Goal: Task Accomplishment & Management: Complete application form

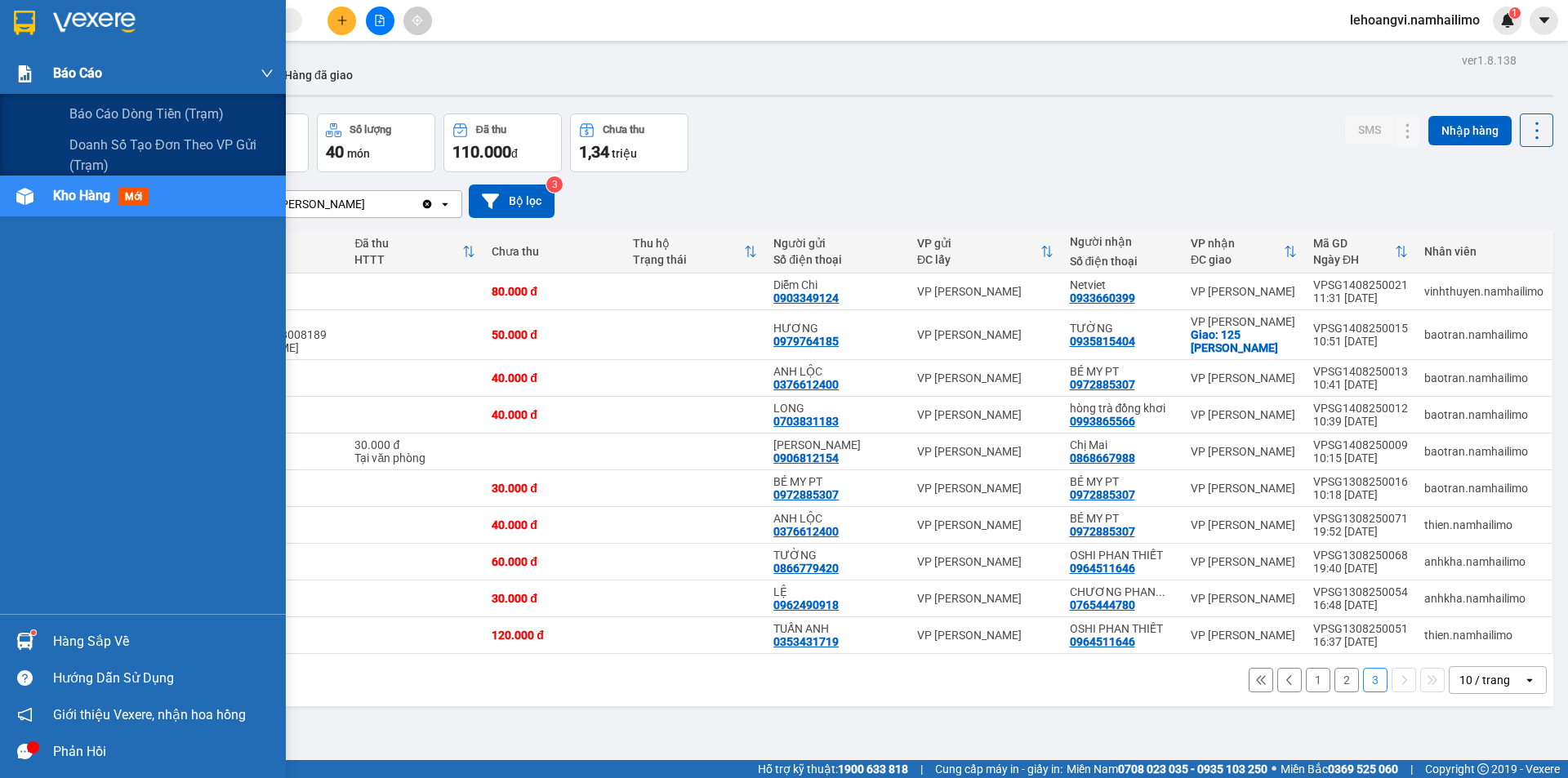
scroll to position [75, 0]
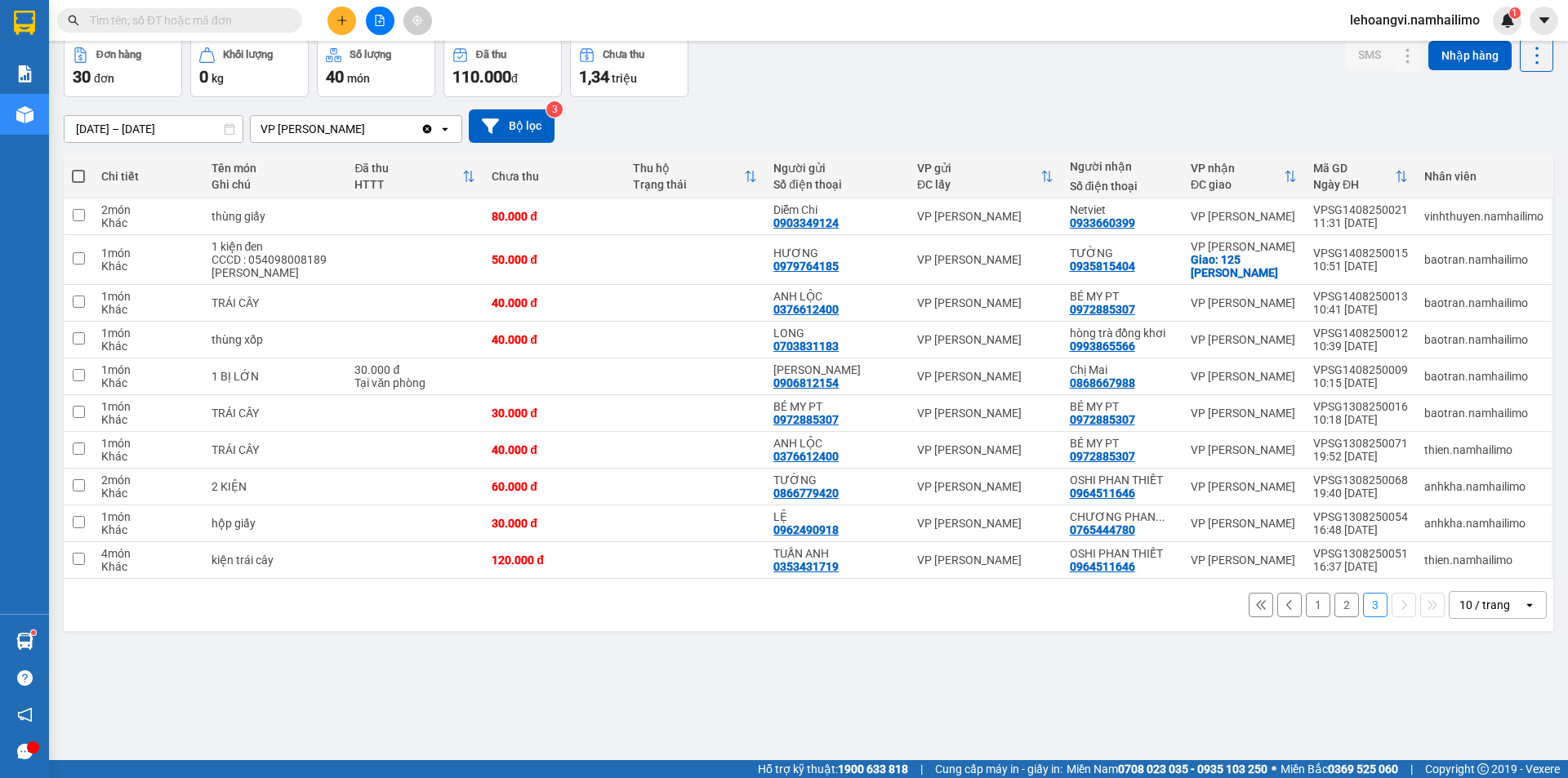
click at [1356, 31] on div "lehoangvi.namhailimo 1" at bounding box center [1429, 20] width 185 height 29
click at [1380, 28] on span "lehoangvi.namhailimo" at bounding box center [1415, 20] width 156 height 20
click at [1380, 51] on span "Đăng xuất" at bounding box center [1422, 51] width 121 height 18
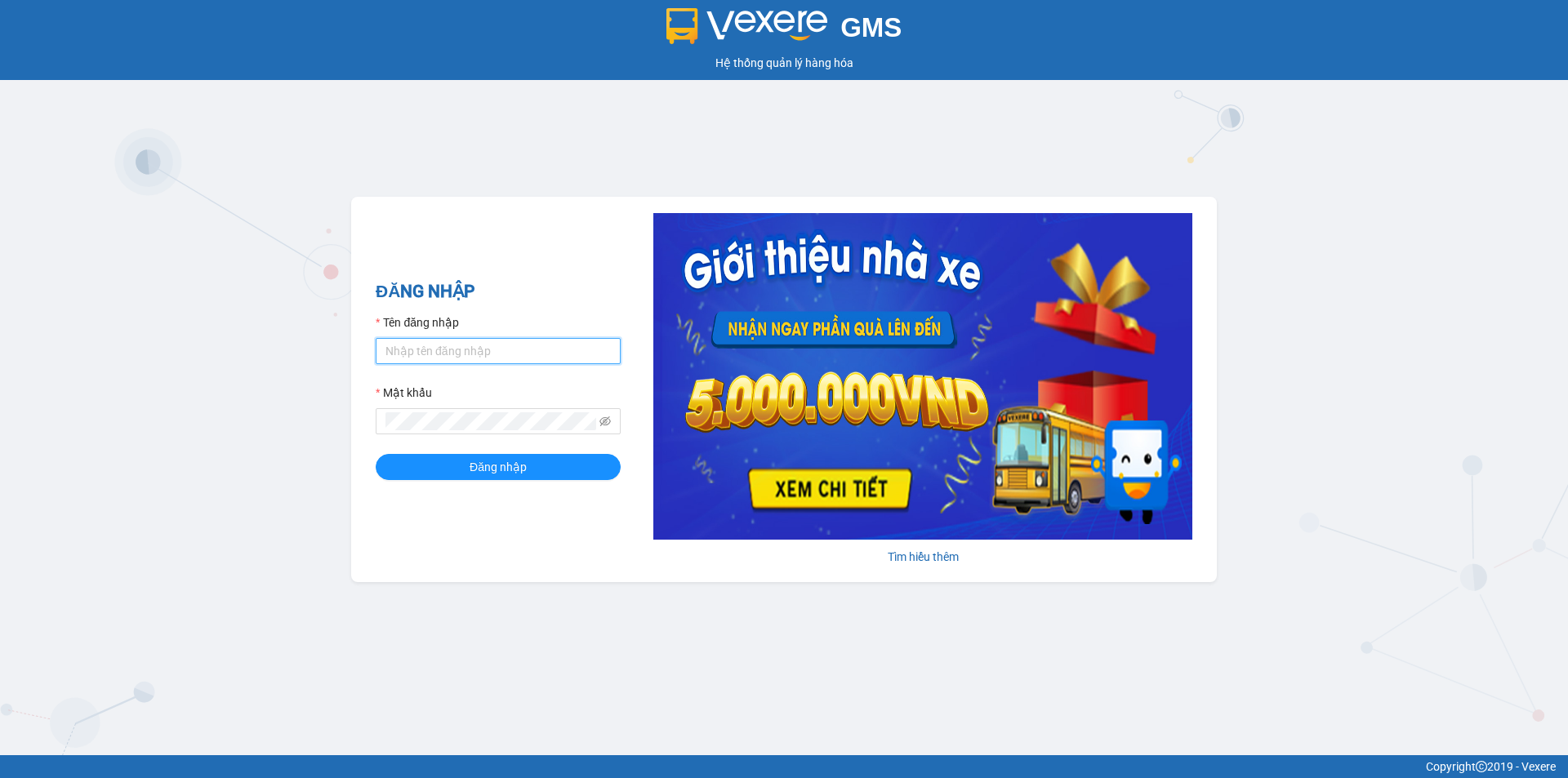
click at [436, 351] on input "Tên đăng nhập" at bounding box center [498, 351] width 245 height 26
type input "thuytien.namhailimo"
click at [485, 414] on span at bounding box center [498, 421] width 245 height 26
click at [499, 472] on span "Đăng nhập" at bounding box center [498, 467] width 57 height 18
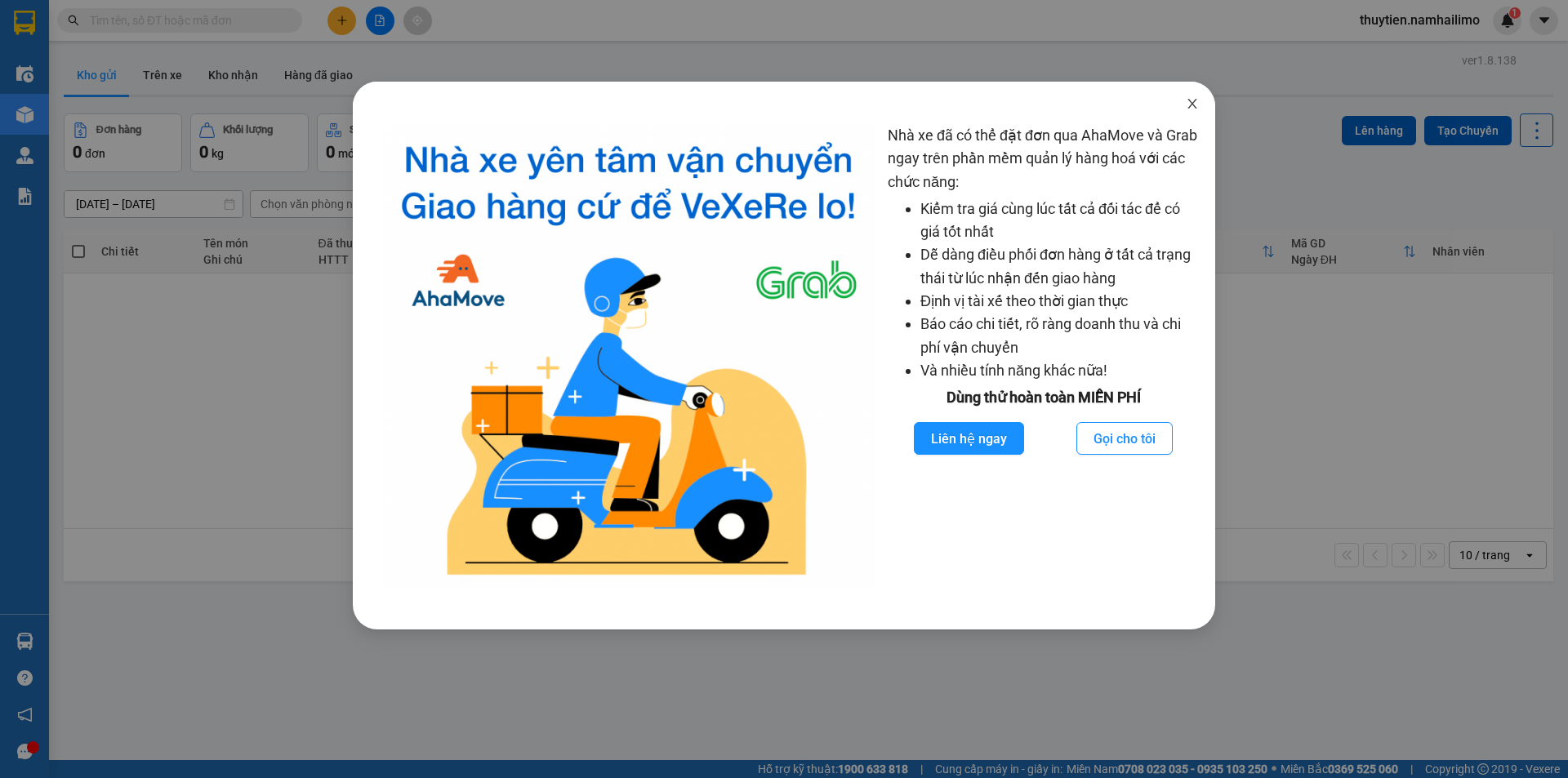
click at [1192, 104] on icon "close" at bounding box center [1192, 103] width 9 height 10
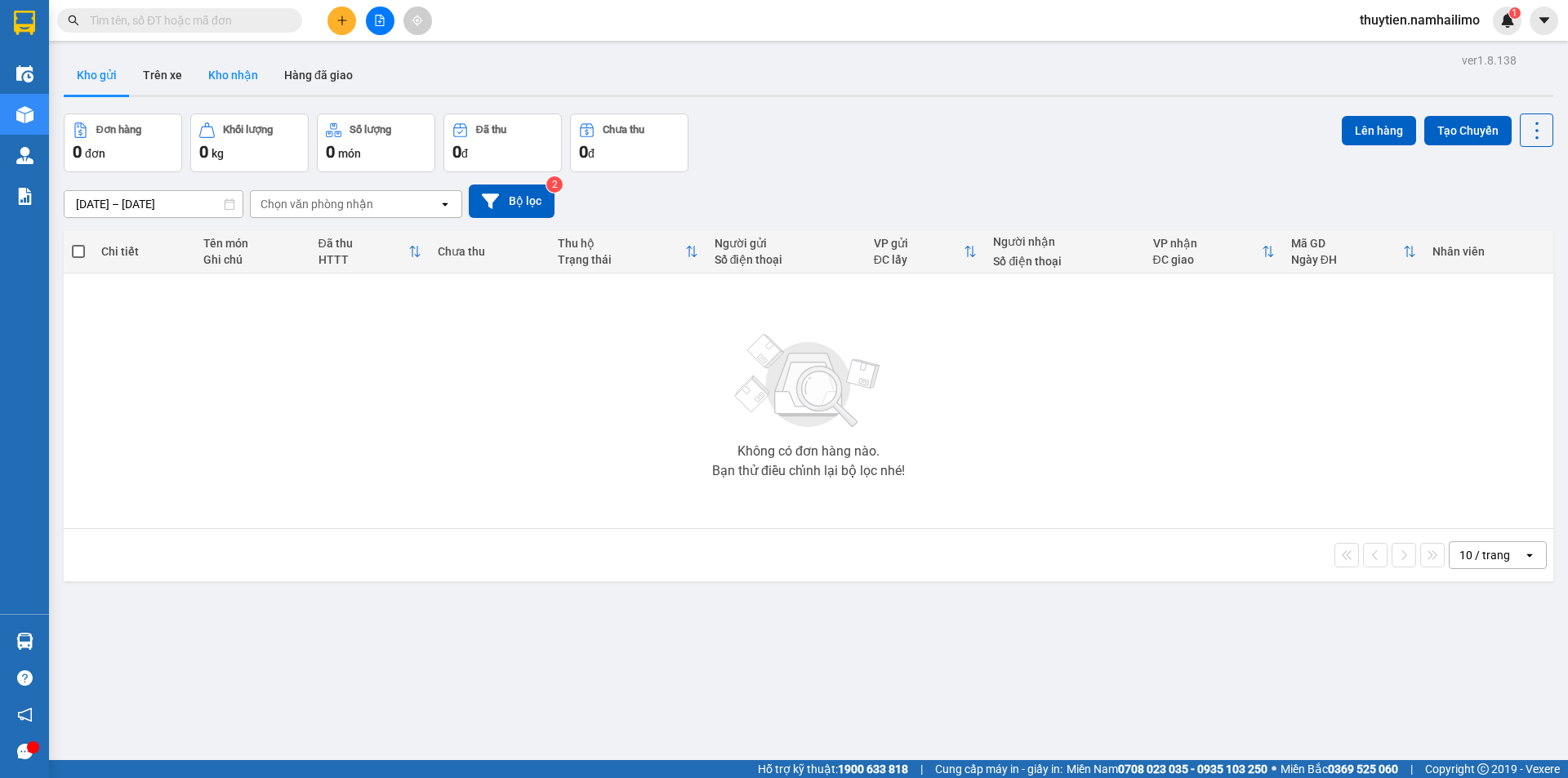
click at [226, 75] on button "Kho nhận" at bounding box center [233, 74] width 76 height 40
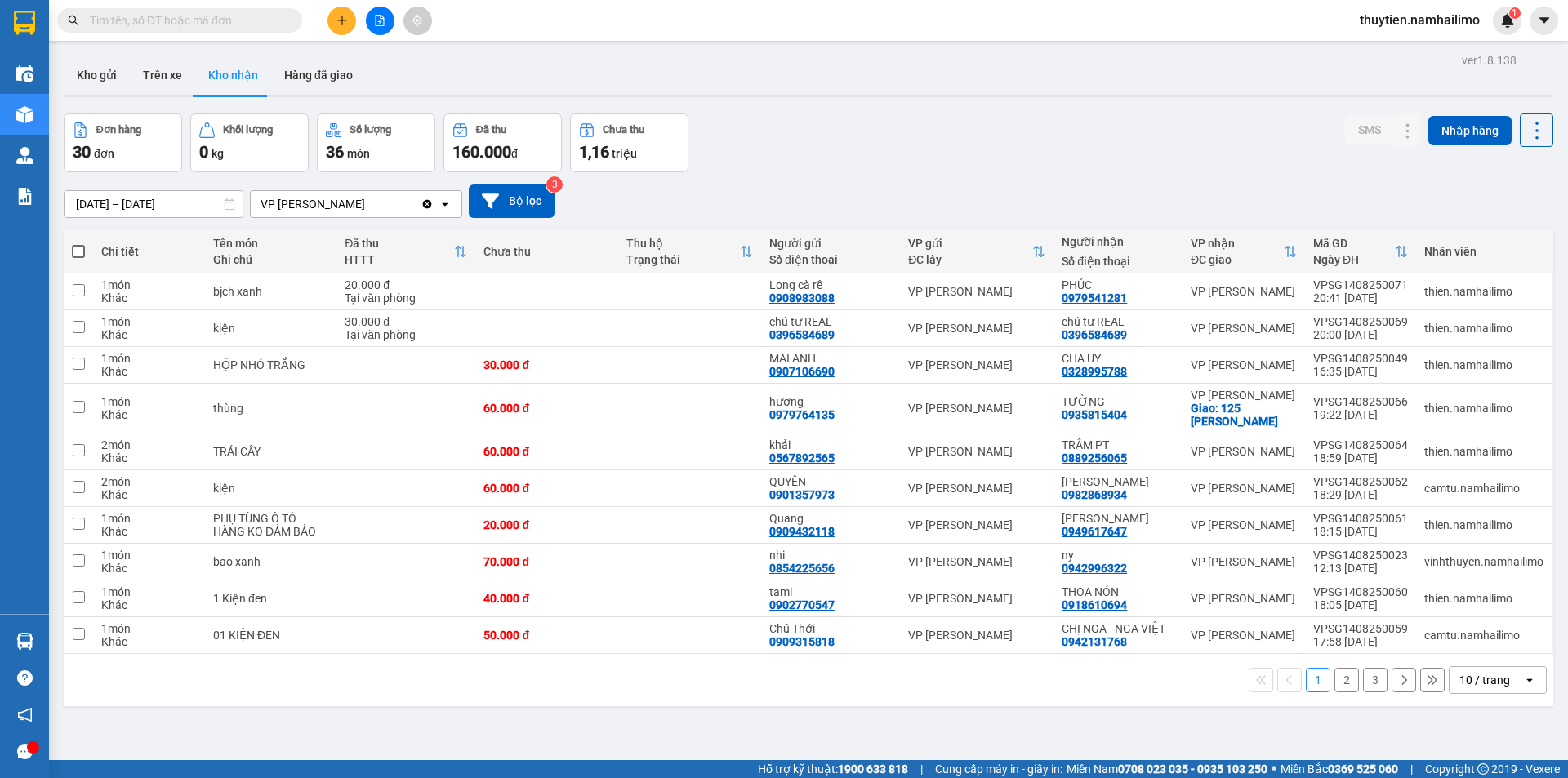
click at [1342, 682] on button "2" at bounding box center [1346, 680] width 25 height 25
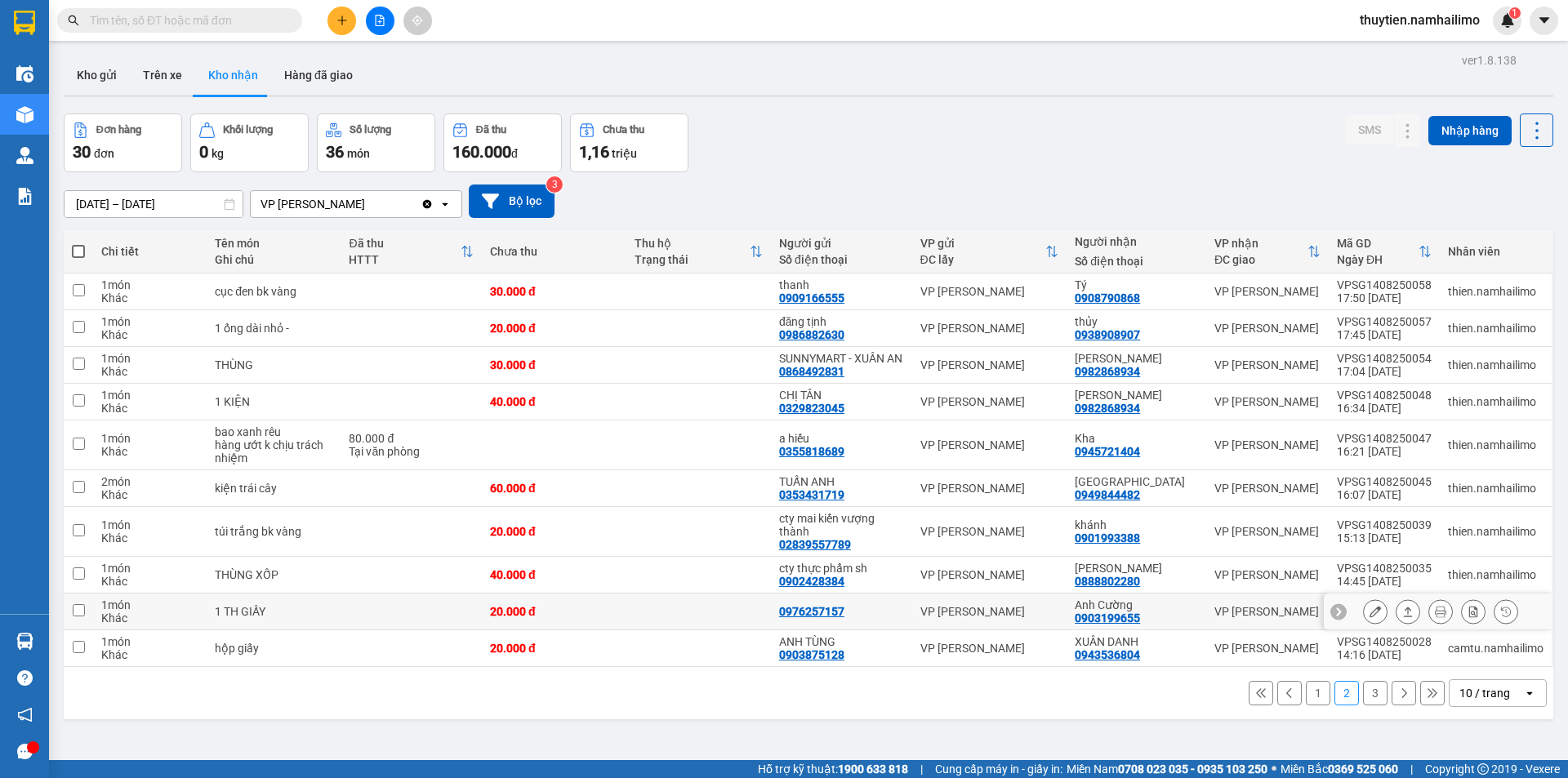
click at [1369, 617] on icon at bounding box center [1375, 612] width 11 height 11
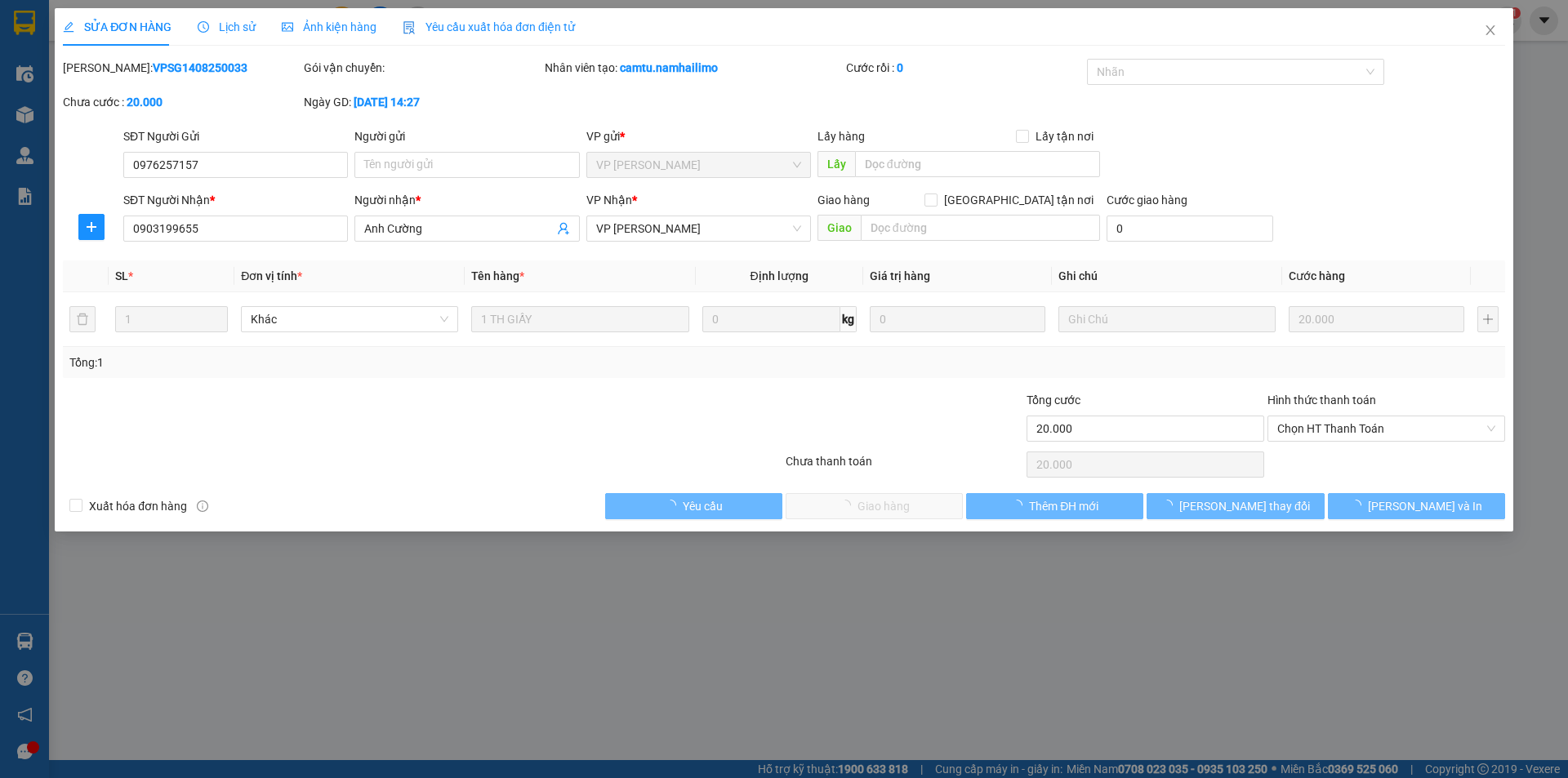
type input "0976257157"
type input "0903199655"
type input "Anh Cường"
type input "20.000"
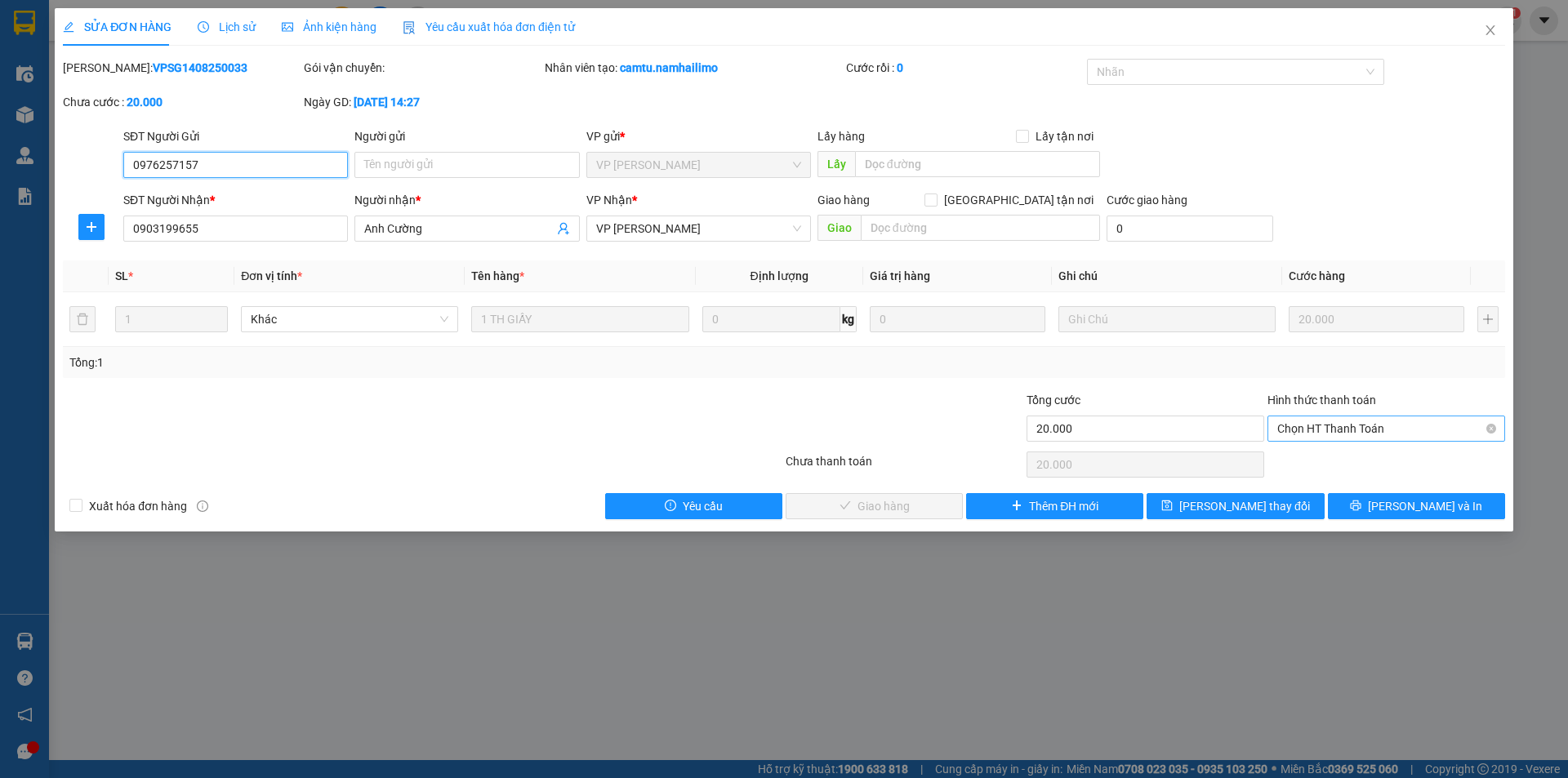
click at [1313, 424] on span "Chọn HT Thanh Toán" at bounding box center [1386, 429] width 218 height 25
click at [1313, 457] on div "Tại văn phòng" at bounding box center [1386, 462] width 218 height 18
type input "0"
click at [922, 504] on span "[PERSON_NAME] và Giao hàng" at bounding box center [895, 507] width 156 height 18
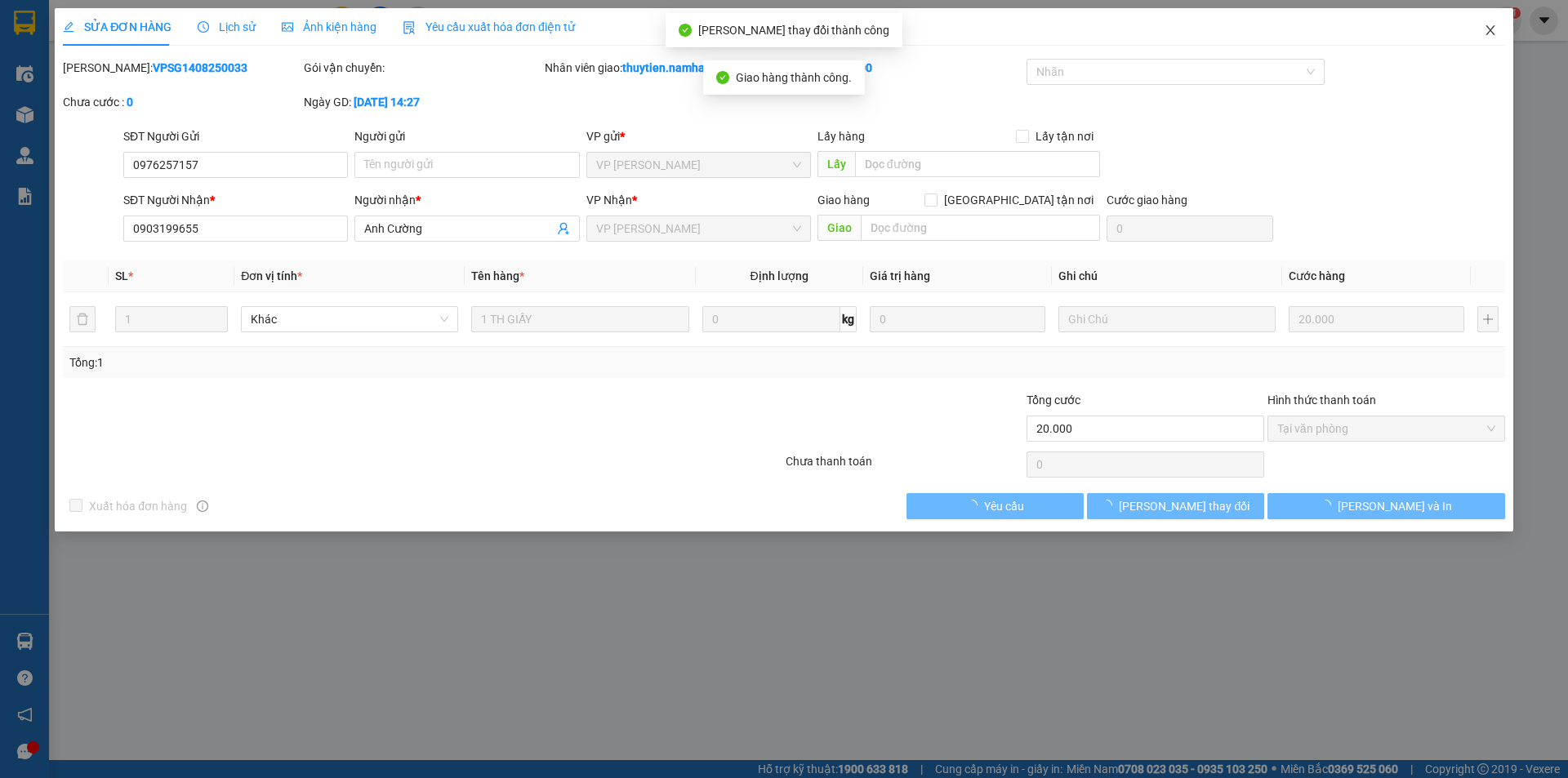
click at [1491, 26] on icon "close" at bounding box center [1490, 30] width 13 height 13
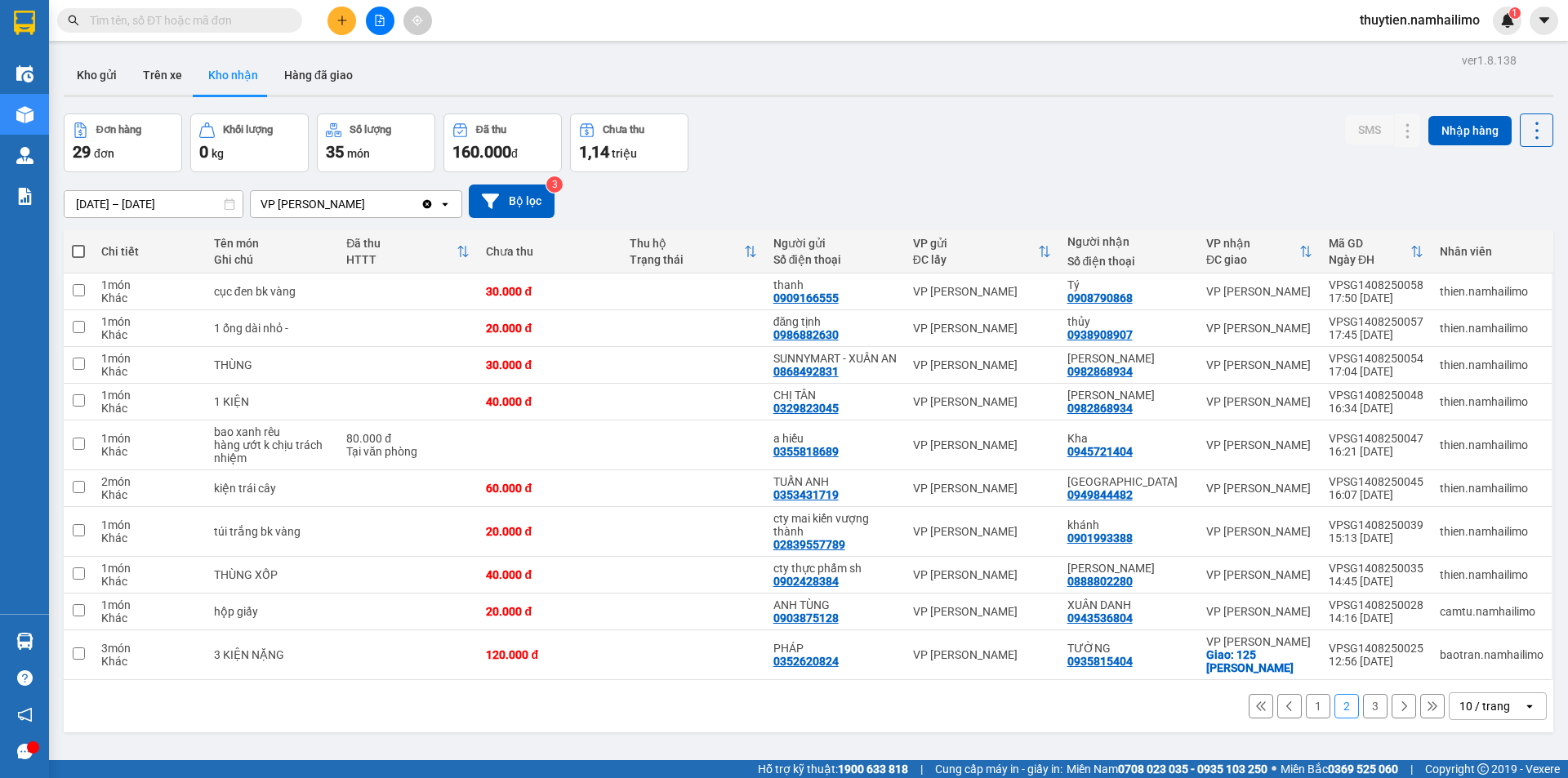
click at [1363, 716] on button "3" at bounding box center [1375, 706] width 25 height 25
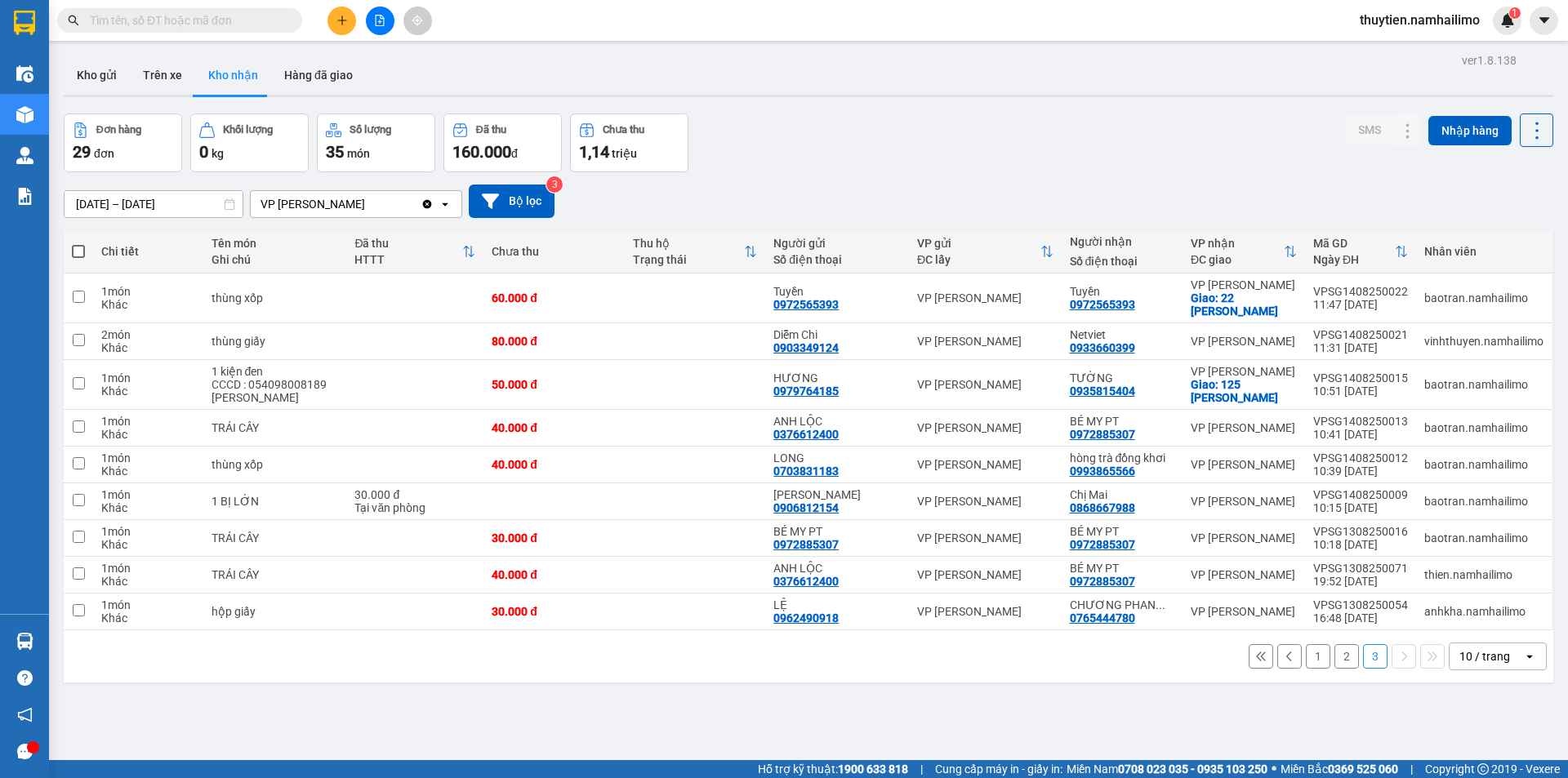
click at [1306, 658] on button "1" at bounding box center [1318, 657] width 25 height 25
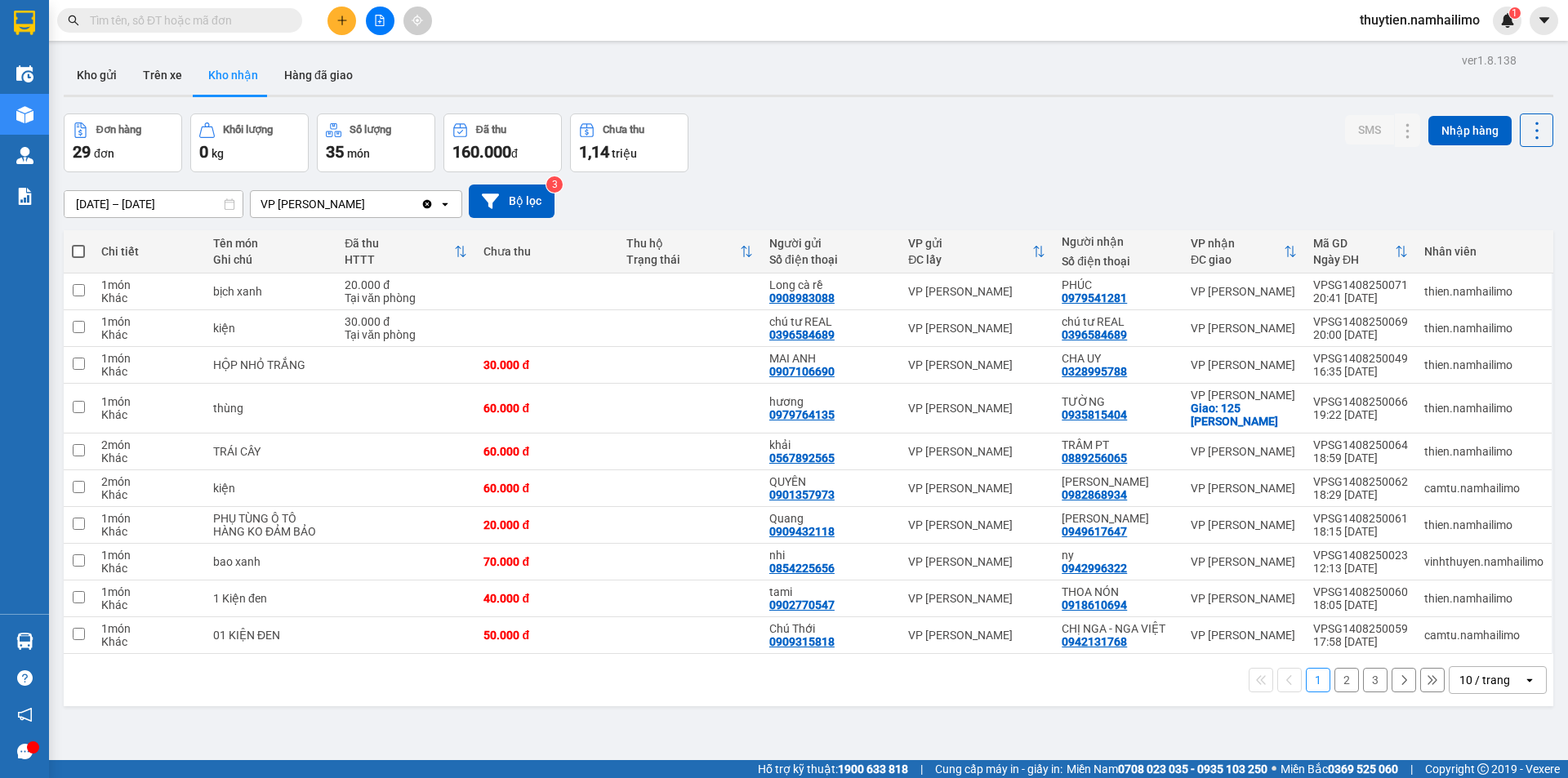
click at [88, 198] on input "[DATE] – [DATE]" at bounding box center [154, 204] width 178 height 26
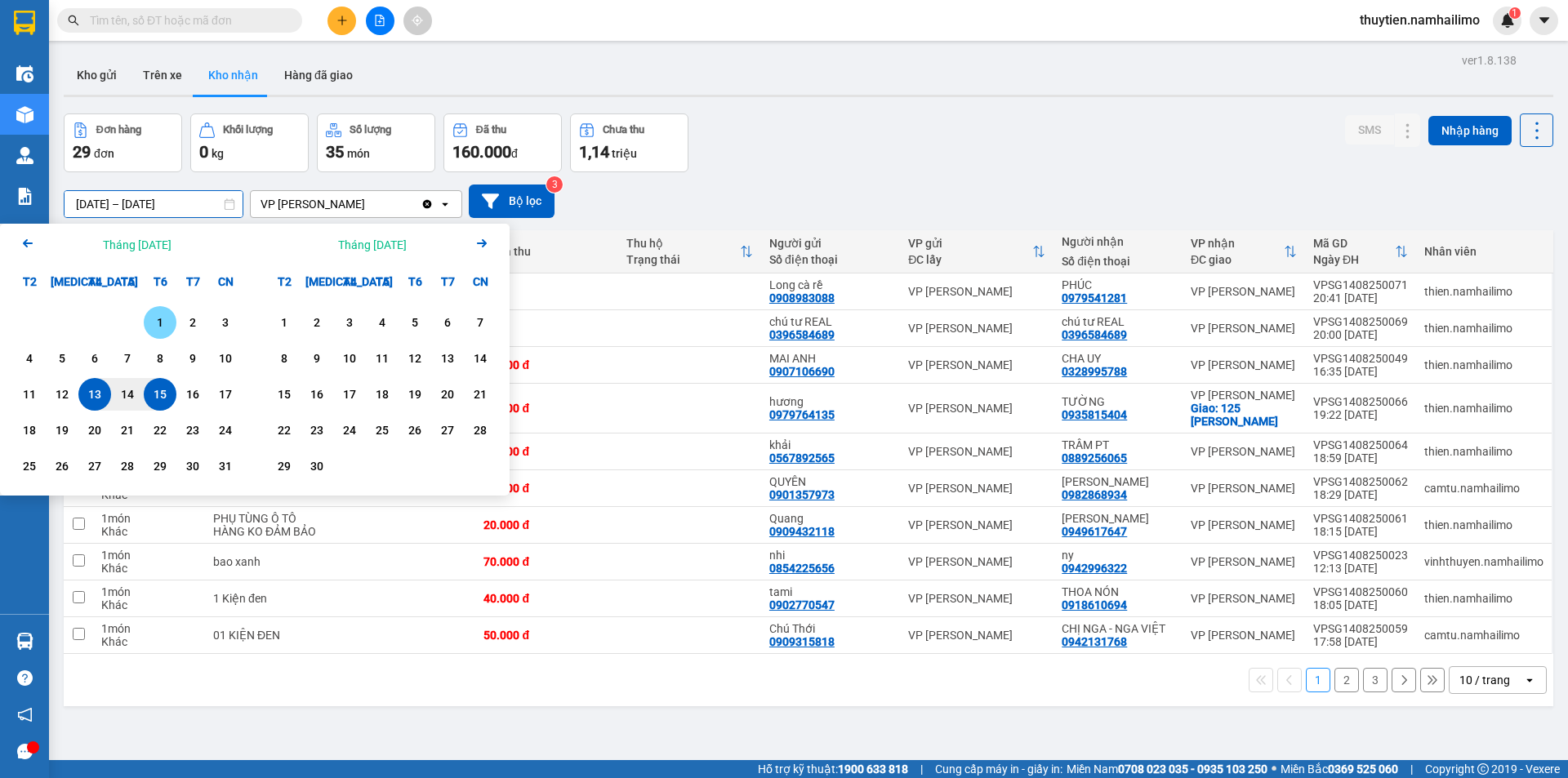
click at [158, 321] on div "1" at bounding box center [160, 322] width 23 height 19
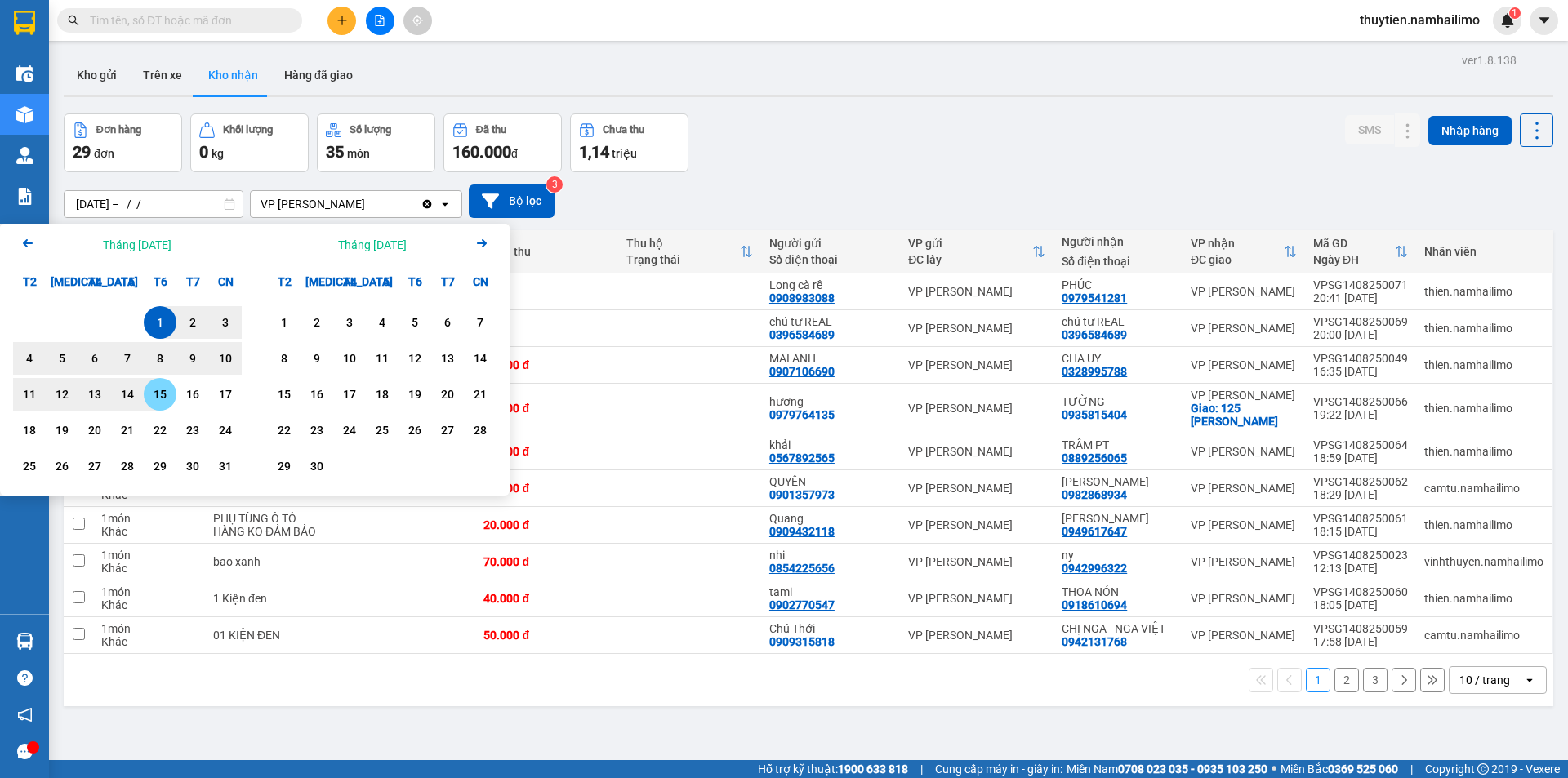
click at [163, 395] on div "15" at bounding box center [160, 394] width 23 height 19
type input "[DATE] – [DATE]"
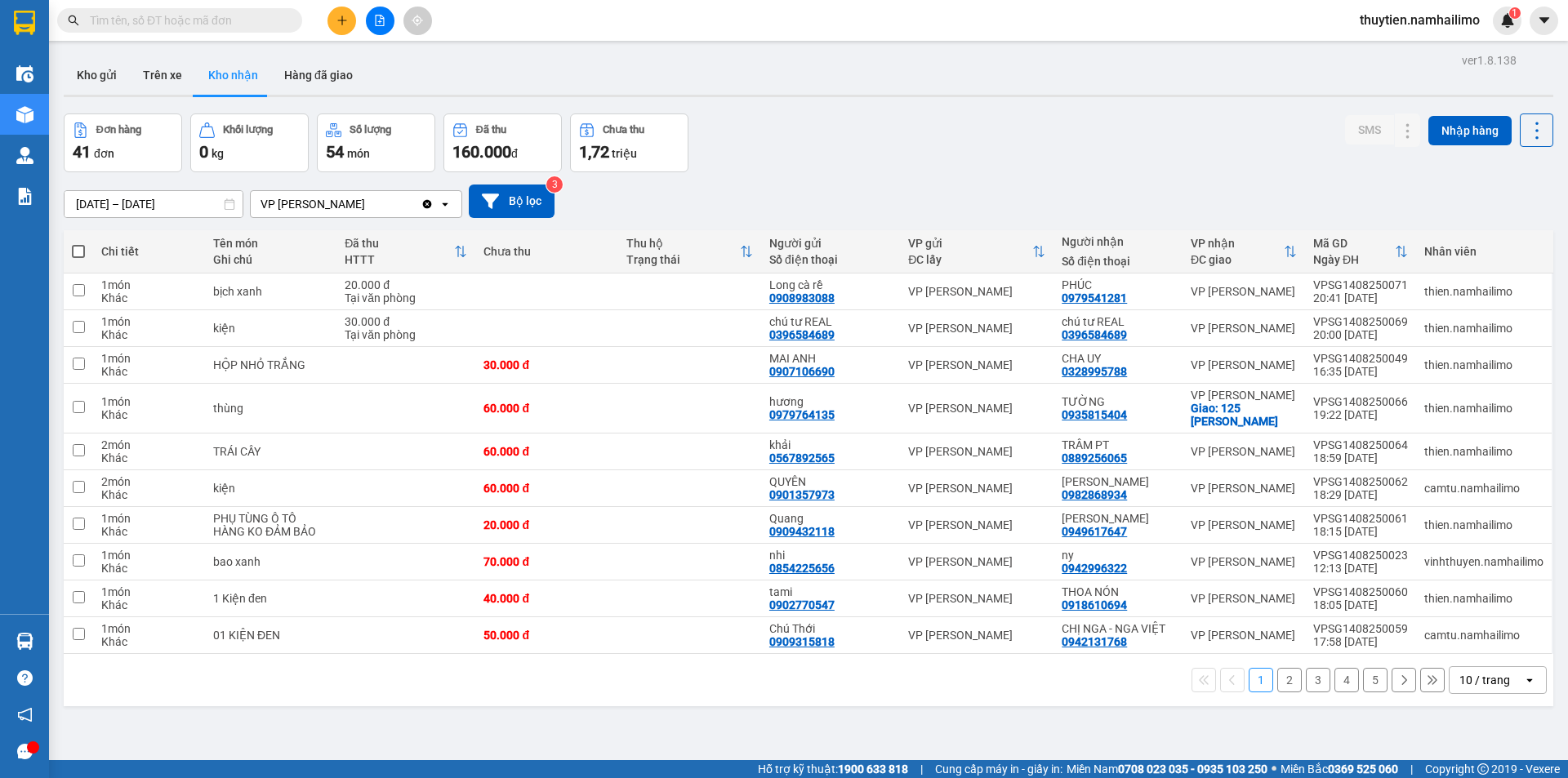
click at [1365, 677] on button "5" at bounding box center [1375, 680] width 25 height 25
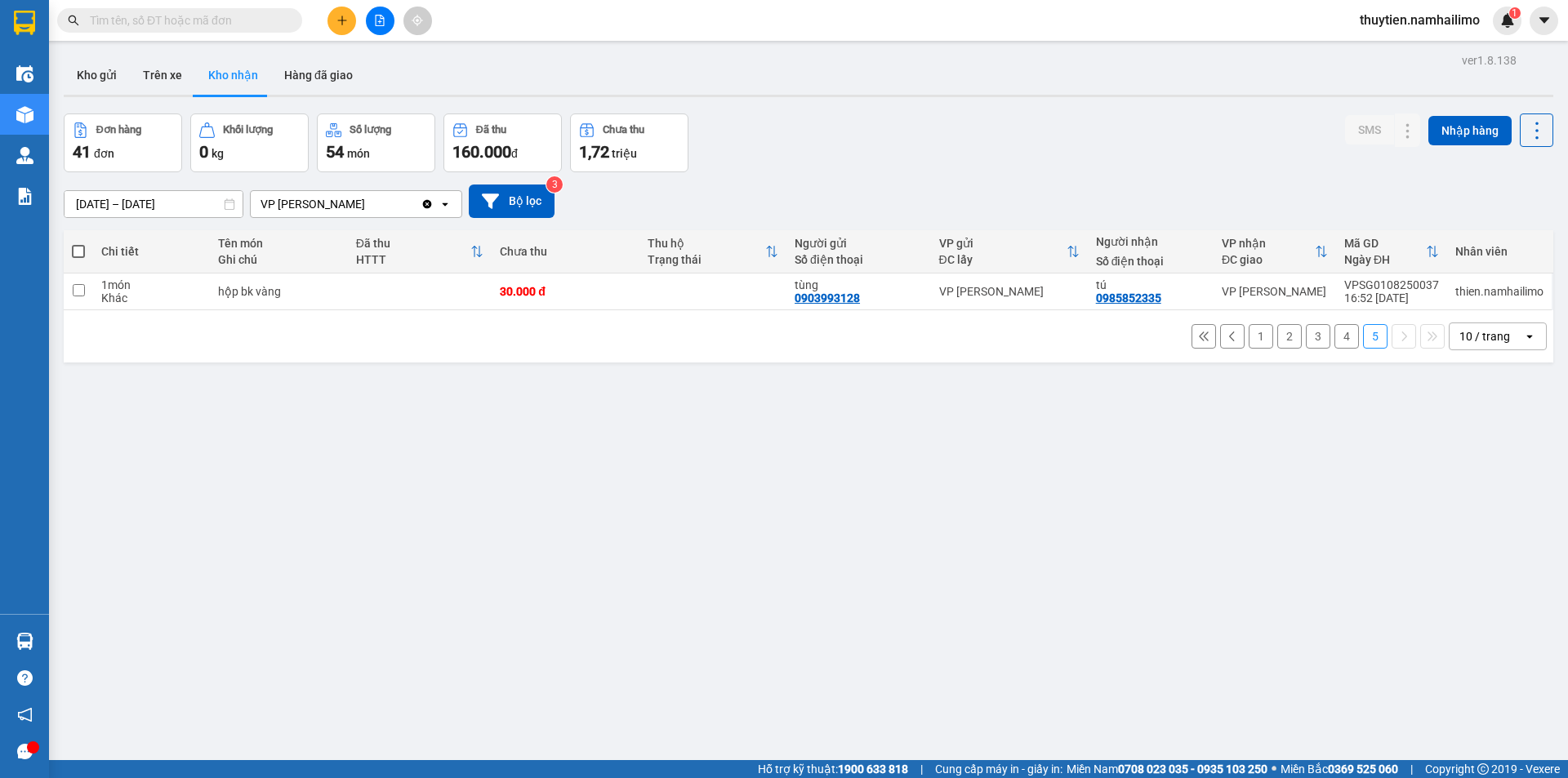
click at [1251, 333] on button "1" at bounding box center [1261, 337] width 25 height 25
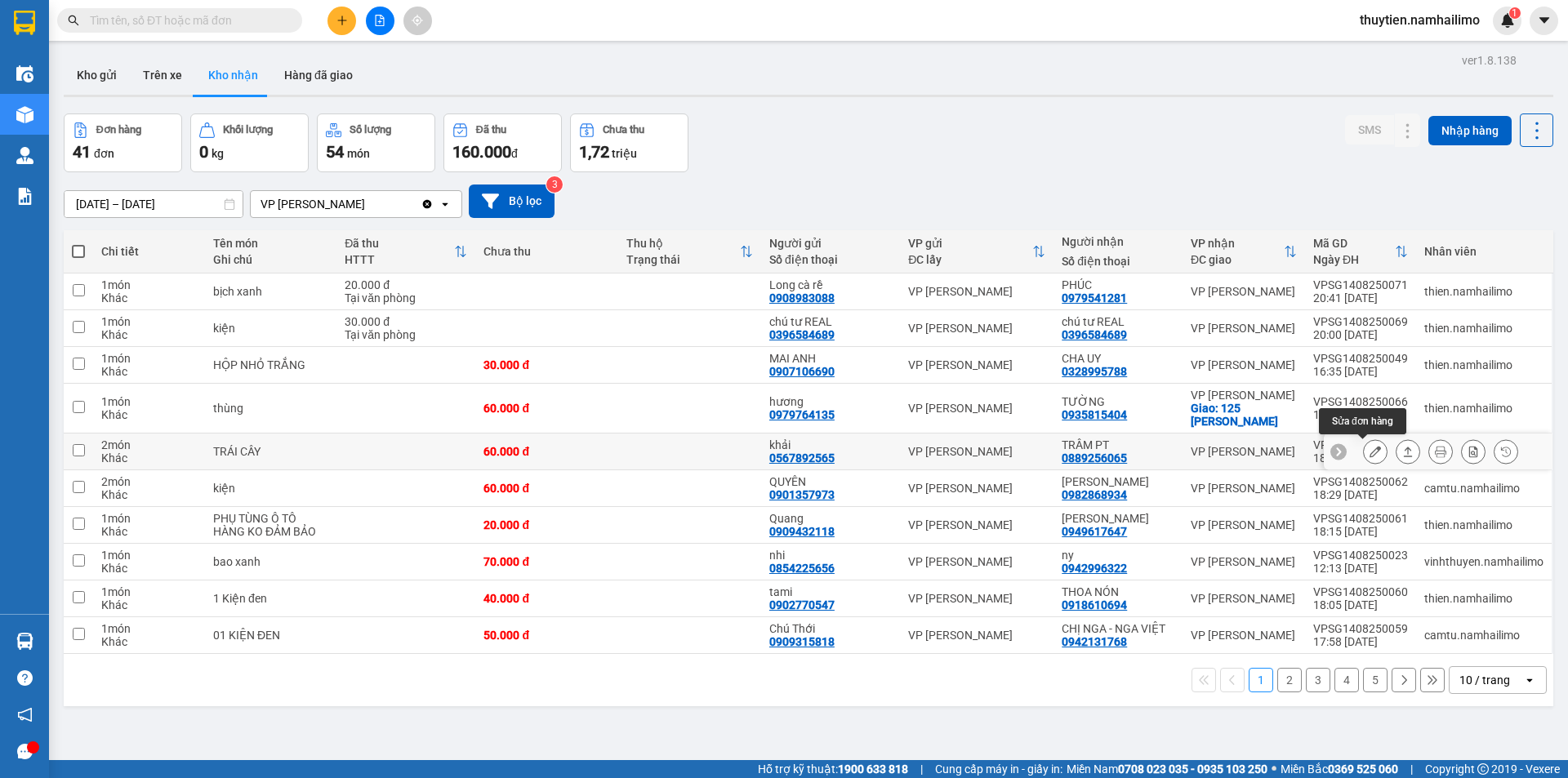
click at [1369, 452] on icon at bounding box center [1375, 452] width 11 height 11
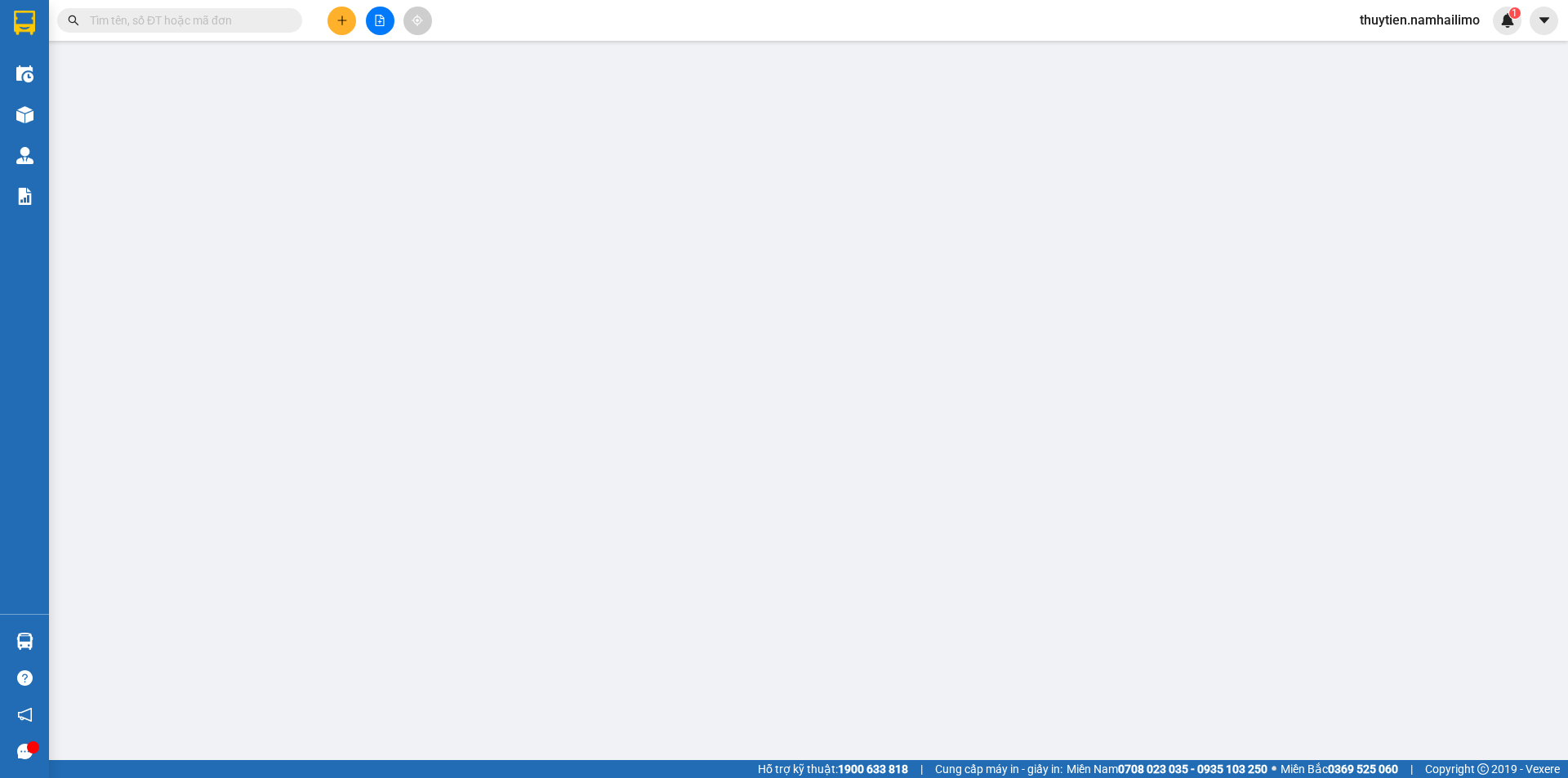
type input "0567892565"
type input "khải"
type input "0889256065"
type input "TRÂM PT"
type input "60.000"
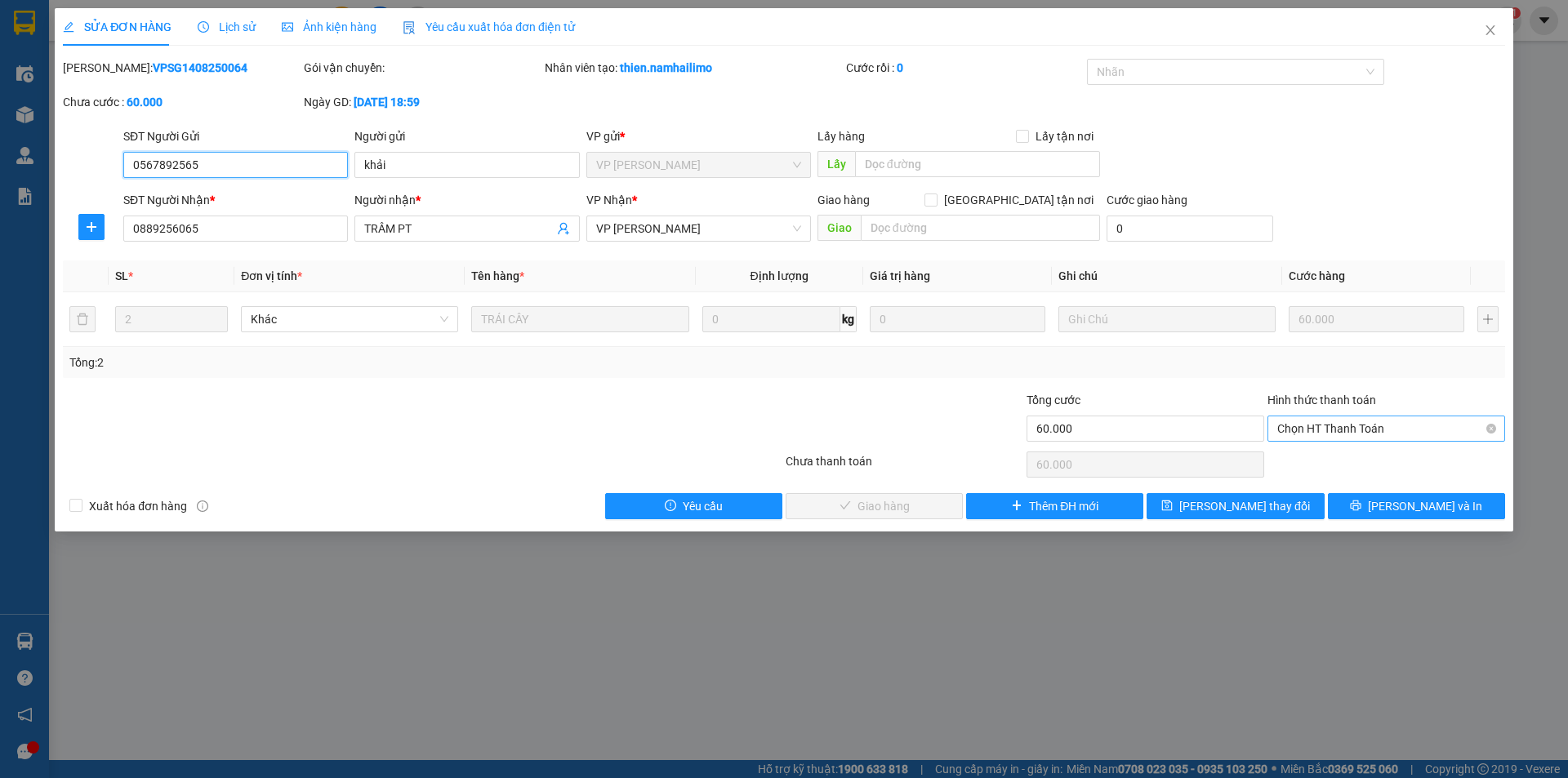
click at [1338, 424] on span "Chọn HT Thanh Toán" at bounding box center [1386, 429] width 218 height 25
click at [1323, 457] on div "Tại văn phòng" at bounding box center [1386, 462] width 218 height 18
type input "0"
click at [877, 498] on span "[PERSON_NAME] và Giao hàng" at bounding box center [895, 507] width 156 height 18
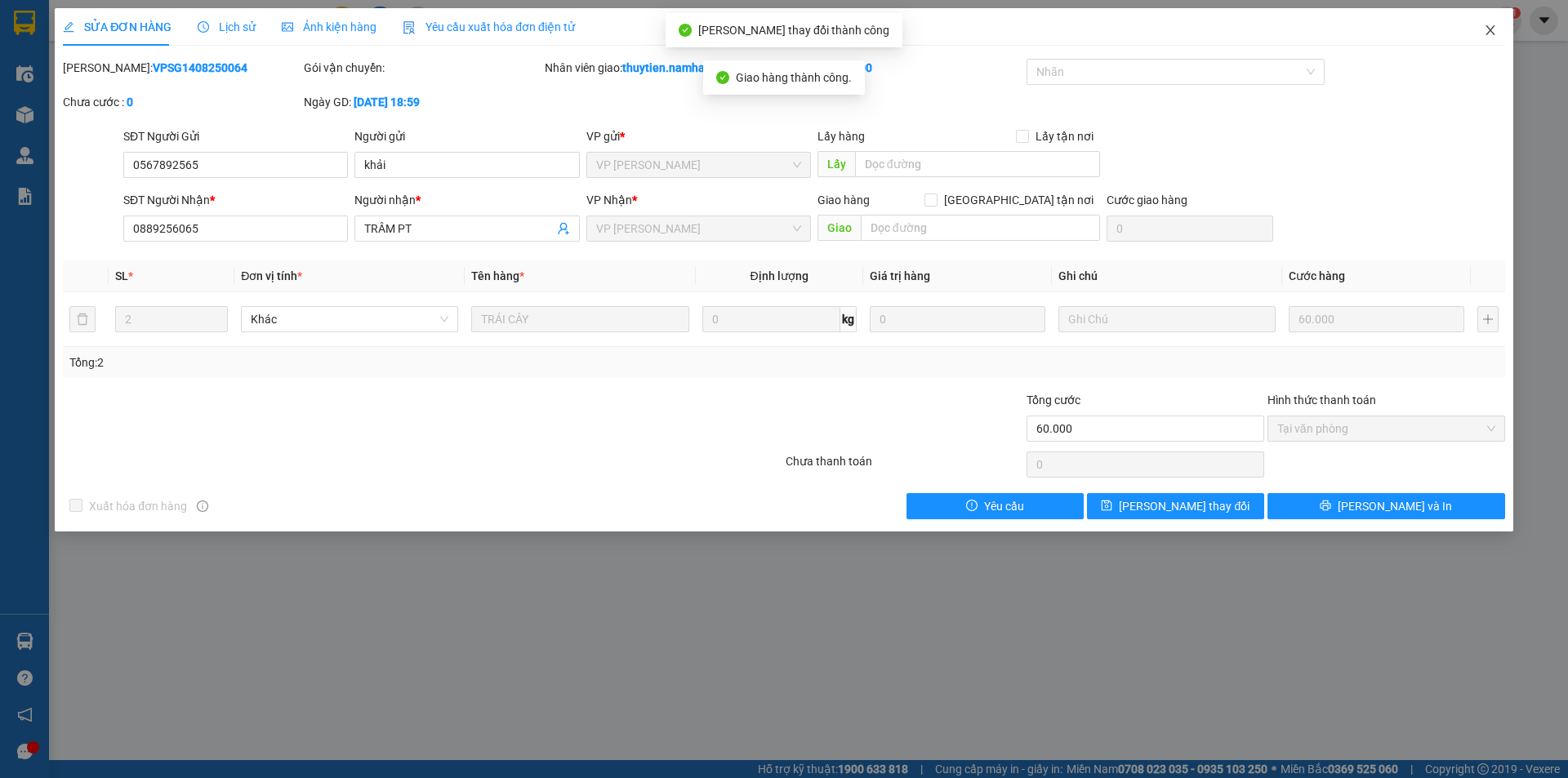
click at [1496, 29] on icon "close" at bounding box center [1490, 30] width 13 height 13
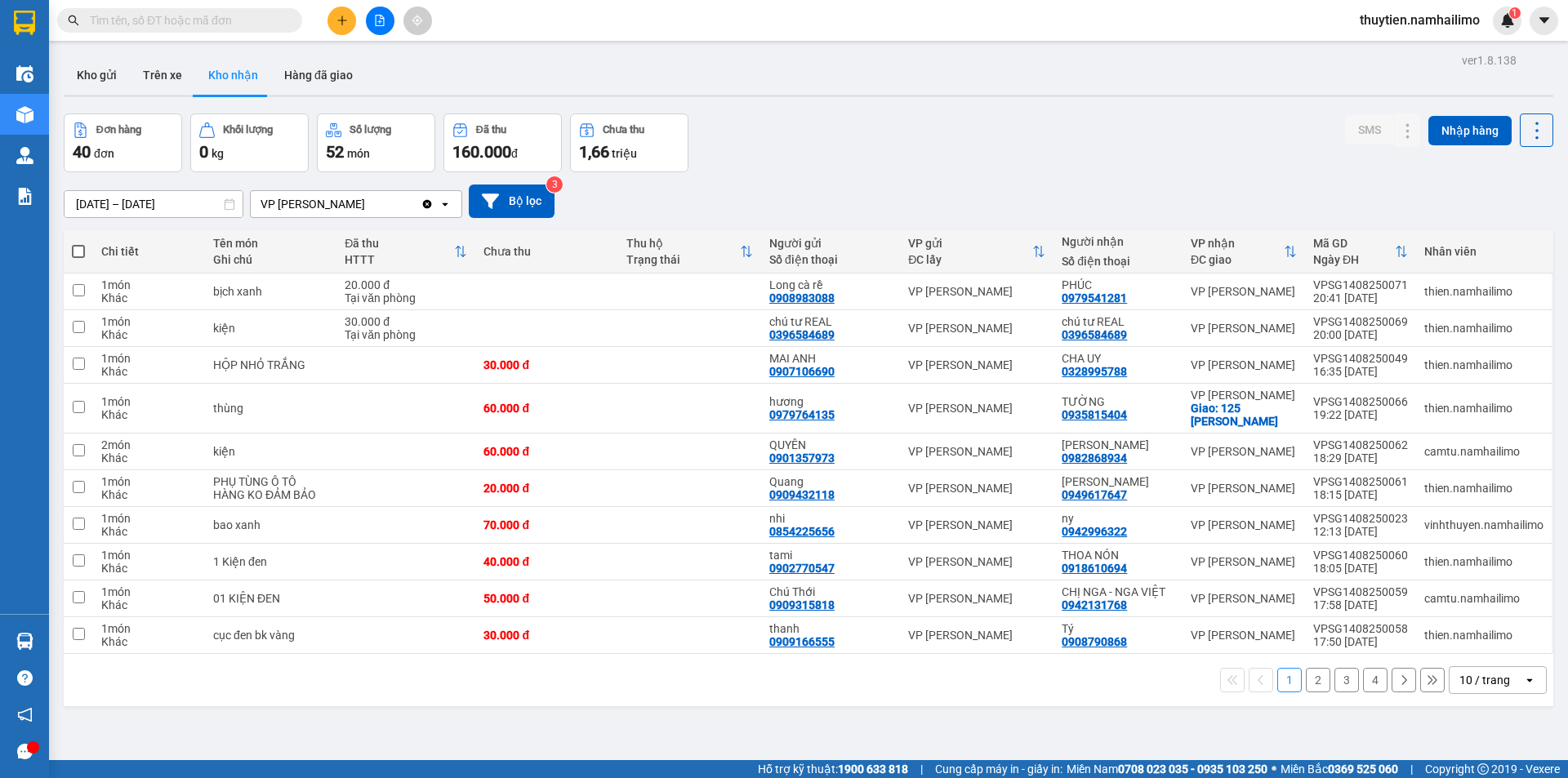
drag, startPoint x: 1309, startPoint y: 679, endPoint x: 1300, endPoint y: 681, distance: 9.2
click at [1307, 681] on button "2" at bounding box center [1318, 680] width 25 height 25
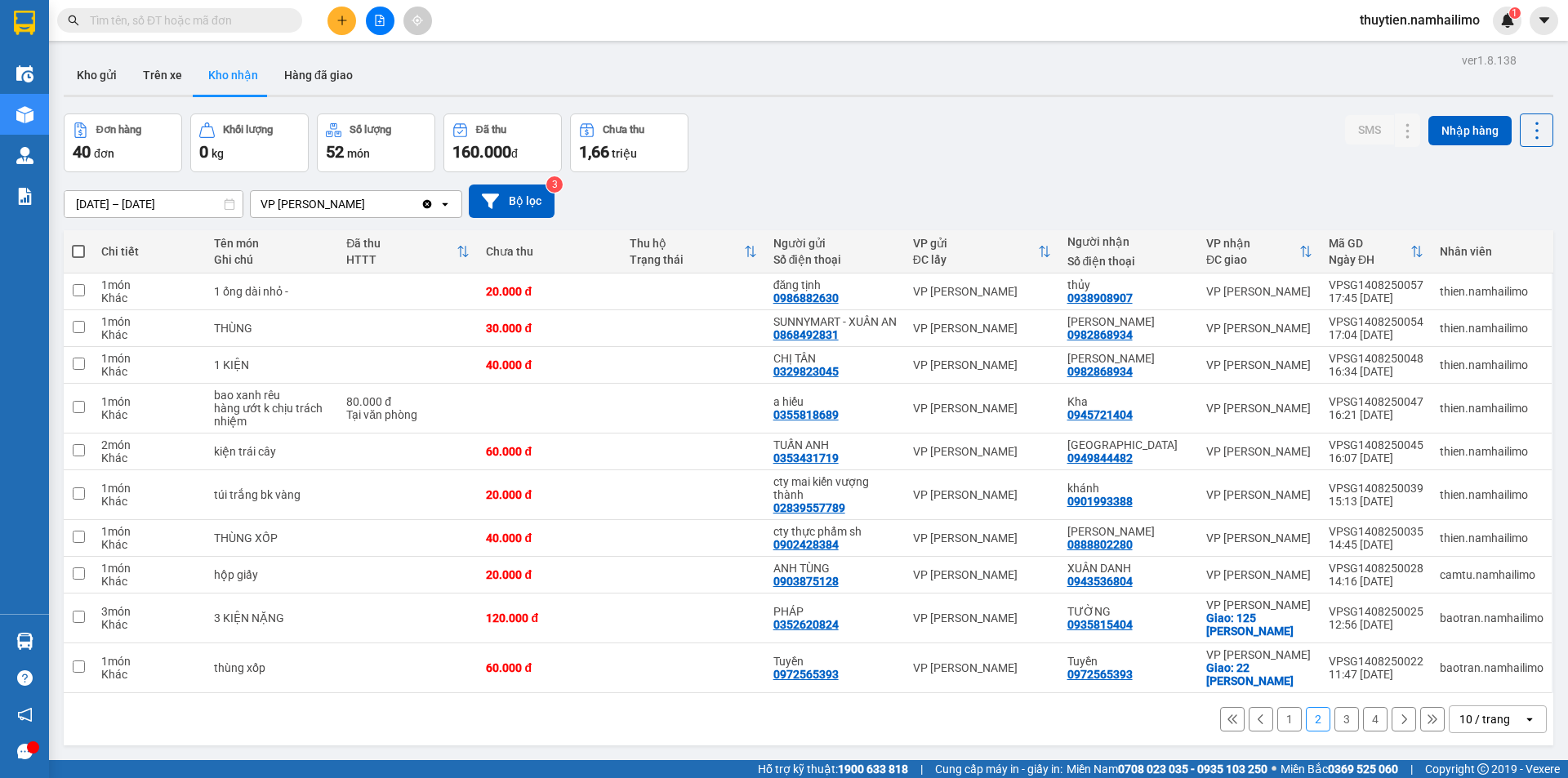
click at [1337, 730] on button "3" at bounding box center [1346, 719] width 25 height 25
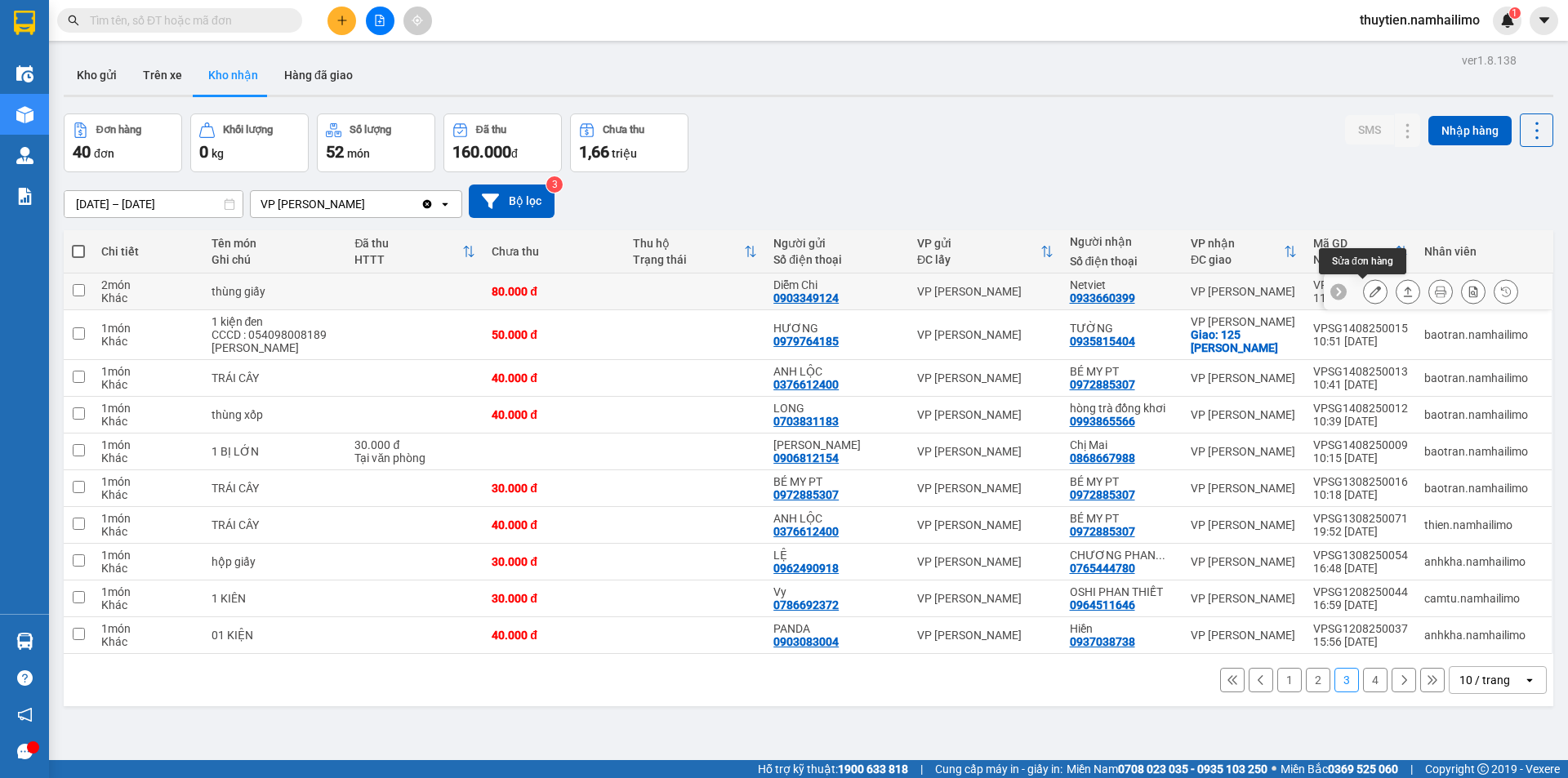
click at [1368, 290] on button at bounding box center [1375, 292] width 23 height 29
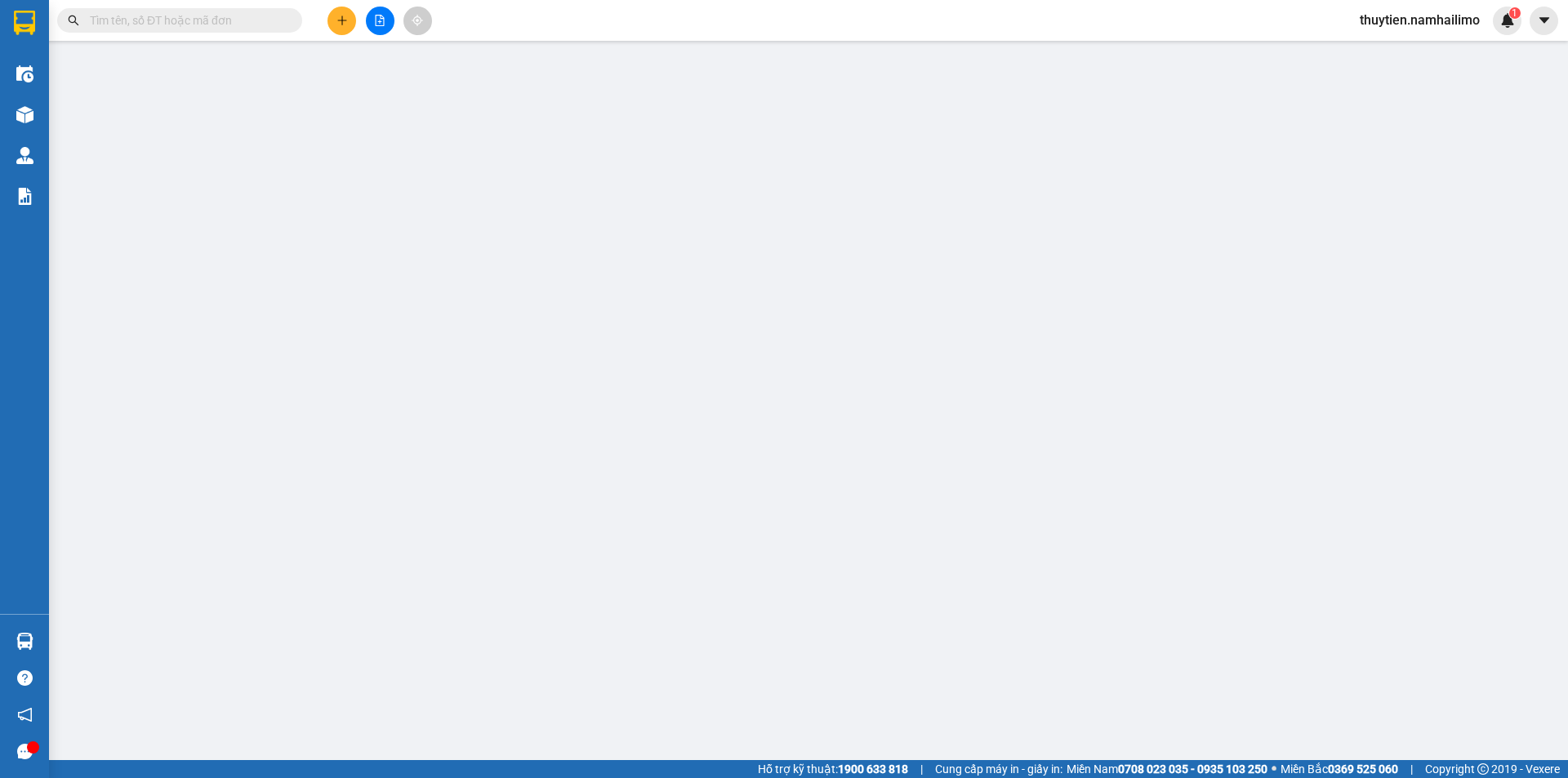
type input "0903349124"
type input "Diễm Chi"
type input "0933660399"
type input "Netviet"
type input "80.000"
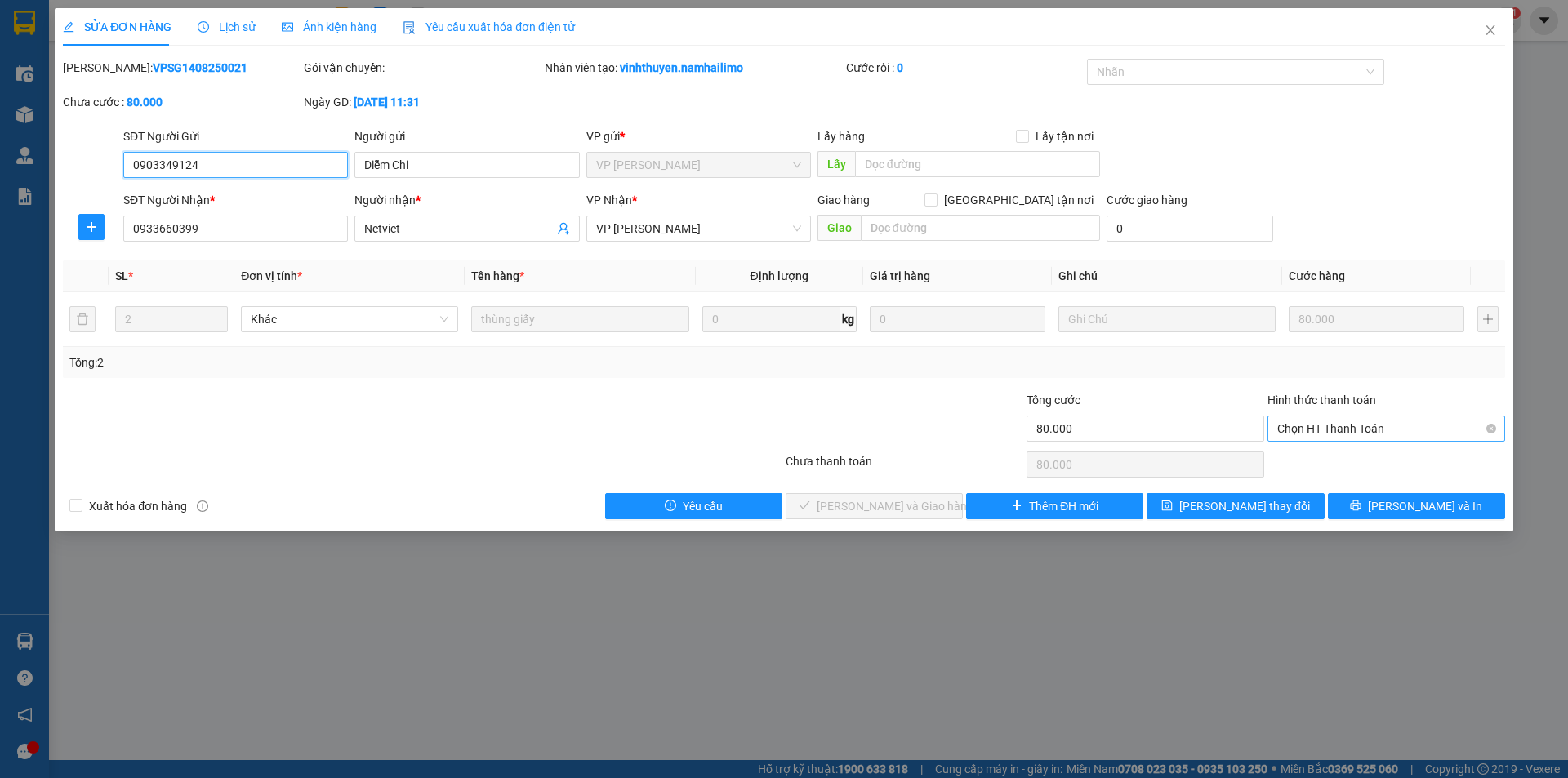
click at [1342, 421] on span "Chọn HT Thanh Toán" at bounding box center [1386, 429] width 218 height 25
click at [1328, 455] on div "Tại văn phòng" at bounding box center [1386, 462] width 218 height 18
type input "0"
click at [904, 502] on span "[PERSON_NAME] và Giao hàng" at bounding box center [895, 507] width 156 height 18
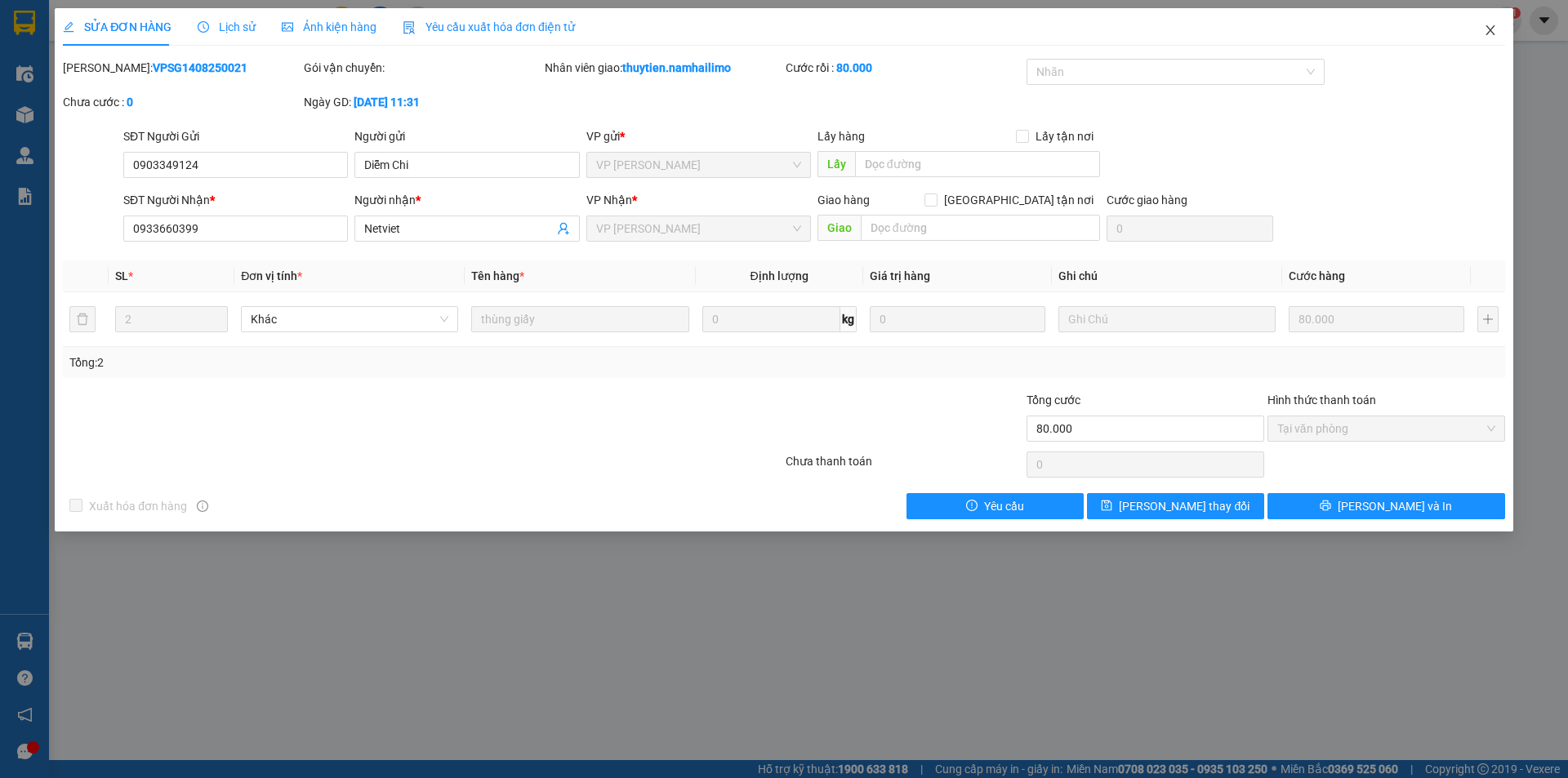
click at [1491, 26] on icon "close" at bounding box center [1490, 30] width 13 height 13
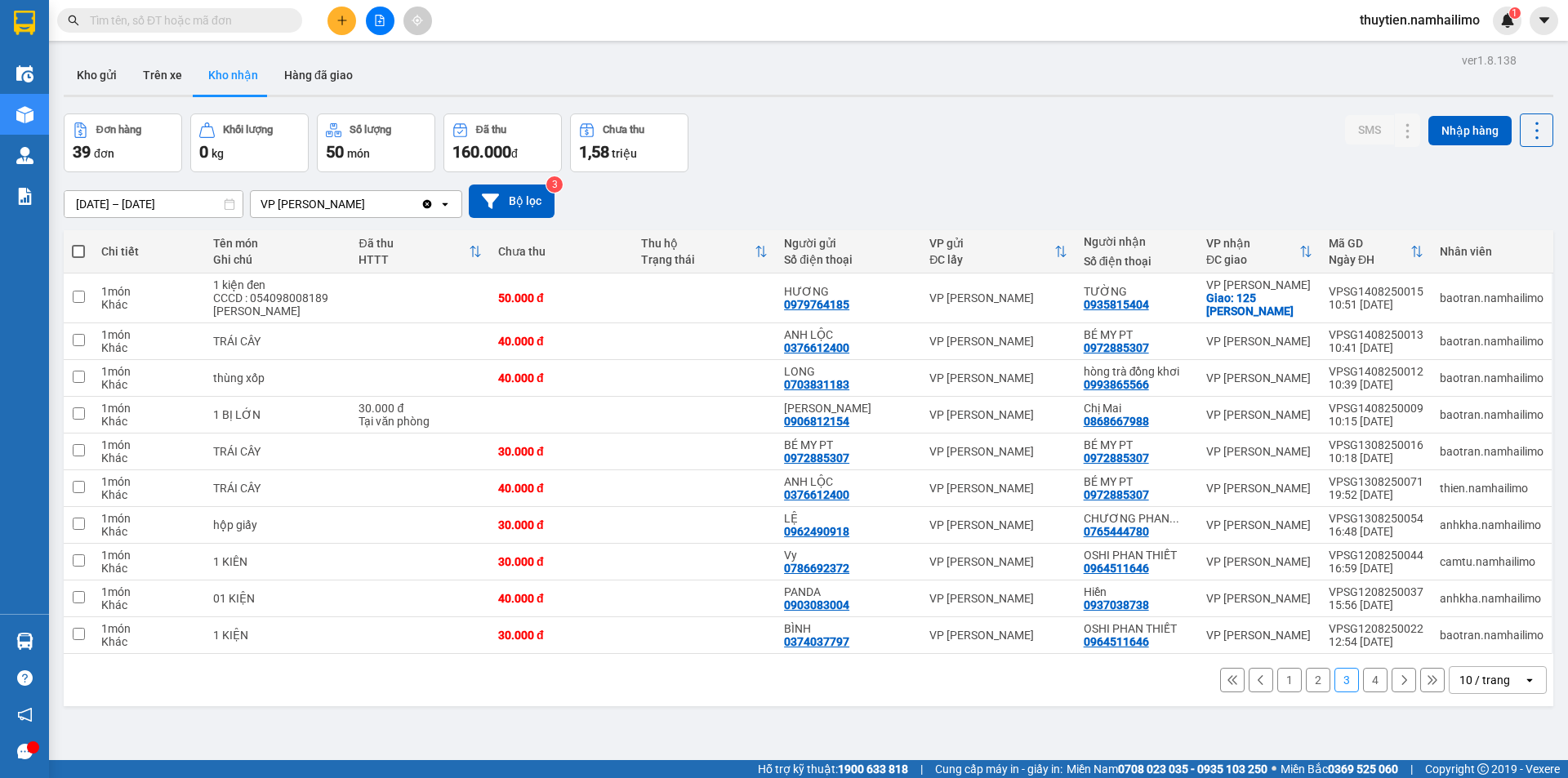
click at [1286, 680] on button "1" at bounding box center [1289, 680] width 25 height 25
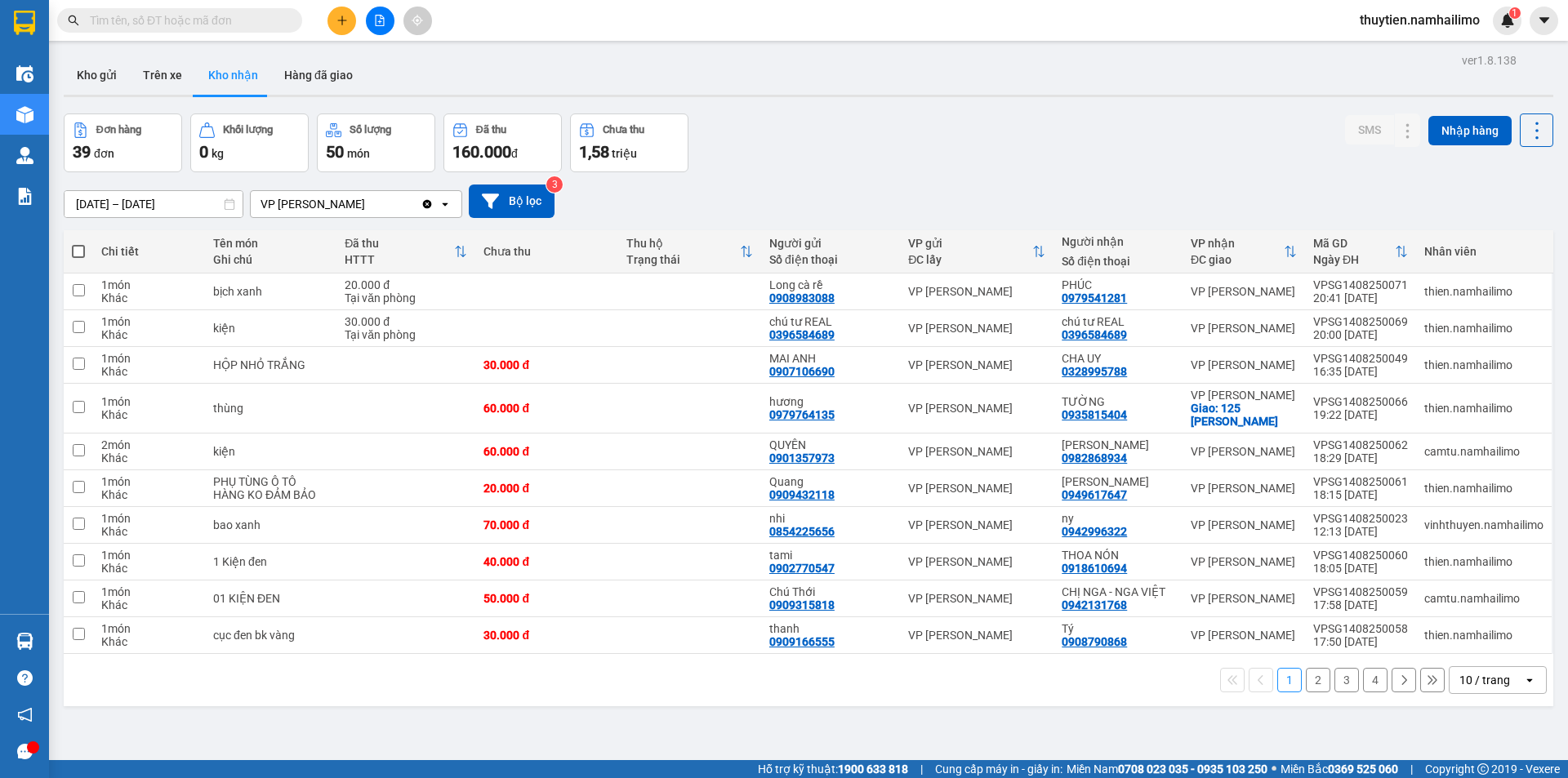
click at [1310, 682] on button "2" at bounding box center [1318, 680] width 25 height 25
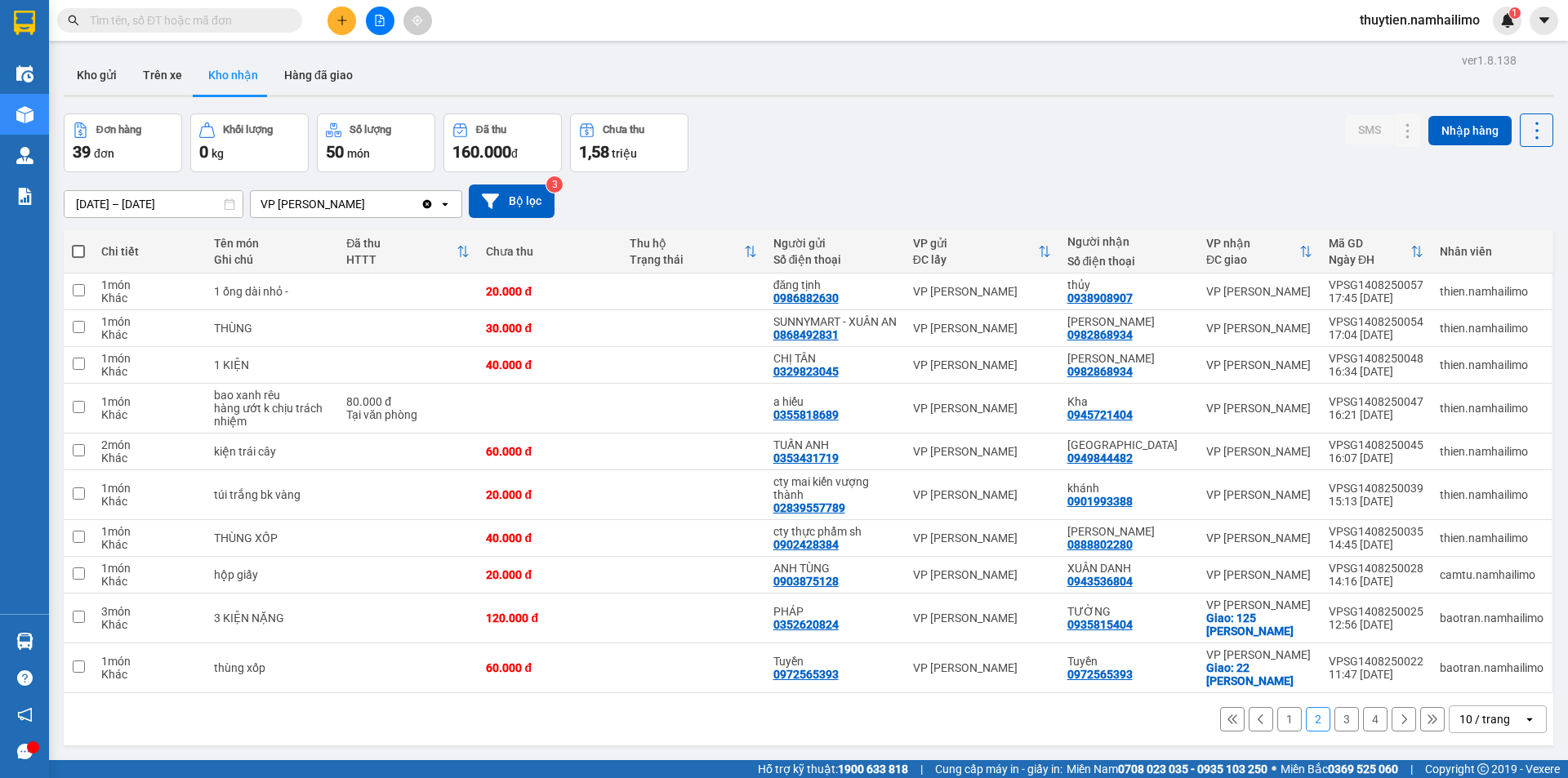
click at [1334, 732] on button "3" at bounding box center [1346, 719] width 25 height 25
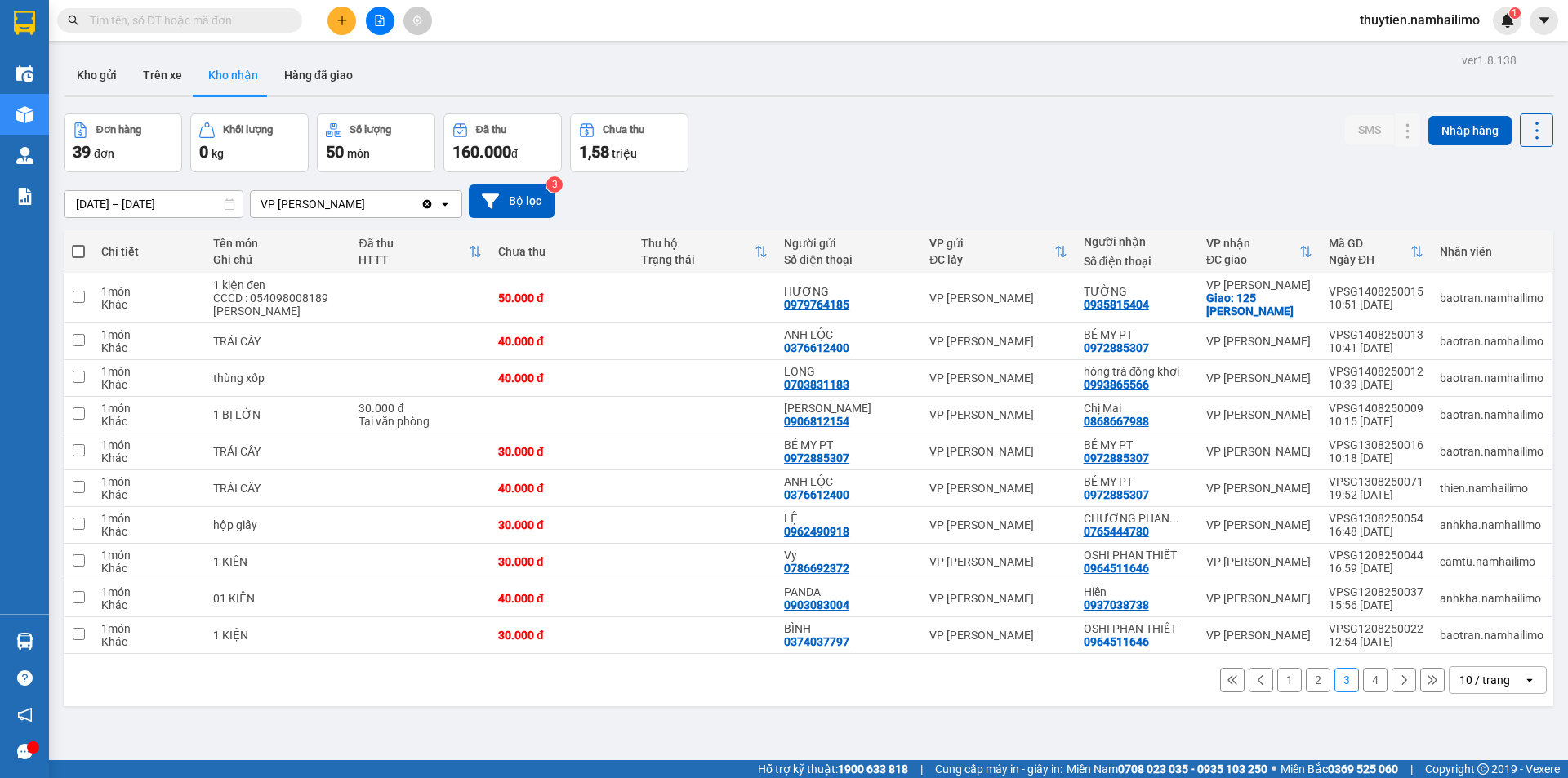
click at [1370, 682] on button "4" at bounding box center [1375, 680] width 25 height 25
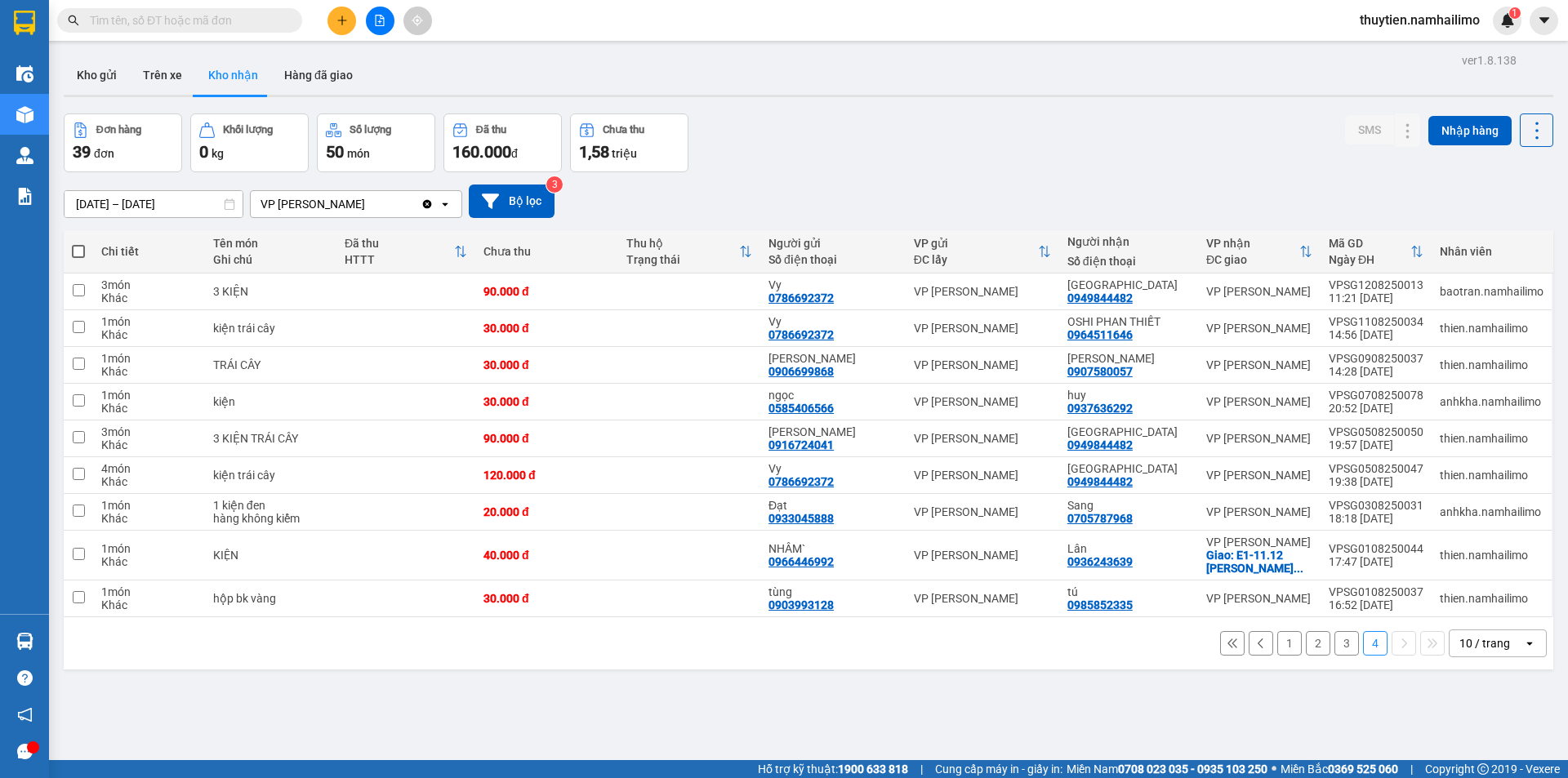
click at [1334, 646] on button "3" at bounding box center [1346, 643] width 25 height 25
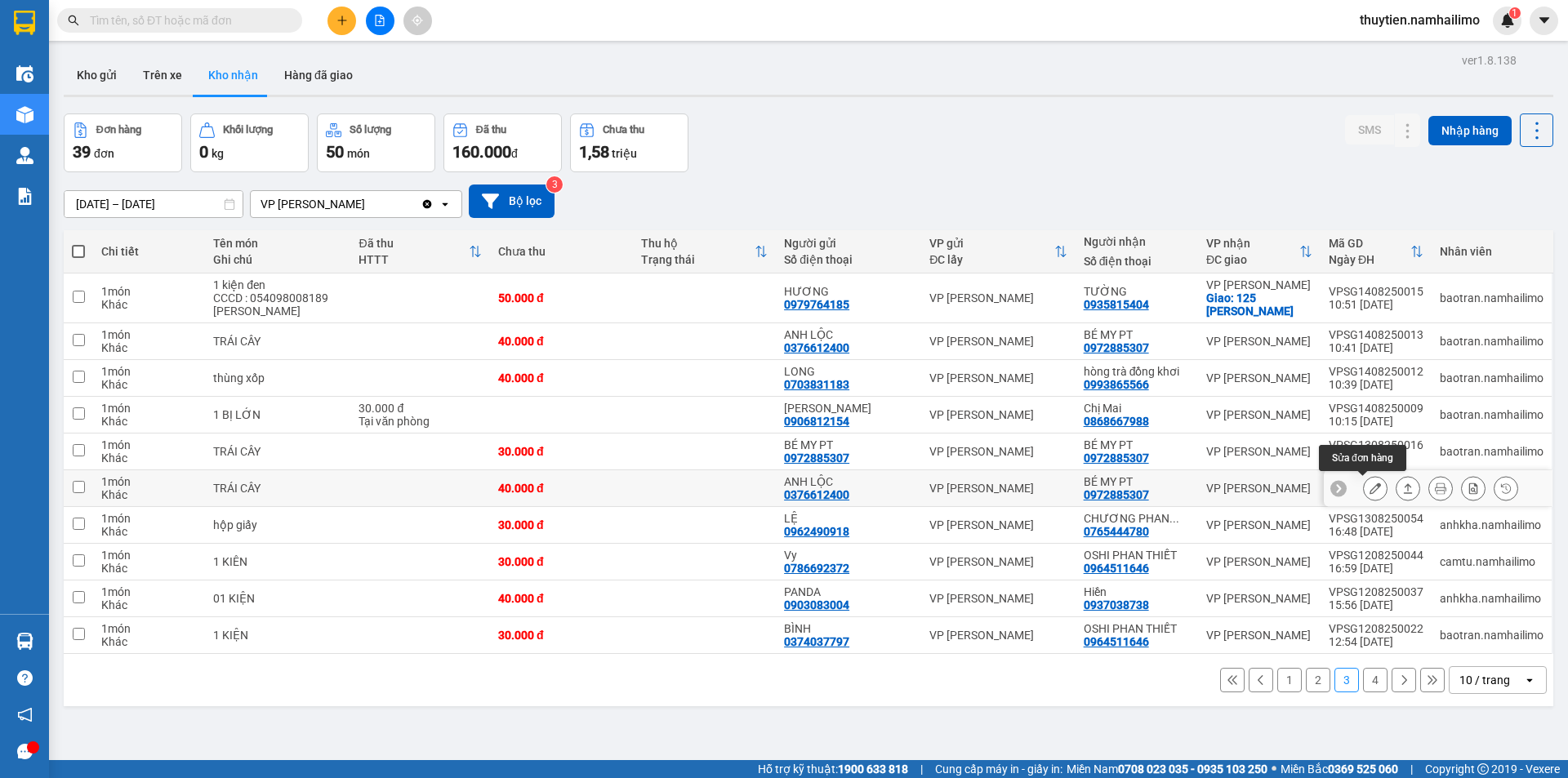
click at [1369, 490] on icon at bounding box center [1375, 488] width 11 height 11
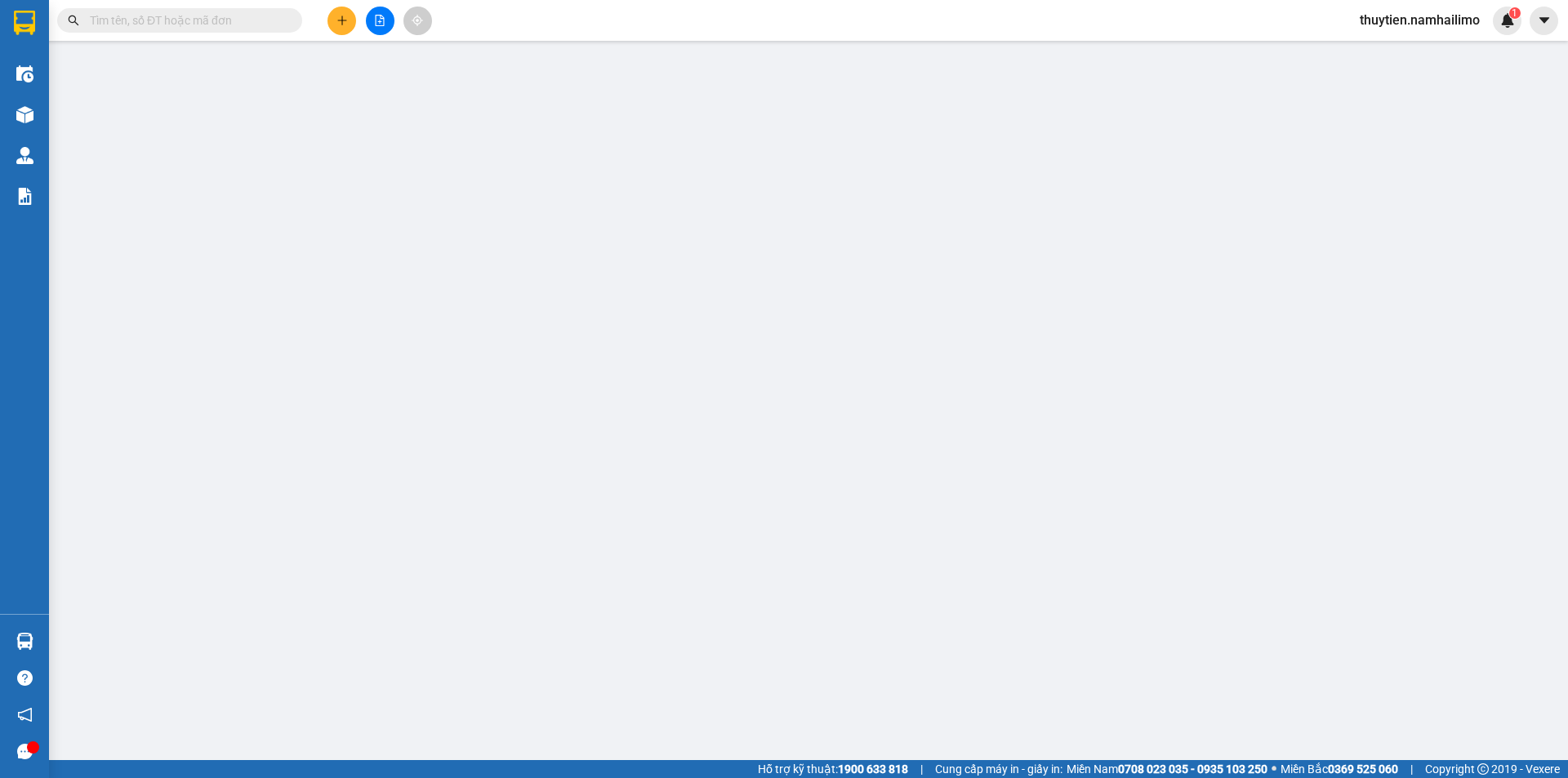
type input "0376612400"
type input "ANH LỘC"
type input "0972885307"
type input "BÉ MY PT"
type input "40.000"
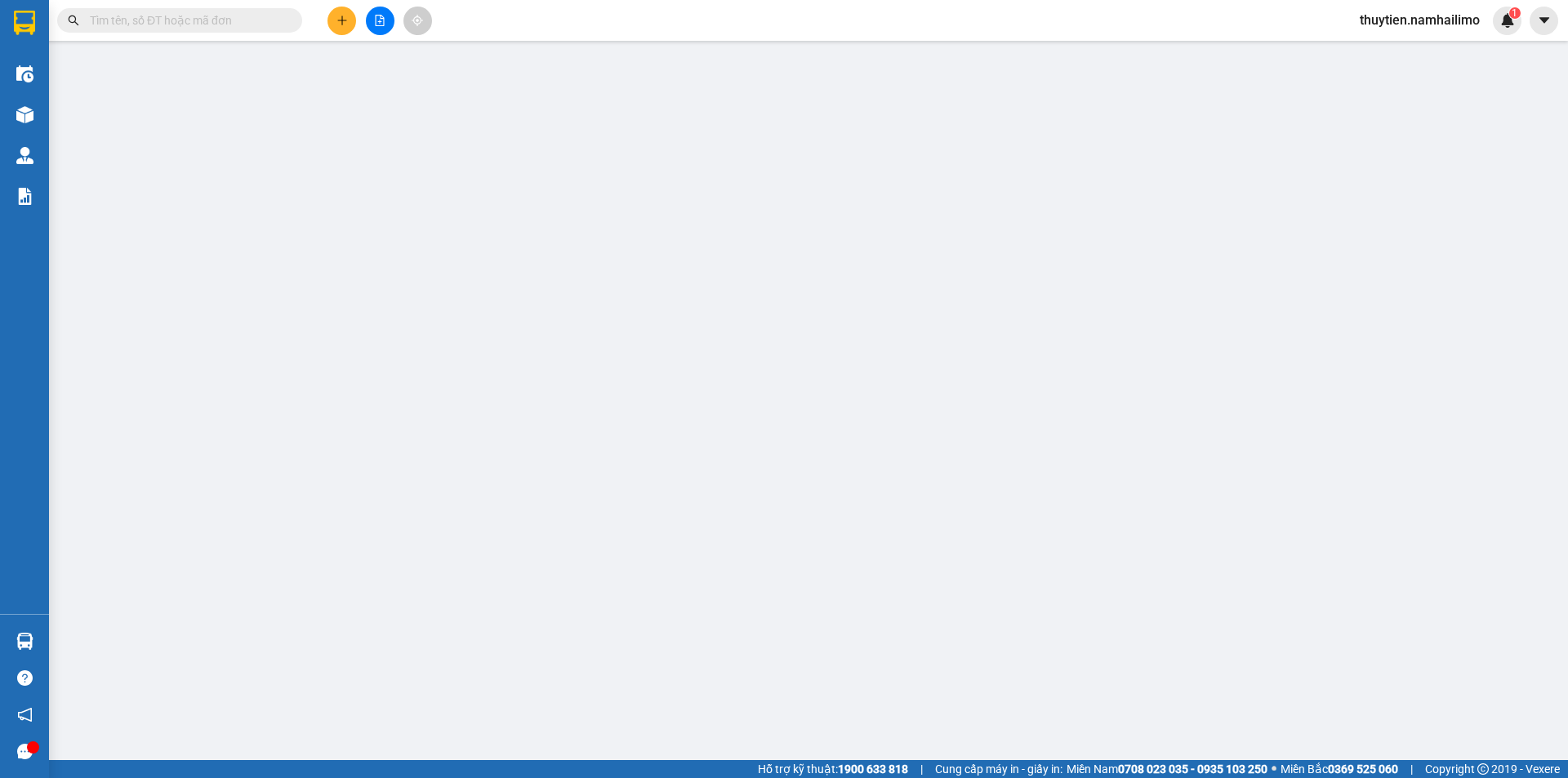
type input "40.000"
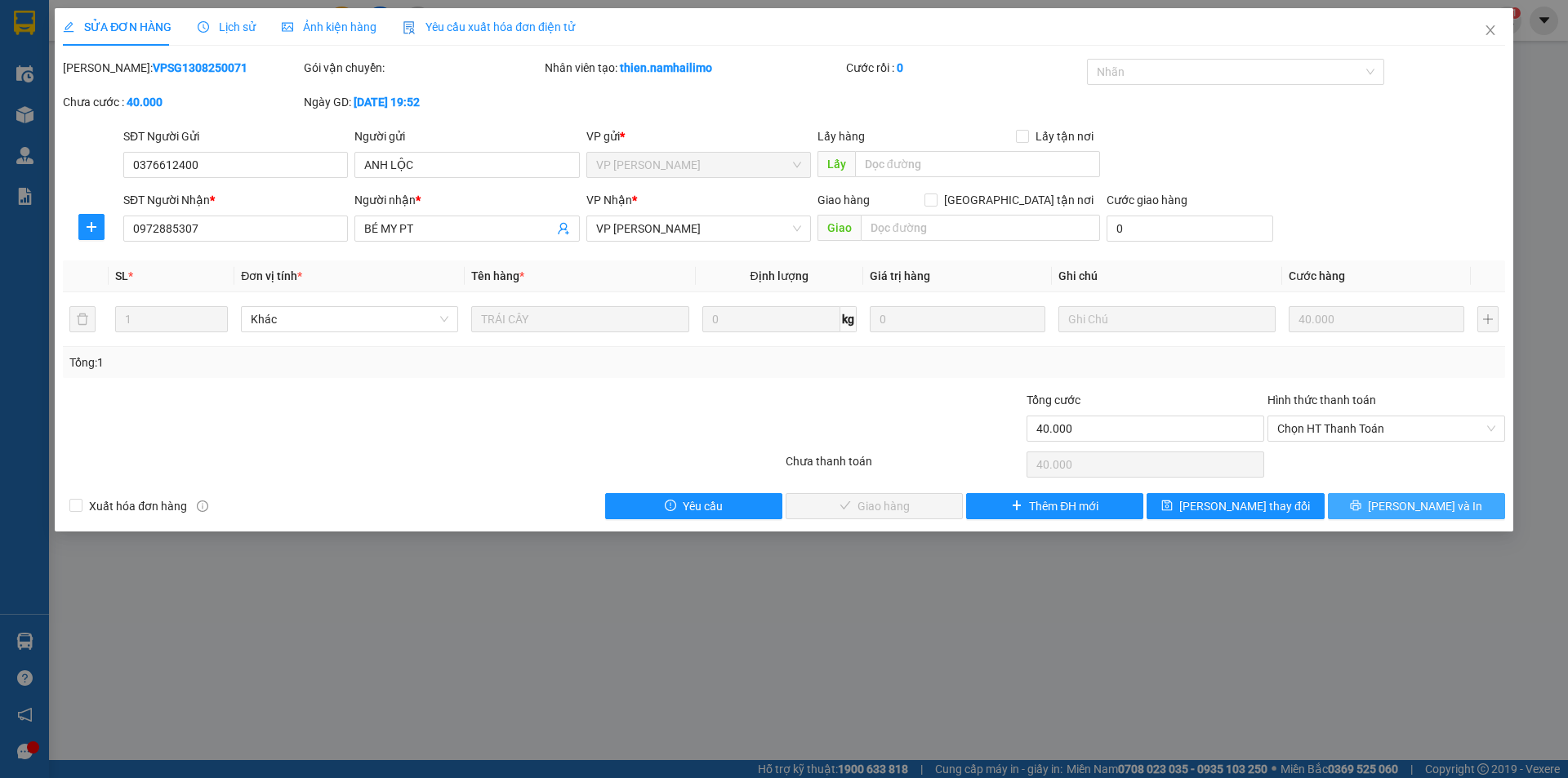
click at [1368, 507] on button "[PERSON_NAME] và In" at bounding box center [1416, 506] width 177 height 26
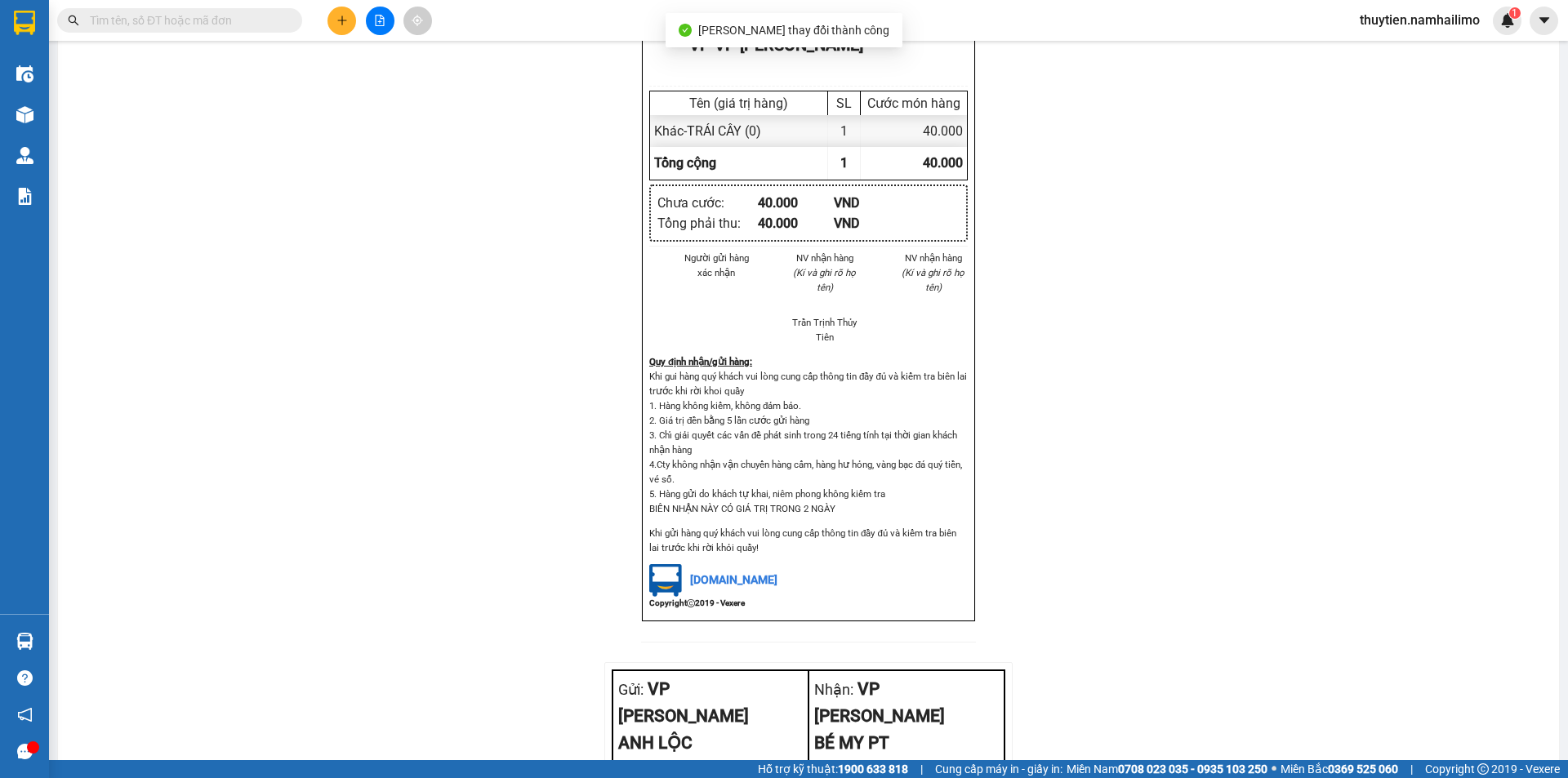
scroll to position [708, 0]
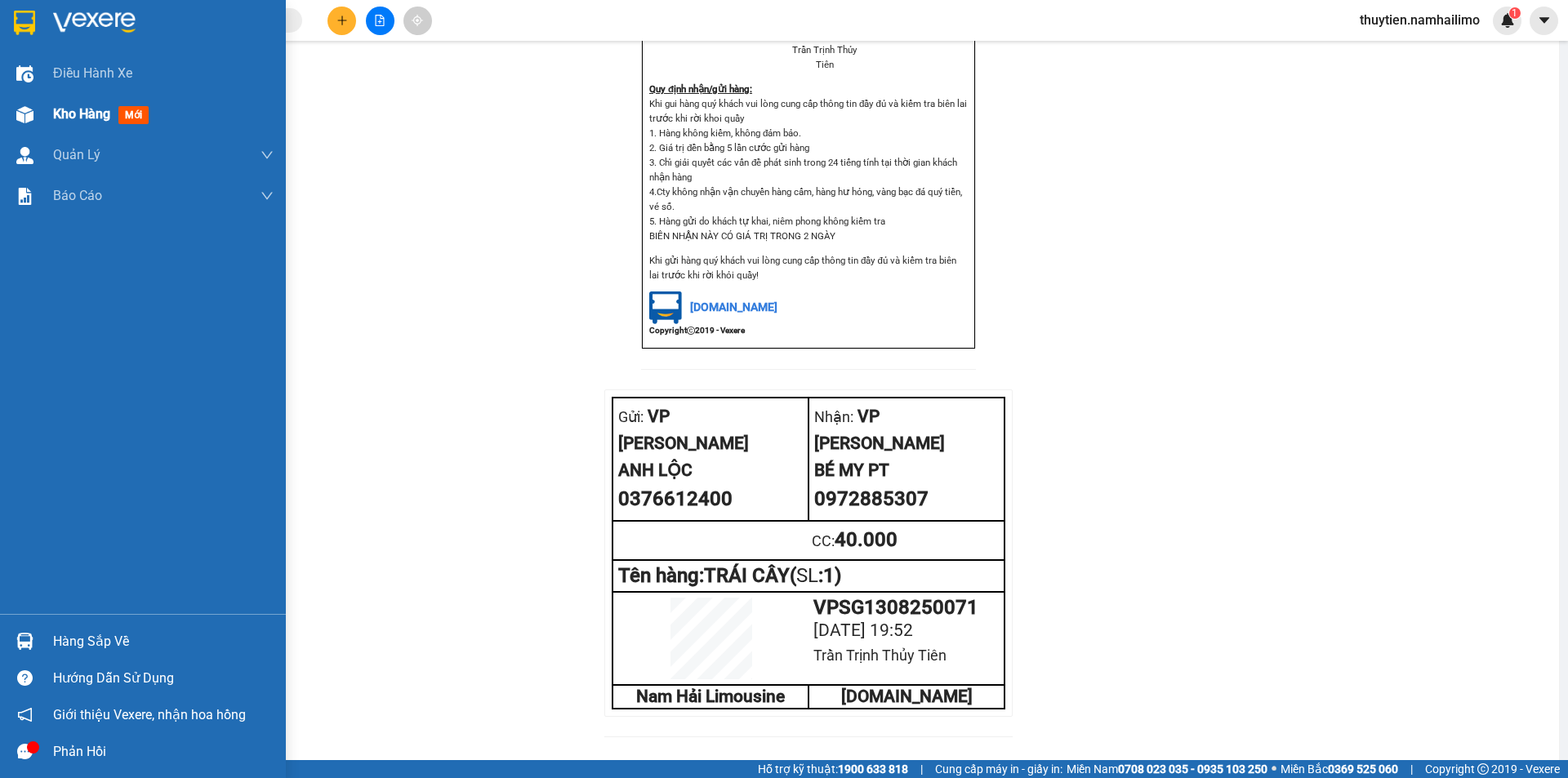
click at [58, 114] on span "Kho hàng" at bounding box center [82, 113] width 57 height 16
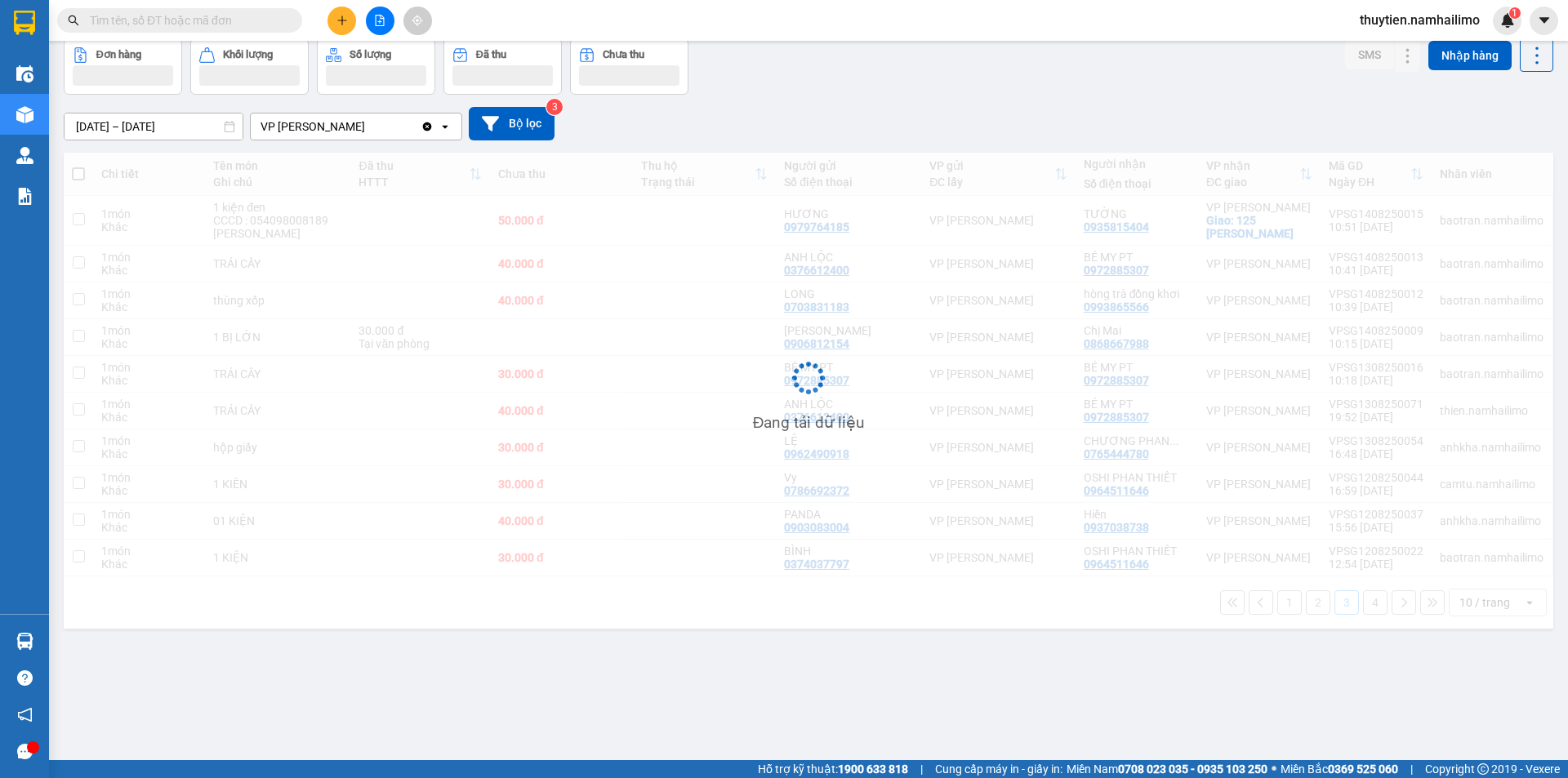
scroll to position [75, 0]
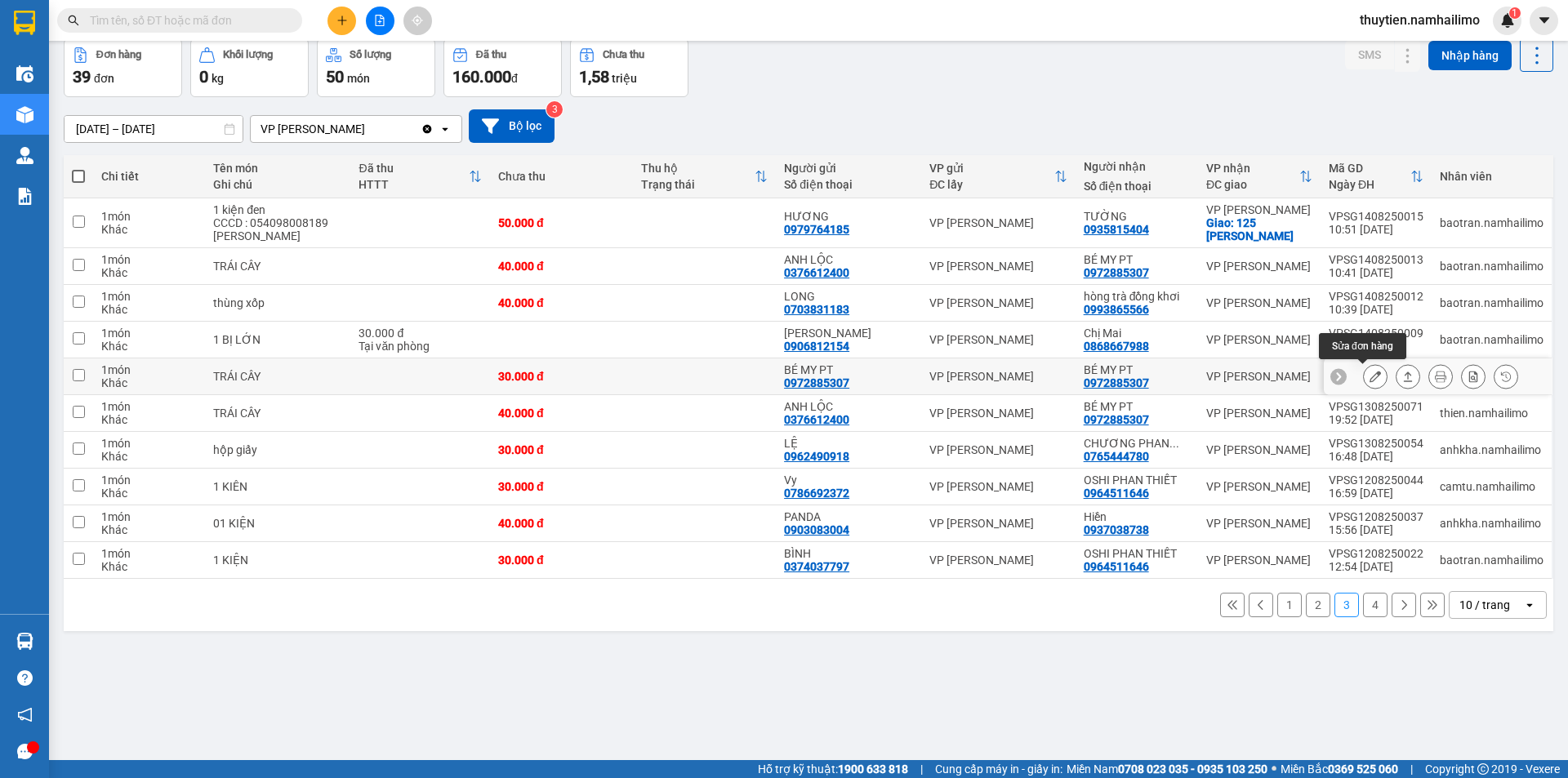
click at [1369, 373] on icon at bounding box center [1375, 376] width 11 height 11
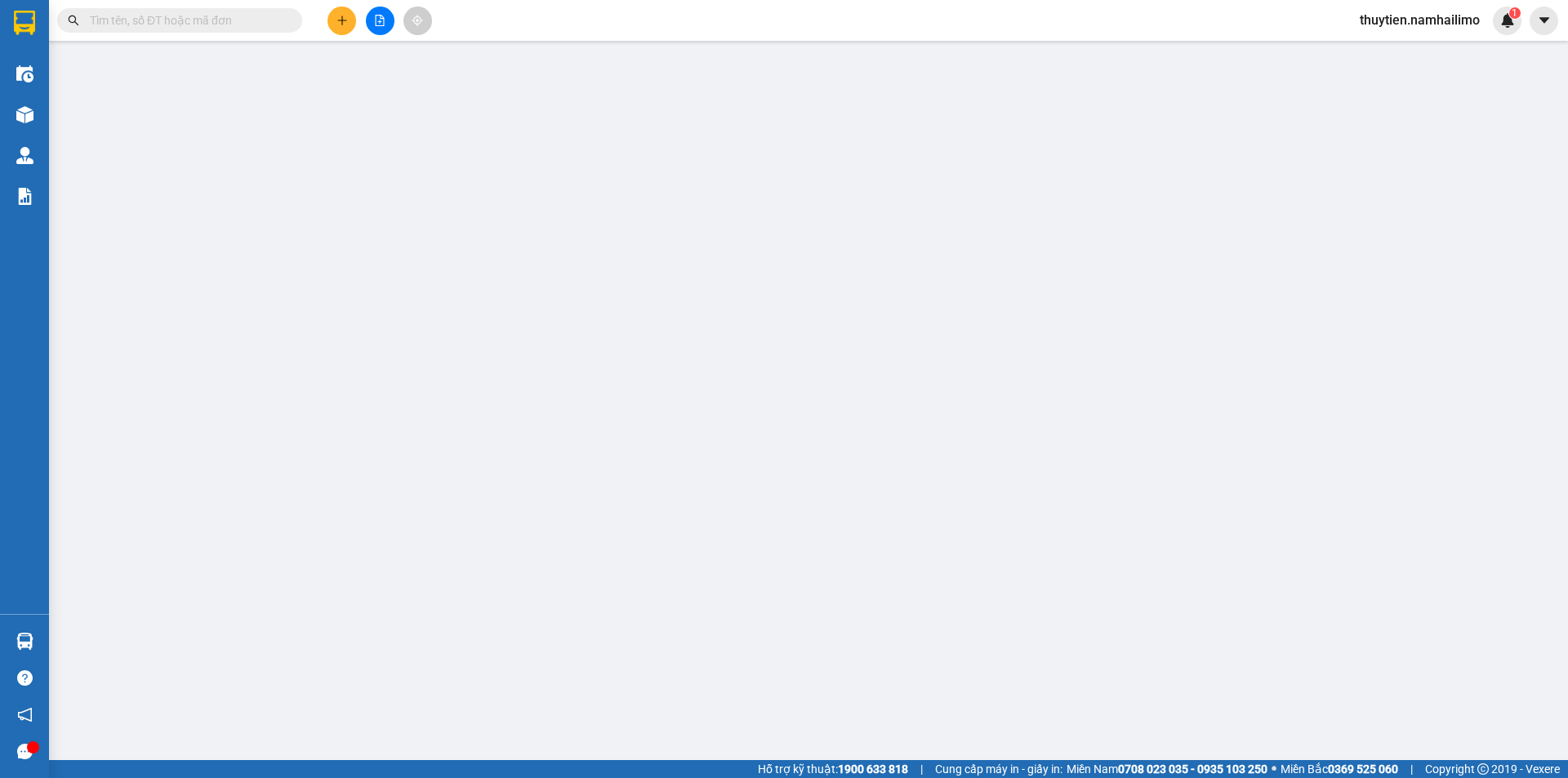
type input "0972885307"
type input "BÉ MY PT"
type input "0972885307"
type input "BÉ MY PT"
type input "30.000"
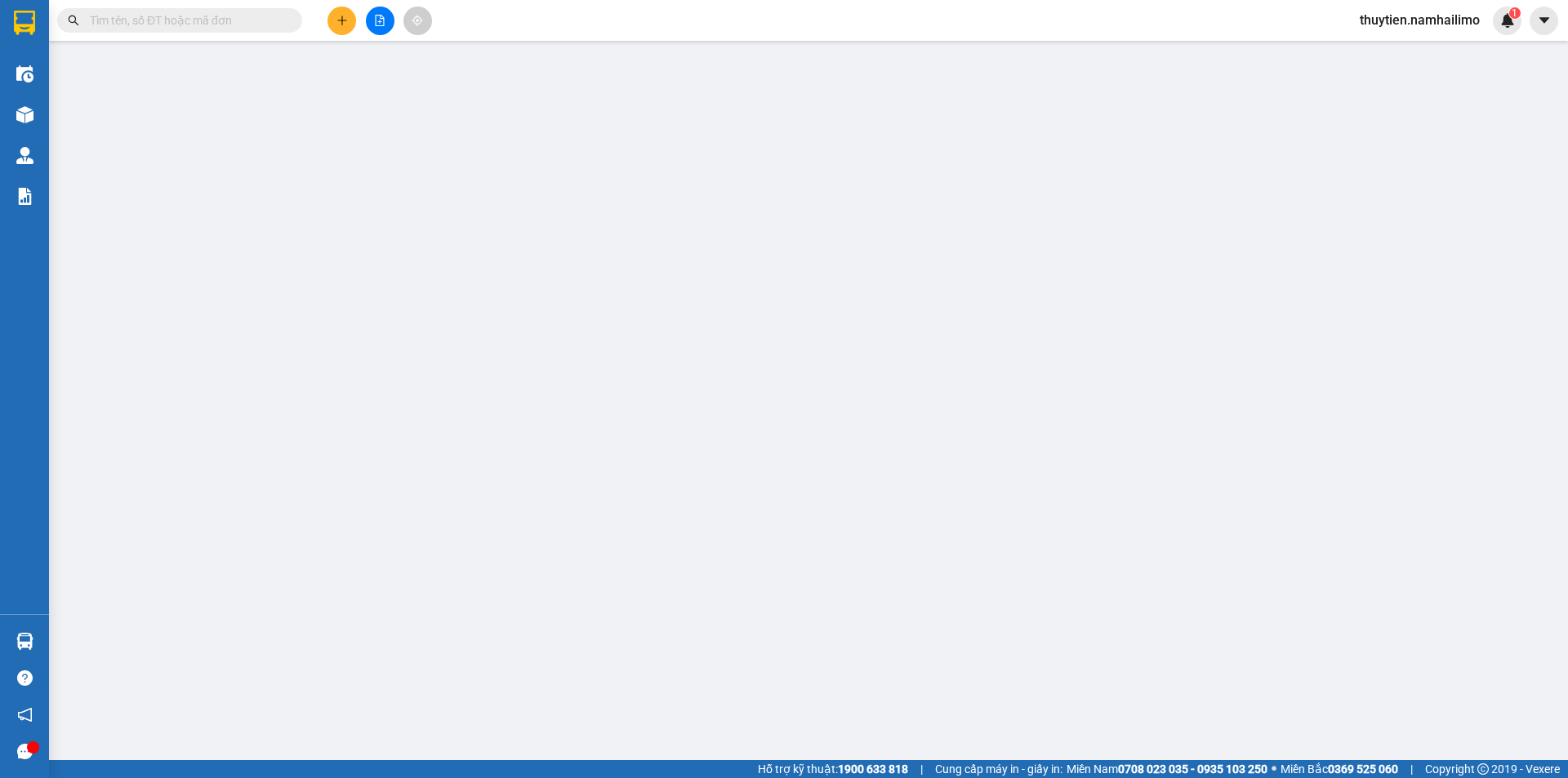
type input "30.000"
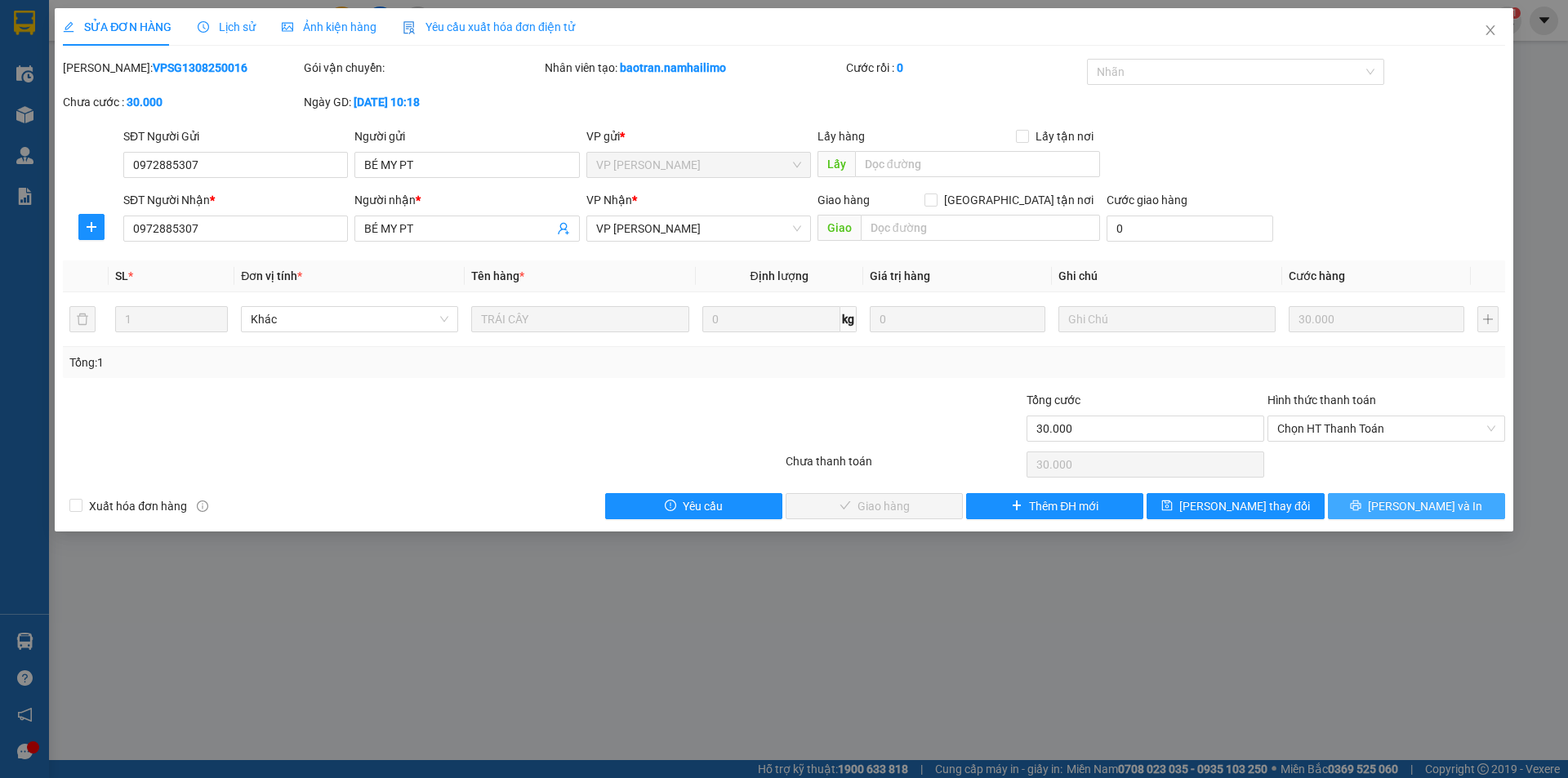
click at [1361, 503] on icon "printer" at bounding box center [1356, 505] width 11 height 11
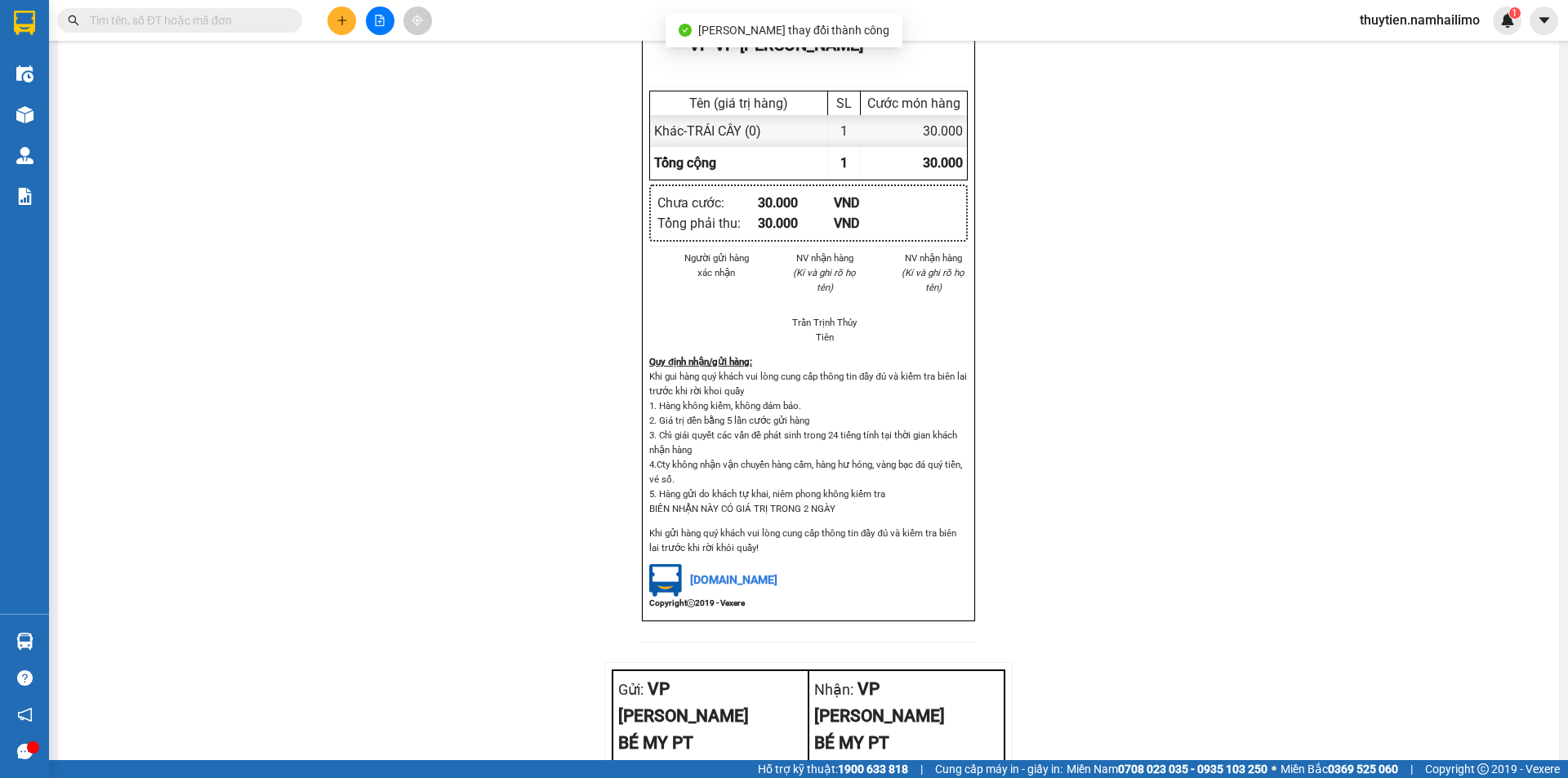
scroll to position [708, 0]
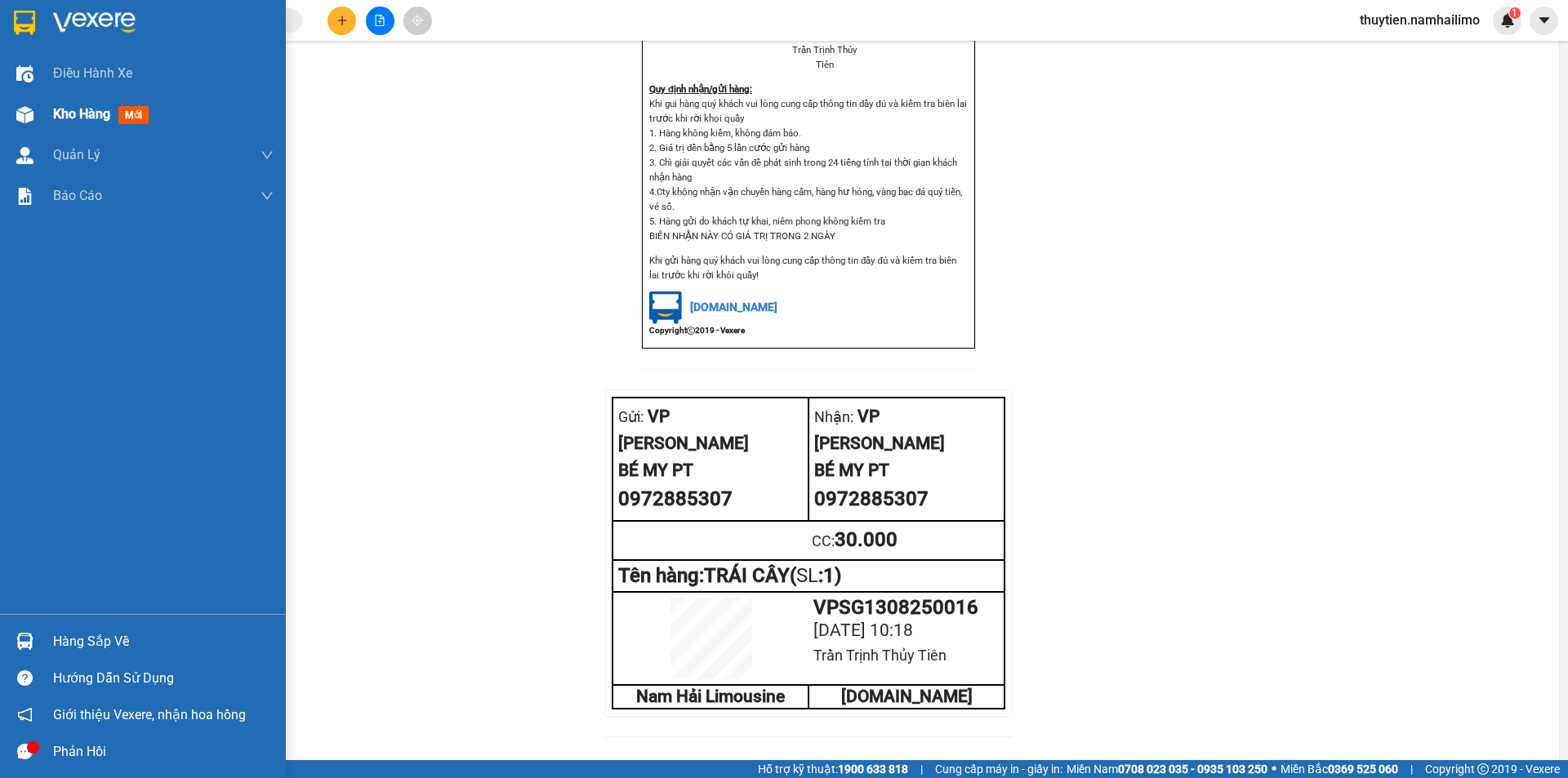
click at [45, 109] on div "Kho hàng mới" at bounding box center [143, 114] width 286 height 40
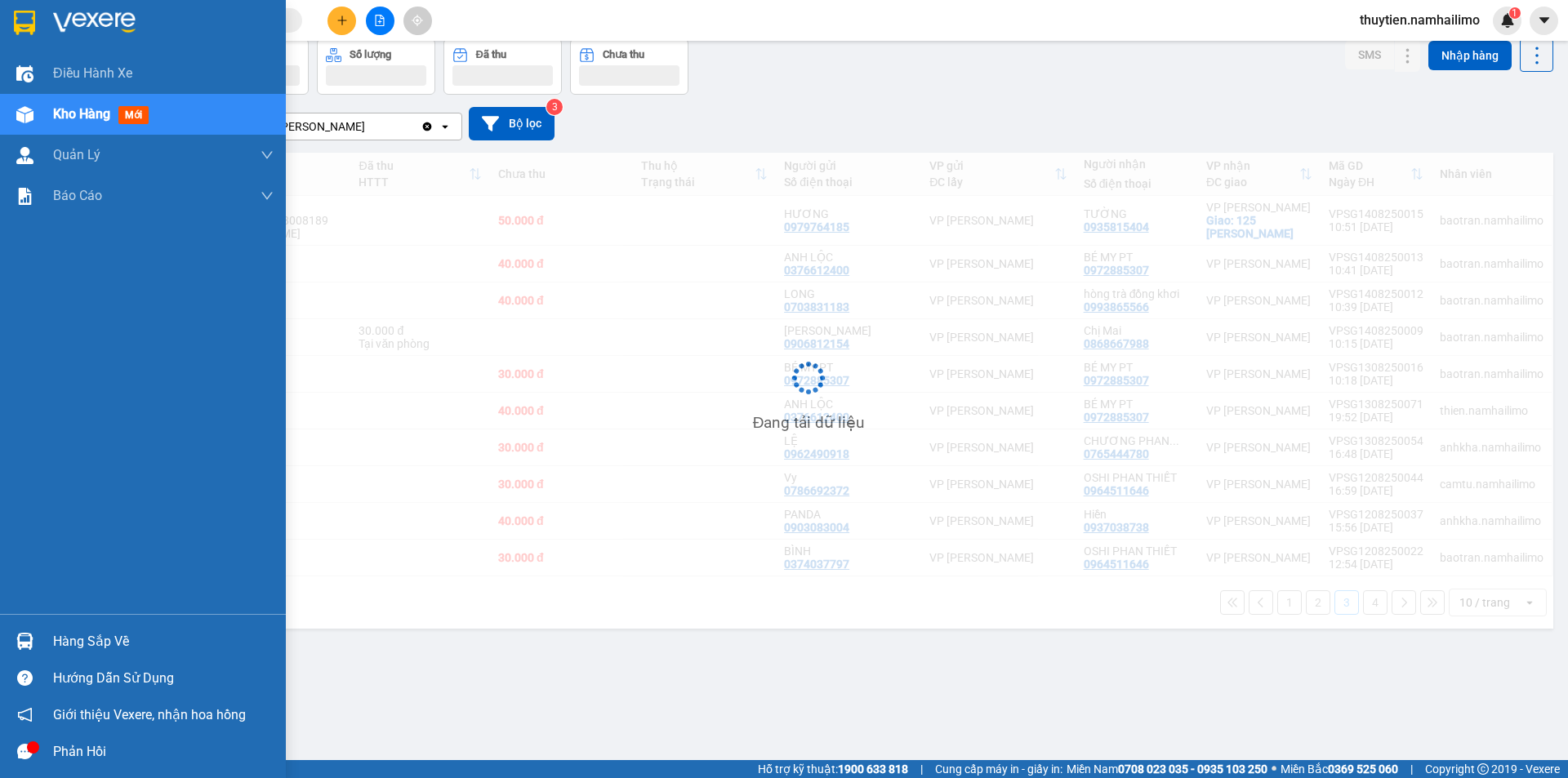
scroll to position [75, 0]
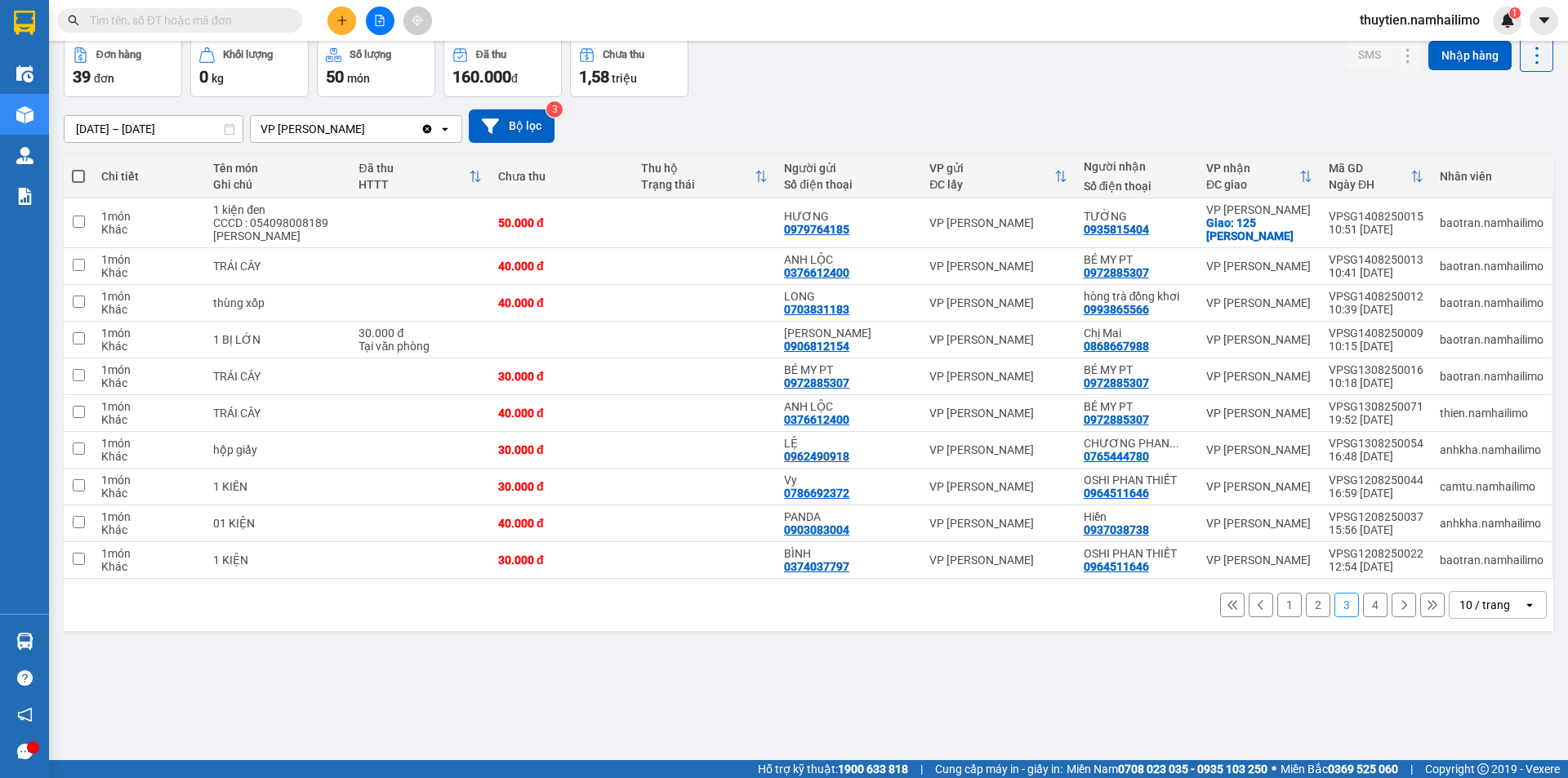
click at [1314, 611] on button "2" at bounding box center [1318, 605] width 25 height 25
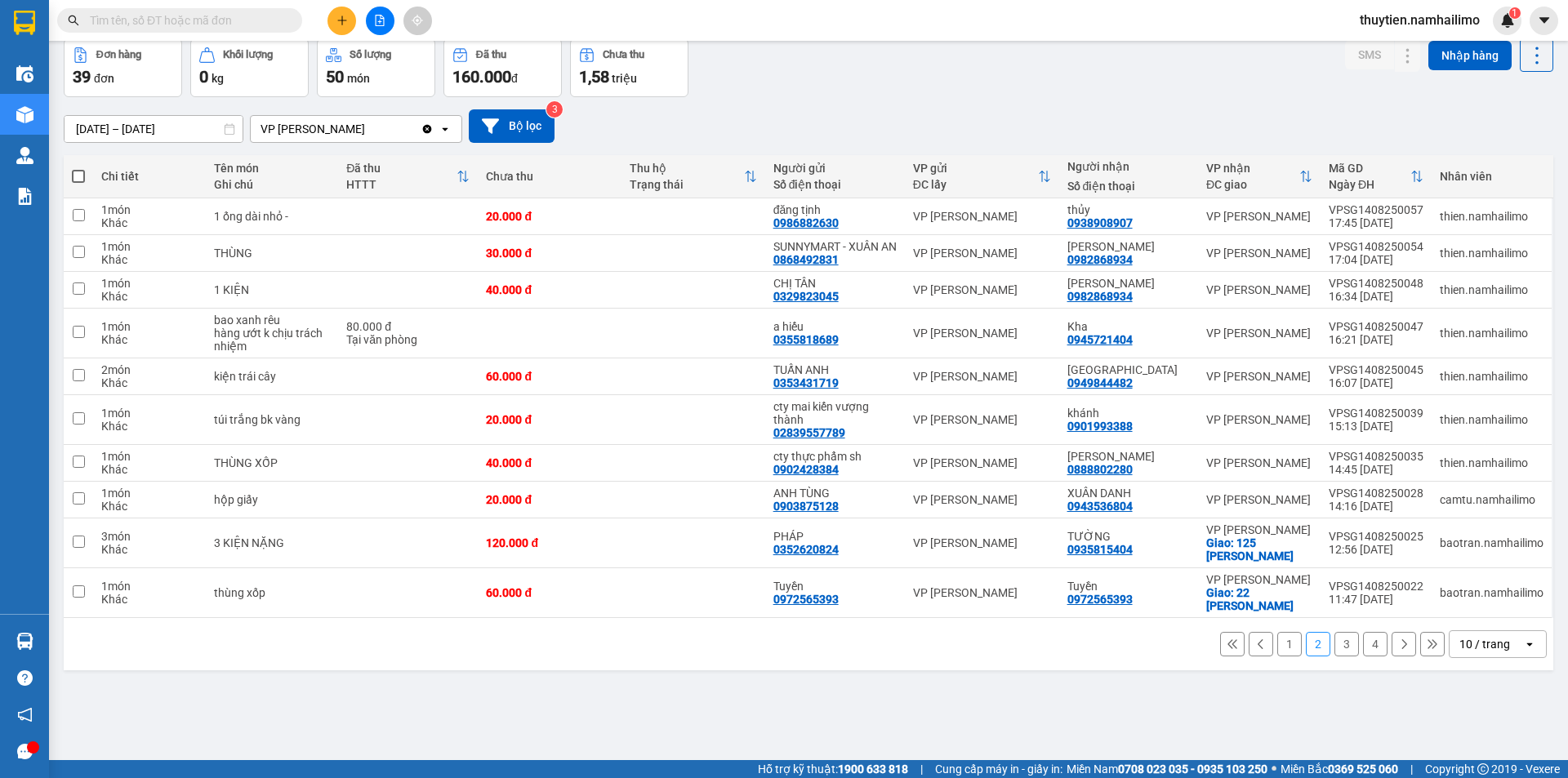
click at [1338, 657] on button "3" at bounding box center [1346, 644] width 25 height 25
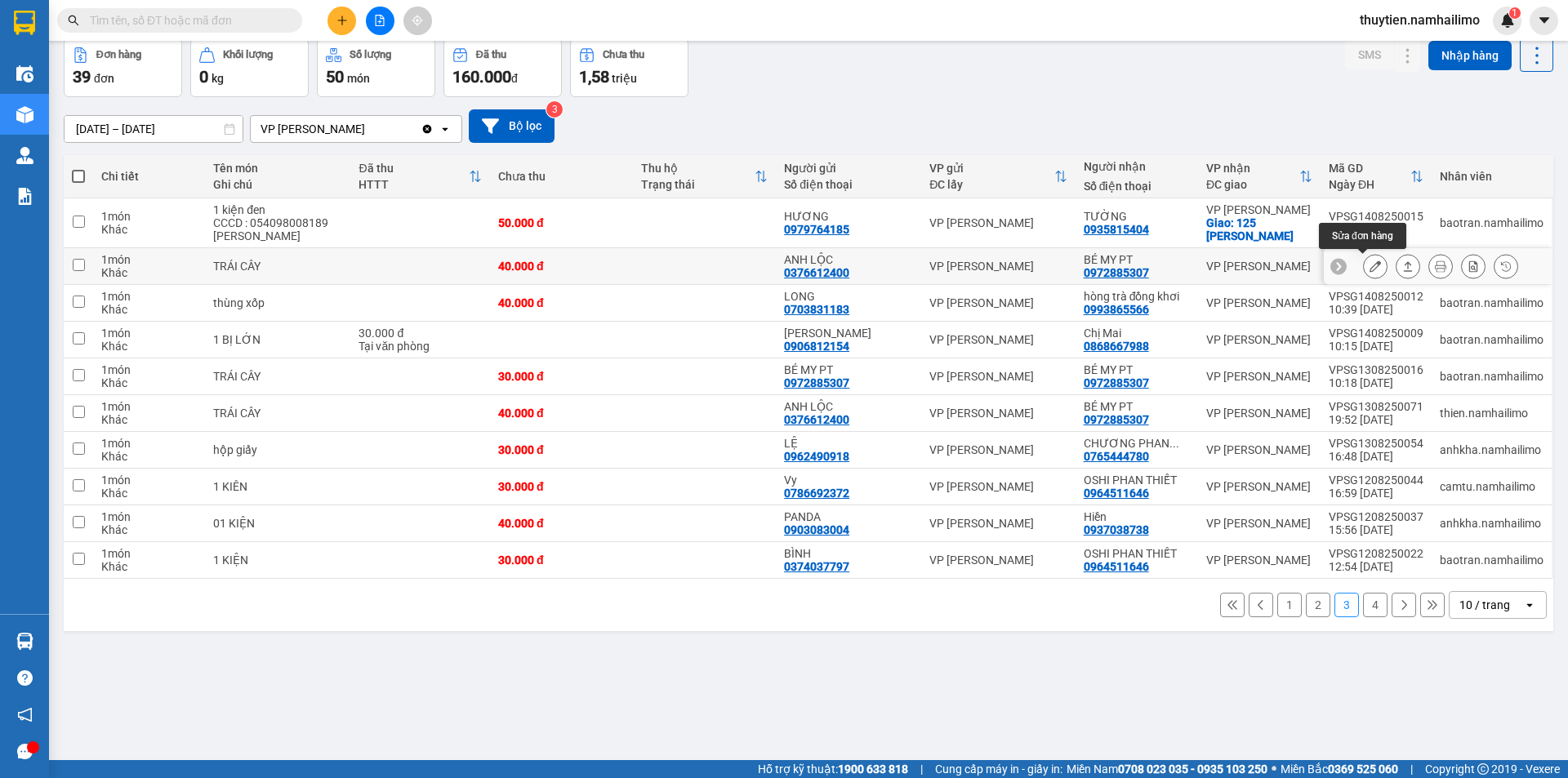
click at [1369, 270] on icon at bounding box center [1375, 266] width 11 height 11
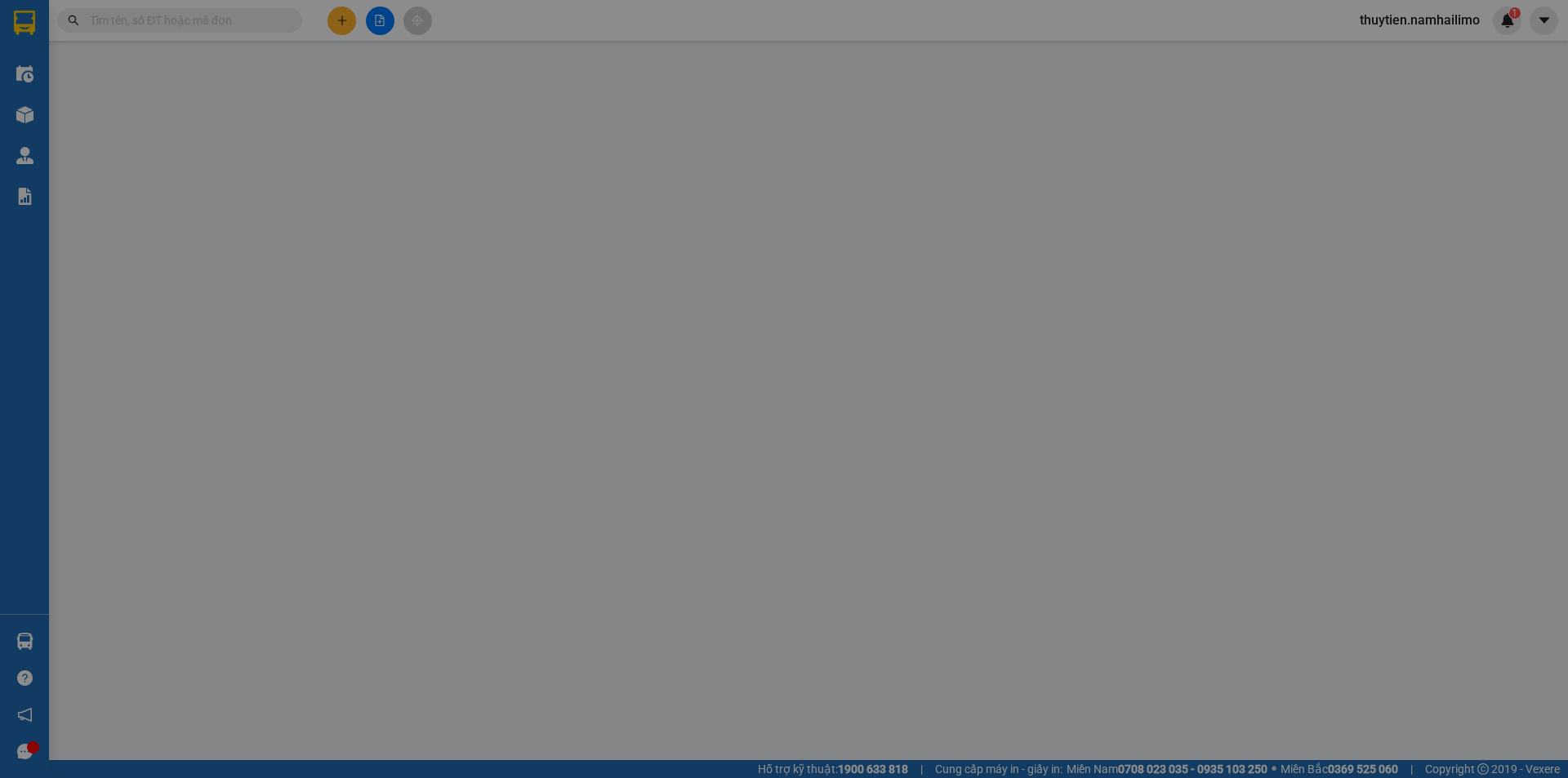
type input "0376612400"
type input "ANH LỘC"
type input "0972885307"
type input "BÉ MY PT"
type input "40.000"
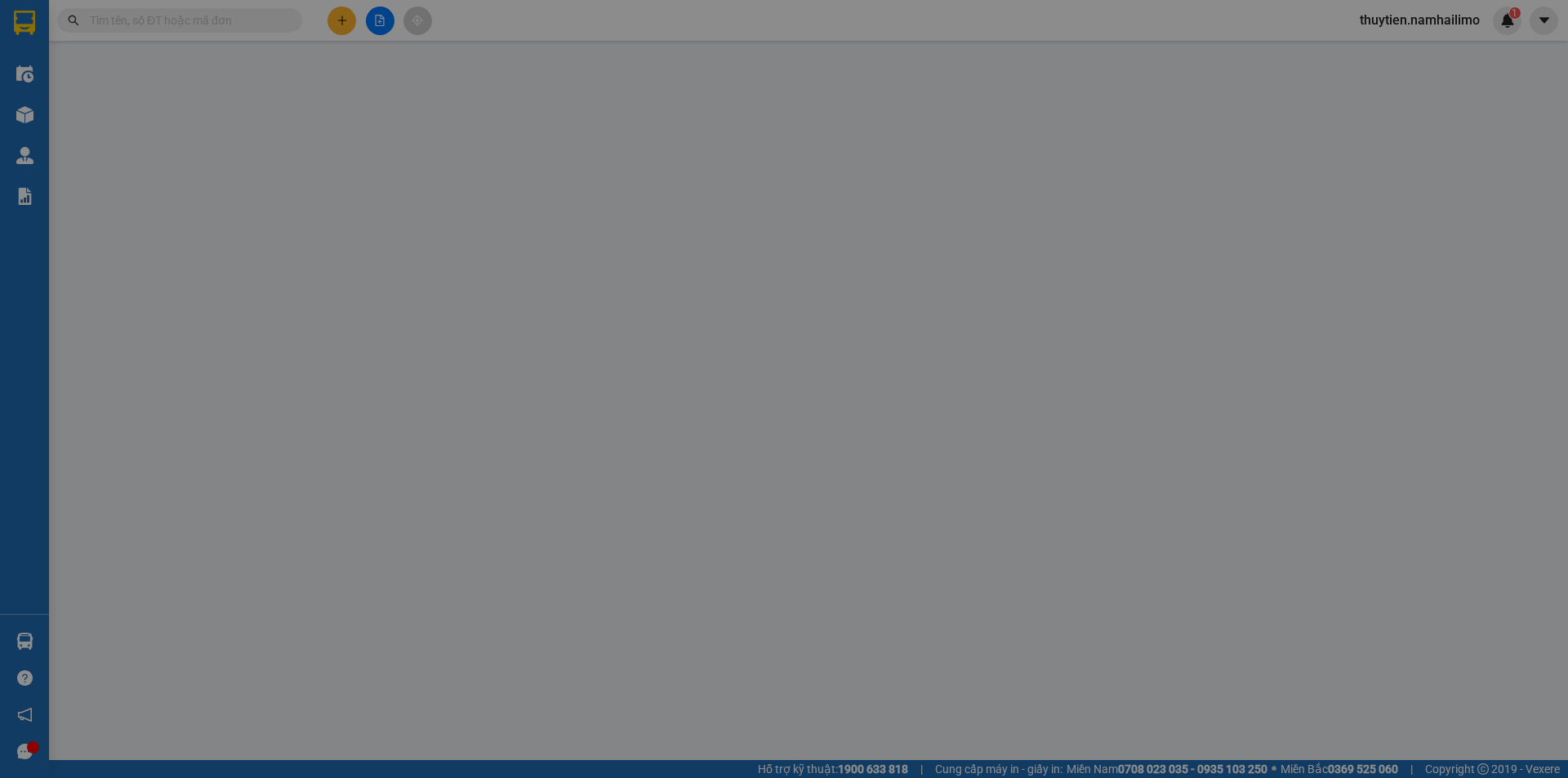
type input "40.000"
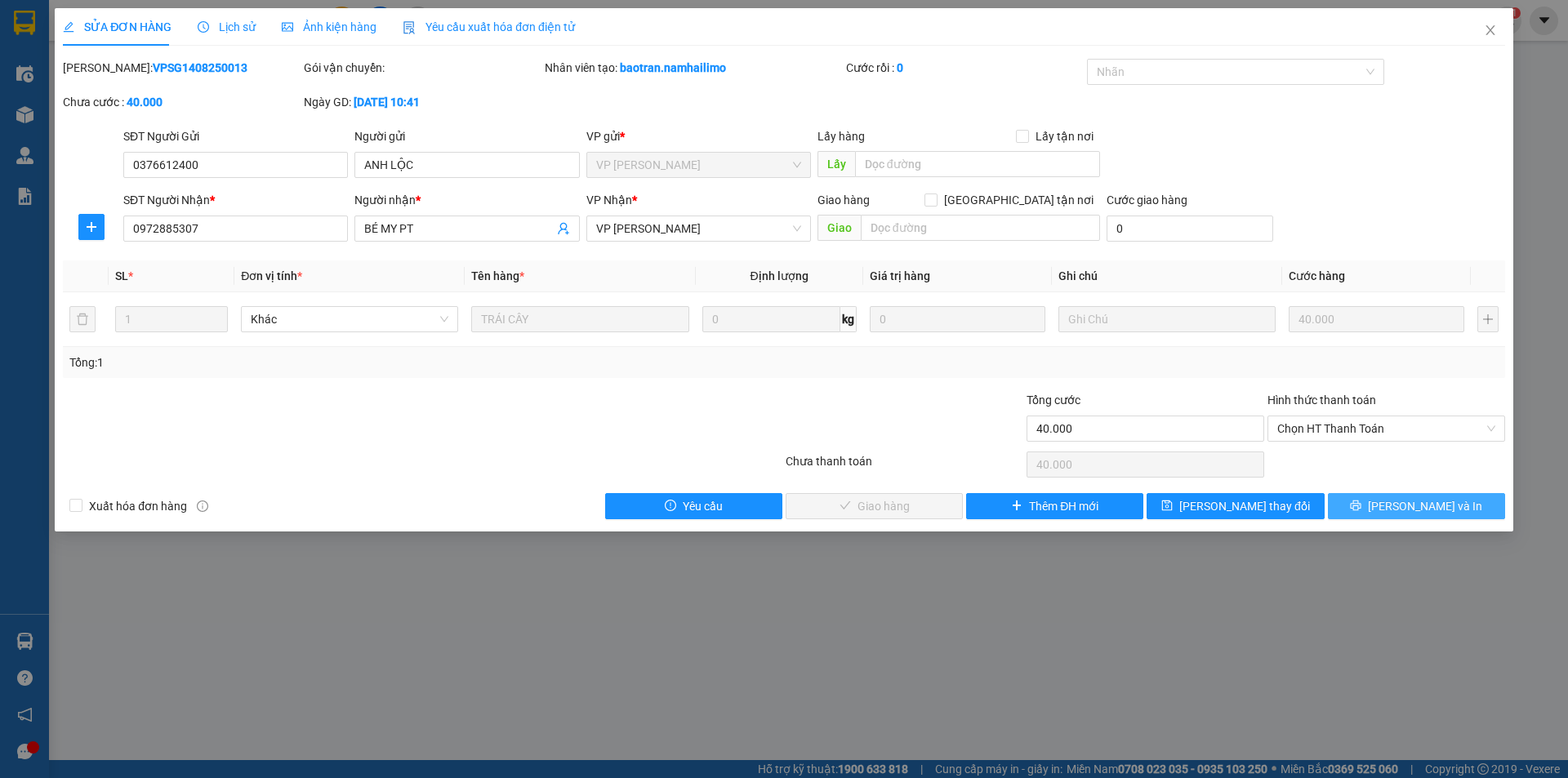
click at [1366, 509] on button "[PERSON_NAME] và In" at bounding box center [1416, 506] width 177 height 26
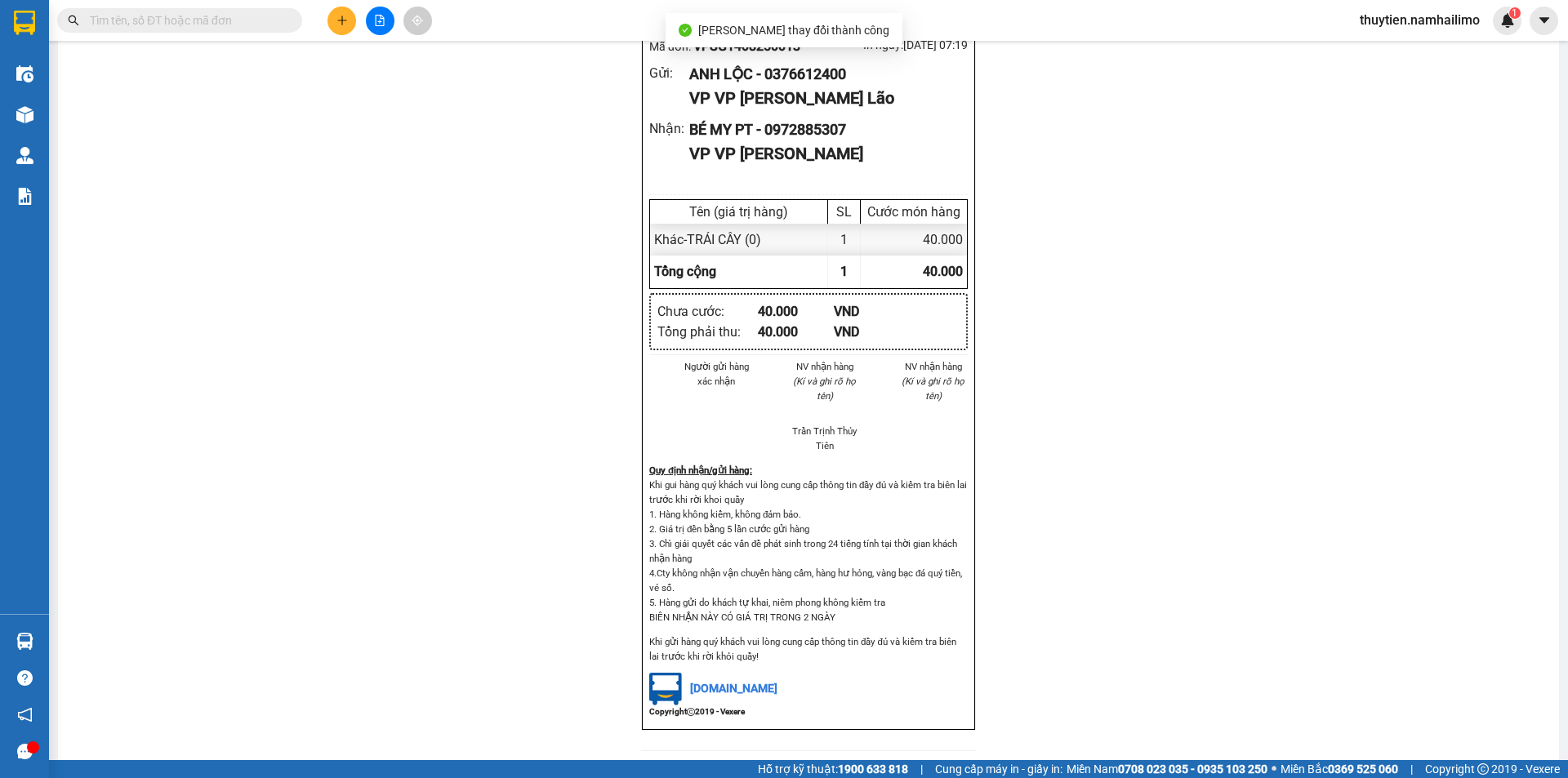
scroll to position [708, 0]
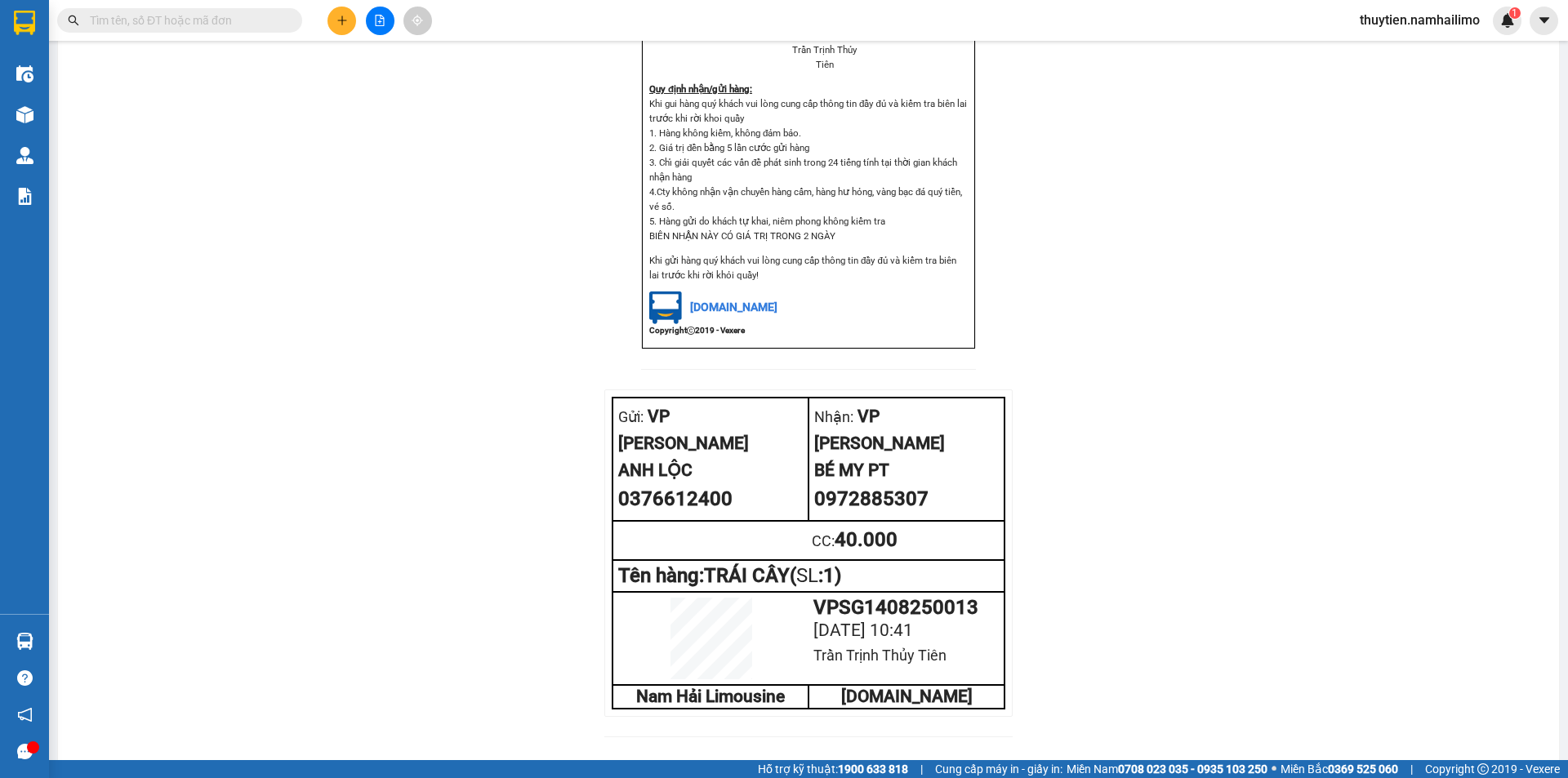
click at [339, 23] on icon "plus" at bounding box center [342, 20] width 11 height 11
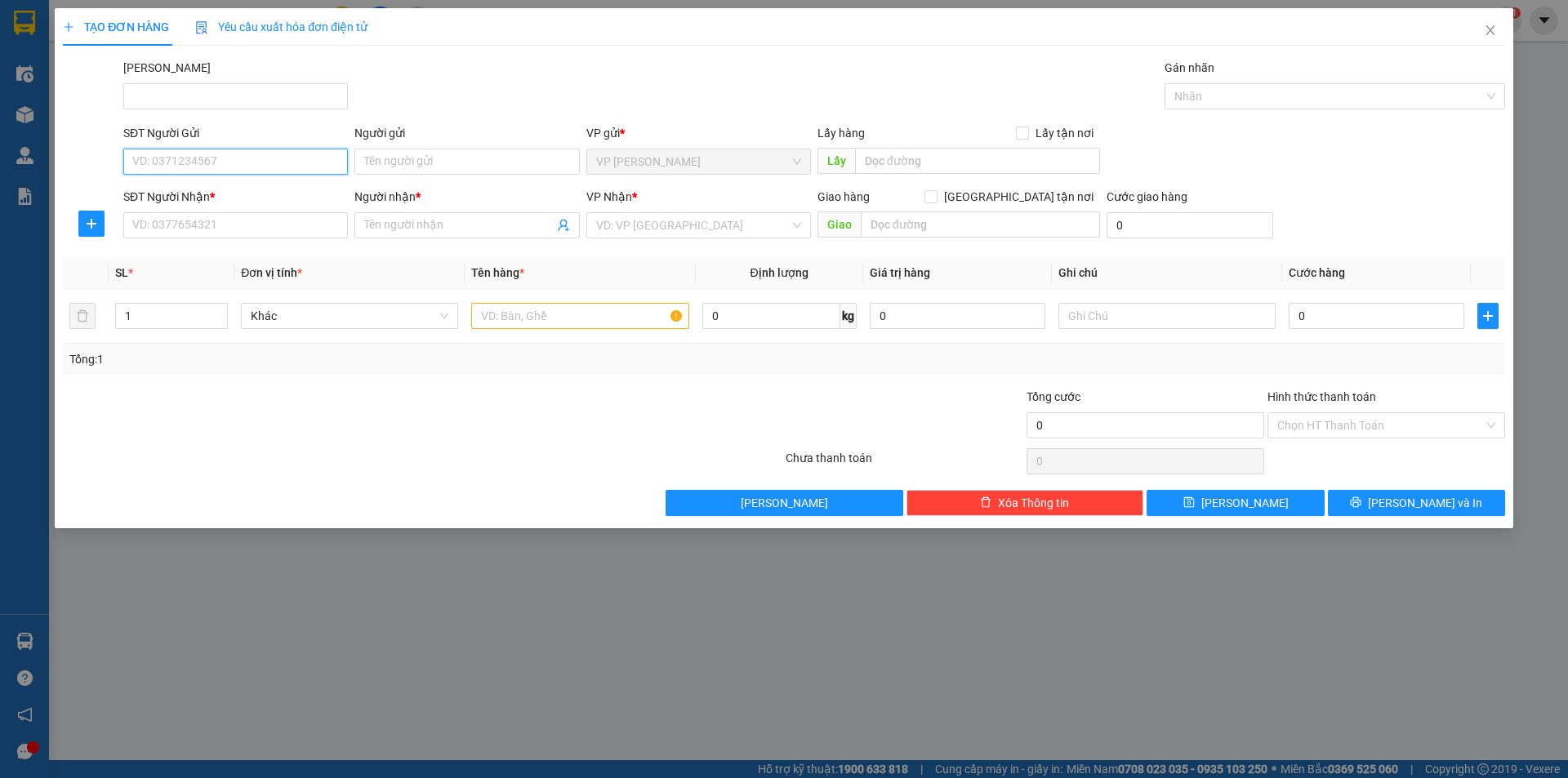
click at [196, 156] on input "SĐT Người Gửi" at bounding box center [235, 162] width 224 height 26
type input "0336272286"
click at [235, 188] on div "0336272286 - YẾN" at bounding box center [235, 195] width 205 height 18
type input "YẾN"
type input "0383095710"
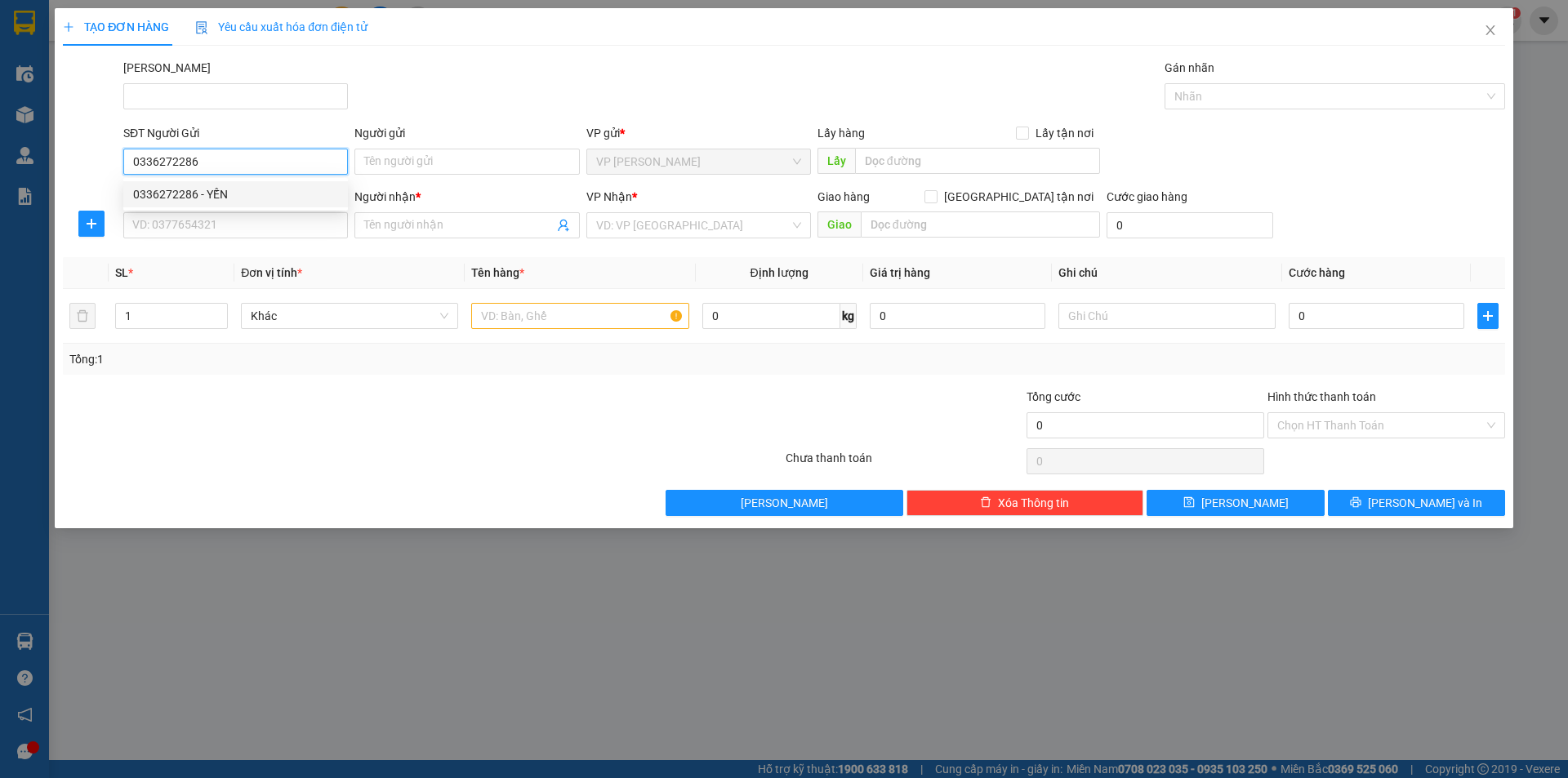
type input "HẰNG"
click at [235, 188] on div "0336272286 - YẾN" at bounding box center [235, 195] width 205 height 18
type input "40.000"
type input "0336272286"
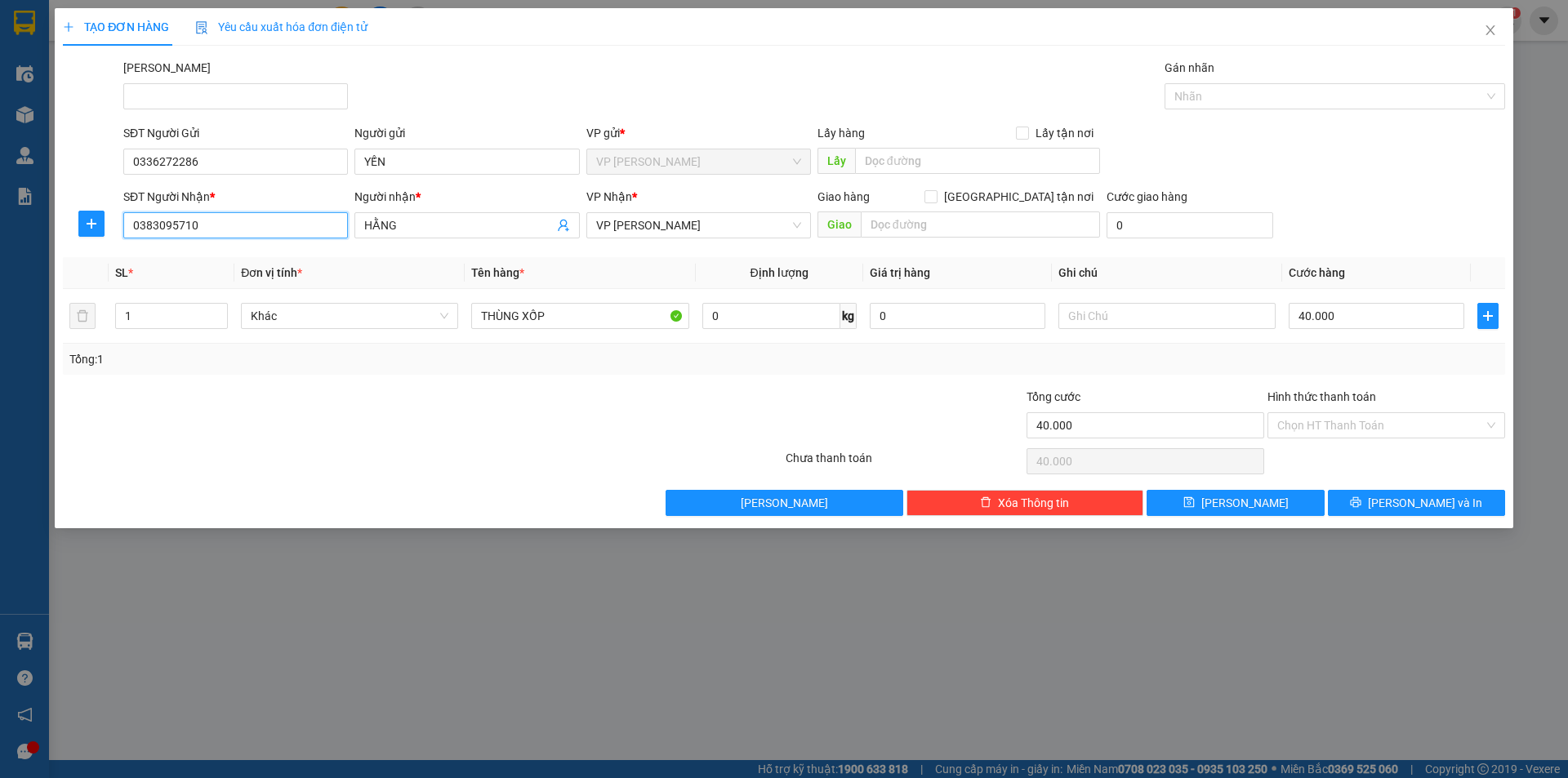
click at [209, 230] on input "0383095710" at bounding box center [235, 225] width 224 height 26
type input "0"
type input "0778676273"
click at [430, 220] on input "HẰNG" at bounding box center [458, 225] width 189 height 18
type input "H"
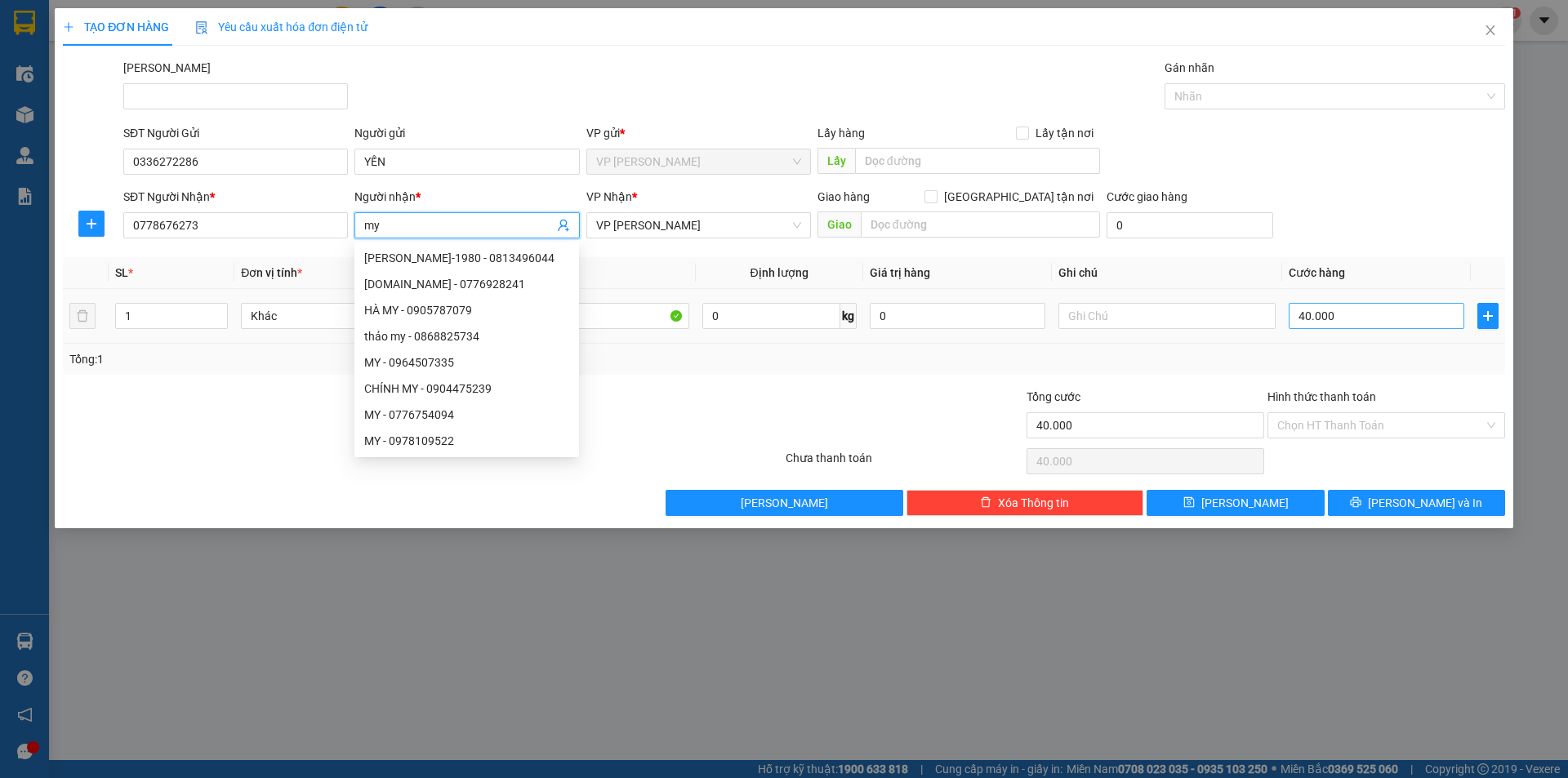
type input "my"
click at [1360, 321] on input "40.000" at bounding box center [1376, 315] width 176 height 26
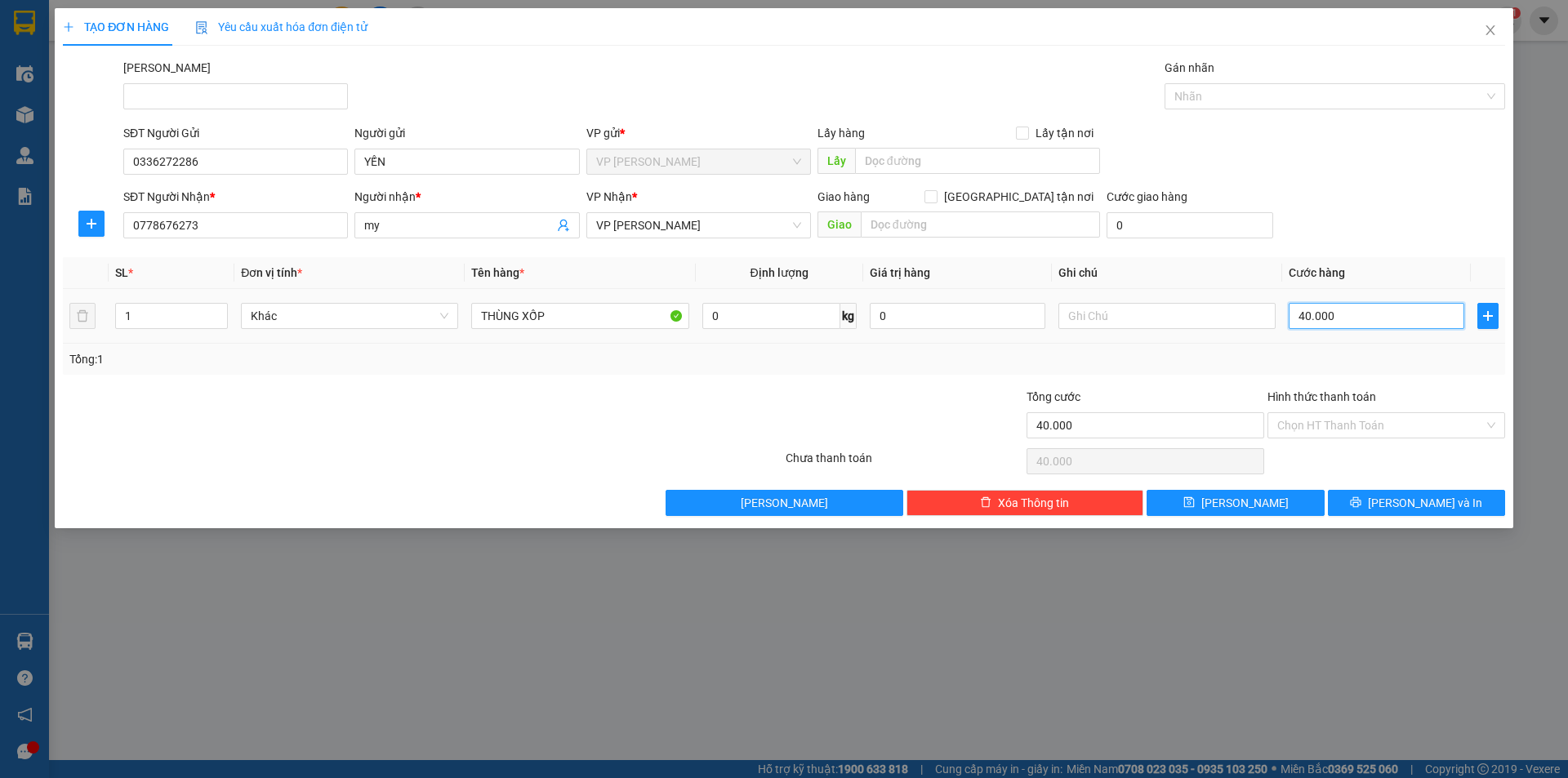
type input "3"
type input "30"
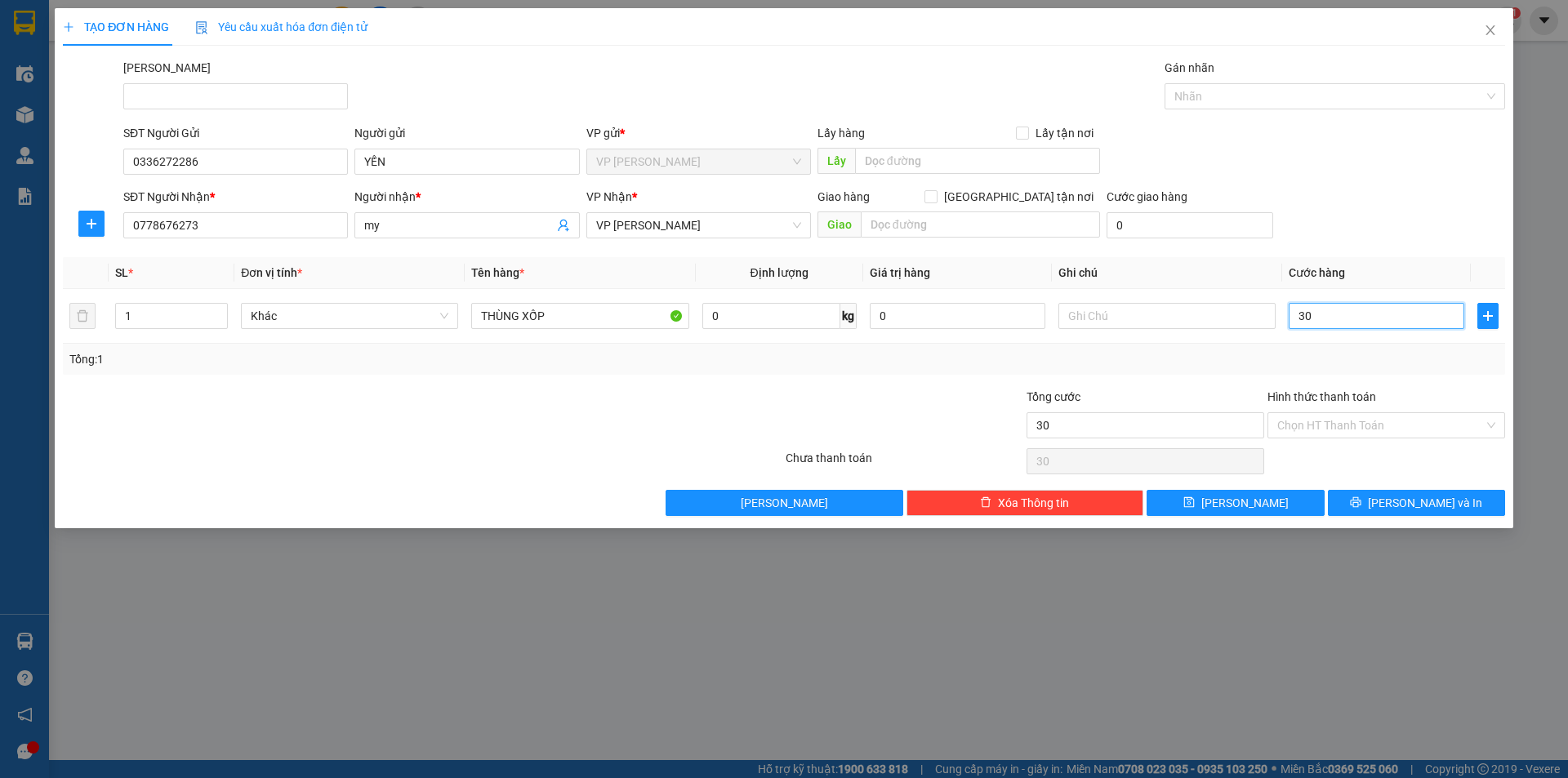
type input "30"
type input "30.000"
click at [1345, 360] on div "Tổng: 1" at bounding box center [784, 360] width 1429 height 18
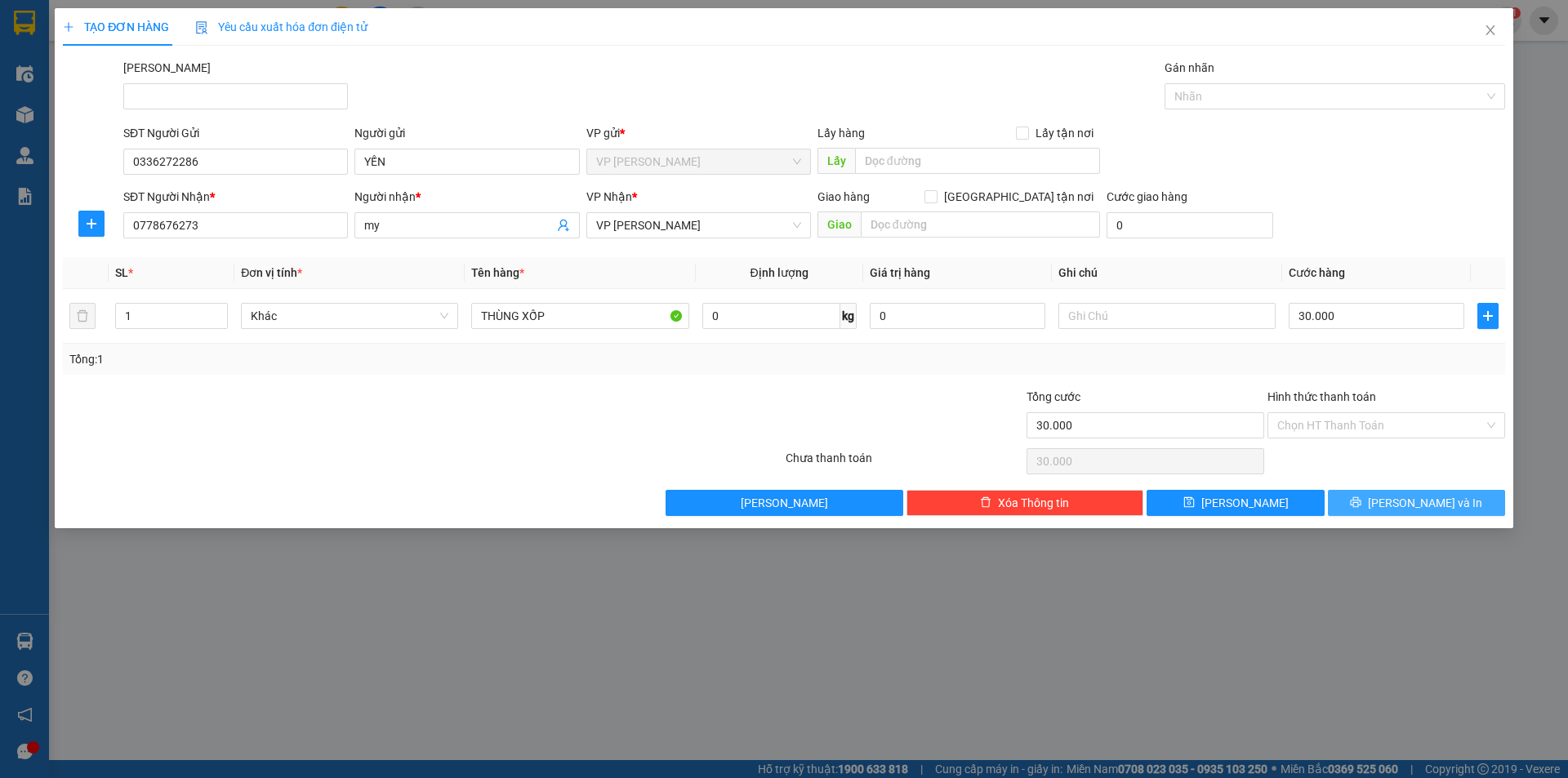
click at [1412, 498] on span "[PERSON_NAME] và In" at bounding box center [1425, 503] width 114 height 18
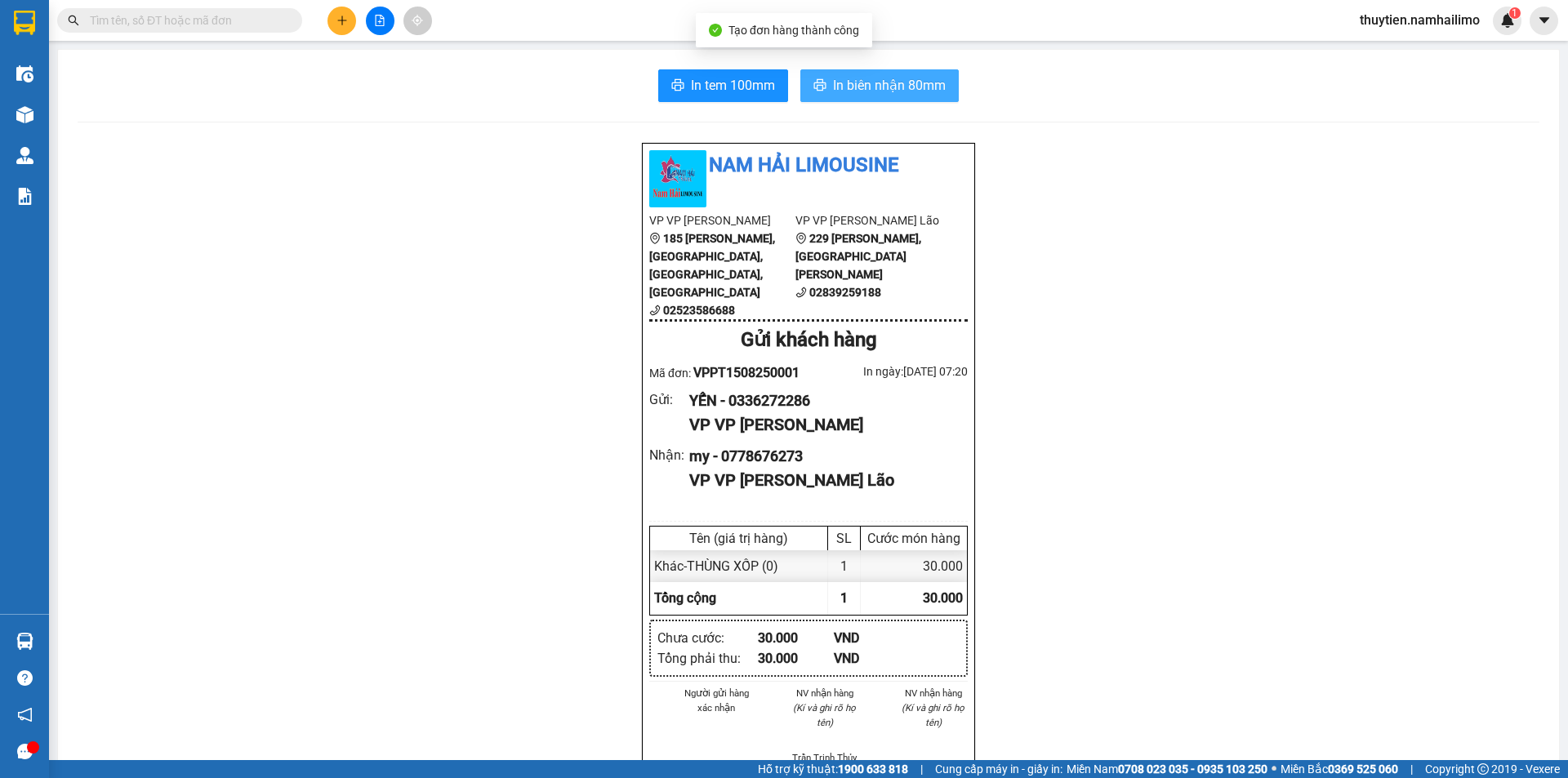
click at [930, 90] on span "In biên nhận 80mm" at bounding box center [889, 86] width 113 height 20
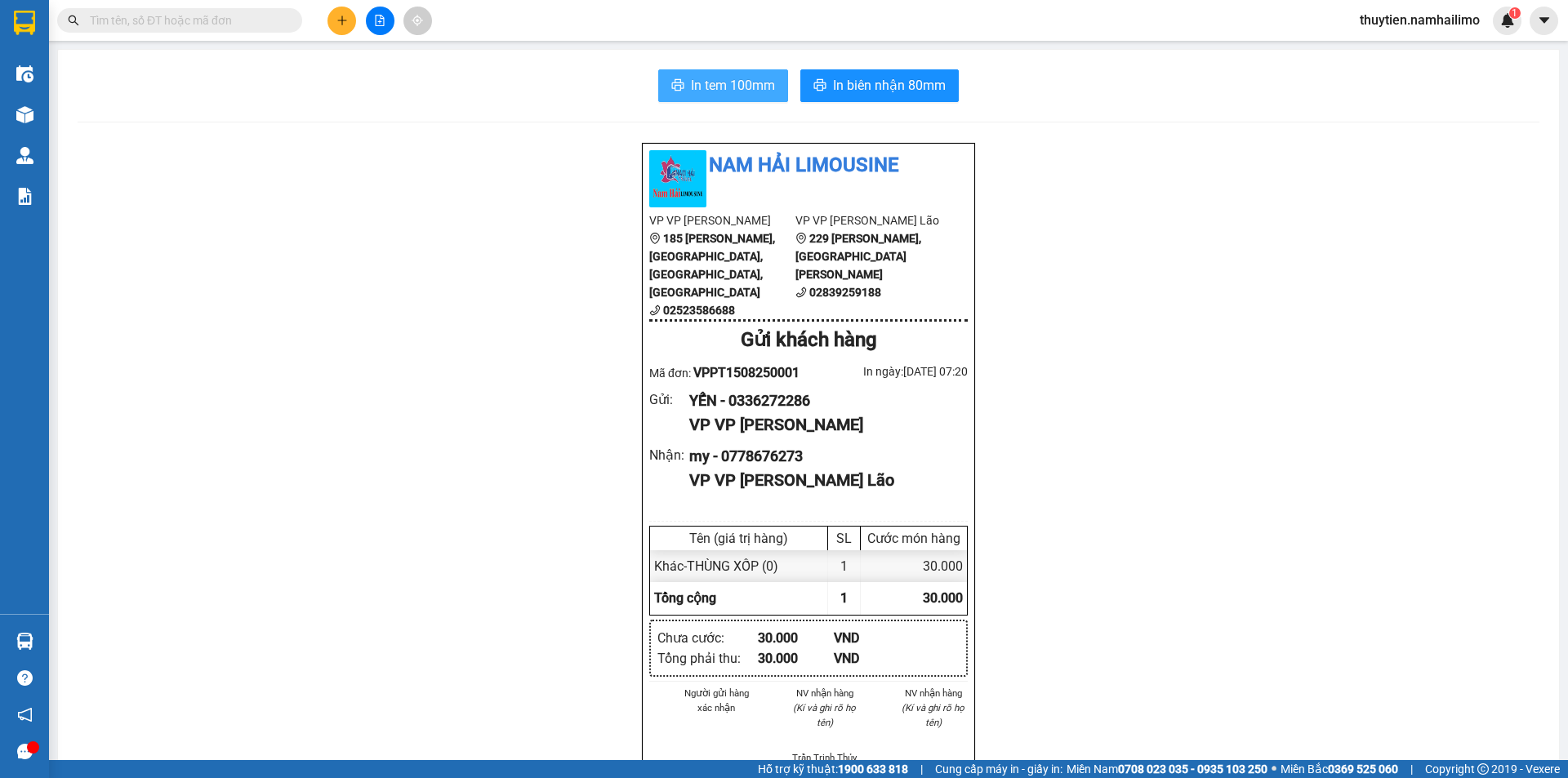
click at [694, 84] on span "In tem 100mm" at bounding box center [732, 86] width 84 height 20
click at [344, 23] on icon "plus" at bounding box center [342, 20] width 11 height 11
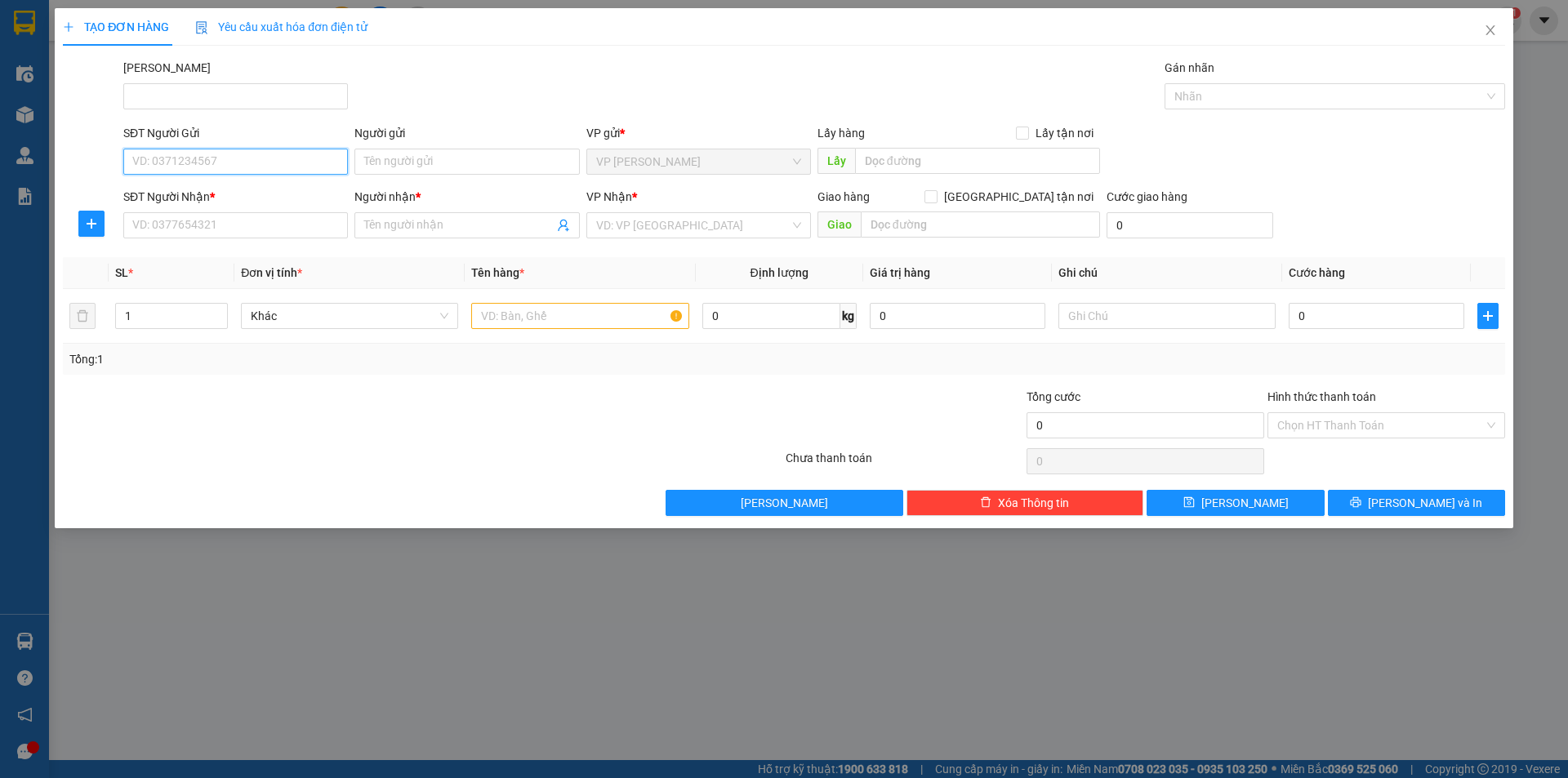
click at [192, 160] on input "SĐT Người Gửi" at bounding box center [235, 162] width 224 height 26
type input "0336272286"
click at [215, 192] on div "0336272286 - YẾN" at bounding box center [235, 195] width 205 height 18
type input "YẾN"
type input "0778676273"
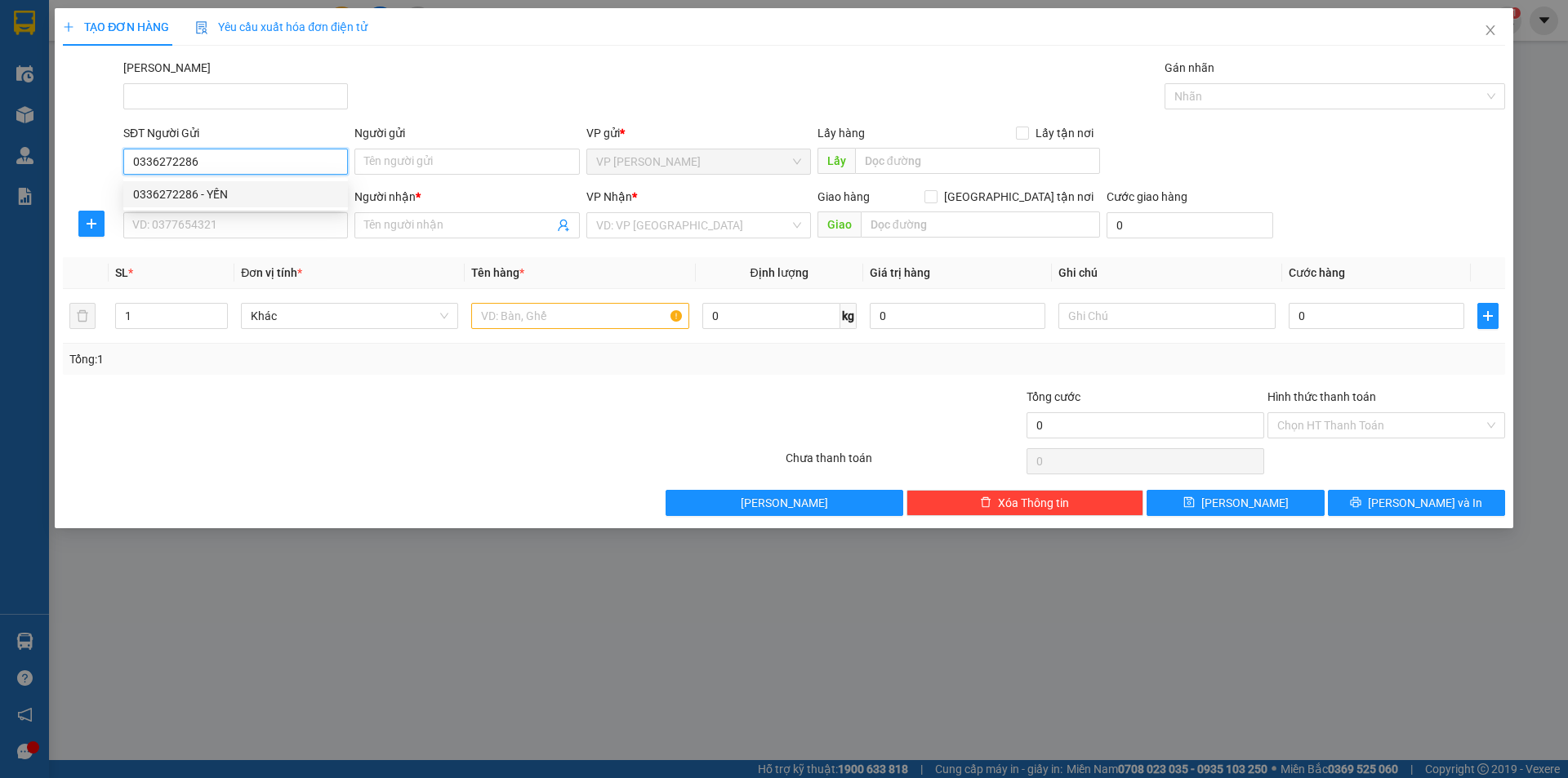
type input "my"
type input "30.000"
type input "0336272286"
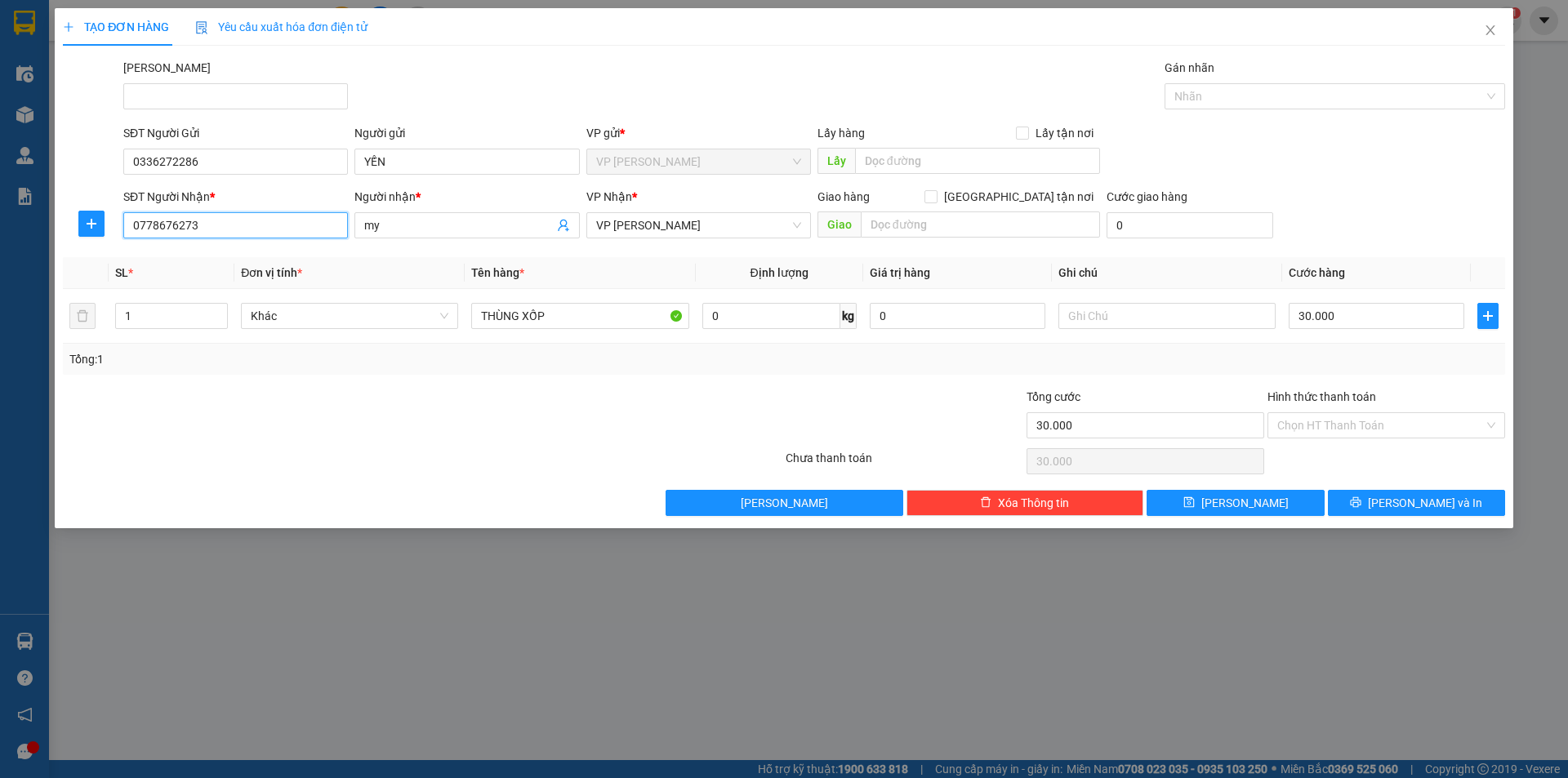
click at [235, 225] on input "0778676273" at bounding box center [235, 225] width 224 height 26
type input "0"
type input "0386669867"
click at [399, 235] on span "my" at bounding box center [466, 225] width 224 height 26
type input "m"
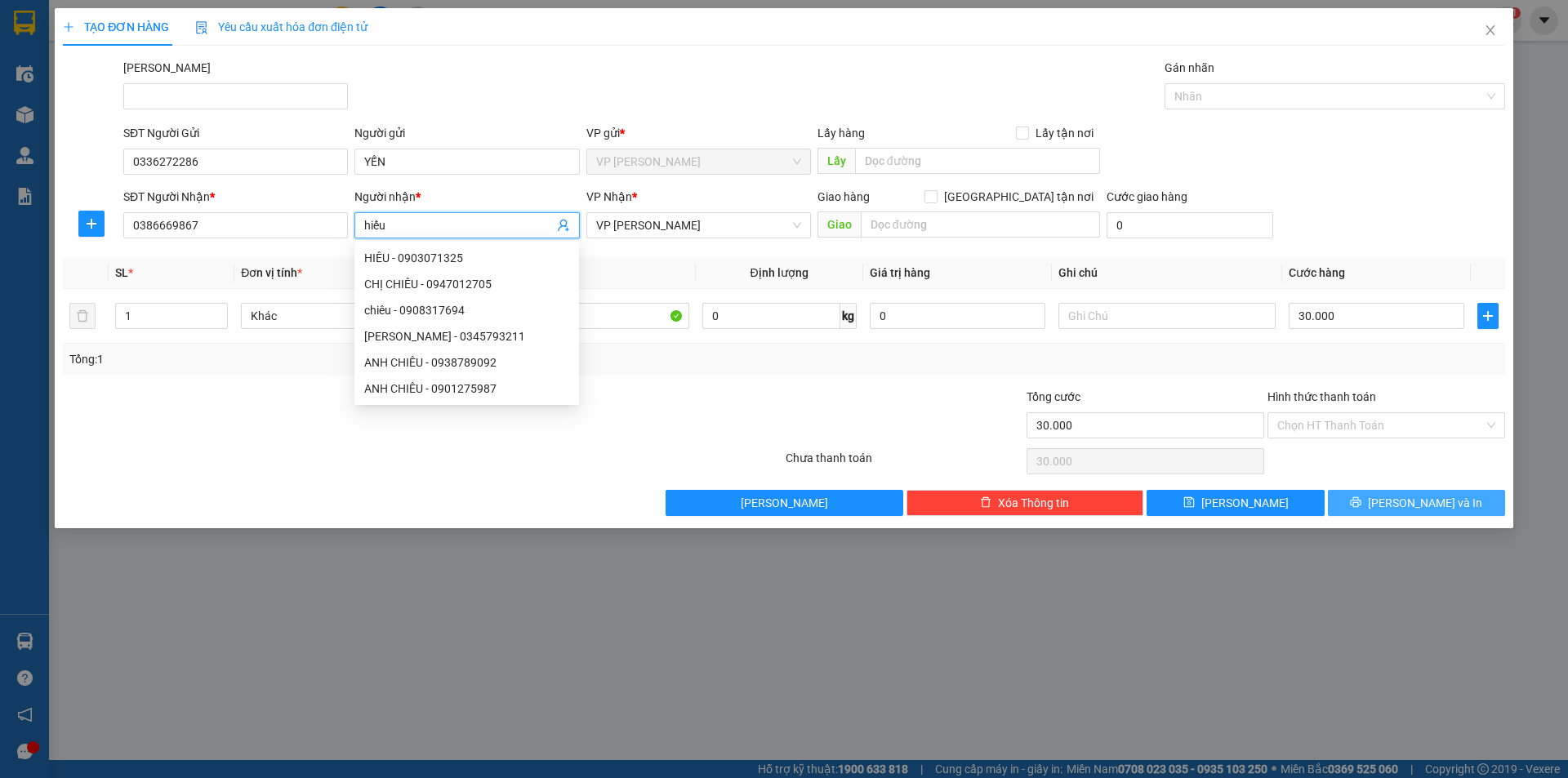
type input "hiếu"
click at [1418, 498] on span "[PERSON_NAME] và In" at bounding box center [1425, 503] width 114 height 18
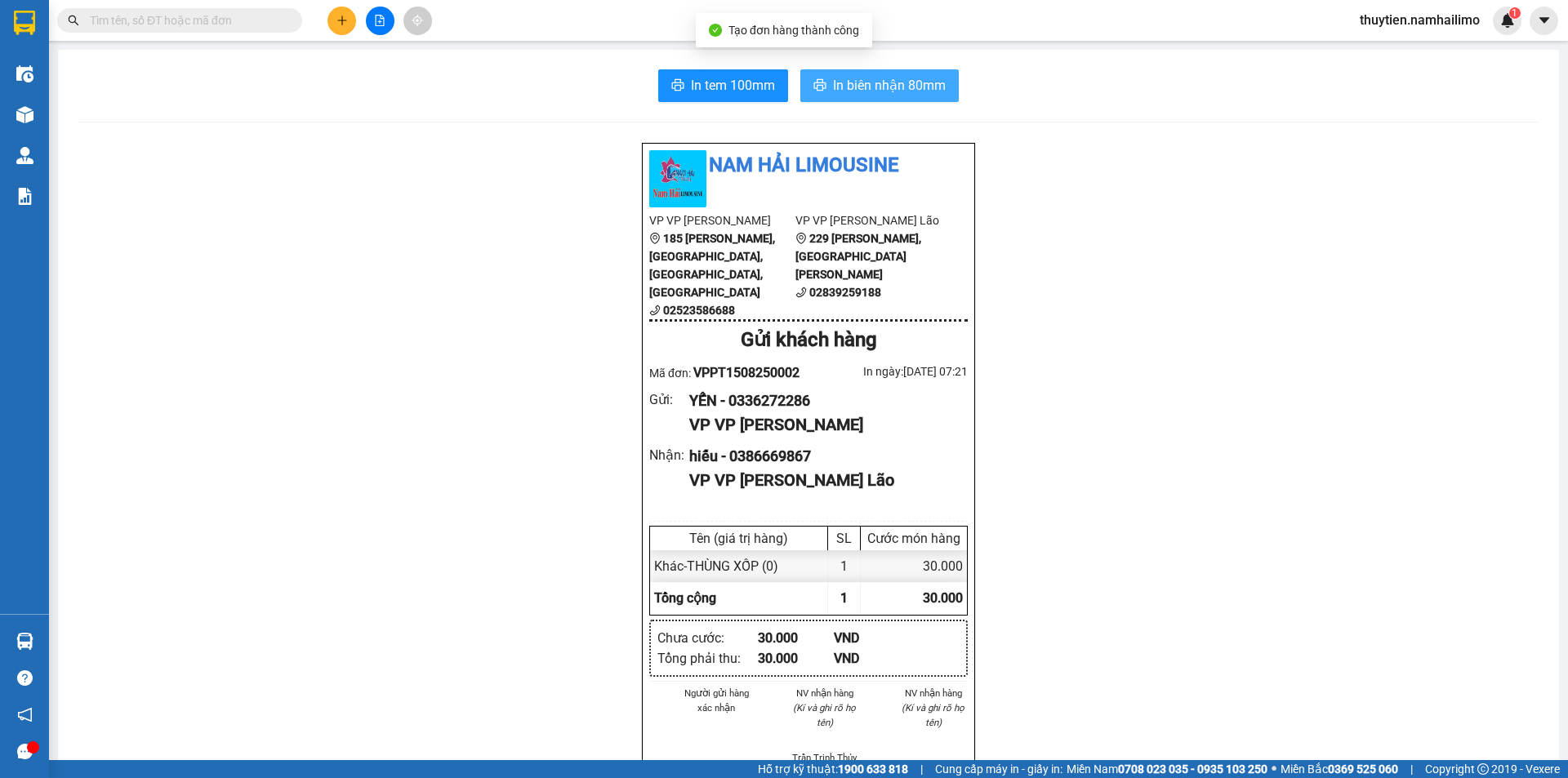
click at [894, 82] on span "In biên nhận 80mm" at bounding box center [889, 86] width 113 height 20
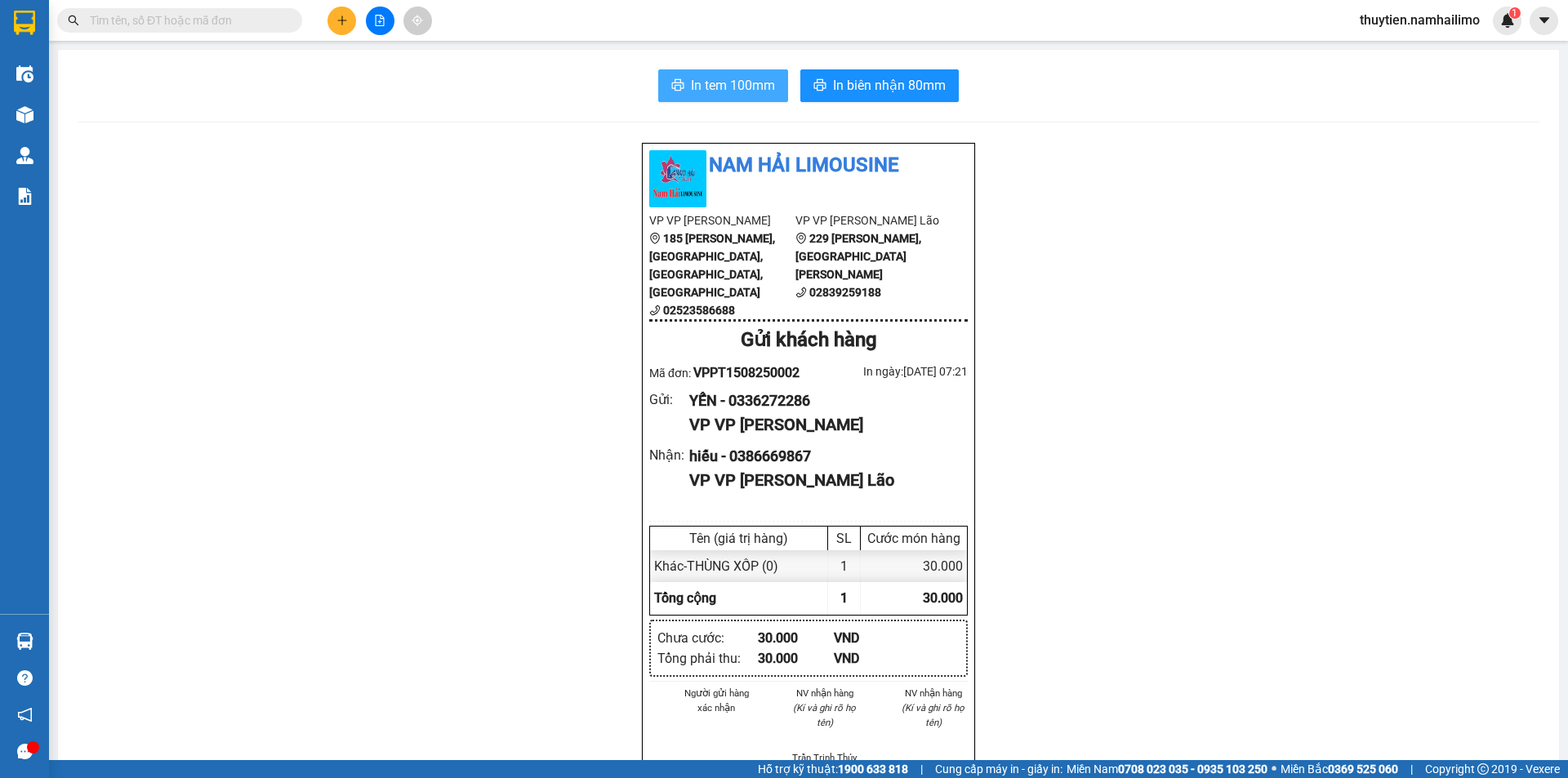
click at [735, 81] on span "In tem 100mm" at bounding box center [732, 86] width 84 height 20
click at [346, 24] on icon "plus" at bounding box center [342, 20] width 11 height 11
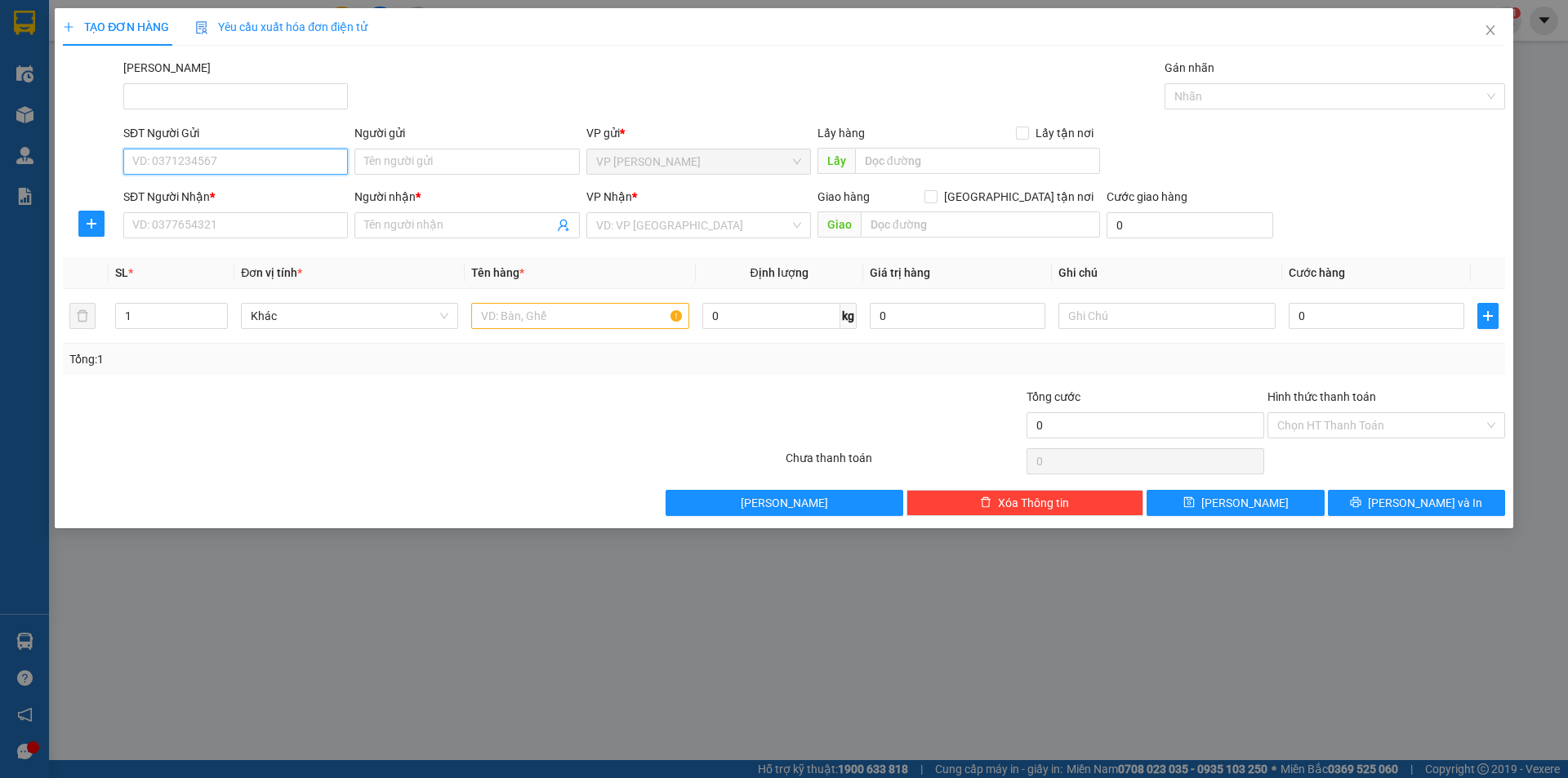
click at [205, 165] on input "SĐT Người Gửi" at bounding box center [235, 162] width 224 height 26
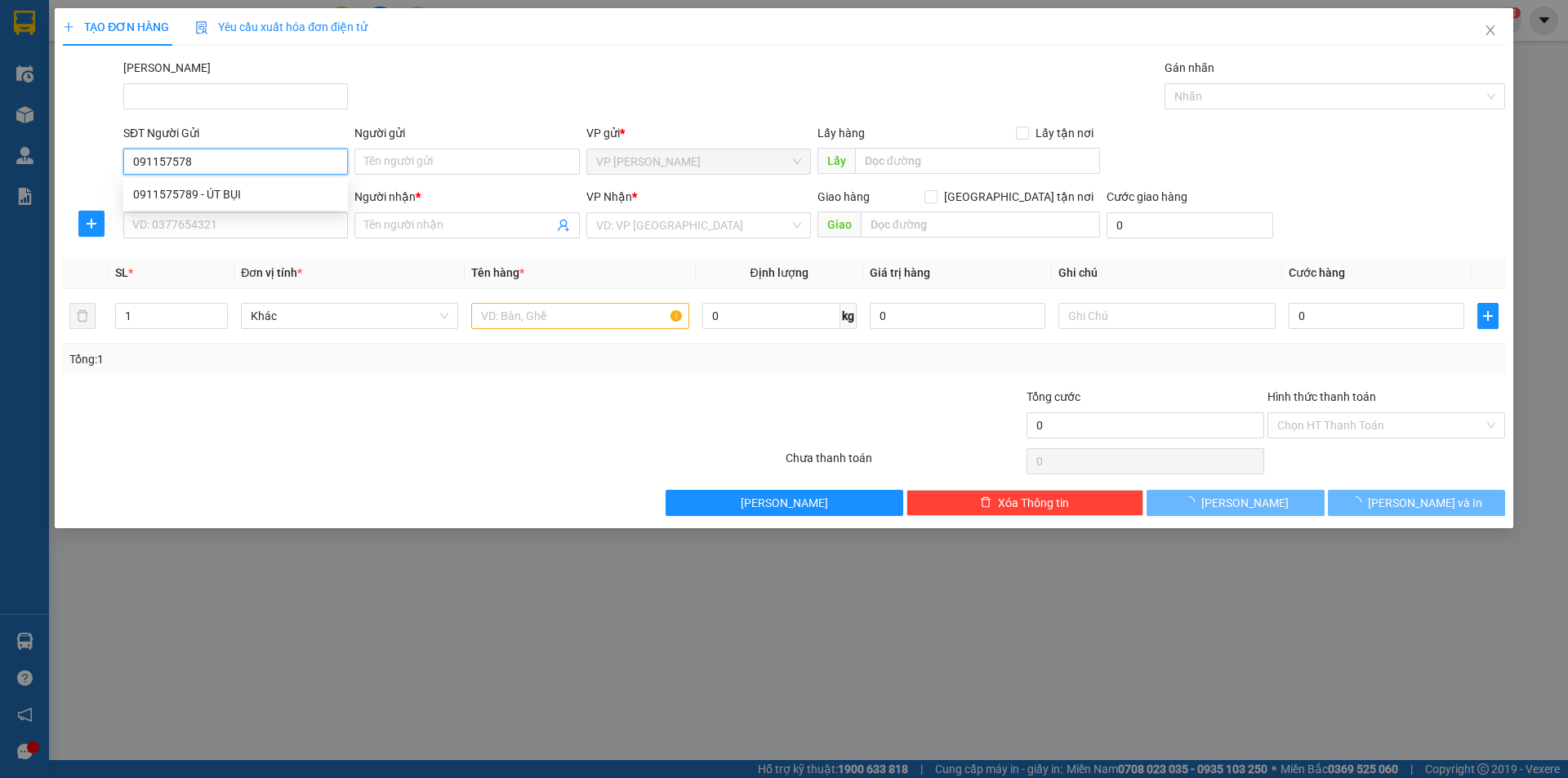
type input "0911575789"
click at [238, 194] on div "0911575789 - ÚT BỤI" at bounding box center [235, 195] width 205 height 18
type input "ÚT BỤI"
type input "0973531426"
type input "trúc"
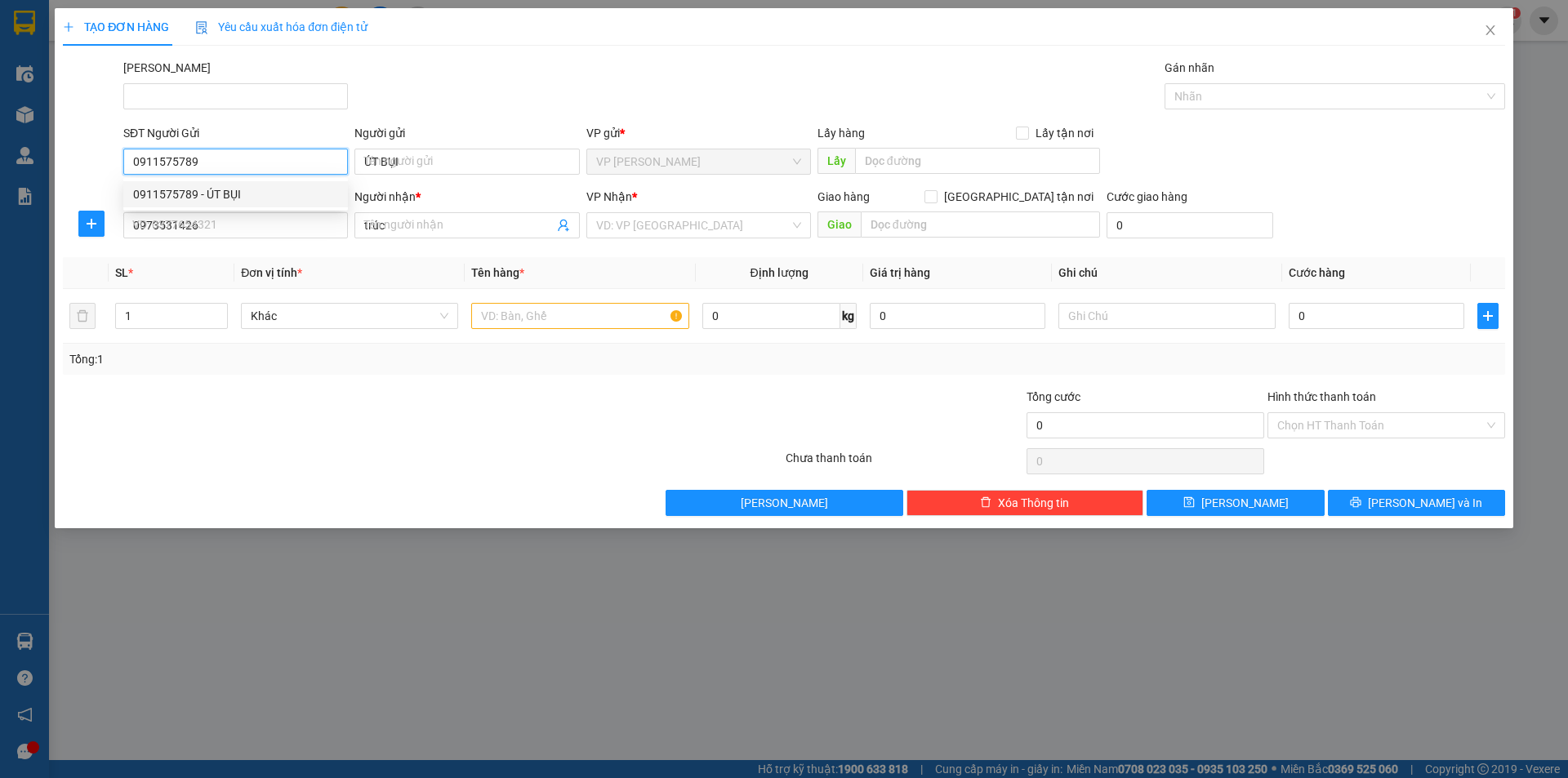
type input "40.000"
type input "0911575789"
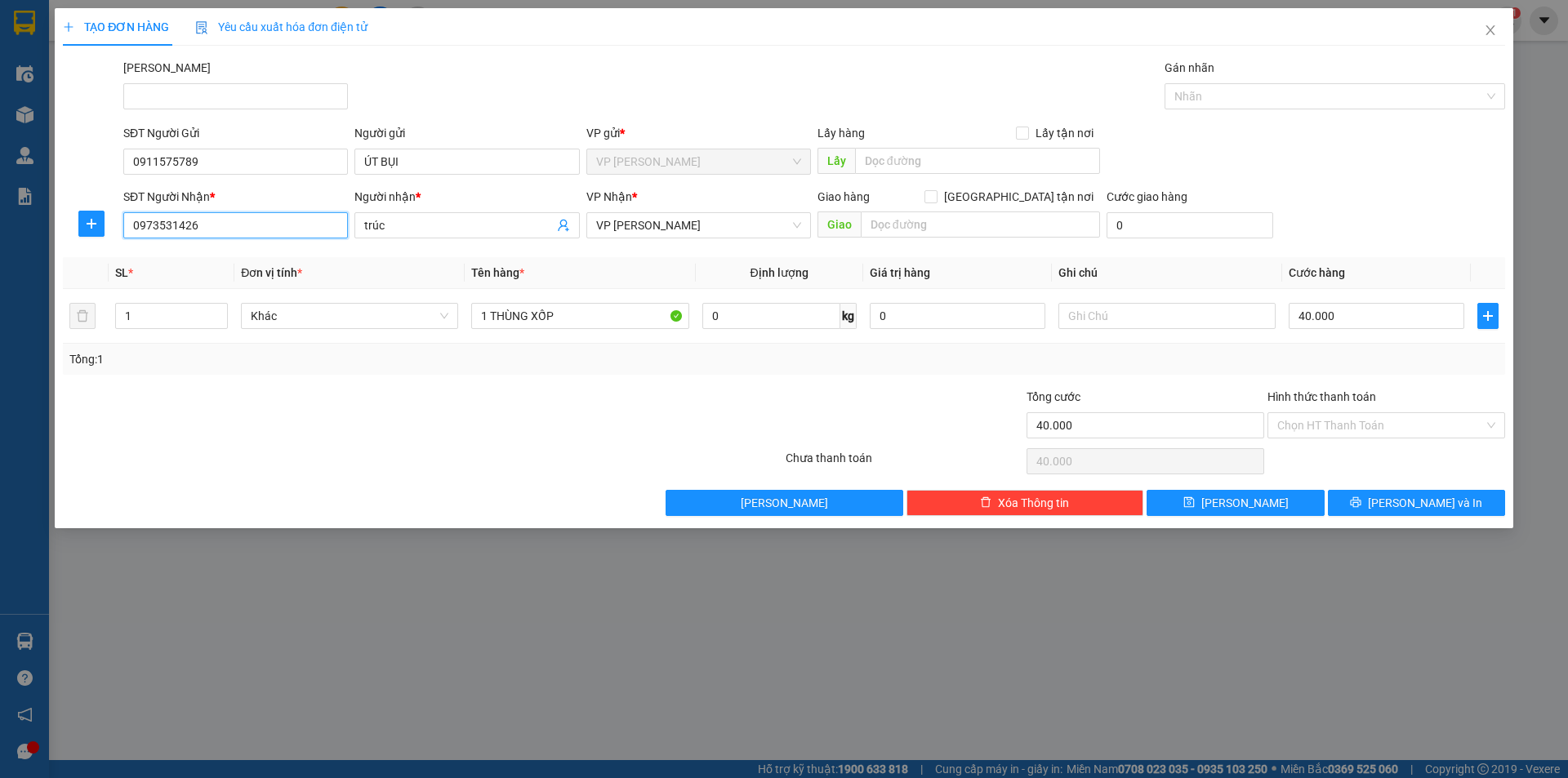
click at [290, 229] on input "0973531426" at bounding box center [235, 225] width 224 height 26
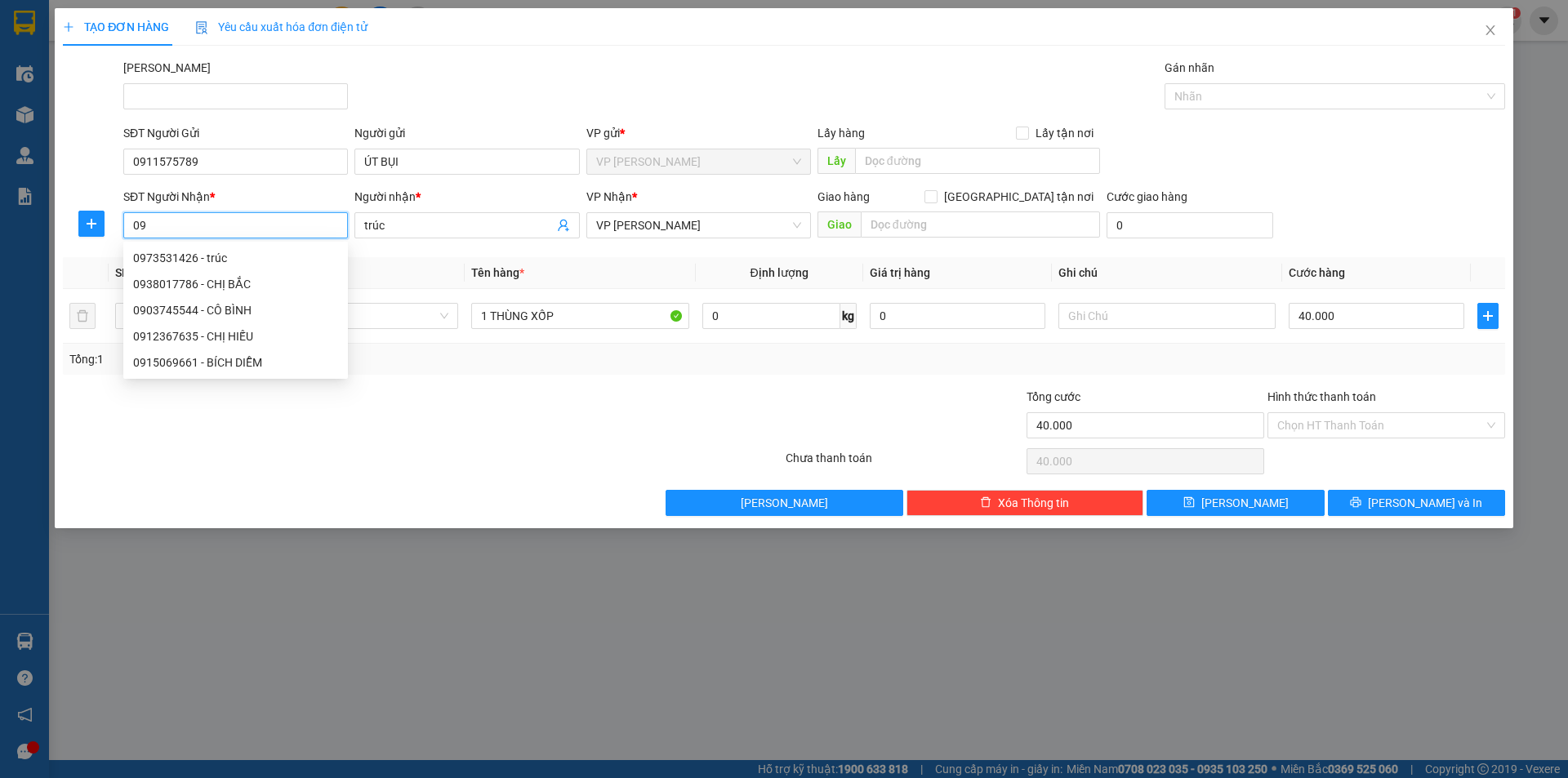
type input "0"
click at [260, 280] on div "0816529451 - CÔ LOAN" at bounding box center [235, 284] width 205 height 18
type input "0816529451"
type input "CÔ LOAN"
type input "30.000"
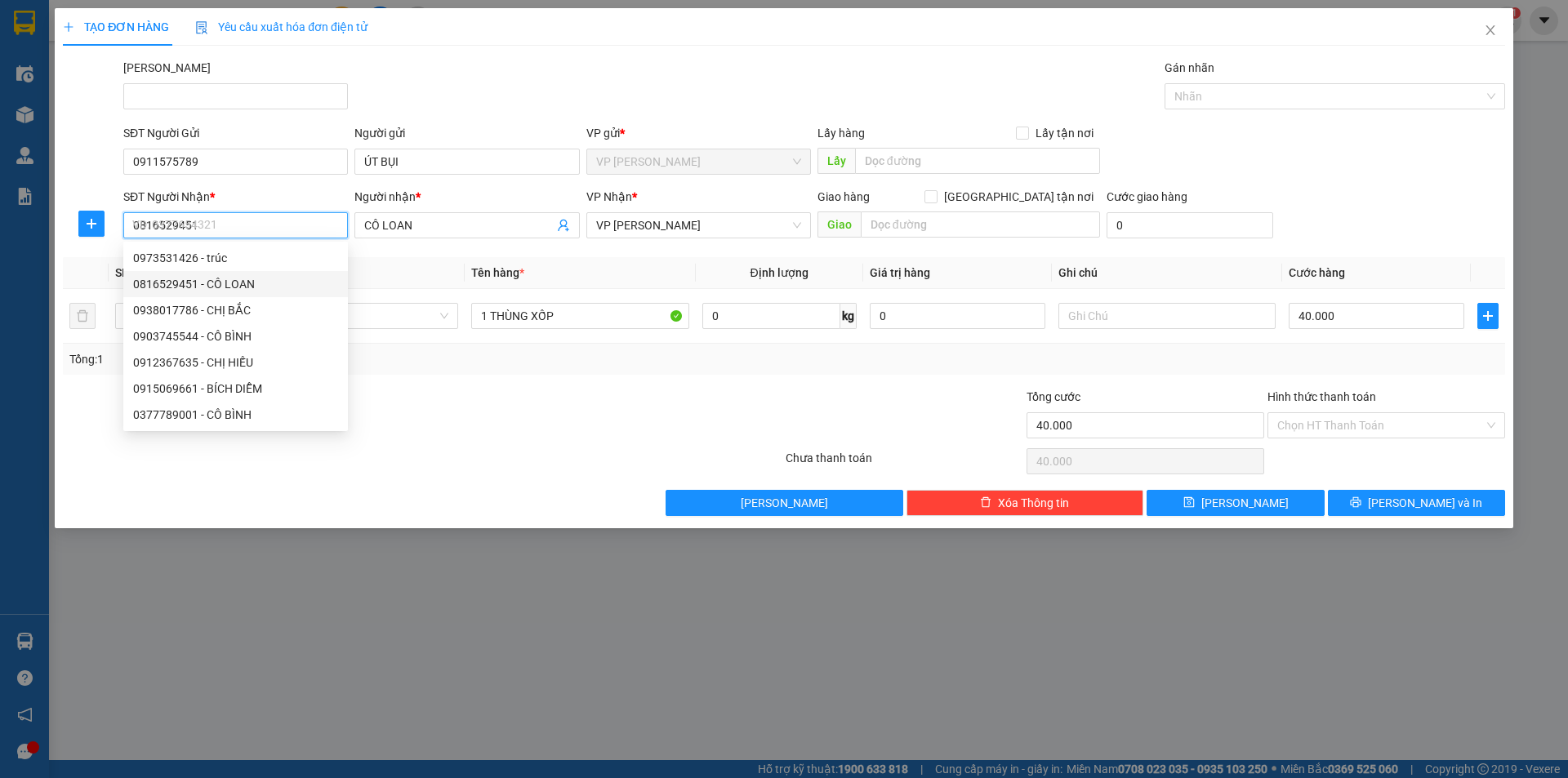
type input "30.000"
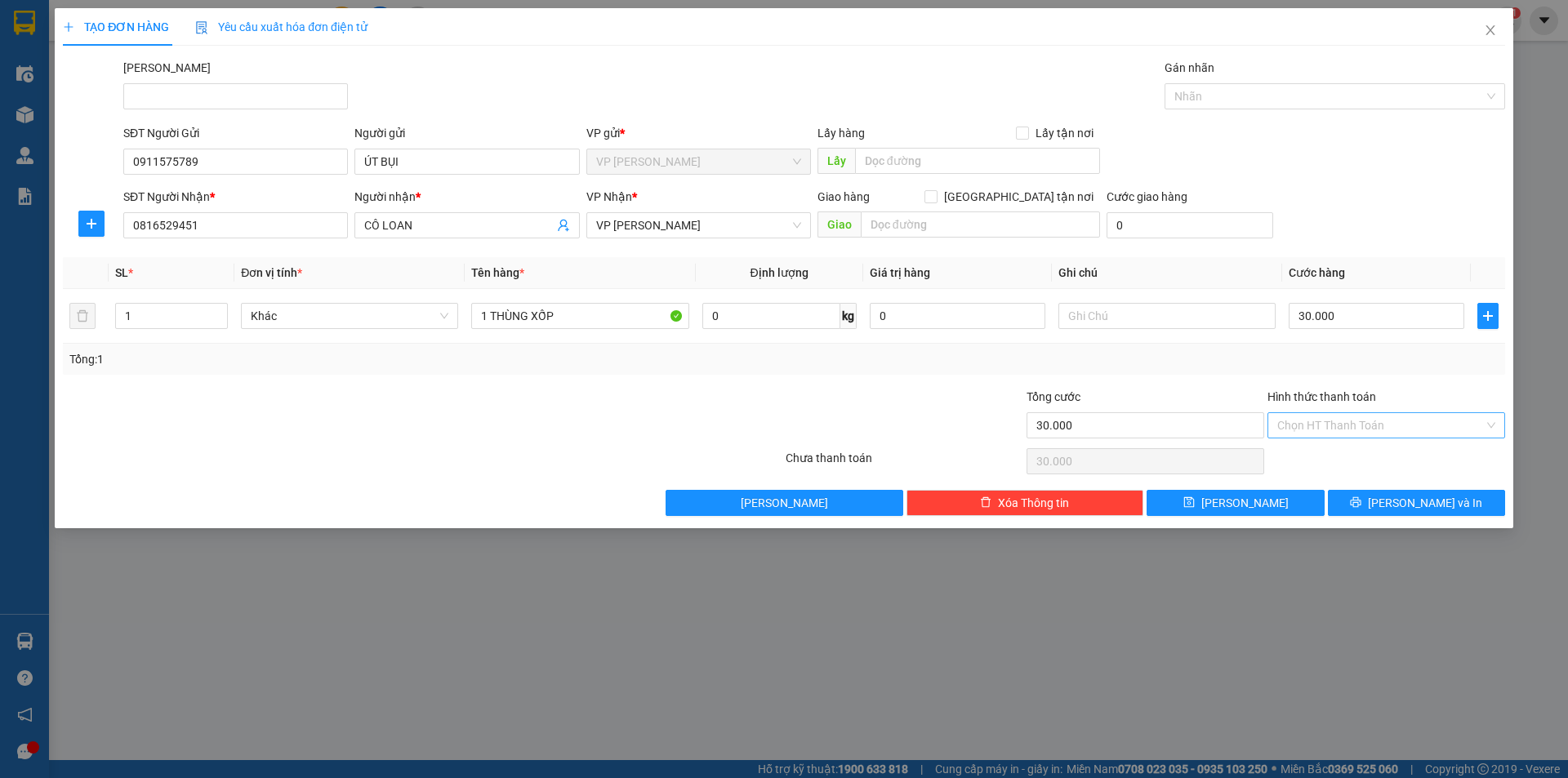
click at [1350, 425] on input "Hình thức thanh toán" at bounding box center [1380, 425] width 207 height 25
click at [1335, 462] on div "Tại văn phòng" at bounding box center [1386, 458] width 218 height 18
click at [1402, 499] on span "[PERSON_NAME] và In" at bounding box center [1425, 503] width 114 height 18
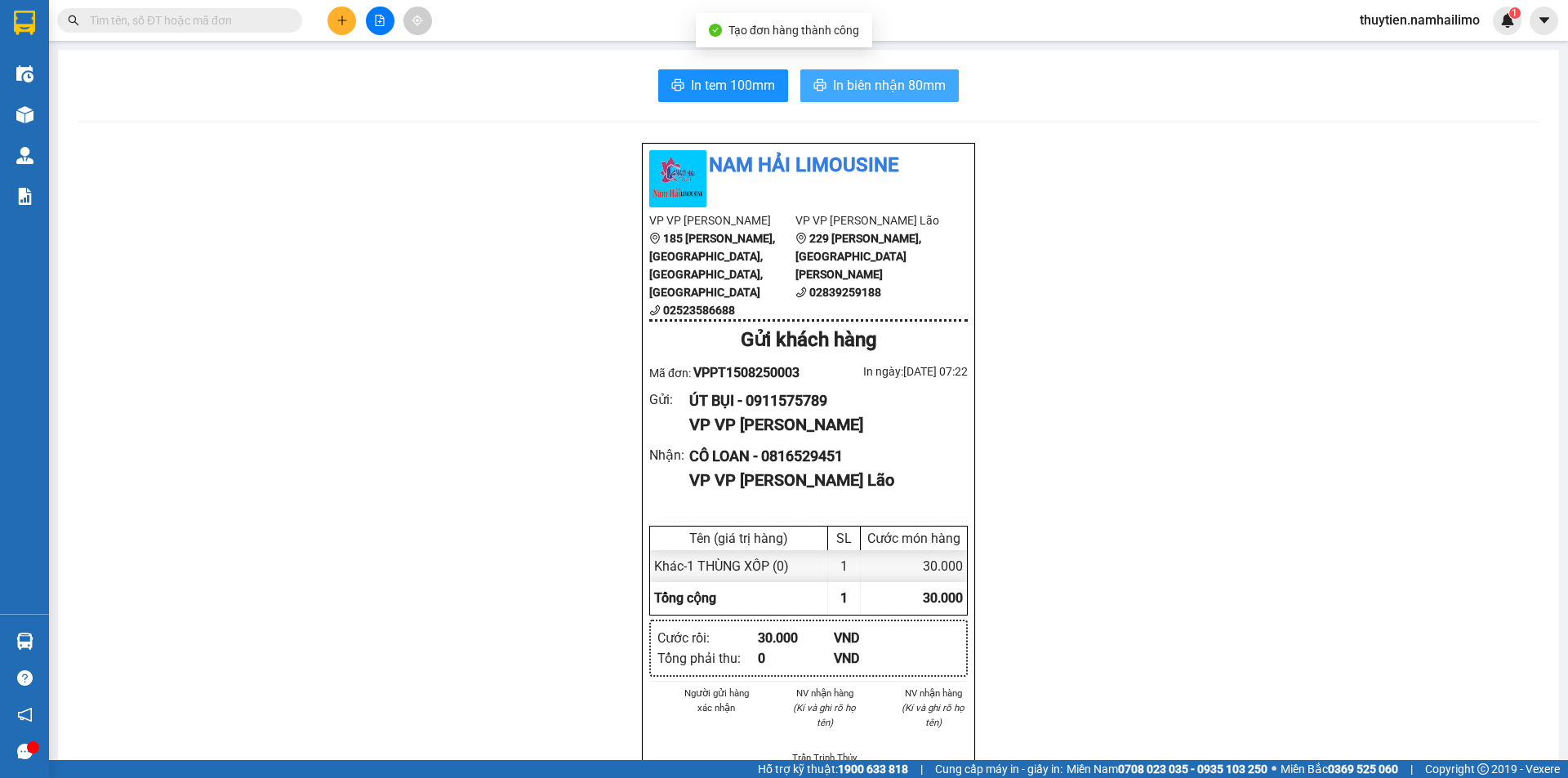
click at [890, 84] on span "In biên nhận 80mm" at bounding box center [889, 86] width 113 height 20
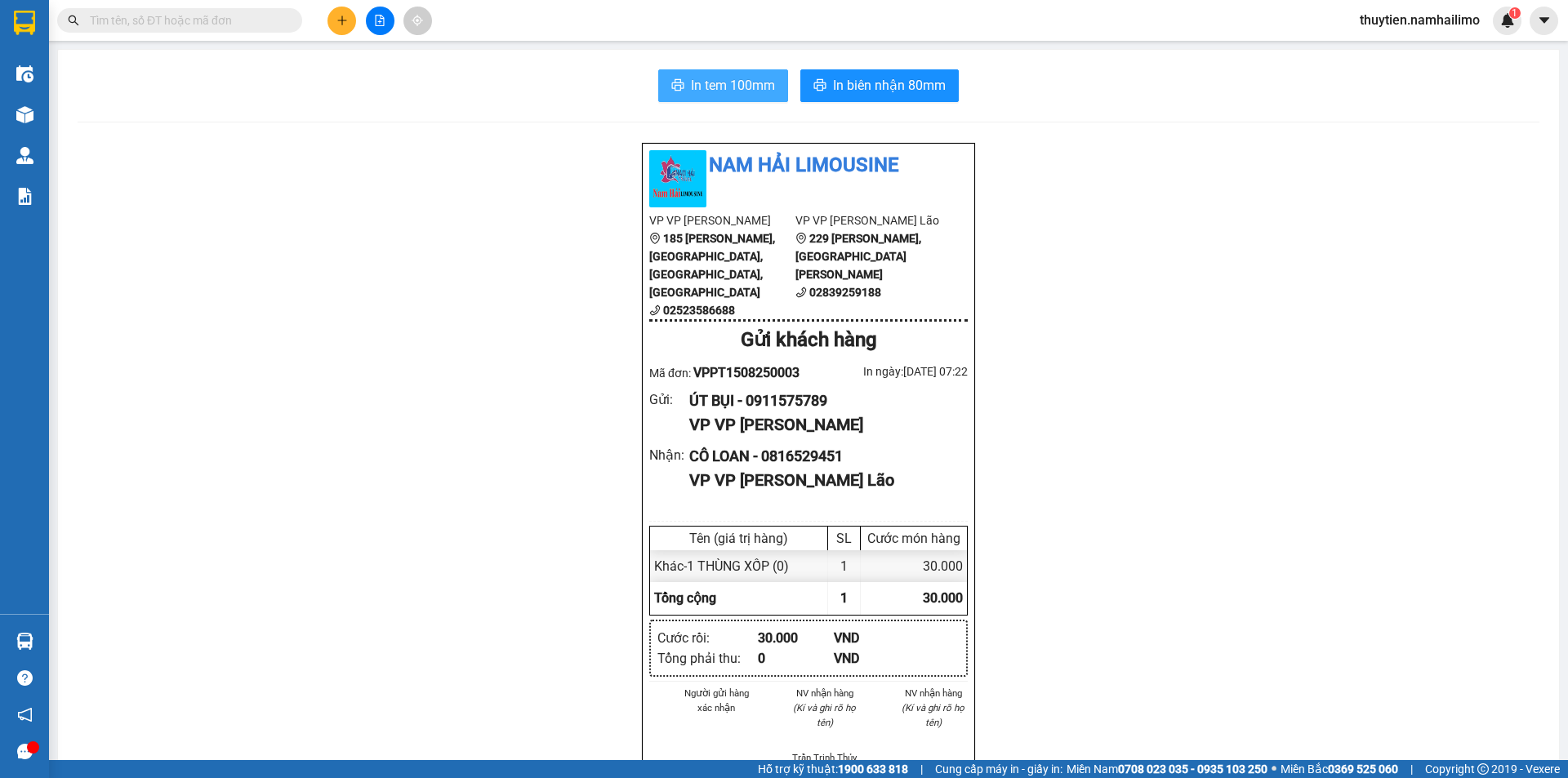
click at [728, 88] on span "In tem 100mm" at bounding box center [732, 86] width 84 height 20
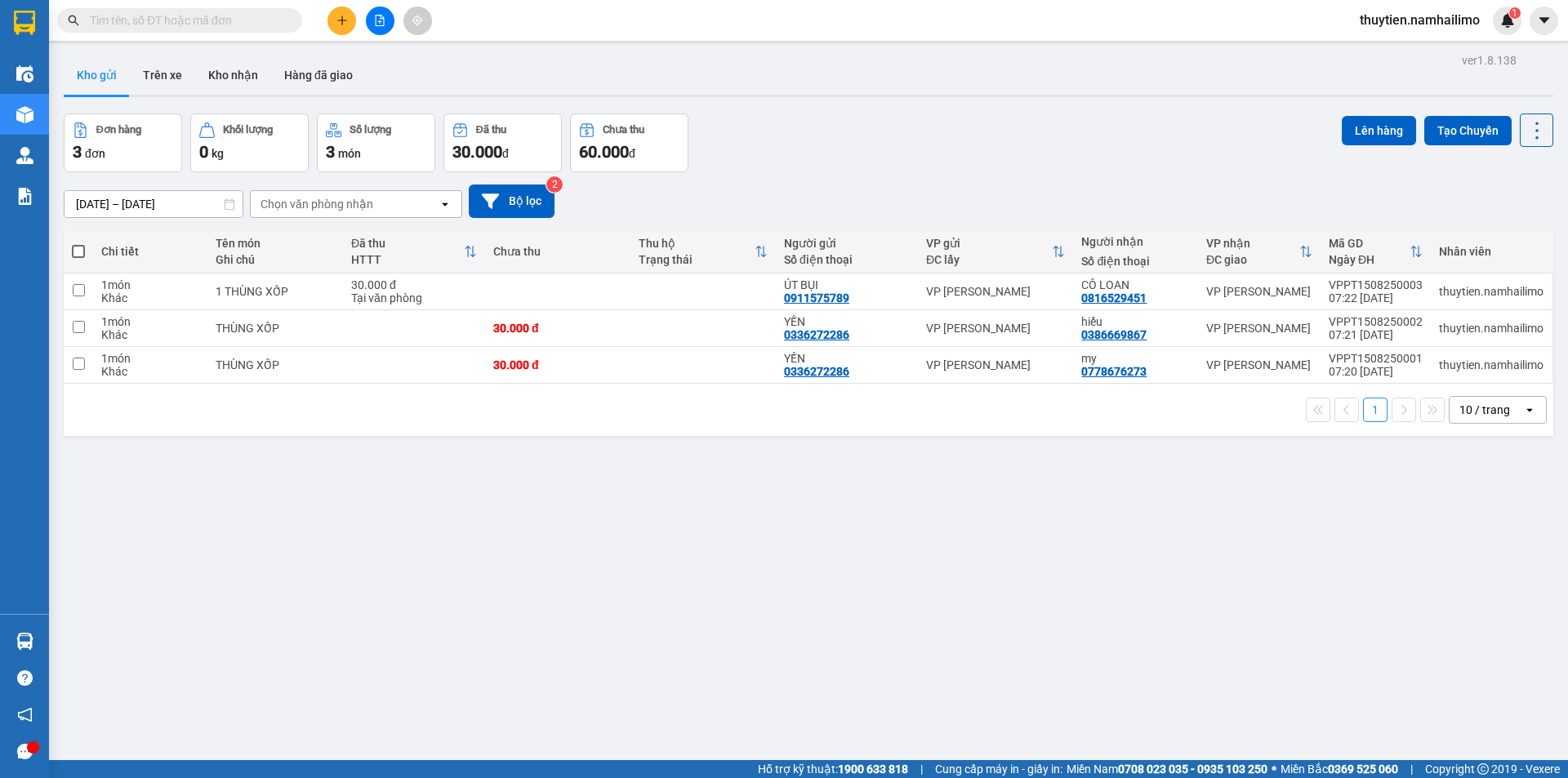
click at [76, 250] on span at bounding box center [78, 251] width 13 height 13
click at [78, 244] on input "checkbox" at bounding box center [78, 244] width 0 height 0
checkbox input "true"
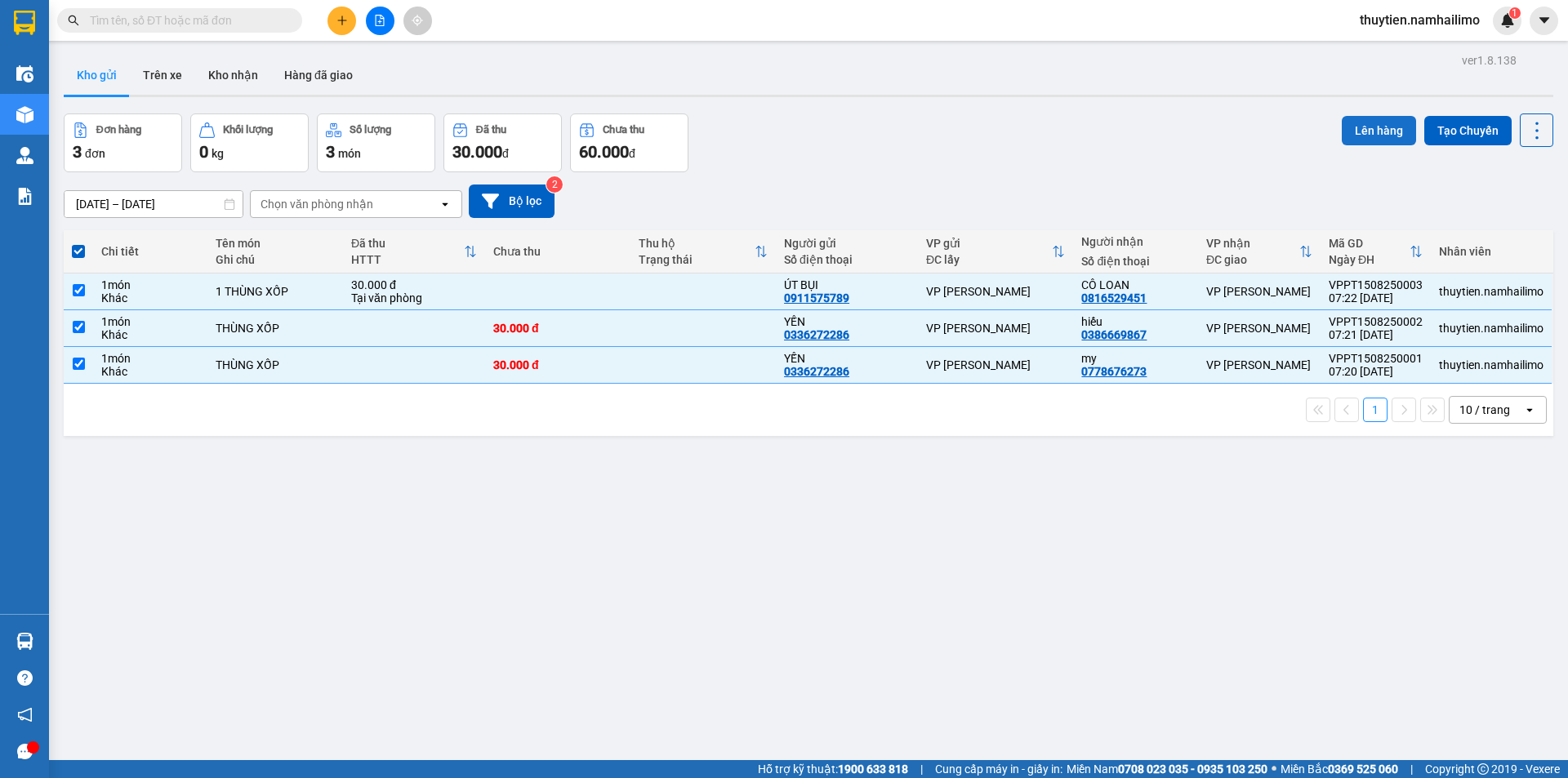
click at [1370, 132] on button "Lên hàng" at bounding box center [1379, 131] width 74 height 29
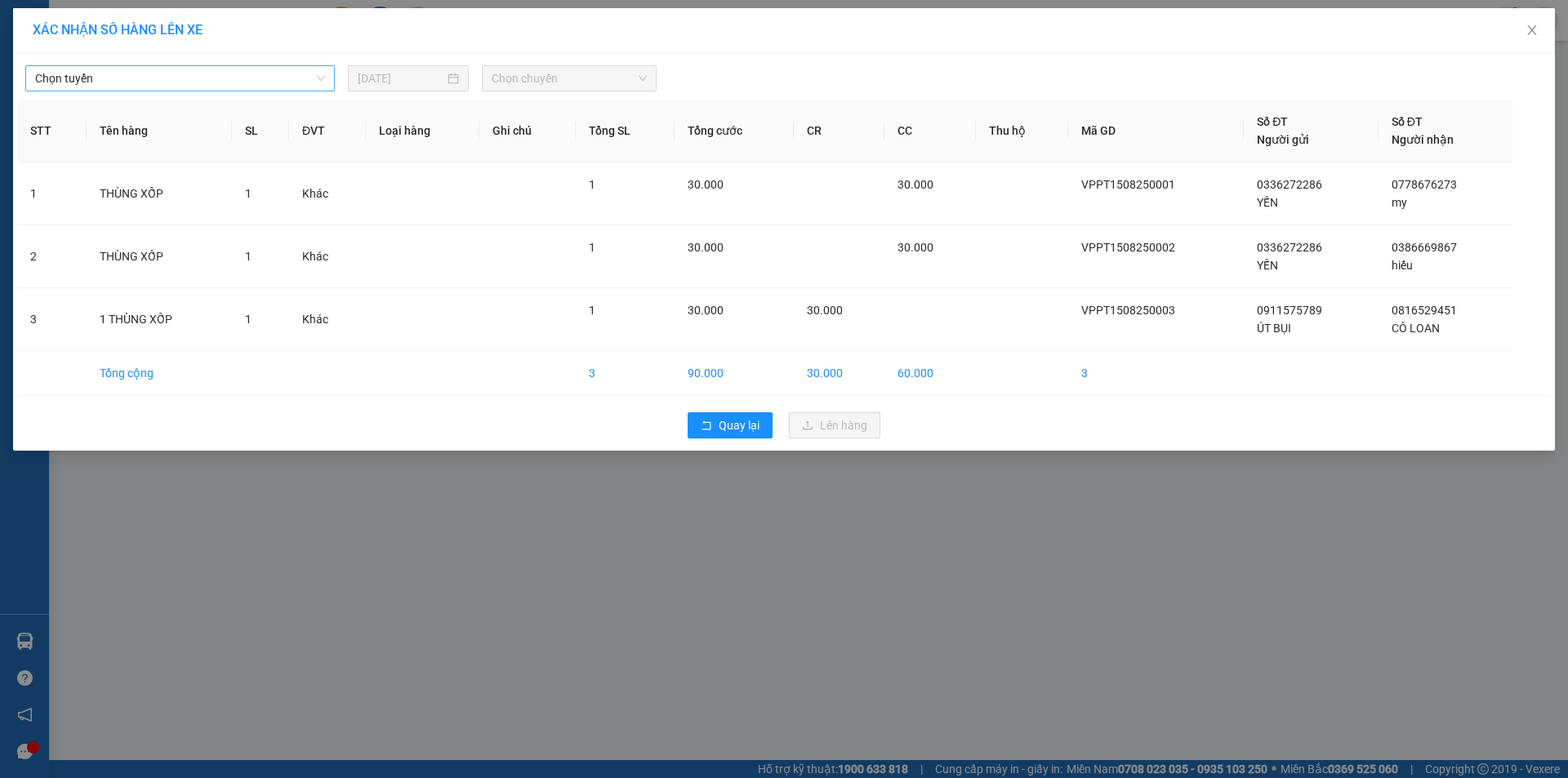
click at [123, 84] on span "Chọn tuyến" at bounding box center [179, 78] width 290 height 25
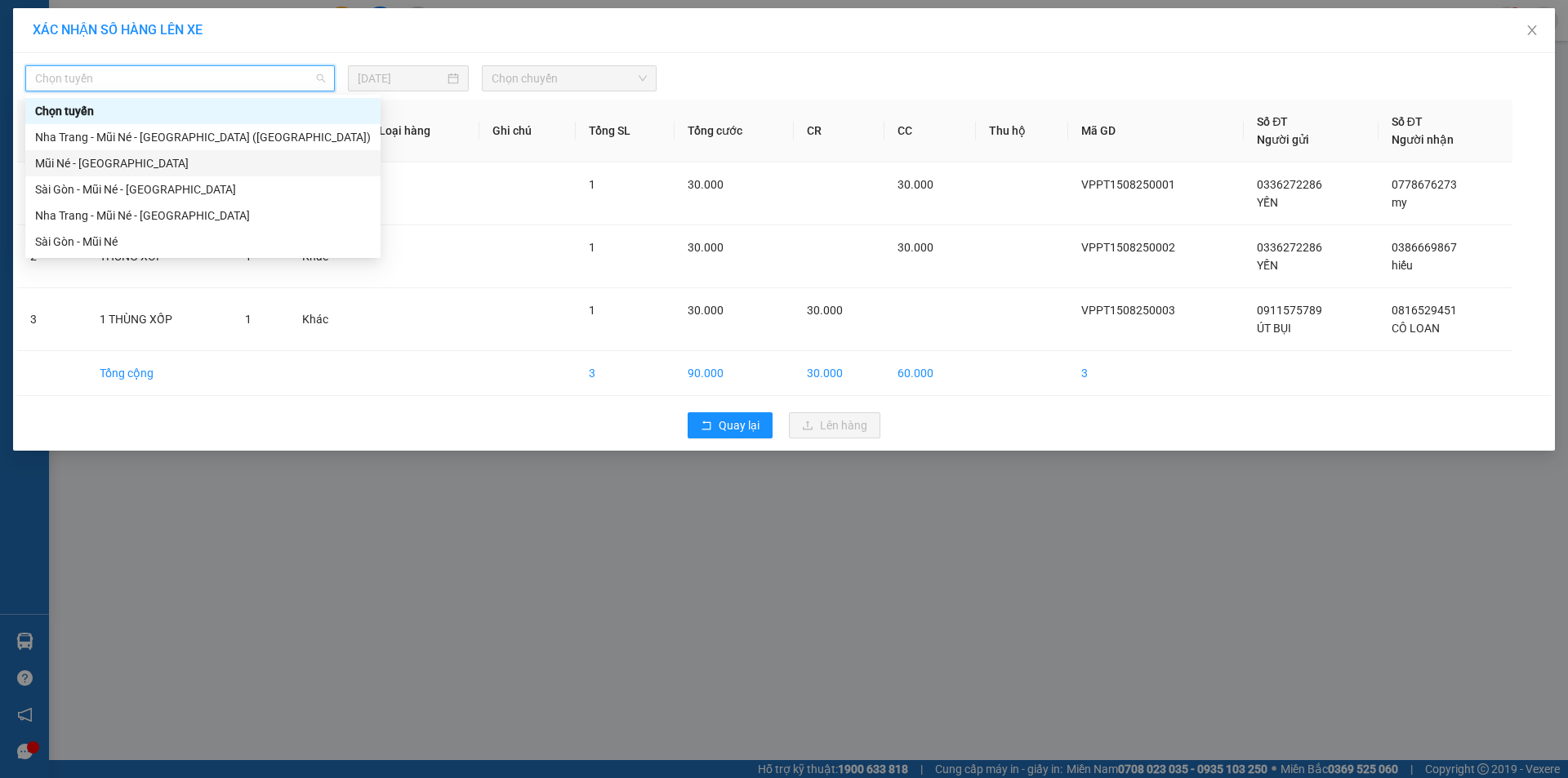
click at [71, 161] on div "Mũi Né - [GEOGRAPHIC_DATA]" at bounding box center [202, 164] width 336 height 18
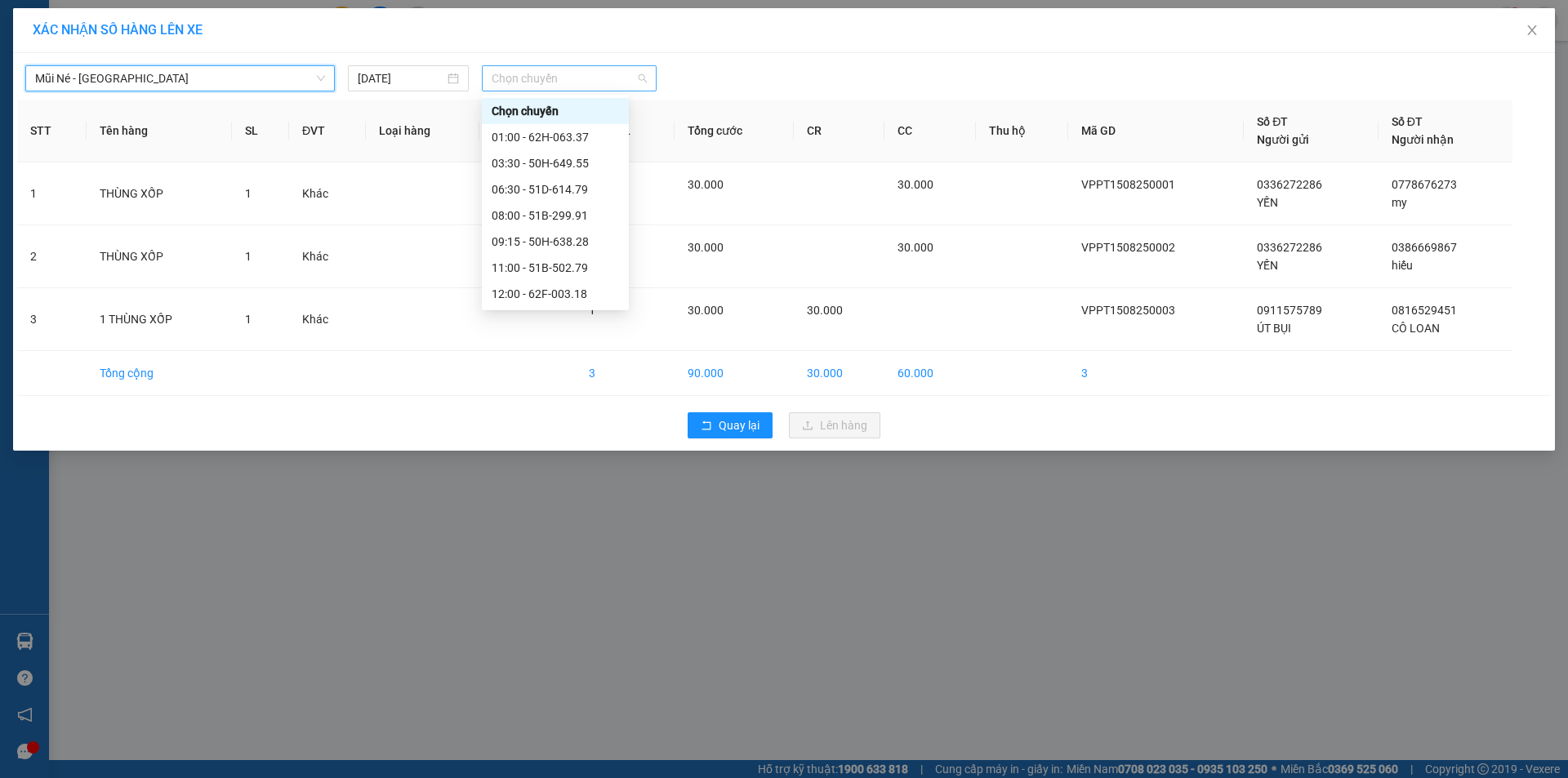
click at [534, 79] on span "Chọn chuyến" at bounding box center [569, 78] width 155 height 25
click at [530, 190] on div "06:30 - 51D-614.79" at bounding box center [555, 189] width 128 height 18
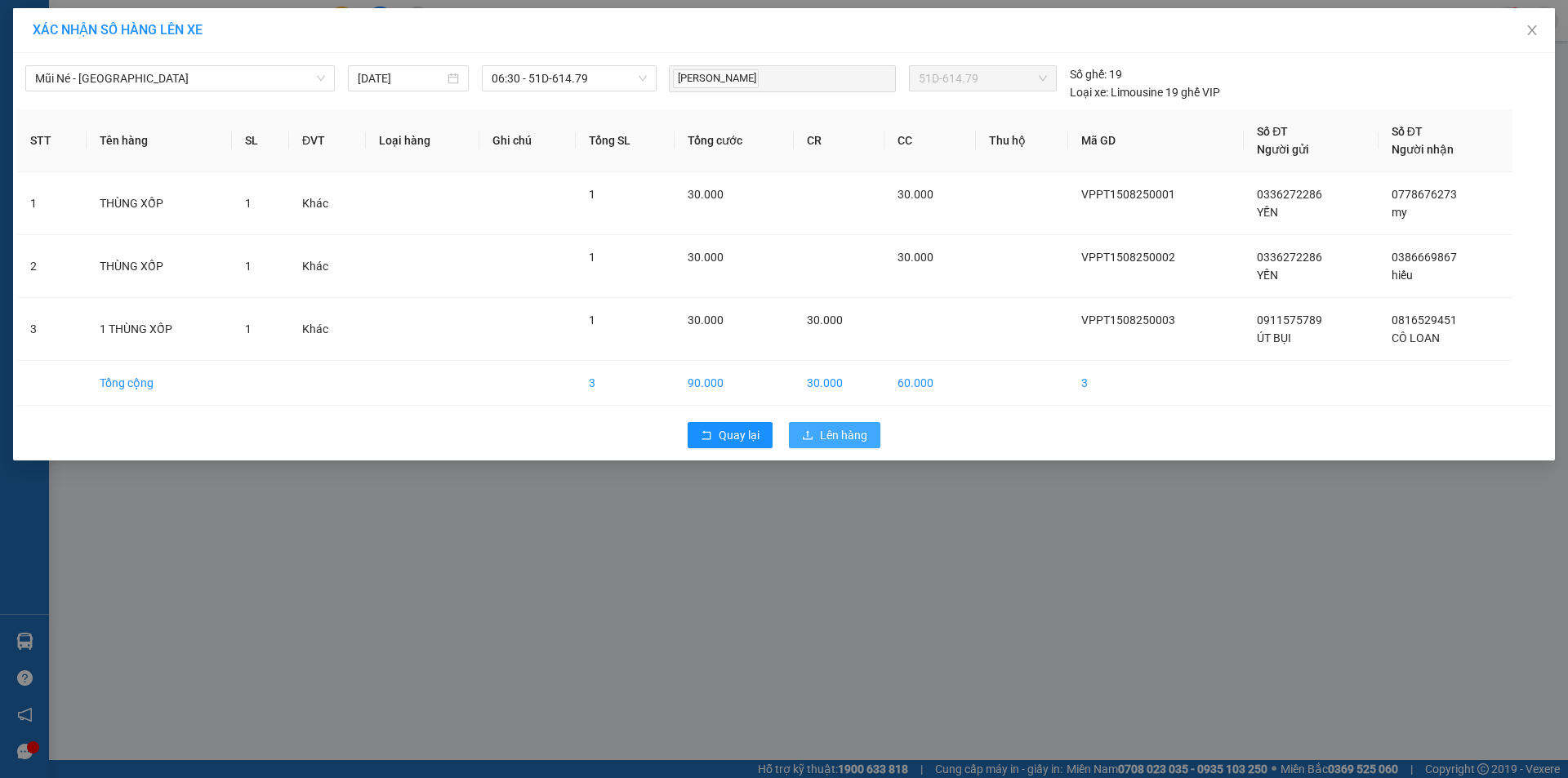
drag, startPoint x: 852, startPoint y: 433, endPoint x: 757, endPoint y: 415, distance: 96.7
click at [850, 433] on span "Lên hàng" at bounding box center [844, 436] width 48 height 18
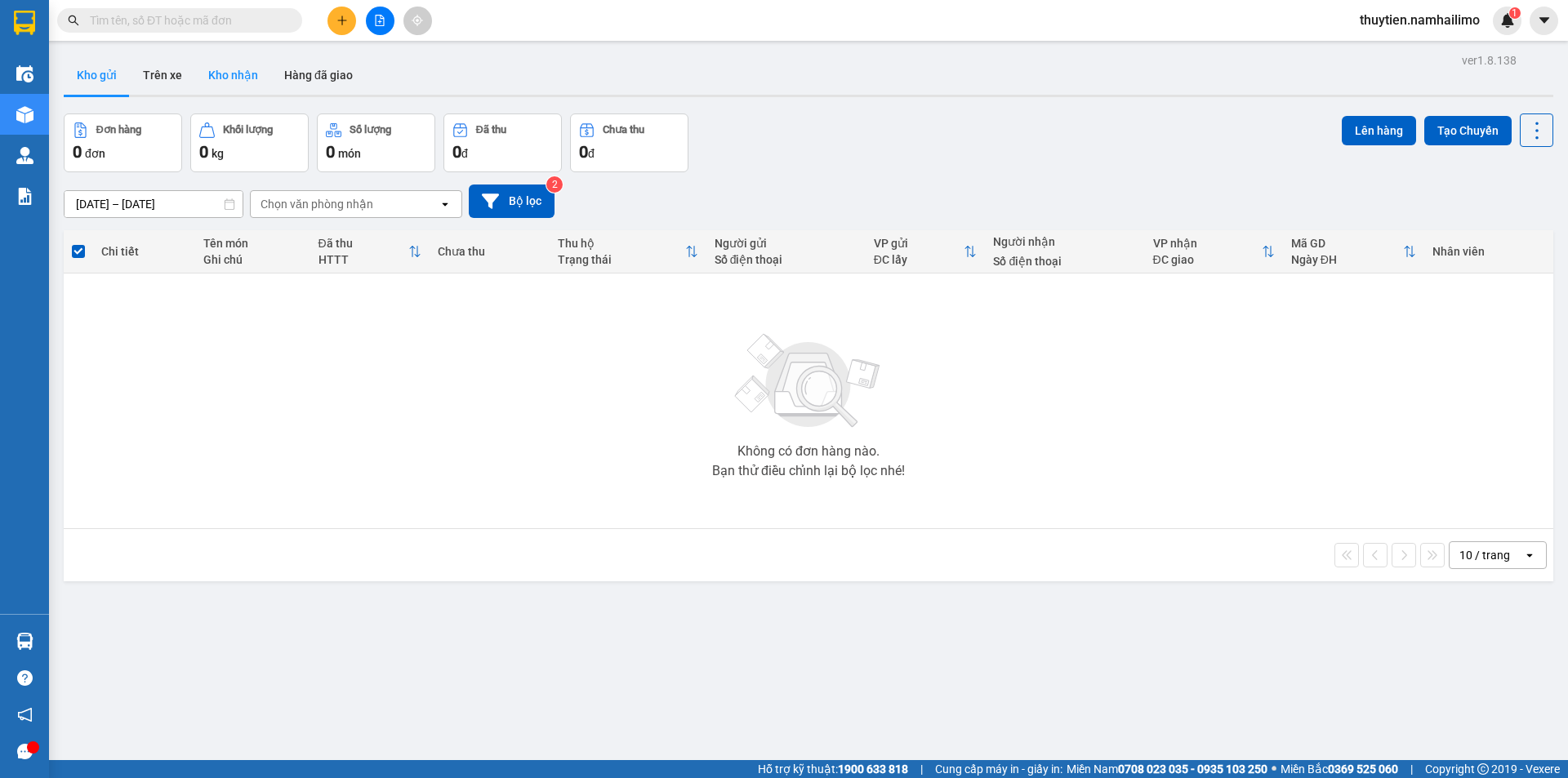
click at [245, 85] on button "Kho nhận" at bounding box center [233, 74] width 76 height 40
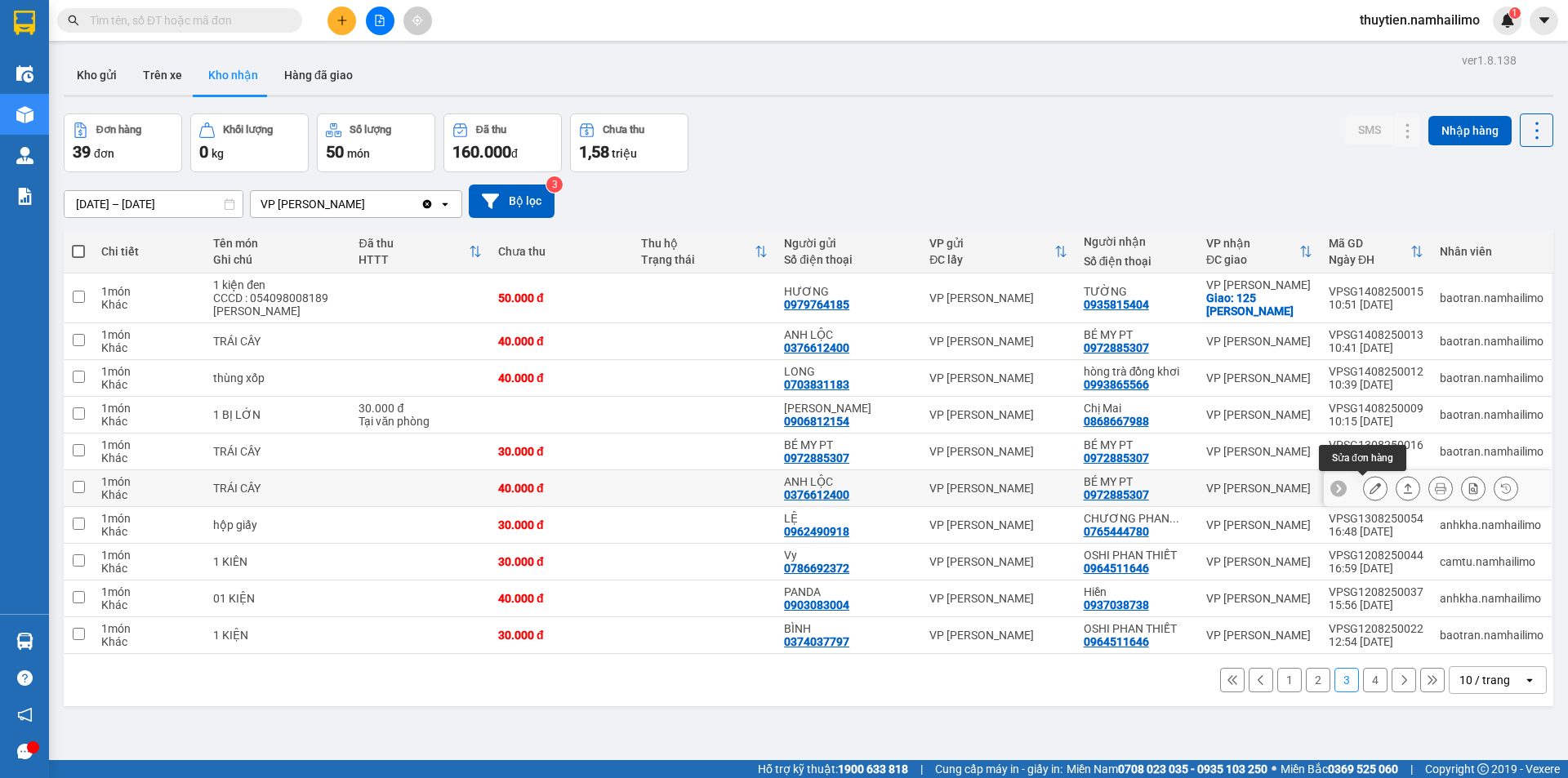
click at [1370, 487] on button at bounding box center [1375, 488] width 23 height 29
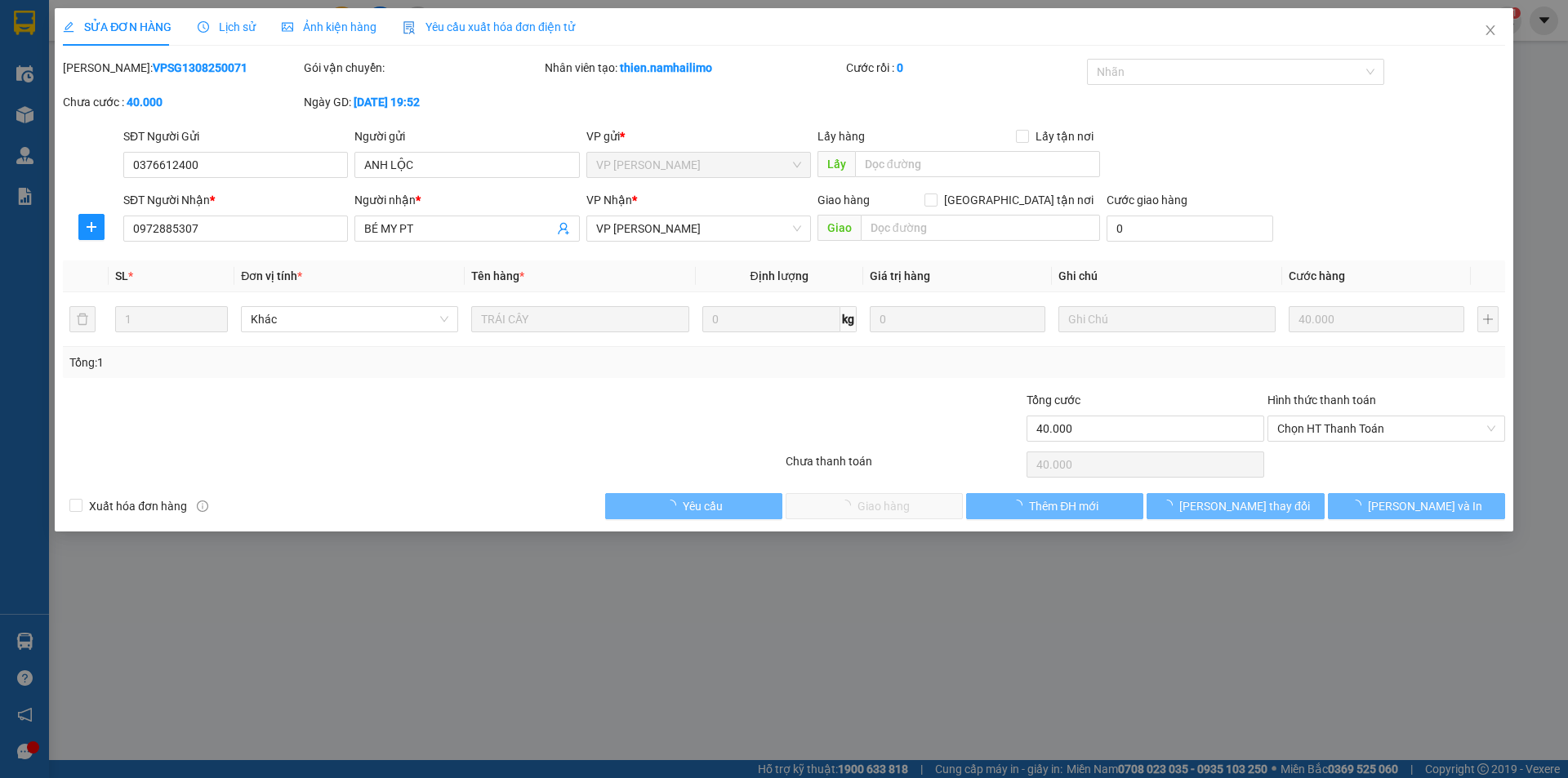
type input "0376612400"
type input "ANH LỘC"
type input "0972885307"
type input "BÉ MY PT"
type input "40.000"
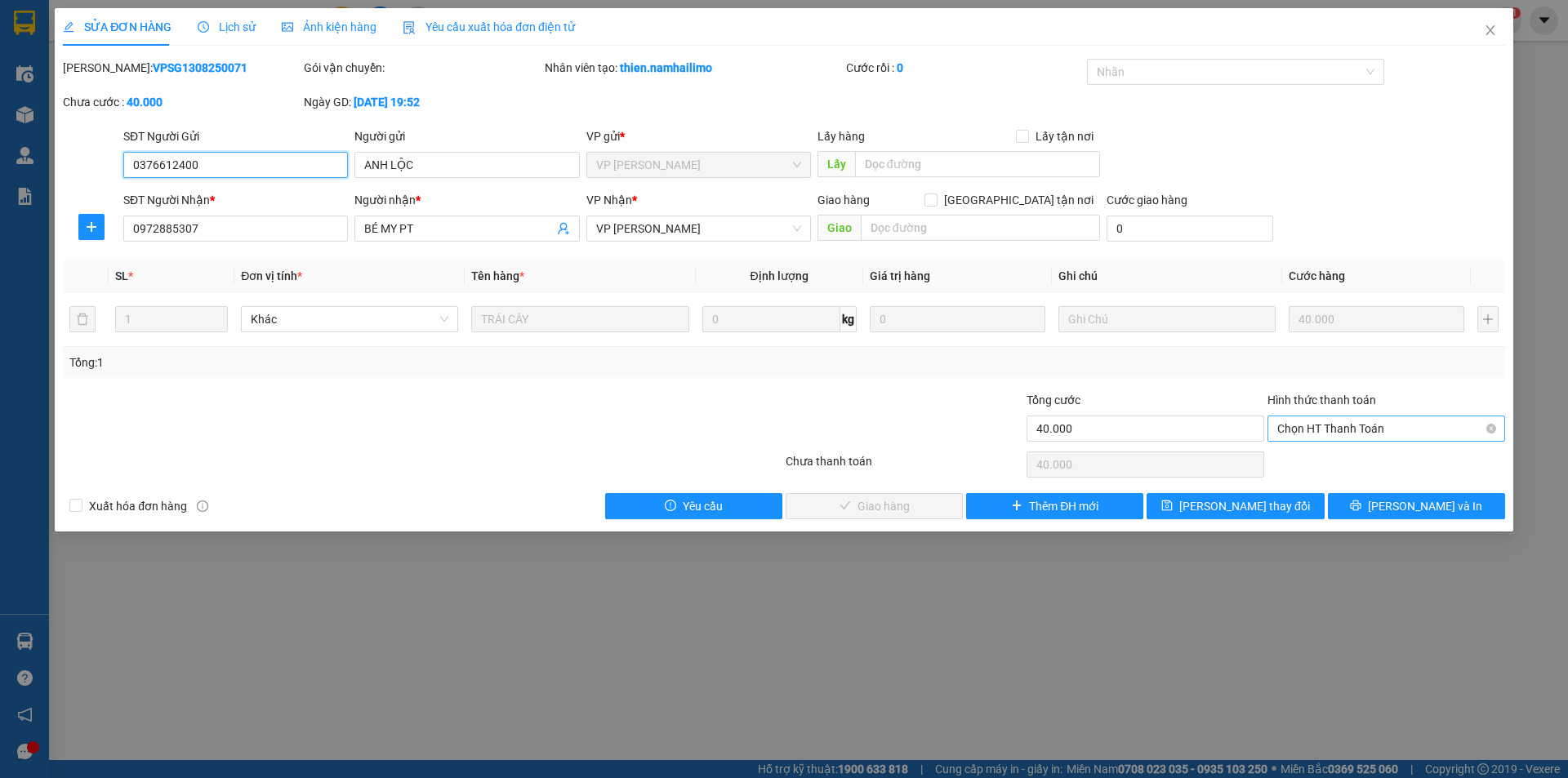
click at [1309, 428] on span "Chọn HT Thanh Toán" at bounding box center [1386, 429] width 218 height 25
click at [1311, 455] on div "Tại văn phòng" at bounding box center [1386, 462] width 218 height 18
type input "0"
click at [903, 501] on span "[PERSON_NAME] và Giao hàng" at bounding box center [895, 507] width 156 height 18
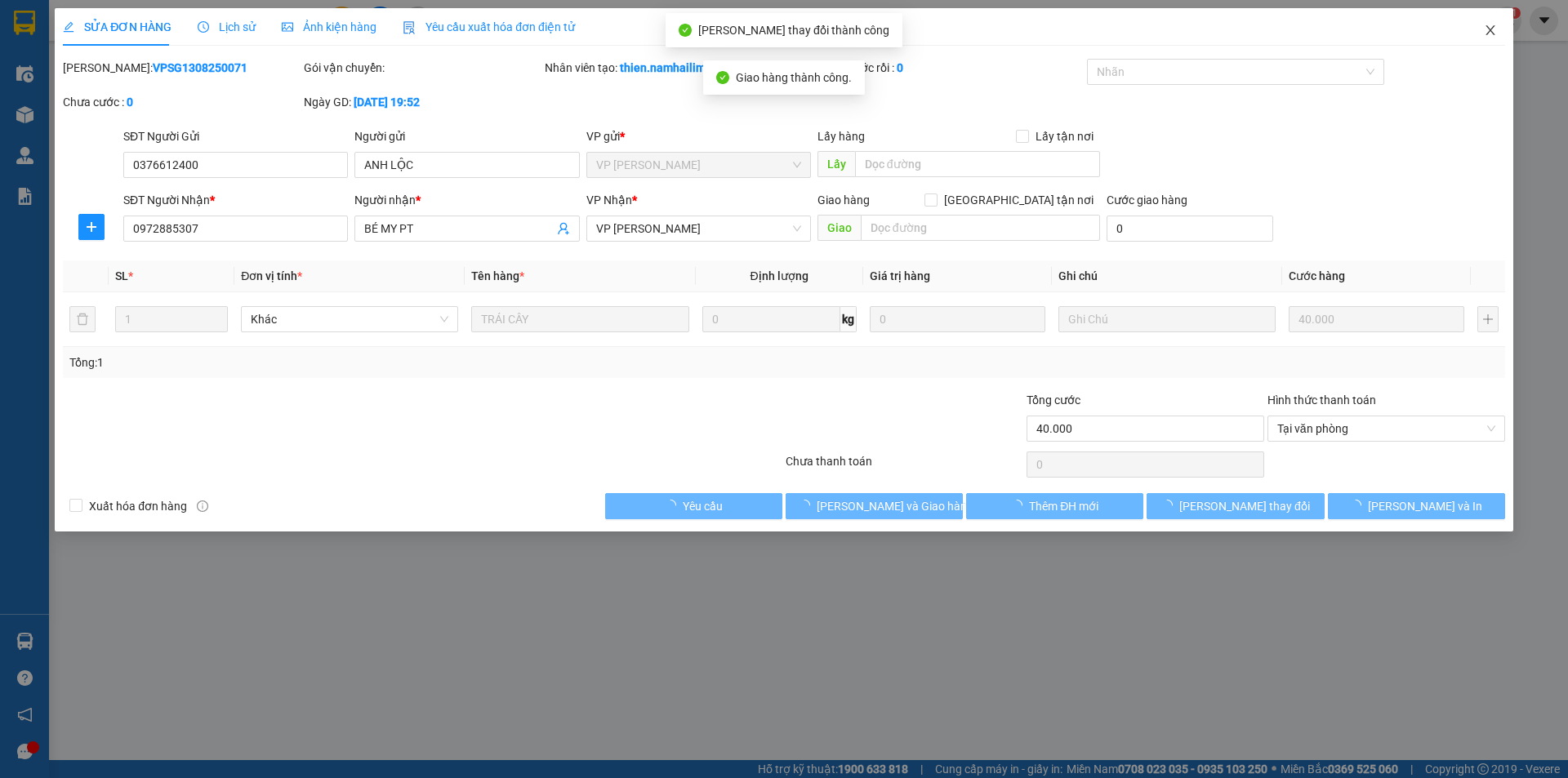
click at [1498, 30] on span "Close" at bounding box center [1491, 31] width 46 height 46
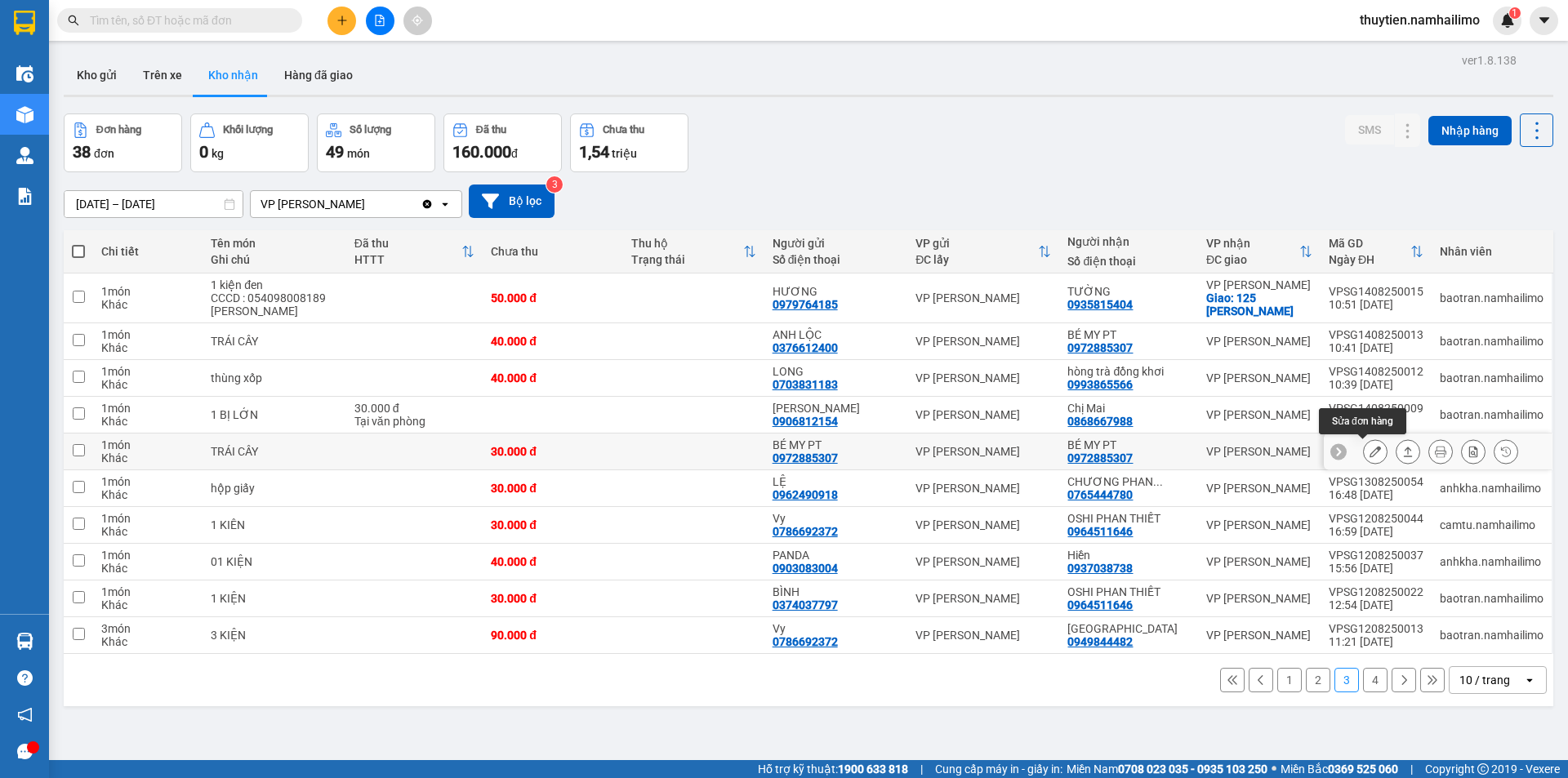
click at [1369, 451] on icon at bounding box center [1375, 452] width 11 height 11
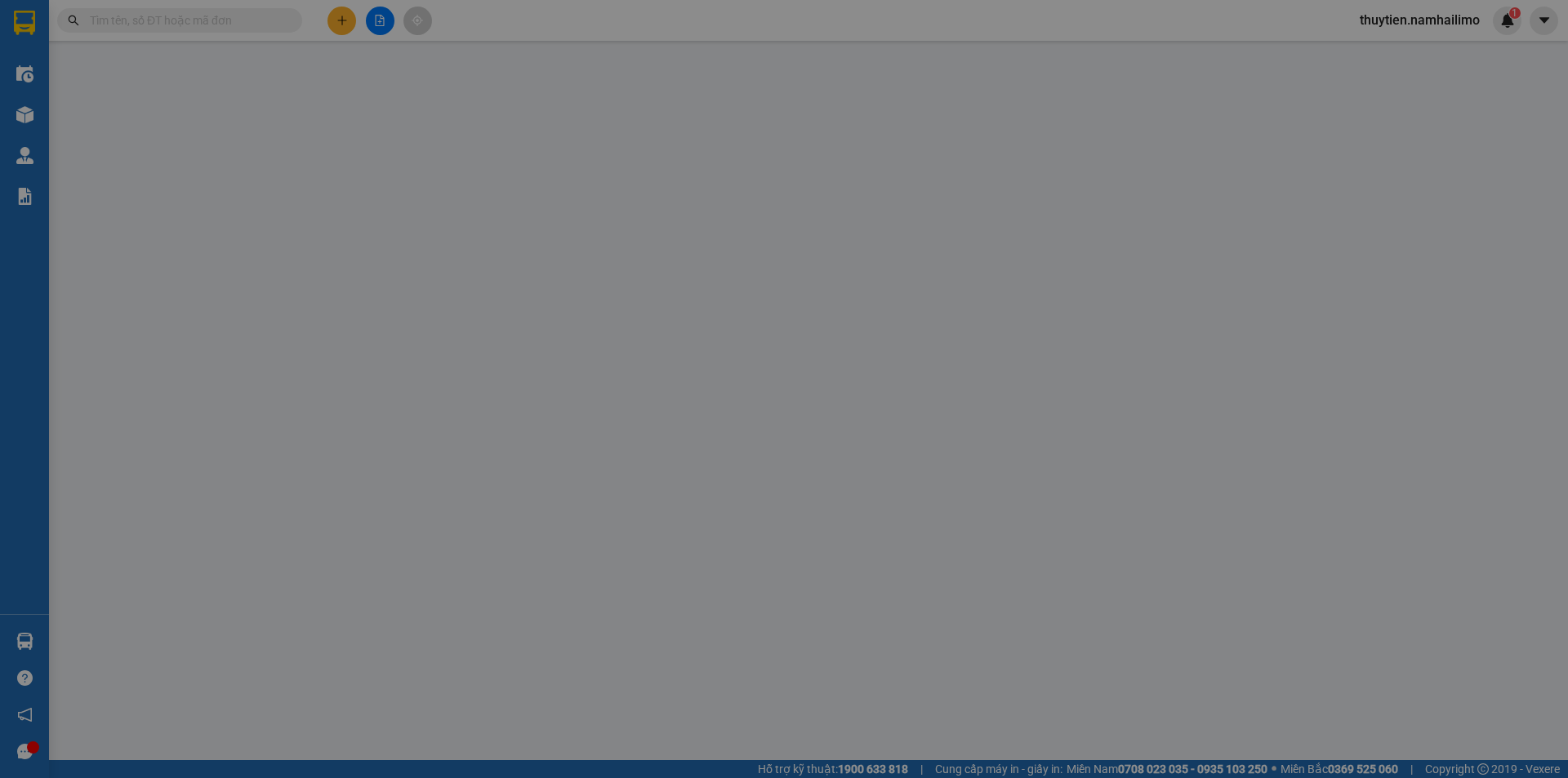
type input "0972885307"
type input "BÉ MY PT"
type input "0972885307"
type input "BÉ MY PT"
type input "30.000"
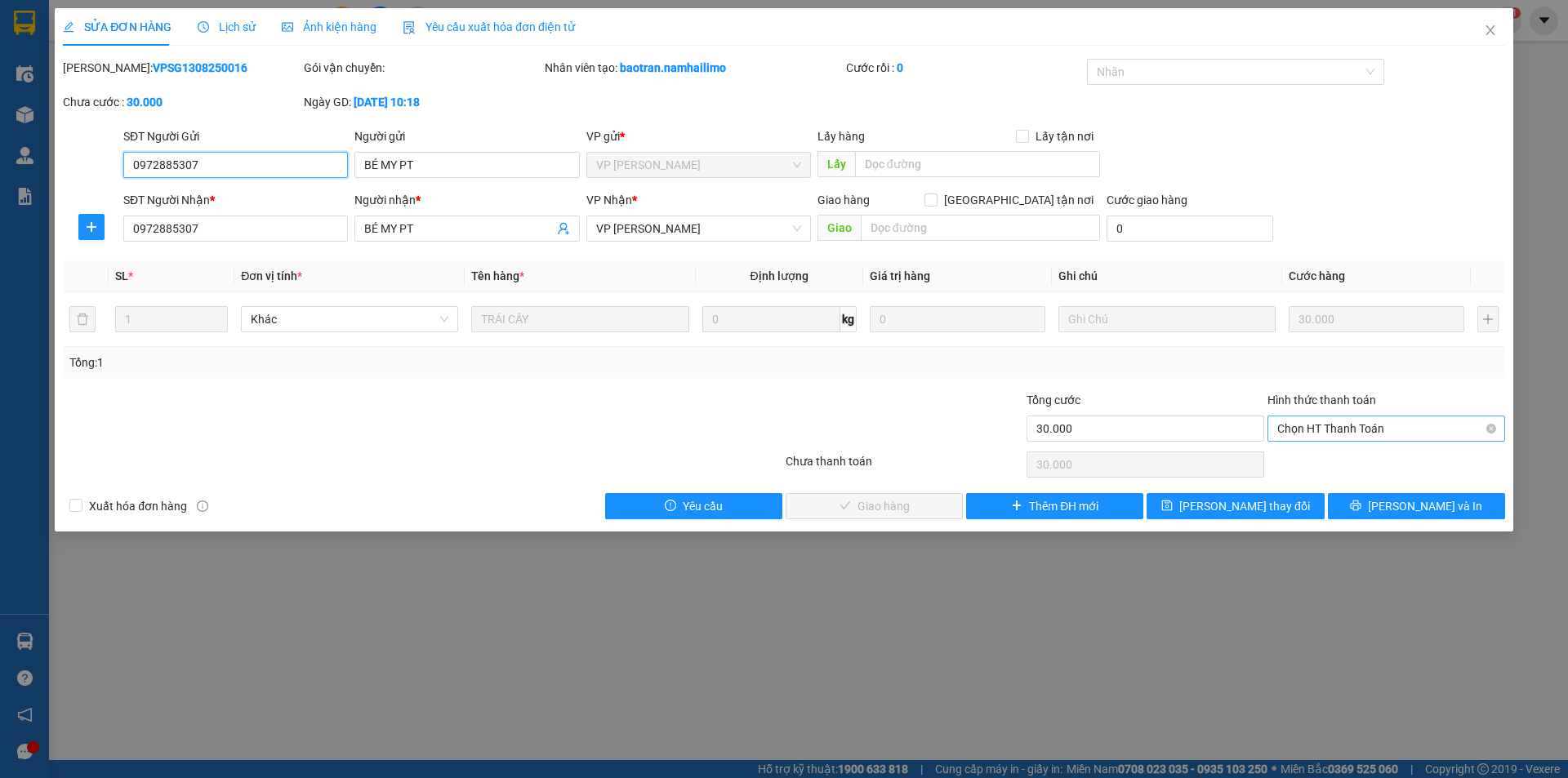
click at [1334, 423] on span "Chọn HT Thanh Toán" at bounding box center [1386, 429] width 218 height 25
click at [1321, 461] on div "Tại văn phòng" at bounding box center [1386, 462] width 218 height 18
type input "0"
drag, startPoint x: 910, startPoint y: 499, endPoint x: 984, endPoint y: 422, distance: 106.8
click at [909, 499] on span "[PERSON_NAME] và Giao hàng" at bounding box center [895, 507] width 156 height 18
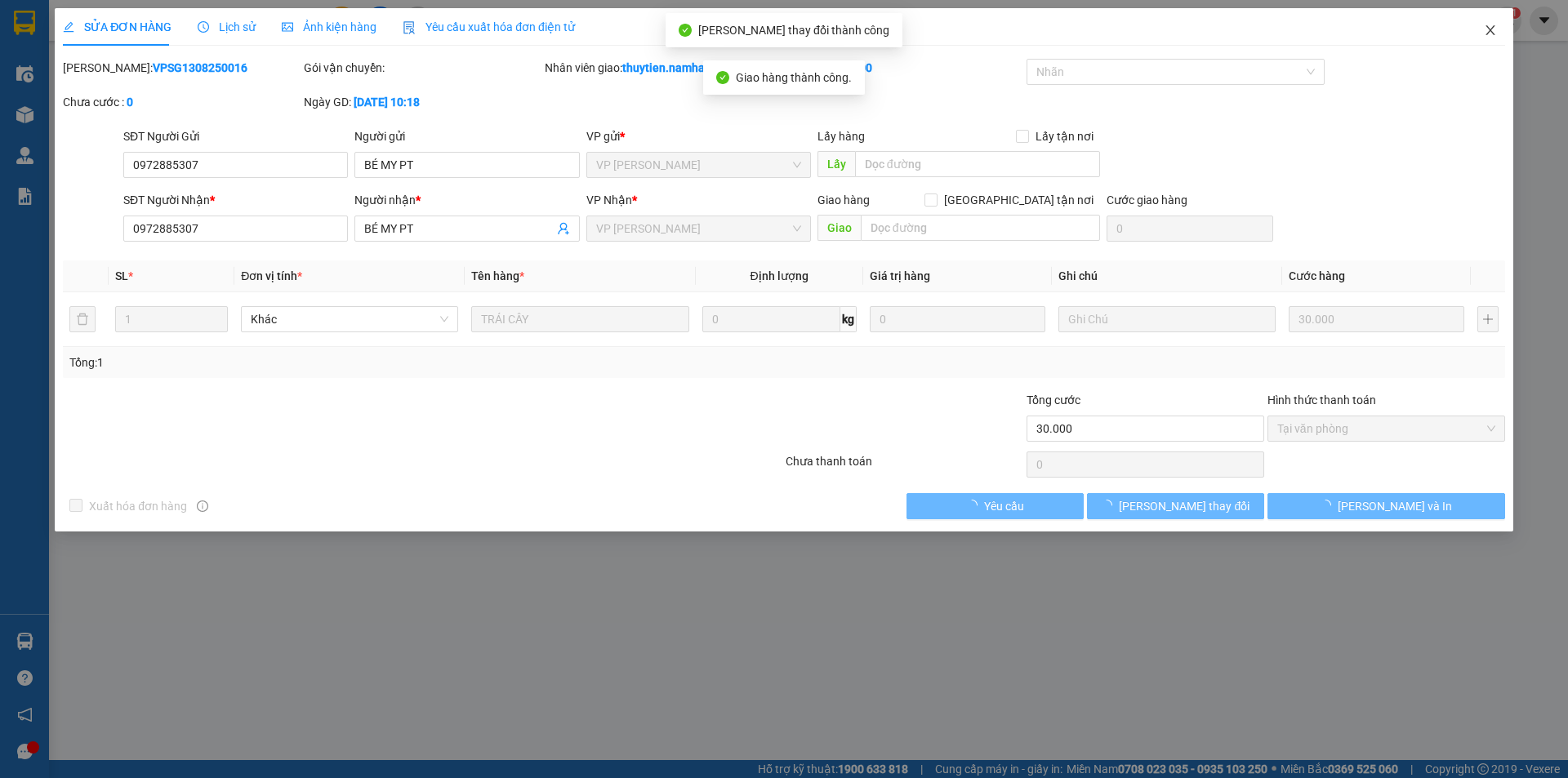
click at [1493, 36] on icon "close" at bounding box center [1490, 30] width 13 height 13
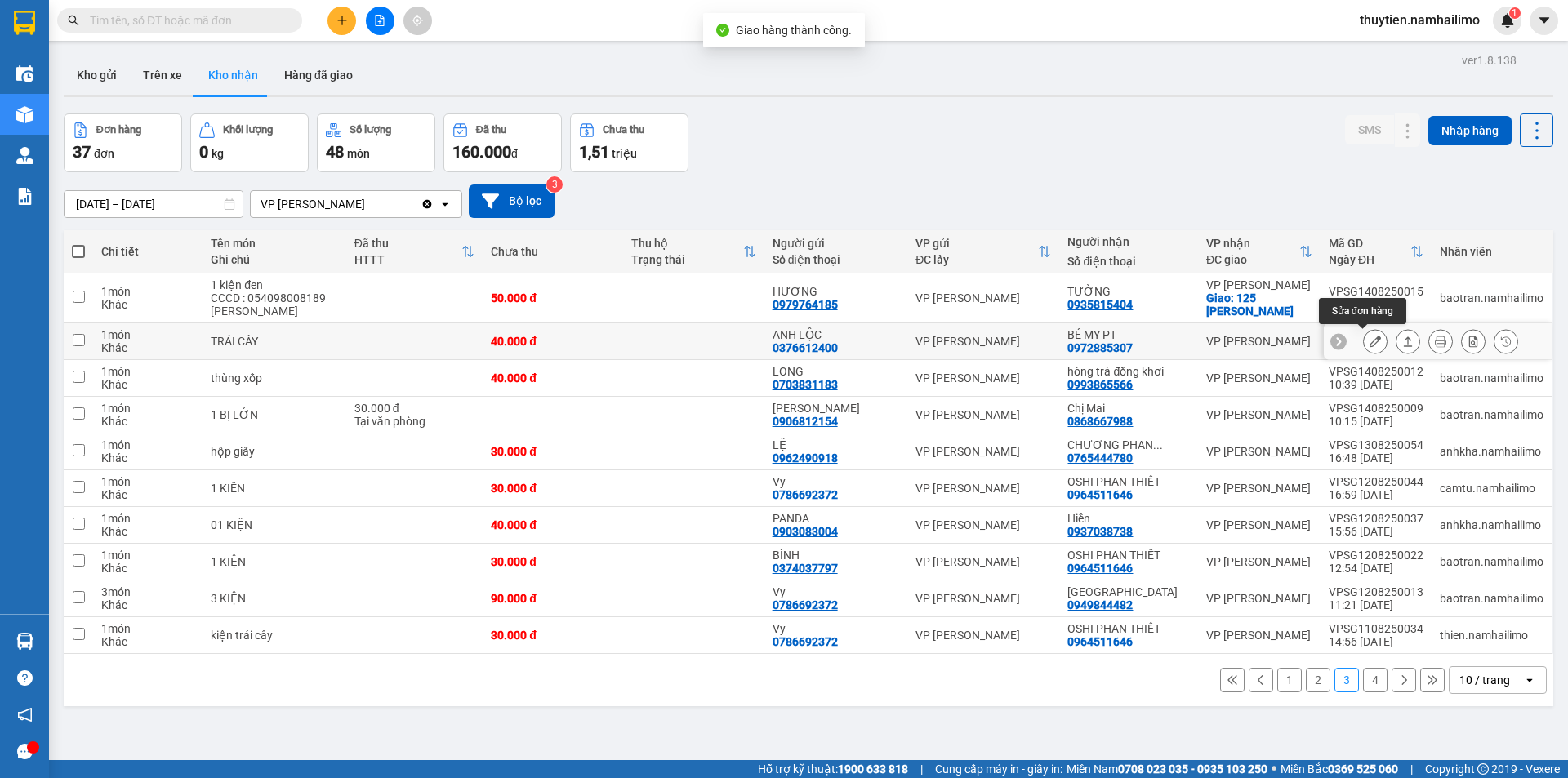
click at [1369, 343] on icon at bounding box center [1375, 341] width 11 height 11
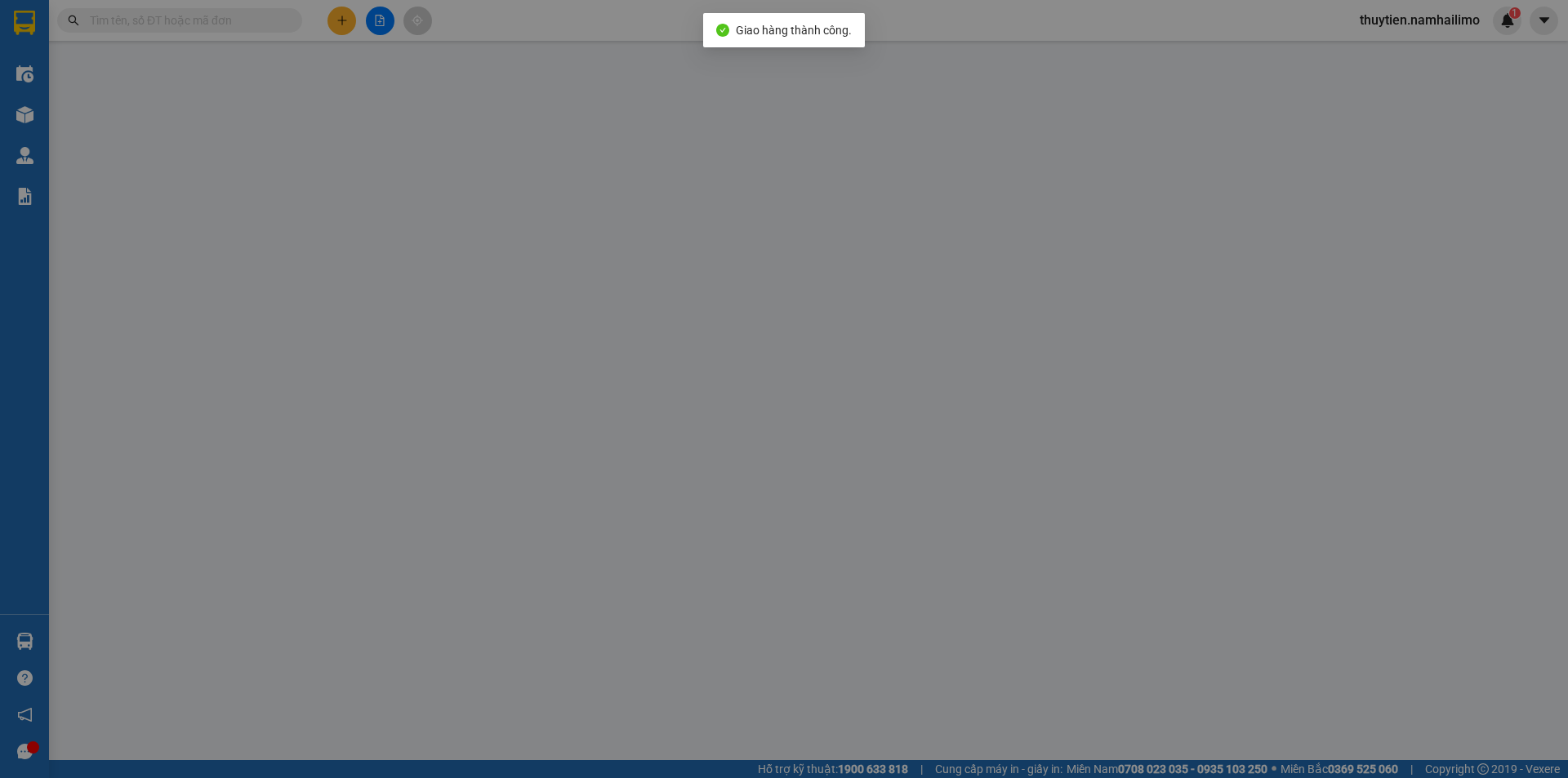
type input "0376612400"
type input "ANH LỘC"
type input "0972885307"
type input "BÉ MY PT"
type input "40.000"
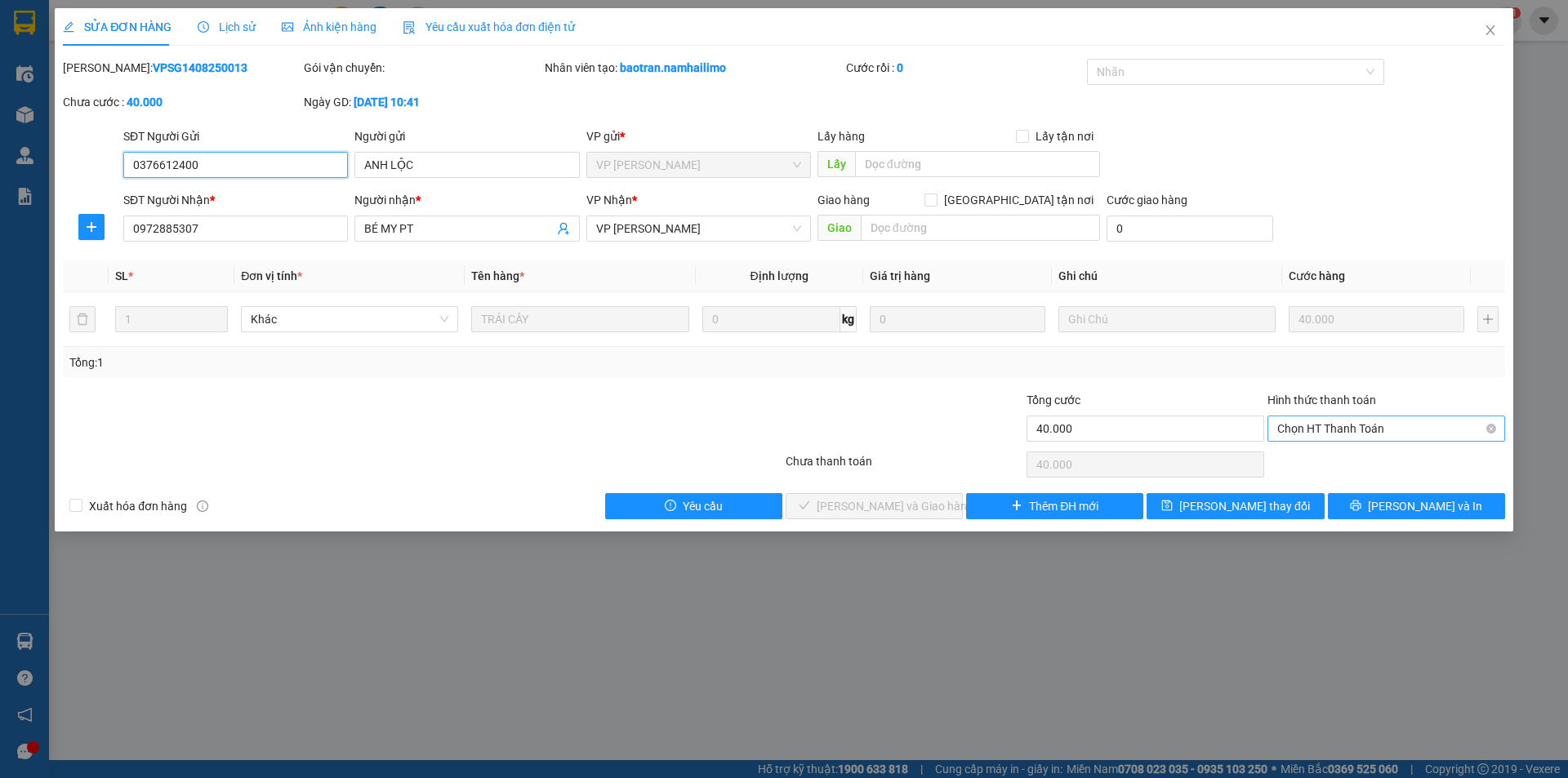
click at [1336, 431] on span "Chọn HT Thanh Toán" at bounding box center [1386, 429] width 218 height 25
drag, startPoint x: 1323, startPoint y: 460, endPoint x: 1232, endPoint y: 464, distance: 91.1
click at [1322, 461] on div "Tại văn phòng" at bounding box center [1386, 462] width 218 height 18
type input "0"
drag, startPoint x: 881, startPoint y: 506, endPoint x: 1059, endPoint y: 332, distance: 248.9
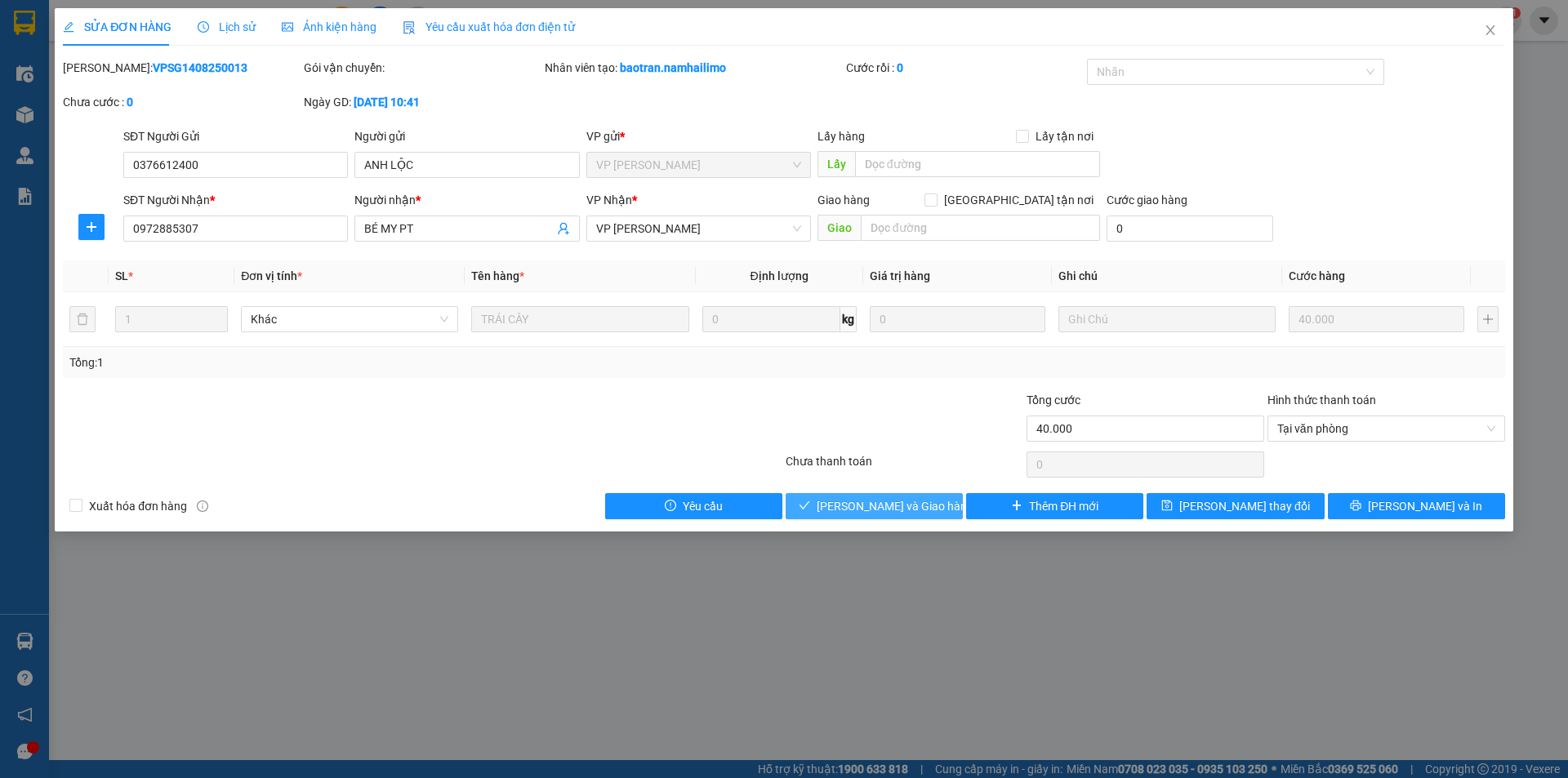
click at [880, 505] on span "[PERSON_NAME] và Giao hàng" at bounding box center [895, 507] width 156 height 18
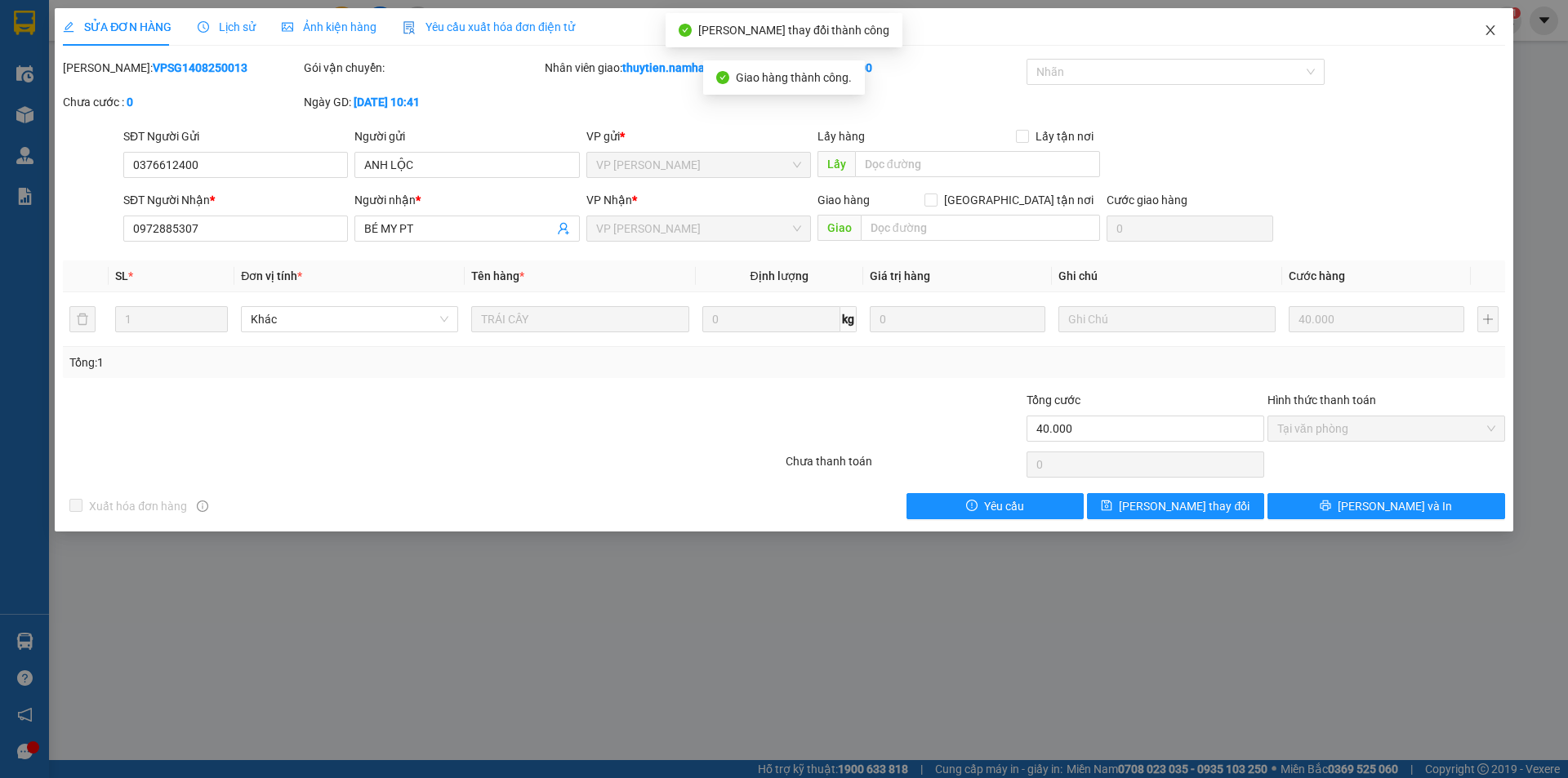
click at [1492, 29] on icon "close" at bounding box center [1490, 30] width 9 height 10
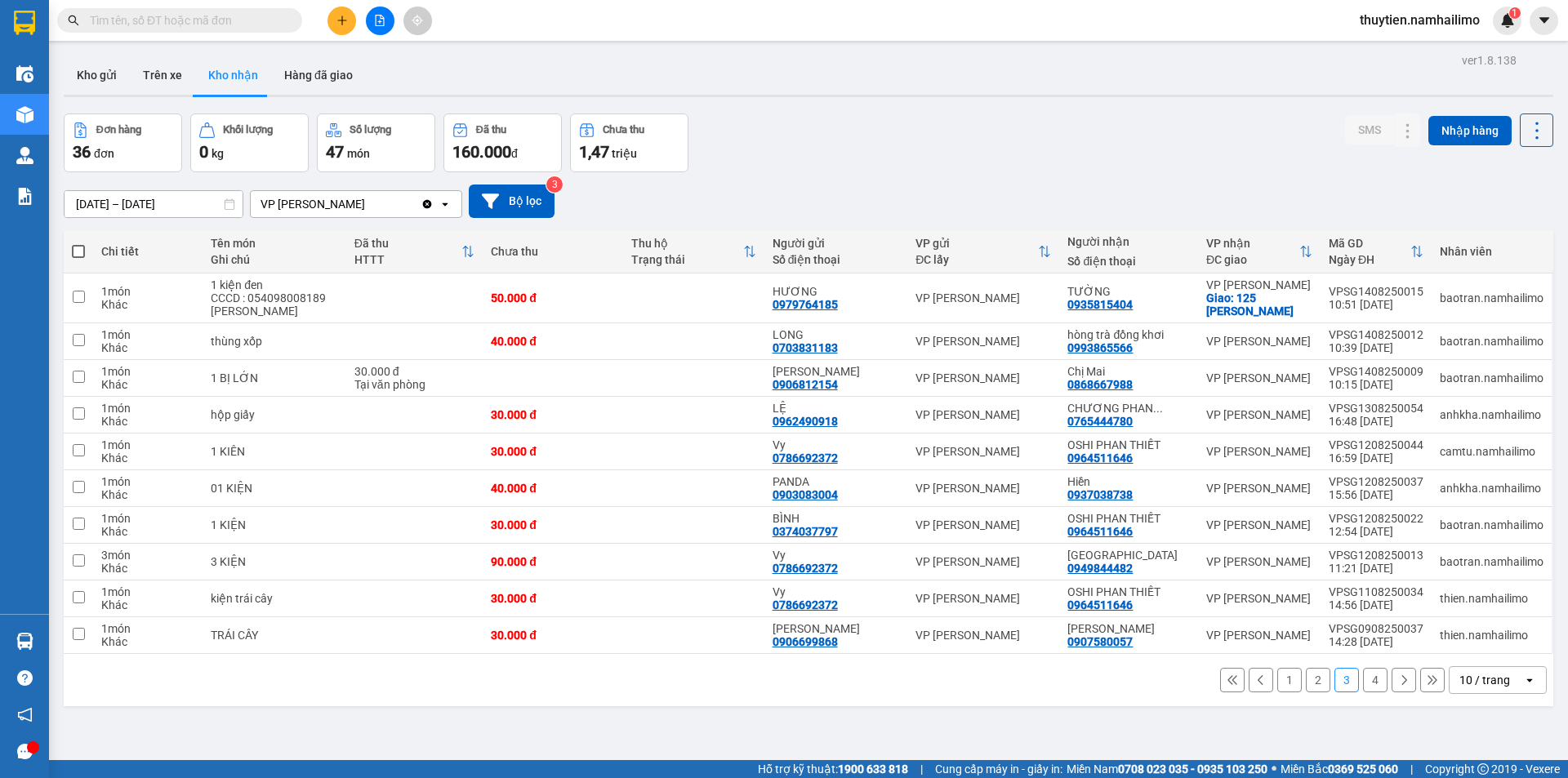
click at [1281, 678] on button "1" at bounding box center [1289, 680] width 25 height 25
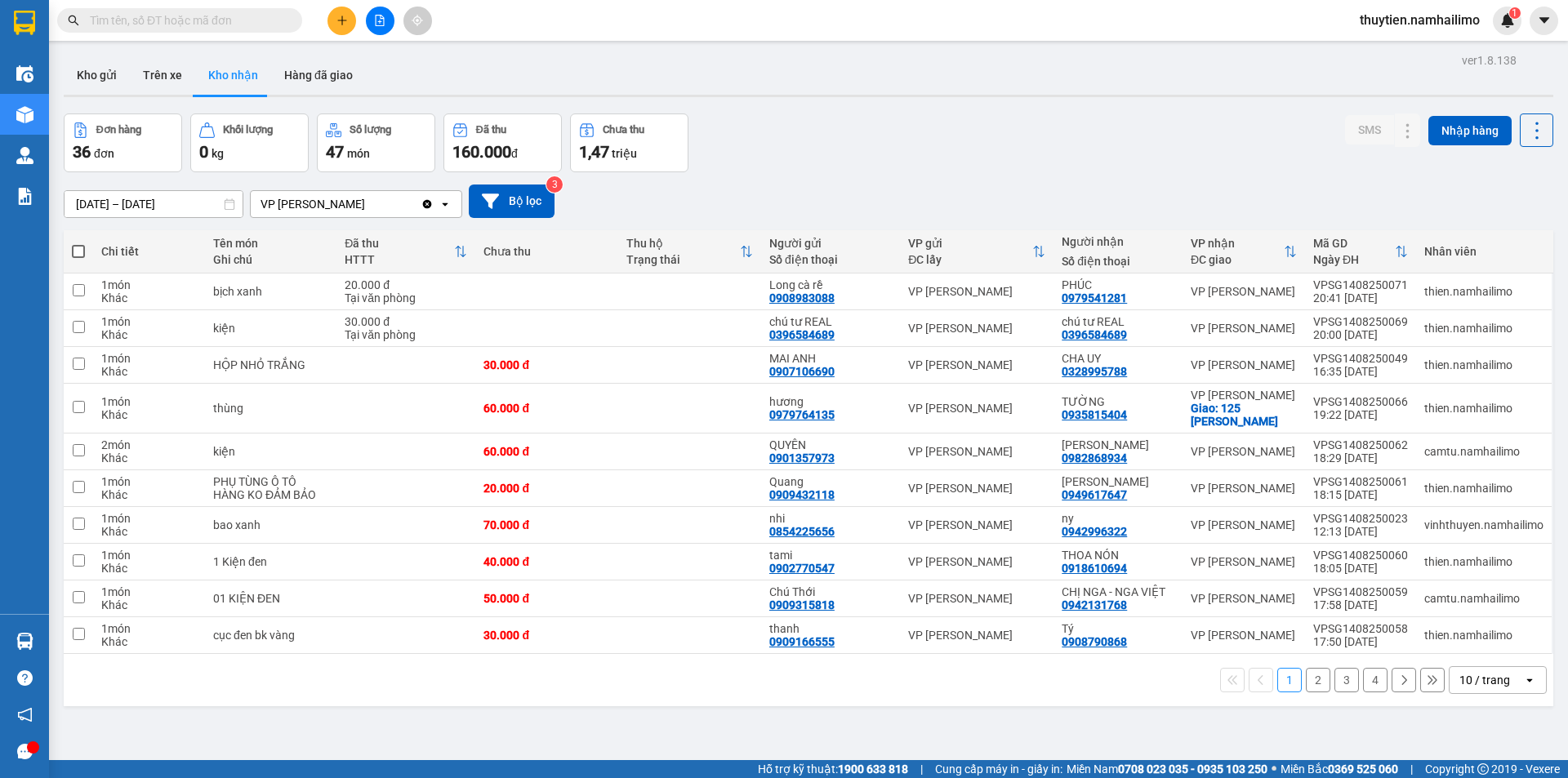
scroll to position [75, 0]
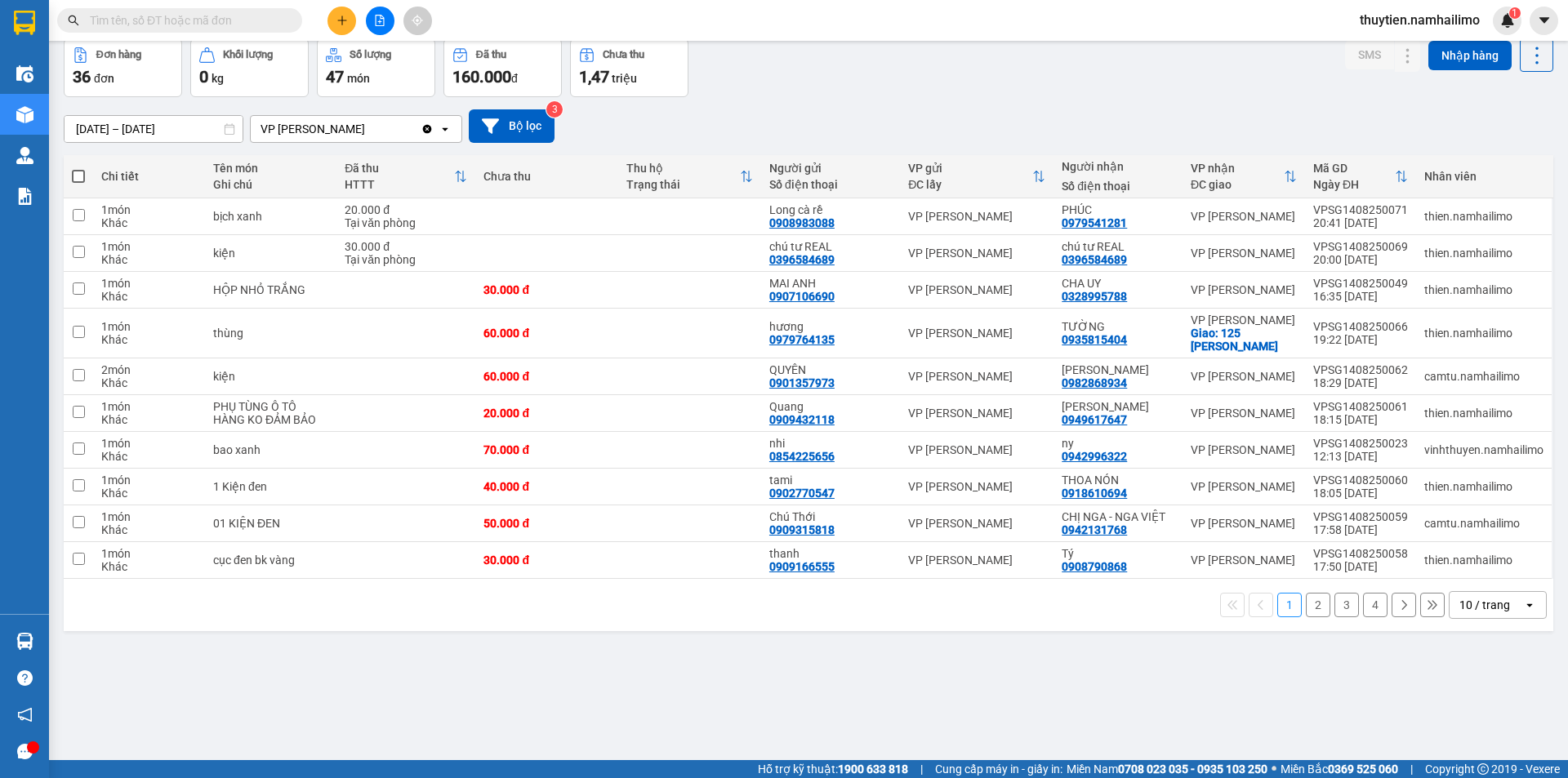
click at [1368, 606] on button "4" at bounding box center [1375, 605] width 25 height 25
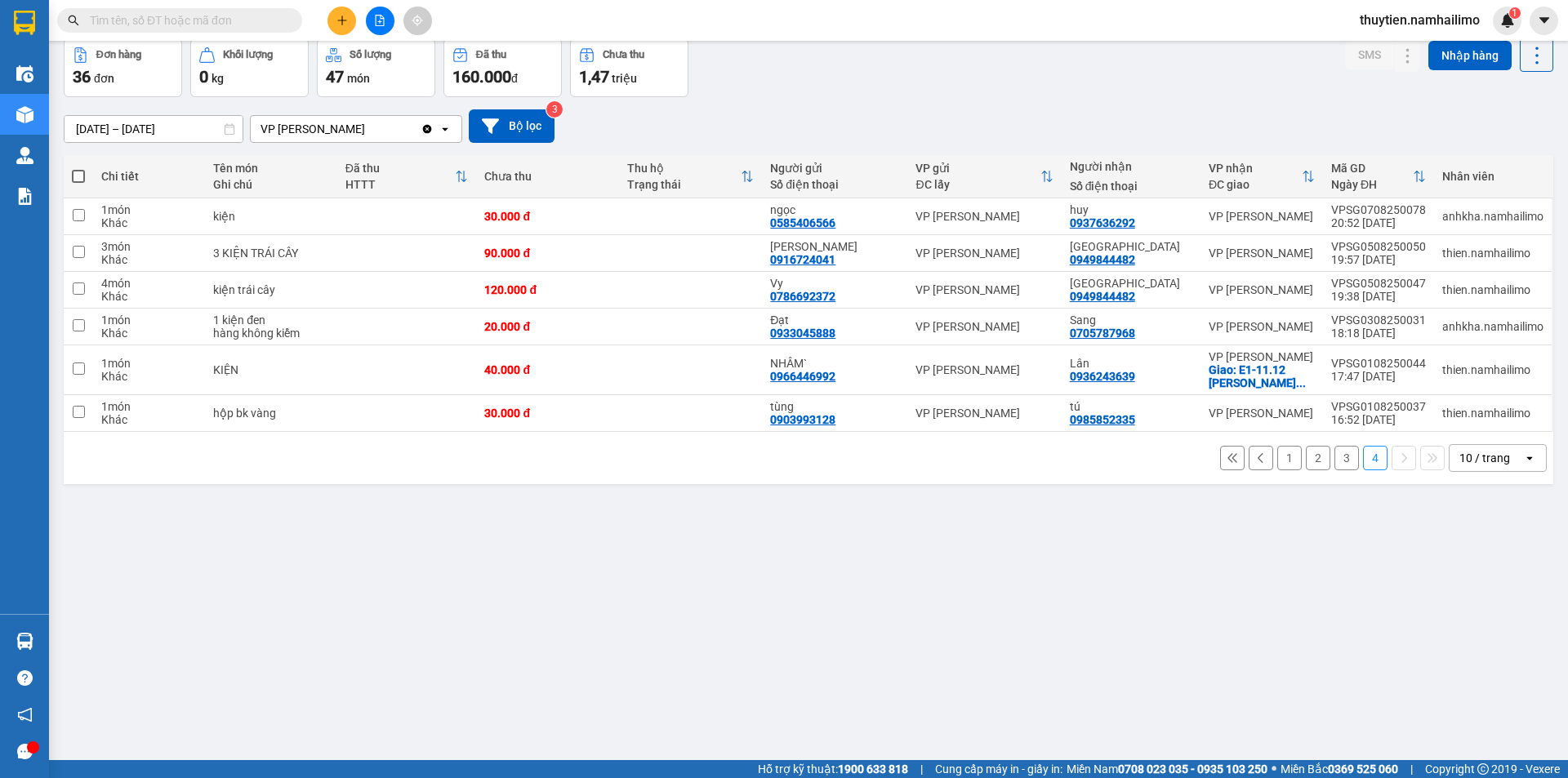
scroll to position [0, 0]
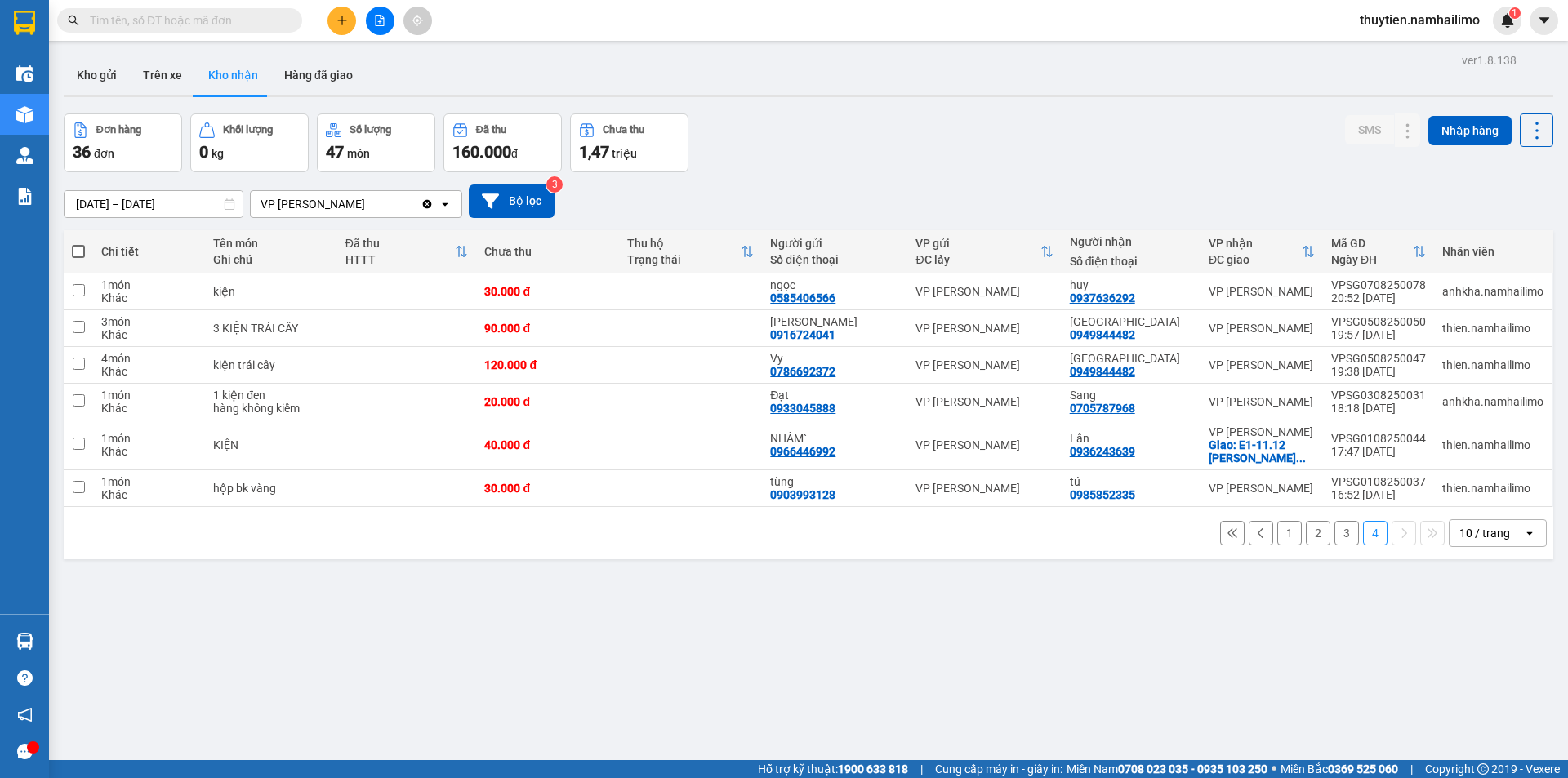
click at [1334, 533] on button "3" at bounding box center [1346, 533] width 25 height 25
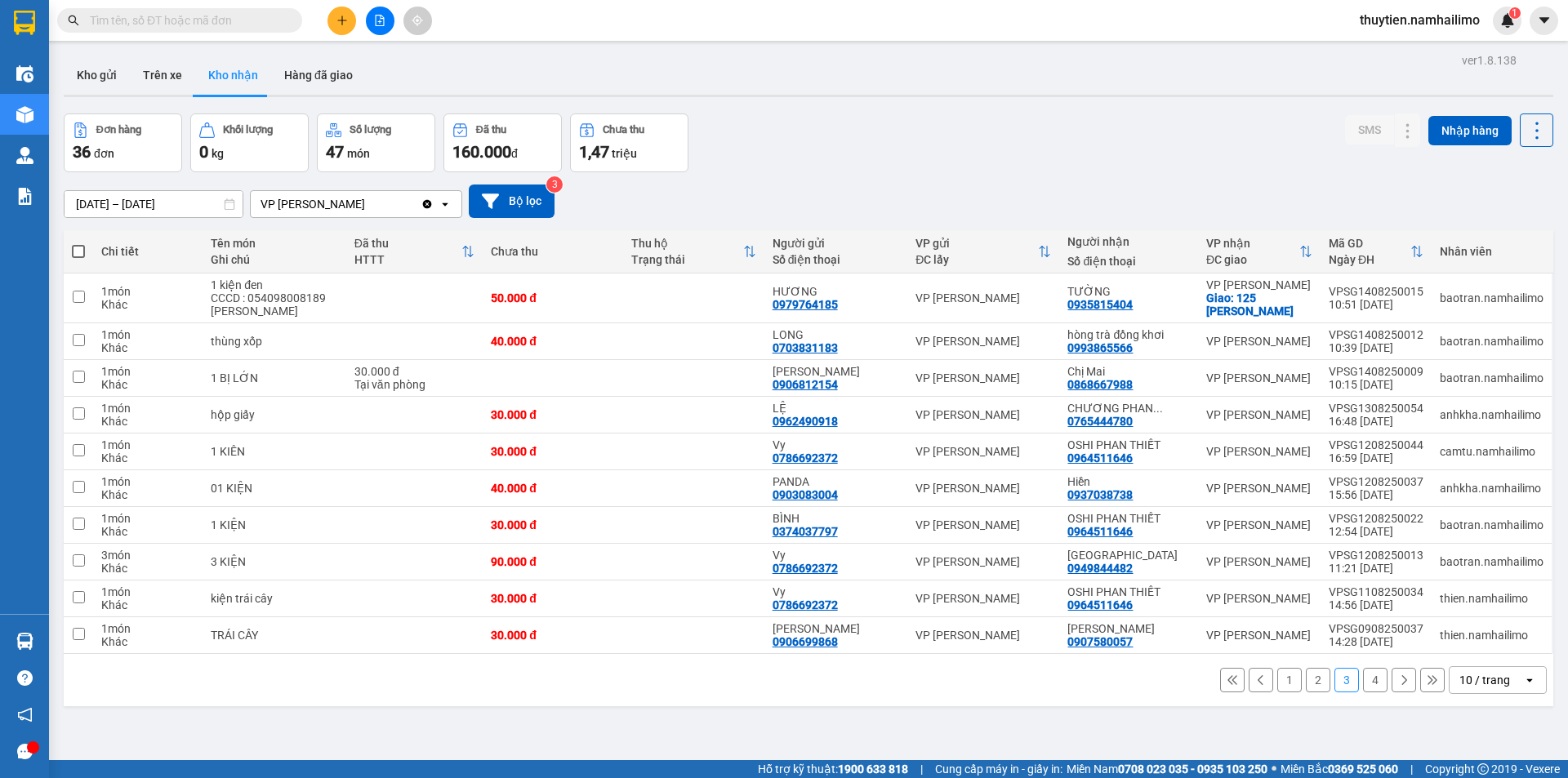
click at [1313, 680] on button "2" at bounding box center [1318, 680] width 25 height 25
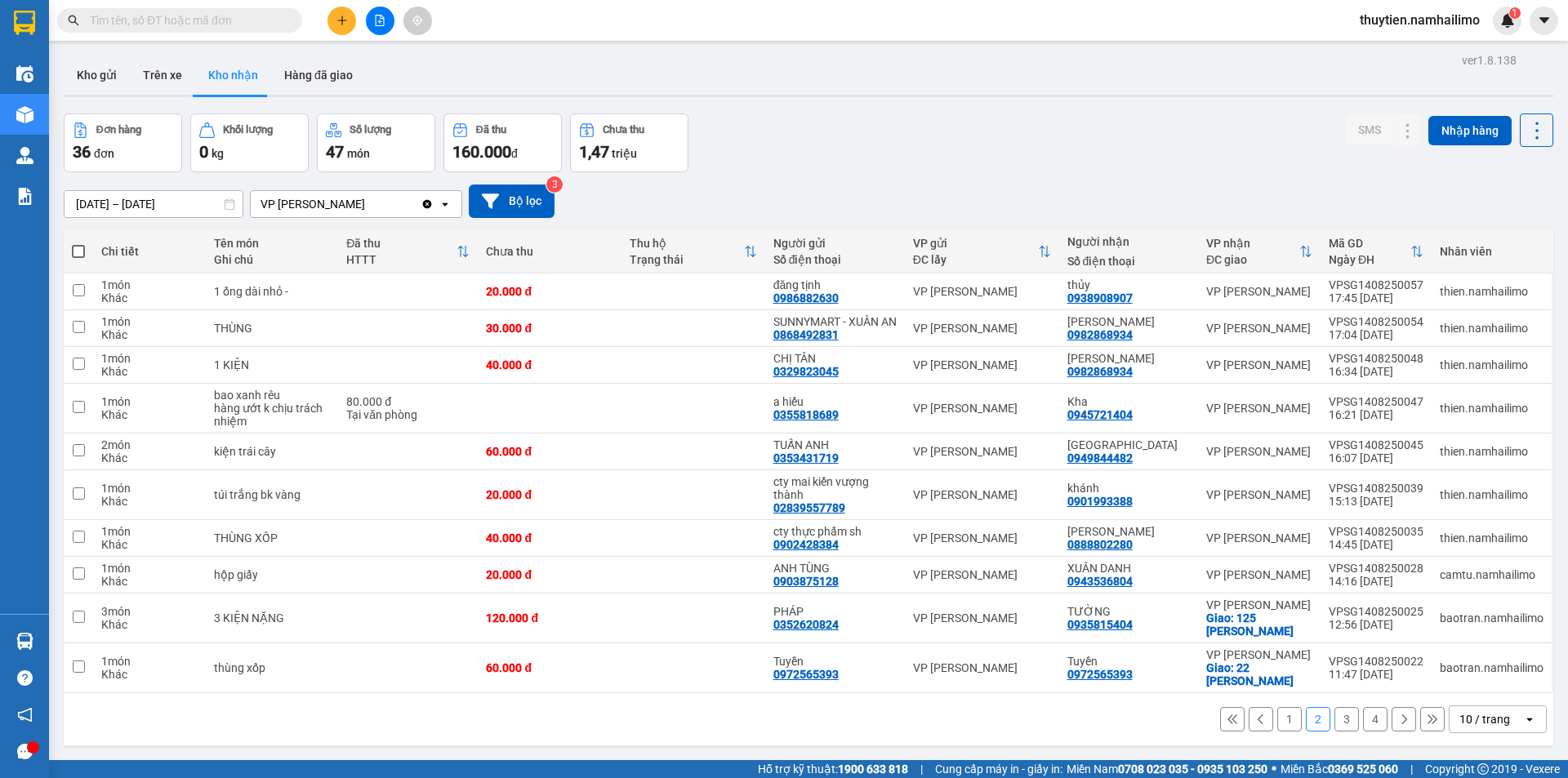
click at [1277, 731] on button "1" at bounding box center [1289, 719] width 25 height 25
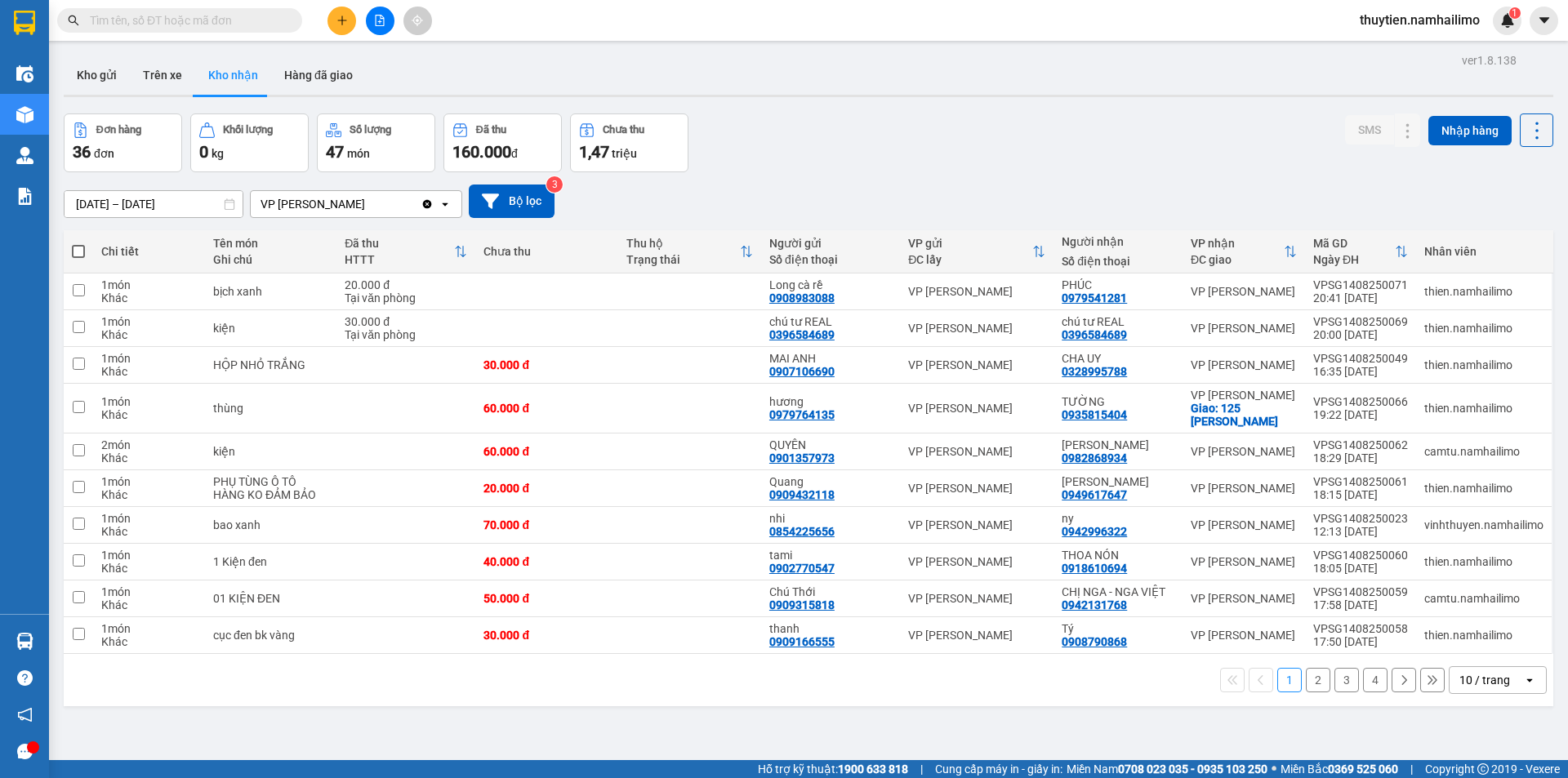
click at [1339, 682] on button "3" at bounding box center [1346, 680] width 25 height 25
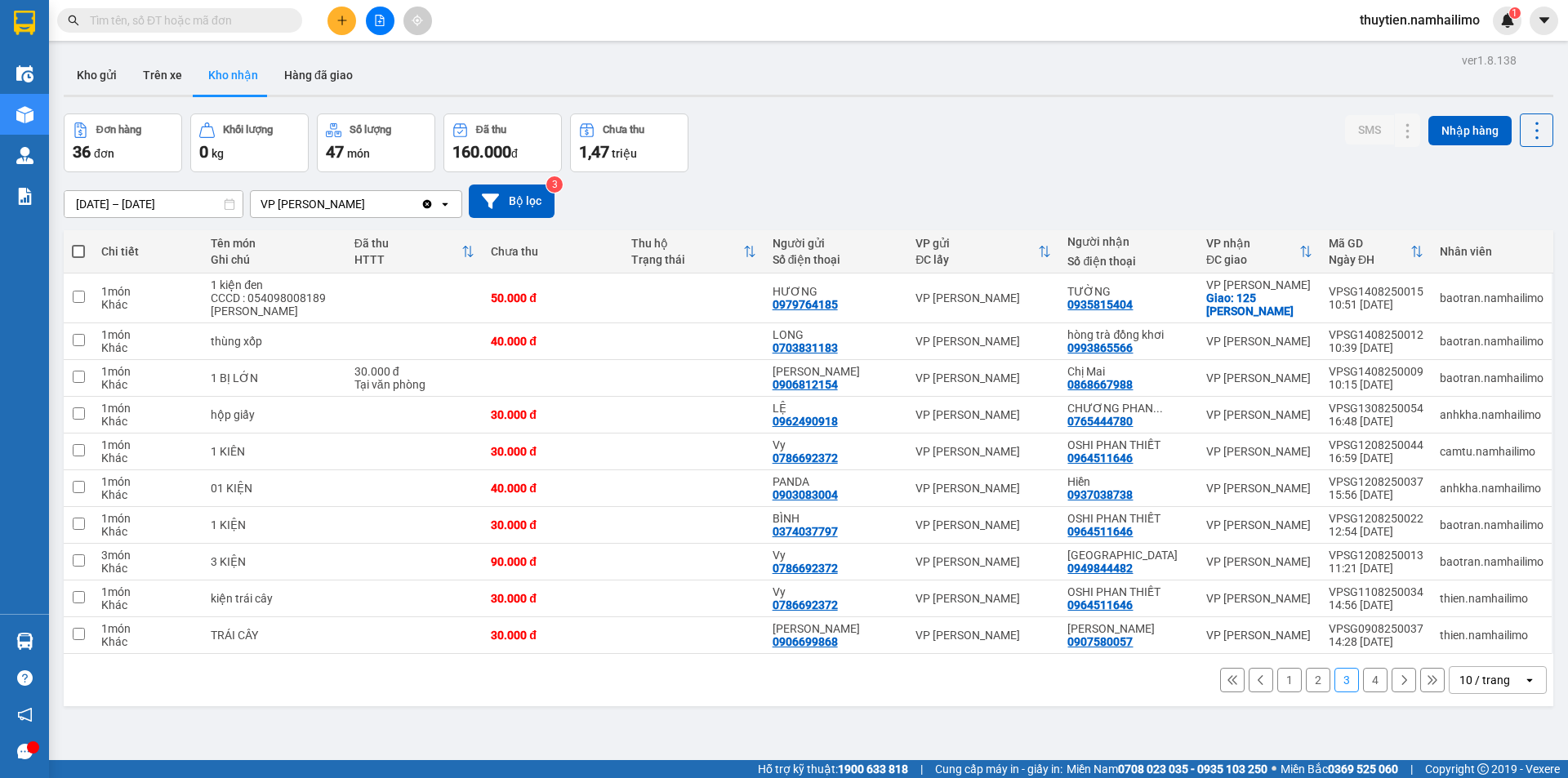
click at [1277, 685] on button "1" at bounding box center [1289, 680] width 25 height 25
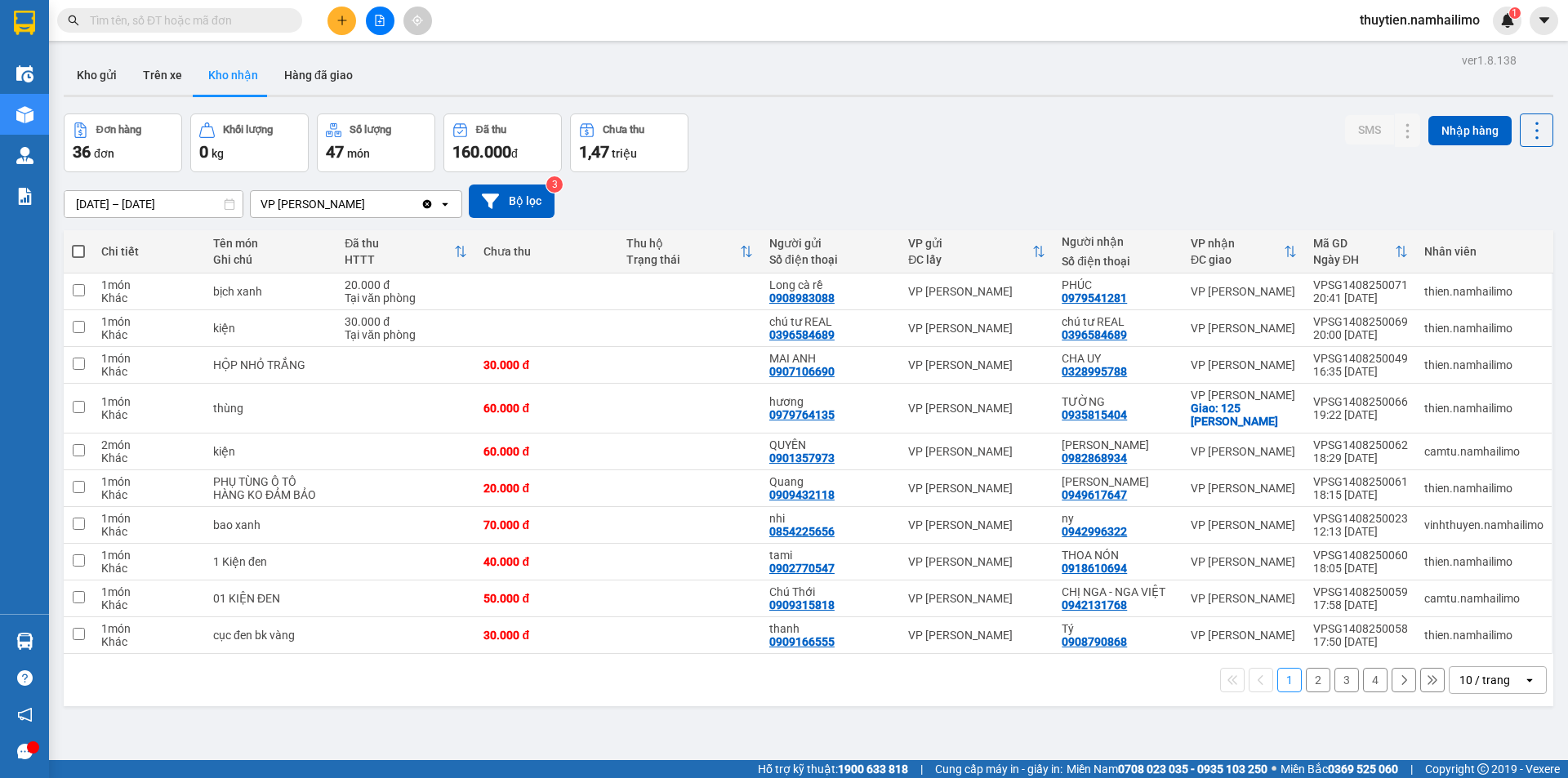
click at [1313, 675] on button "2" at bounding box center [1318, 680] width 25 height 25
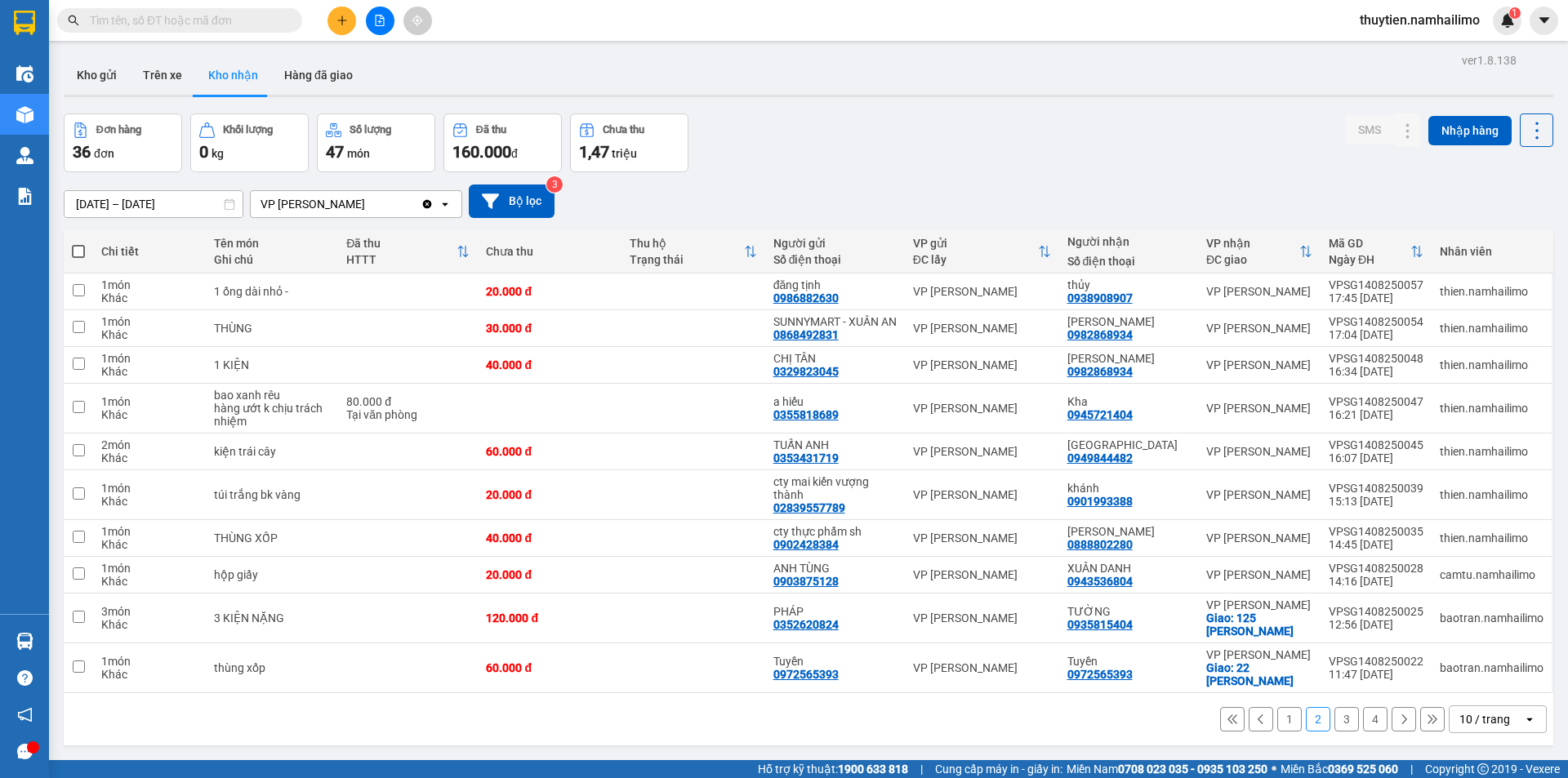
click at [1277, 732] on button "1" at bounding box center [1289, 719] width 25 height 25
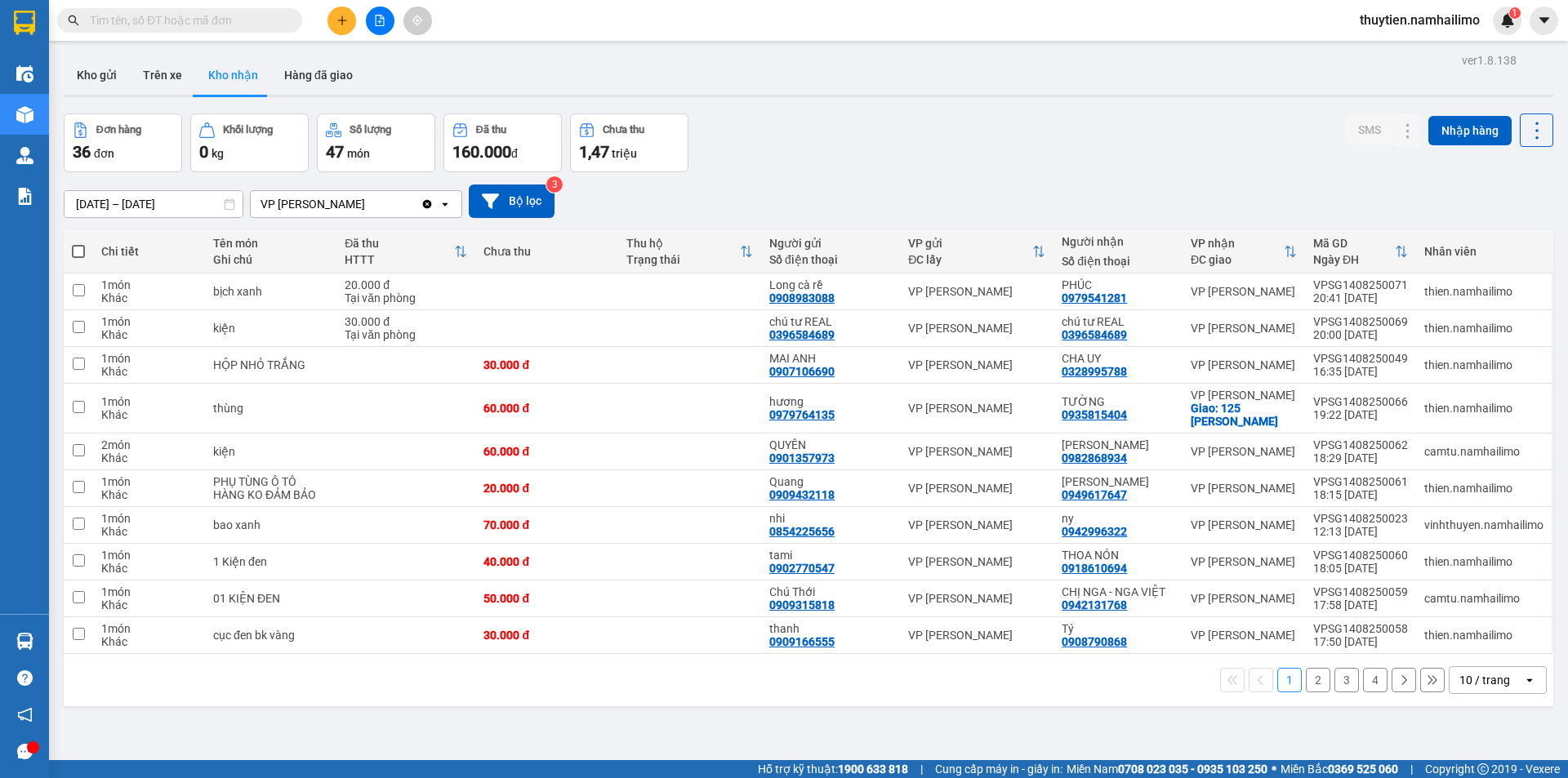
click at [1316, 685] on button "2" at bounding box center [1318, 680] width 25 height 25
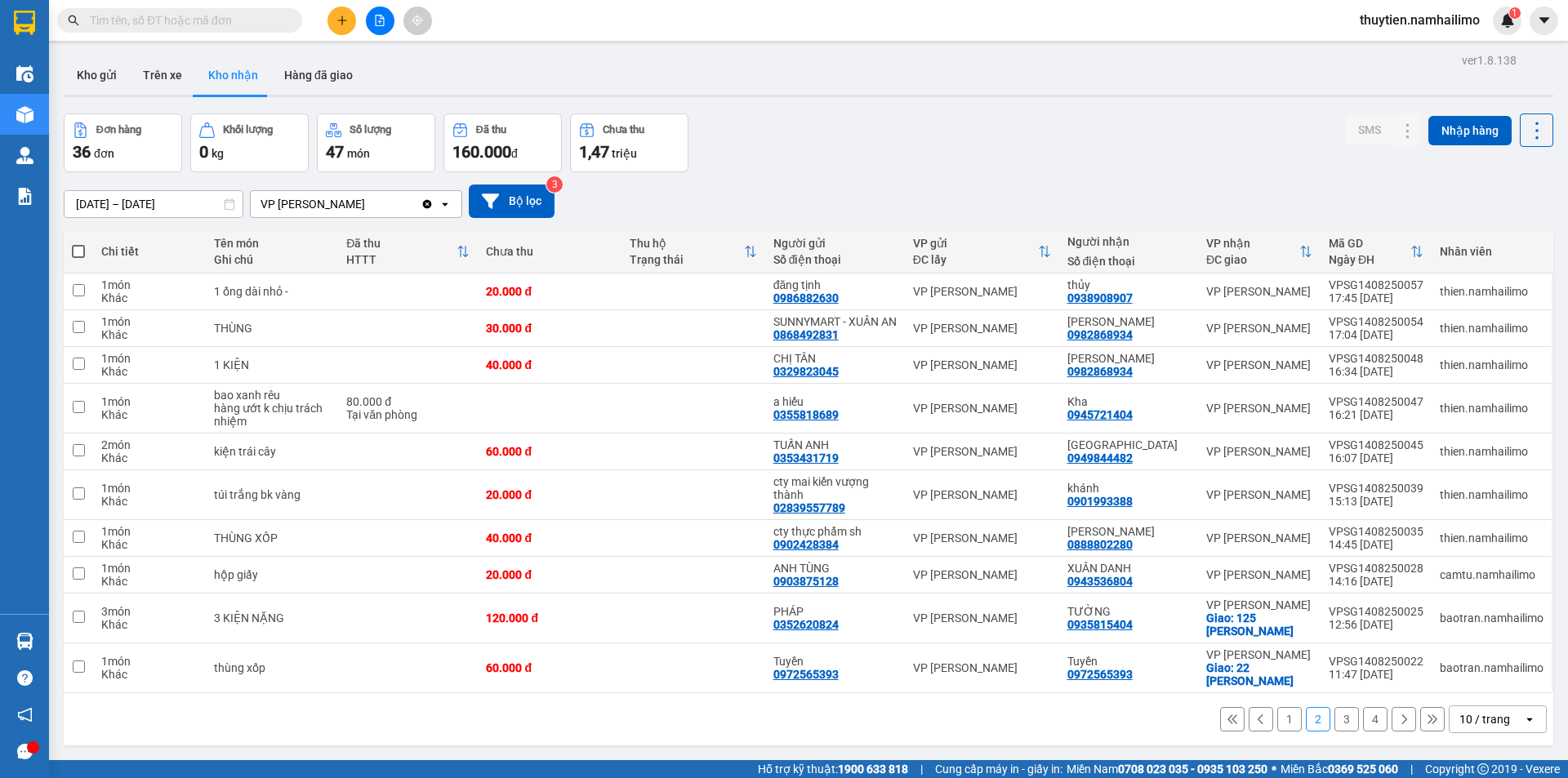
click at [1339, 732] on button "3" at bounding box center [1346, 719] width 25 height 25
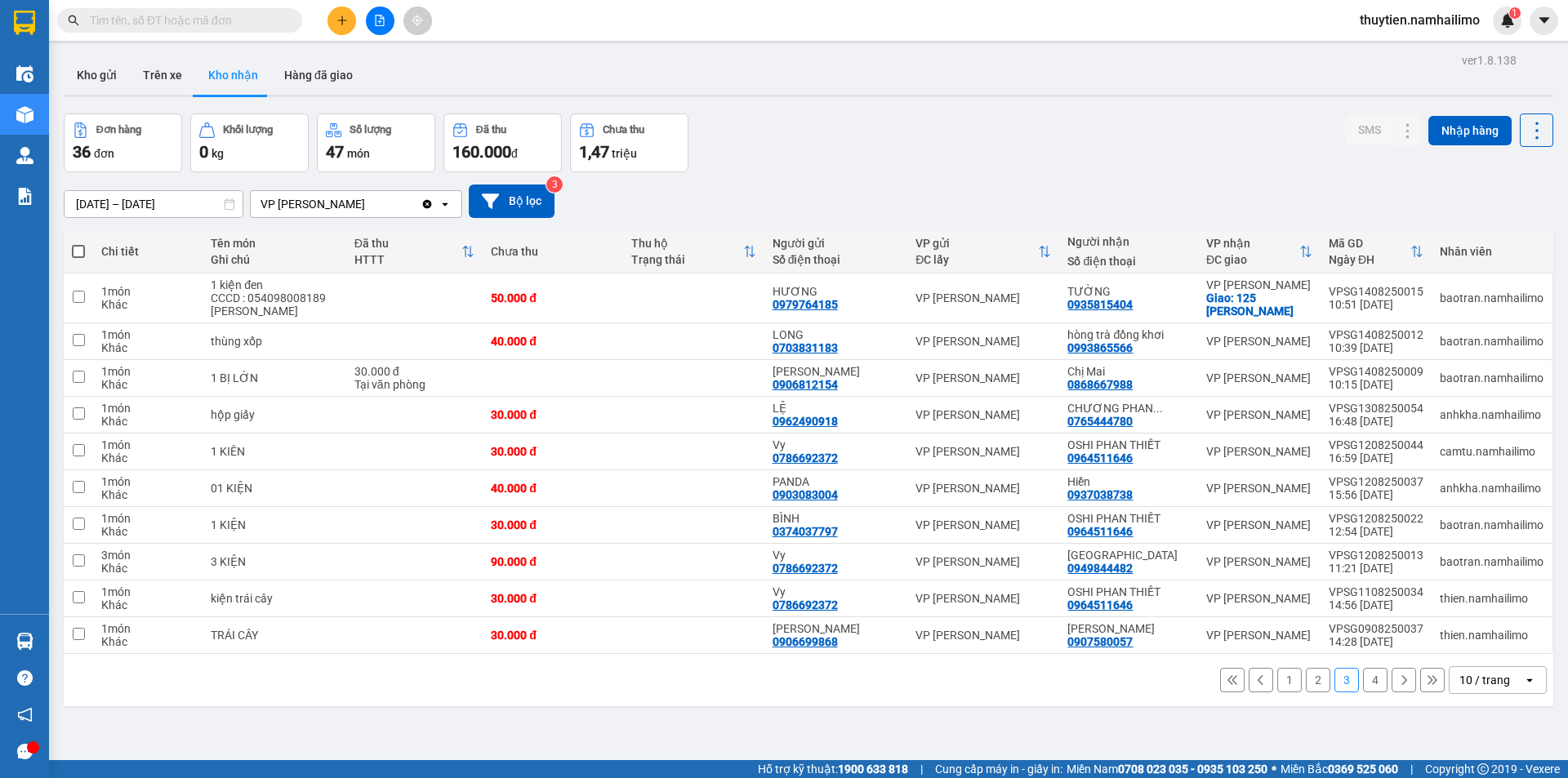
click at [202, 24] on input "text" at bounding box center [187, 20] width 193 height 18
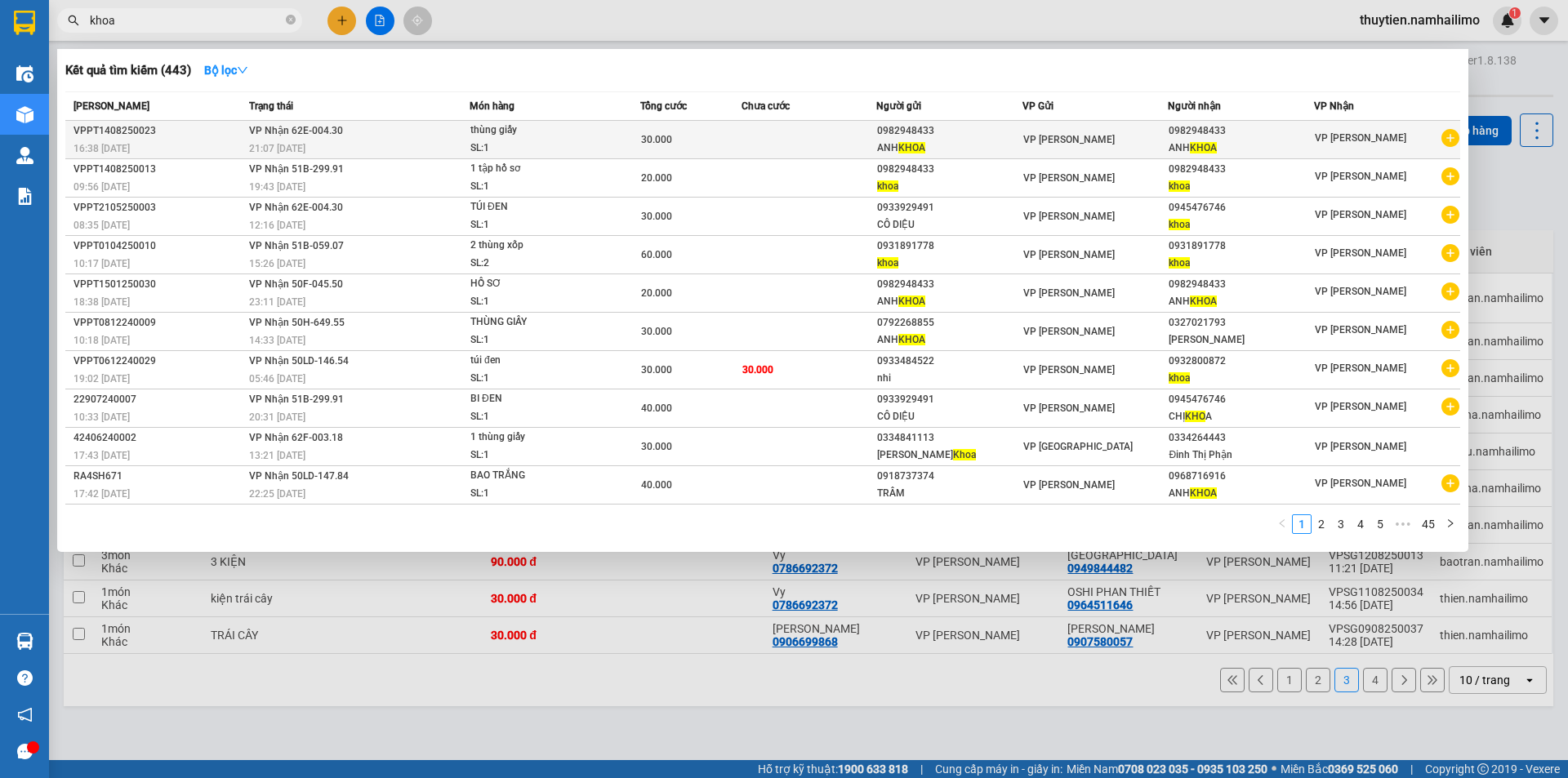
type input "khoa"
click at [1448, 143] on icon "plus-circle" at bounding box center [1450, 138] width 18 height 18
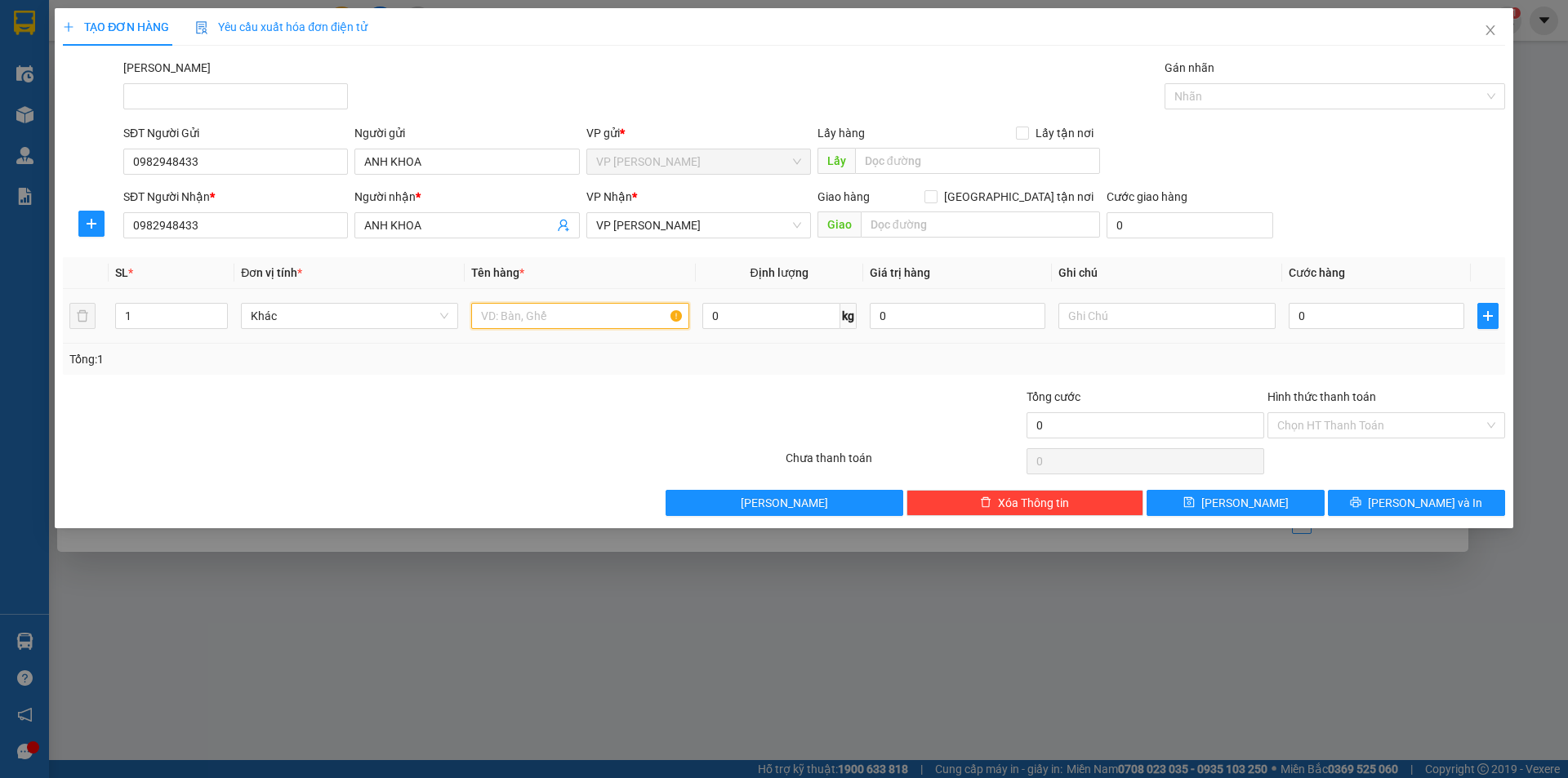
click at [533, 315] on input "text" at bounding box center [579, 315] width 217 height 26
type input "hồ sơ"
click at [1307, 316] on input "0" at bounding box center [1376, 315] width 176 height 26
type input "2"
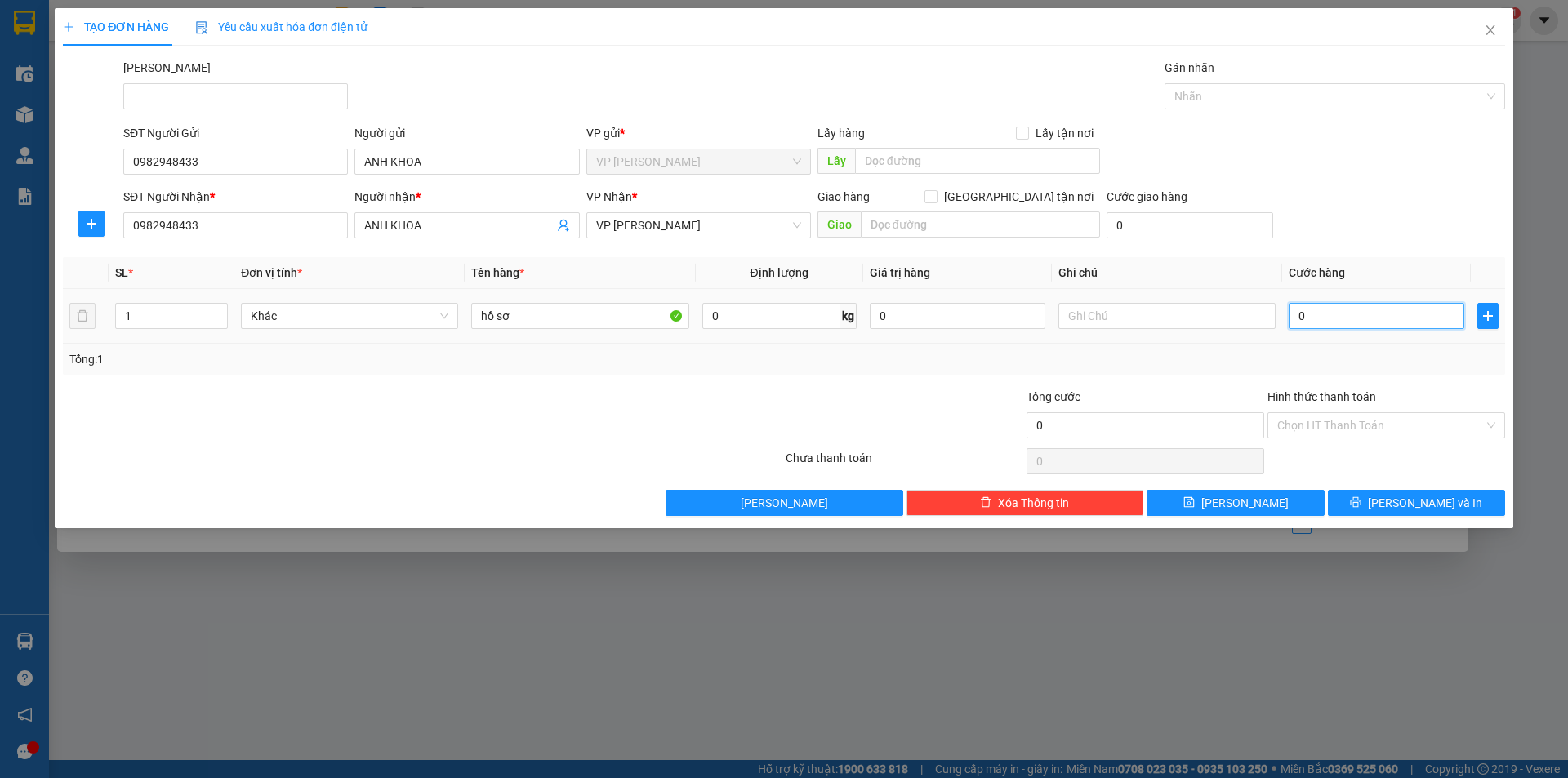
type input "2"
type input "20"
click at [1345, 328] on input "20" at bounding box center [1376, 315] width 176 height 26
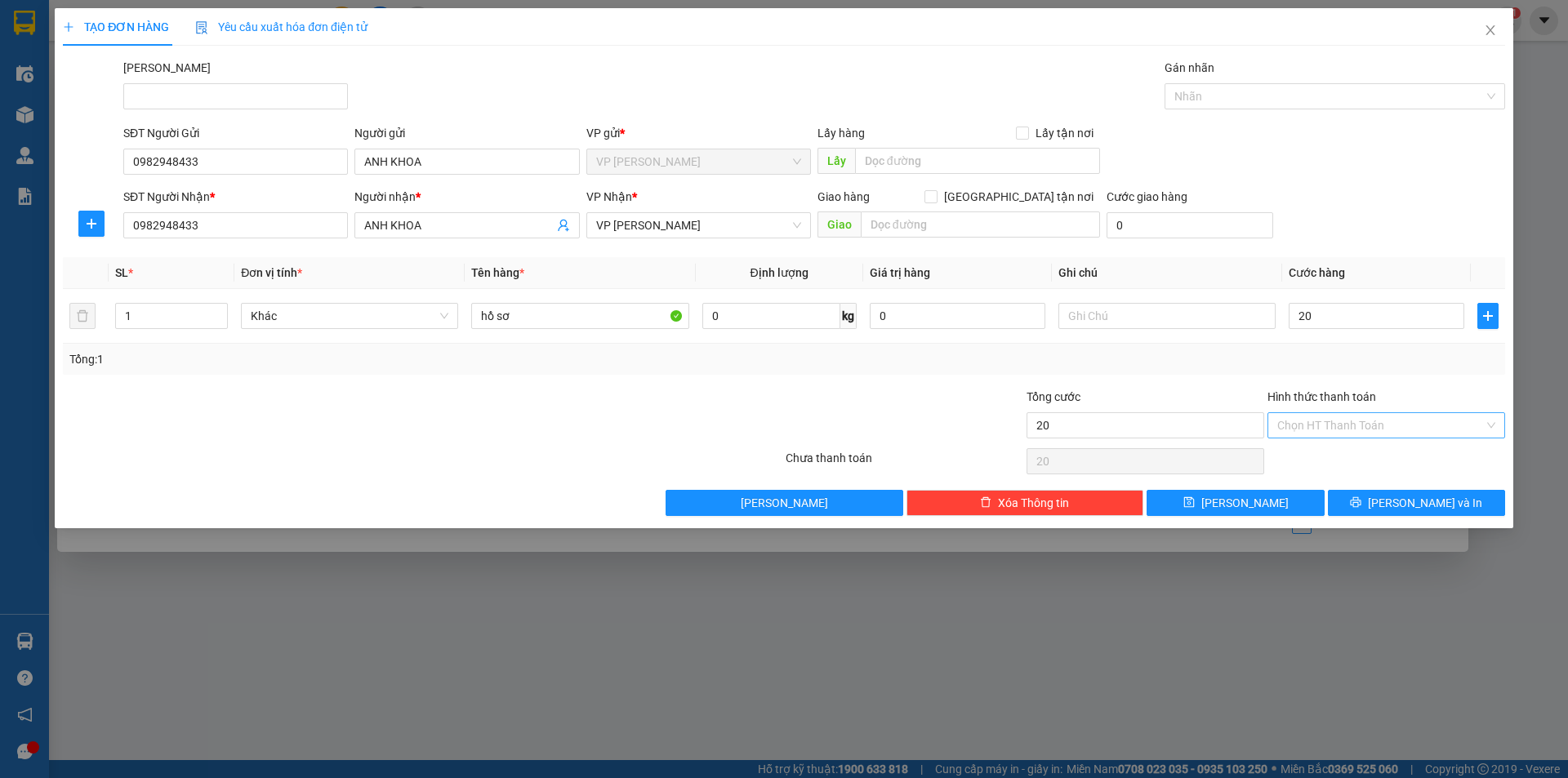
type input "20.000"
click at [1338, 414] on input "Hình thức thanh toán" at bounding box center [1380, 425] width 207 height 25
click at [1331, 454] on div "Tại văn phòng" at bounding box center [1386, 458] width 218 height 18
type input "0"
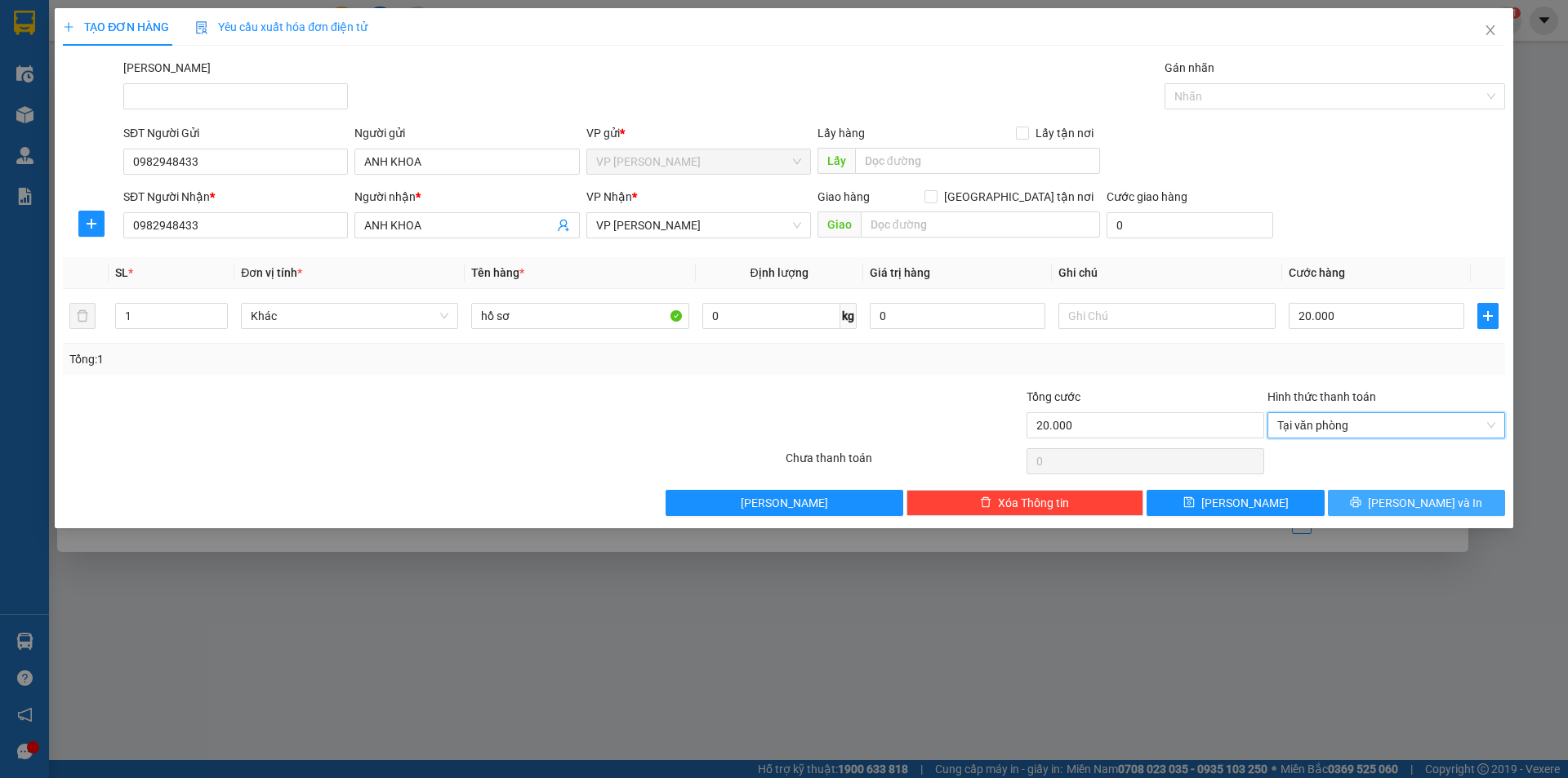
click at [1430, 502] on span "[PERSON_NAME] và In" at bounding box center [1425, 503] width 114 height 18
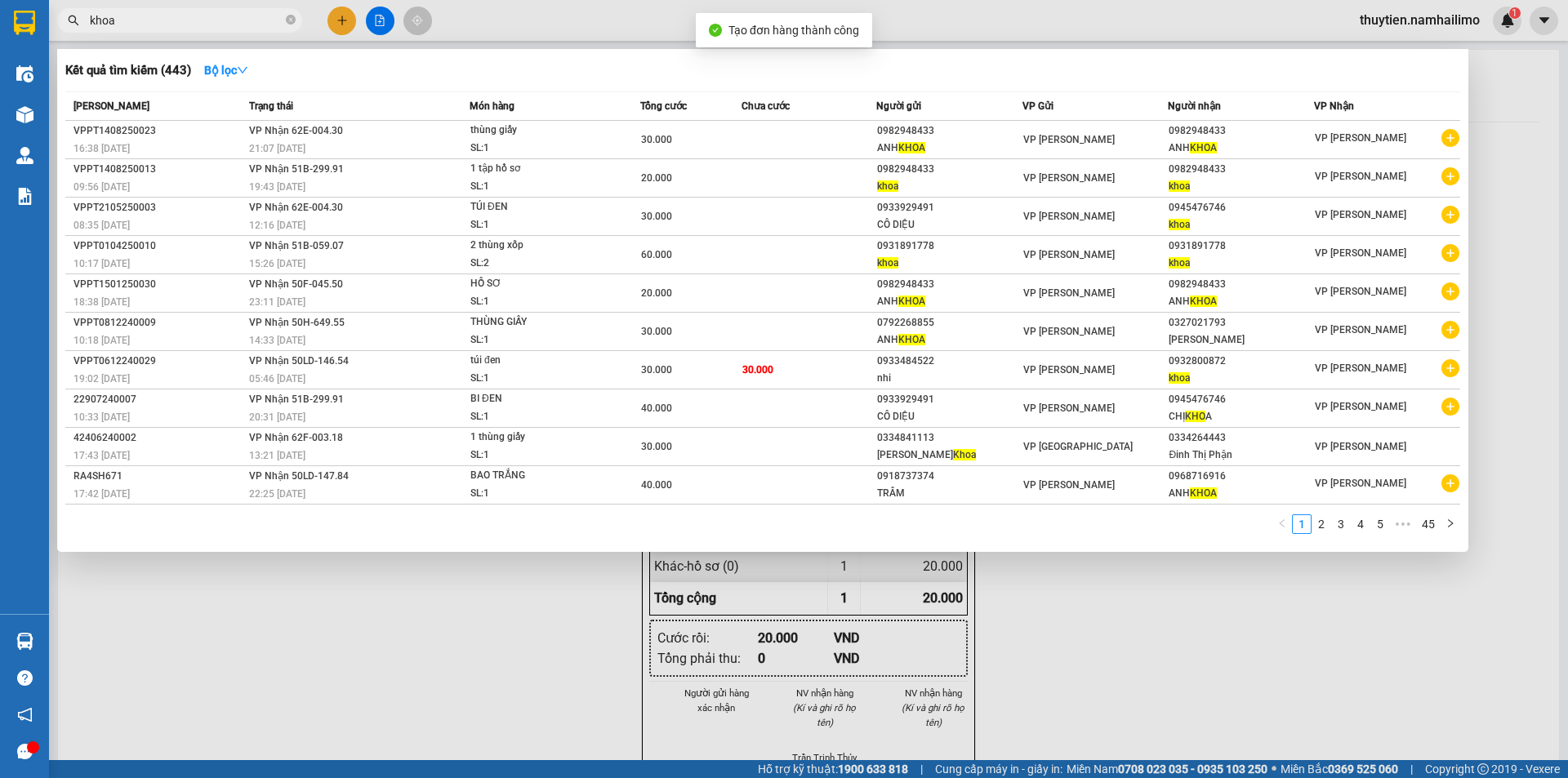
click at [1286, 612] on div at bounding box center [784, 389] width 1568 height 778
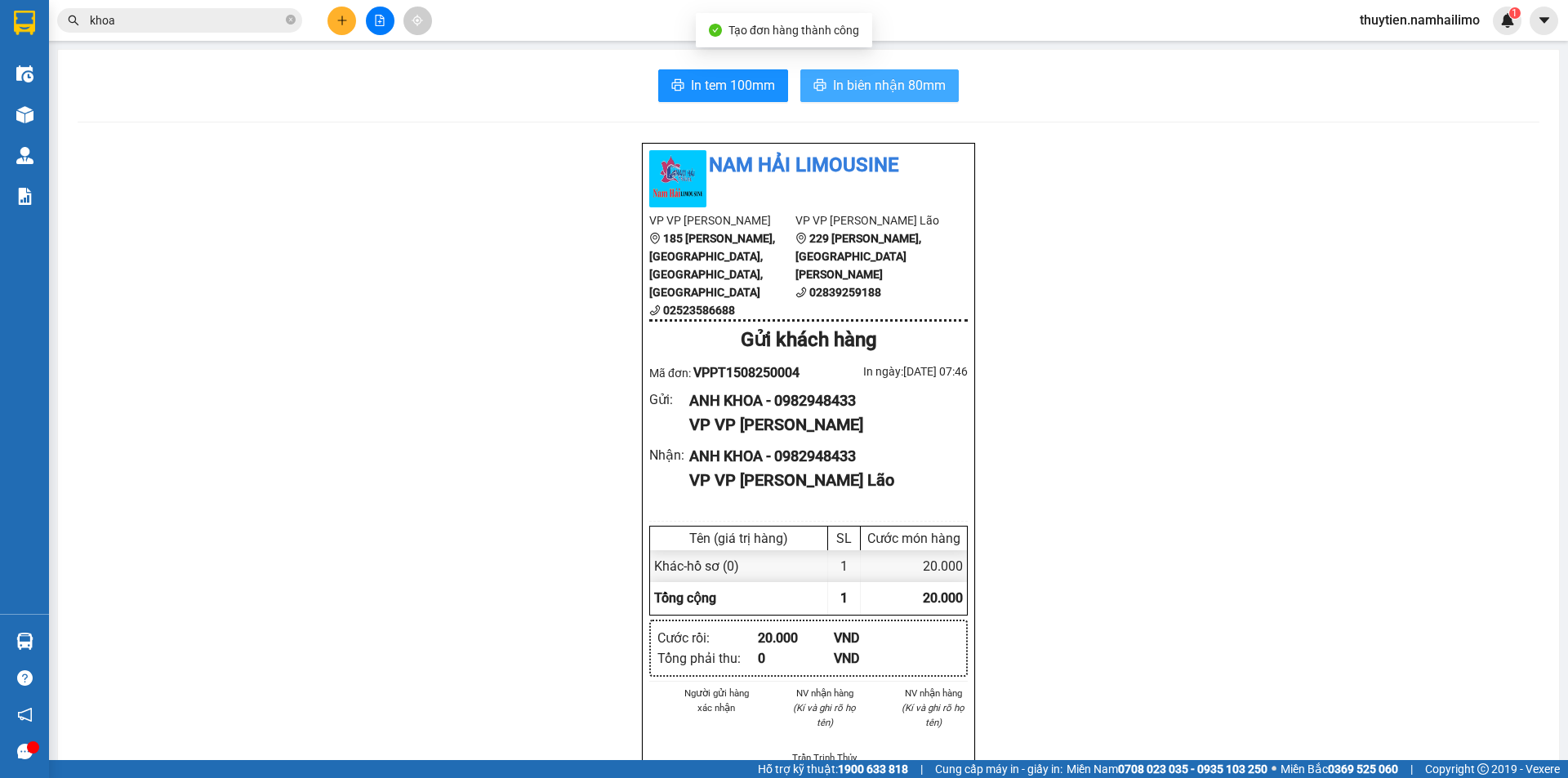
click at [904, 74] on button "In biên nhận 80mm" at bounding box center [879, 86] width 158 height 33
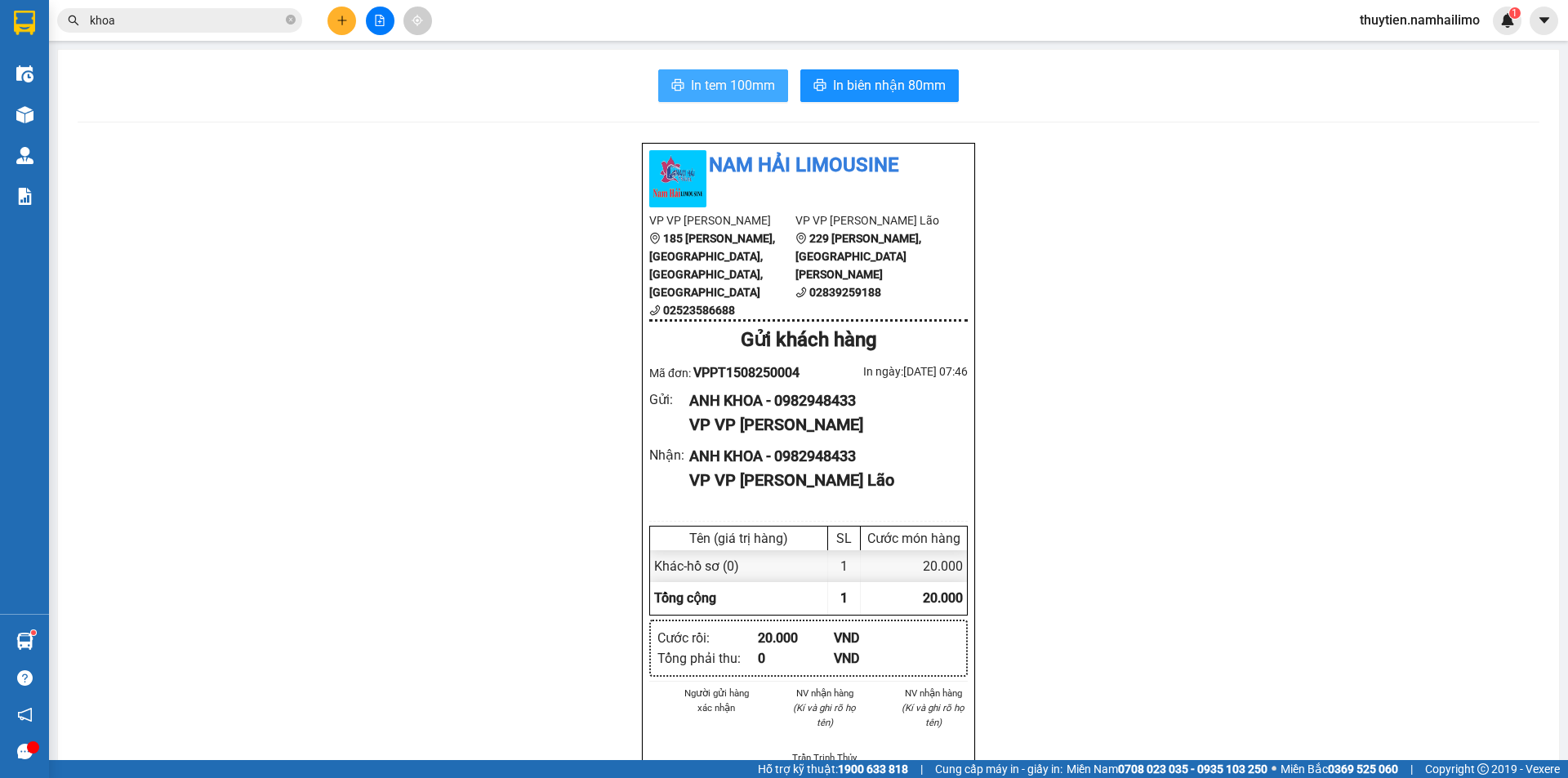
click at [704, 89] on span "In tem 100mm" at bounding box center [732, 86] width 84 height 20
click at [176, 15] on input "khoa" at bounding box center [187, 20] width 193 height 18
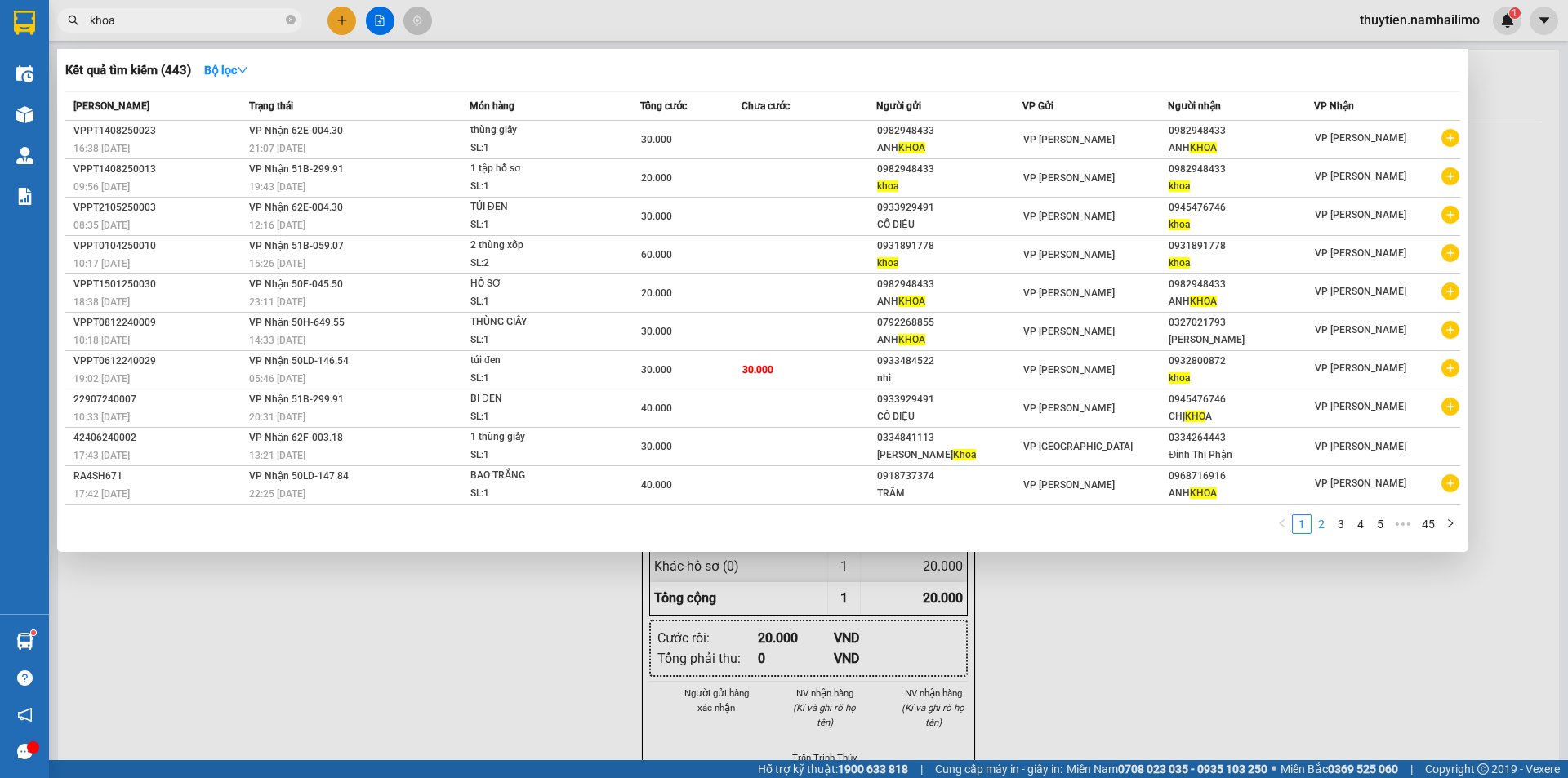
click at [1324, 527] on link "2" at bounding box center [1322, 524] width 18 height 18
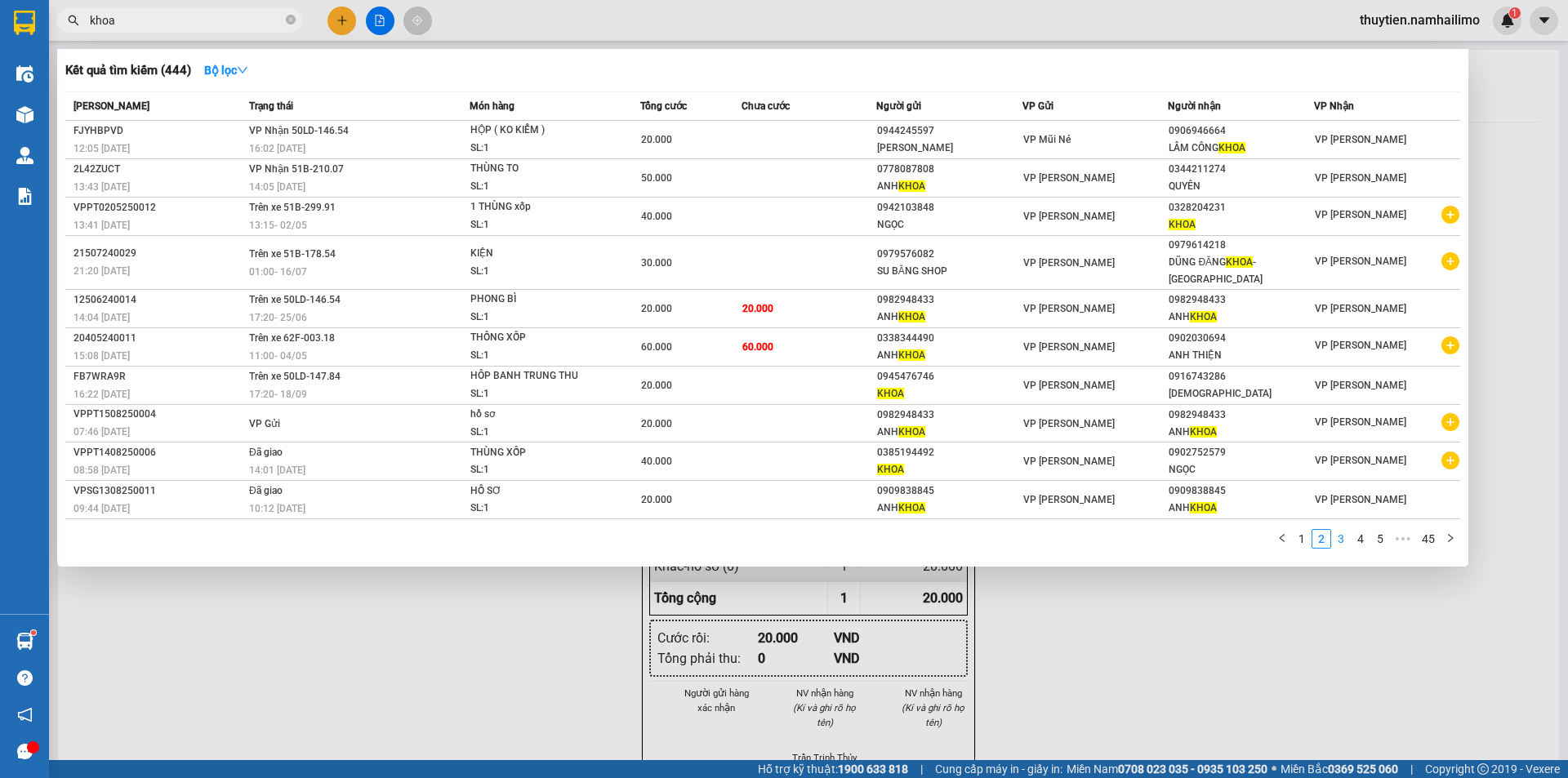
click at [1345, 542] on link "3" at bounding box center [1341, 539] width 18 height 18
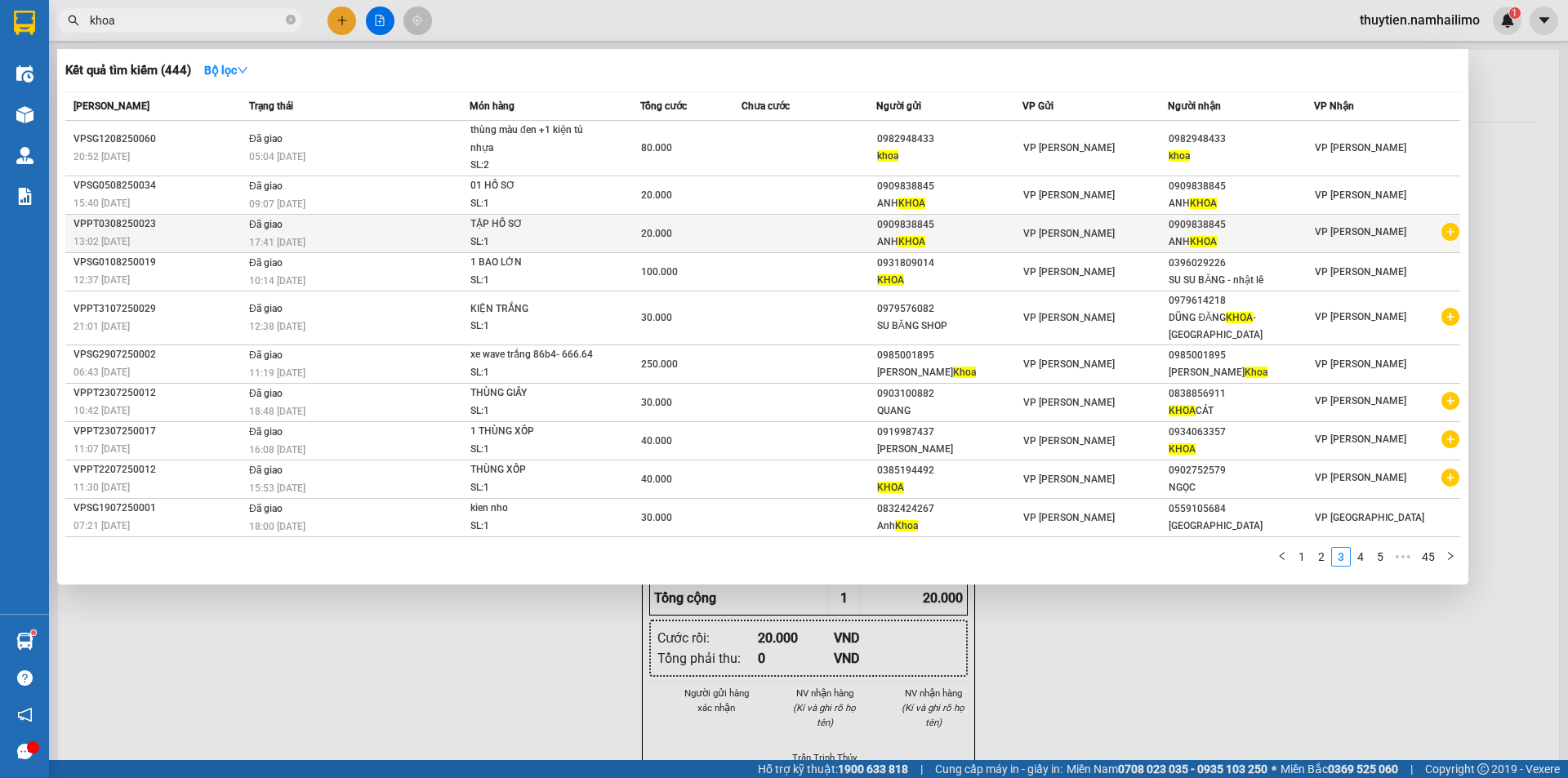
click at [1452, 235] on icon "plus-circle" at bounding box center [1450, 232] width 18 height 18
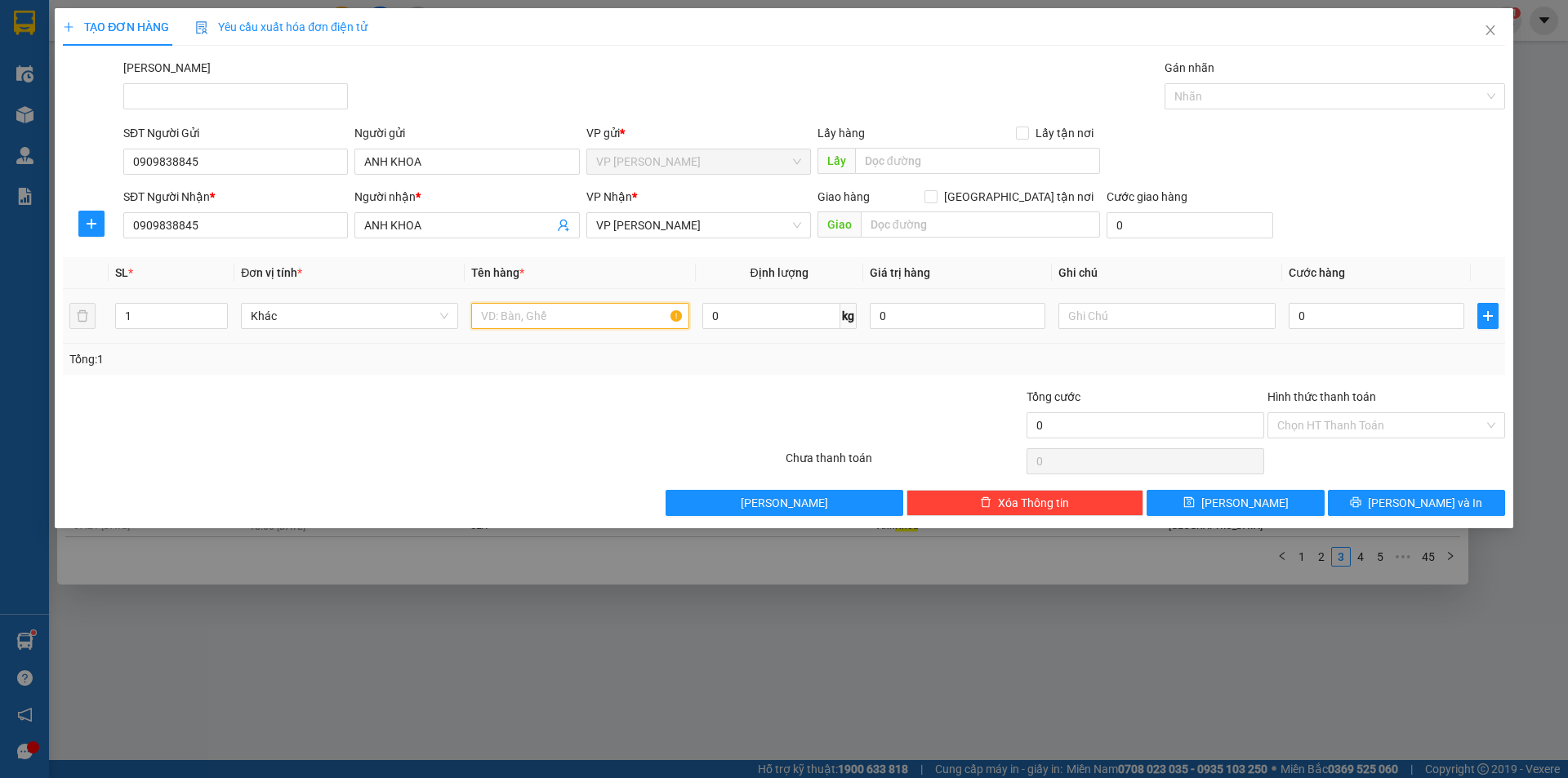
click at [512, 322] on input "text" at bounding box center [579, 315] width 217 height 26
type input "hồ sơ"
click at [1363, 331] on div "0" at bounding box center [1376, 316] width 176 height 33
click at [1352, 322] on input "0" at bounding box center [1376, 315] width 176 height 26
type input "2"
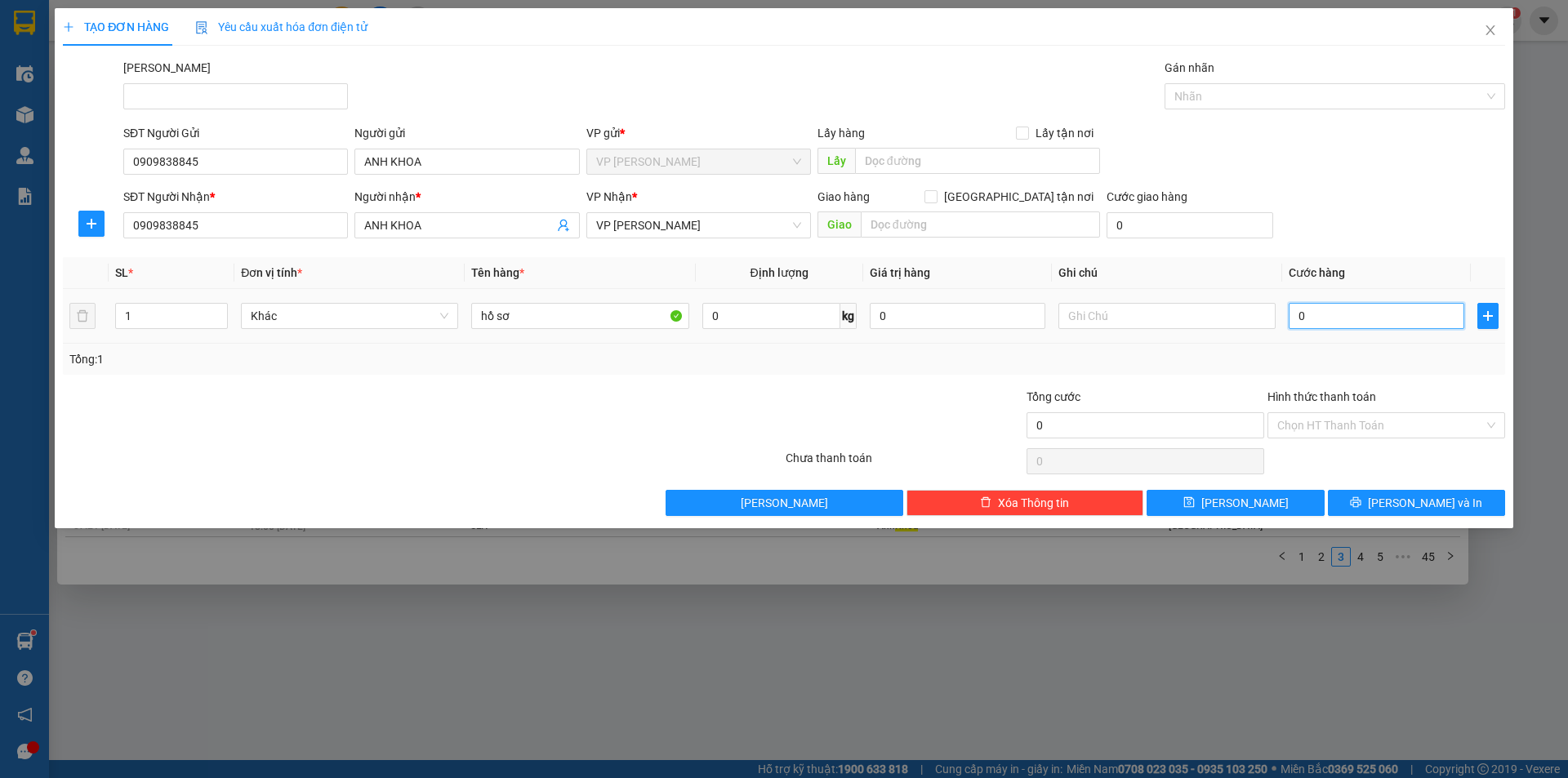
type input "2"
type input "20"
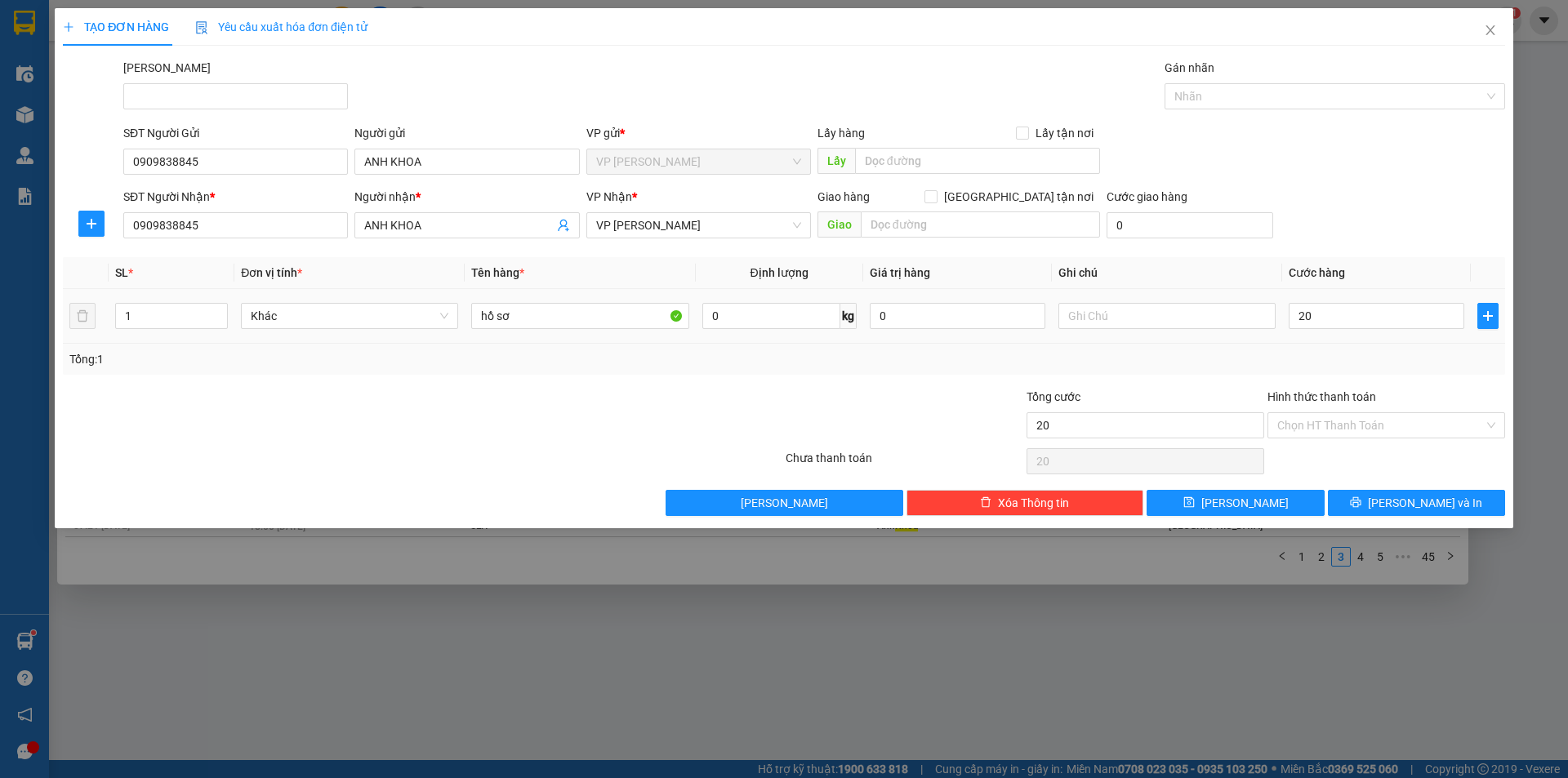
type input "20.000"
click at [1368, 340] on td "20.000" at bounding box center [1376, 315] width 189 height 54
click at [1336, 419] on input "Hình thức thanh toán" at bounding box center [1380, 425] width 207 height 25
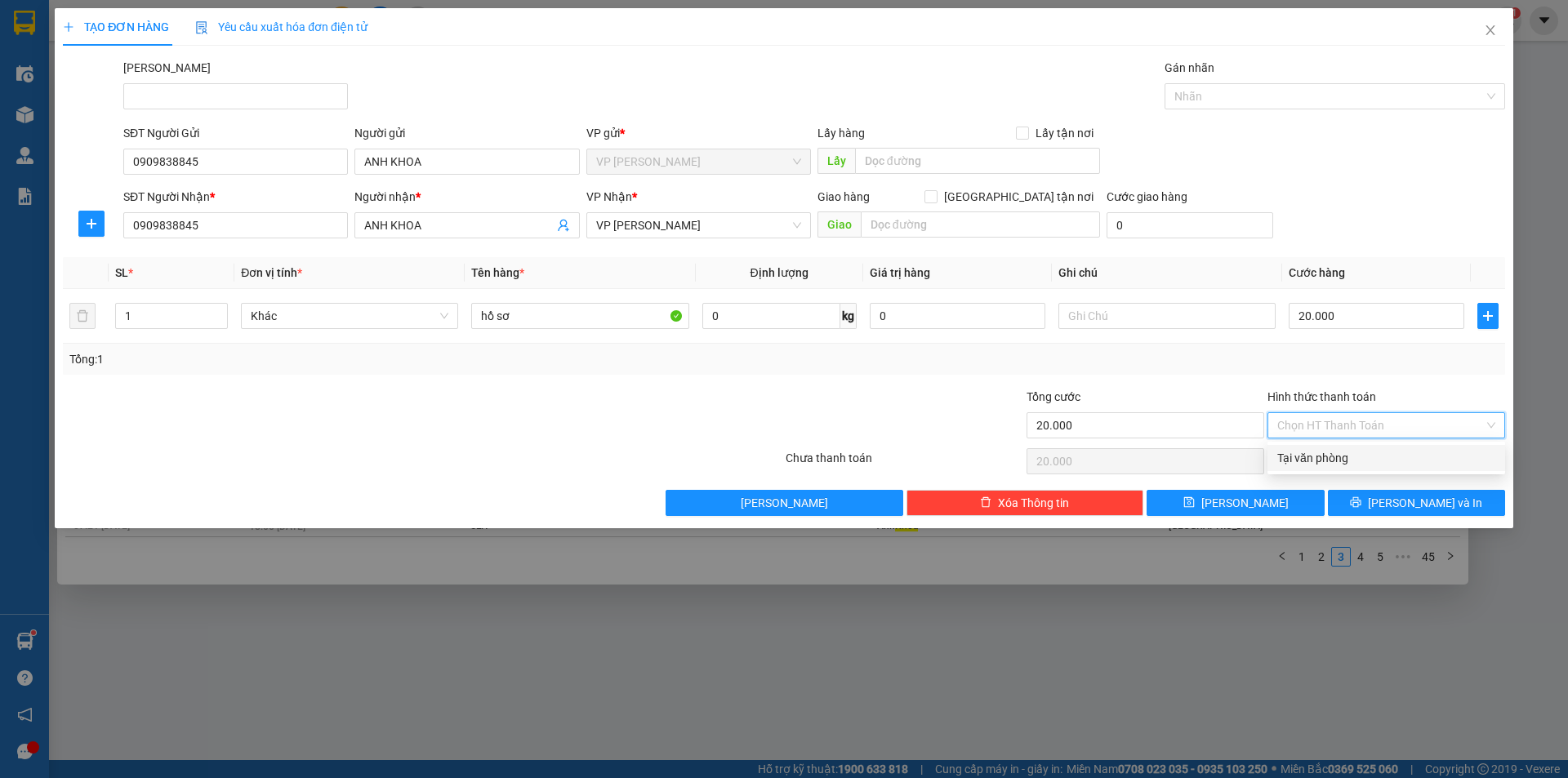
click at [1322, 454] on div "Tại văn phòng" at bounding box center [1386, 458] width 218 height 18
type input "0"
click at [1410, 499] on span "[PERSON_NAME] và In" at bounding box center [1425, 503] width 114 height 18
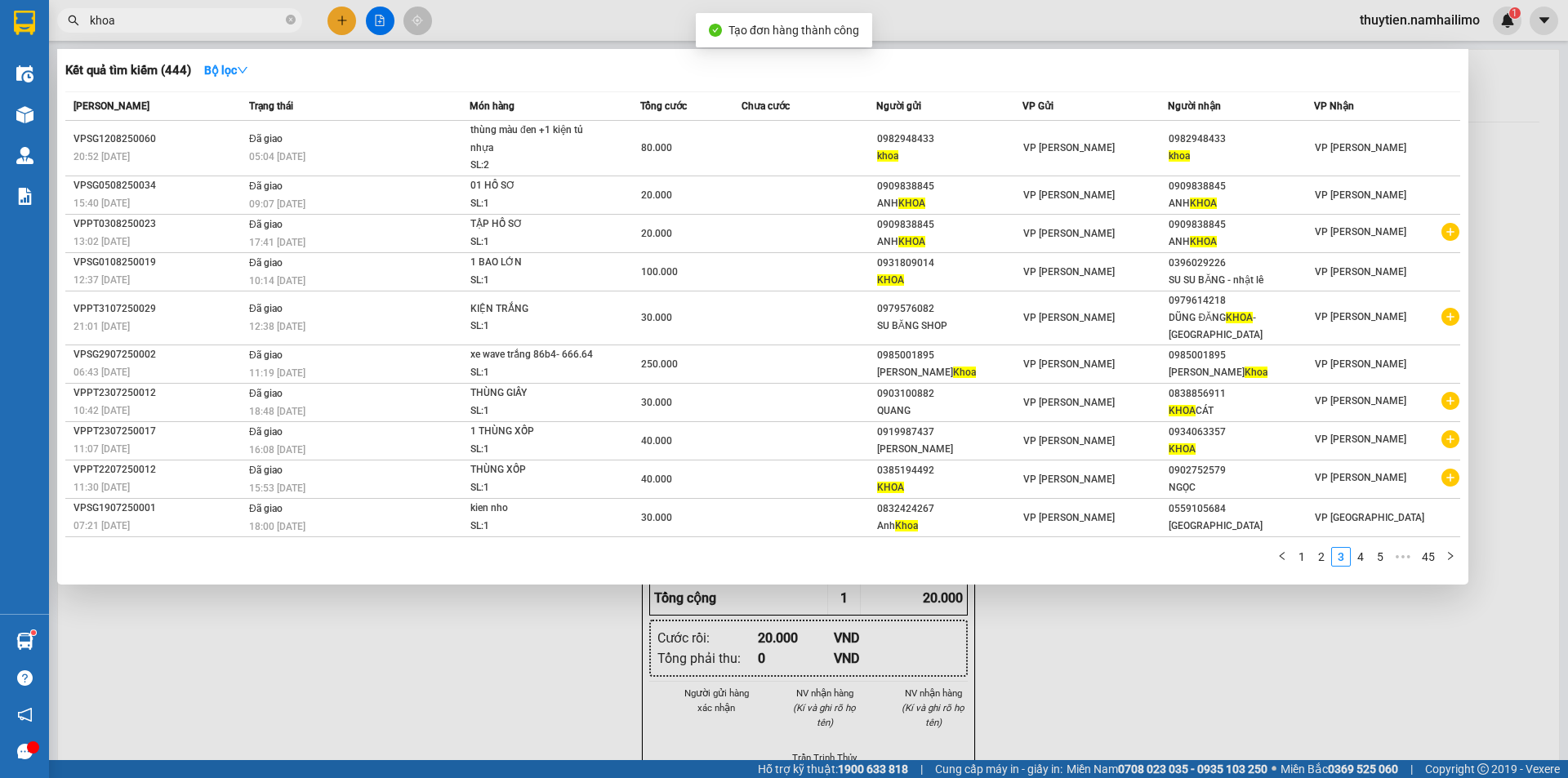
drag, startPoint x: 1163, startPoint y: 665, endPoint x: 1132, endPoint y: 644, distance: 37.4
click at [1157, 659] on div at bounding box center [784, 389] width 1568 height 778
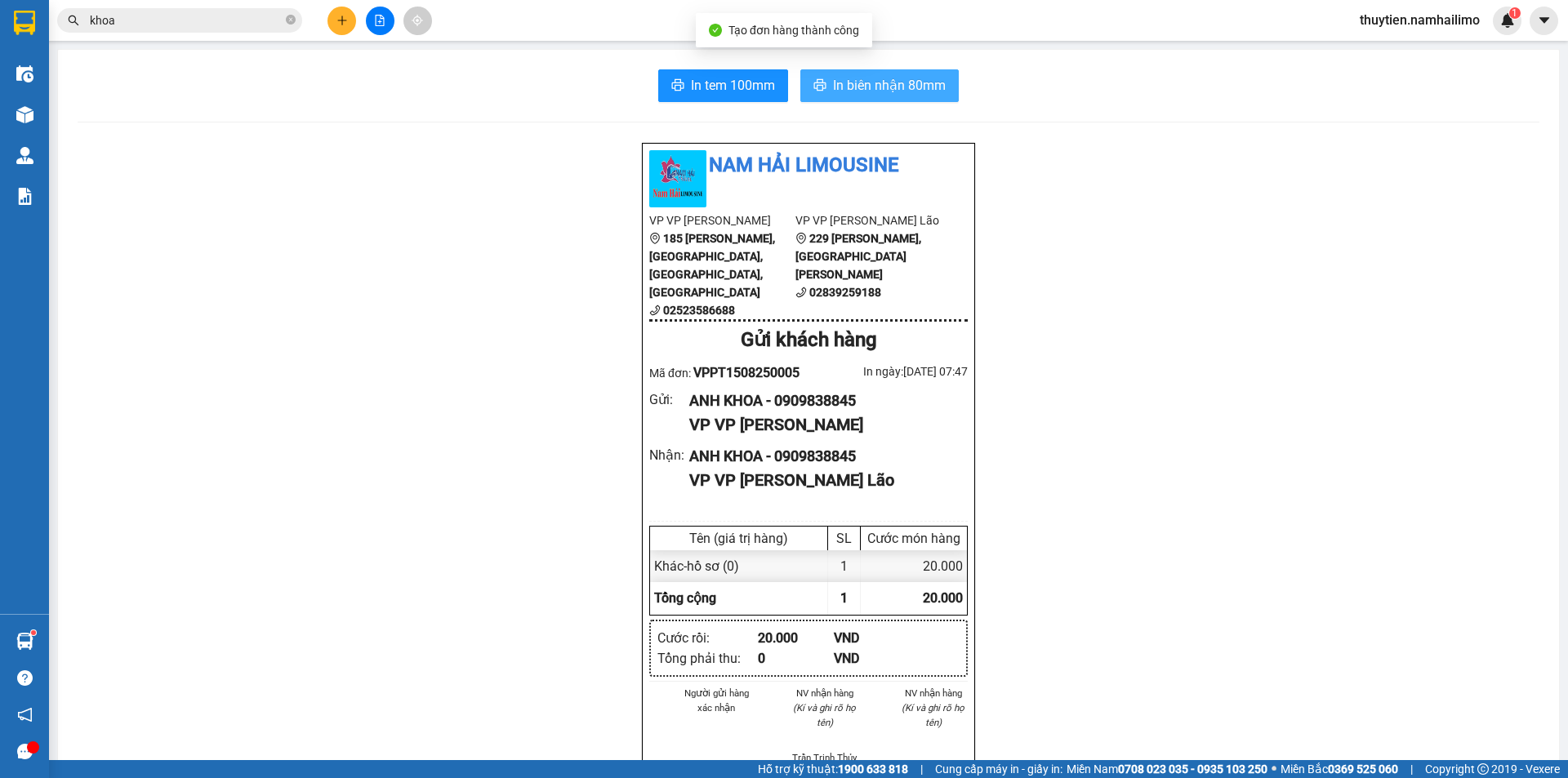
click at [863, 76] on span "In biên nhận 80mm" at bounding box center [889, 86] width 113 height 20
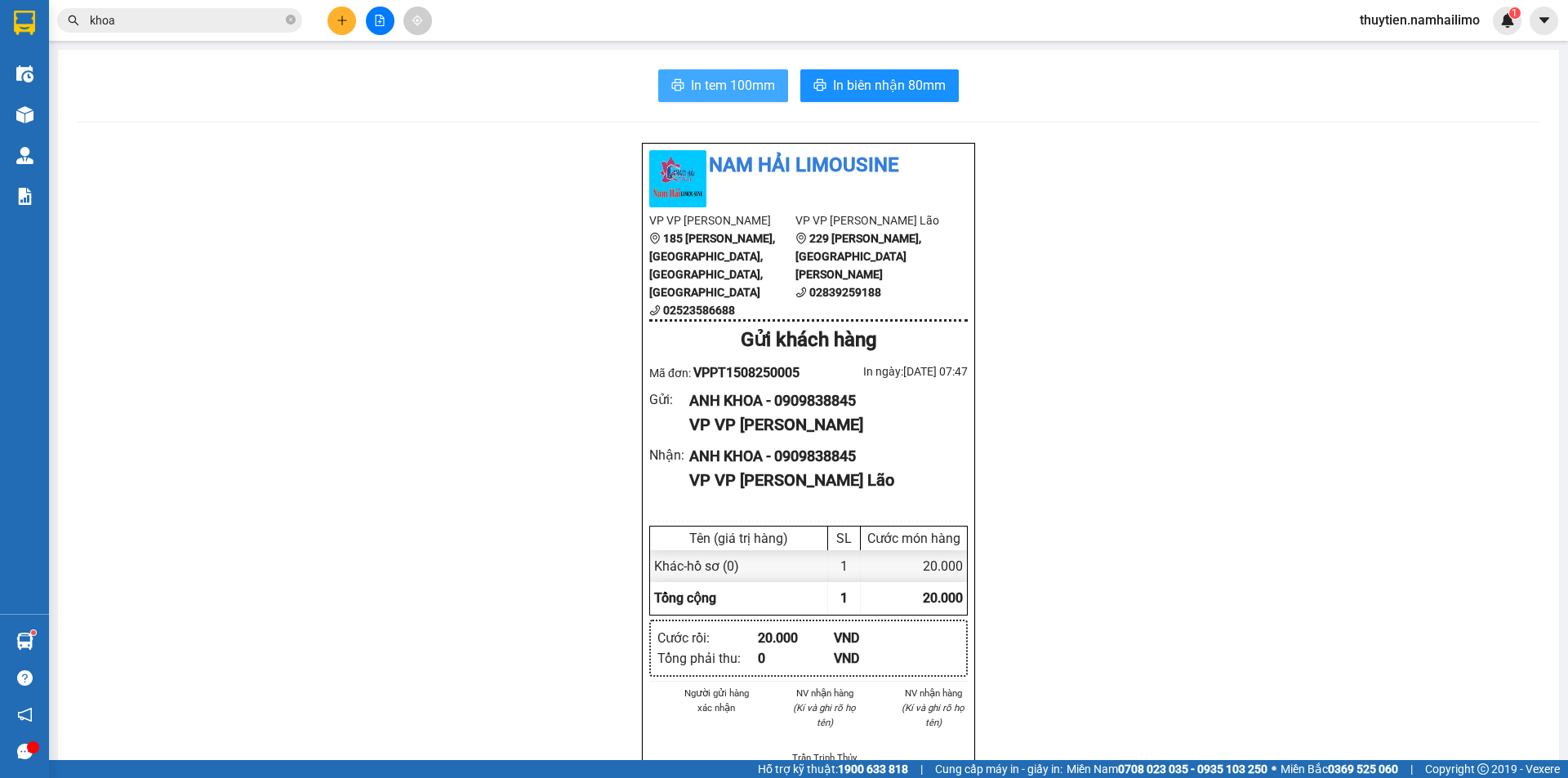
click at [728, 80] on span "In tem 100mm" at bounding box center [732, 86] width 84 height 20
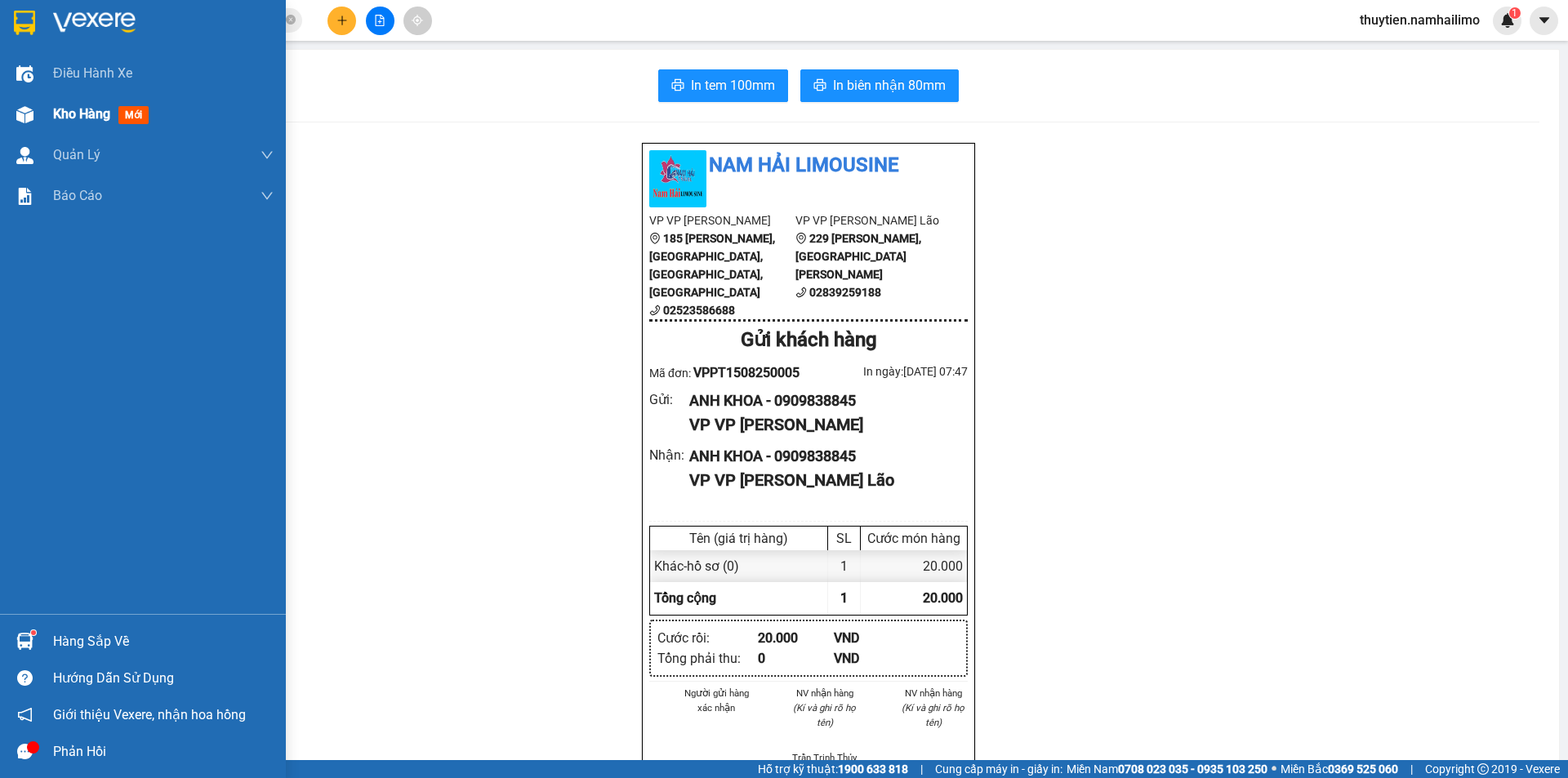
click at [110, 120] on span "Kho hàng" at bounding box center [82, 113] width 57 height 16
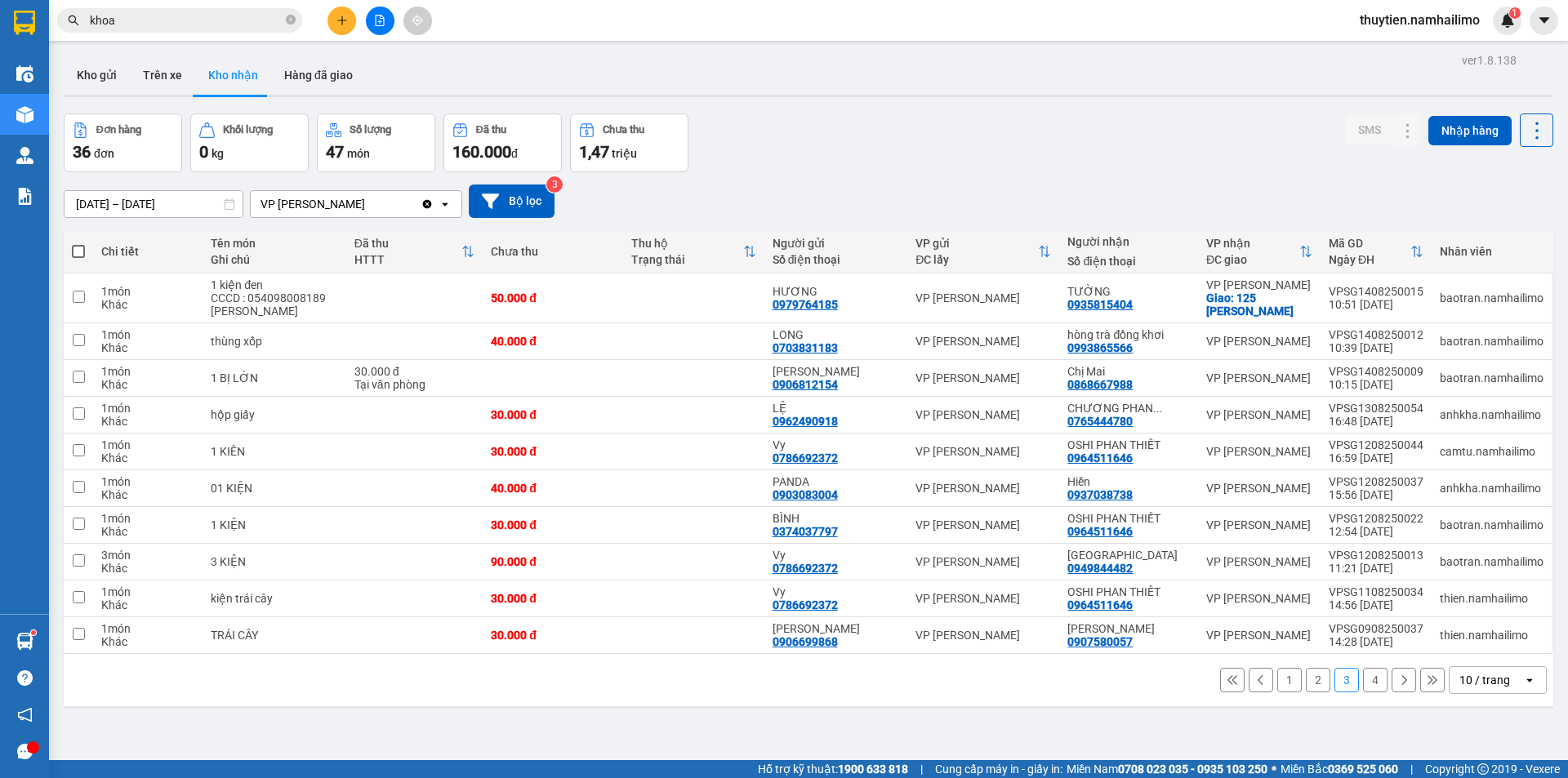
click at [1277, 684] on button "1" at bounding box center [1289, 680] width 25 height 25
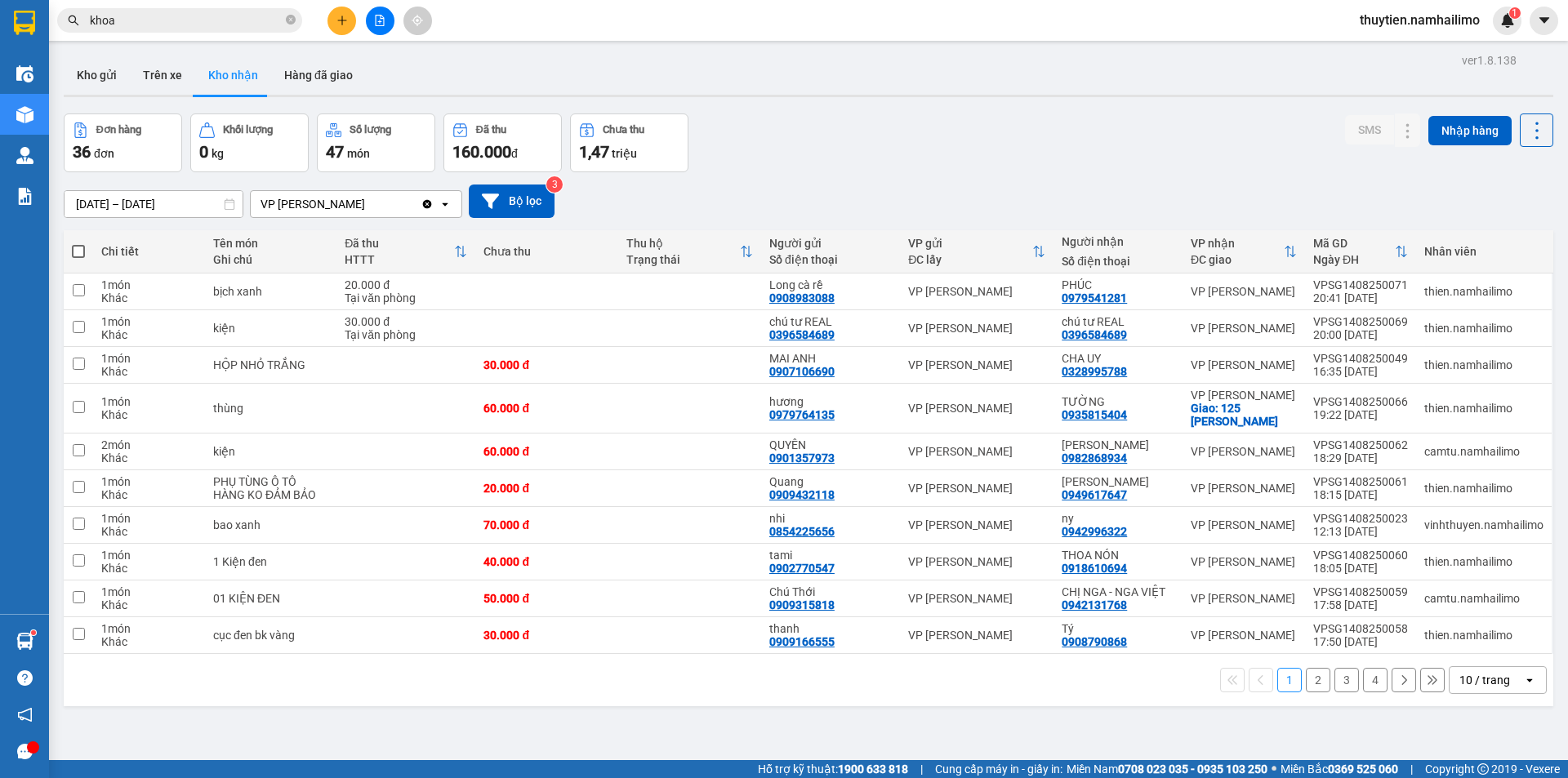
click at [1306, 681] on button "2" at bounding box center [1318, 680] width 25 height 25
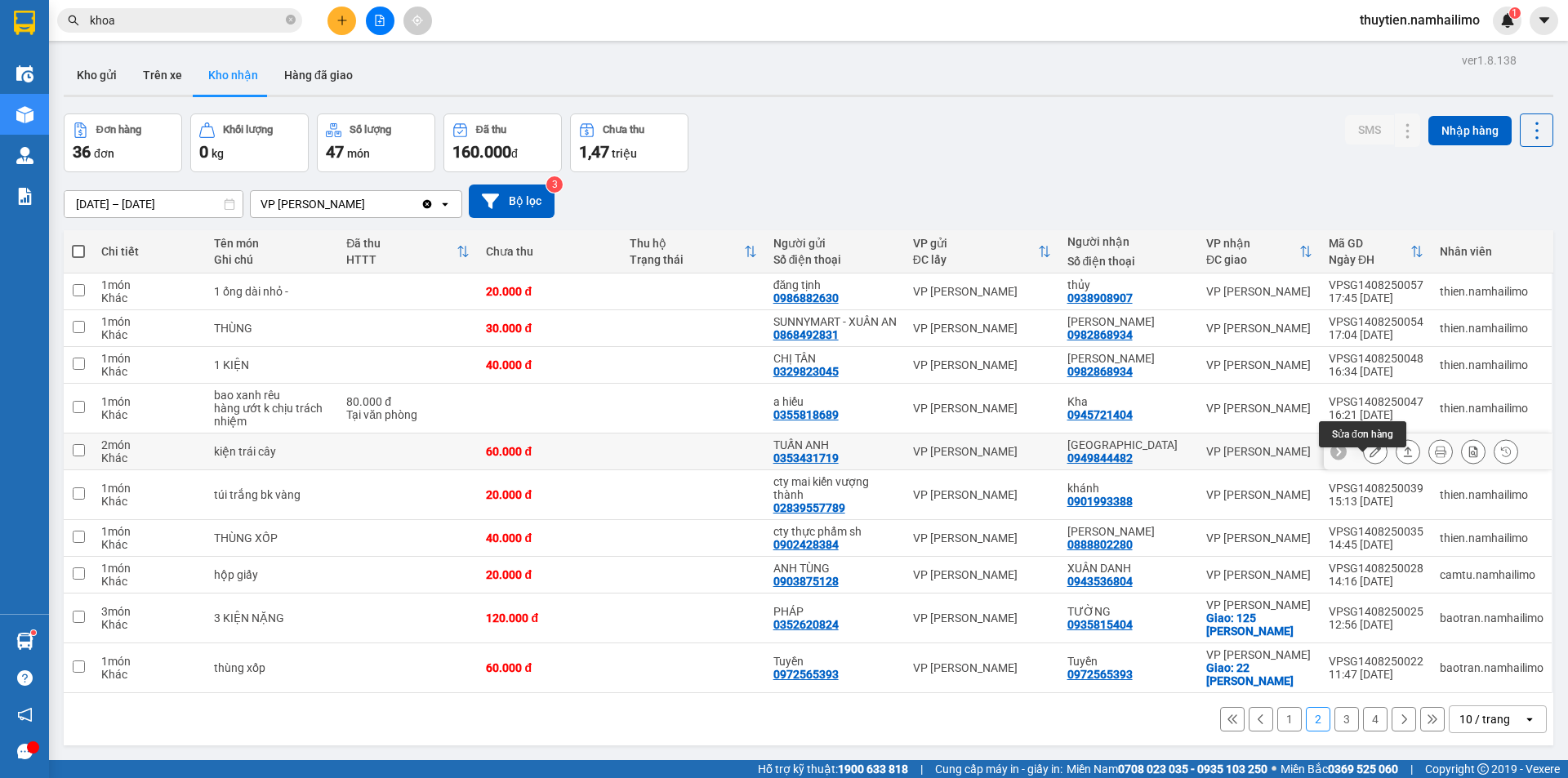
click at [1371, 465] on button at bounding box center [1375, 452] width 23 height 29
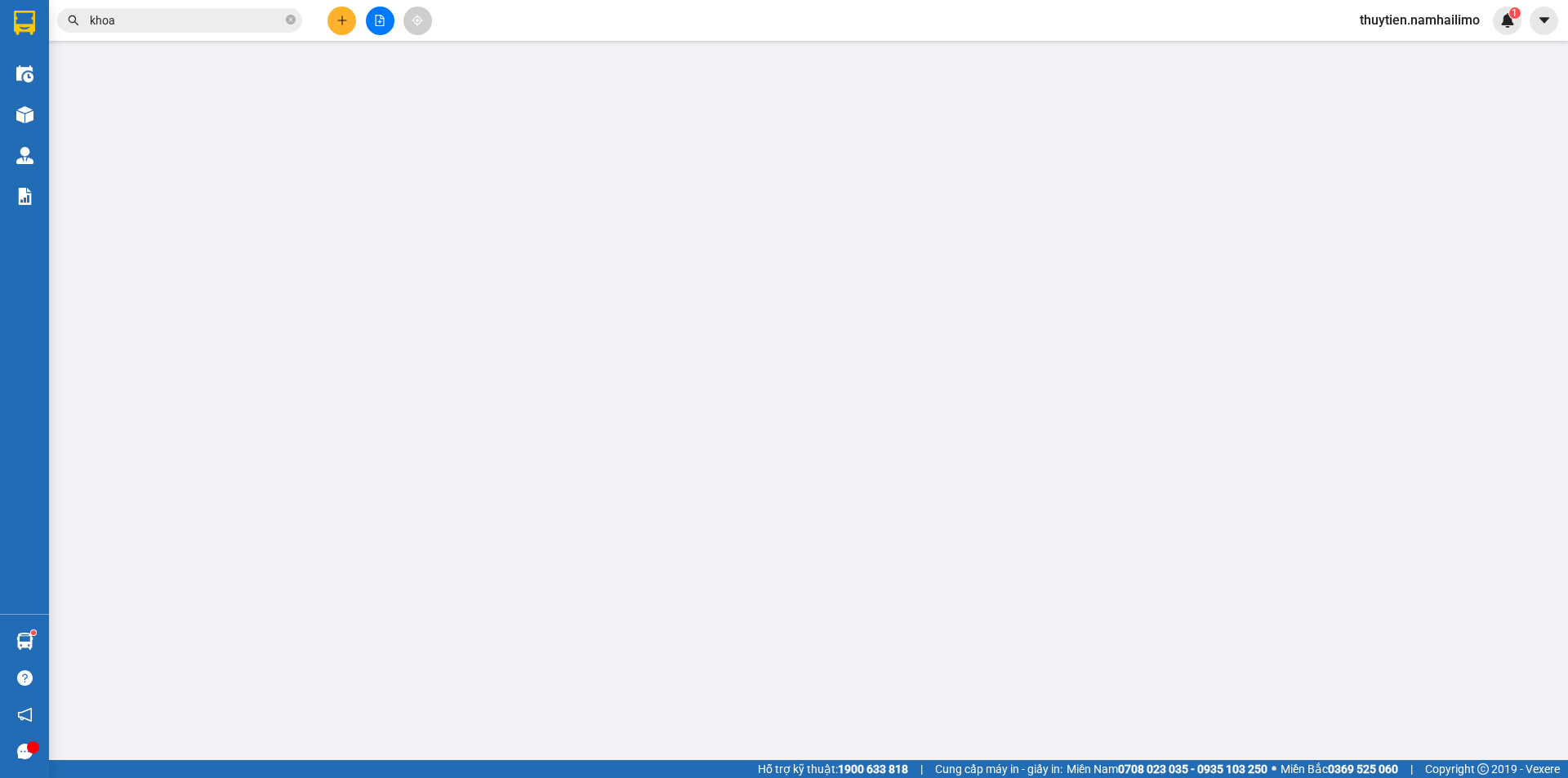
type input "0353431719"
type input "TUẤN ANH"
type input "0949844482"
type input "[GEOGRAPHIC_DATA]"
type input "60.000"
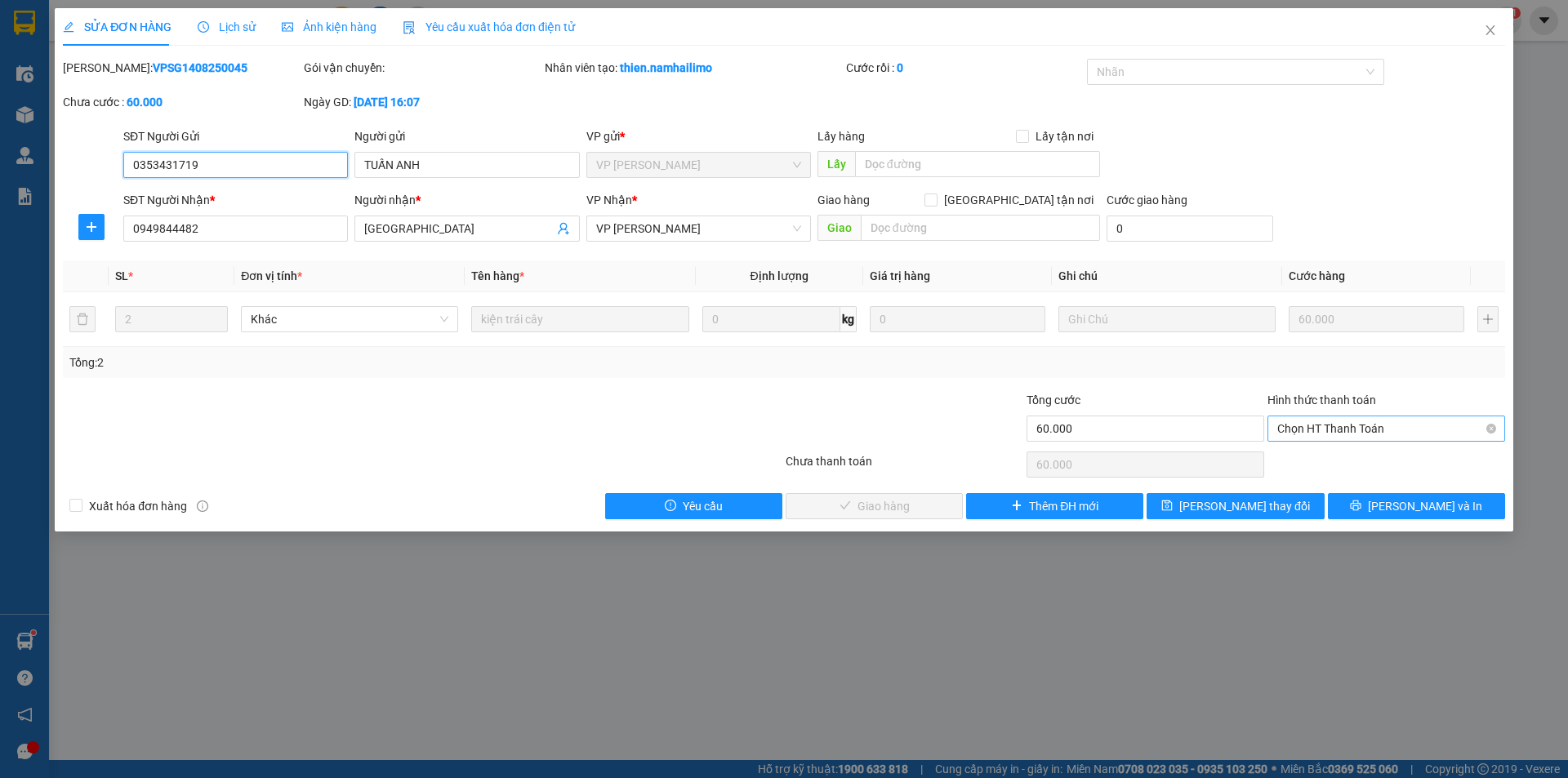
click at [1333, 428] on span "Chọn HT Thanh Toán" at bounding box center [1386, 429] width 218 height 25
click at [1325, 463] on div "Tại văn phòng" at bounding box center [1386, 462] width 218 height 18
type input "0"
drag, startPoint x: 889, startPoint y: 501, endPoint x: 986, endPoint y: 359, distance: 172.0
click at [887, 494] on button "[PERSON_NAME] và Giao hàng" at bounding box center [874, 506] width 177 height 26
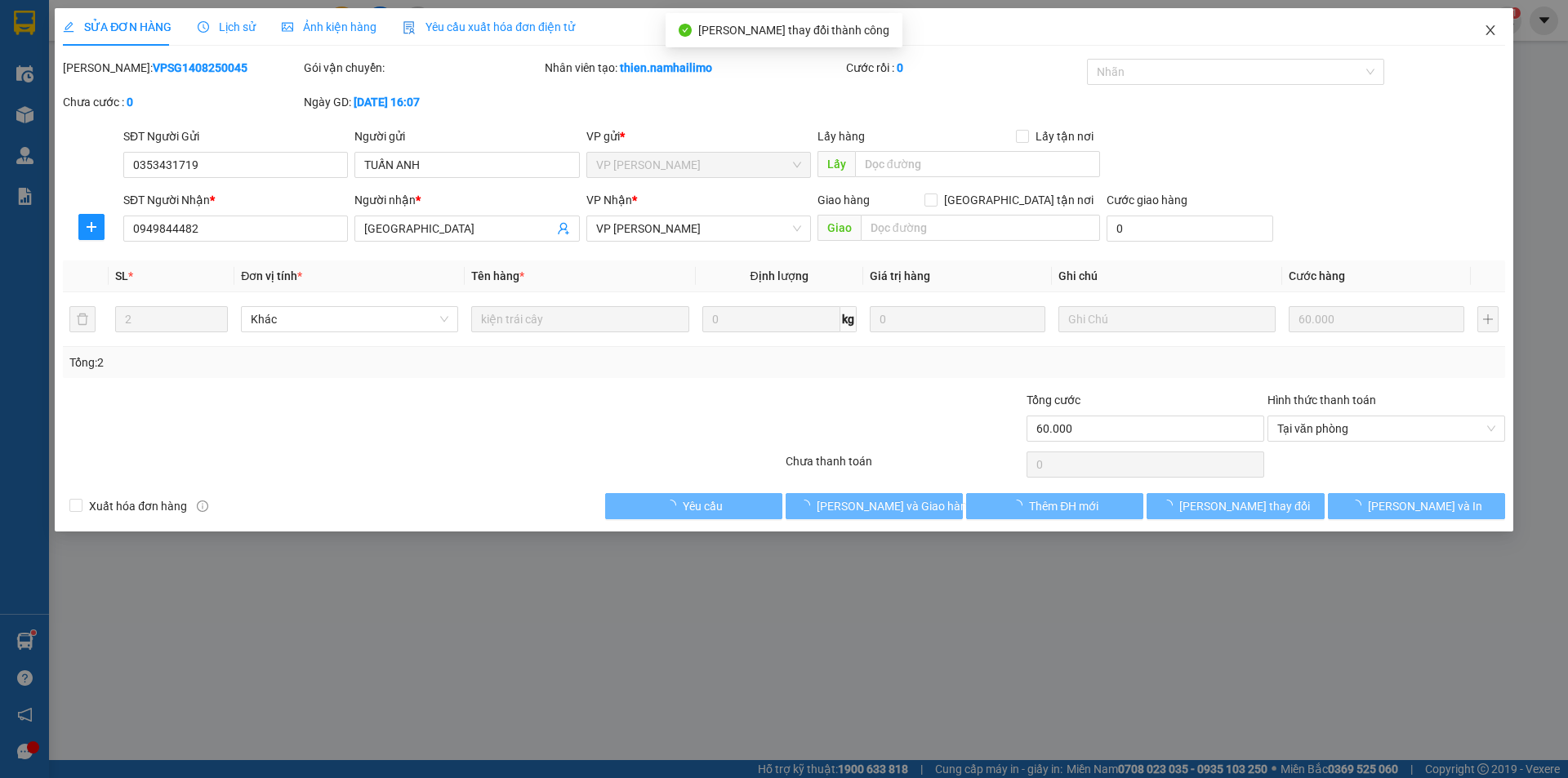
click at [1485, 35] on icon "close" at bounding box center [1490, 30] width 13 height 13
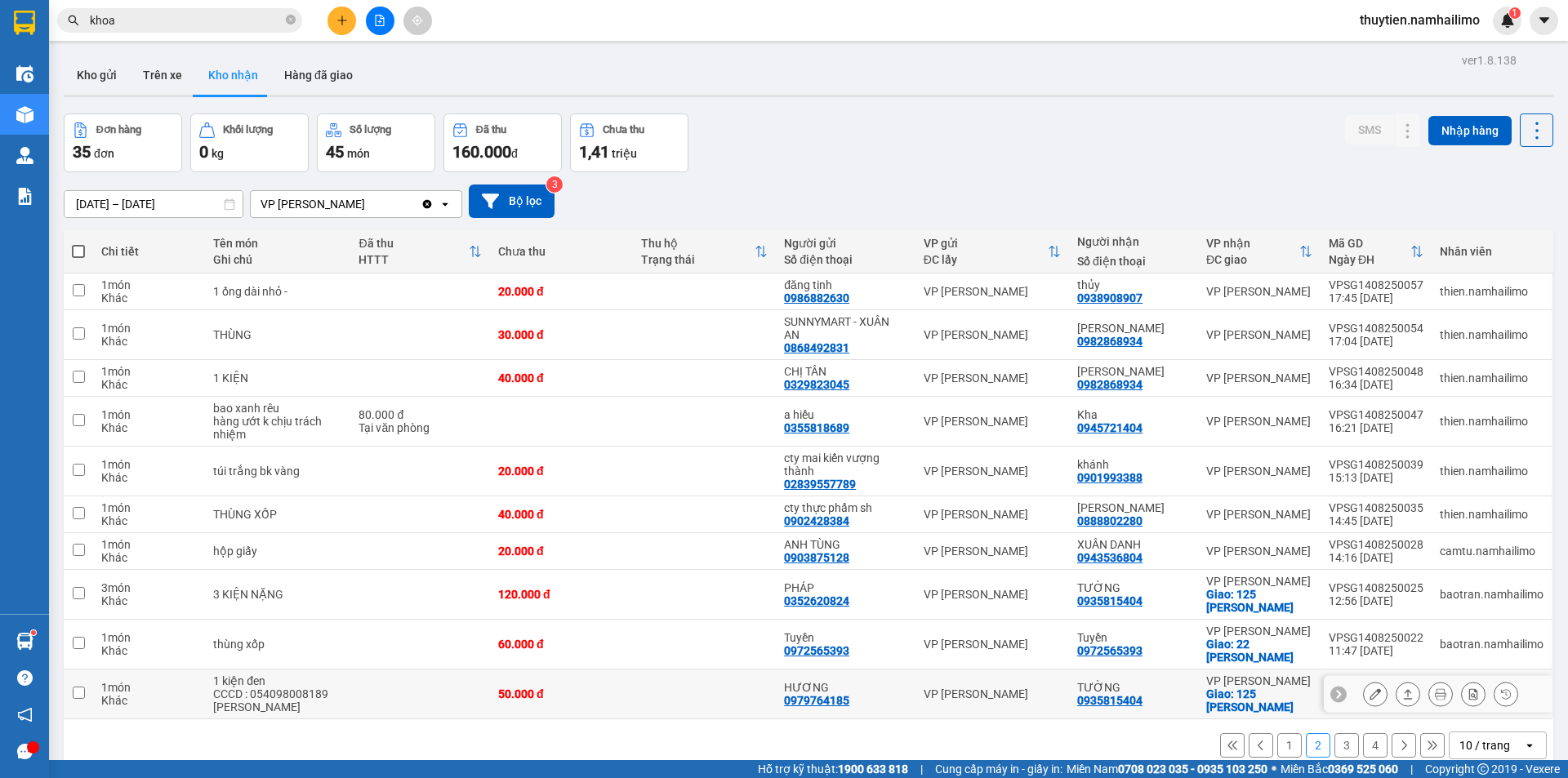
scroll to position [75, 0]
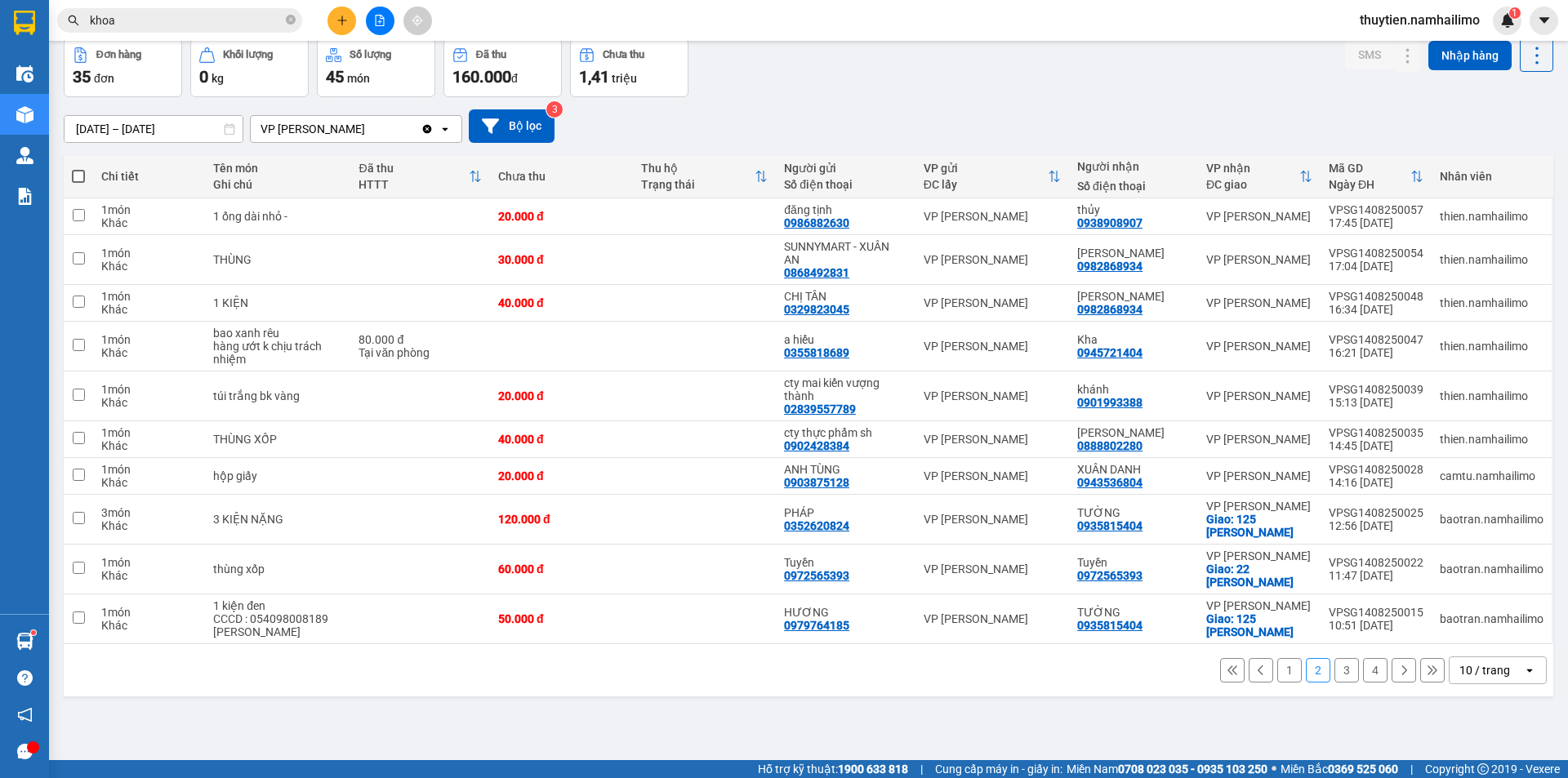
click at [1334, 669] on button "3" at bounding box center [1346, 670] width 25 height 25
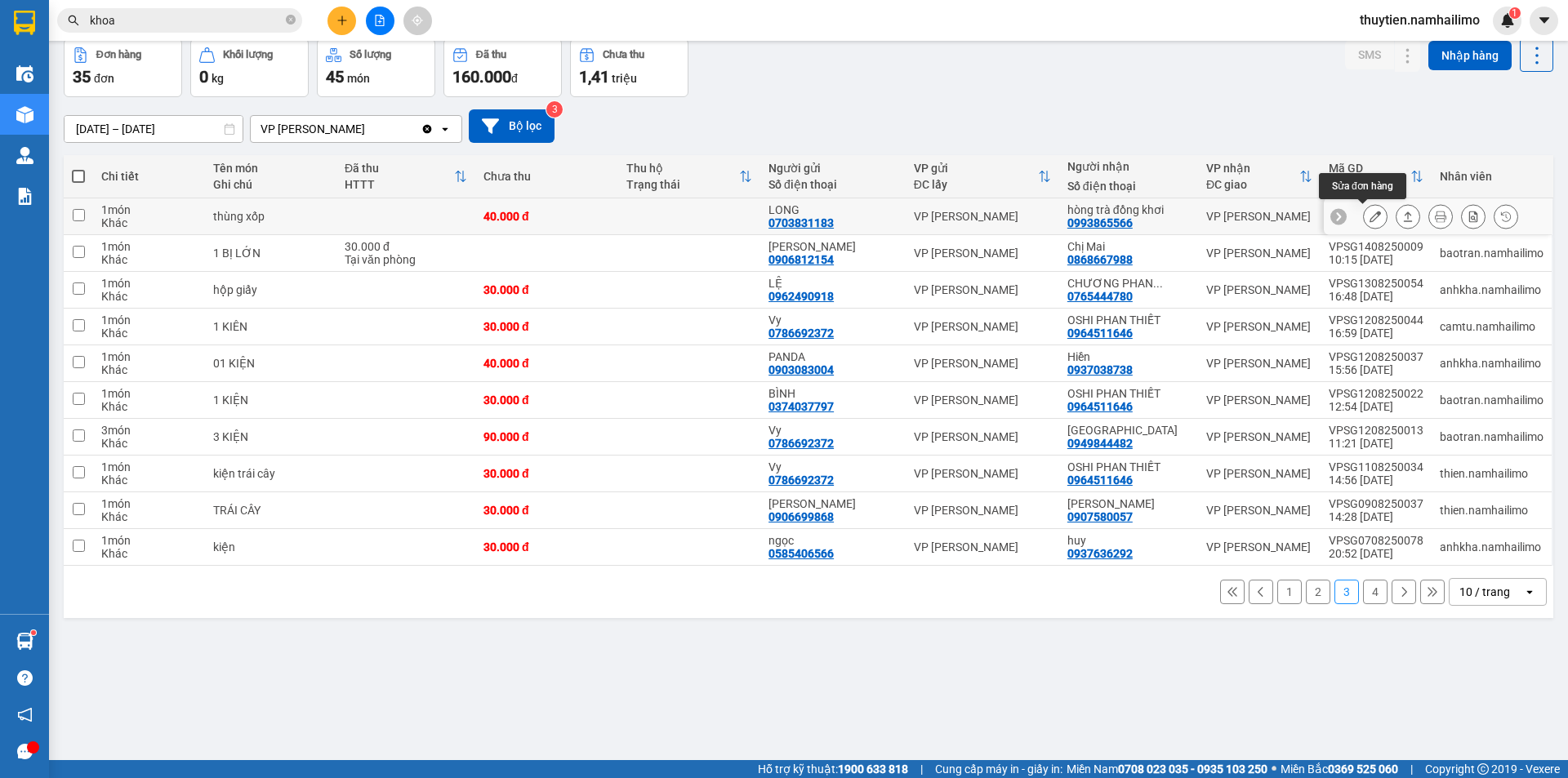
click at [1369, 215] on icon at bounding box center [1375, 216] width 11 height 11
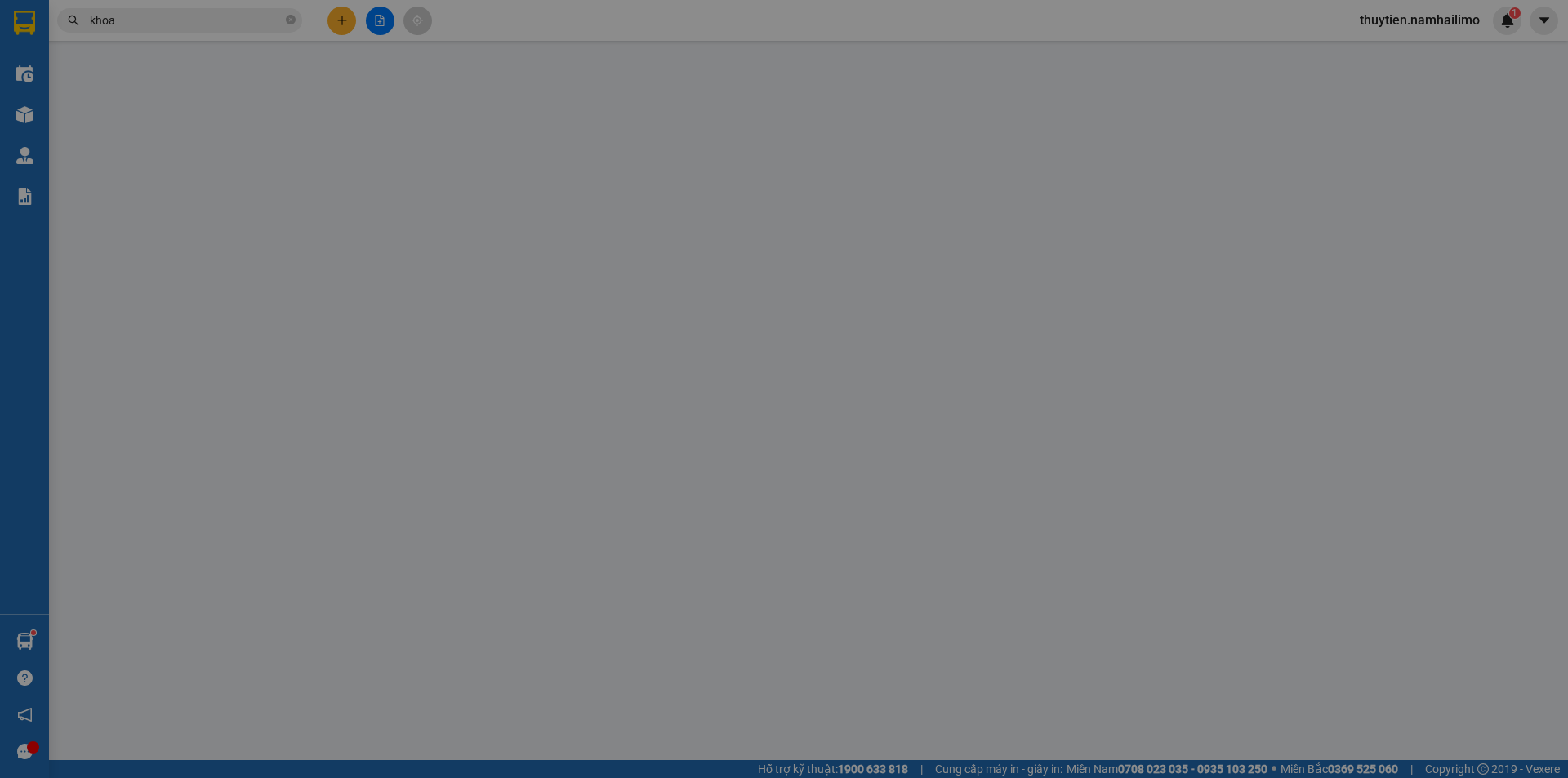
type input "0703831183"
type input "LONG"
type input "0993865566"
type input "hòng trà đồng khơi"
type input "40.000"
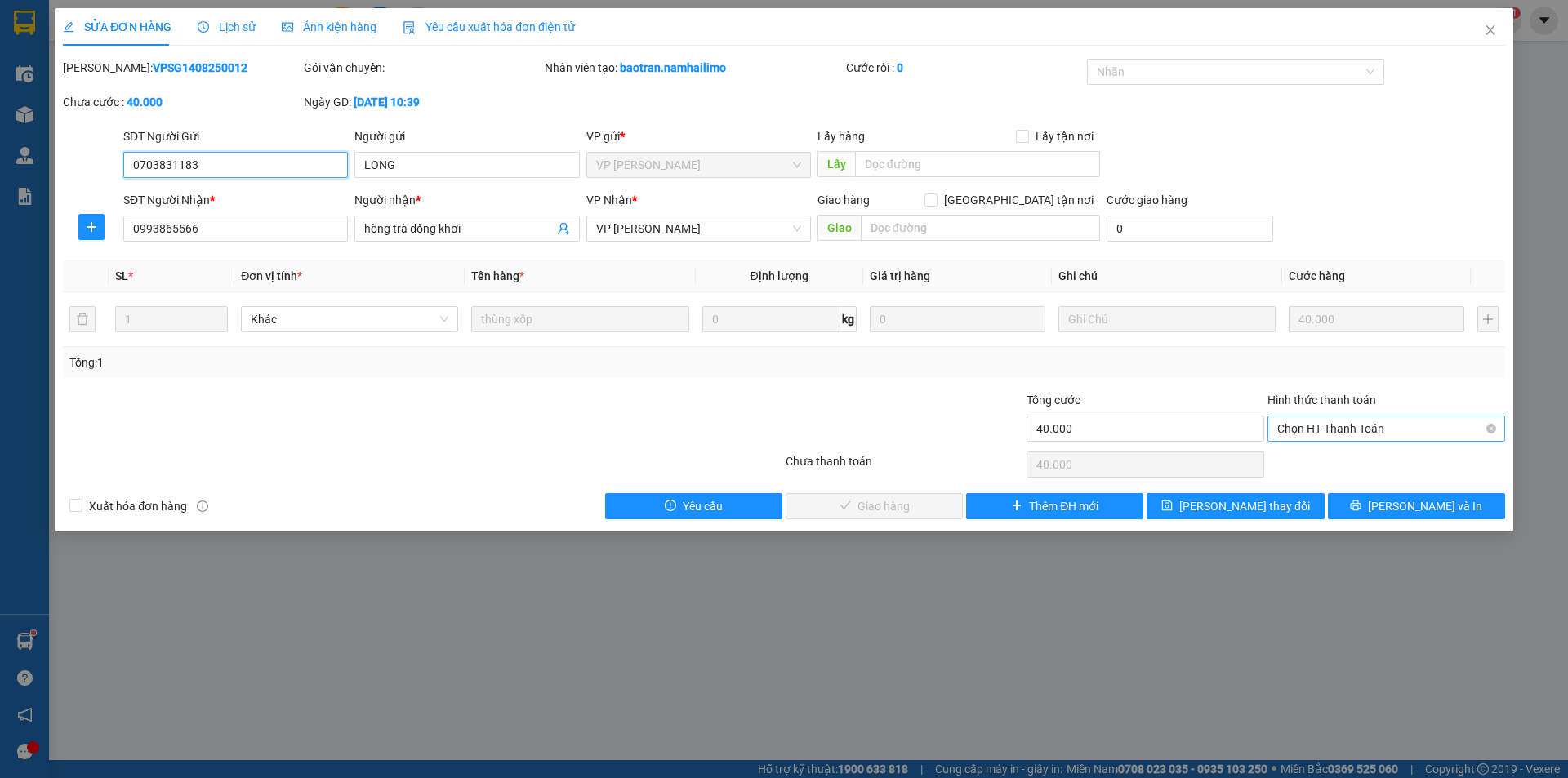
click at [1326, 427] on span "Chọn HT Thanh Toán" at bounding box center [1386, 429] width 218 height 25
drag, startPoint x: 1313, startPoint y: 463, endPoint x: 1223, endPoint y: 473, distance: 90.6
click at [1312, 463] on div "Tại văn phòng" at bounding box center [1386, 462] width 218 height 18
type input "0"
click at [847, 498] on span "[PERSON_NAME] và Giao hàng" at bounding box center [895, 507] width 156 height 18
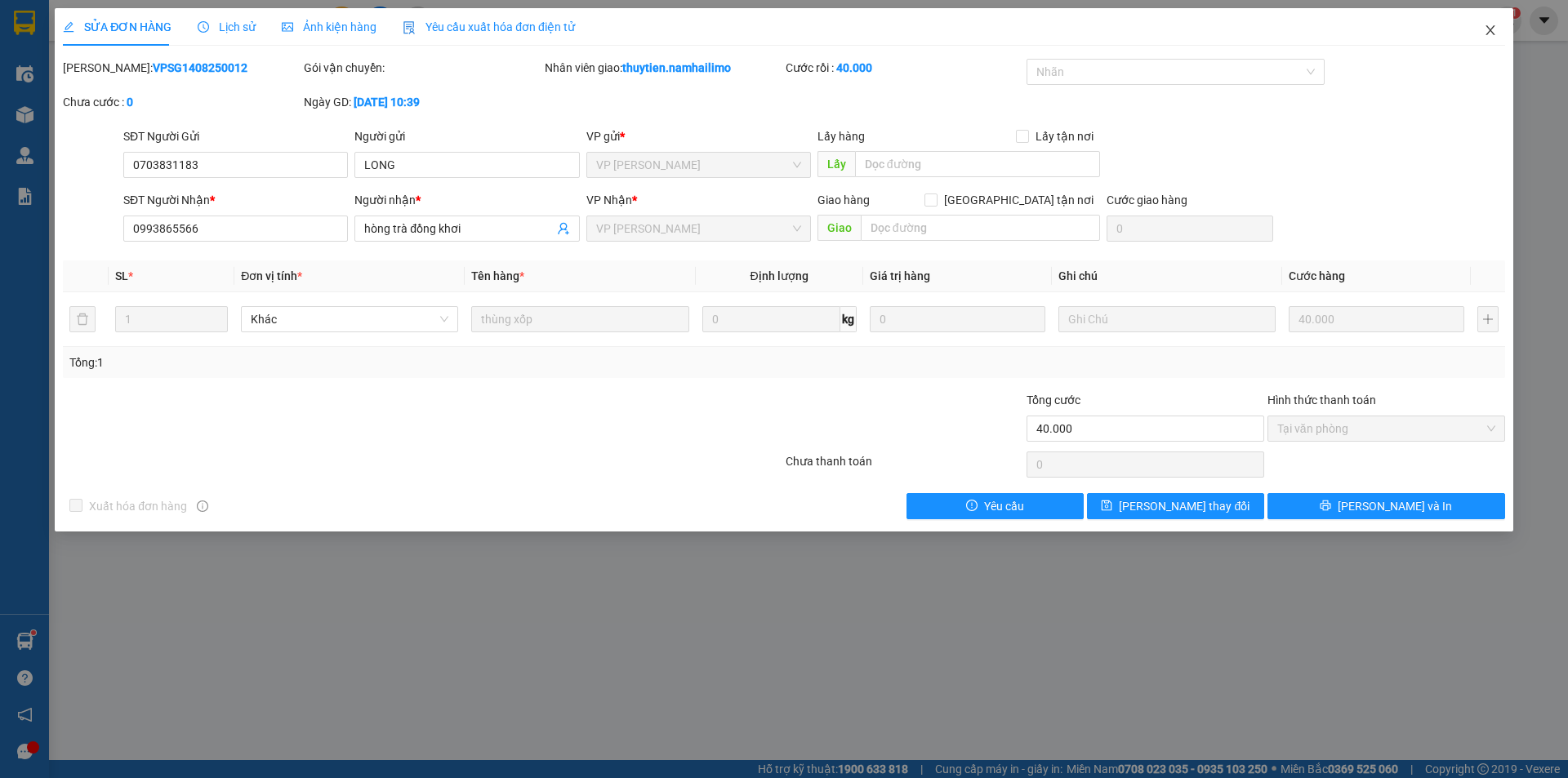
click at [1497, 31] on span "Close" at bounding box center [1491, 31] width 46 height 46
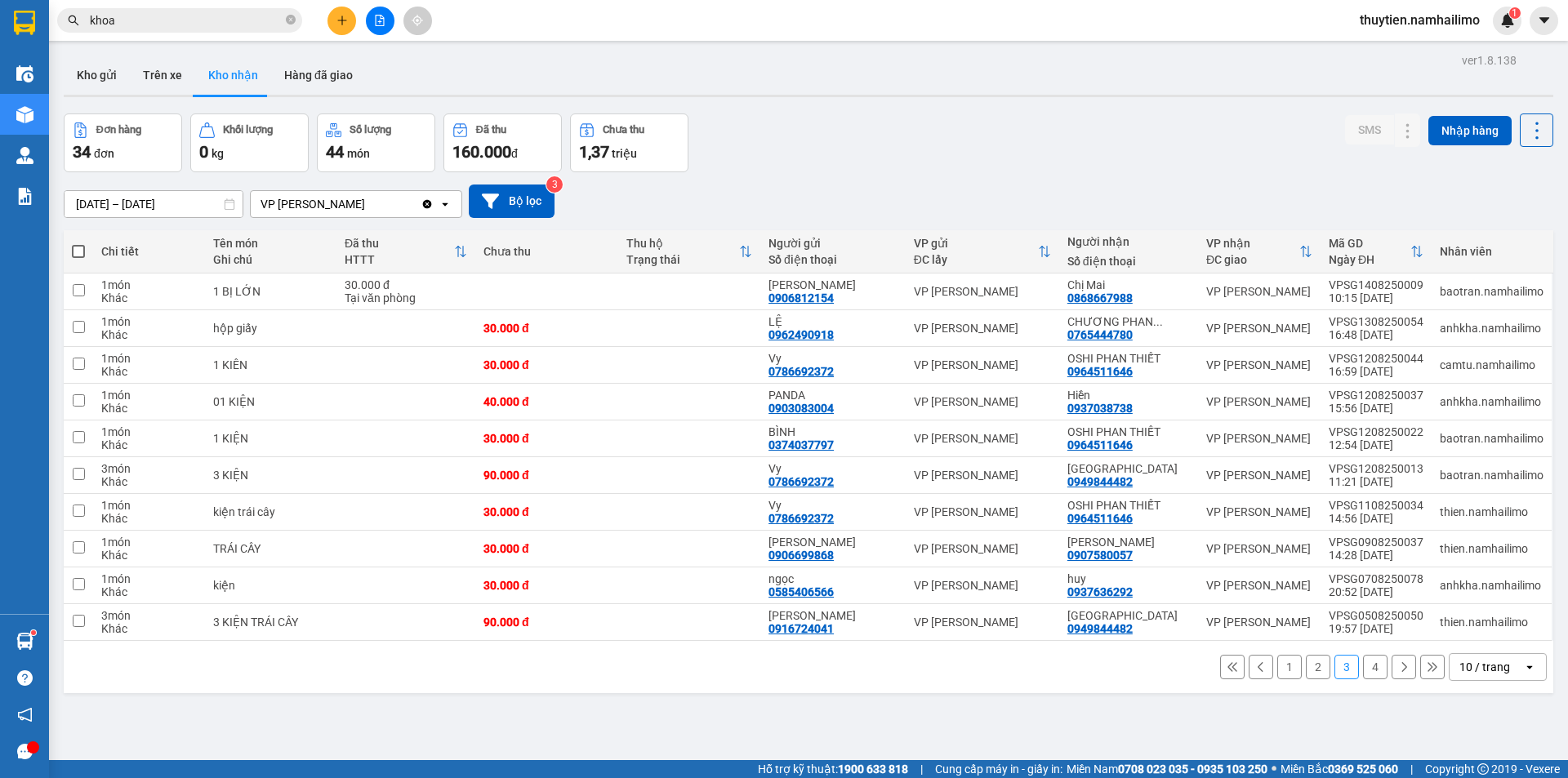
click at [1363, 670] on button "4" at bounding box center [1375, 667] width 25 height 25
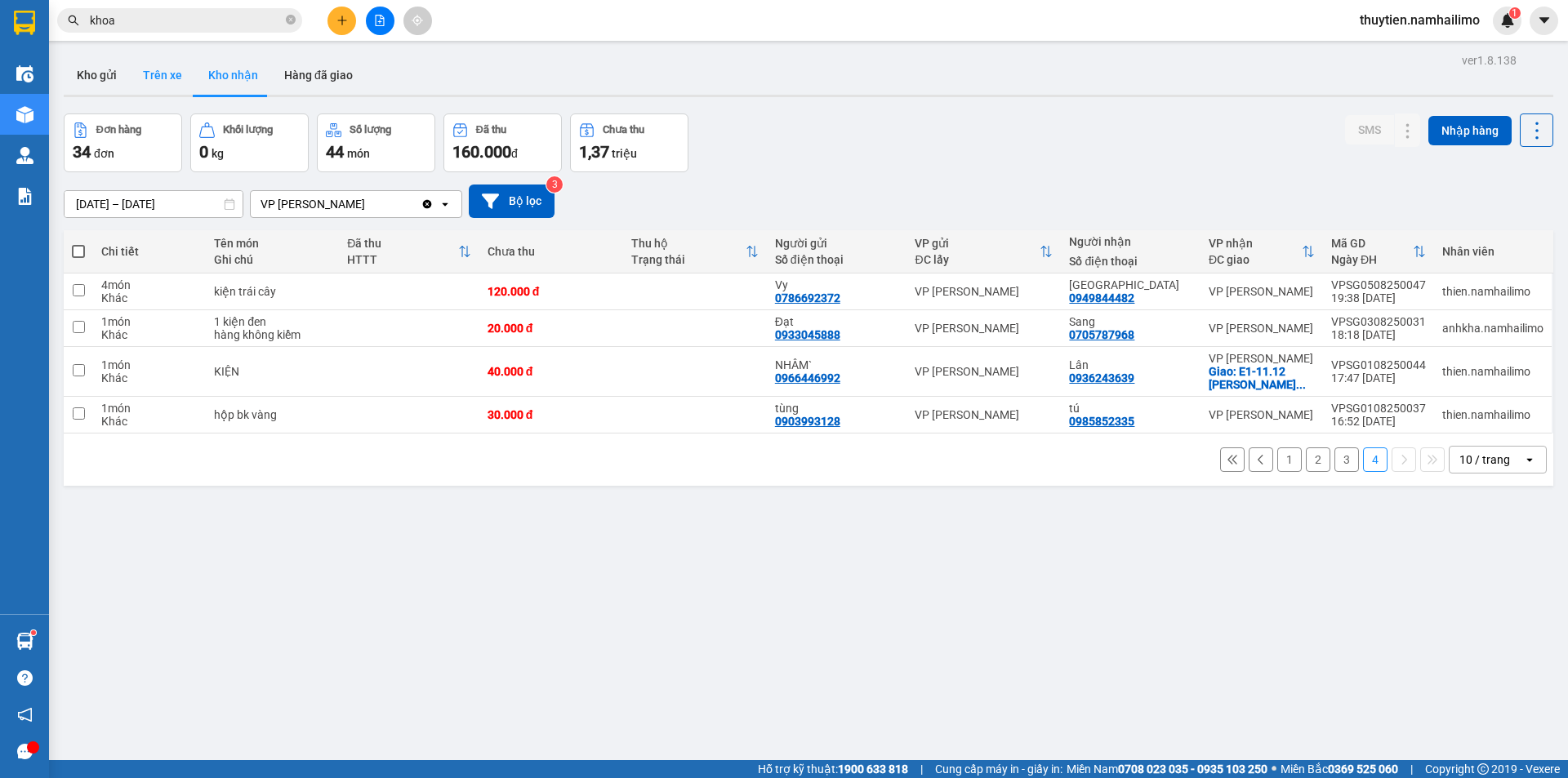
click at [174, 74] on button "Trên xe" at bounding box center [162, 74] width 65 height 40
type input "[DATE] – [DATE]"
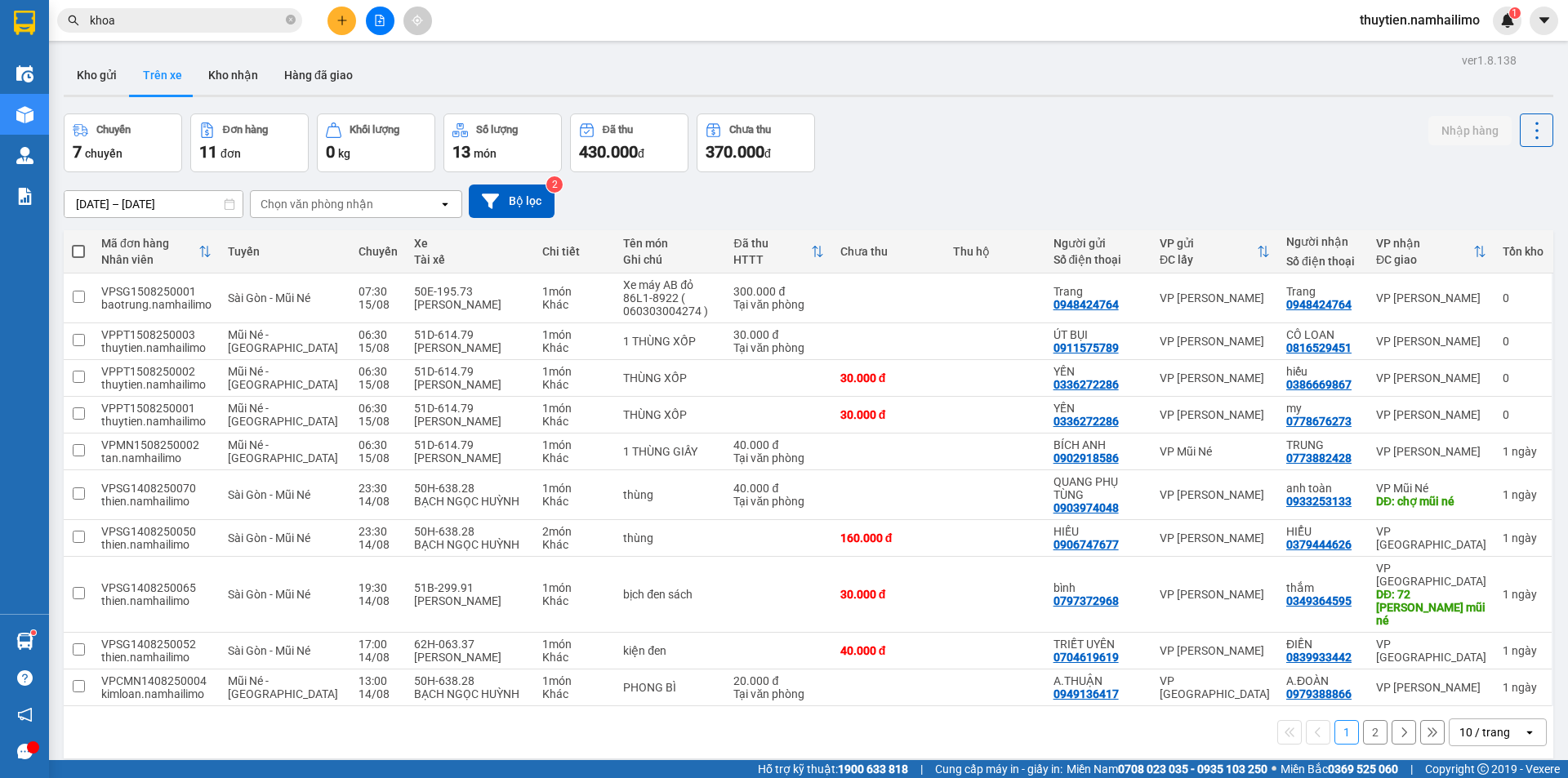
click at [1364, 720] on button "2" at bounding box center [1375, 732] width 25 height 25
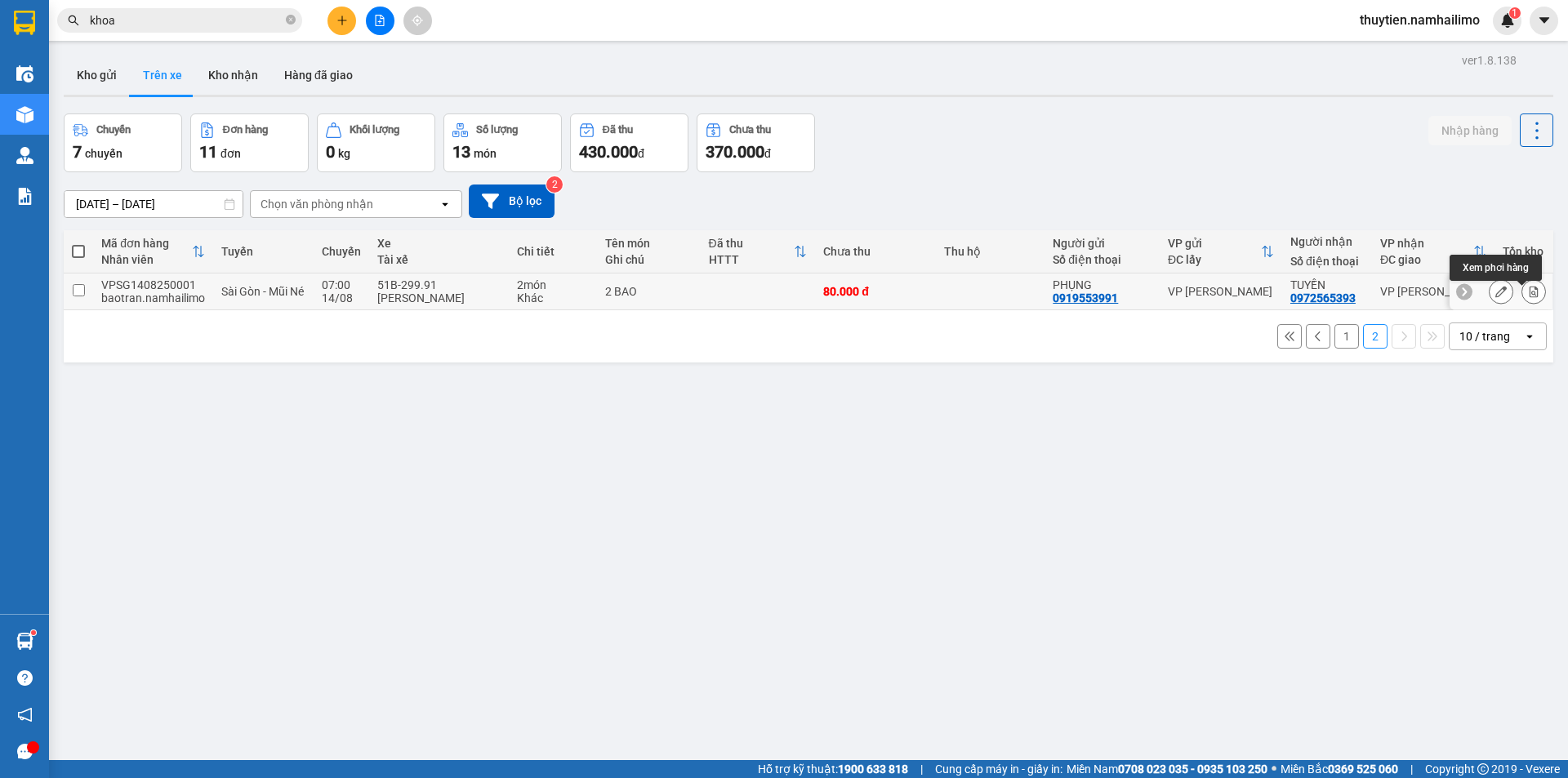
click at [1528, 297] on icon at bounding box center [1533, 292] width 11 height 11
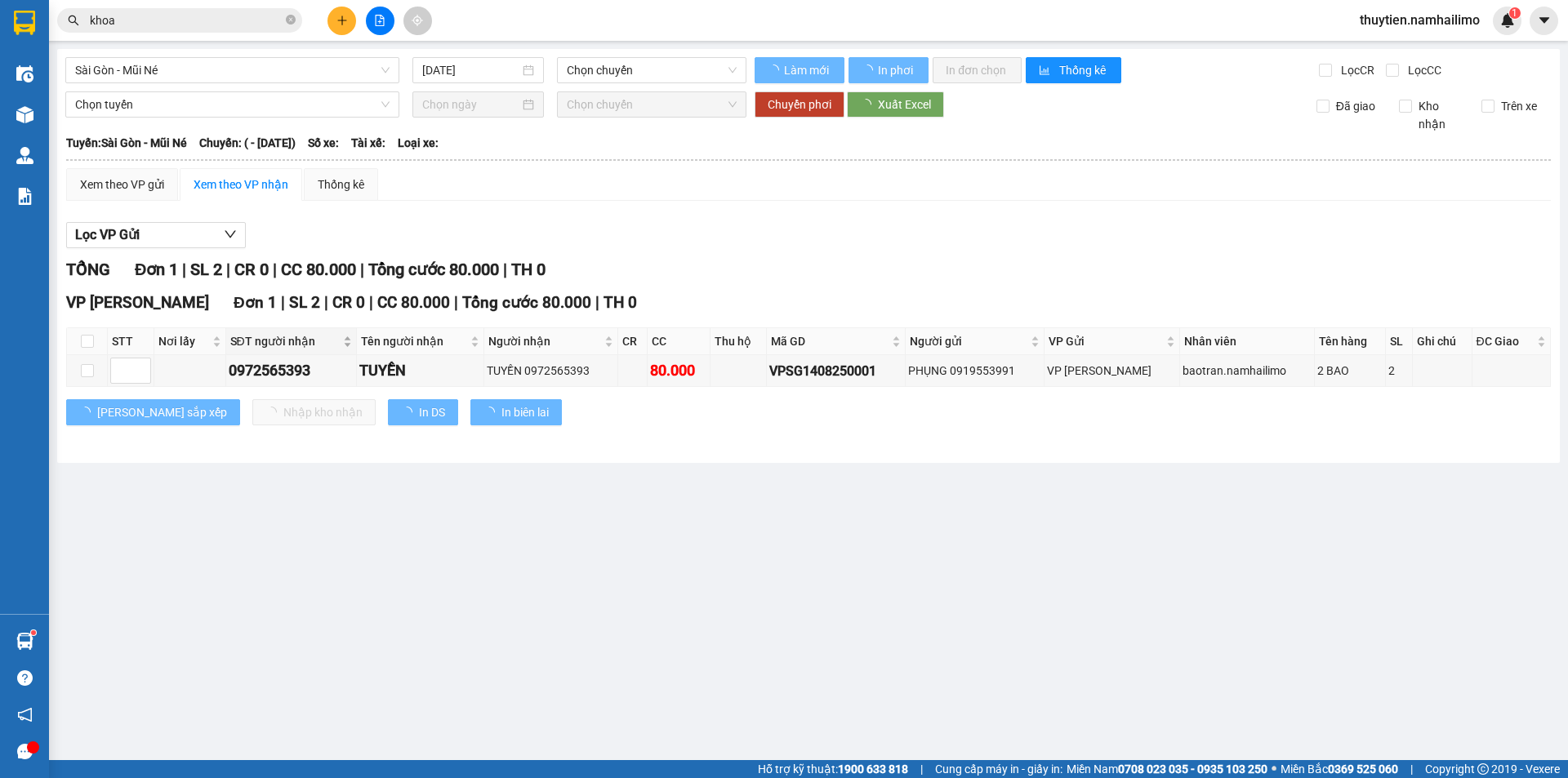
type input "[DATE]"
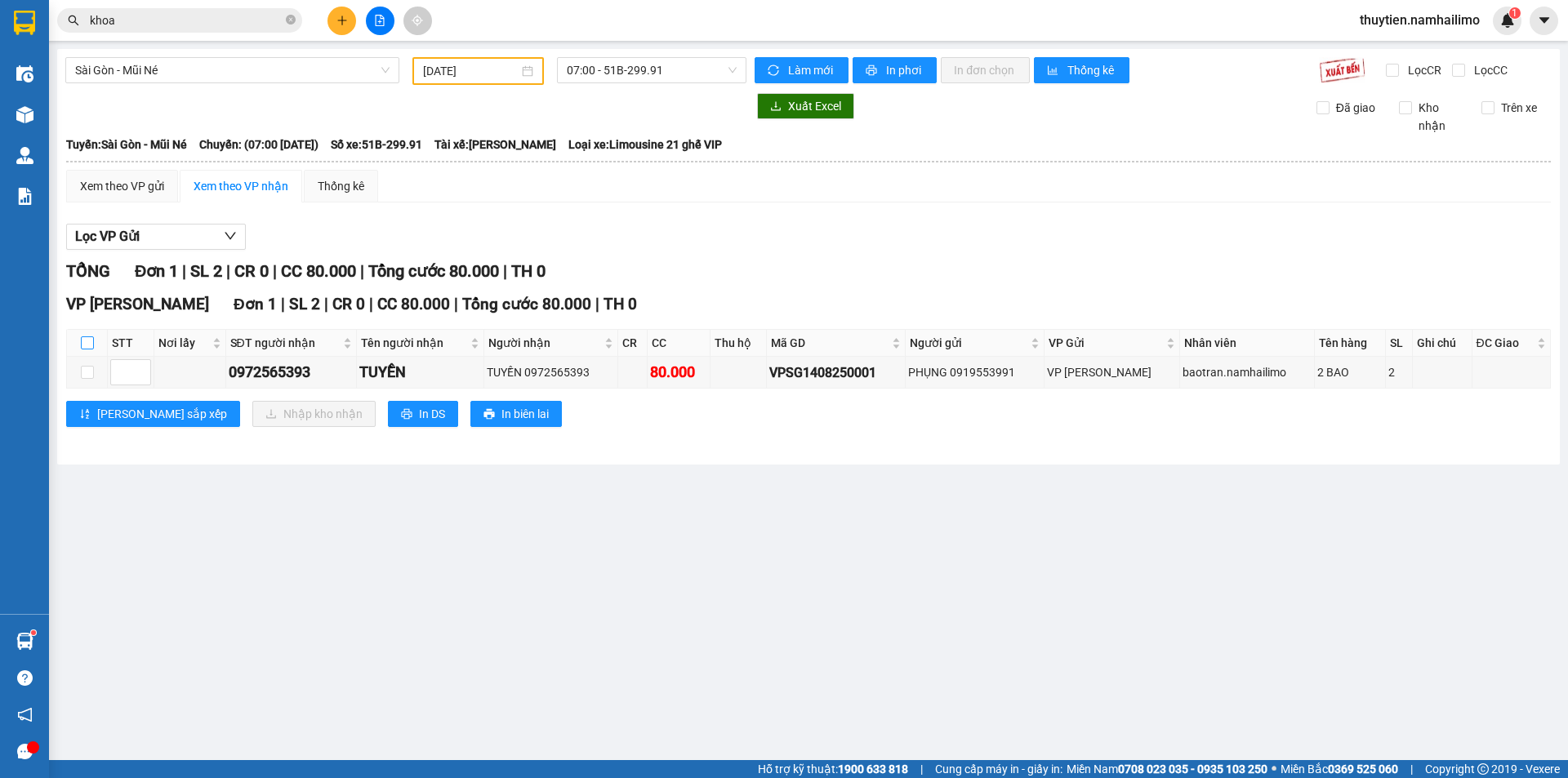
click at [86, 339] on input "checkbox" at bounding box center [87, 343] width 13 height 13
checkbox input "true"
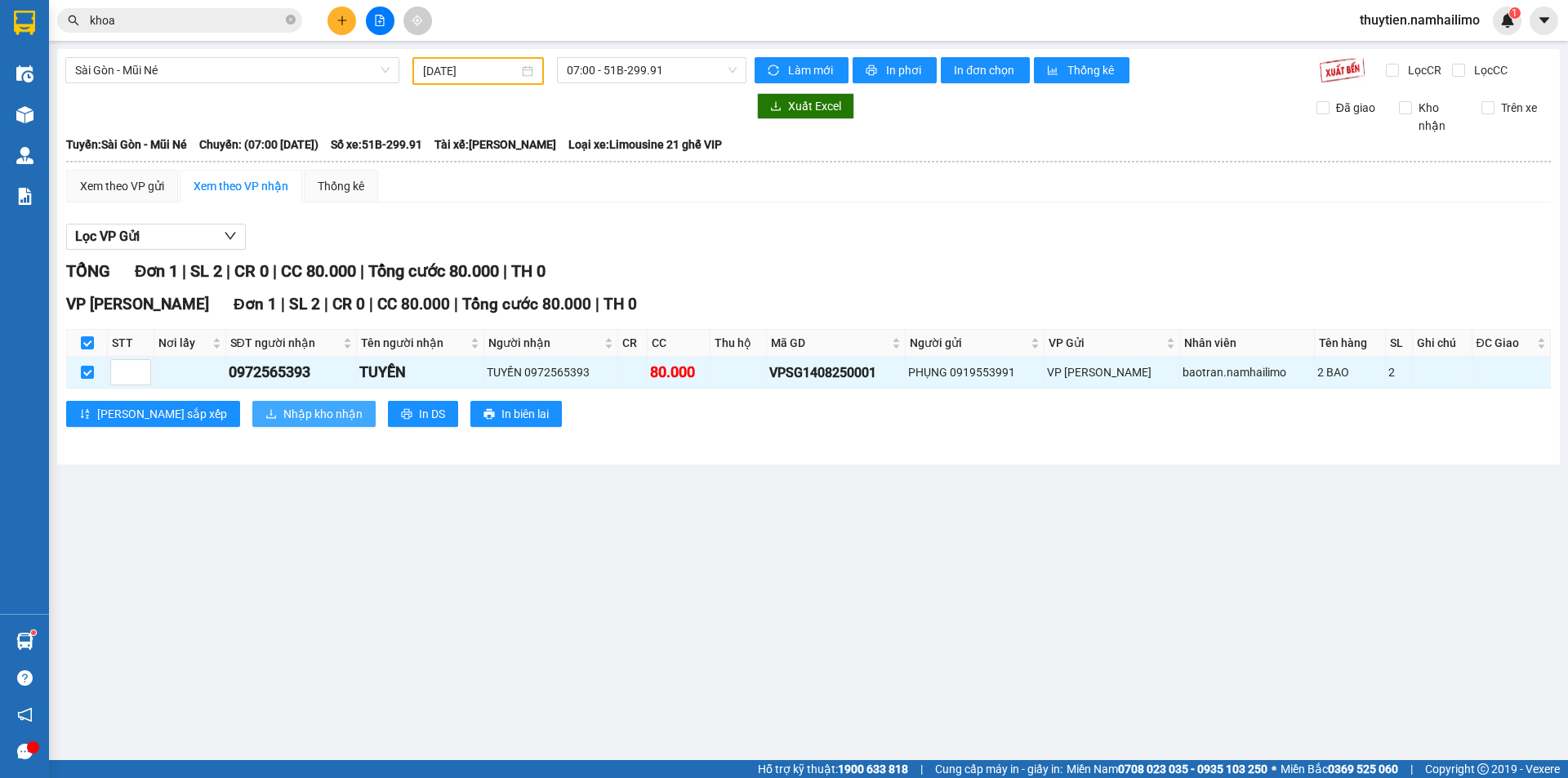
click at [283, 412] on span "Nhập kho nhận" at bounding box center [323, 414] width 79 height 18
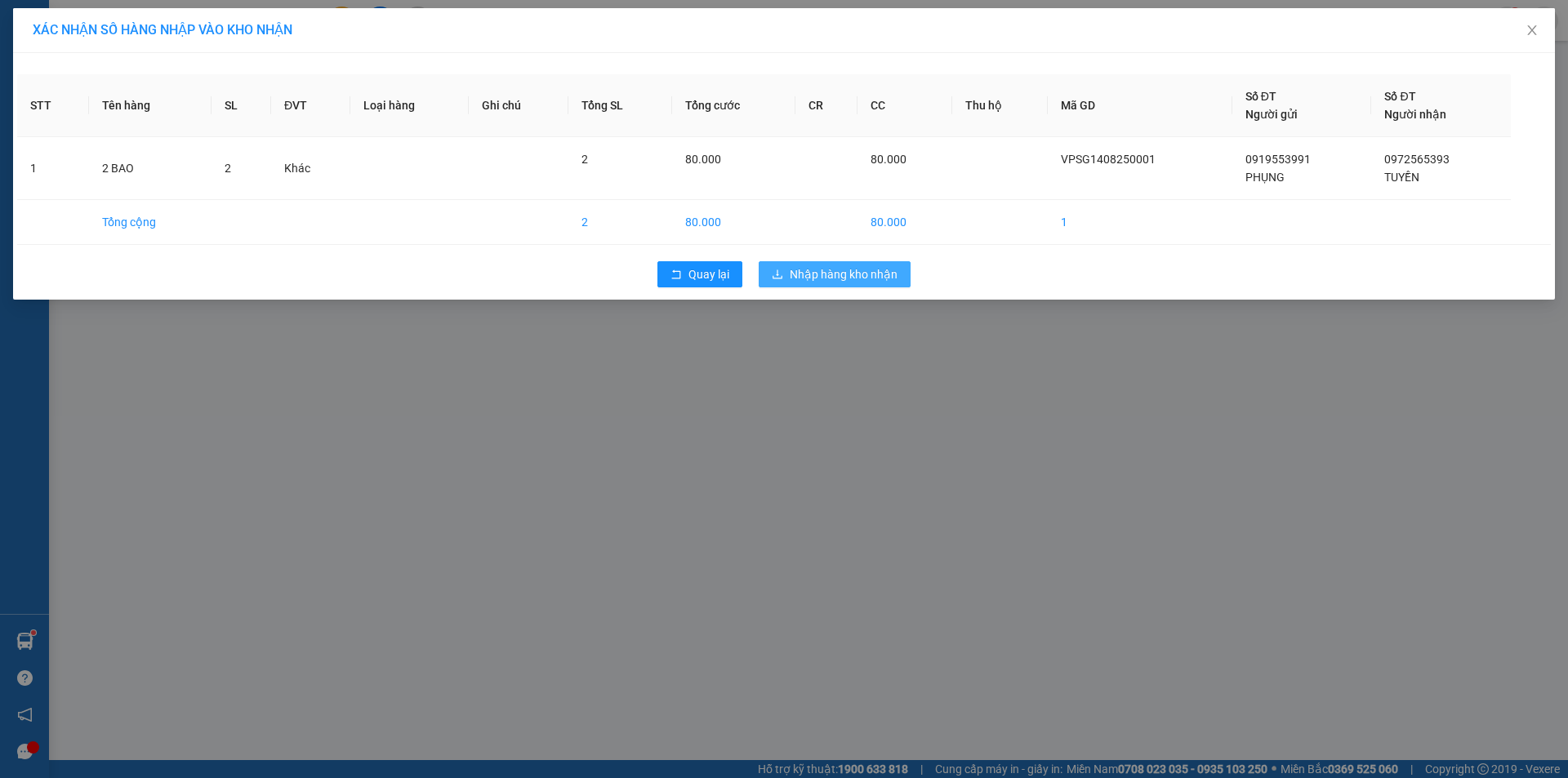
click at [842, 273] on span "Nhập hàng kho nhận" at bounding box center [843, 275] width 108 height 18
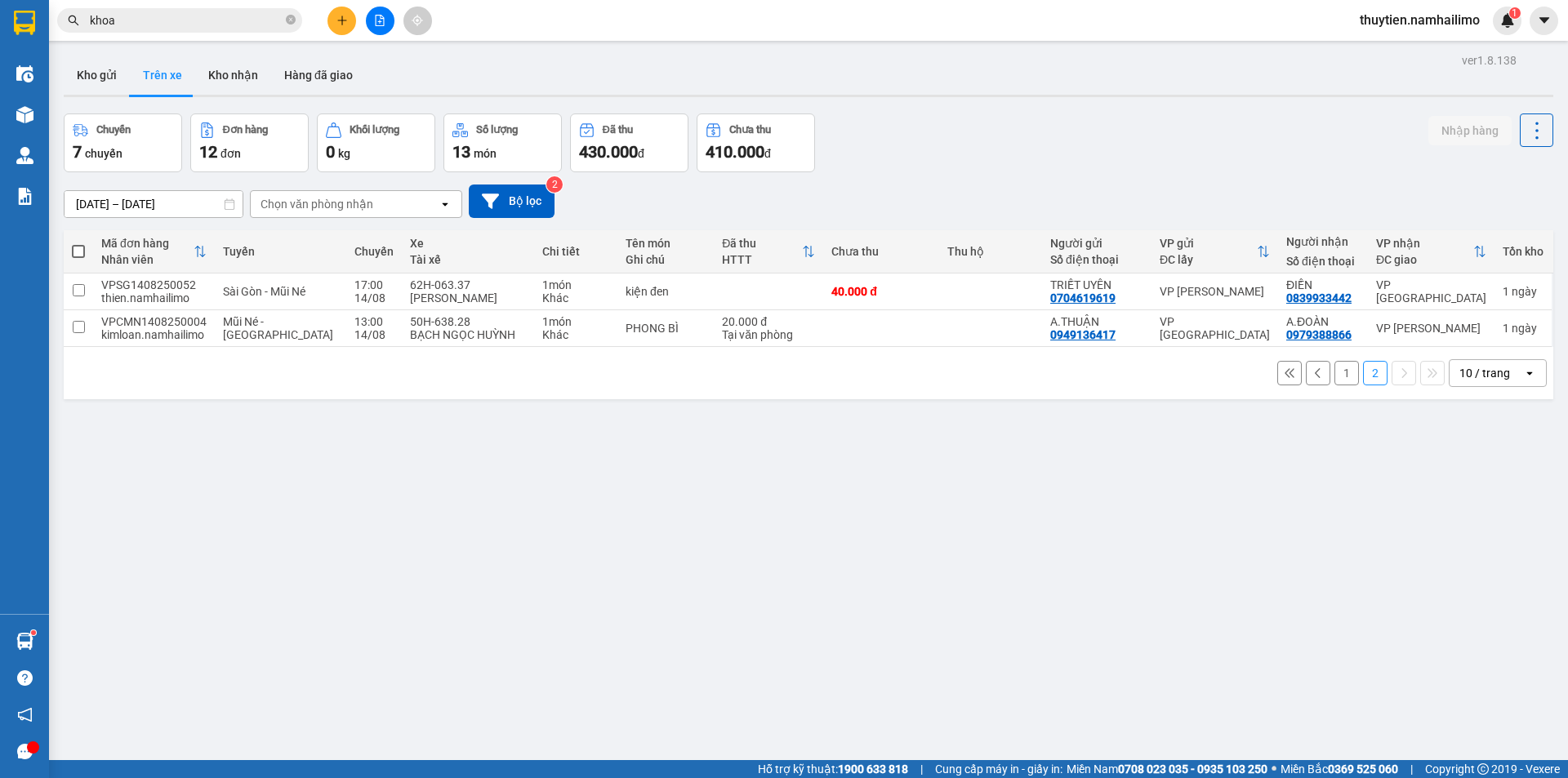
click at [1334, 374] on button "1" at bounding box center [1346, 372] width 25 height 25
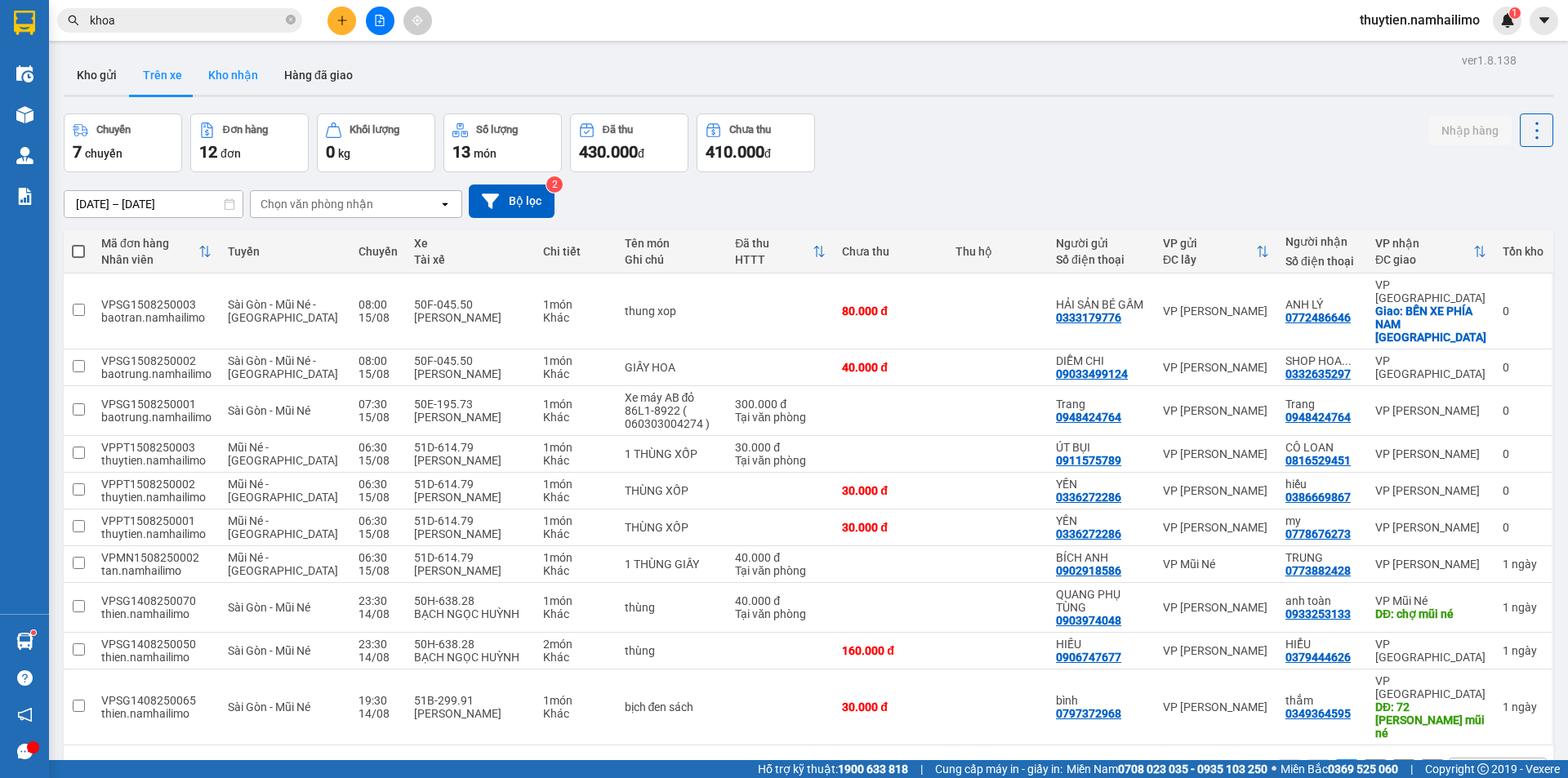
click at [230, 77] on button "Kho nhận" at bounding box center [233, 74] width 76 height 40
type input "[DATE] – [DATE]"
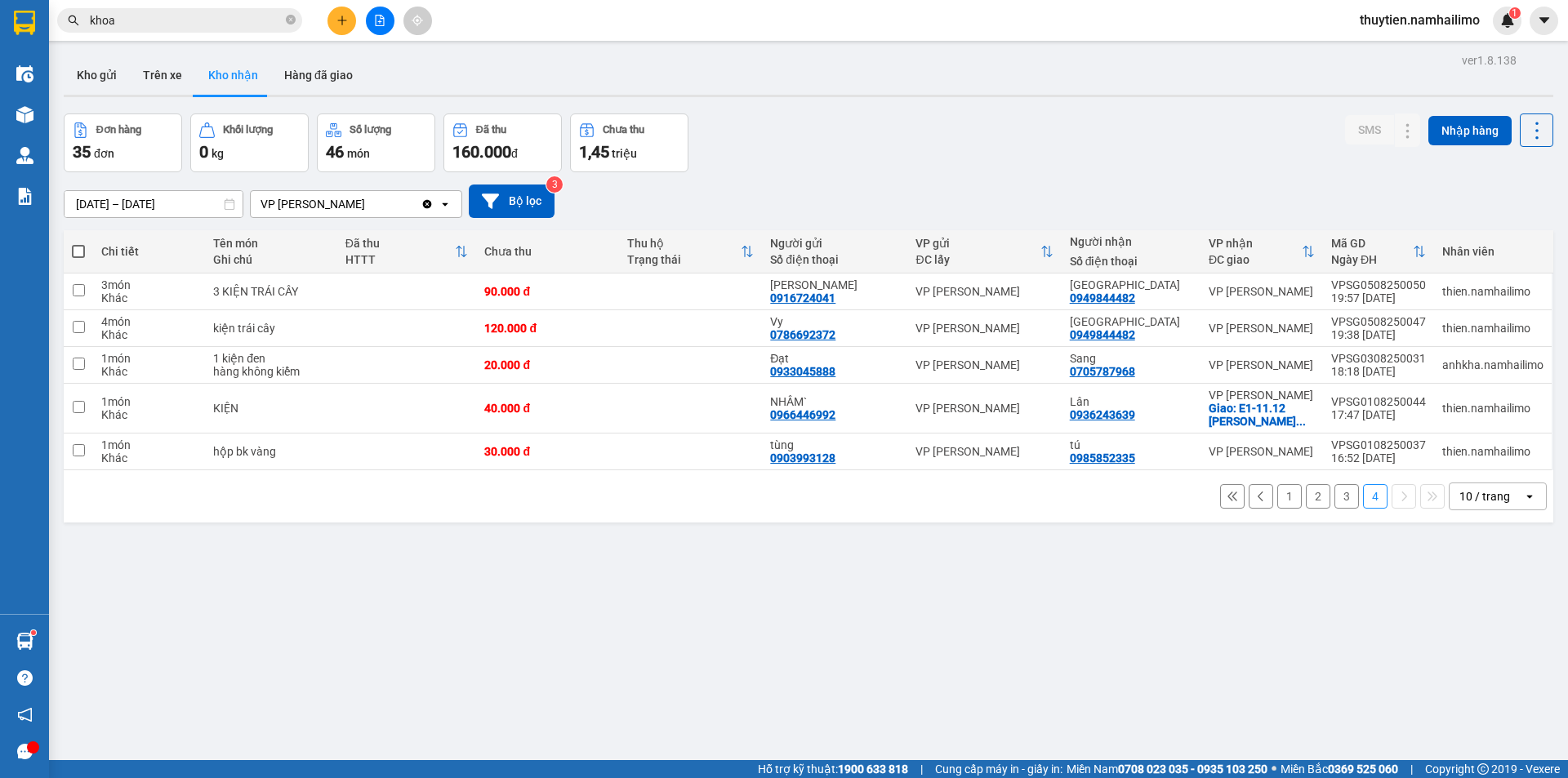
click at [1277, 494] on button "1" at bounding box center [1289, 497] width 25 height 25
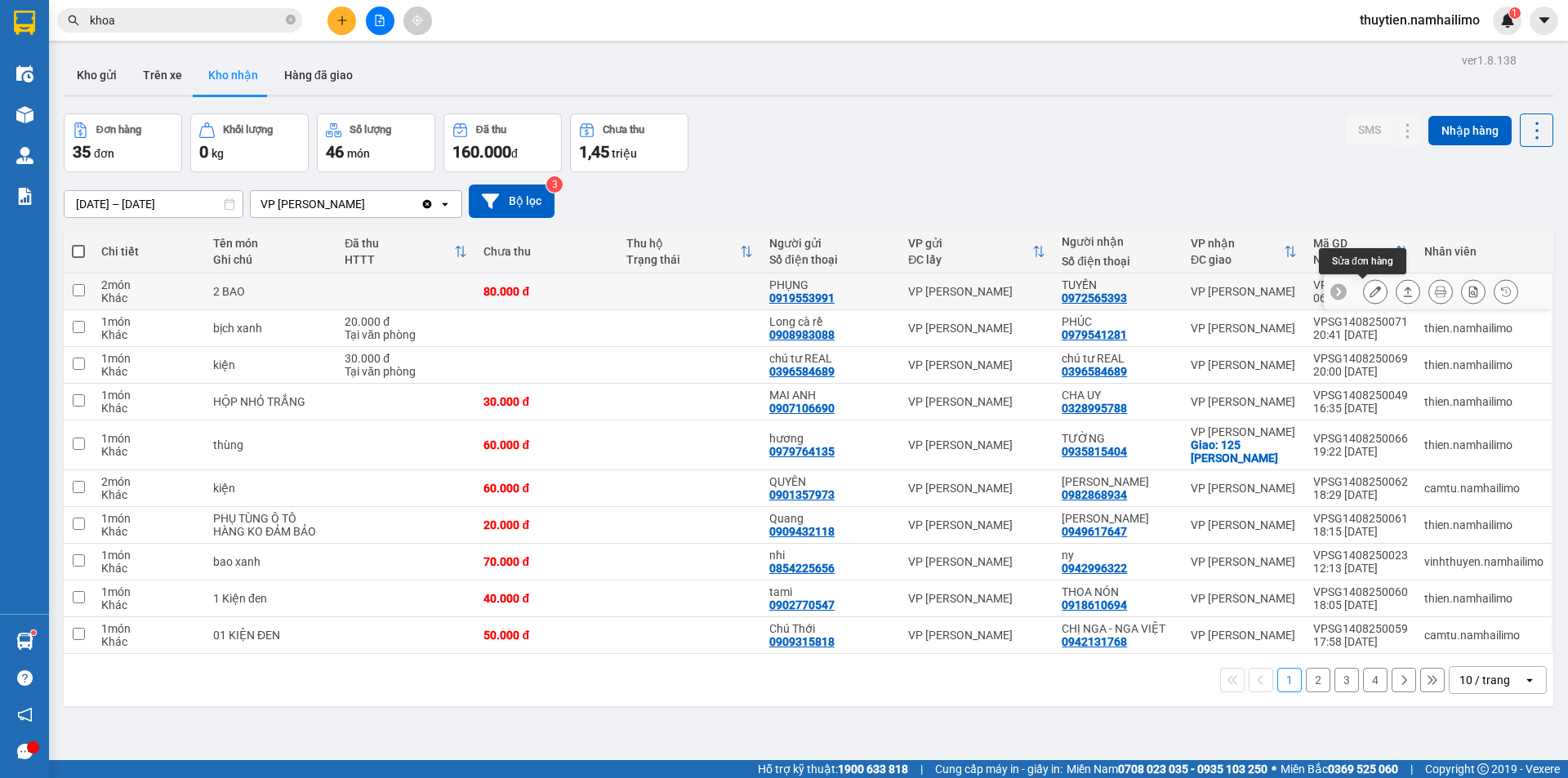
click at [1369, 292] on icon at bounding box center [1375, 292] width 11 height 11
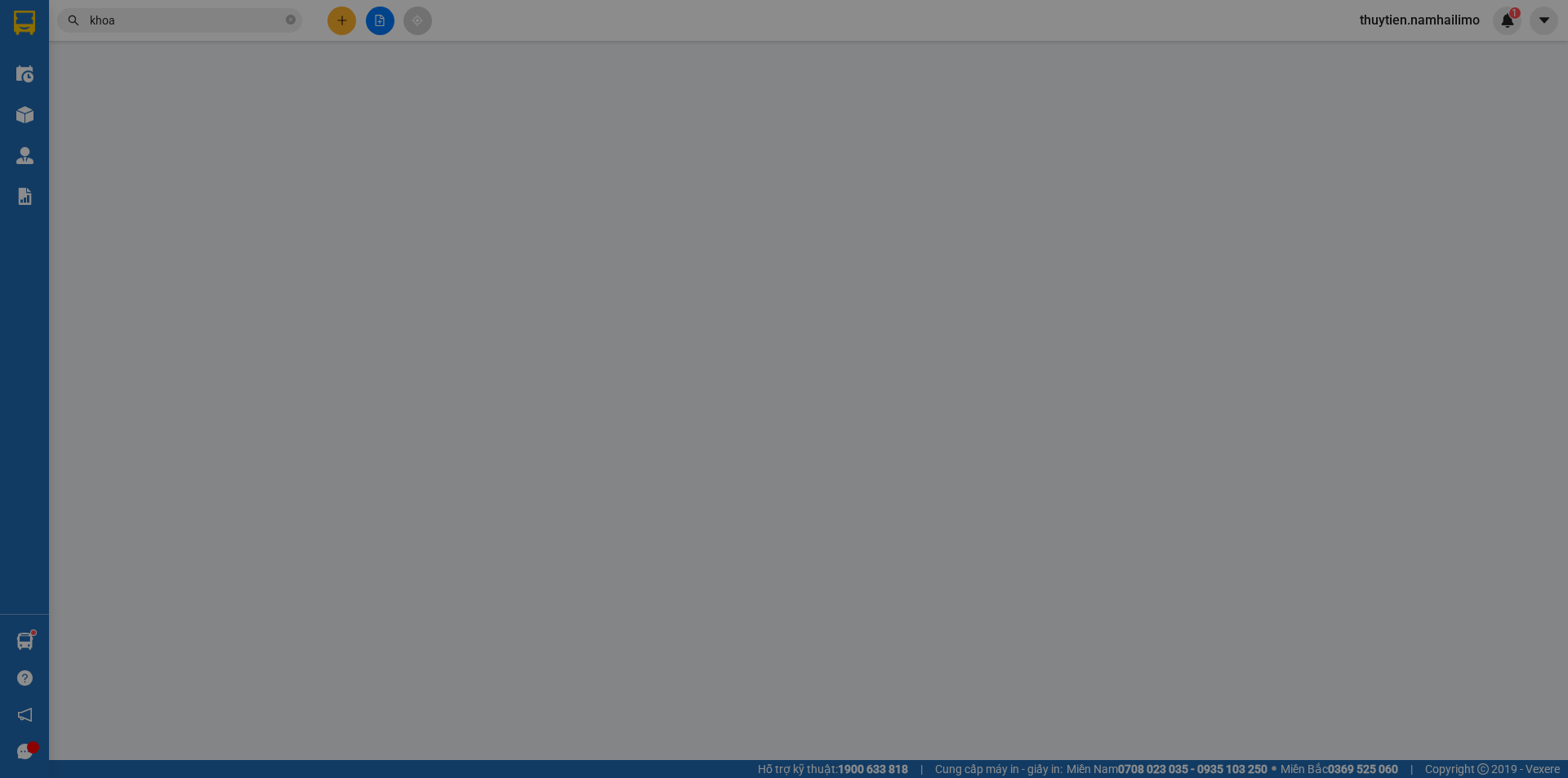
type input "0919553991"
type input "PHỤNG"
type input "0972565393"
type input "TUYỀN"
type input "80.000"
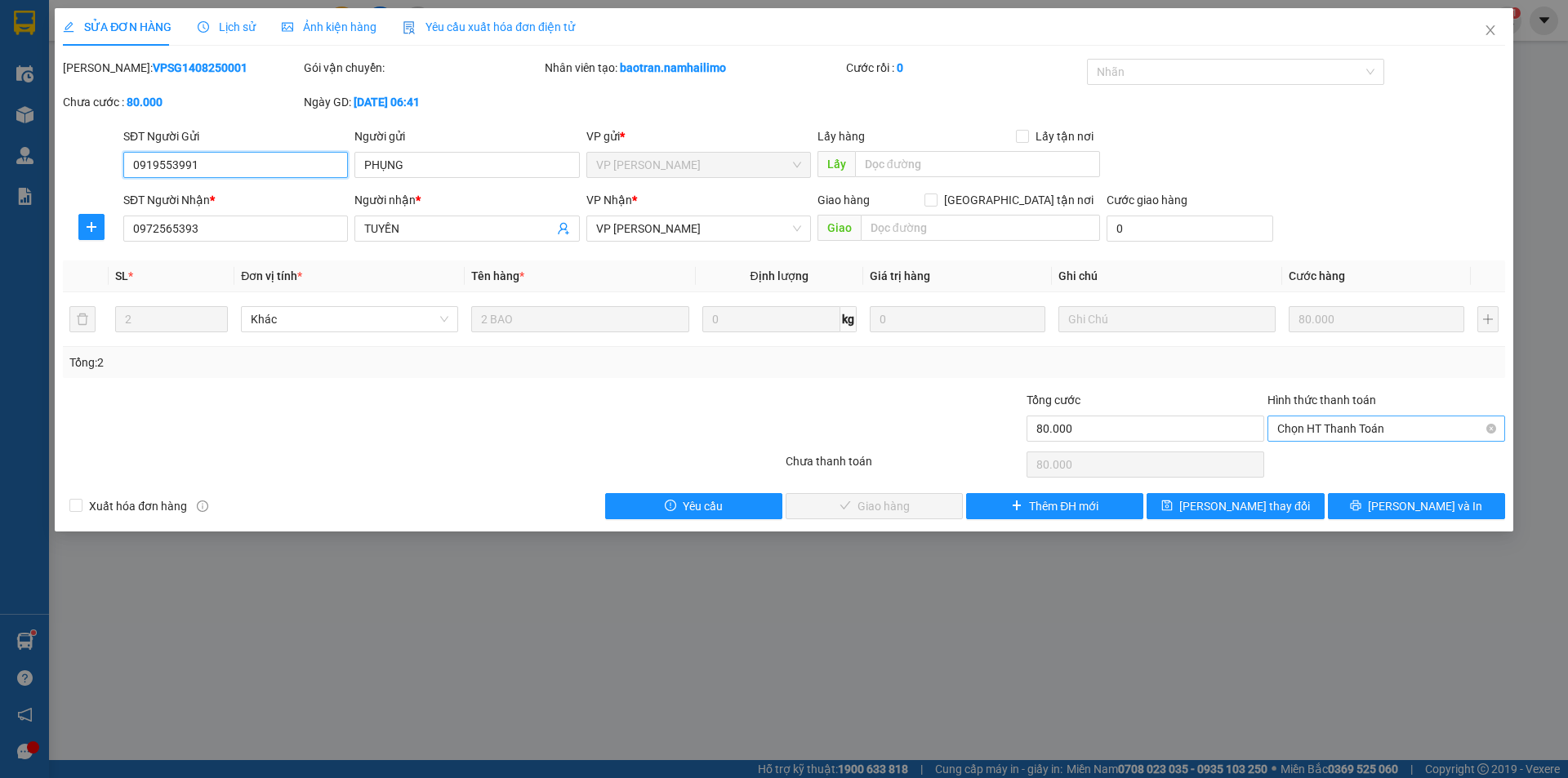
click at [1356, 423] on span "Chọn HT Thanh Toán" at bounding box center [1386, 429] width 218 height 25
click at [1320, 454] on div "Tại văn phòng" at bounding box center [1386, 462] width 218 height 18
type input "0"
click at [883, 499] on span "[PERSON_NAME] và Giao hàng" at bounding box center [895, 507] width 156 height 18
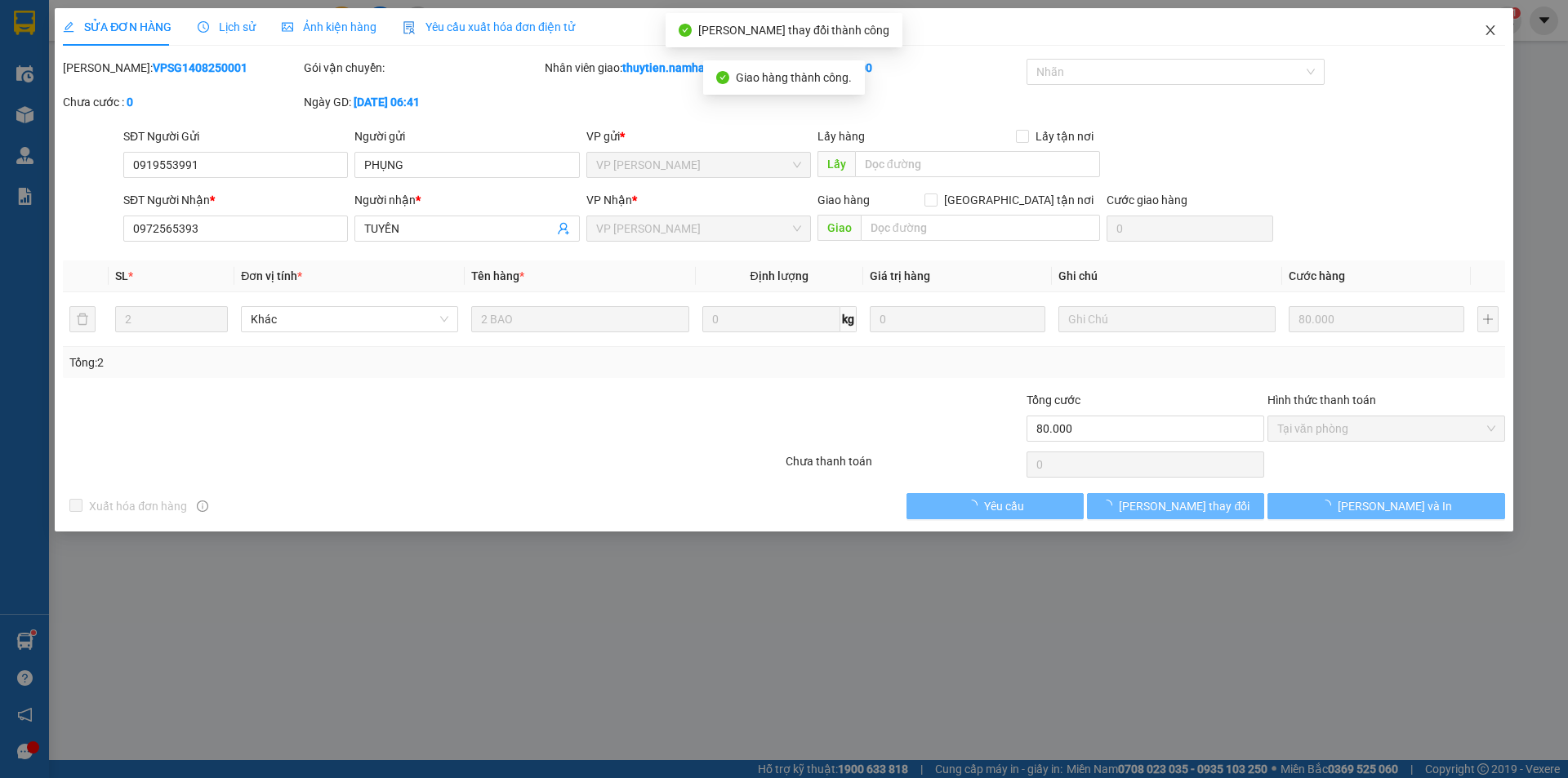
click at [1494, 26] on icon "close" at bounding box center [1490, 30] width 13 height 13
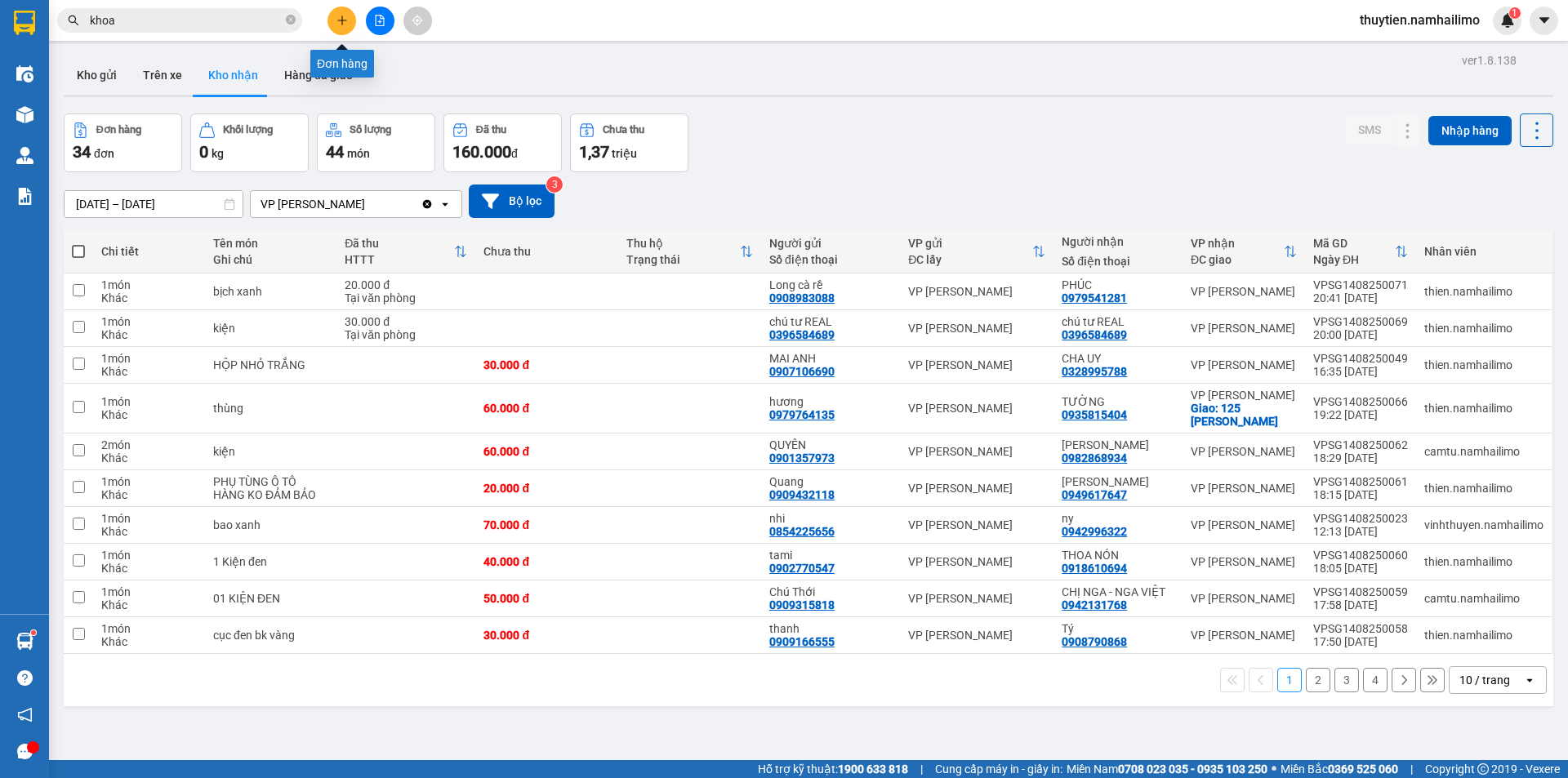
click at [344, 23] on icon "plus" at bounding box center [342, 20] width 11 height 11
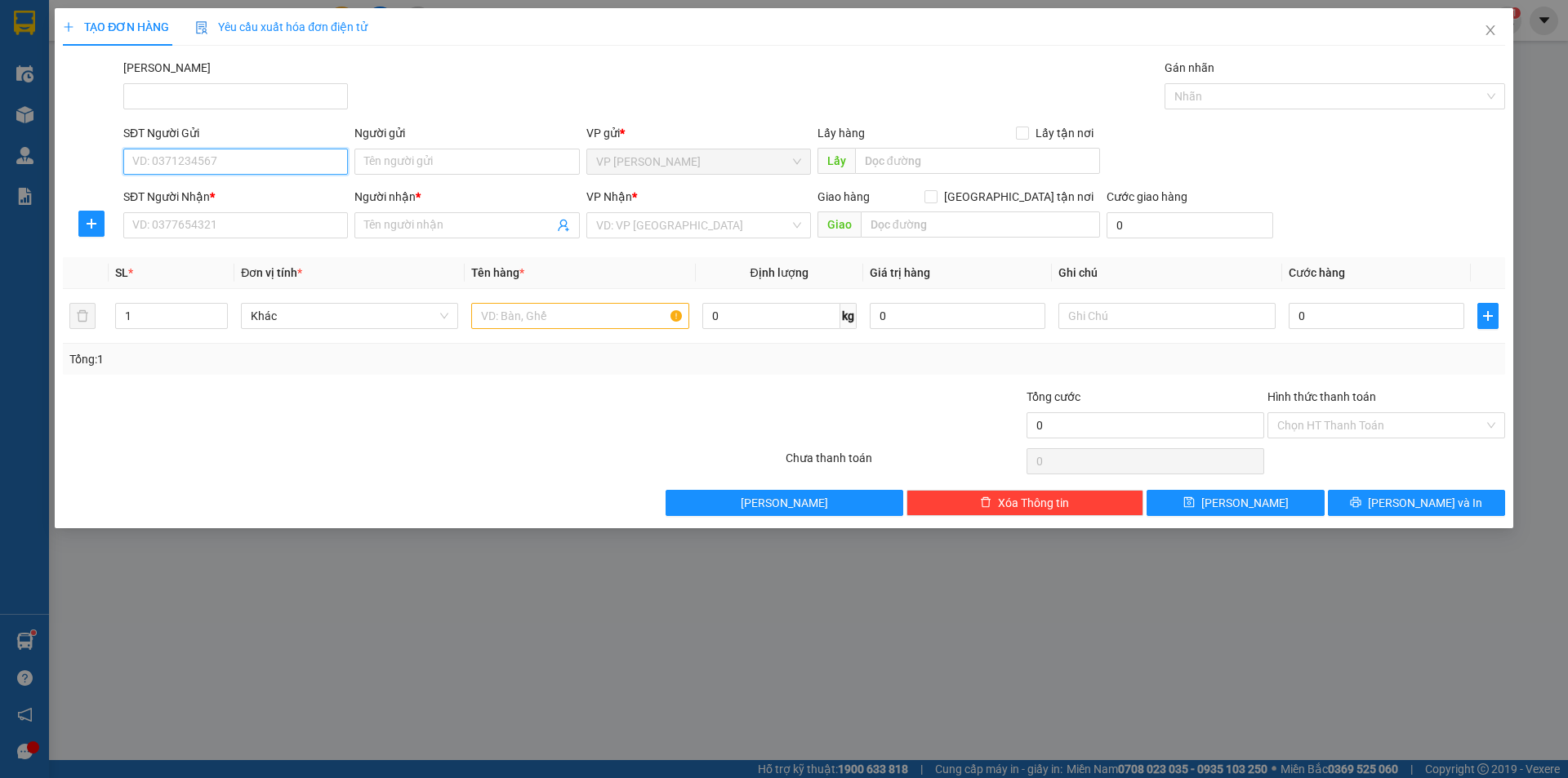
click at [189, 170] on input "SĐT Người Gửi" at bounding box center [235, 162] width 224 height 26
click at [216, 164] on input "SĐT Người Gửi" at bounding box center [235, 162] width 224 height 26
type input "0825608319"
click at [383, 160] on input "Người gửi" at bounding box center [466, 162] width 224 height 26
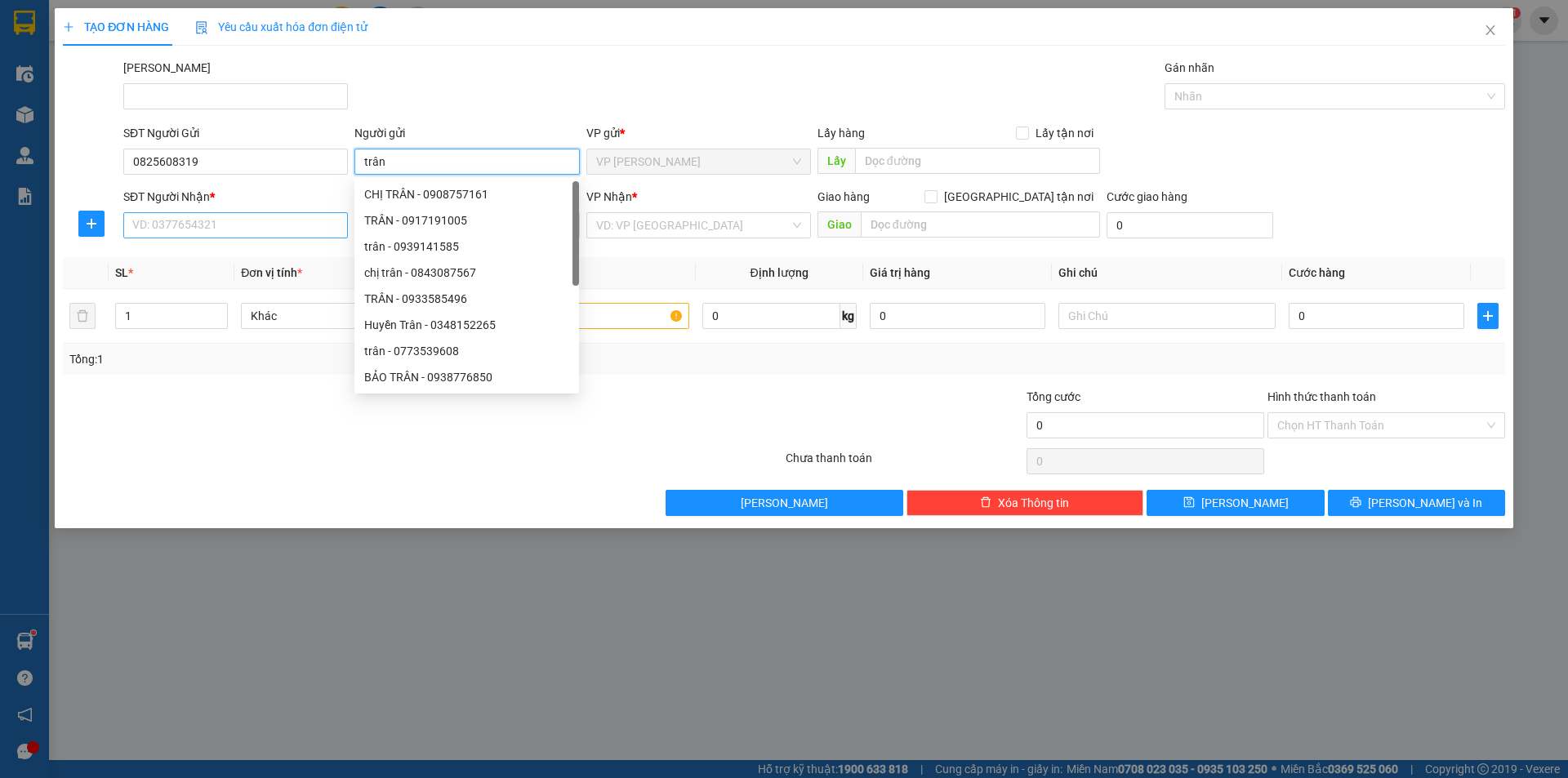
type input "trân"
click at [203, 219] on input "SĐT Người Nhận *" at bounding box center [235, 225] width 224 height 26
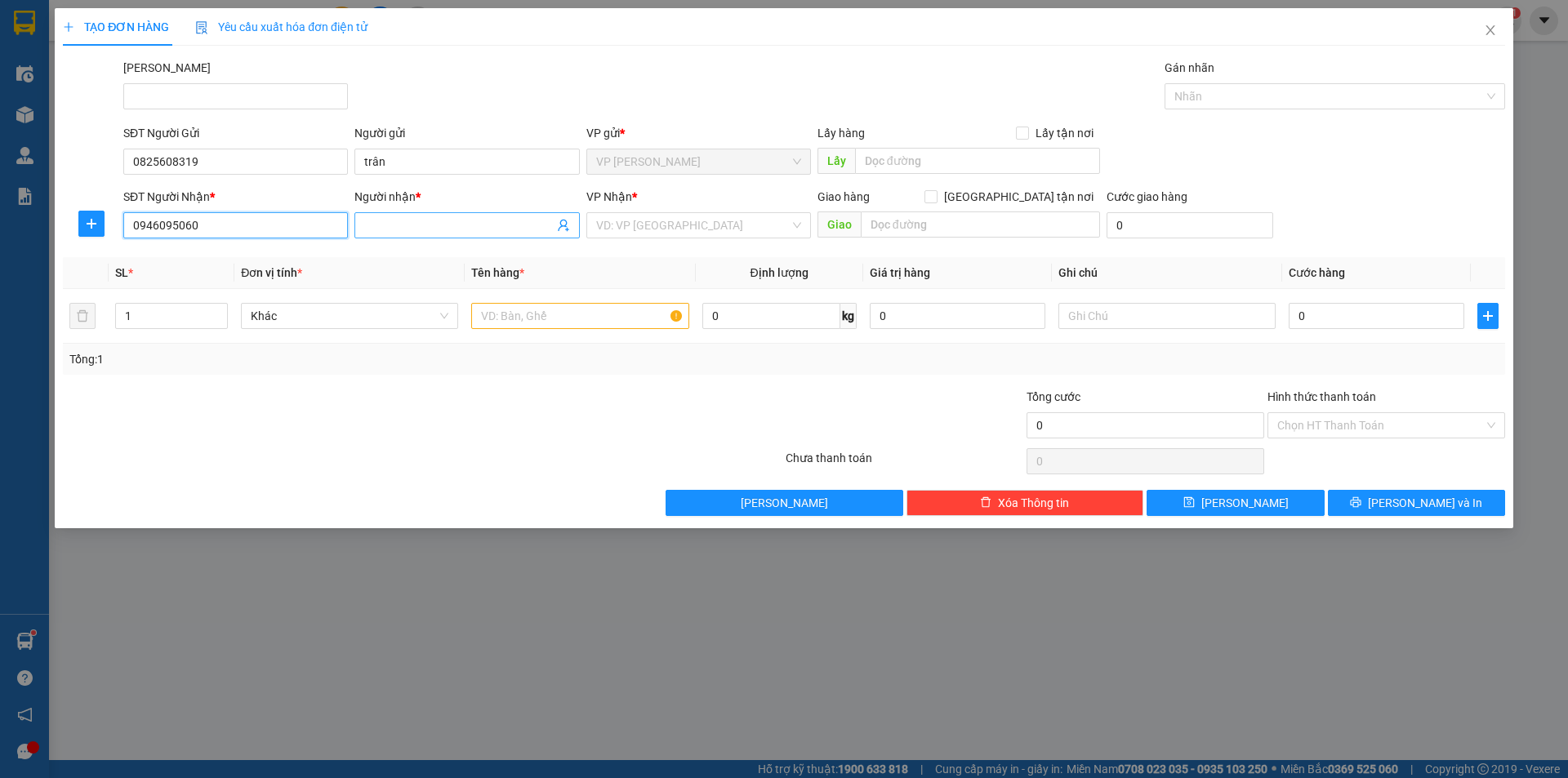
type input "0946095060"
click at [368, 229] on input "Người nhận *" at bounding box center [458, 225] width 189 height 18
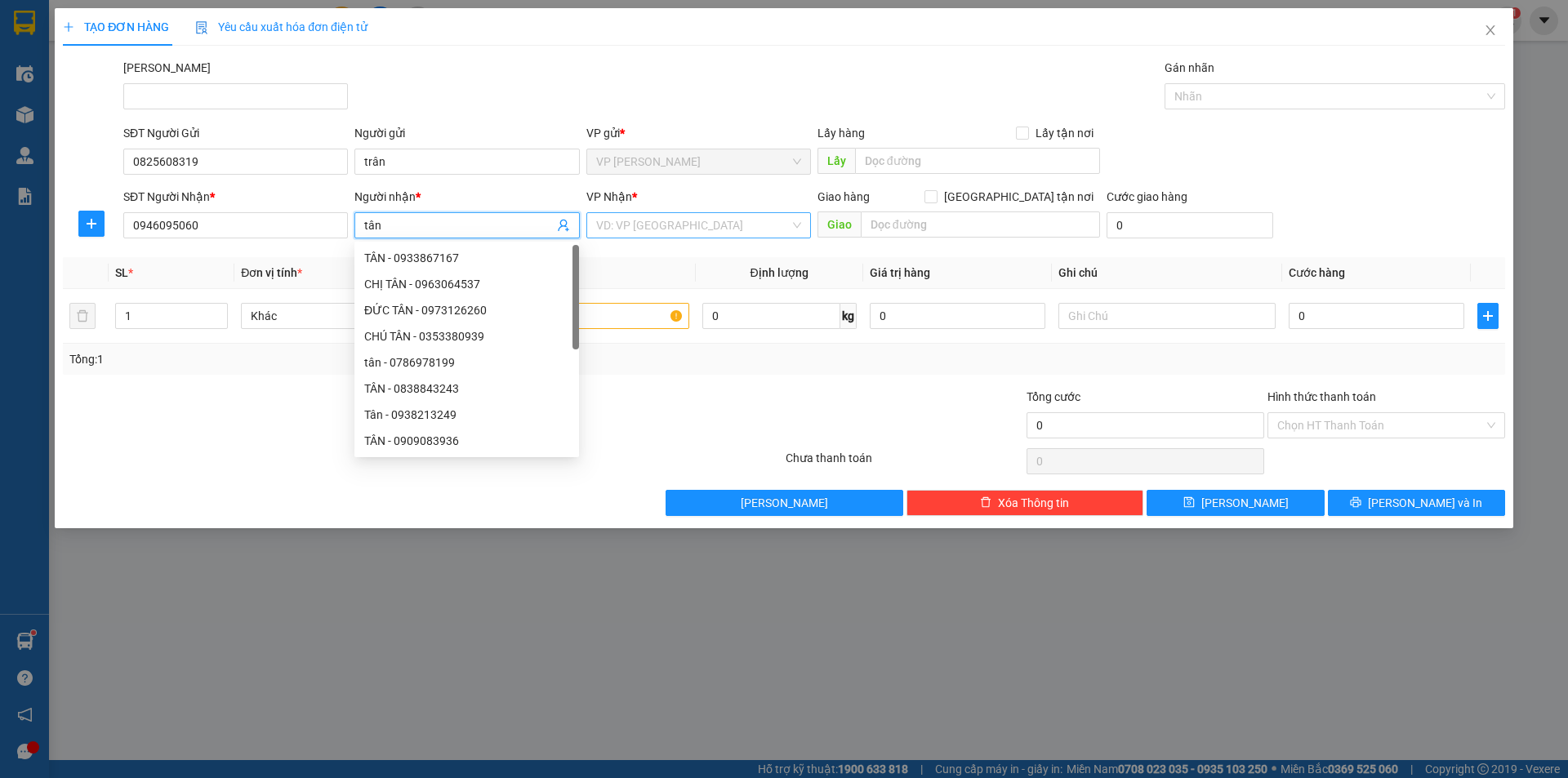
type input "tân"
click at [704, 220] on input "search" at bounding box center [692, 225] width 193 height 25
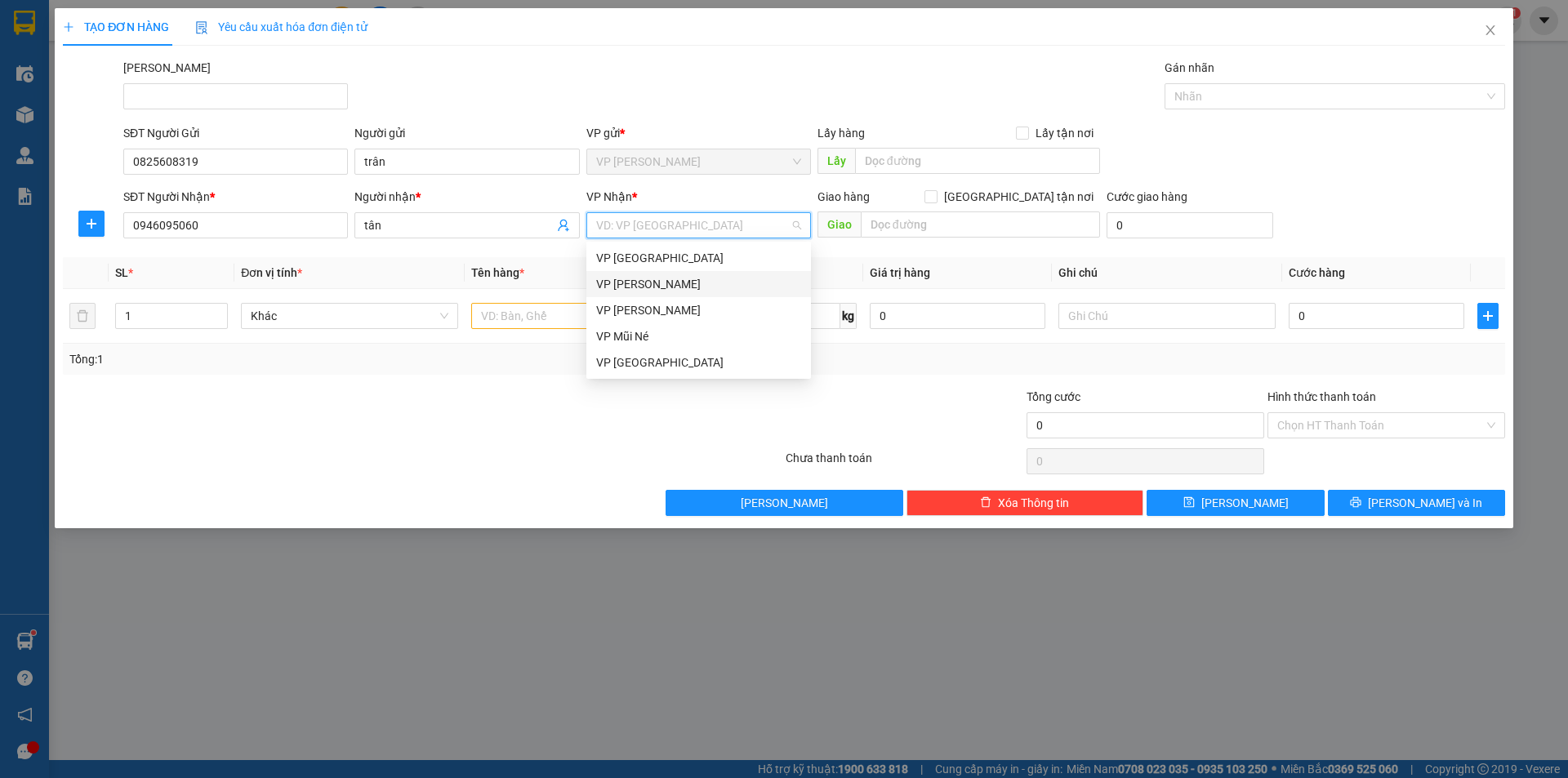
click at [660, 284] on div "VP [PERSON_NAME]" at bounding box center [698, 284] width 205 height 18
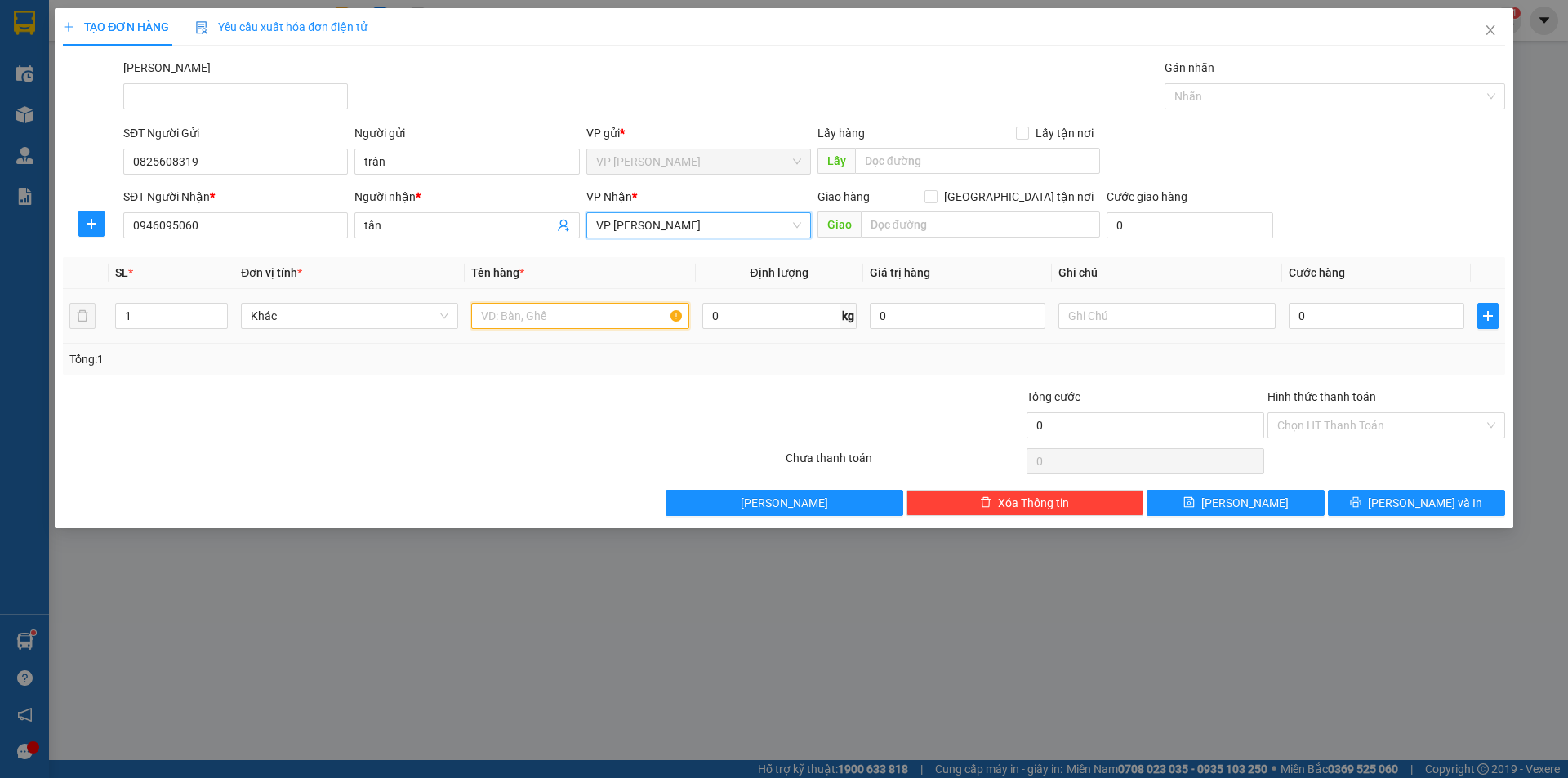
click at [547, 315] on input "text" at bounding box center [579, 315] width 217 height 26
type input "hộp giấy"
click at [1394, 322] on input "0" at bounding box center [1376, 315] width 176 height 26
type input "2"
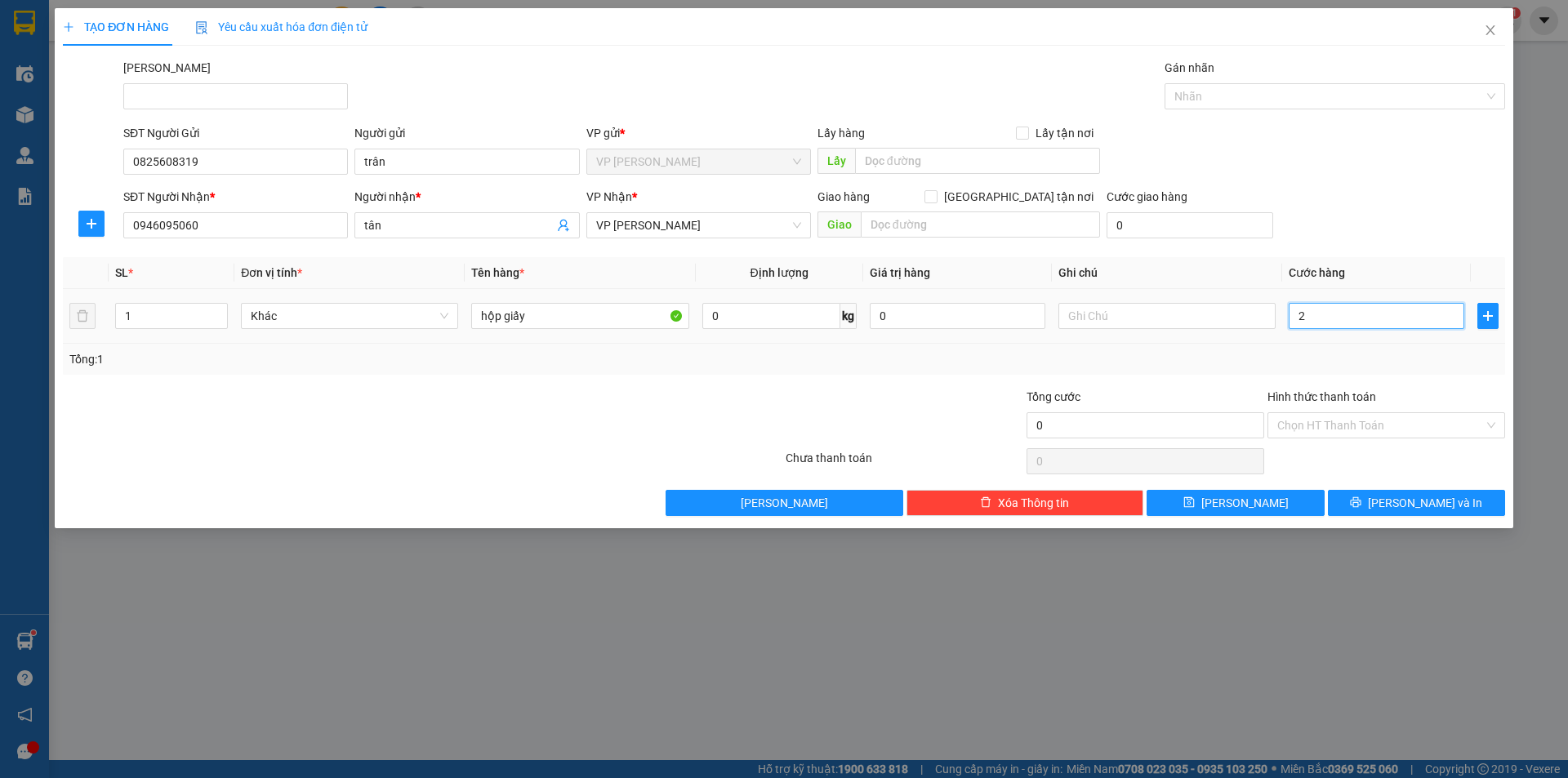
type input "2"
type input "20"
type input "20.000"
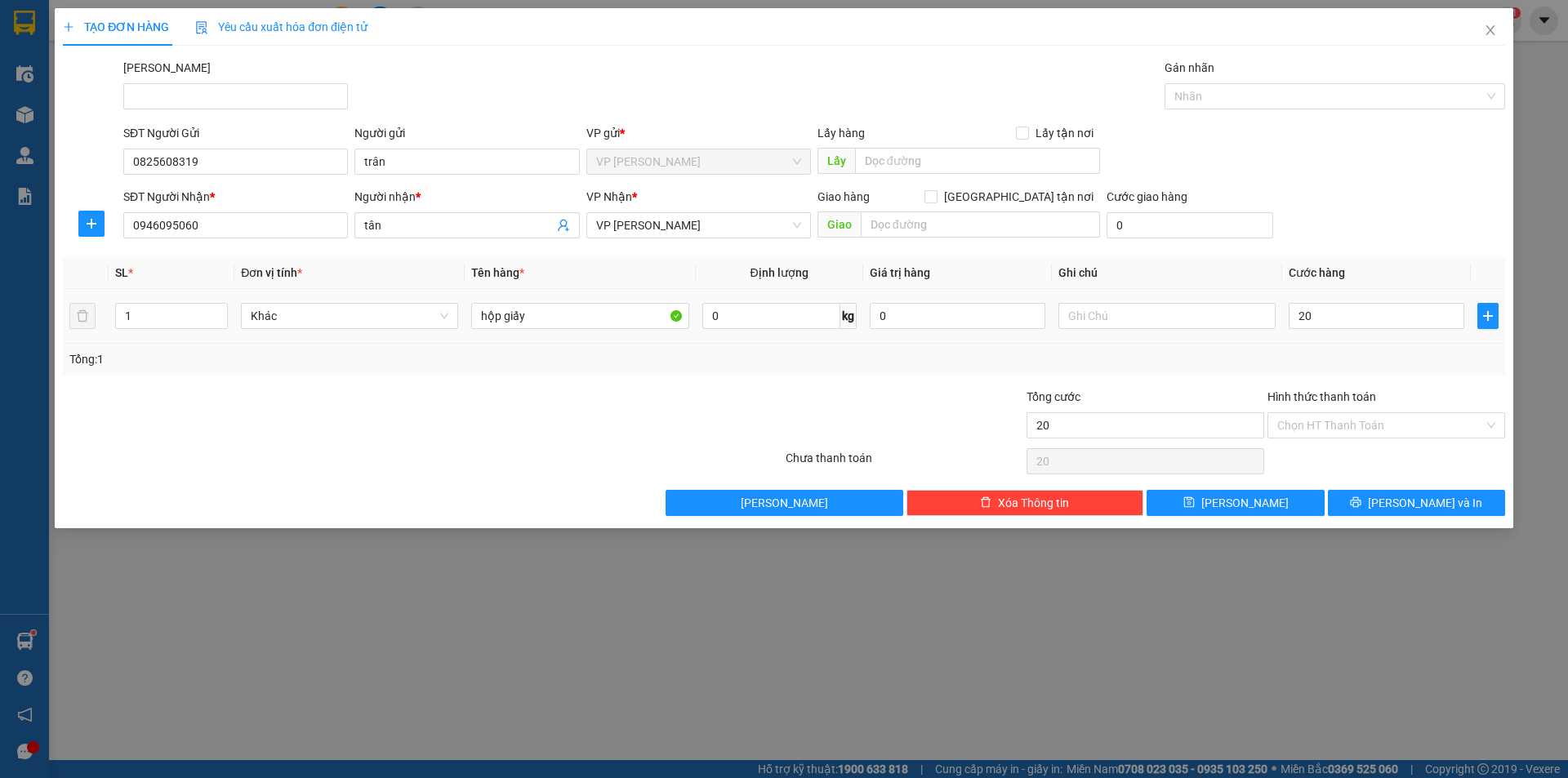
type input "20.000"
drag, startPoint x: 1364, startPoint y: 356, endPoint x: 1355, endPoint y: 389, distance: 34.2
click at [1364, 358] on div "Tổng: 1" at bounding box center [784, 360] width 1429 height 18
click at [1347, 417] on input "Hình thức thanh toán" at bounding box center [1380, 425] width 207 height 25
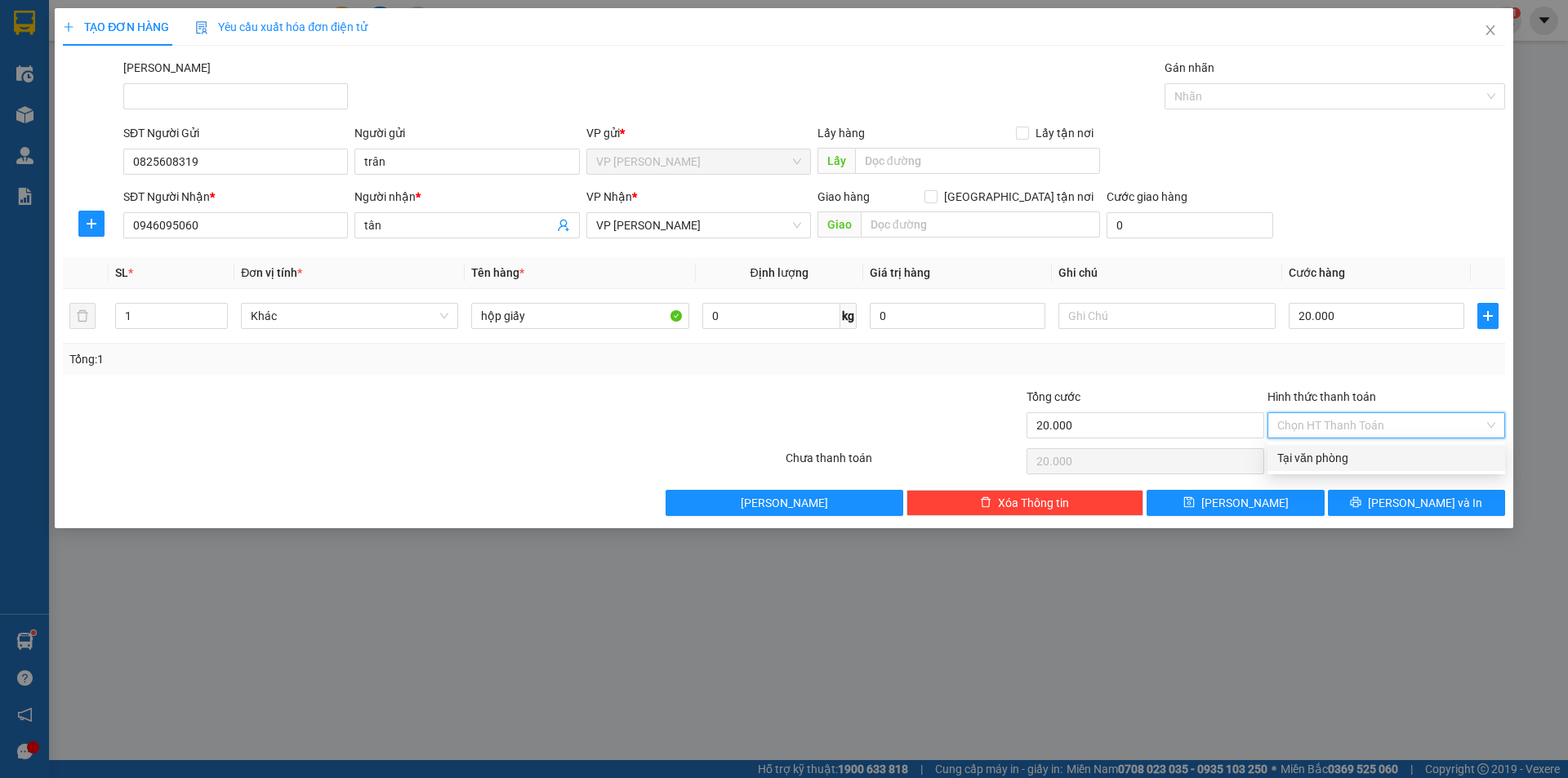
click at [1320, 457] on div "Tại văn phòng" at bounding box center [1386, 458] width 218 height 18
type input "0"
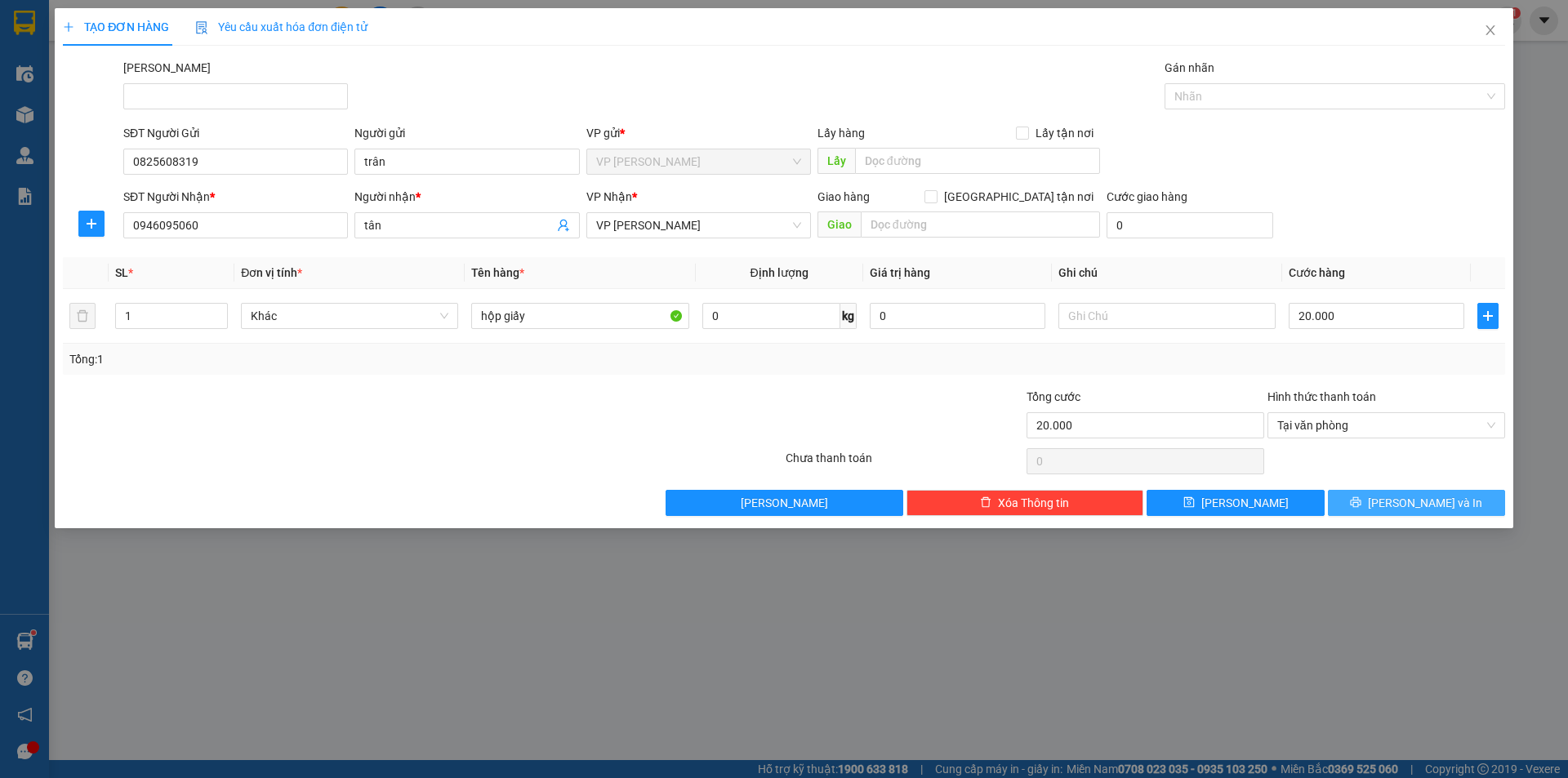
click at [1423, 503] on span "[PERSON_NAME] và In" at bounding box center [1425, 503] width 114 height 18
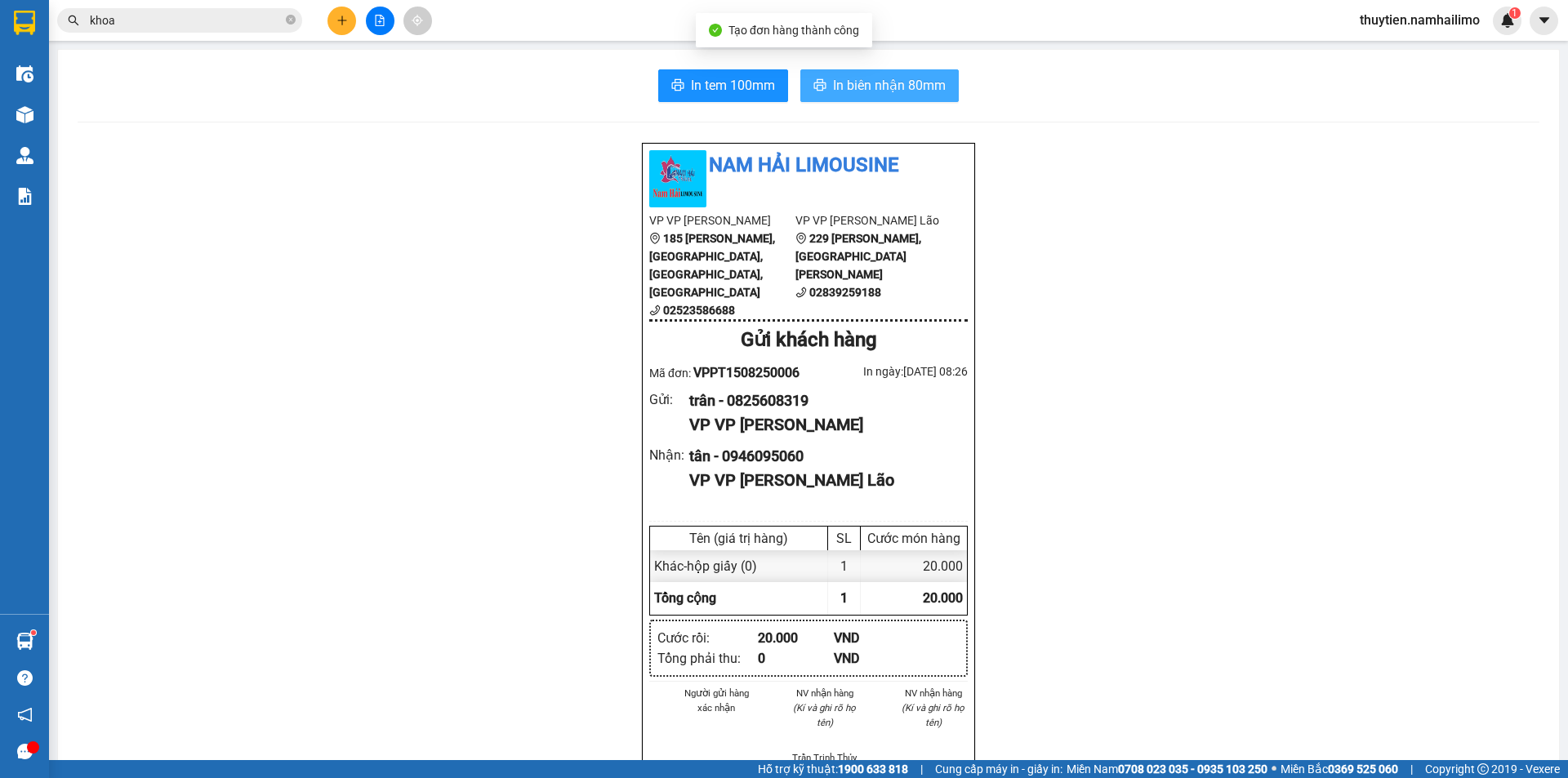
click at [873, 93] on span "In biên nhận 80mm" at bounding box center [889, 86] width 113 height 20
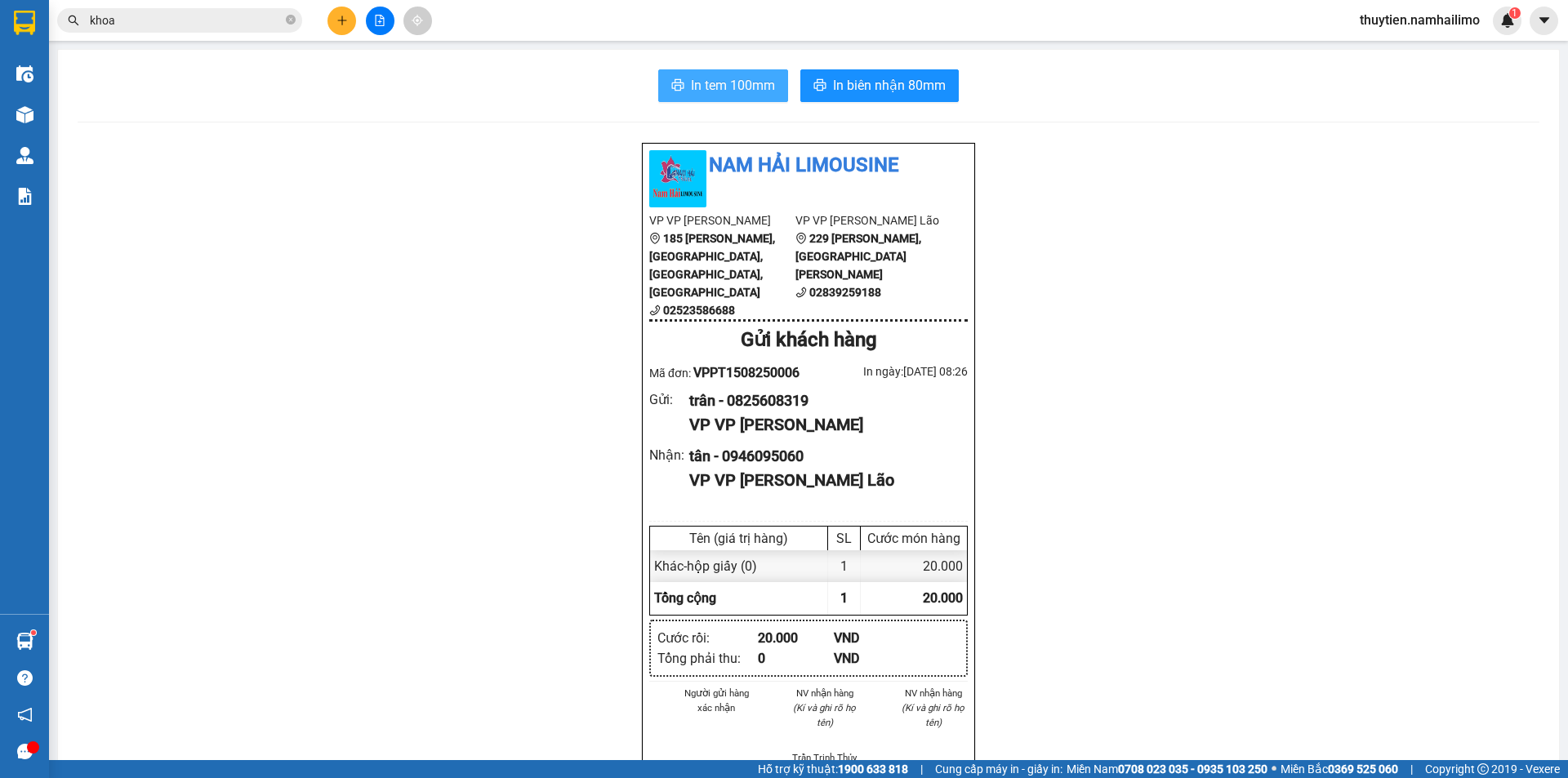
click at [695, 75] on span "In tem 100mm" at bounding box center [732, 86] width 84 height 20
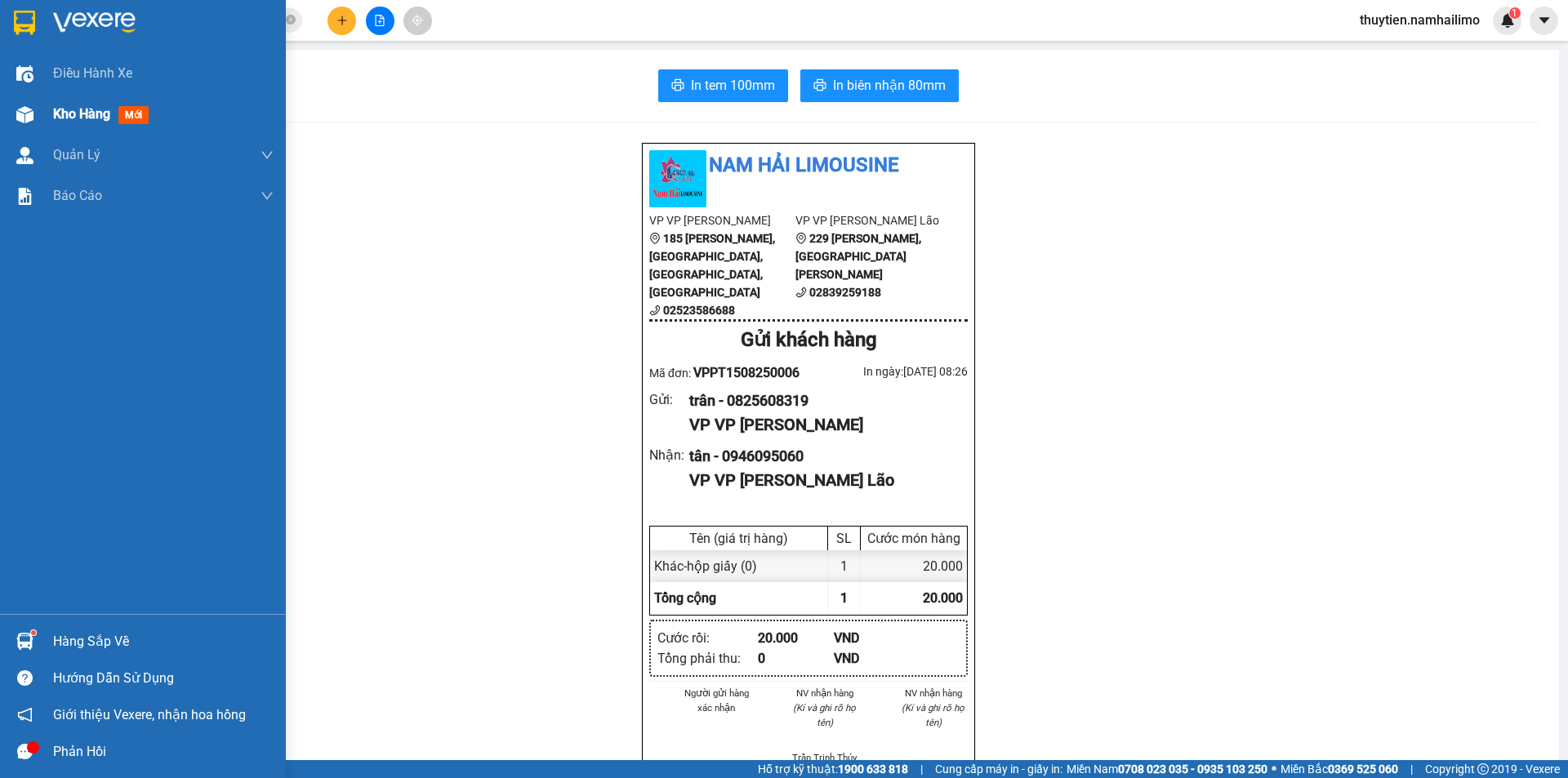
click at [66, 120] on span "Kho hàng" at bounding box center [82, 113] width 57 height 16
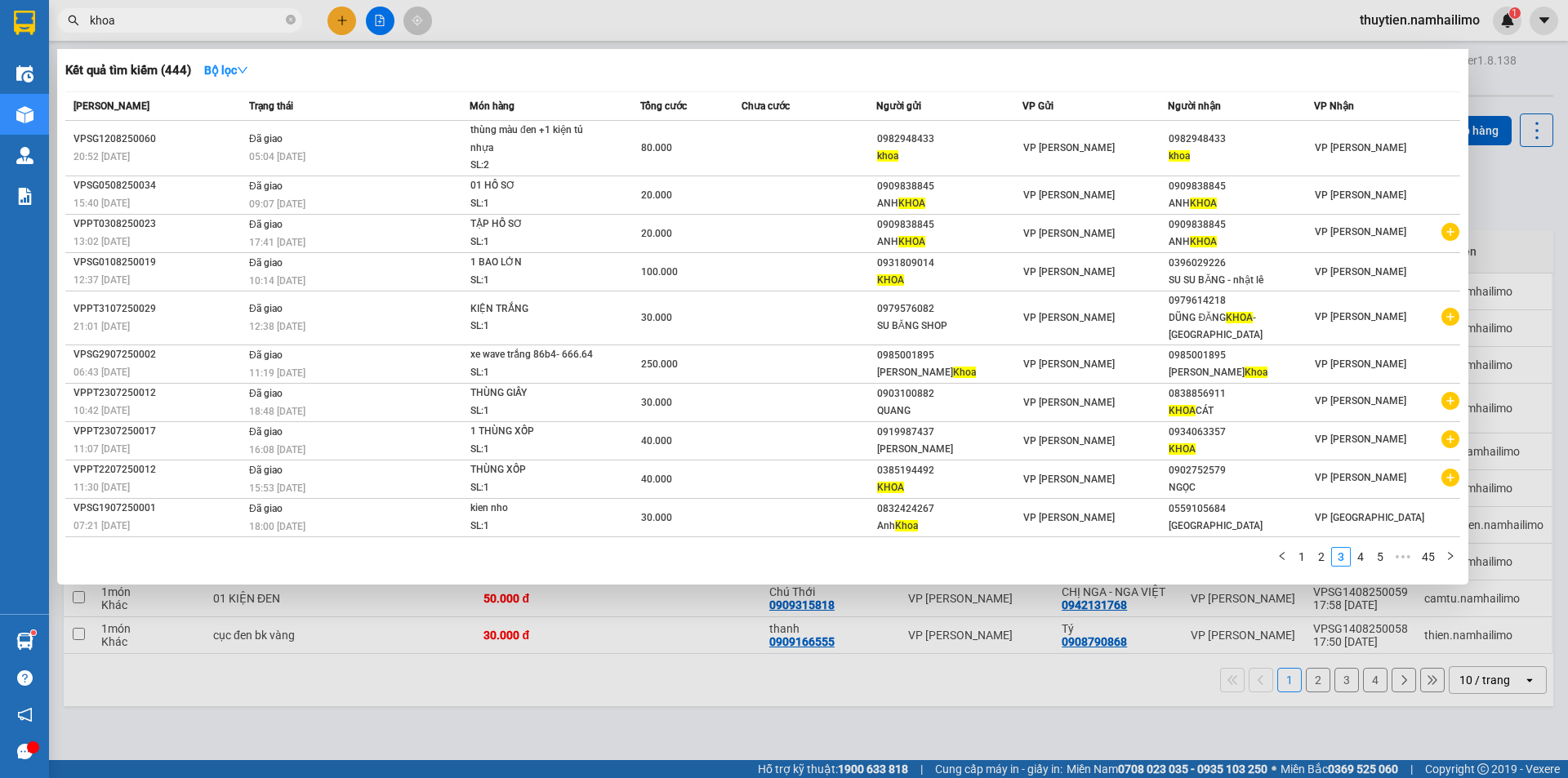
click at [234, 31] on span "khoa" at bounding box center [179, 20] width 245 height 25
click at [200, 29] on input "khoa" at bounding box center [187, 20] width 193 height 18
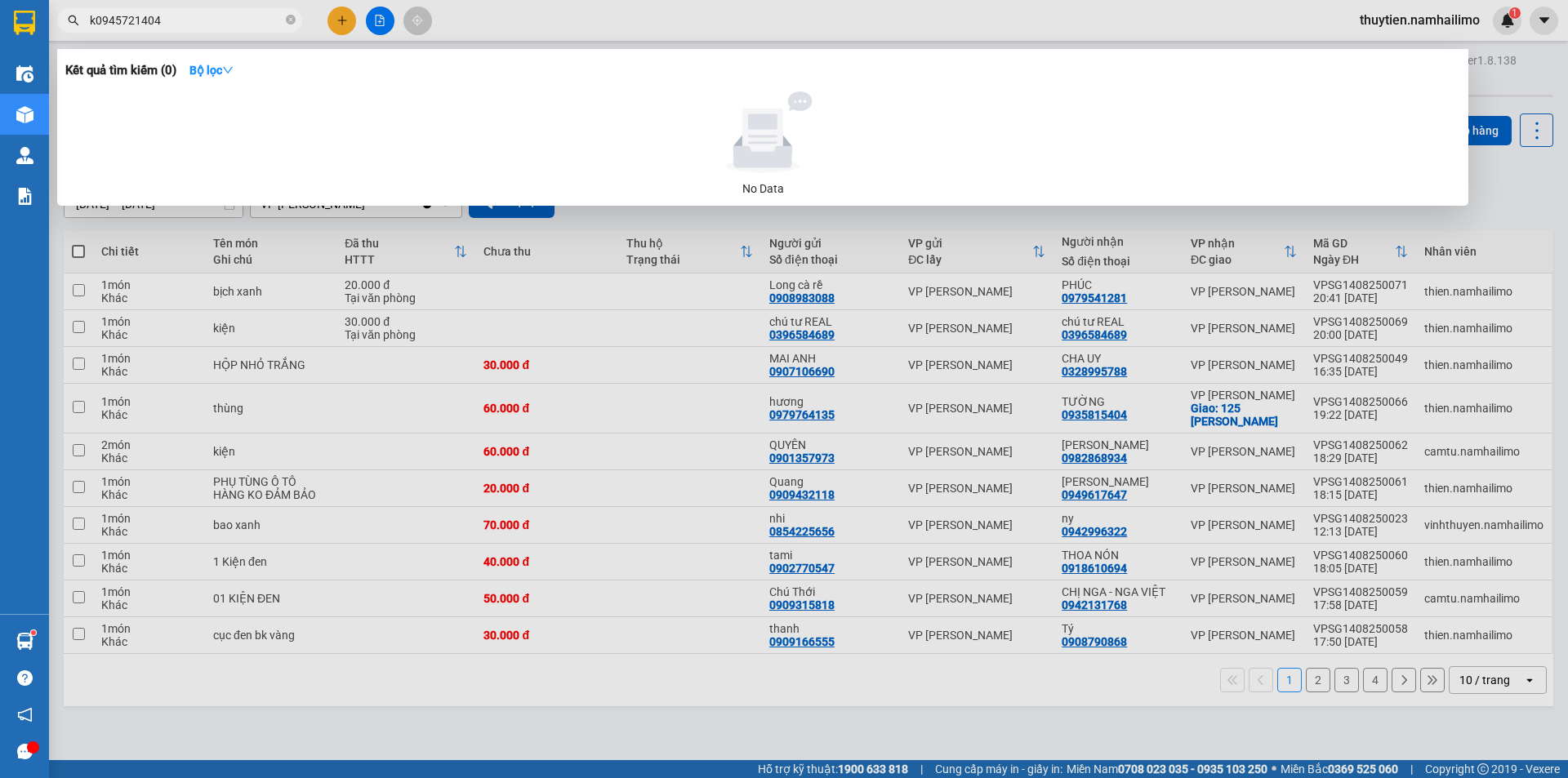
click at [93, 17] on input "k0945721404" at bounding box center [187, 20] width 193 height 18
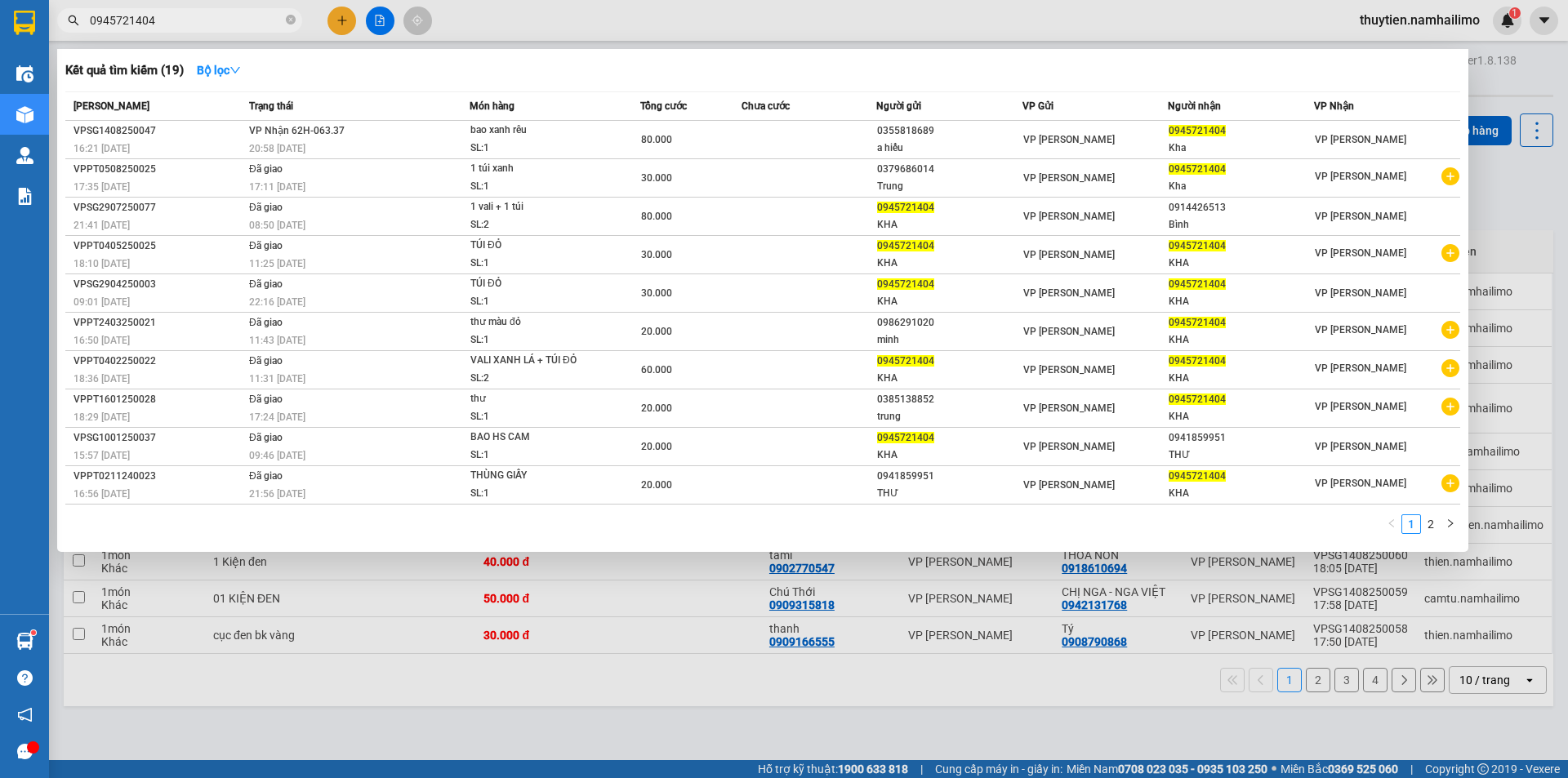
type input "0945721404"
click at [1039, 697] on div at bounding box center [784, 389] width 1568 height 778
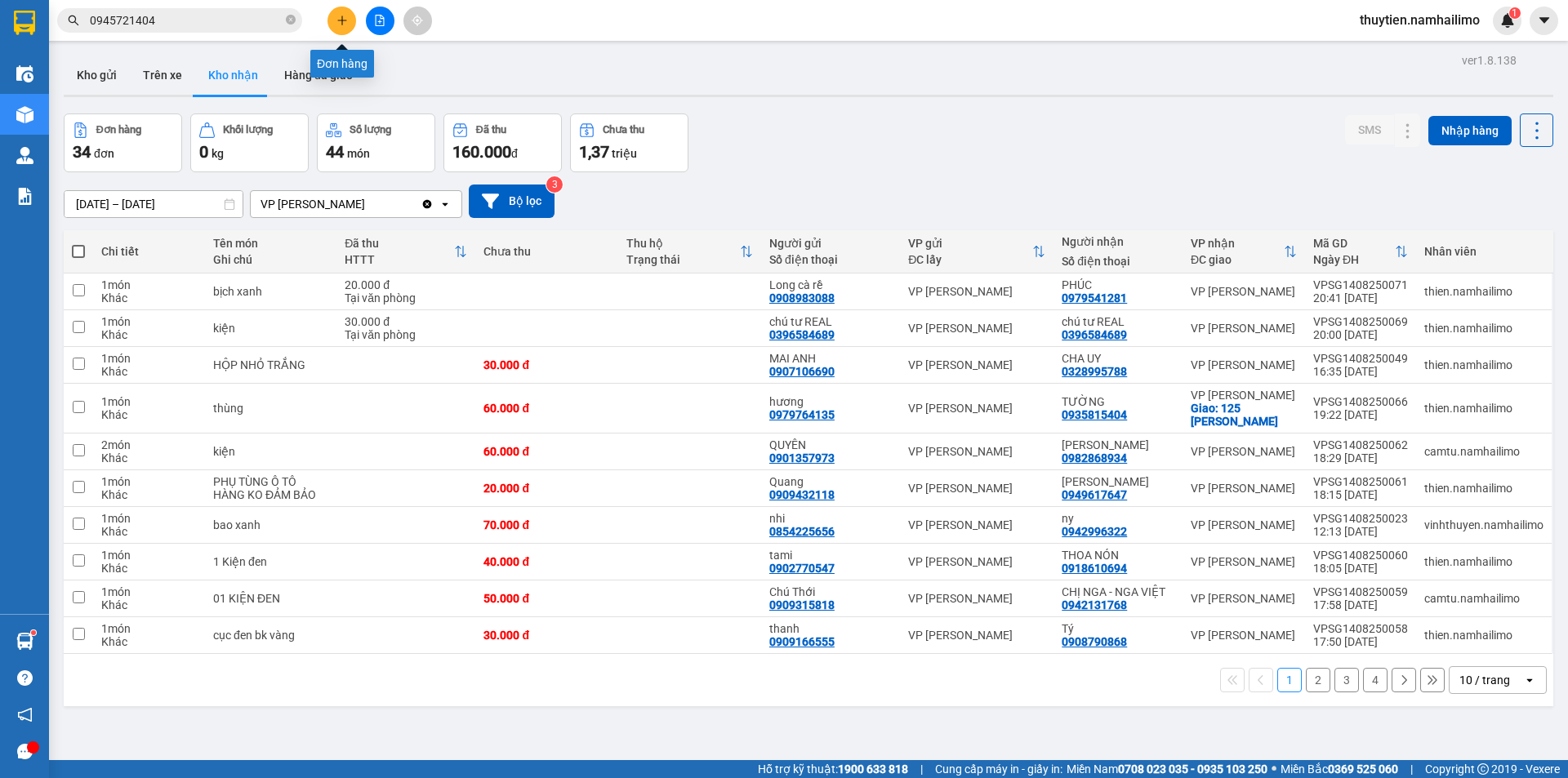
click at [338, 14] on button at bounding box center [341, 20] width 29 height 29
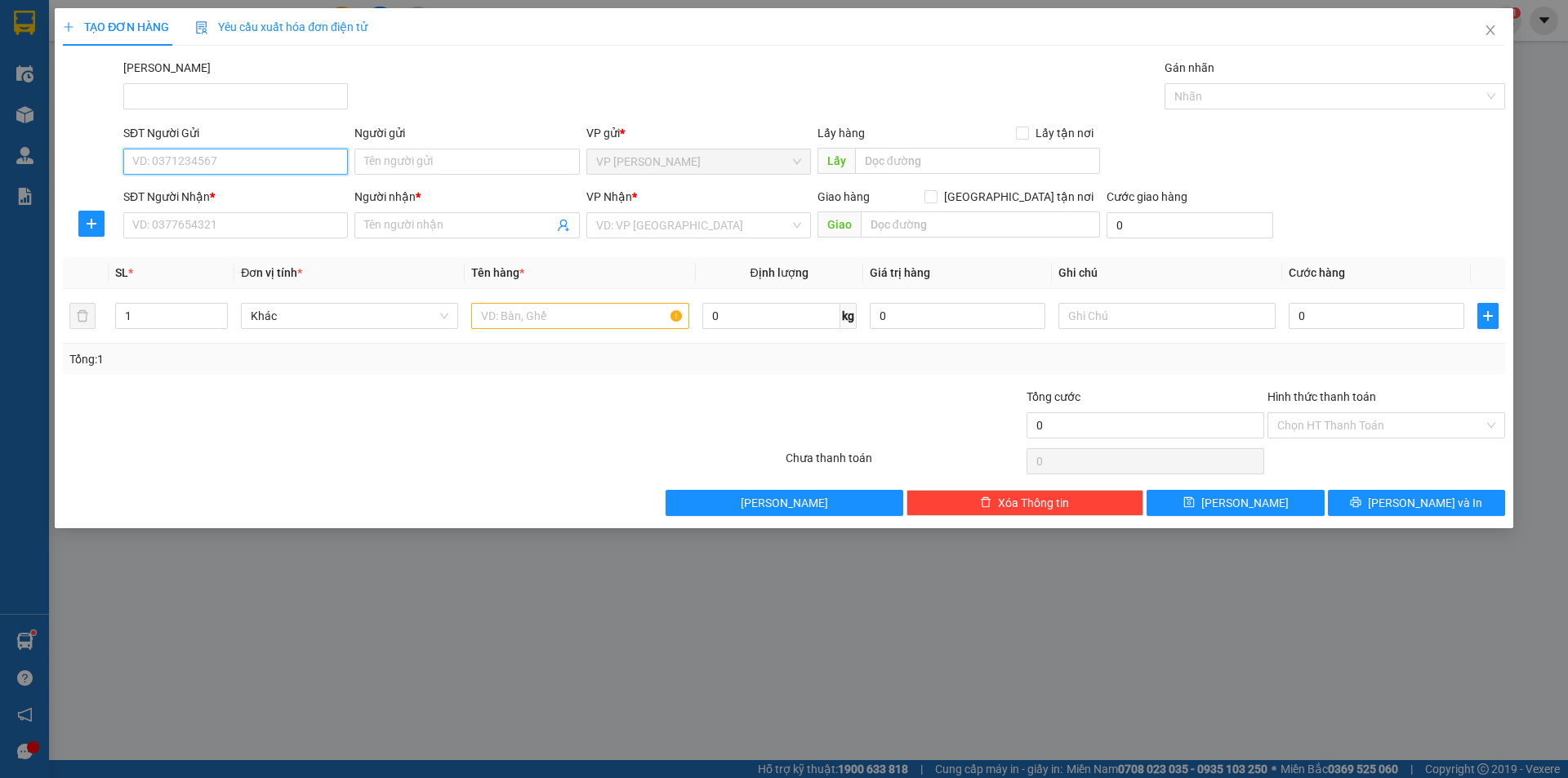
click at [218, 166] on input "SĐT Người Gửi" at bounding box center [235, 162] width 224 height 26
type input "0819002201"
click at [390, 158] on input "Người gửi" at bounding box center [466, 162] width 224 height 26
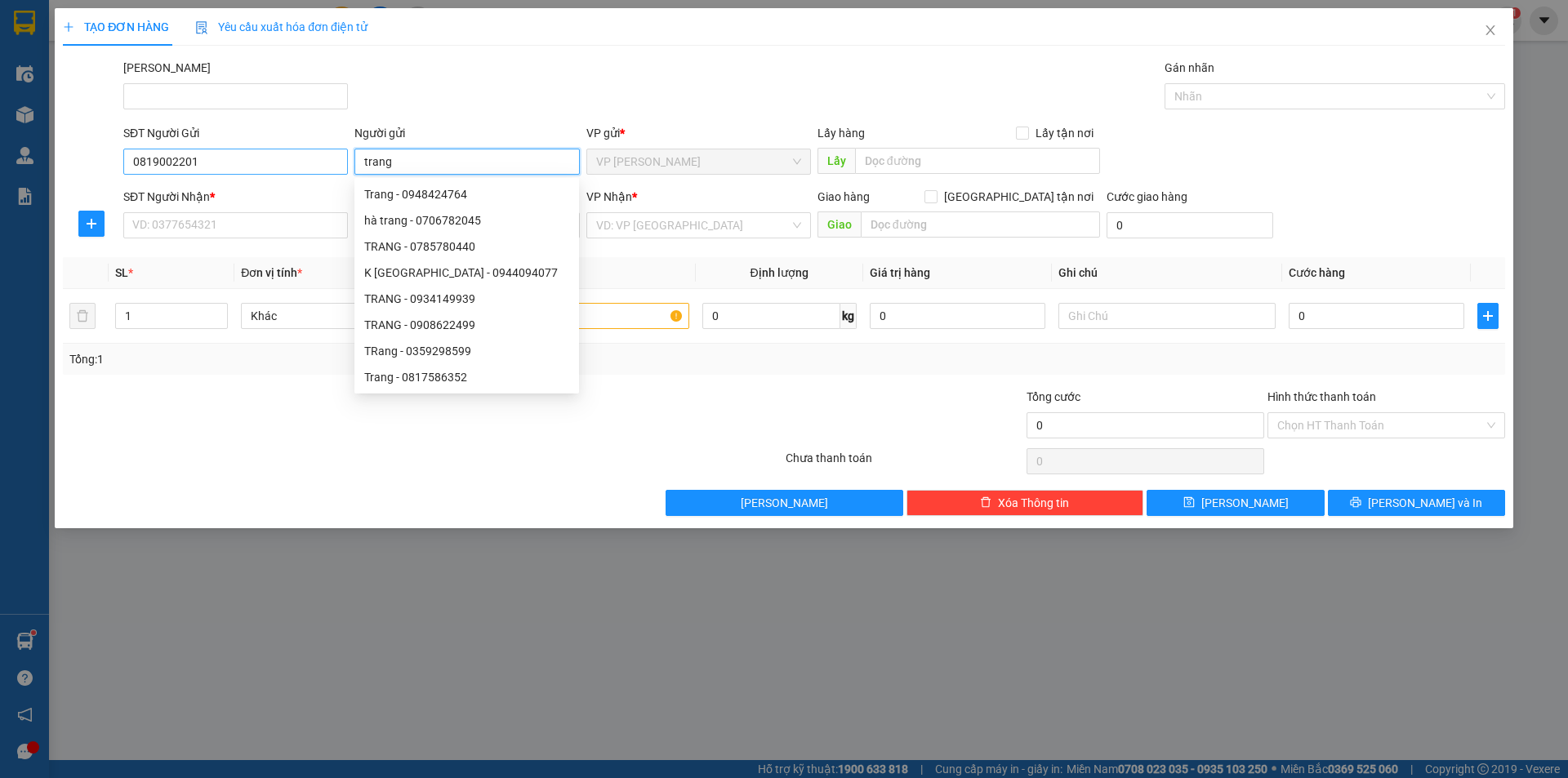
type input "trang"
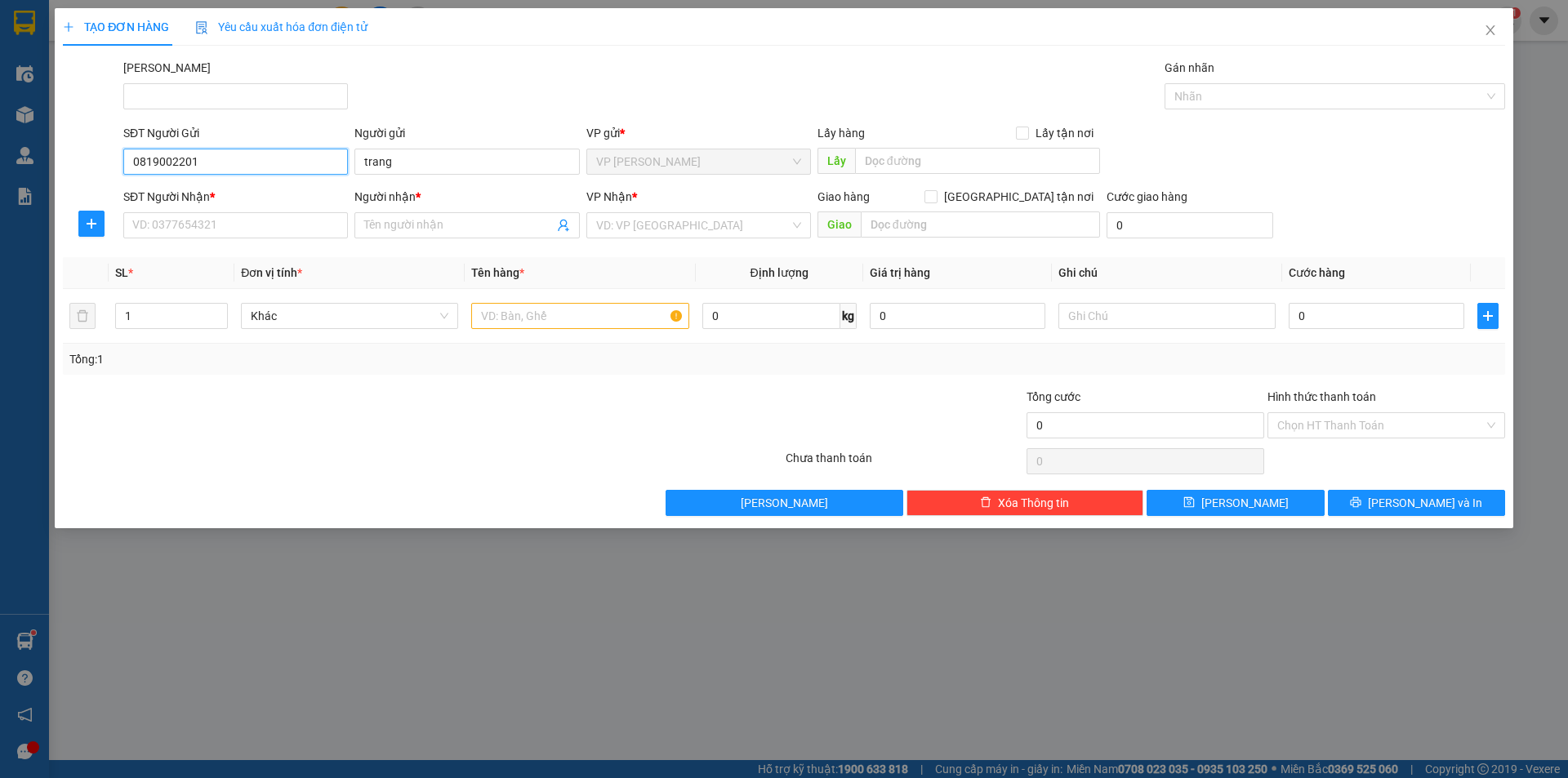
drag, startPoint x: 126, startPoint y: 154, endPoint x: 210, endPoint y: 166, distance: 84.9
click at [210, 166] on input "0819002201" at bounding box center [235, 162] width 224 height 26
click at [178, 223] on input "SĐT Người Nhận *" at bounding box center [235, 225] width 224 height 26
paste input "0819002201"
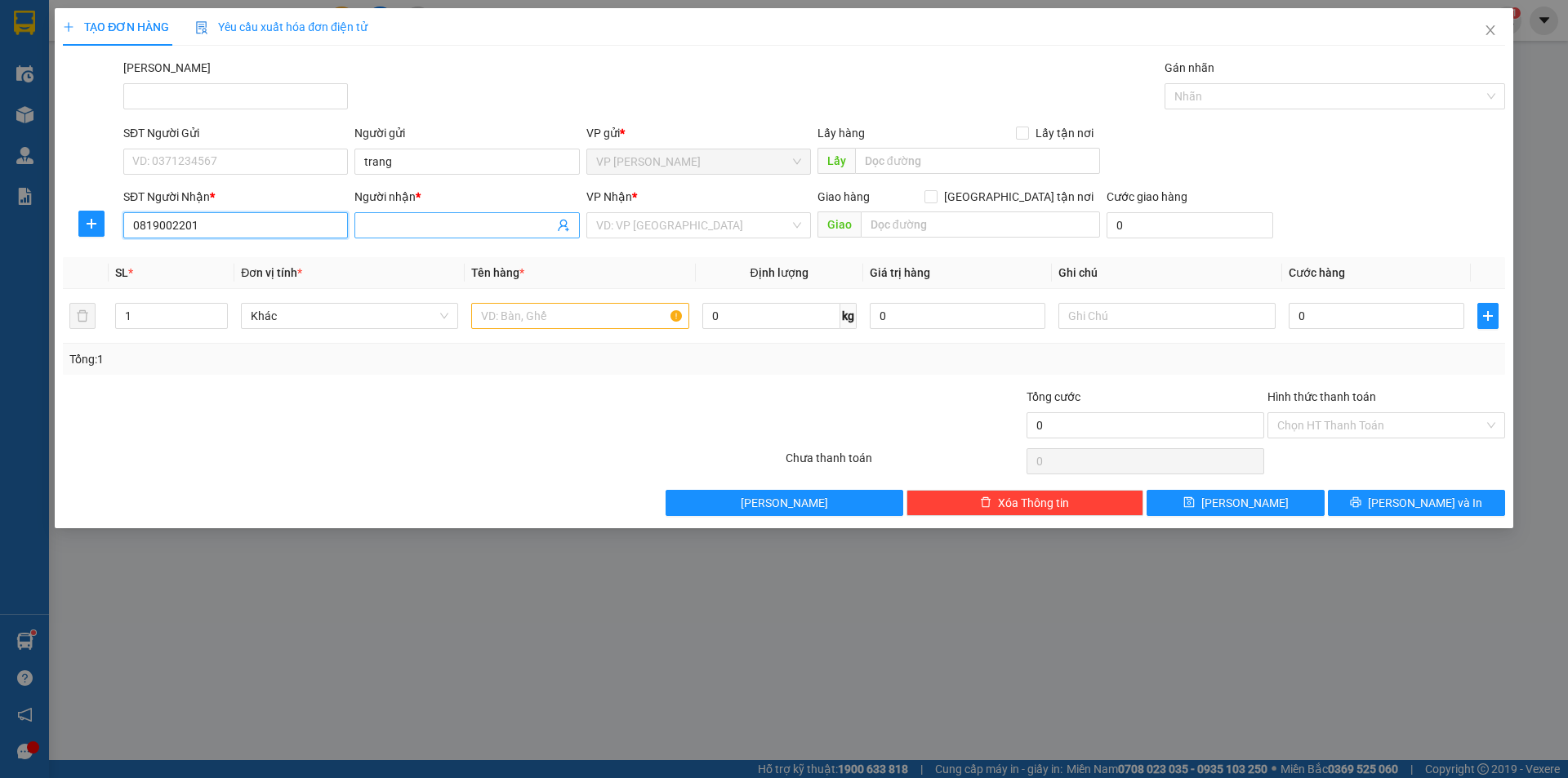
type input "0819002201"
click at [405, 219] on input "Người nhận *" at bounding box center [458, 225] width 189 height 18
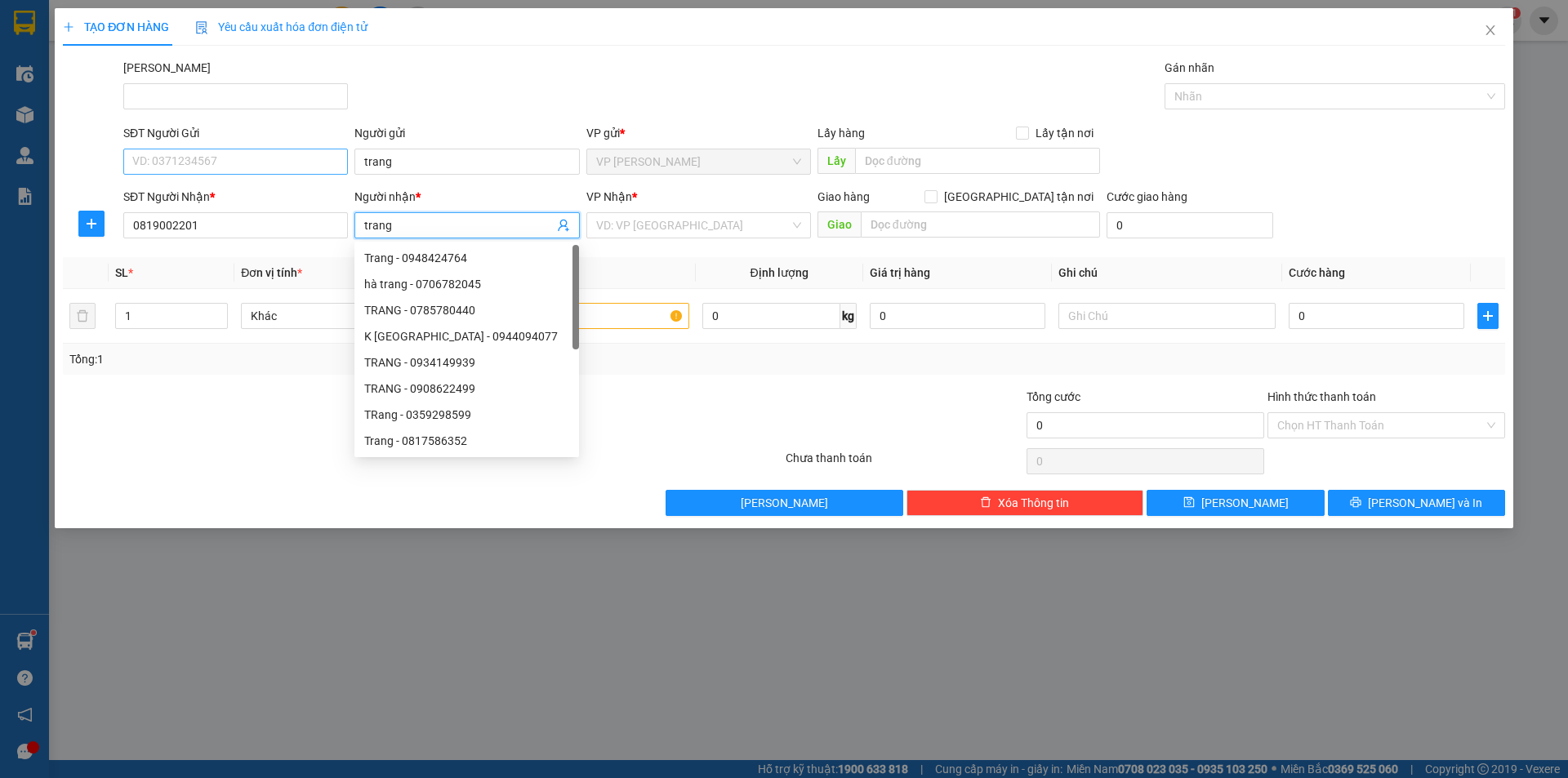
type input "trang"
click at [188, 162] on input "SĐT Người Gửi" at bounding box center [235, 162] width 224 height 26
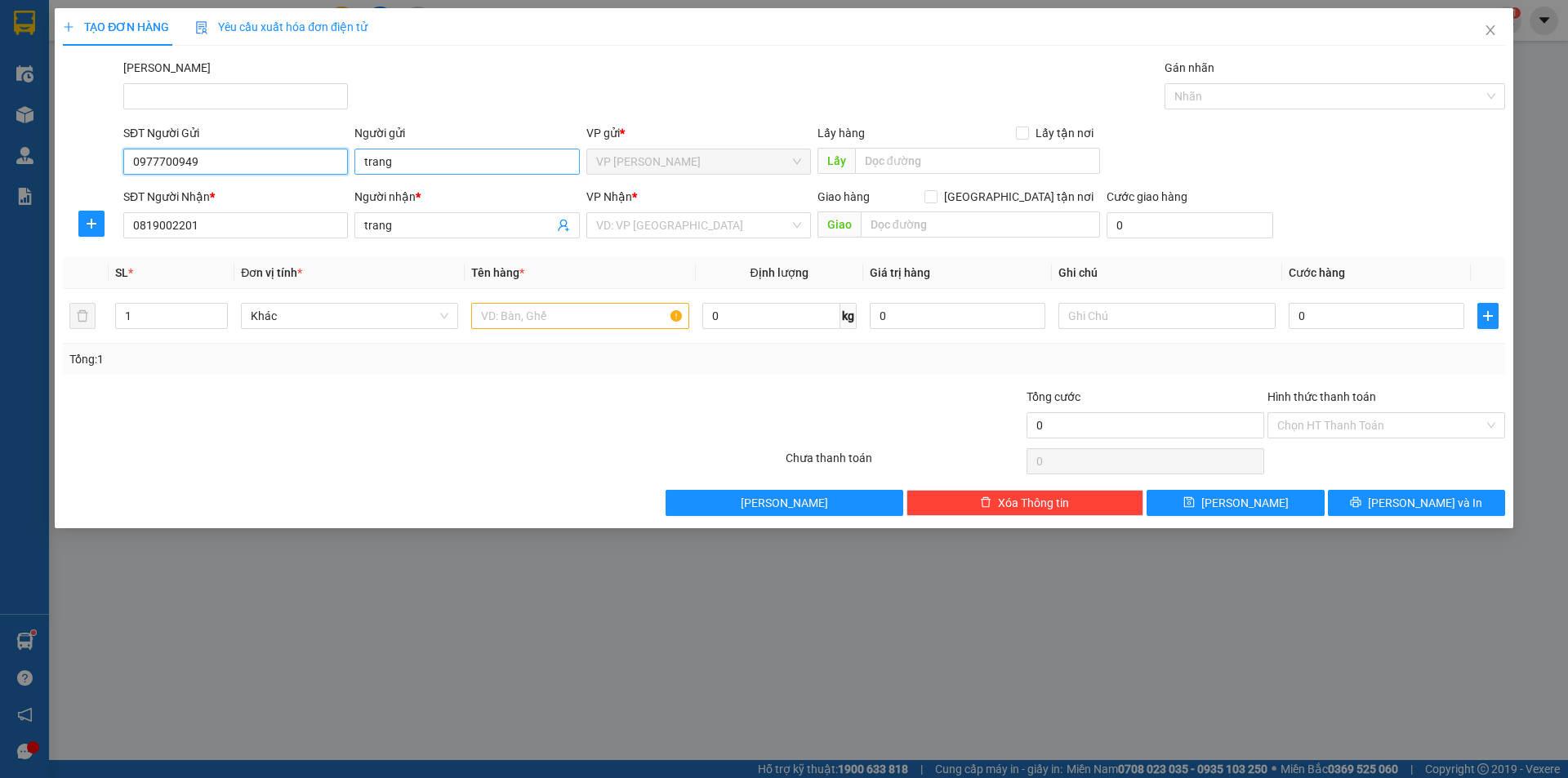
type input "0977700949"
click at [442, 164] on input "trang" at bounding box center [466, 162] width 224 height 26
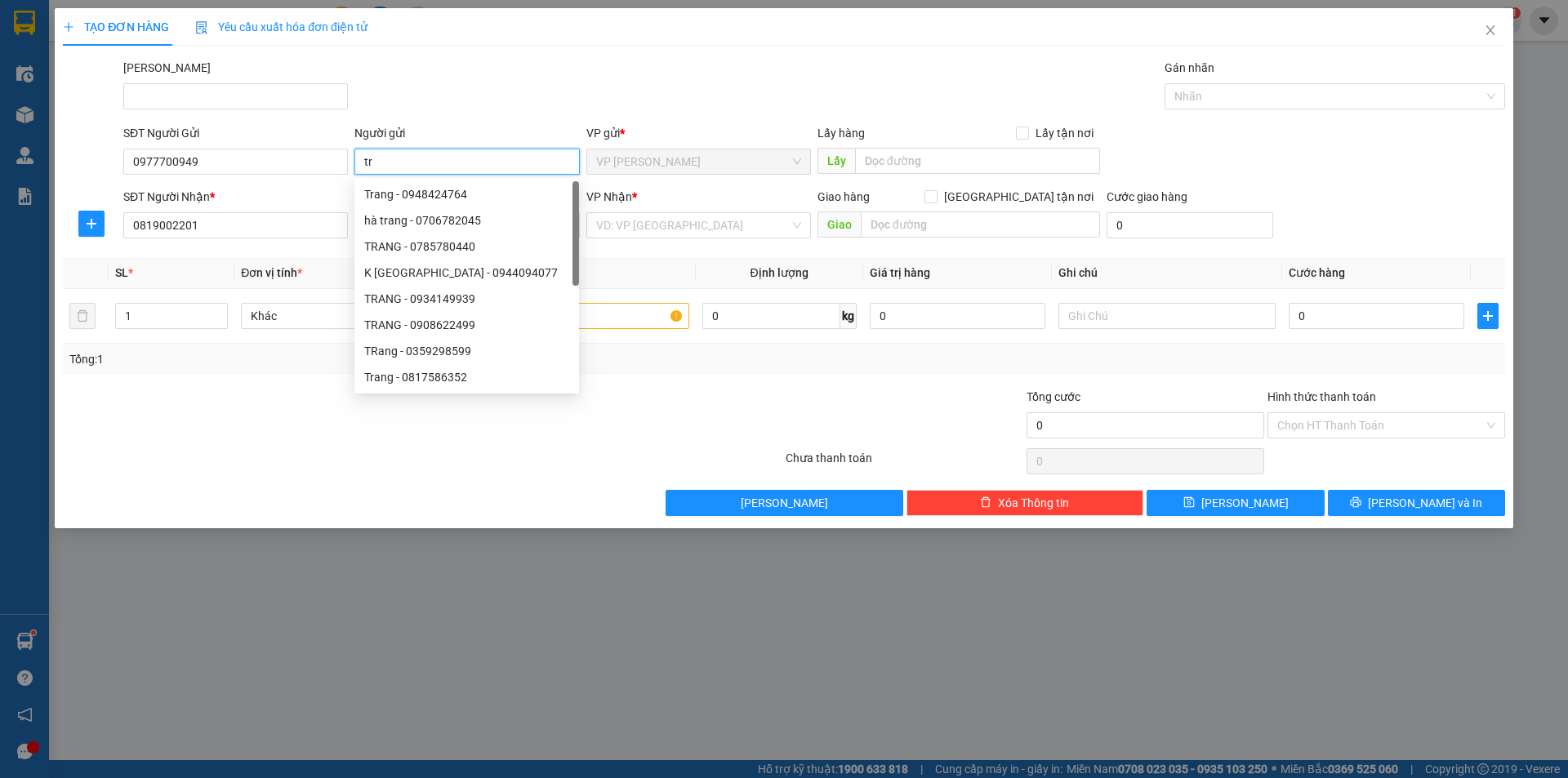
type input "t"
type input "d"
type input "như"
click at [699, 231] on input "search" at bounding box center [692, 225] width 193 height 25
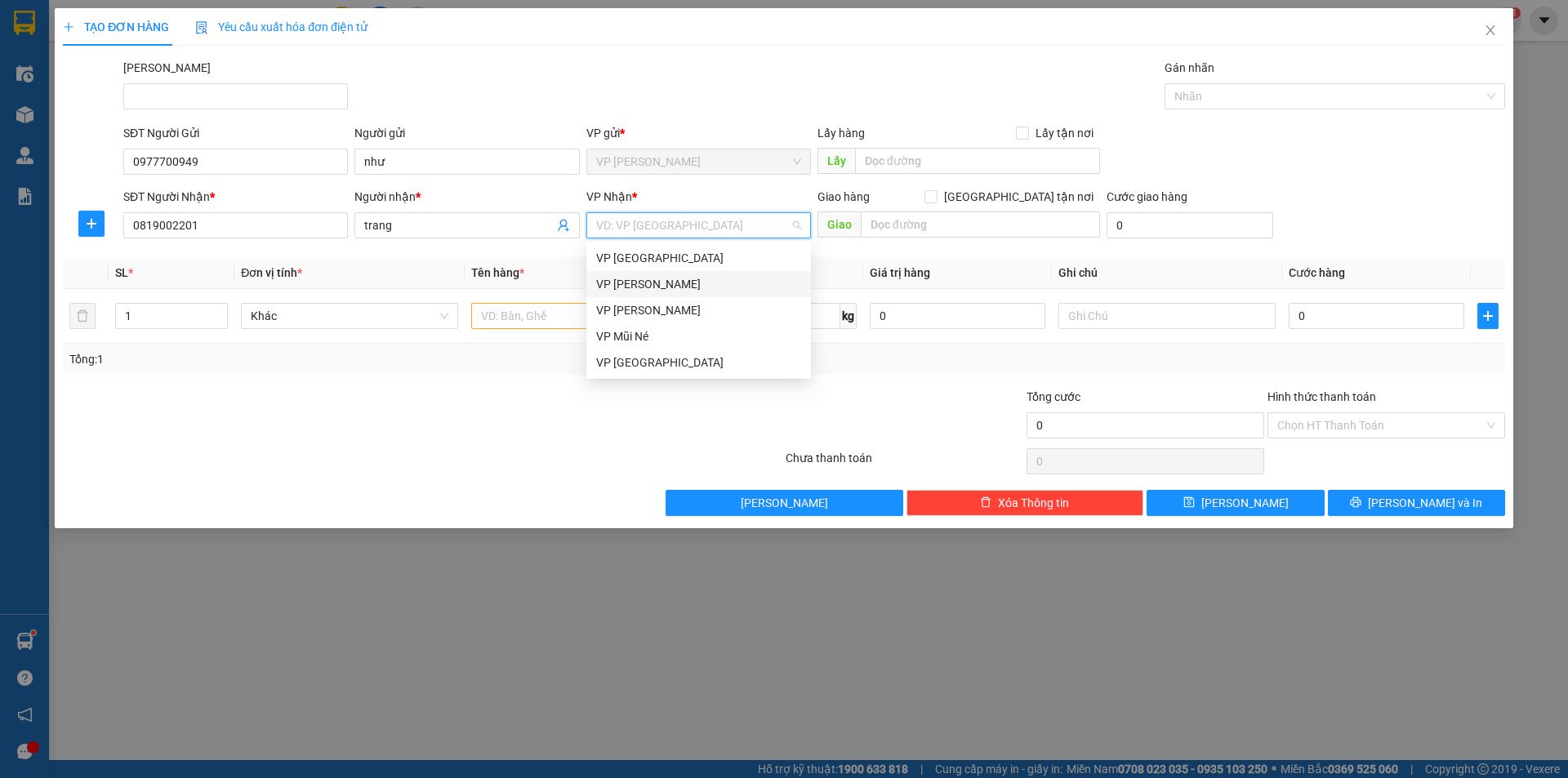
click at [686, 280] on div "VP [PERSON_NAME]" at bounding box center [698, 284] width 205 height 18
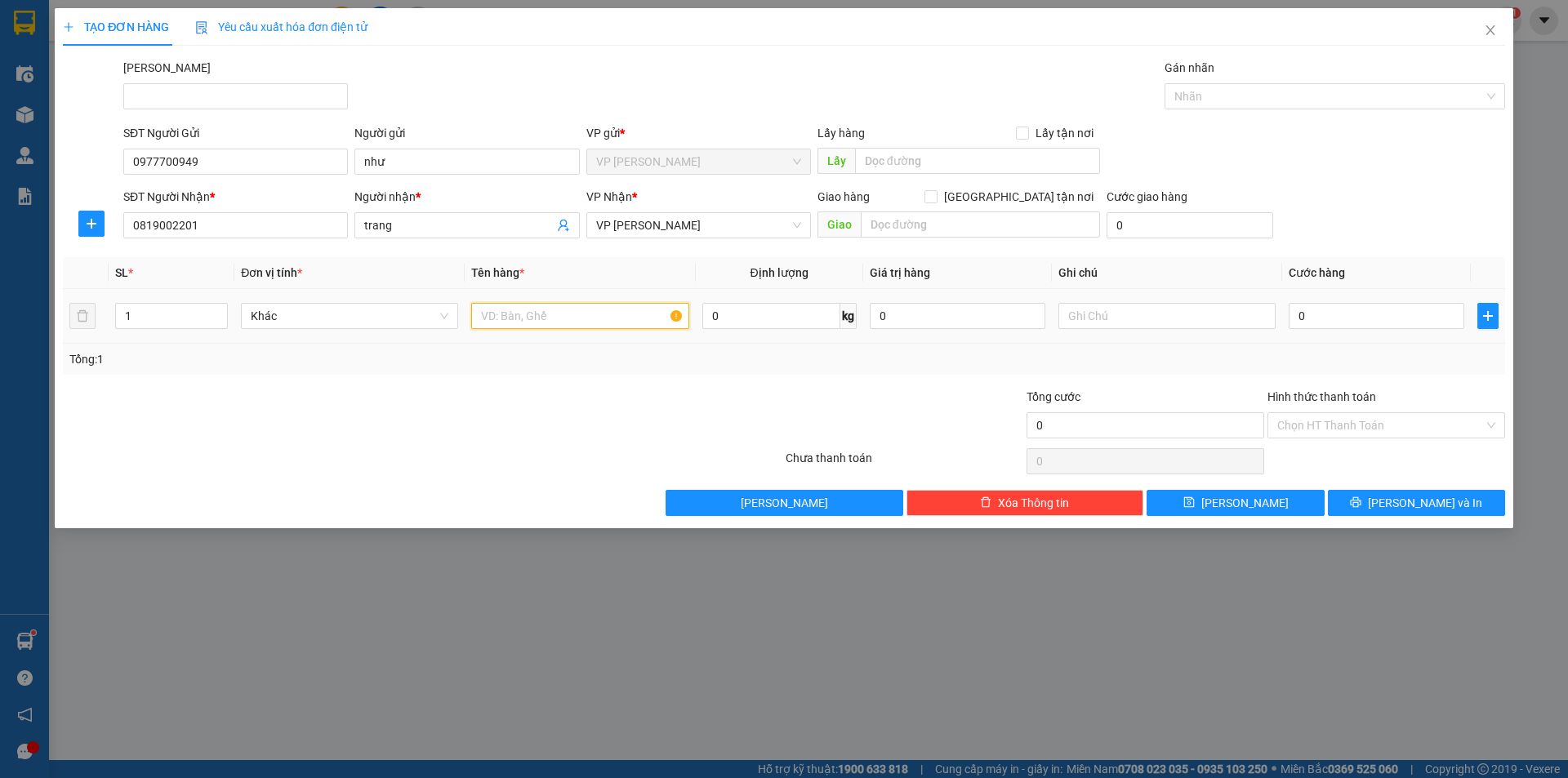
click at [578, 311] on input "text" at bounding box center [579, 315] width 217 height 26
type input "lon sữa"
click at [1322, 315] on input "0" at bounding box center [1376, 315] width 176 height 26
type input "2"
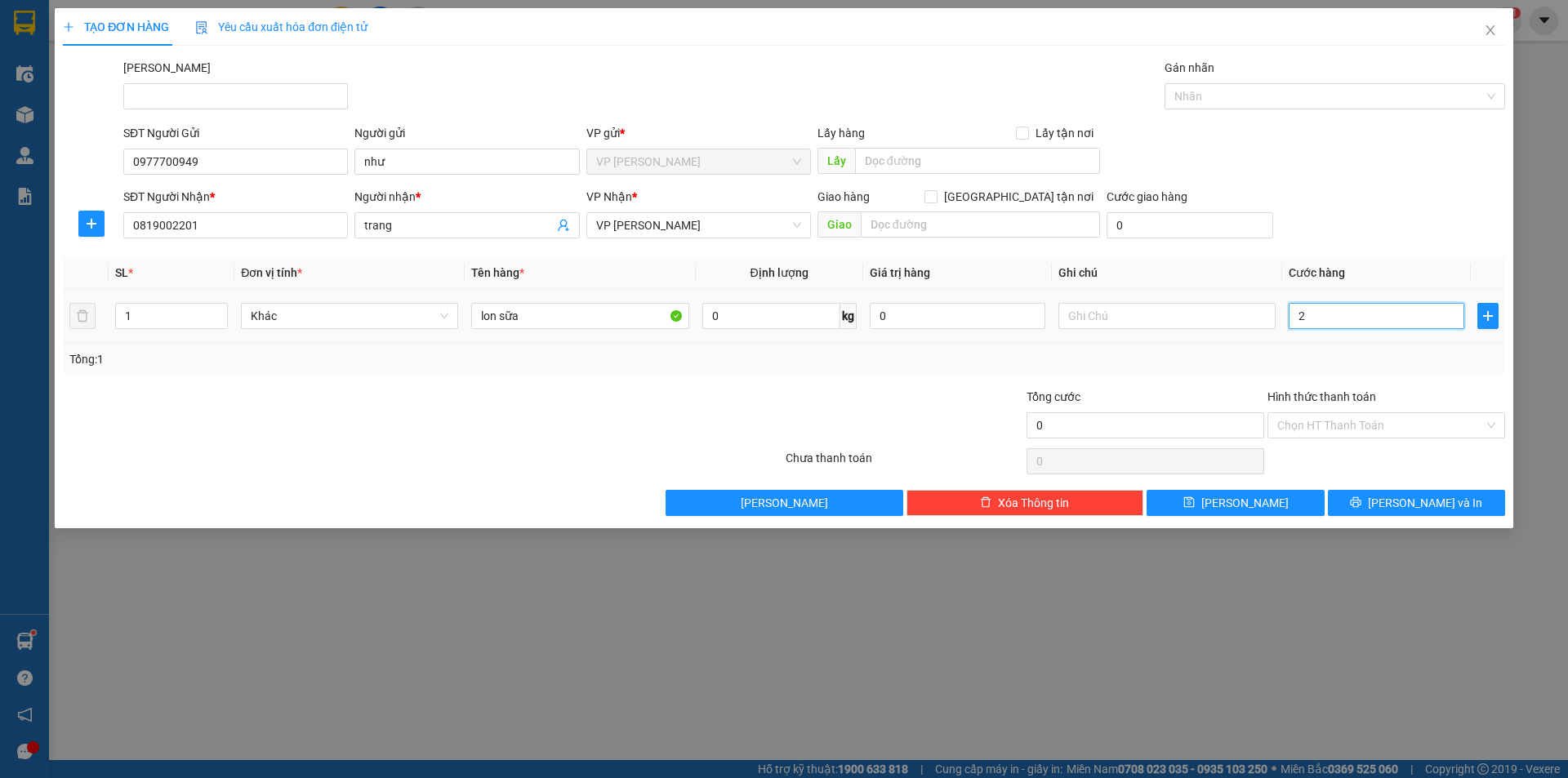
type input "2"
type input "20"
type input "20.000"
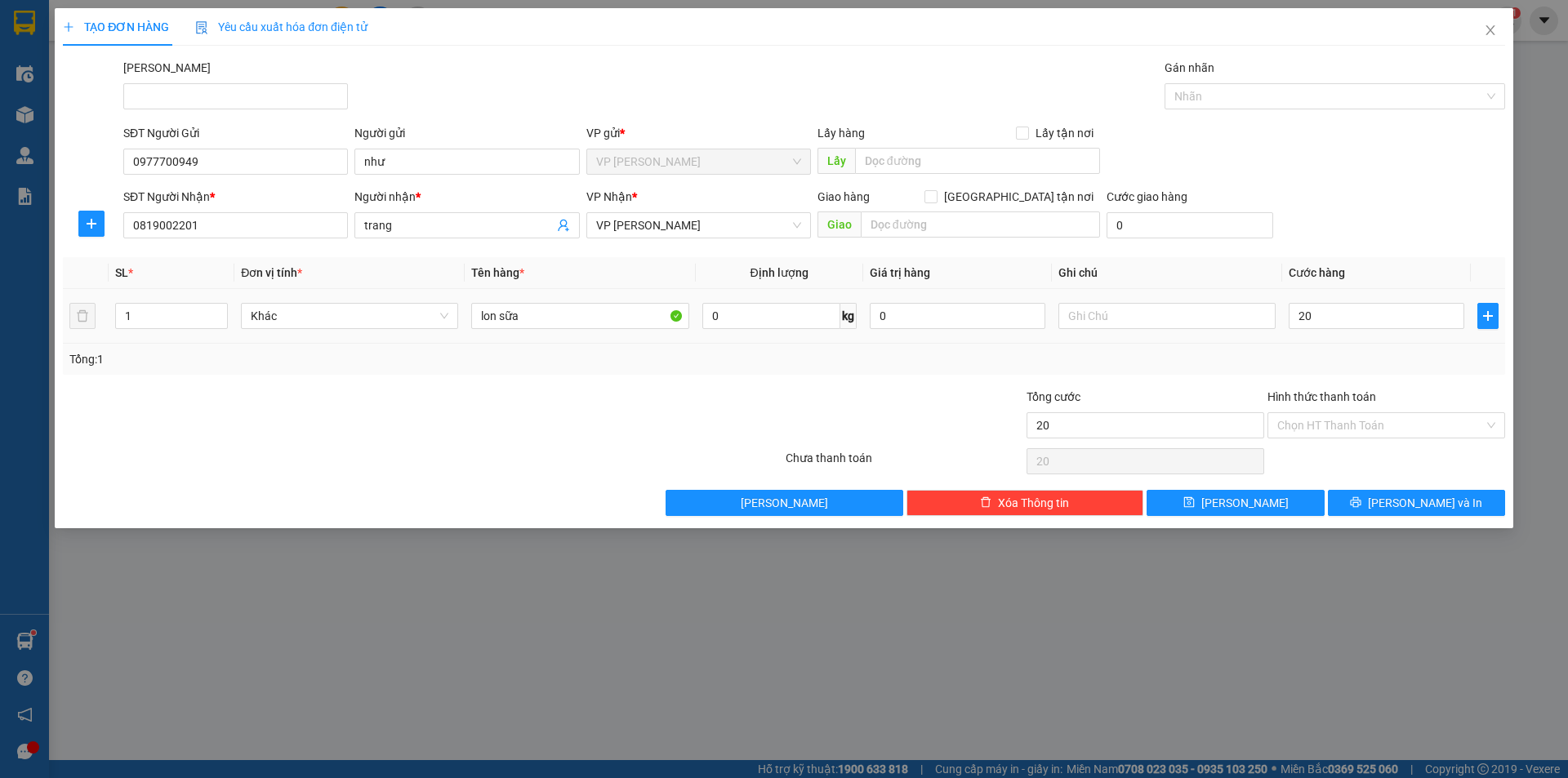
type input "20.000"
click at [1348, 358] on div "Tổng: 1" at bounding box center [784, 360] width 1429 height 18
click at [1333, 424] on input "Hình thức thanh toán" at bounding box center [1380, 425] width 207 height 25
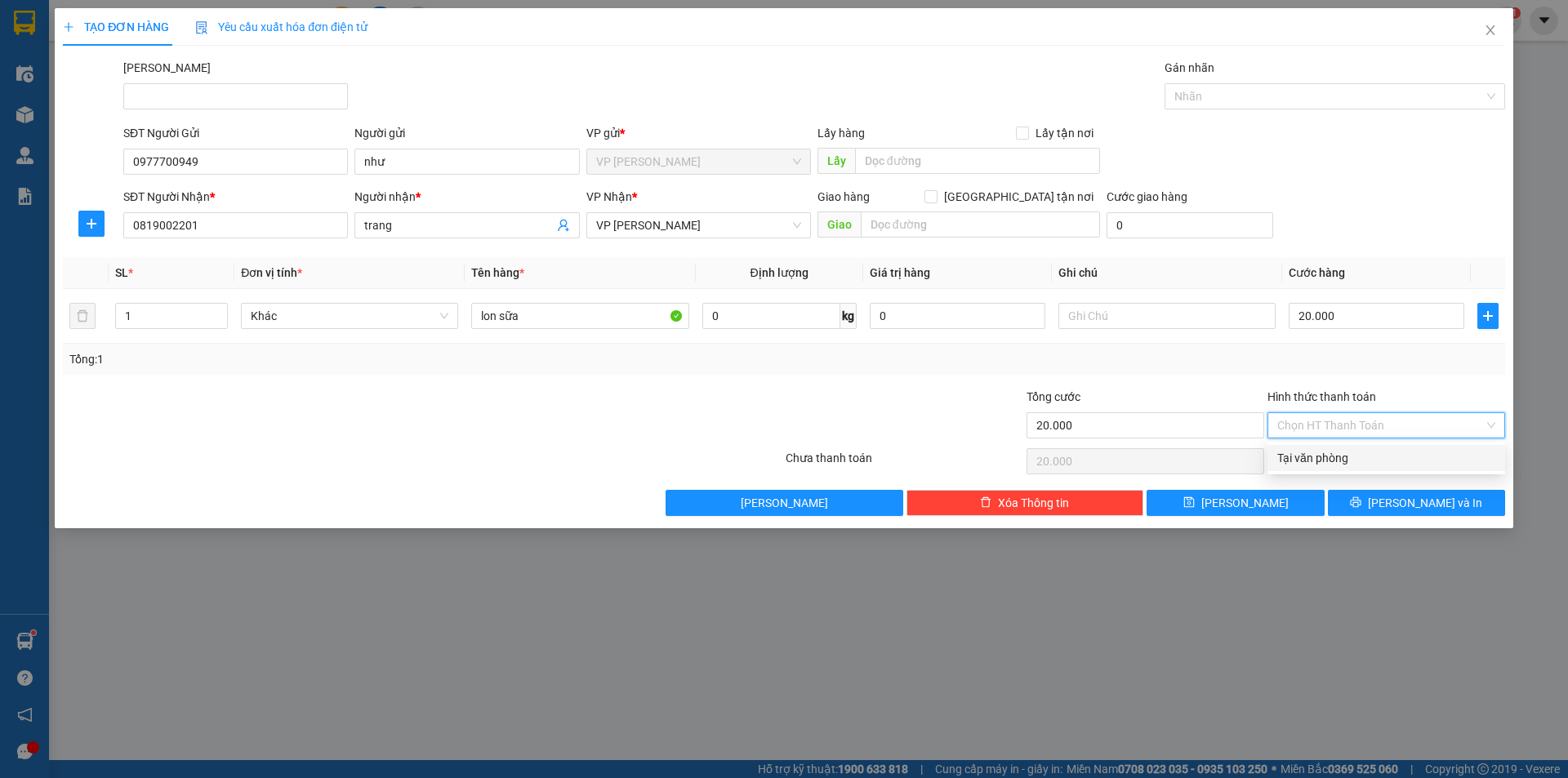
click at [1336, 452] on div "Tại văn phòng" at bounding box center [1386, 458] width 218 height 18
type input "0"
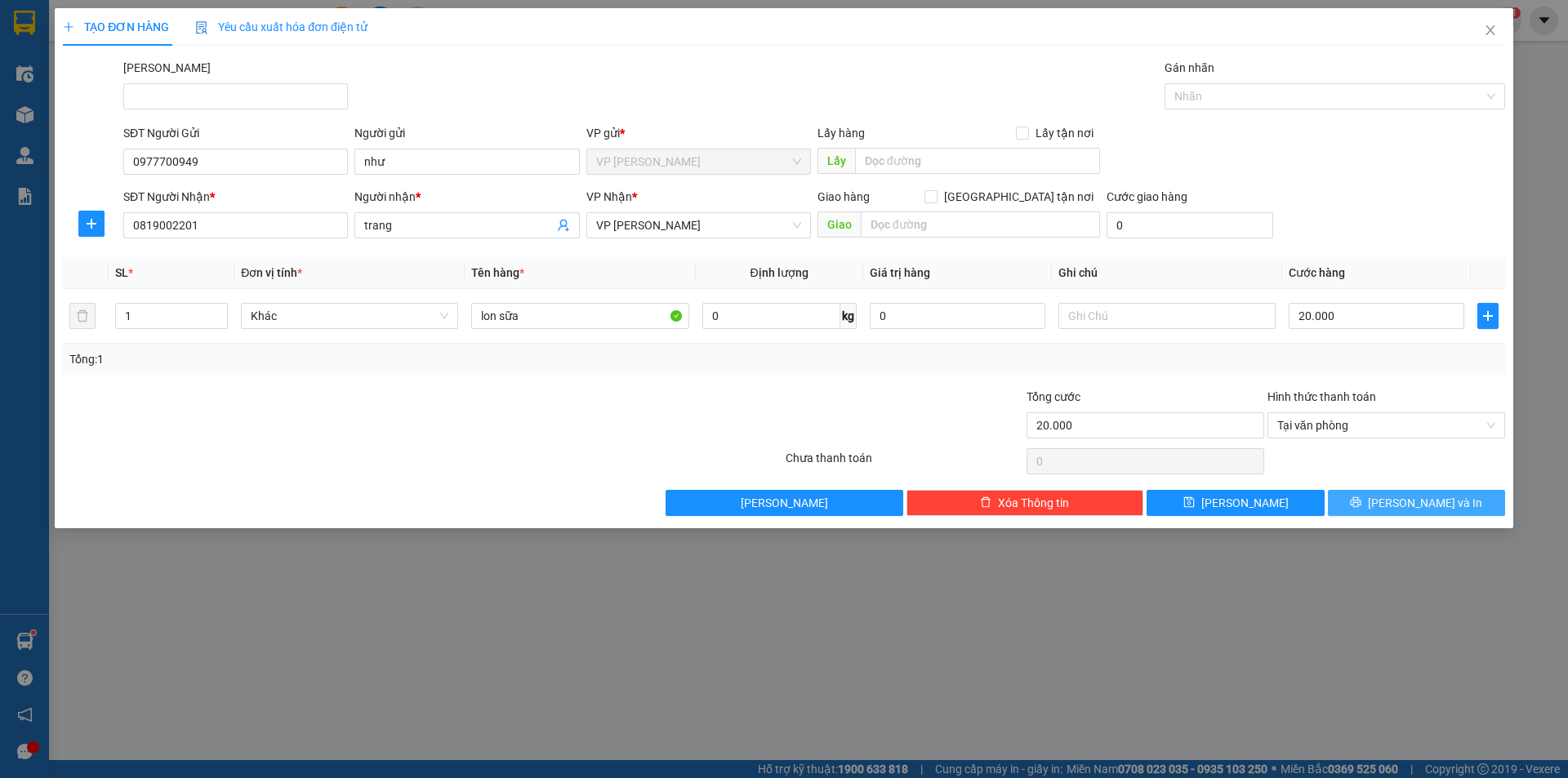
click at [1448, 506] on button "[PERSON_NAME] và In" at bounding box center [1416, 503] width 177 height 26
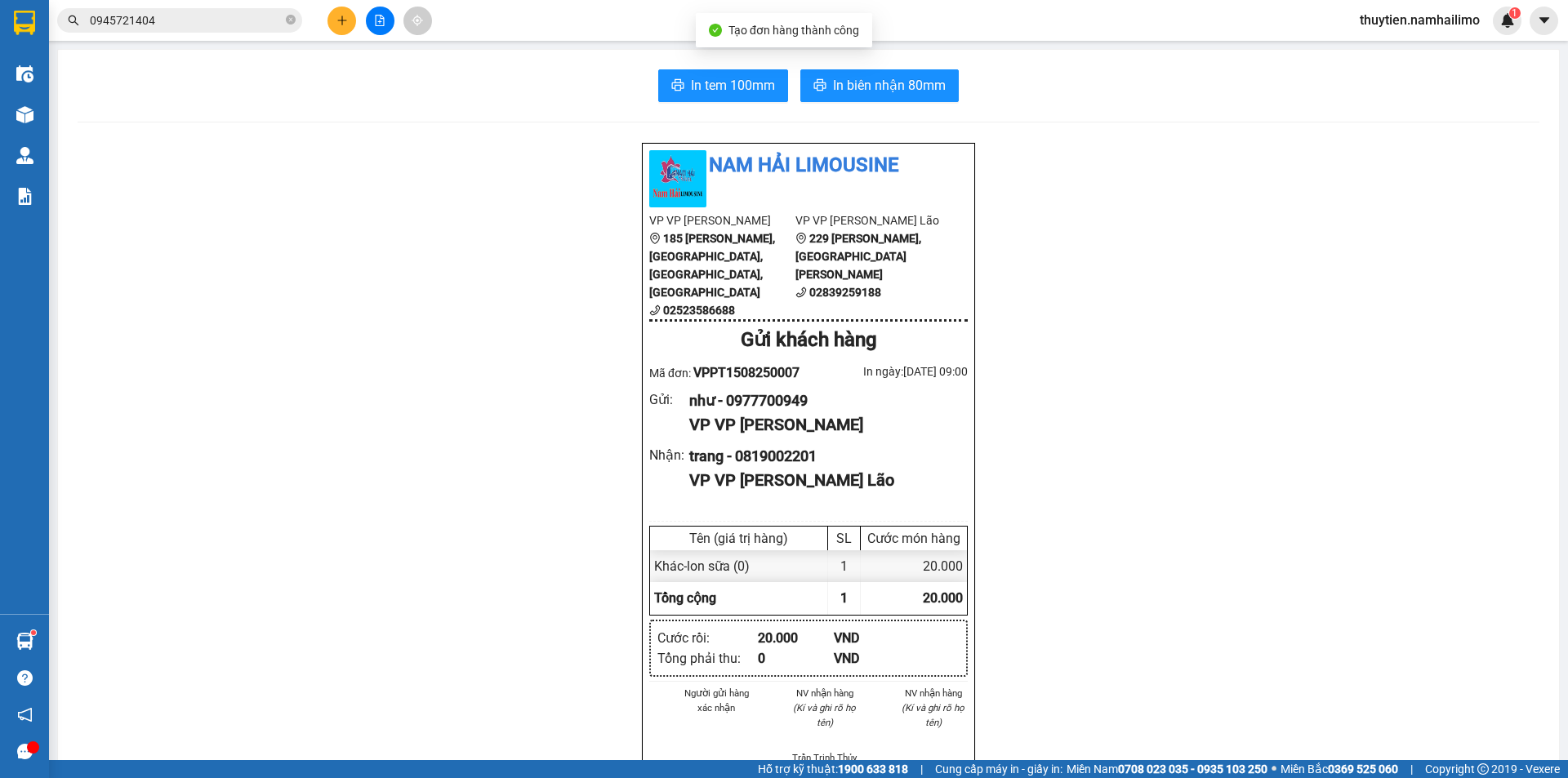
click at [844, 62] on div "In tem 100mm In biên nhận 80mm Nam Hải Limousine VP VP [PERSON_NAME] 185 [PERSO…" at bounding box center [808, 765] width 1501 height 1431
click at [850, 75] on button "In biên nhận 80mm" at bounding box center [879, 86] width 158 height 33
click at [707, 82] on span "In tem 100mm" at bounding box center [732, 86] width 84 height 20
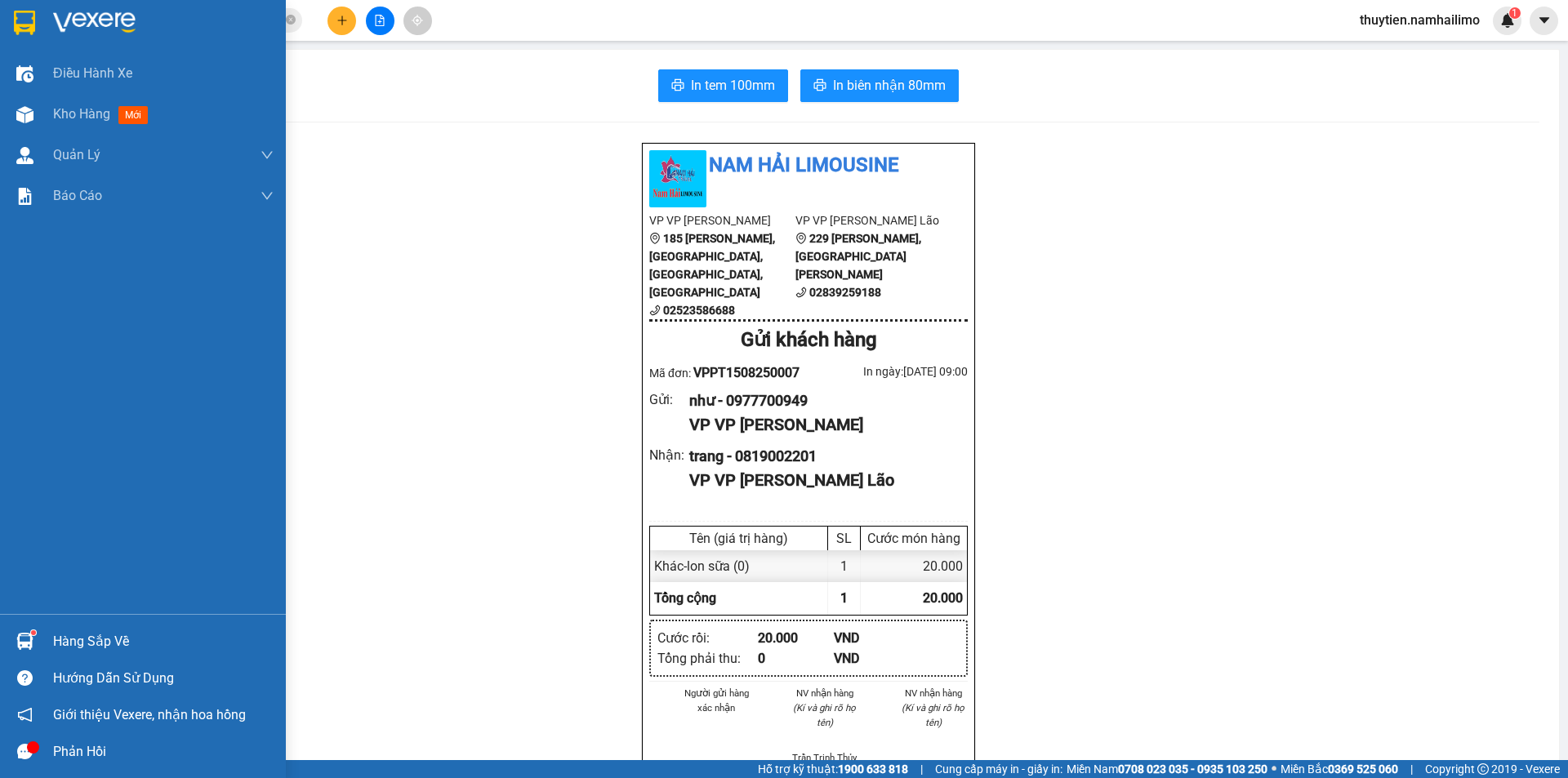
drag, startPoint x: 79, startPoint y: 114, endPoint x: 175, endPoint y: 1, distance: 148.3
click at [79, 114] on span "Kho hàng" at bounding box center [82, 113] width 57 height 16
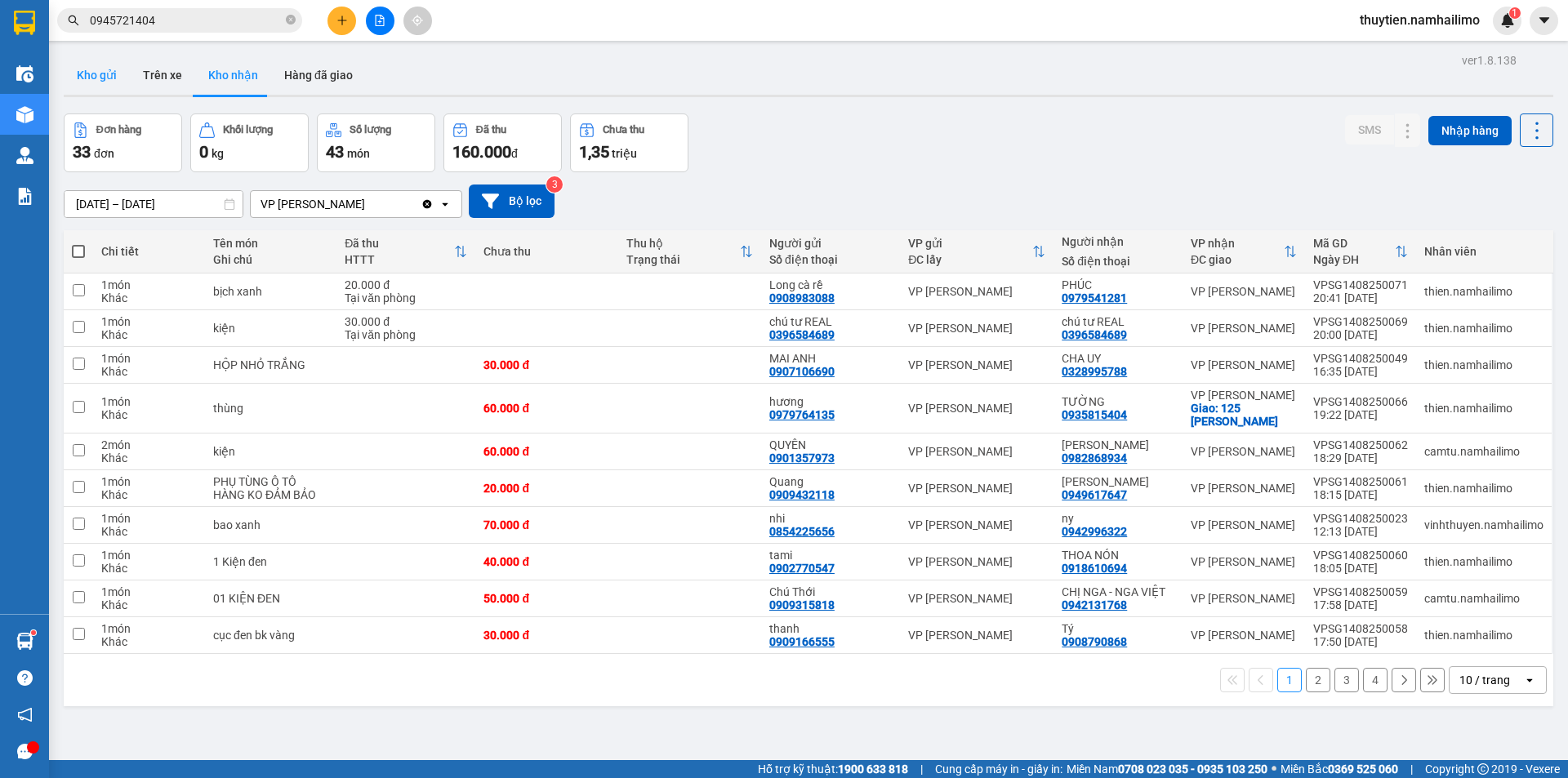
click at [81, 66] on button "Kho gửi" at bounding box center [97, 74] width 66 height 40
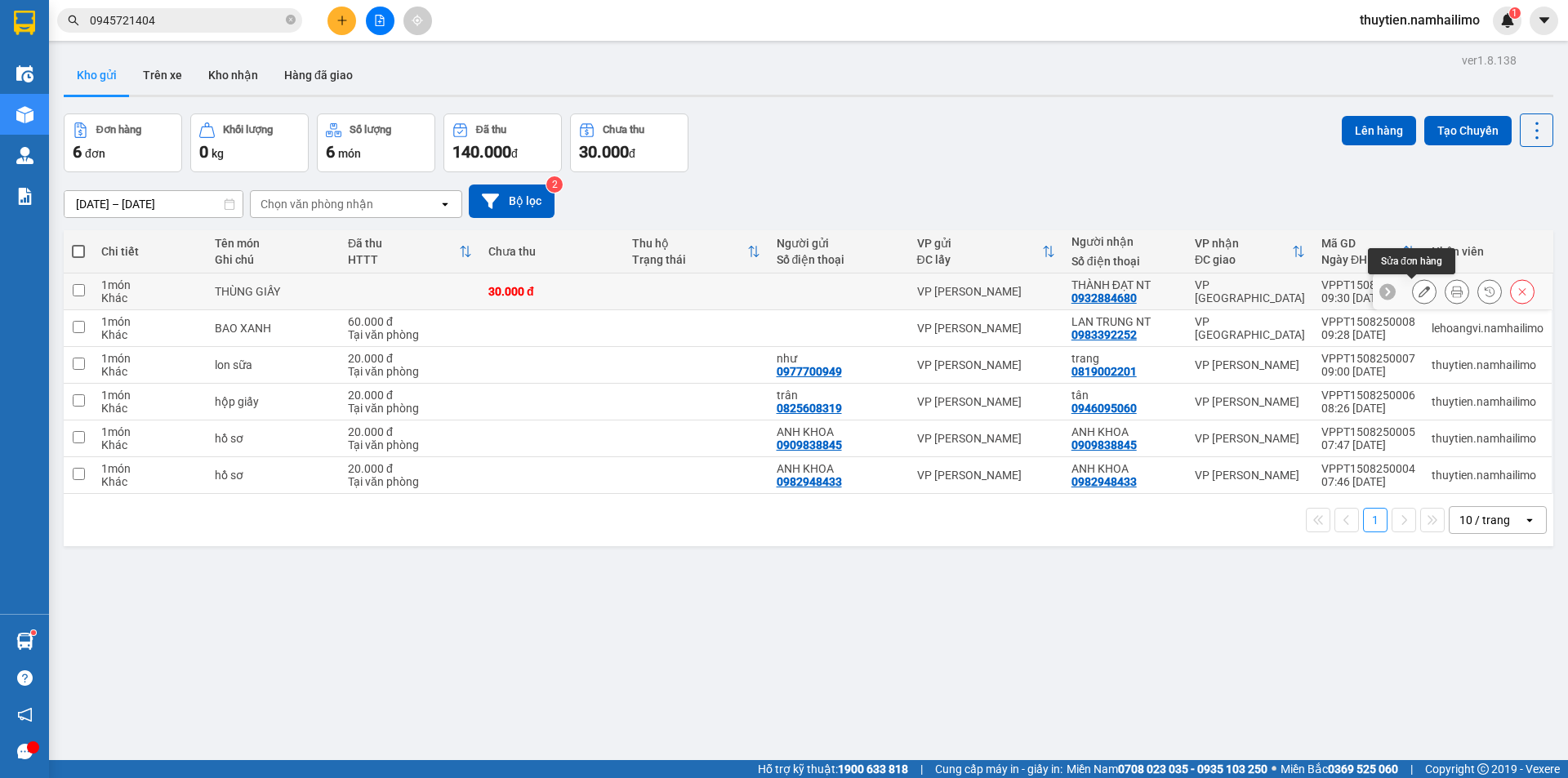
click at [1418, 289] on icon at bounding box center [1424, 292] width 11 height 11
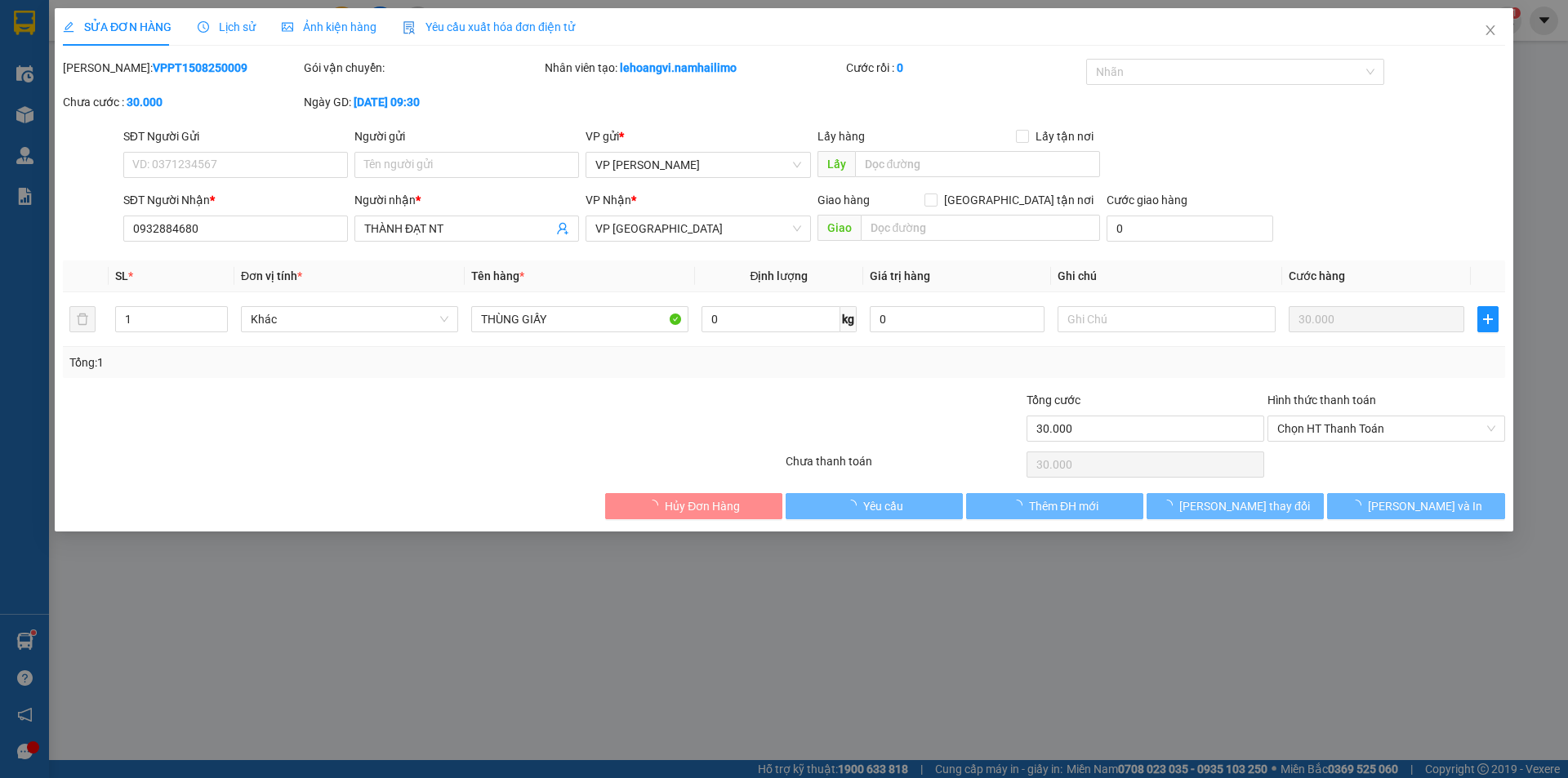
type input "0932884680"
type input "THÀNH ĐẠT NT"
type input "30.000"
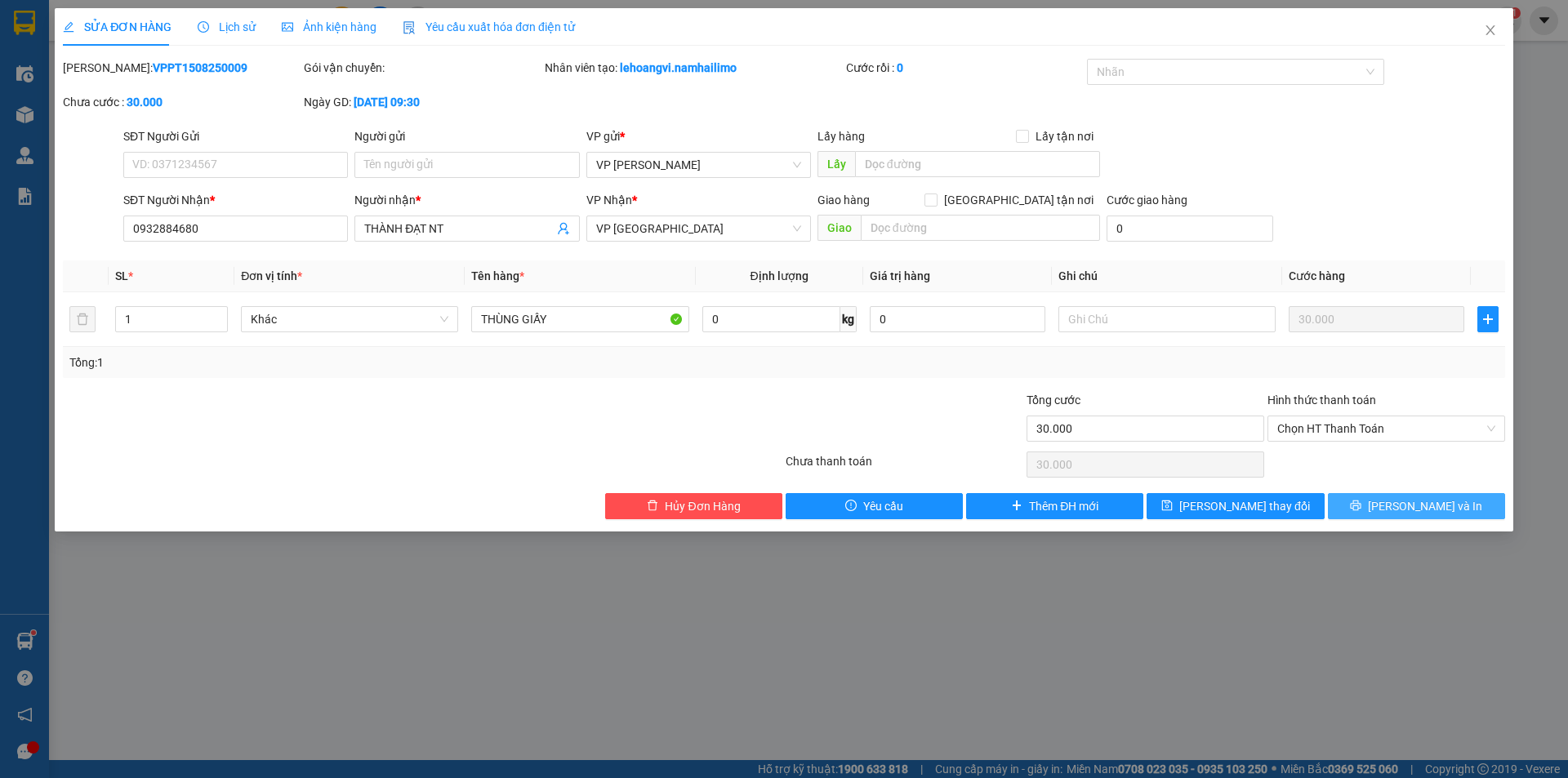
click at [1405, 508] on span "[PERSON_NAME] và In" at bounding box center [1425, 507] width 114 height 18
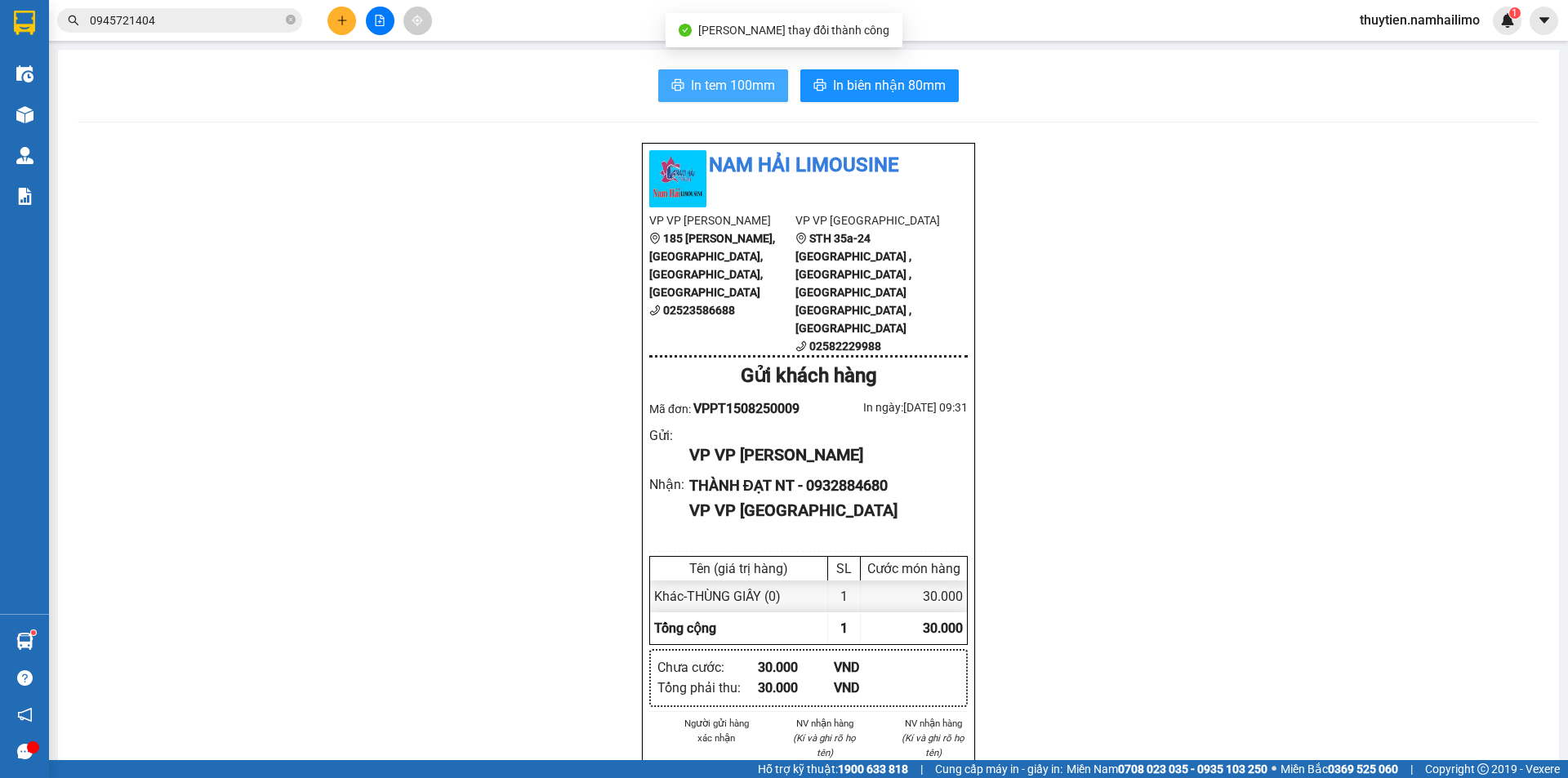
click at [724, 84] on span "In tem 100mm" at bounding box center [732, 86] width 84 height 20
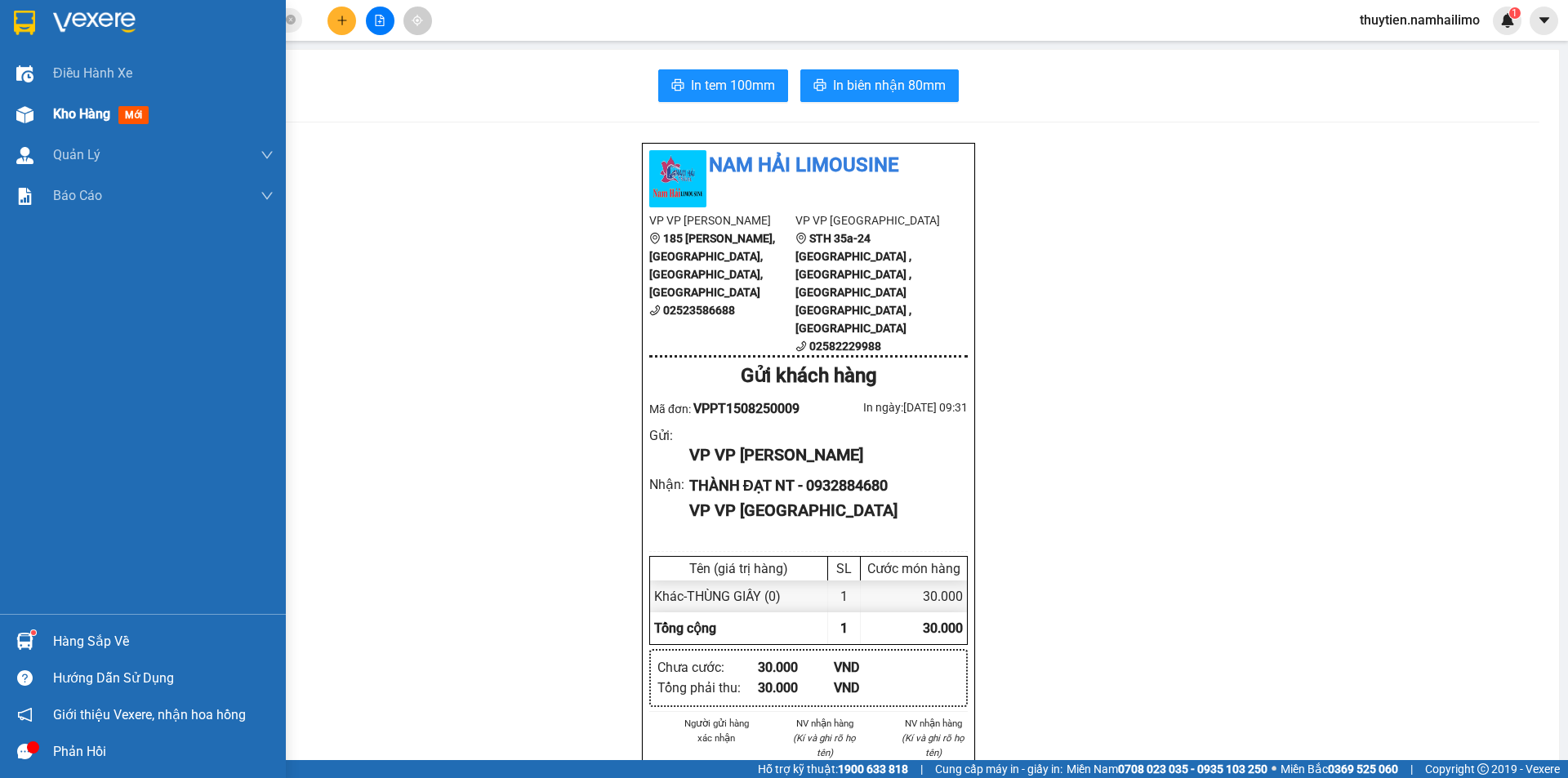
click at [71, 101] on div "Kho hàng mới" at bounding box center [164, 114] width 221 height 40
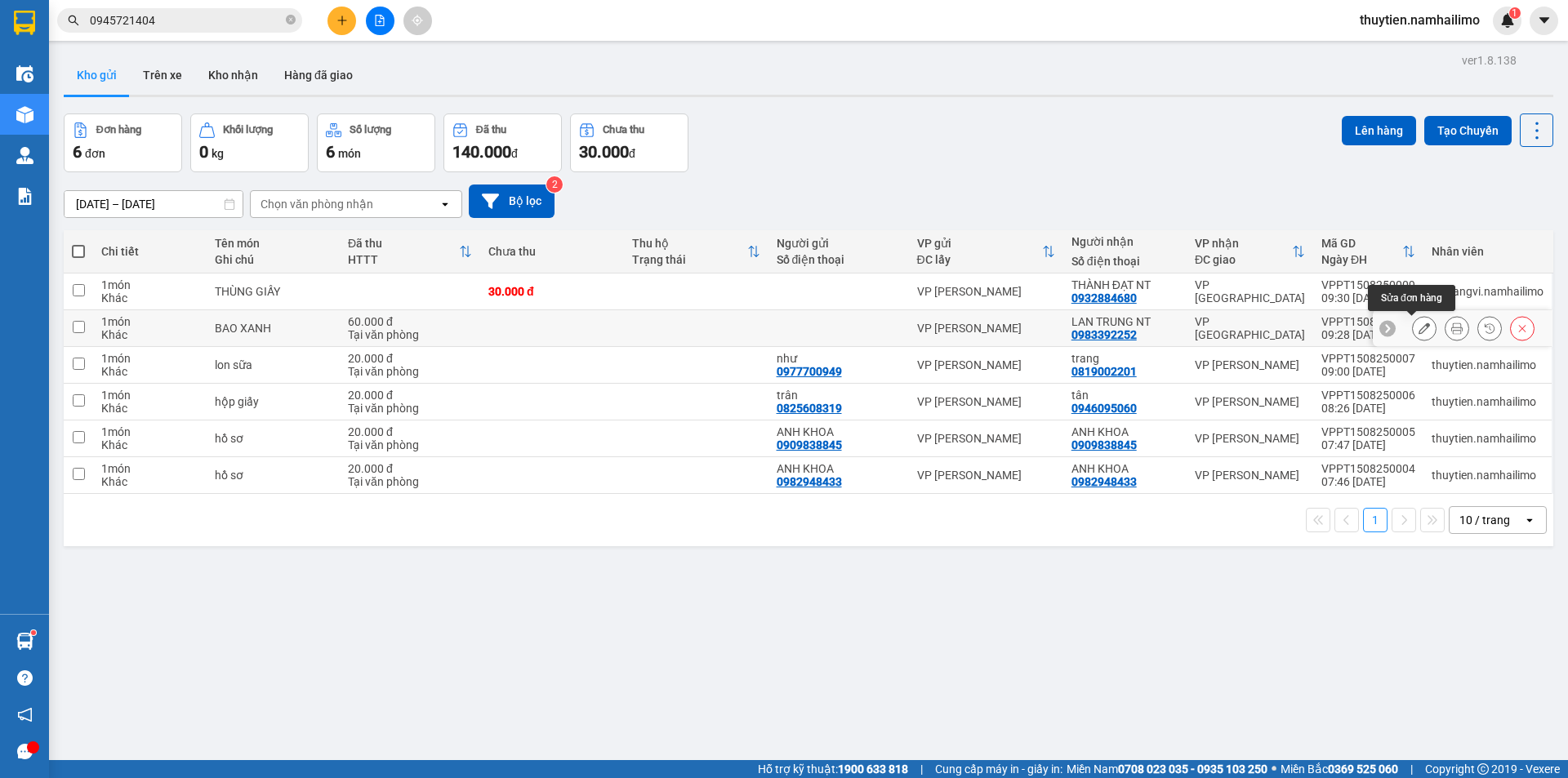
click at [1422, 325] on button at bounding box center [1424, 328] width 23 height 29
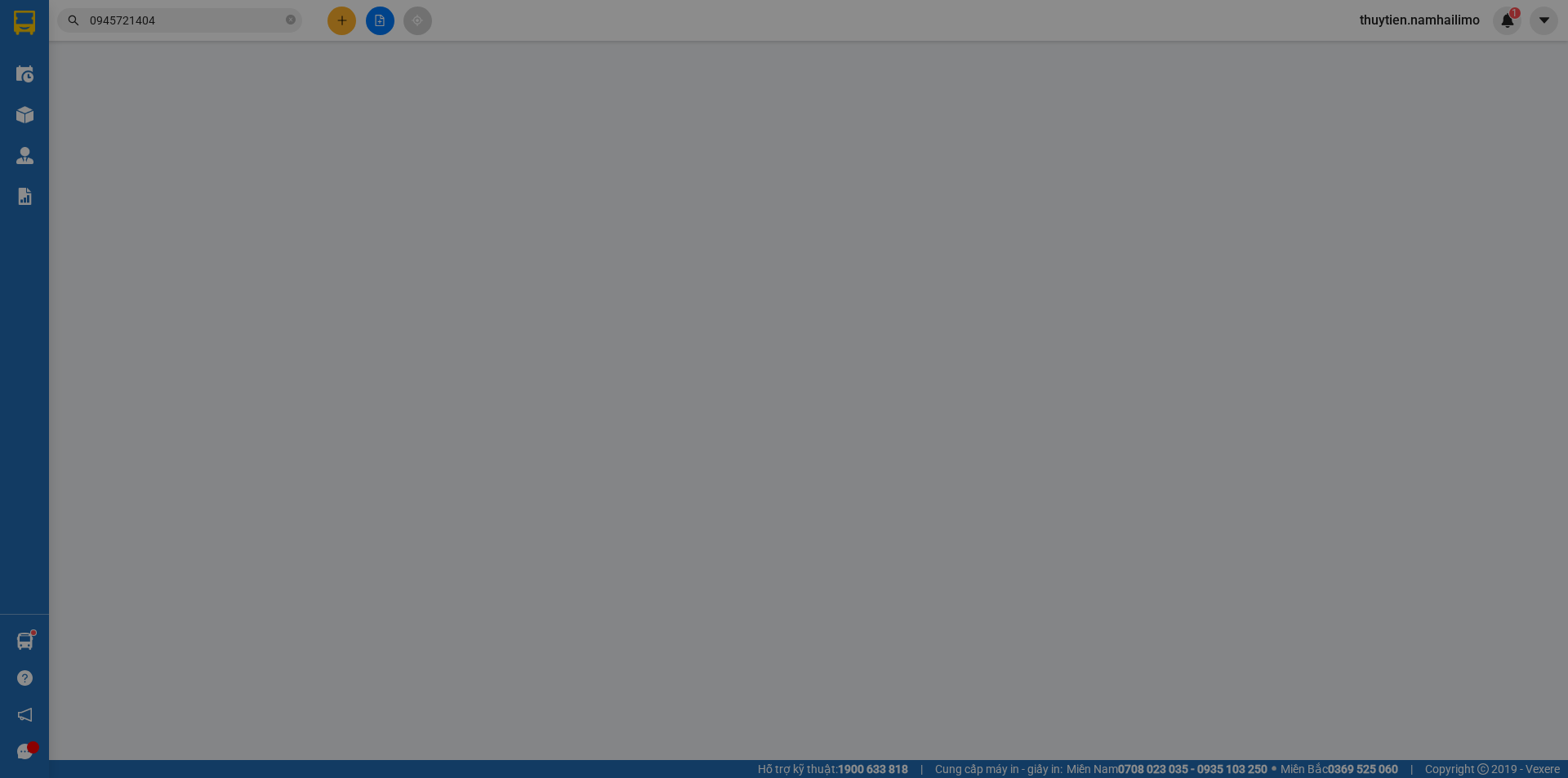
type input "0983392252"
type input "LAN TRUNG NT"
type input "60.000"
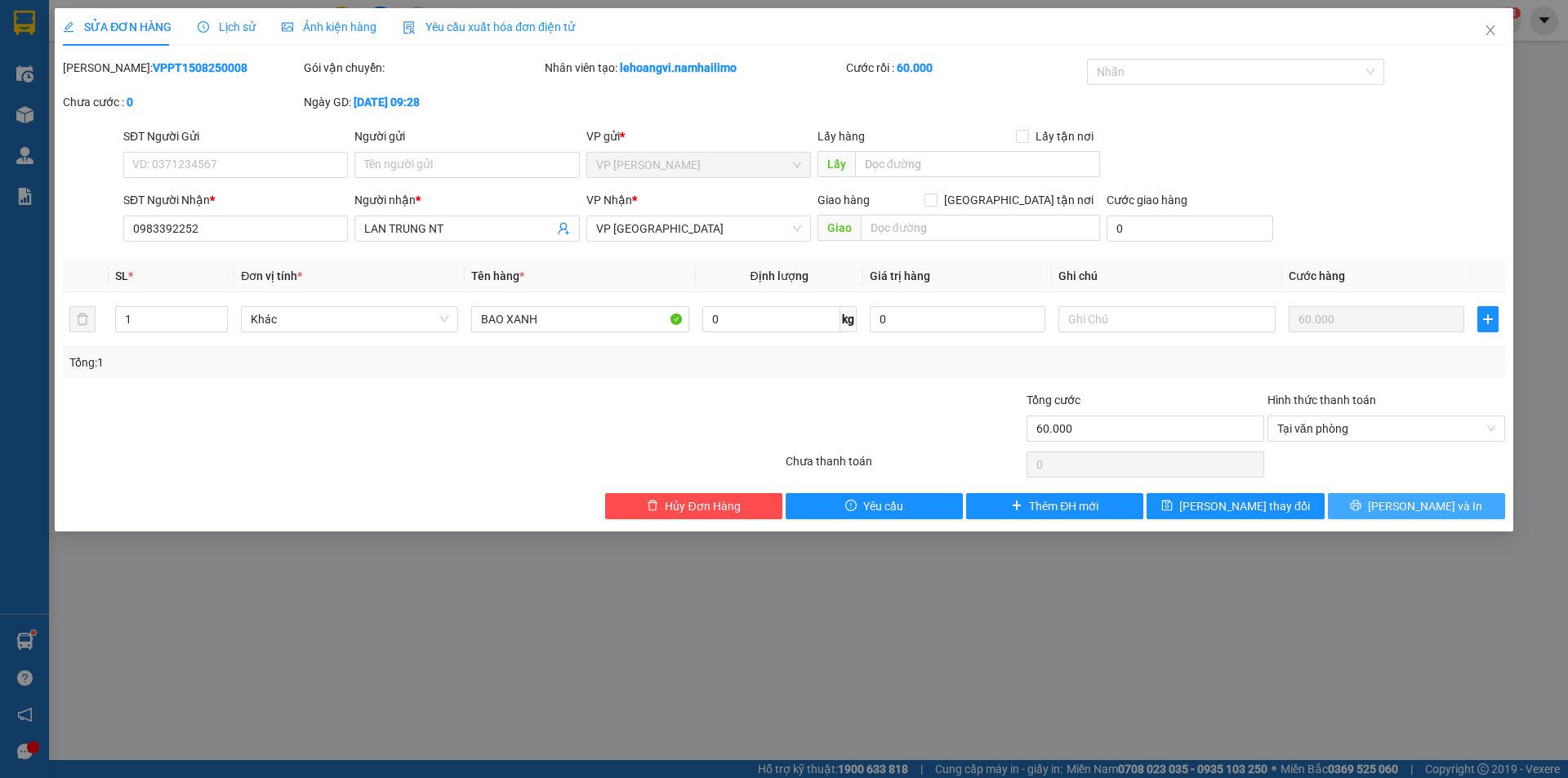
click at [1361, 504] on icon "printer" at bounding box center [1356, 506] width 11 height 11
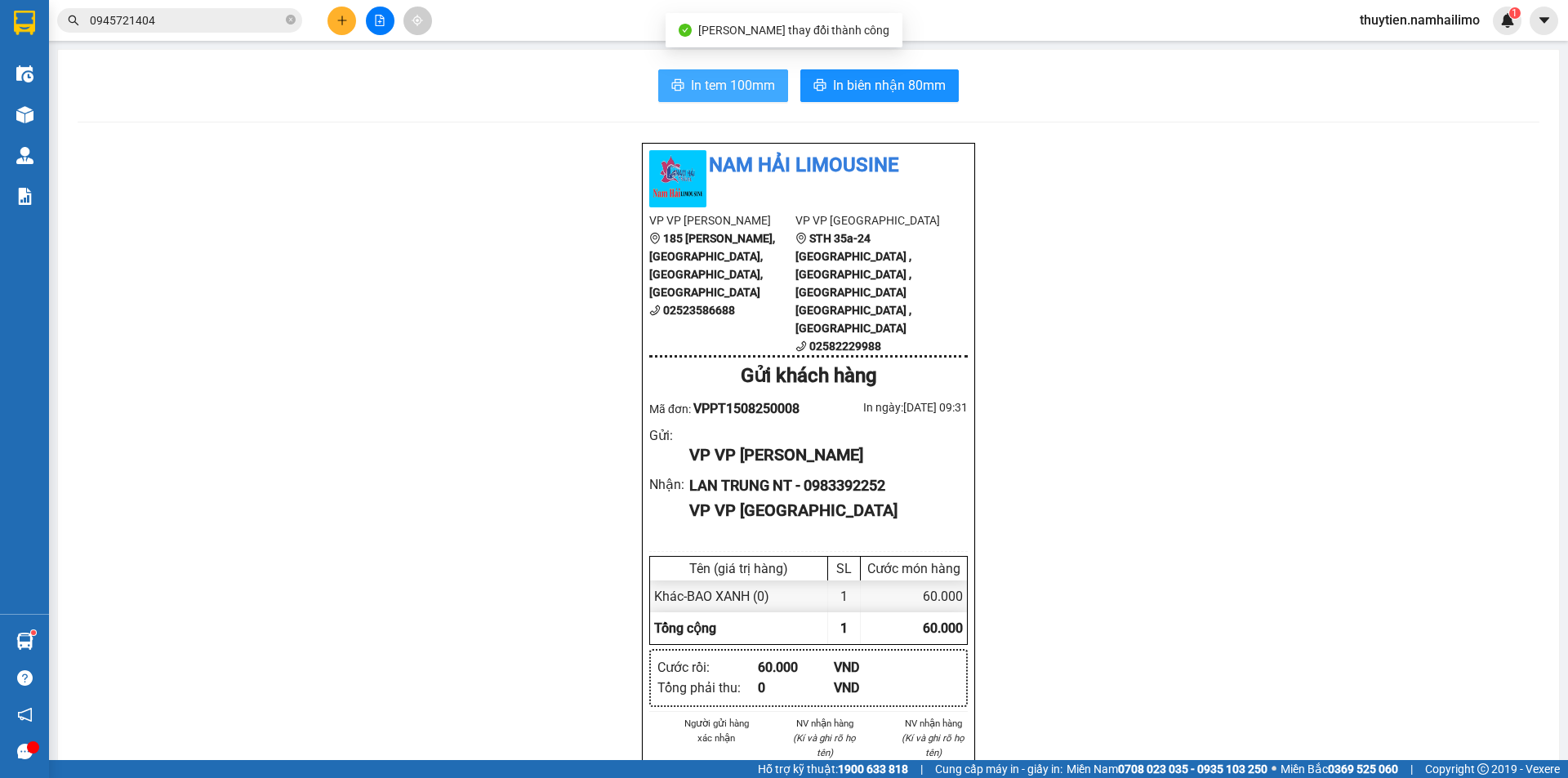
click at [744, 76] on span "In tem 100mm" at bounding box center [732, 86] width 84 height 20
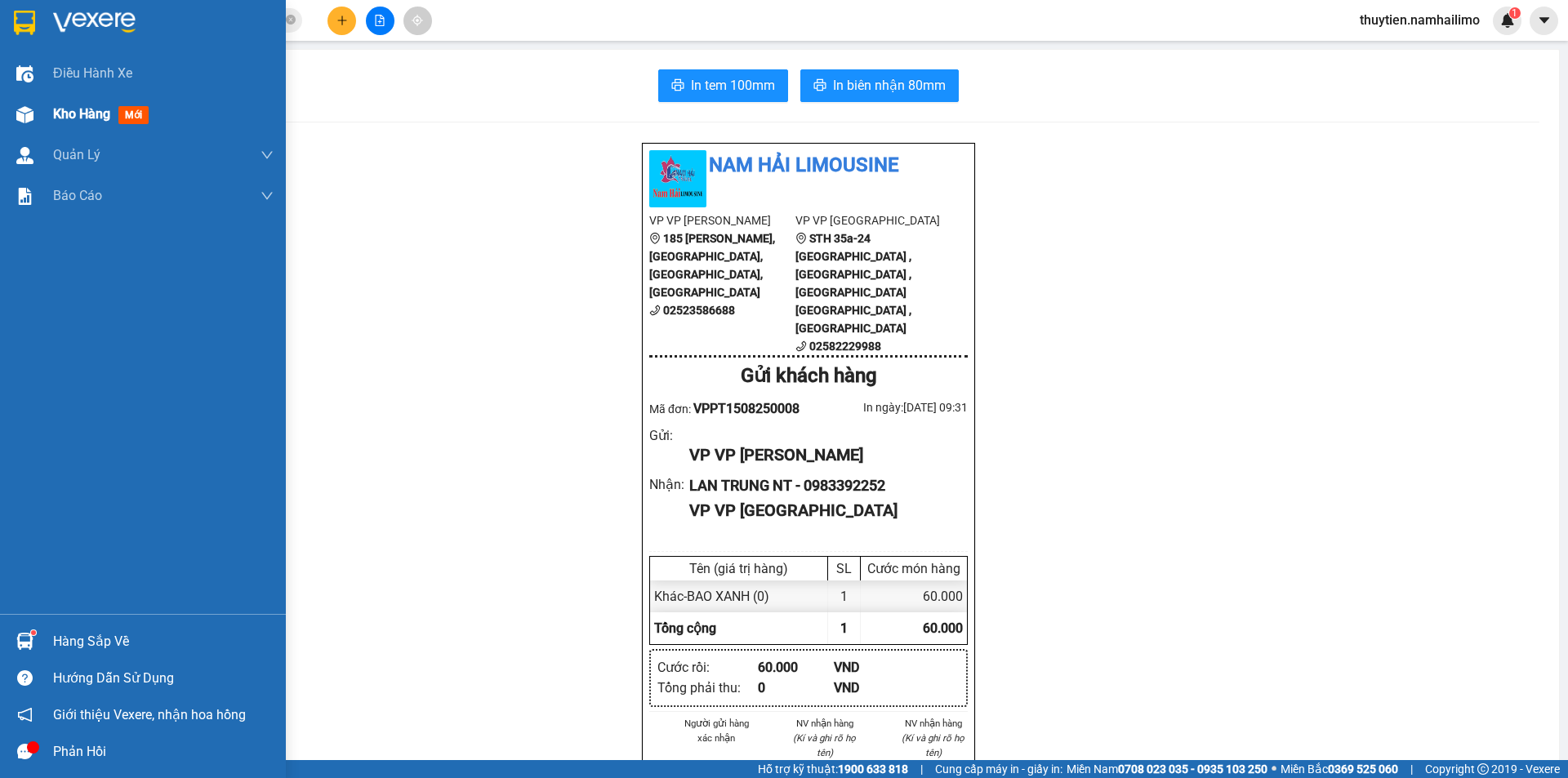
click at [78, 116] on span "Kho hàng" at bounding box center [82, 113] width 57 height 16
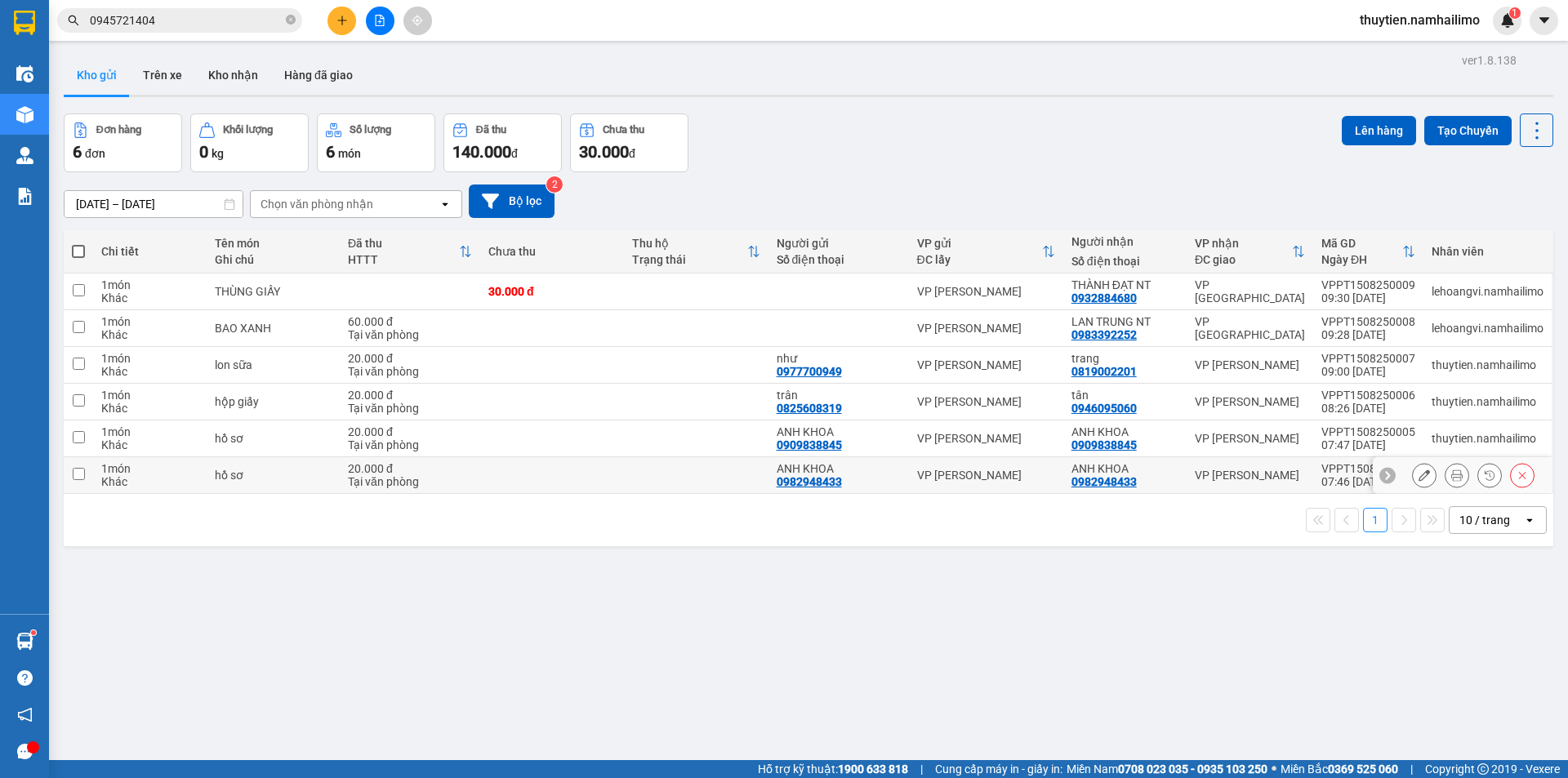
click at [76, 479] on input "checkbox" at bounding box center [78, 474] width 12 height 12
checkbox input "true"
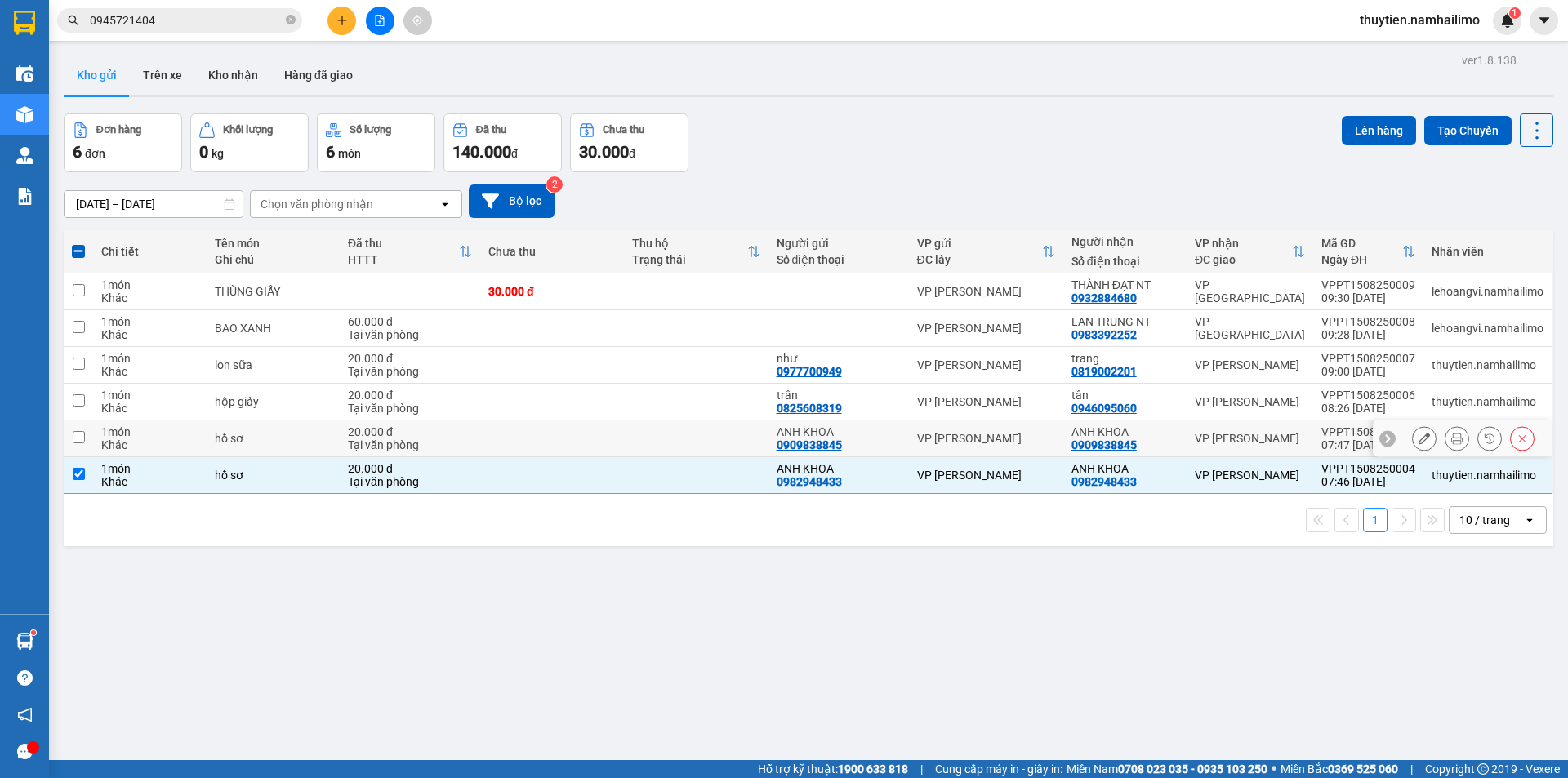
click at [74, 441] on input "checkbox" at bounding box center [78, 437] width 12 height 12
checkbox input "true"
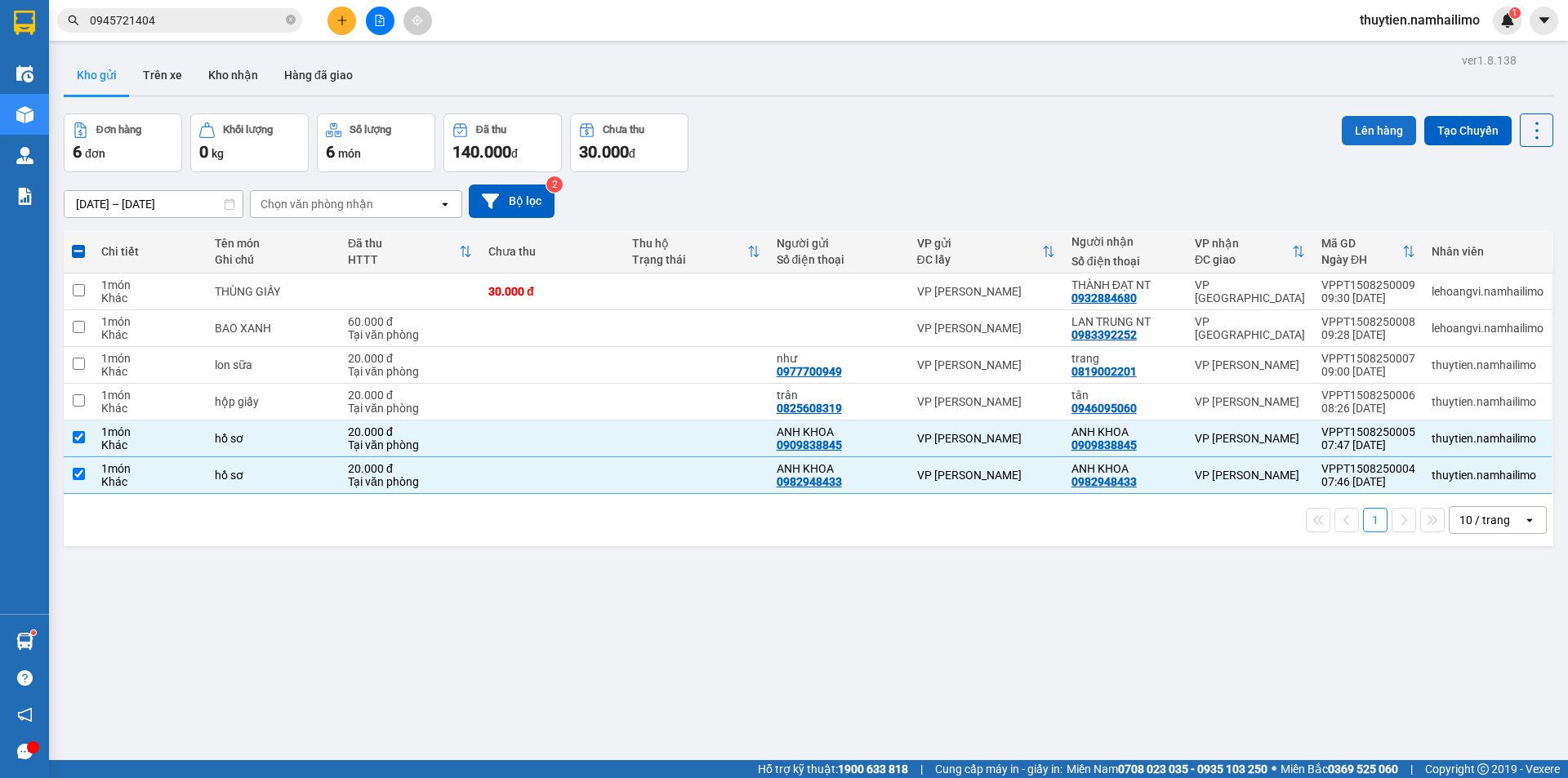
click at [1374, 132] on button "Lên hàng" at bounding box center [1379, 131] width 74 height 29
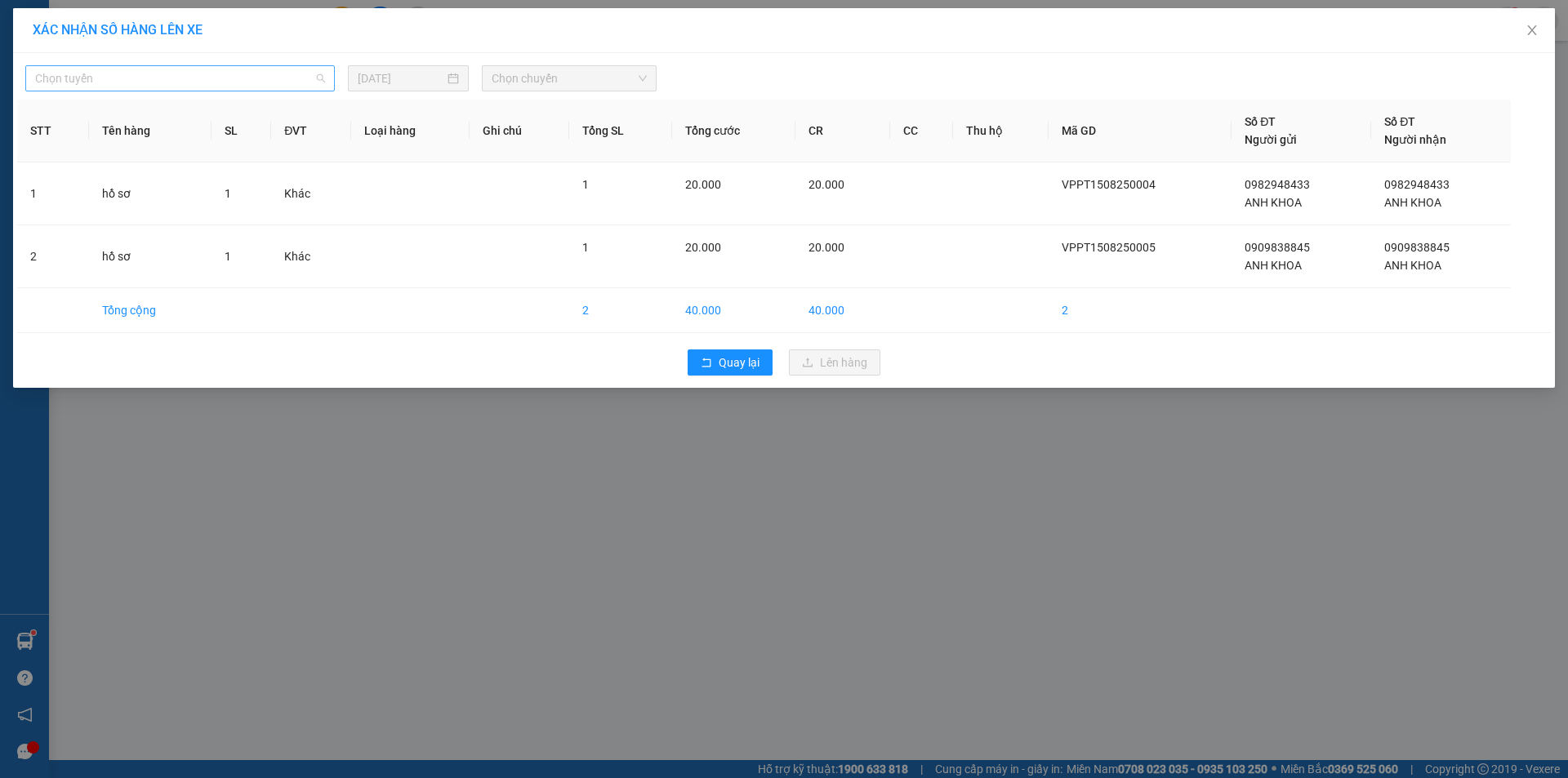
click at [124, 77] on span "Chọn tuyến" at bounding box center [179, 78] width 290 height 25
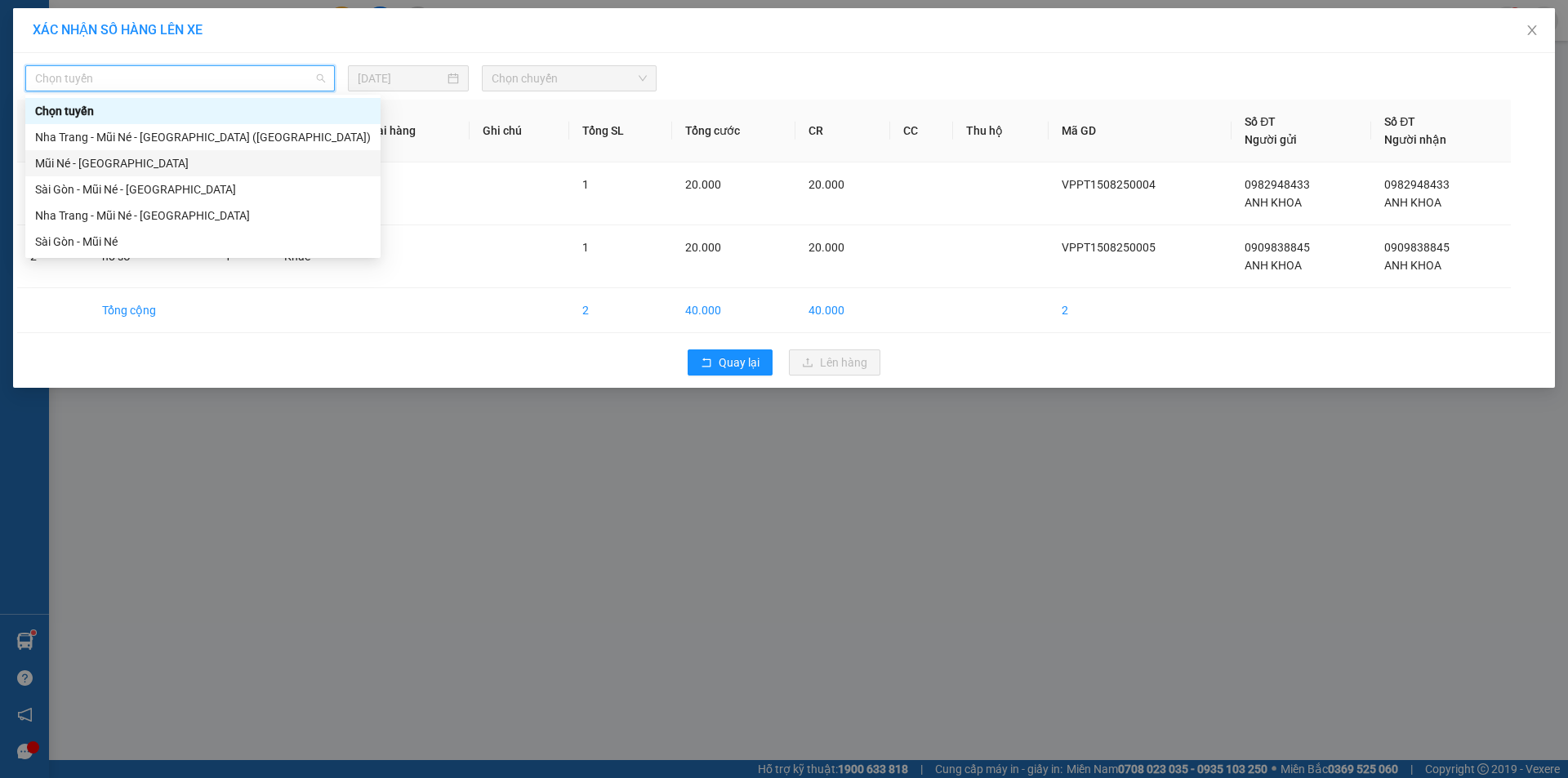
click at [98, 161] on div "Mũi Né - [GEOGRAPHIC_DATA]" at bounding box center [202, 164] width 336 height 18
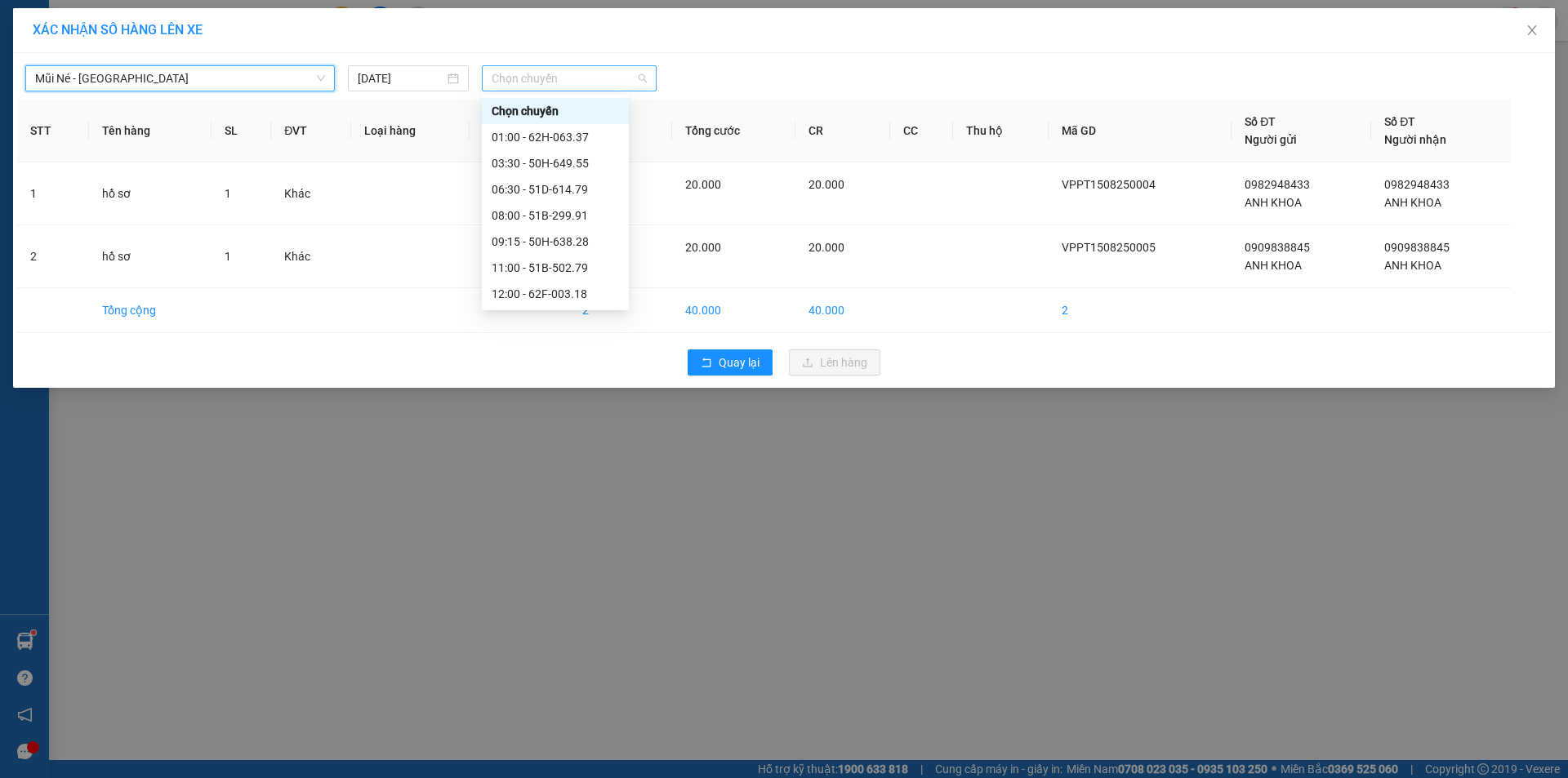
click at [518, 77] on span "Chọn chuyến" at bounding box center [569, 78] width 155 height 25
click at [544, 217] on div "08:00 - 51B-299.91" at bounding box center [555, 216] width 128 height 18
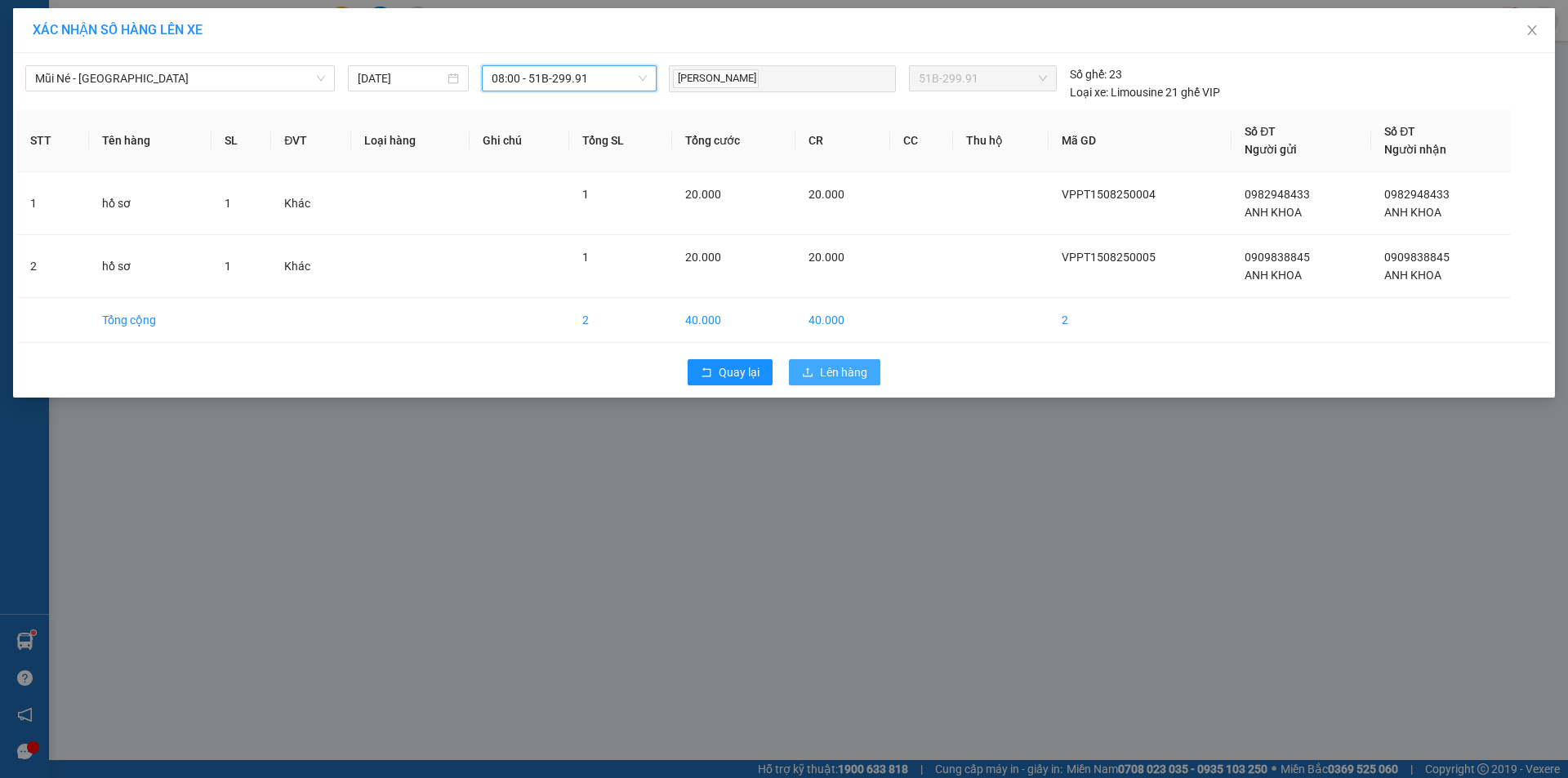
click at [846, 368] on span "Lên hàng" at bounding box center [844, 372] width 48 height 18
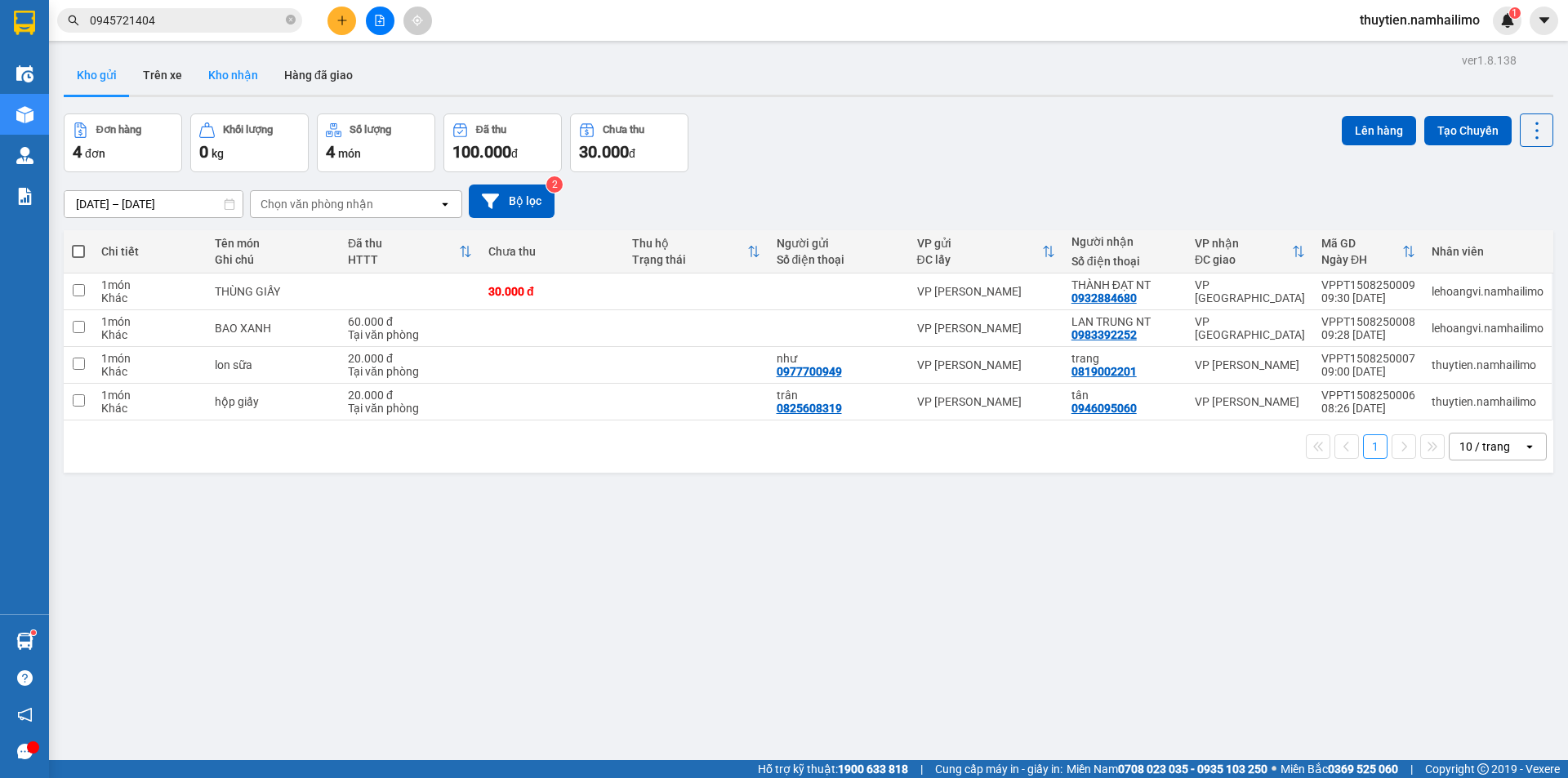
click at [220, 80] on button "Kho nhận" at bounding box center [233, 74] width 76 height 40
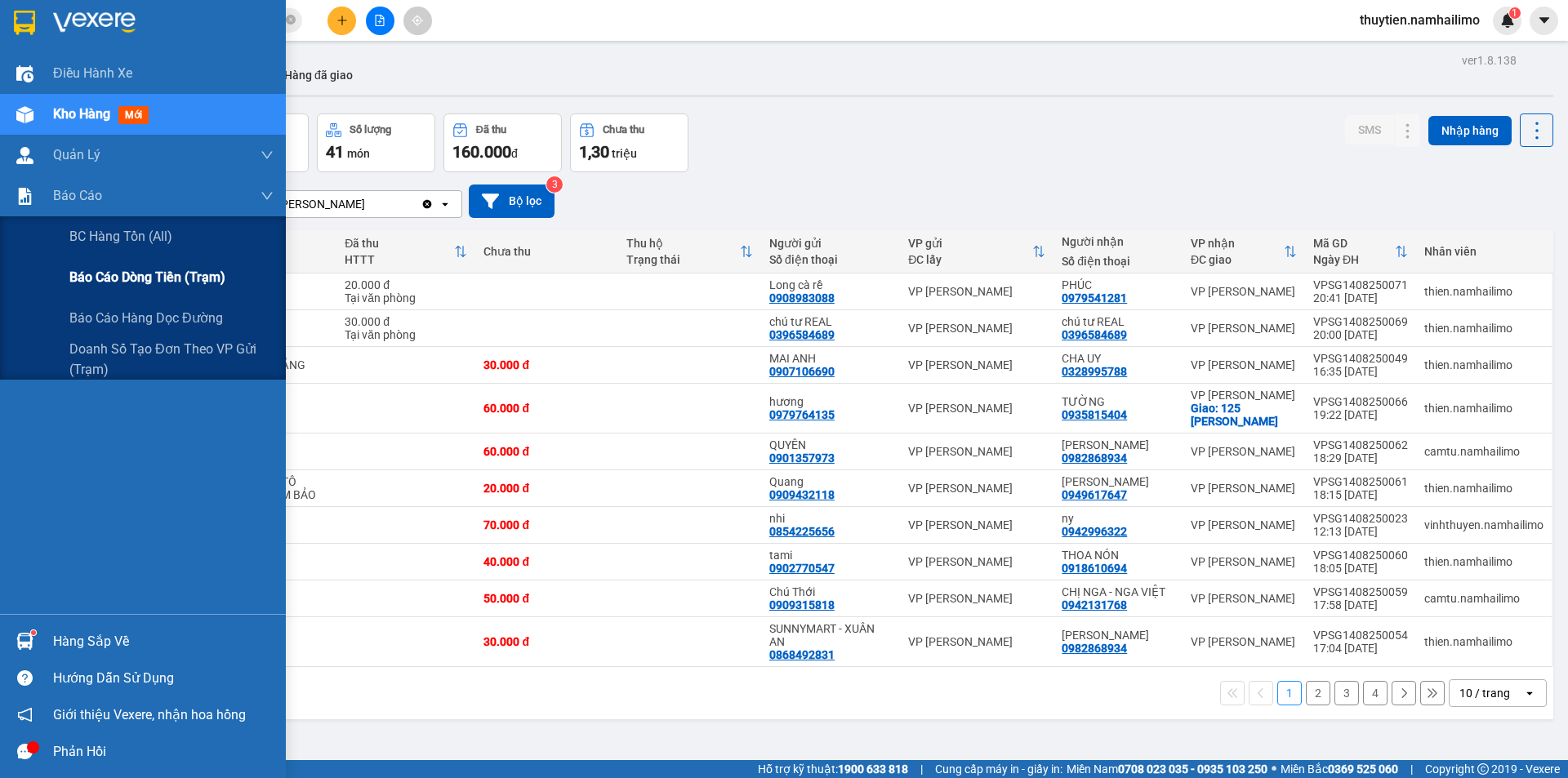
click at [98, 274] on span "Báo cáo dòng tiền (trạm)" at bounding box center [147, 277] width 156 height 20
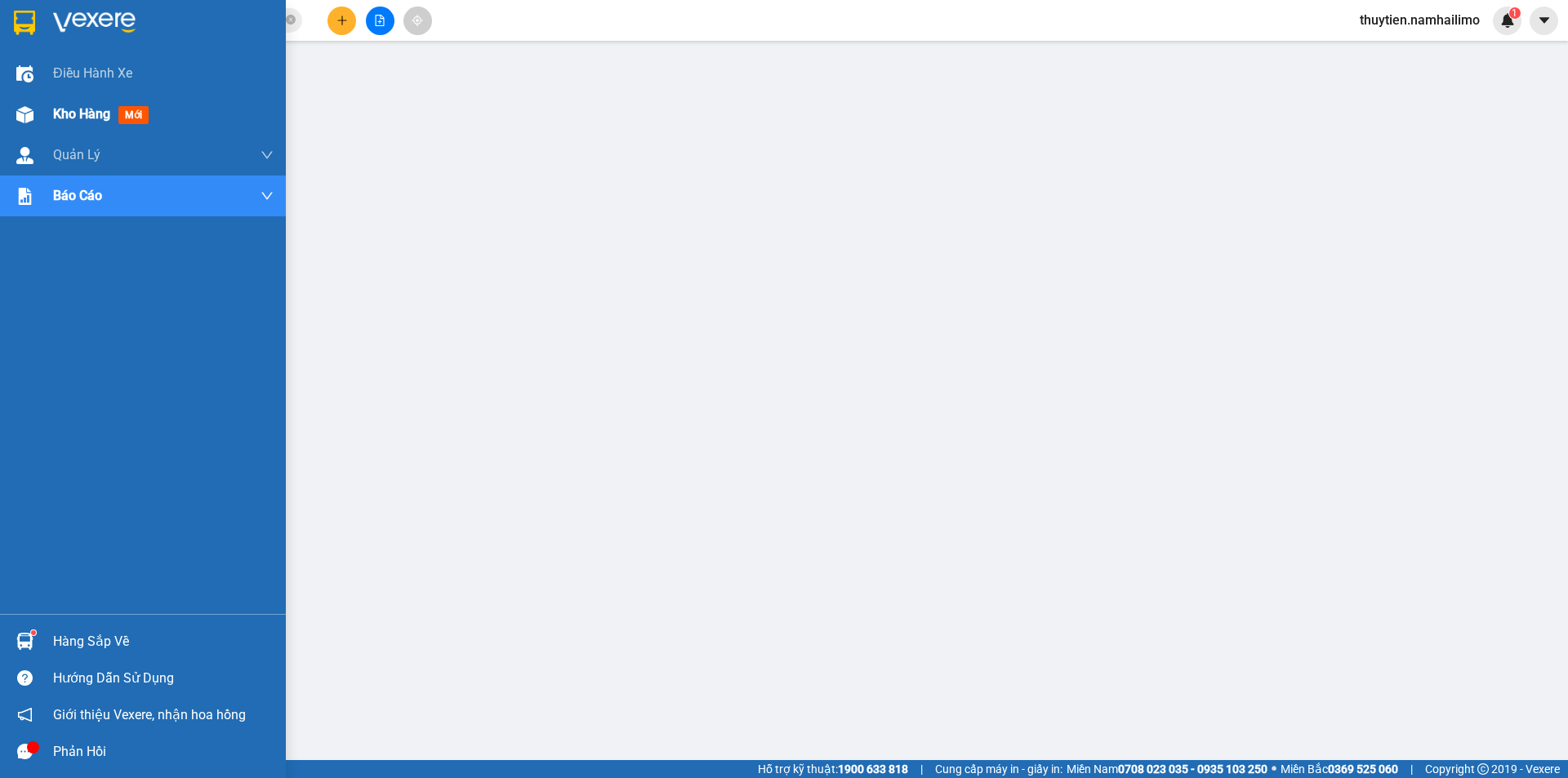
click at [62, 109] on span "Kho hàng" at bounding box center [82, 113] width 57 height 16
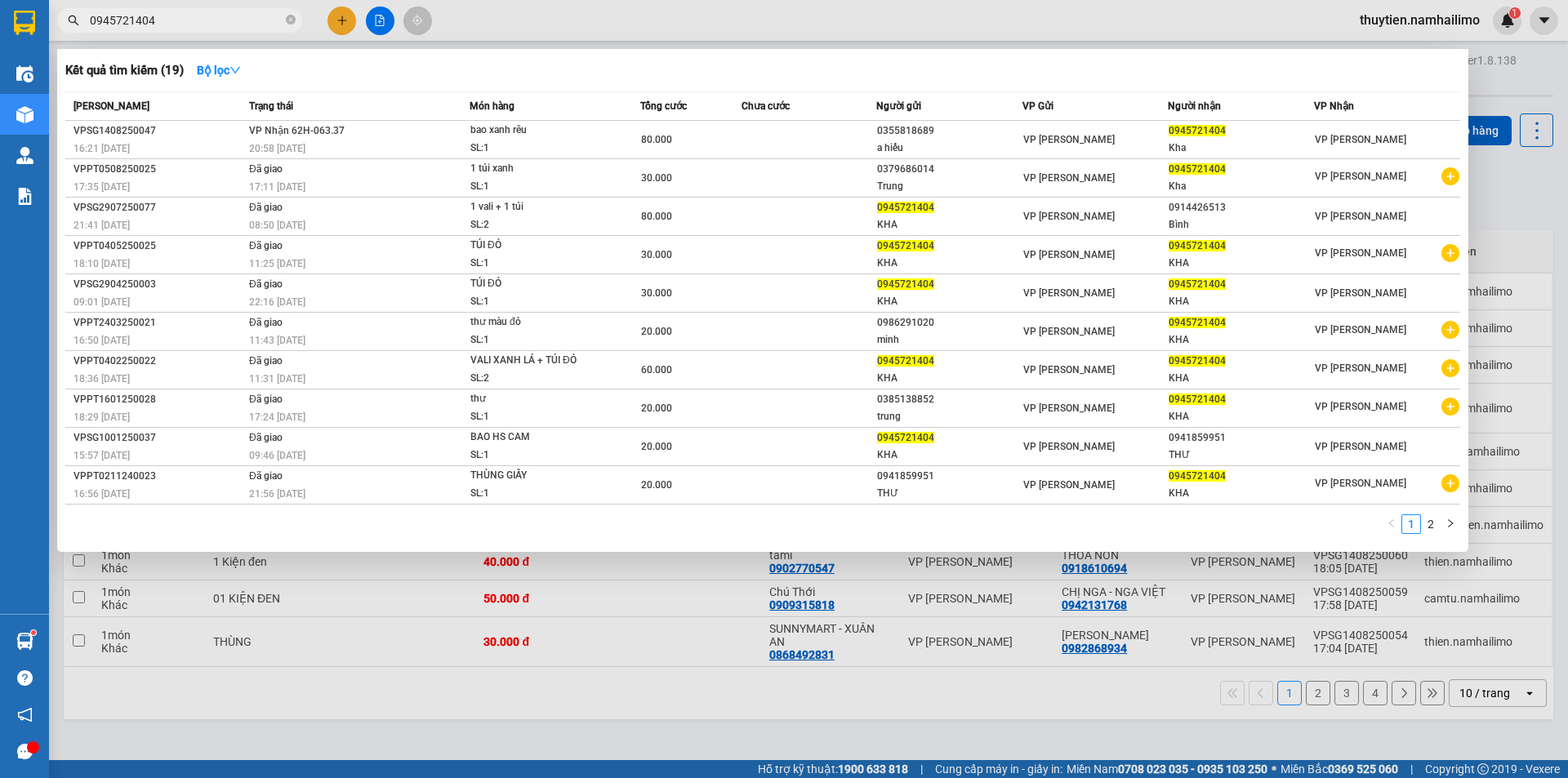
click at [172, 15] on input "0945721404" at bounding box center [187, 20] width 193 height 18
type input "0"
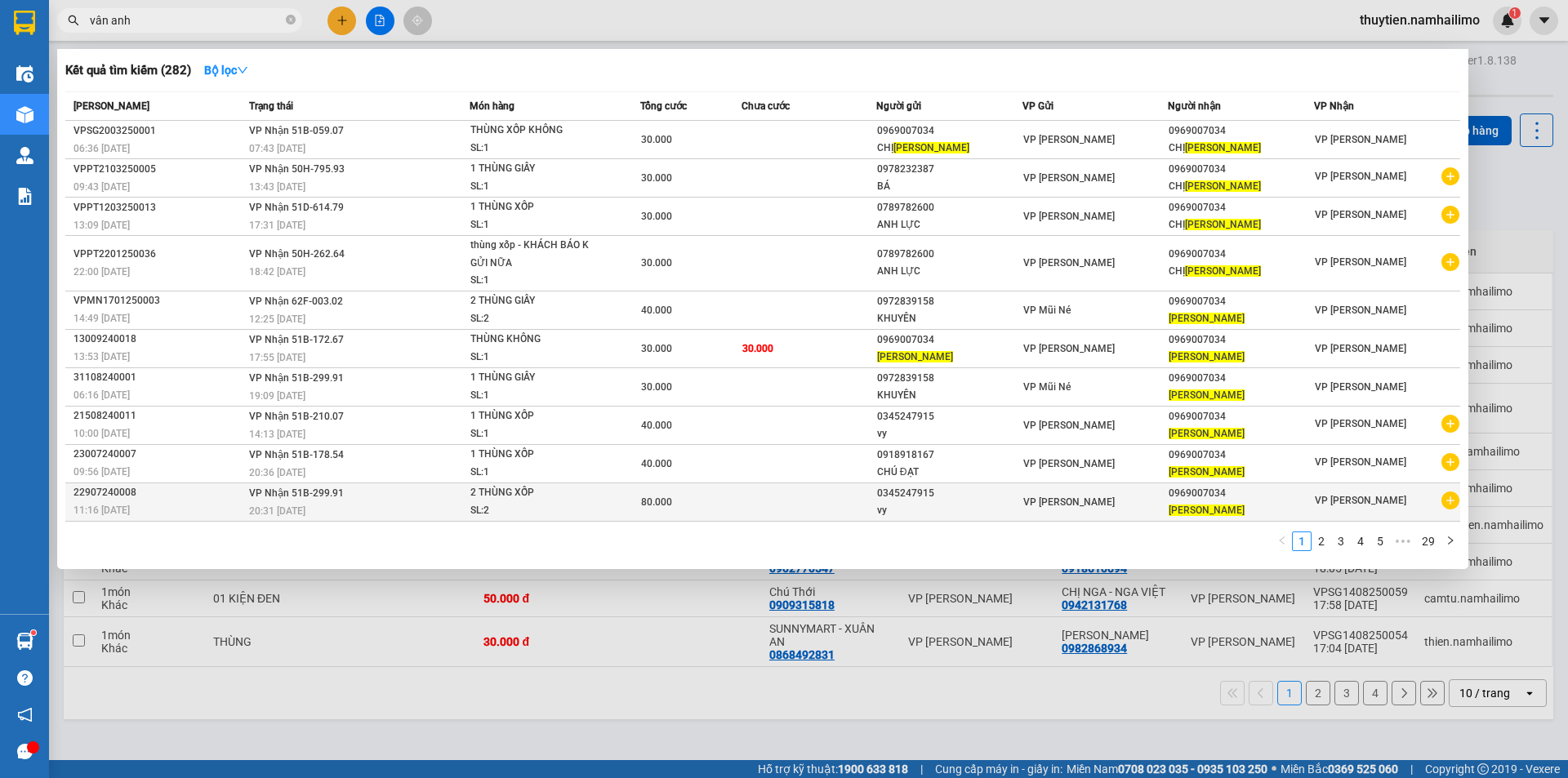
type input "vân anh"
click at [1455, 498] on icon "plus-circle" at bounding box center [1450, 501] width 18 height 18
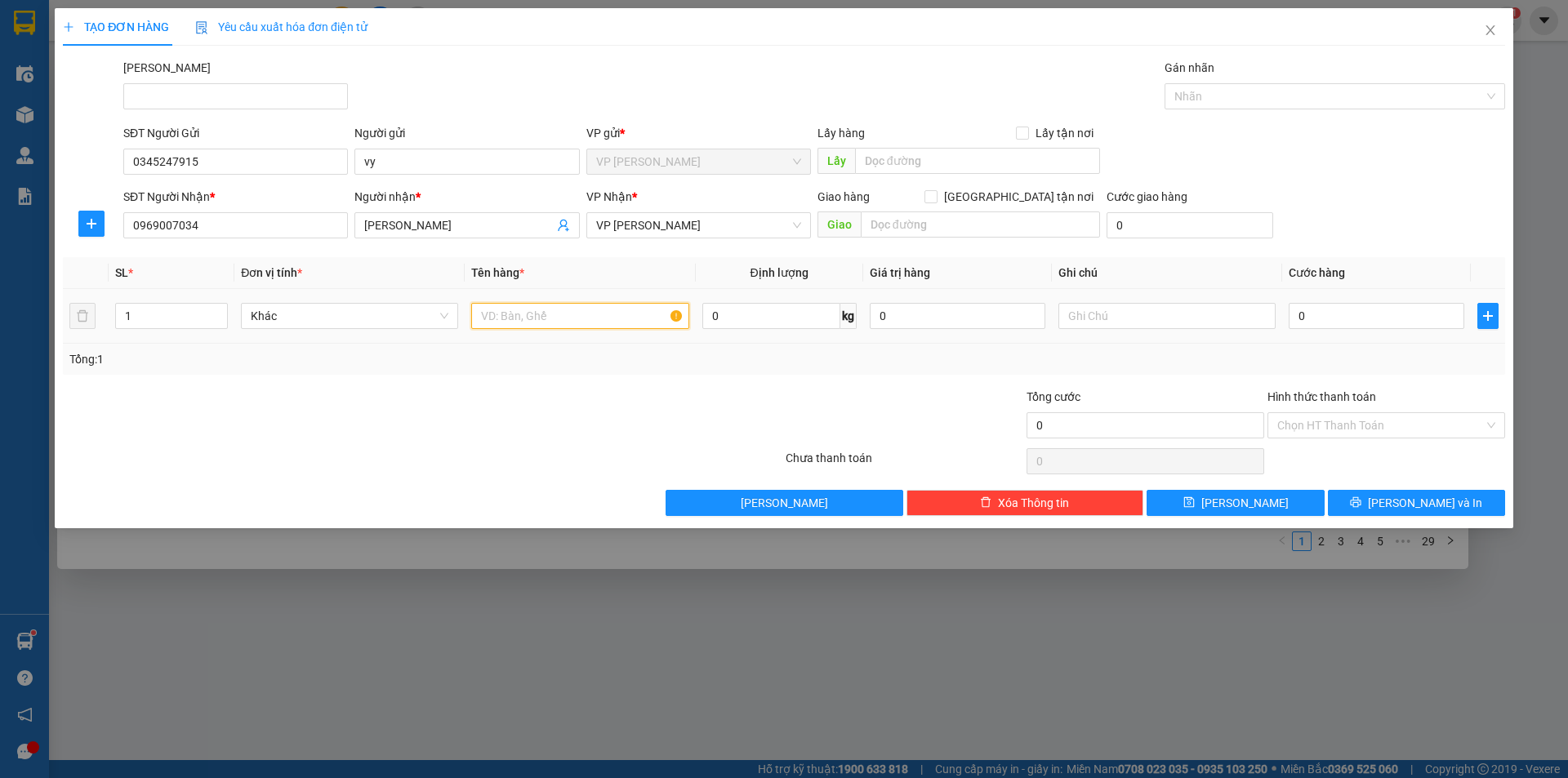
click at [579, 317] on input "text" at bounding box center [579, 315] width 217 height 26
type input "thùng xốp"
click at [1366, 325] on input "0" at bounding box center [1376, 315] width 176 height 26
type input "4"
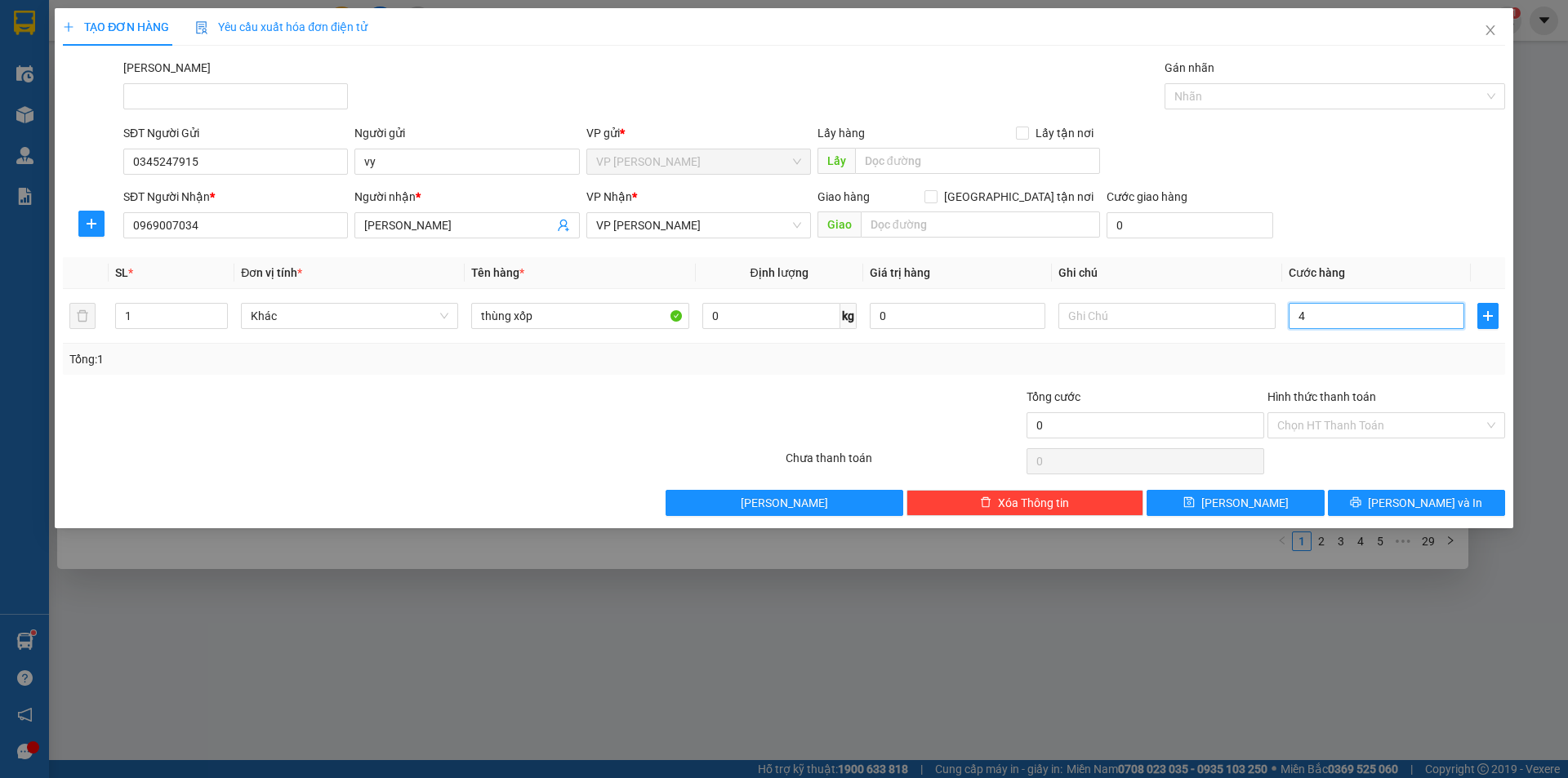
type input "4"
type input "40"
type input "40.000"
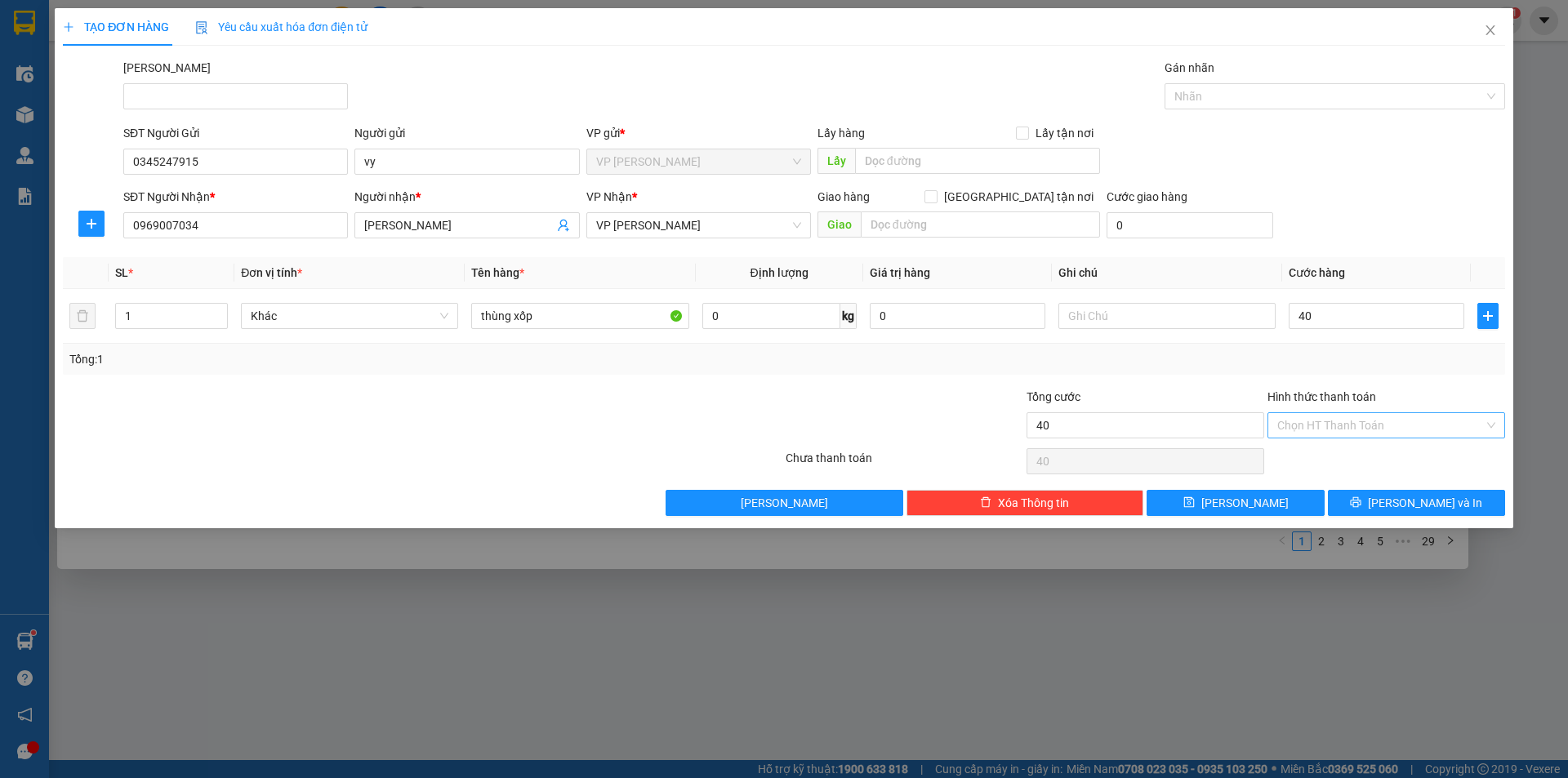
type input "40.000"
click at [1356, 420] on input "Hình thức thanh toán" at bounding box center [1380, 425] width 207 height 25
click at [1330, 452] on div "Tại văn phòng" at bounding box center [1386, 458] width 218 height 18
type input "0"
click at [1405, 499] on span "[PERSON_NAME] và In" at bounding box center [1425, 503] width 114 height 18
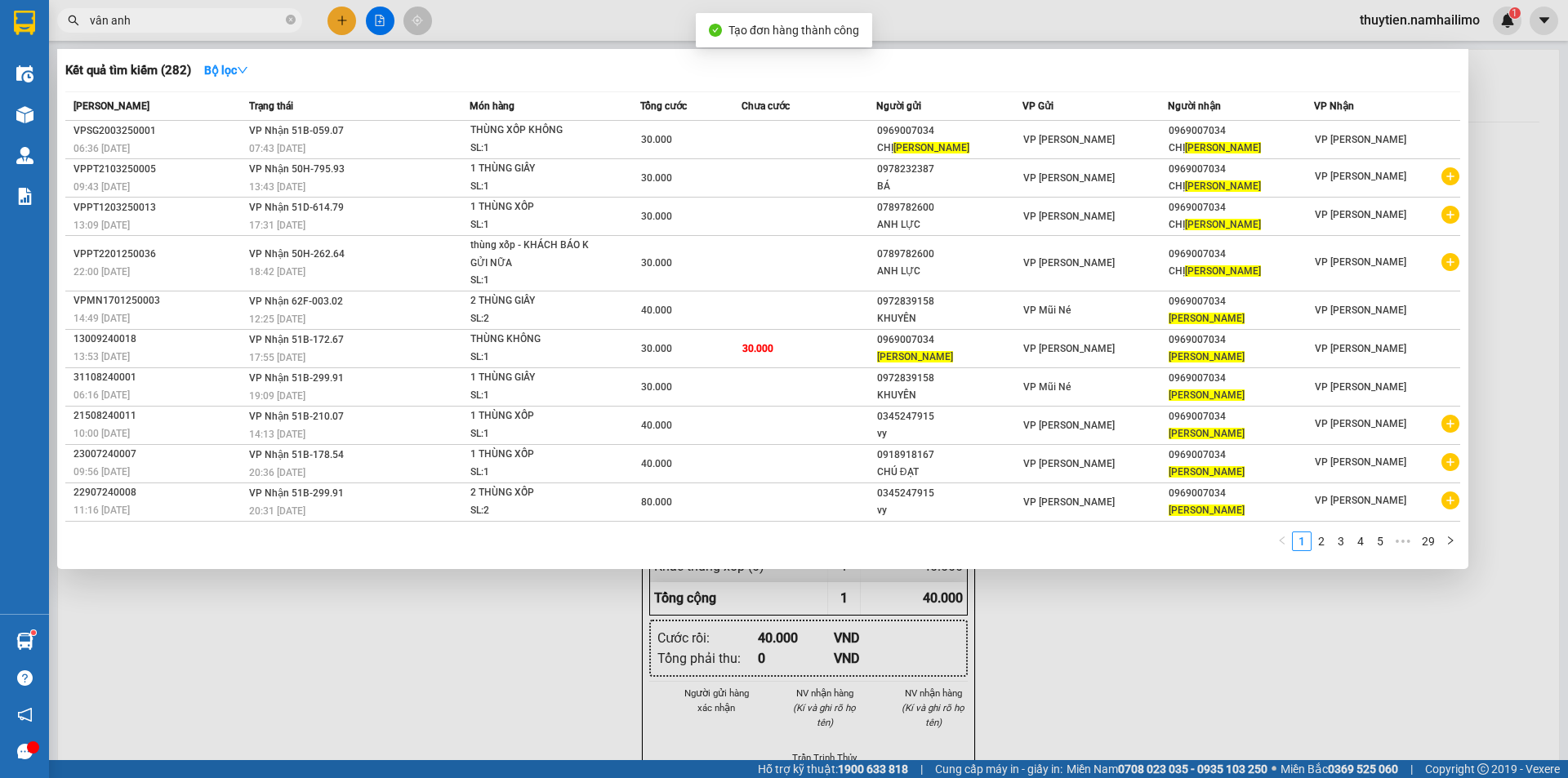
drag, startPoint x: 1259, startPoint y: 698, endPoint x: 1189, endPoint y: 682, distance: 71.8
click at [1250, 699] on div at bounding box center [784, 389] width 1568 height 778
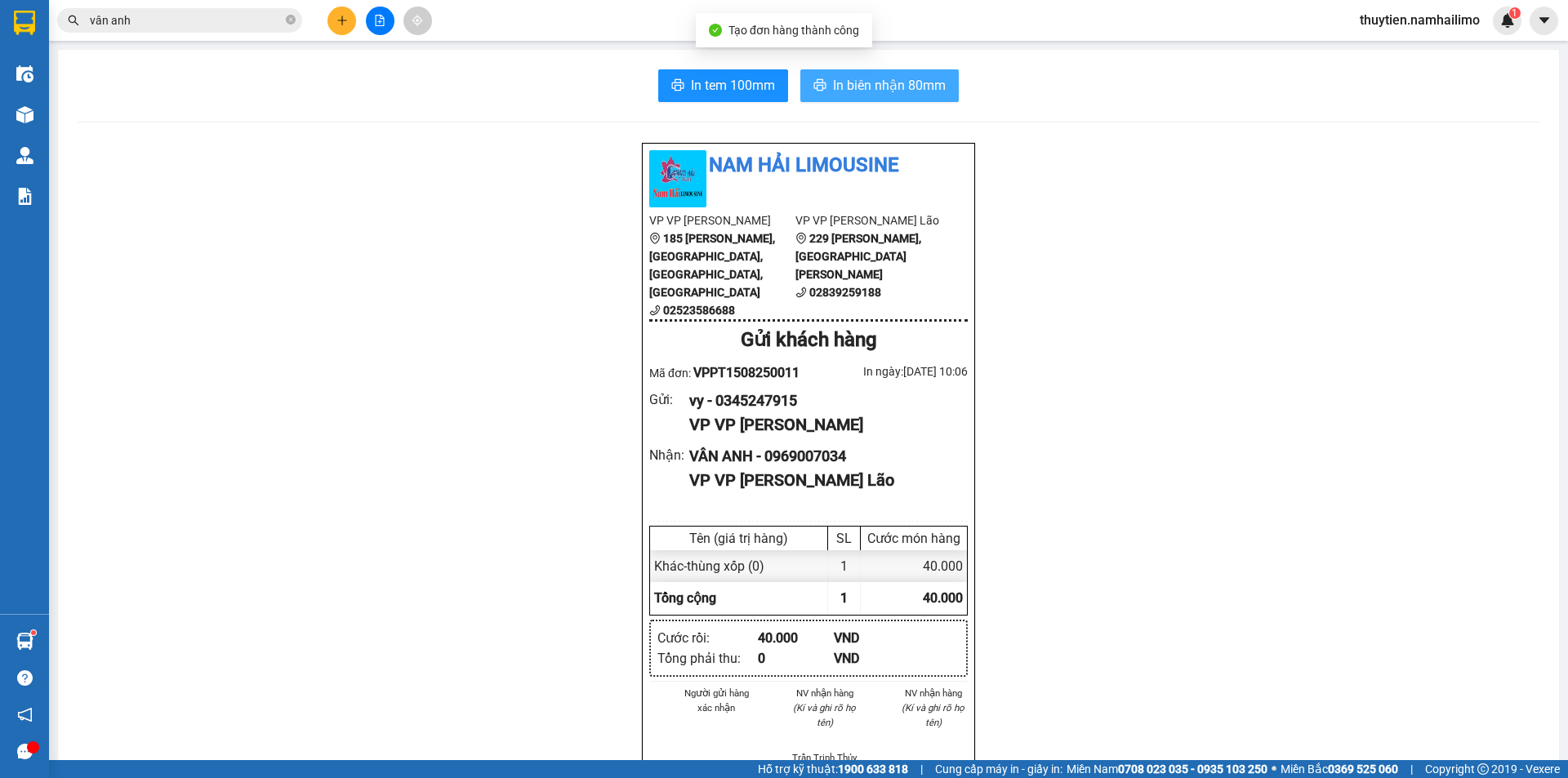
click at [856, 80] on span "In biên nhận 80mm" at bounding box center [889, 86] width 113 height 20
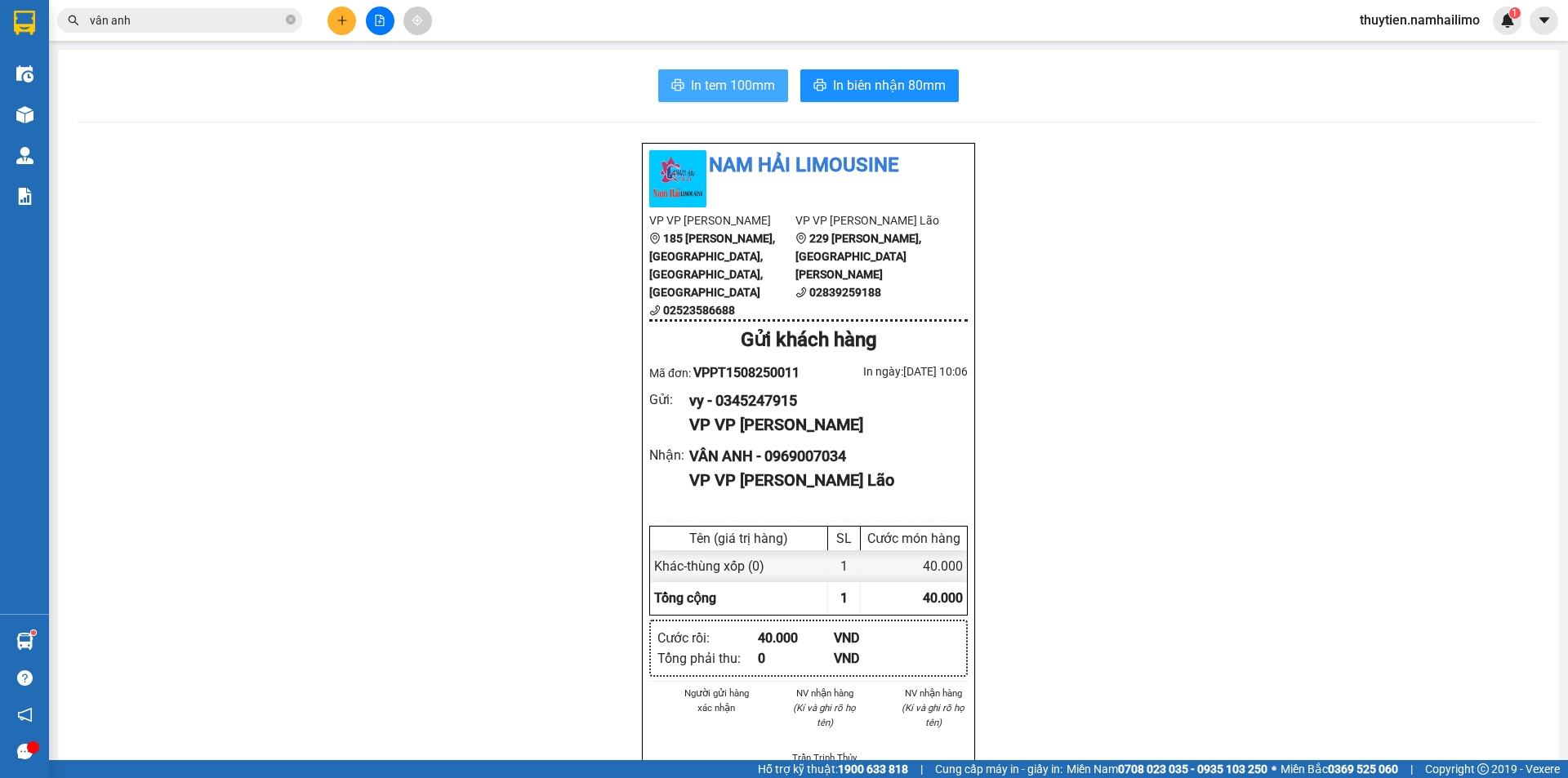
click at [716, 76] on span "In tem 100mm" at bounding box center [732, 86] width 84 height 20
click at [335, 26] on button at bounding box center [341, 20] width 29 height 29
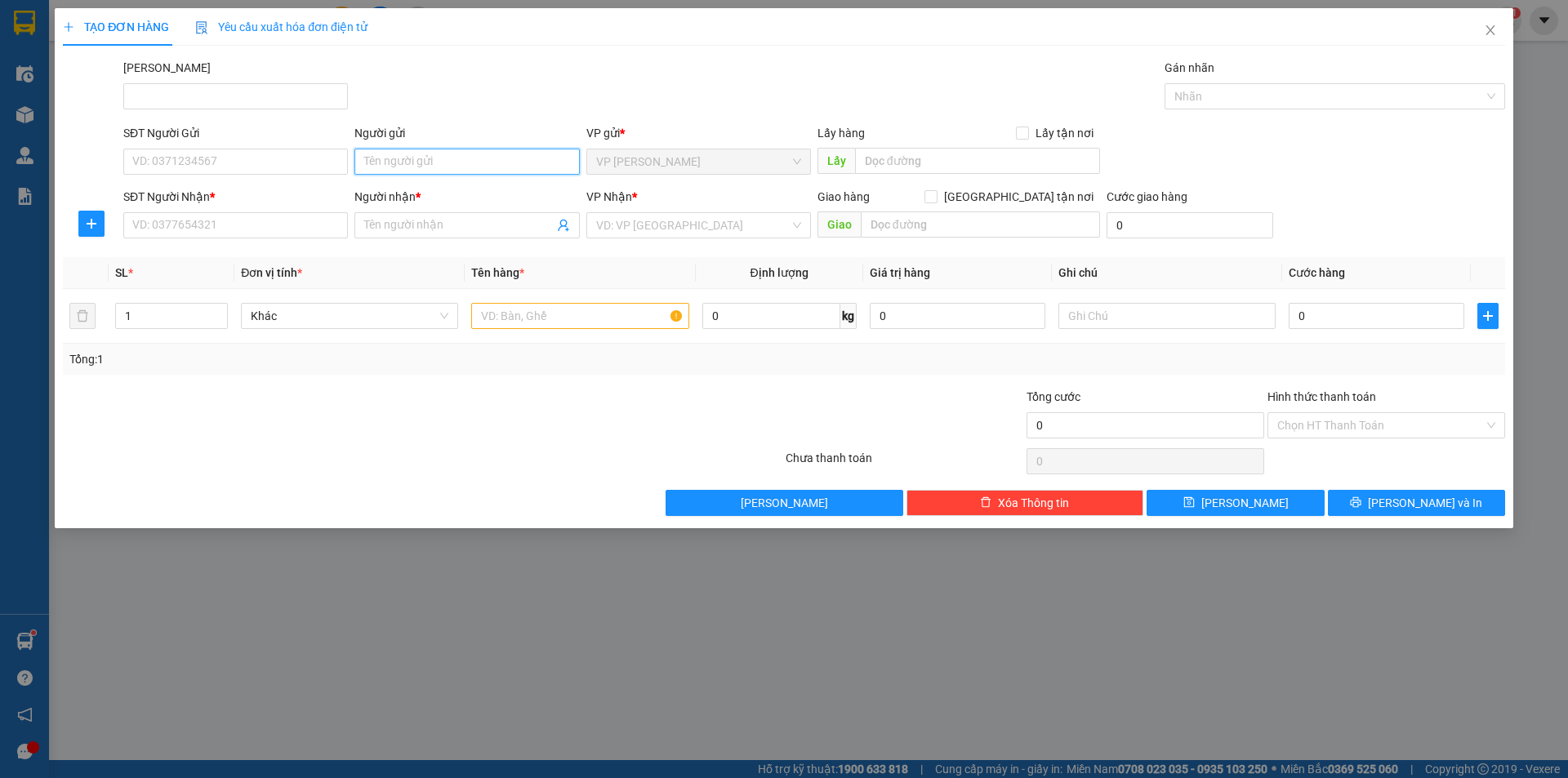
click at [387, 164] on input "Người gửi" at bounding box center [466, 162] width 224 height 26
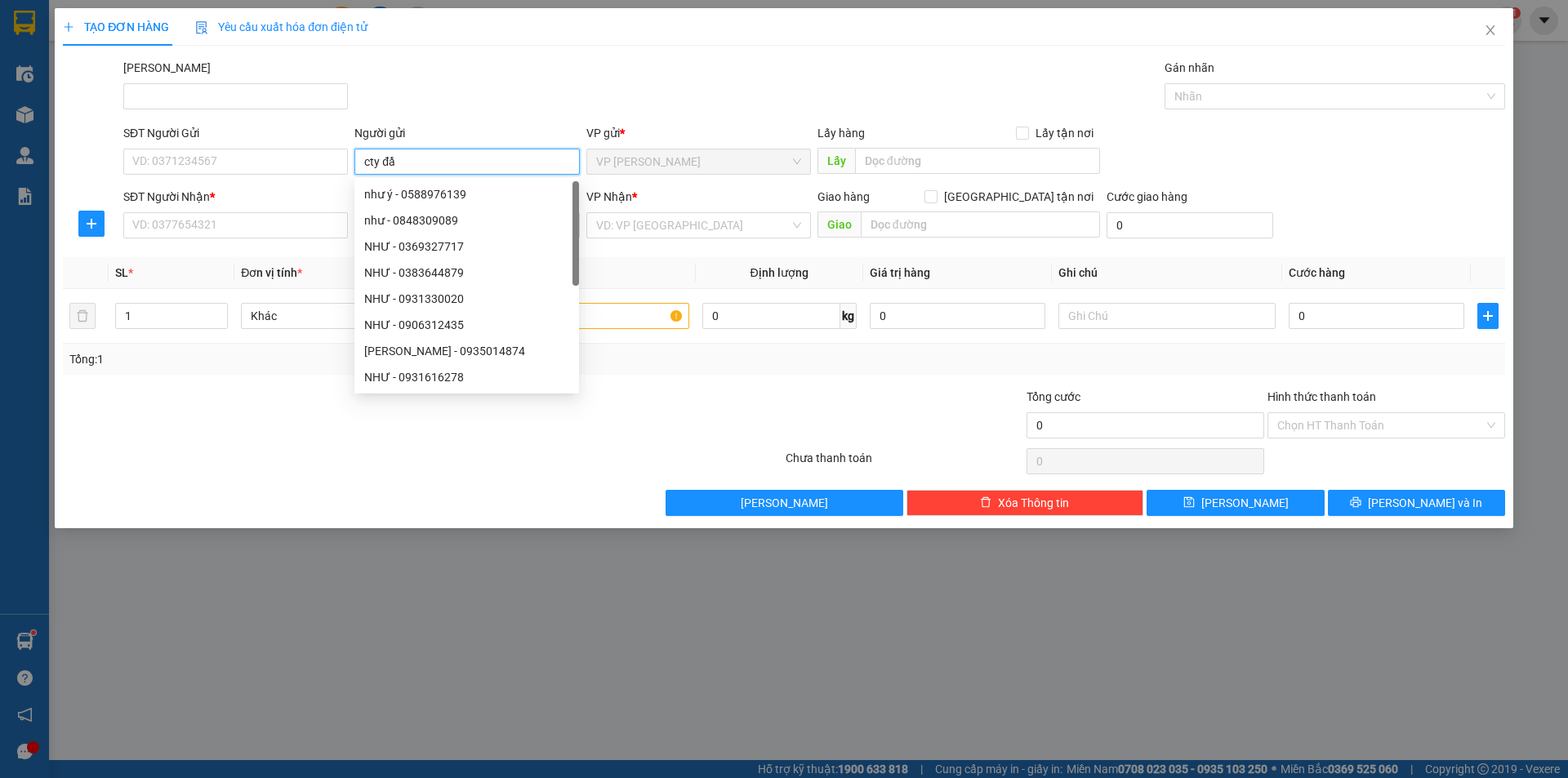
type input "cty đầm"
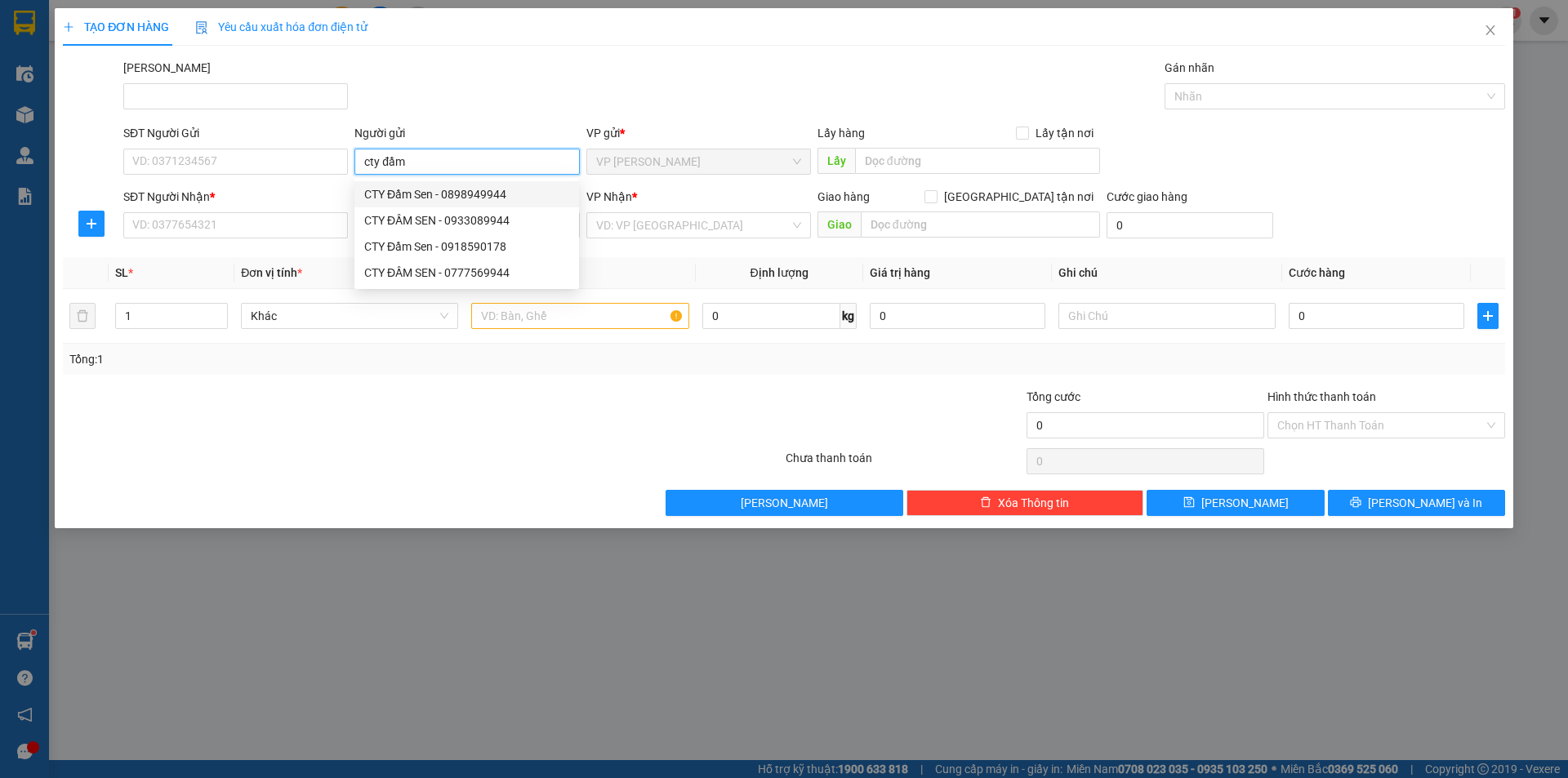
click at [487, 191] on div "CTY Đầm Sen - 0898949944" at bounding box center [466, 195] width 205 height 18
type input "0898949944"
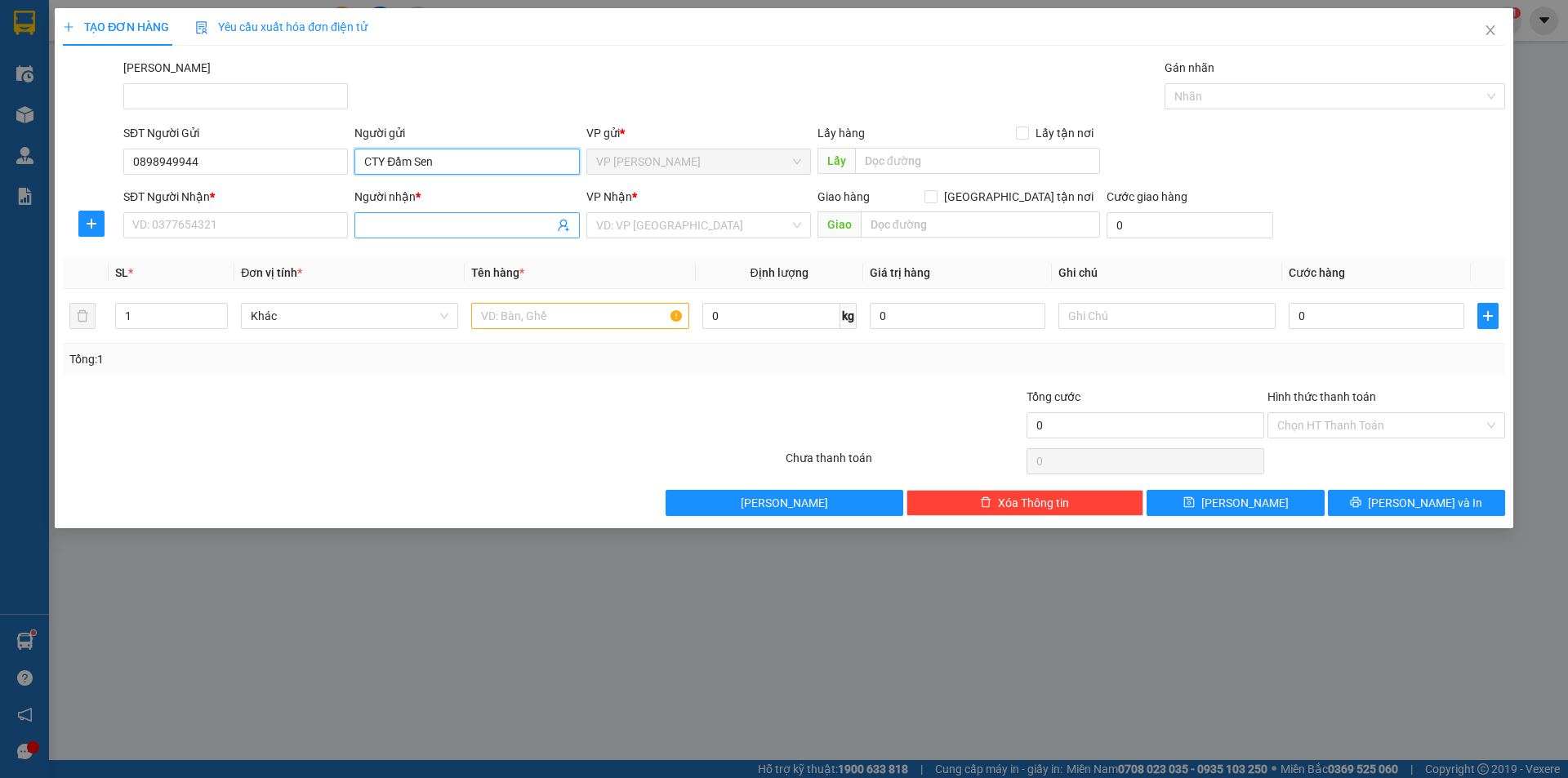
type input "CTY Đầm Sen"
click at [390, 228] on input "Người nhận *" at bounding box center [458, 225] width 189 height 18
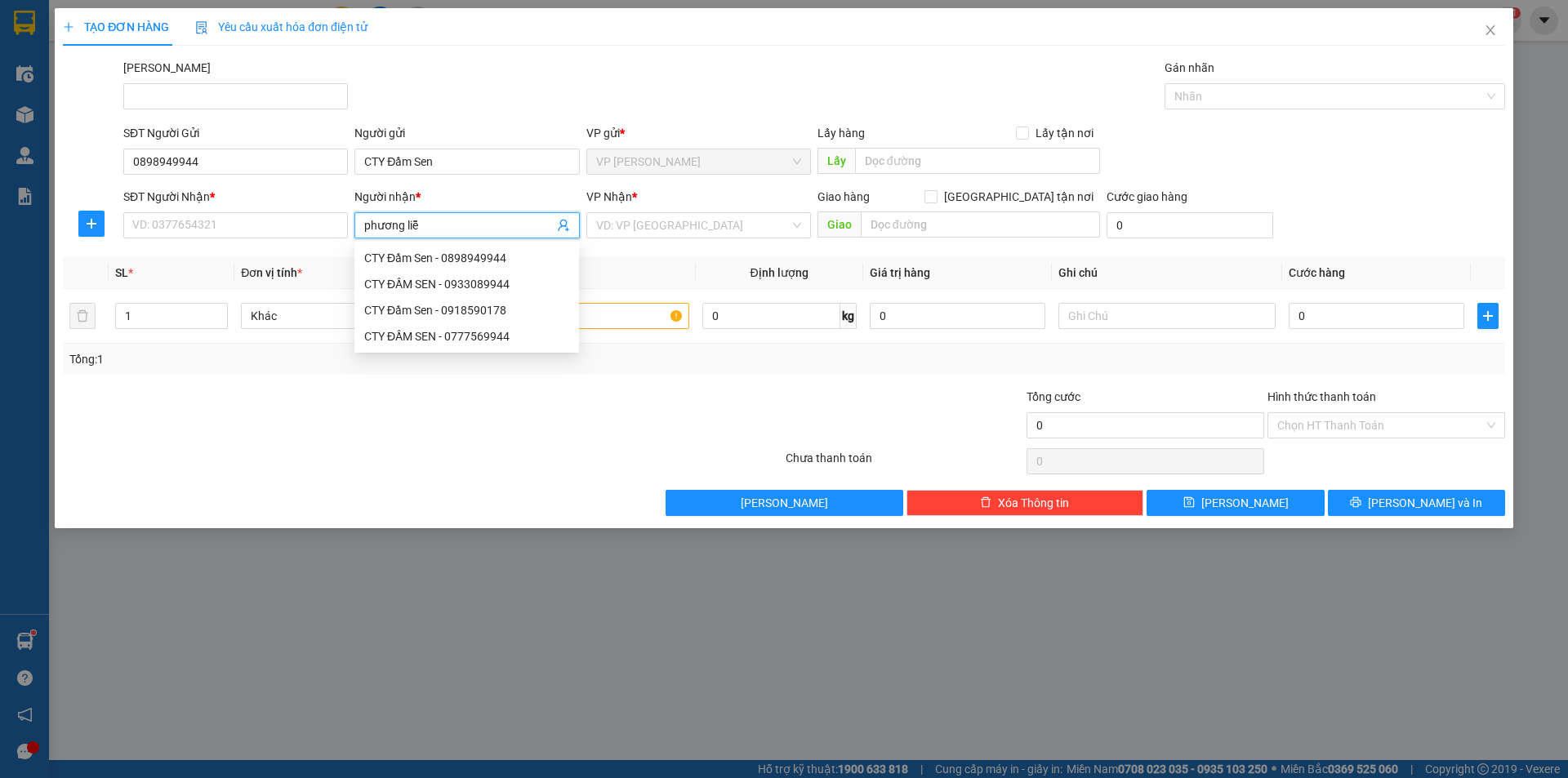
type input "[PERSON_NAME]"
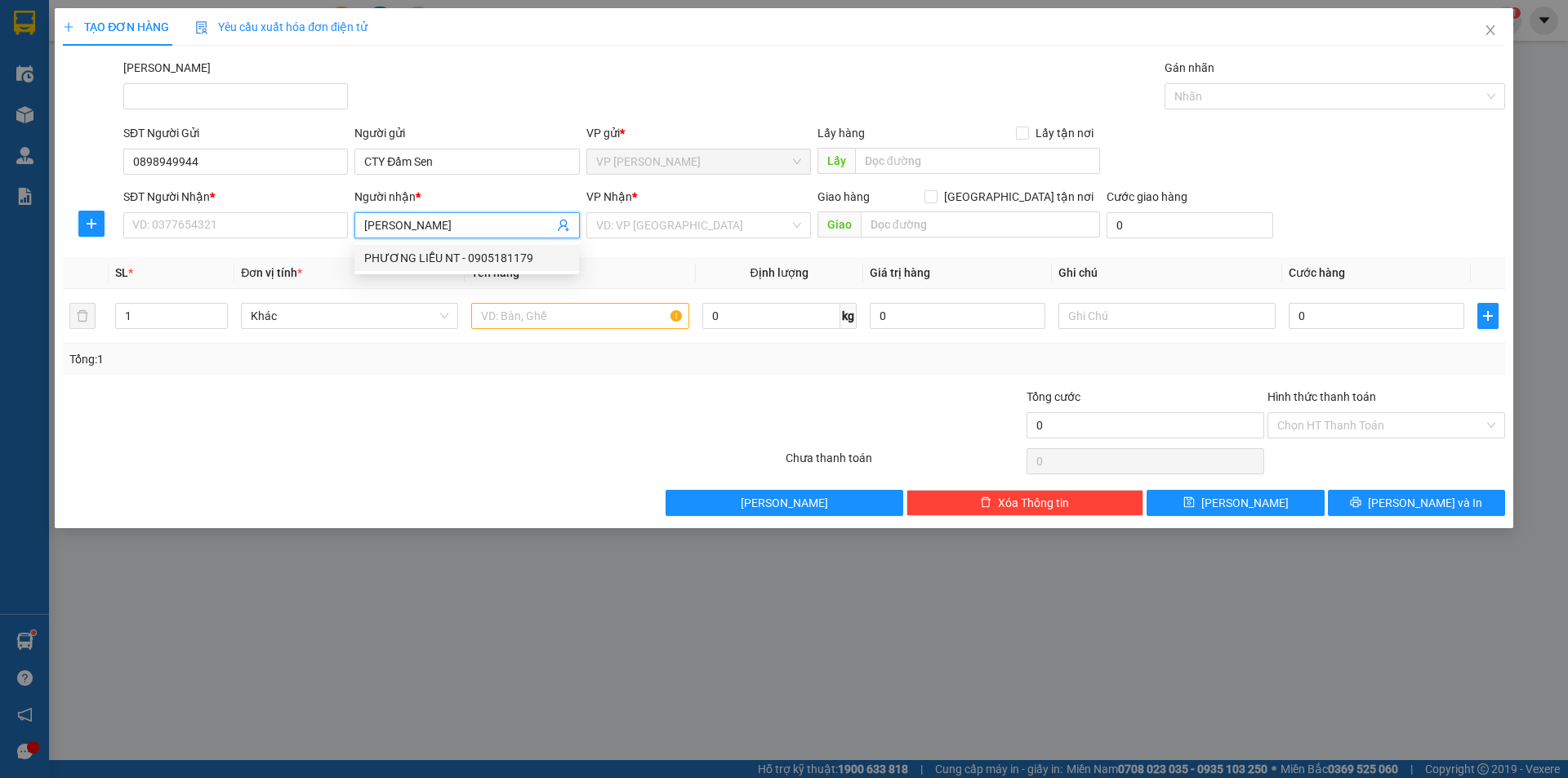
click at [510, 257] on div "PHƯƠNG LIỄU NT - 0905181179" at bounding box center [466, 258] width 205 height 18
type input "0905181179"
type input "PHƯƠNG LIỄU NT"
click at [632, 227] on input "search" at bounding box center [692, 225] width 193 height 25
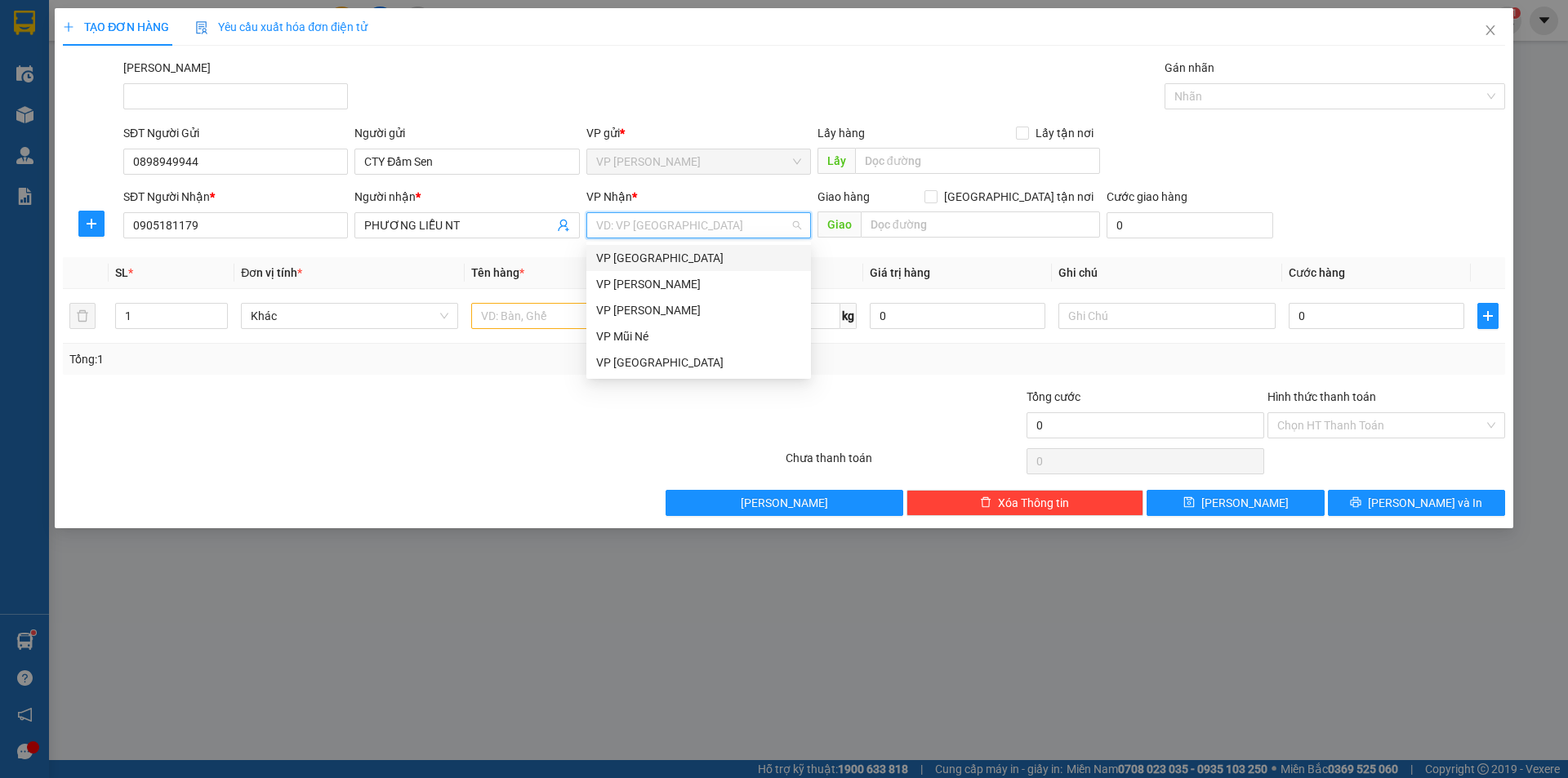
click at [668, 259] on div "VP [GEOGRAPHIC_DATA]" at bounding box center [698, 258] width 205 height 18
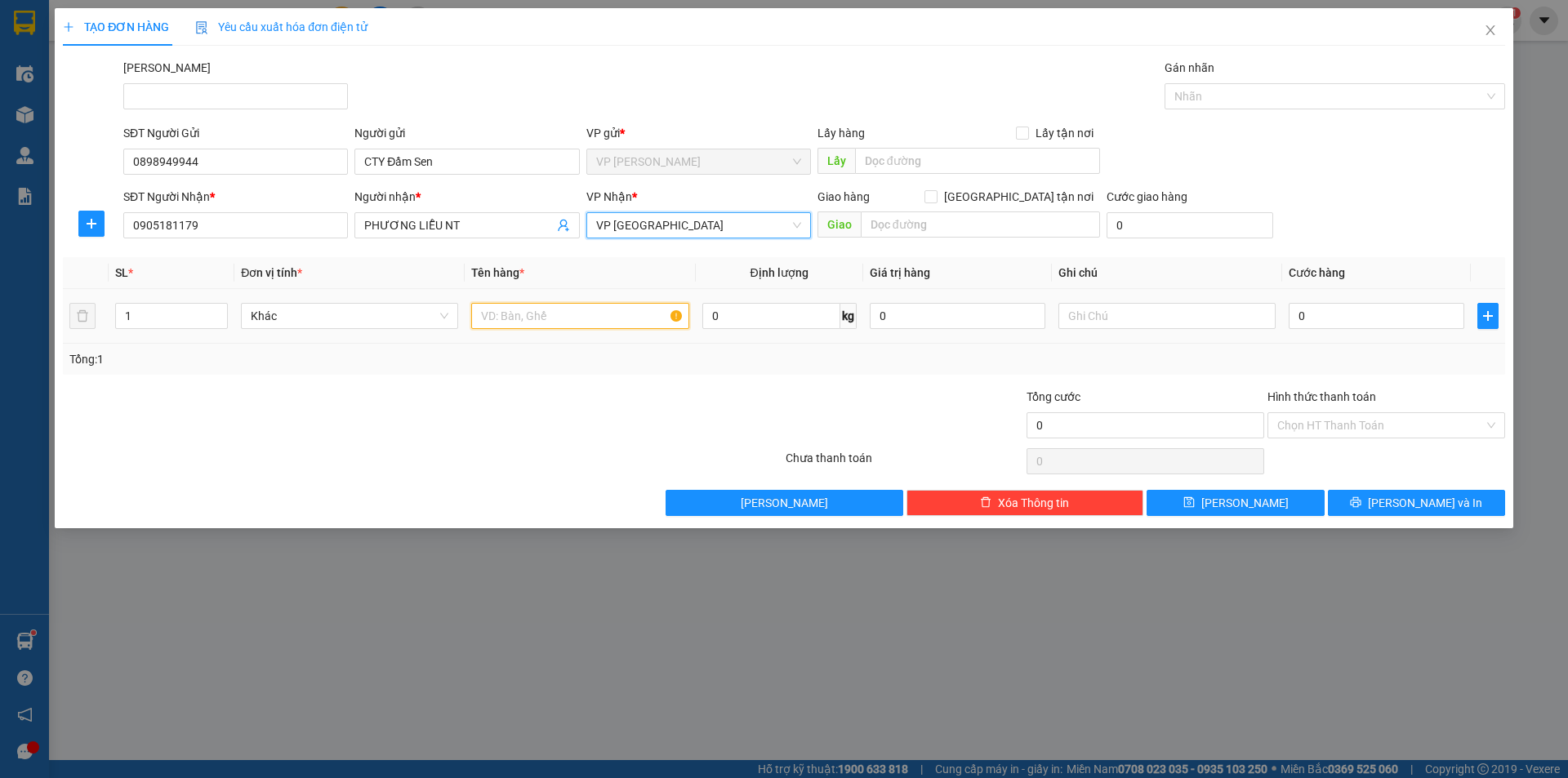
click at [599, 311] on input "text" at bounding box center [579, 315] width 217 height 26
type input "bao xanh + thùng"
click at [157, 311] on input "1" at bounding box center [171, 315] width 111 height 25
type input "4"
type input "2"
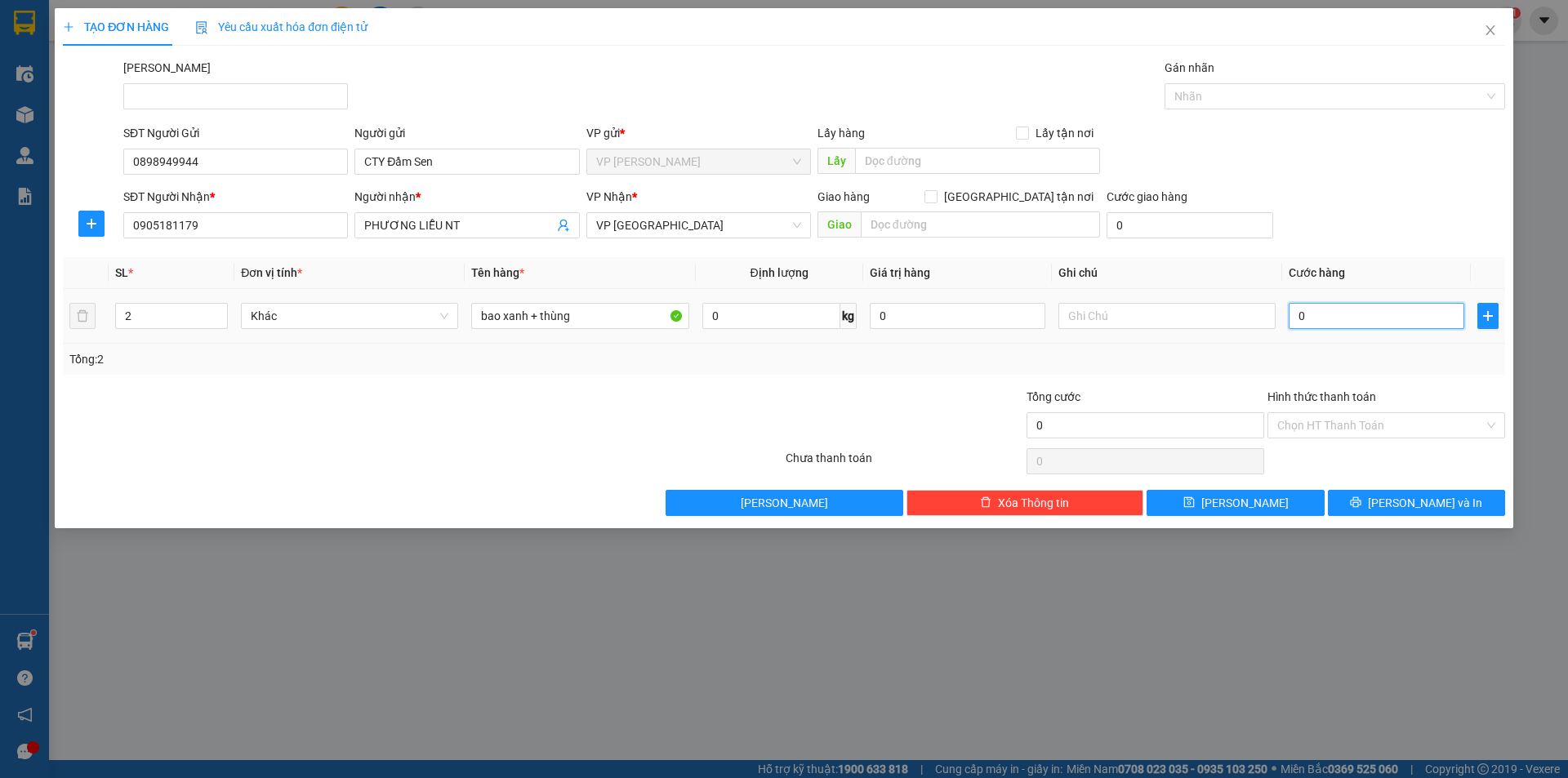
click at [1369, 326] on input "0" at bounding box center [1376, 315] width 176 height 26
type input "1"
type input "11"
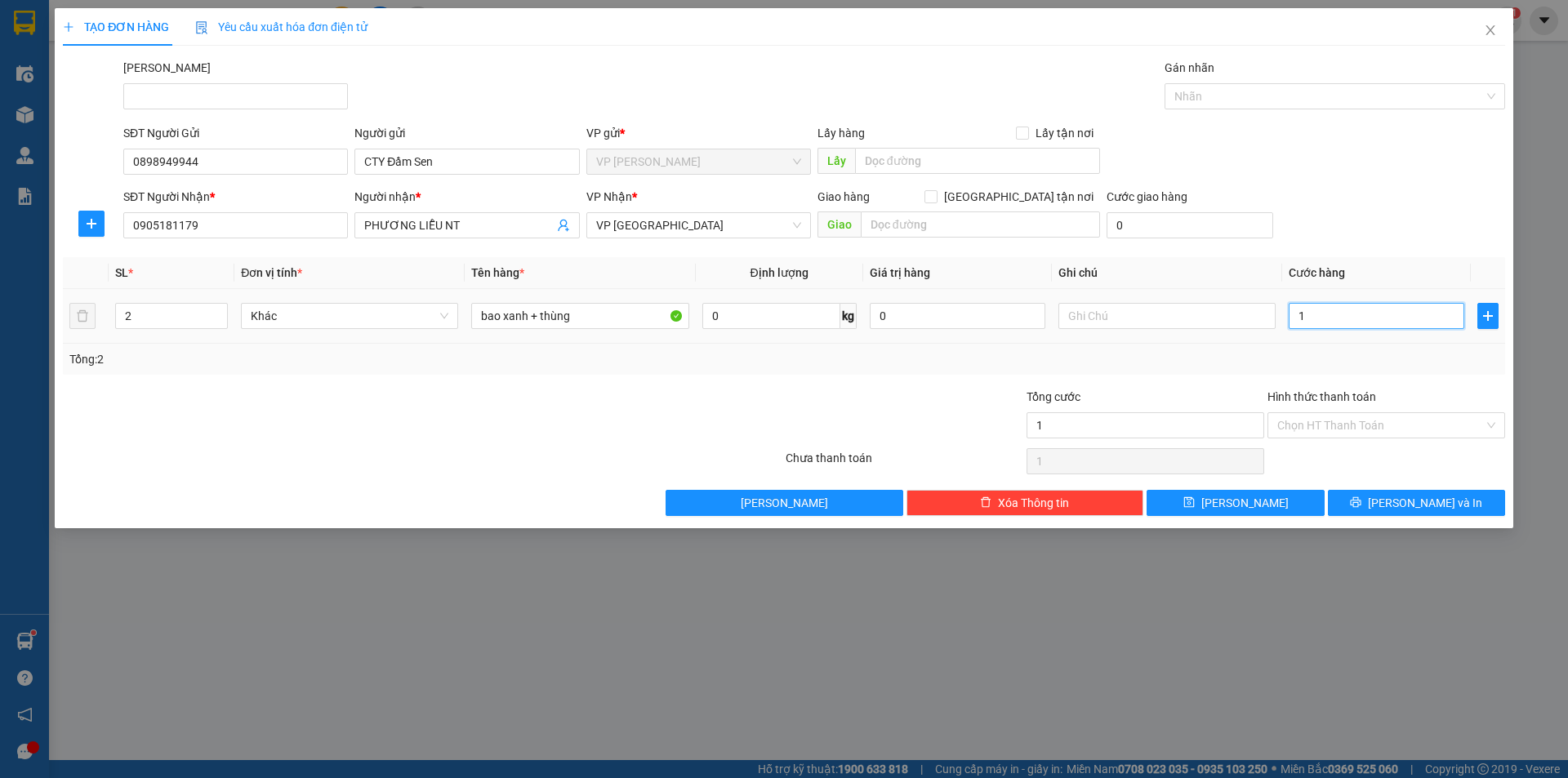
type input "11"
type input "110"
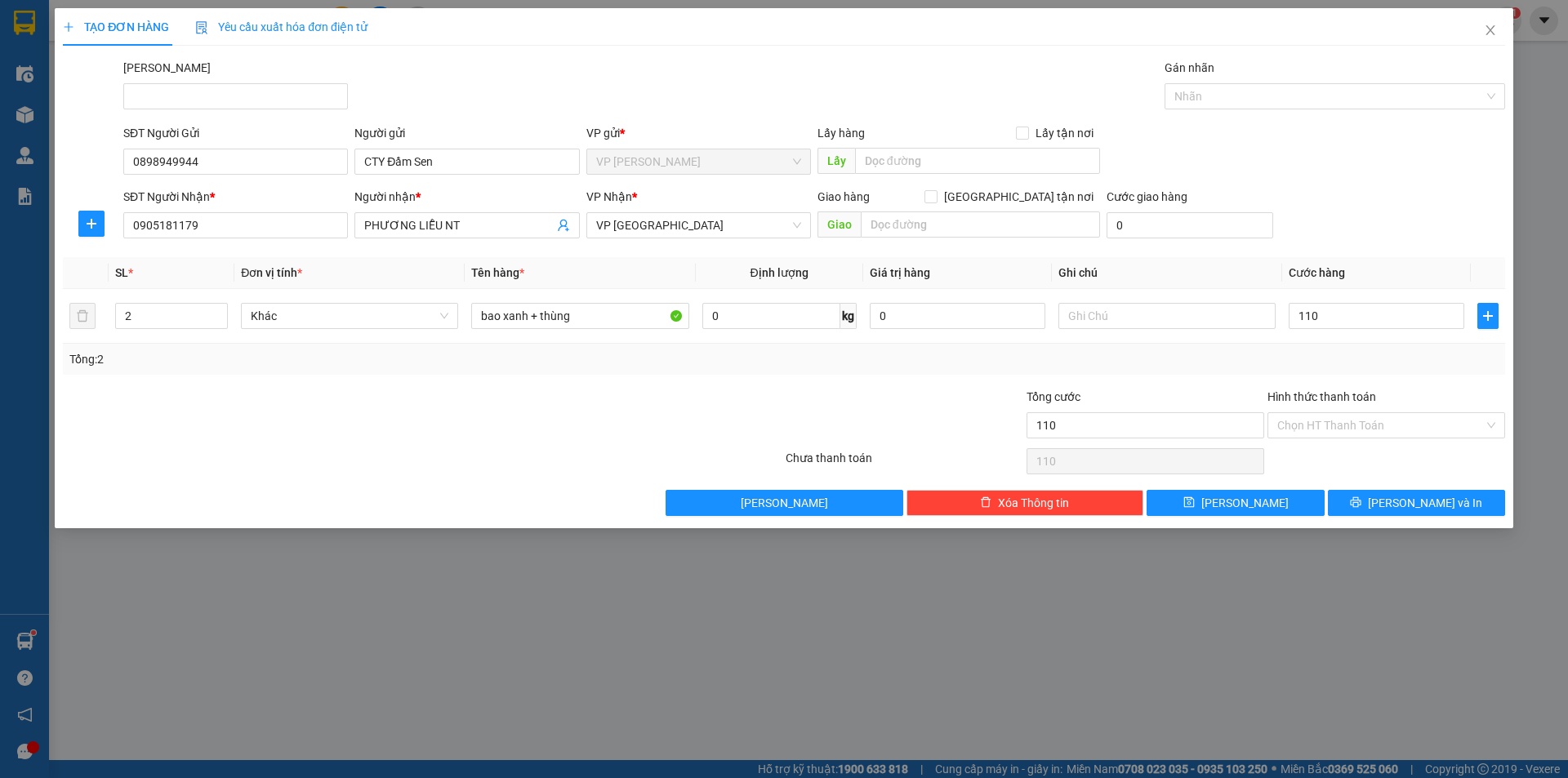
type input "110.000"
click at [1359, 390] on label "Hình thức thanh toán" at bounding box center [1322, 396] width 109 height 13
click at [1359, 413] on input "Hình thức thanh toán" at bounding box center [1380, 425] width 207 height 25
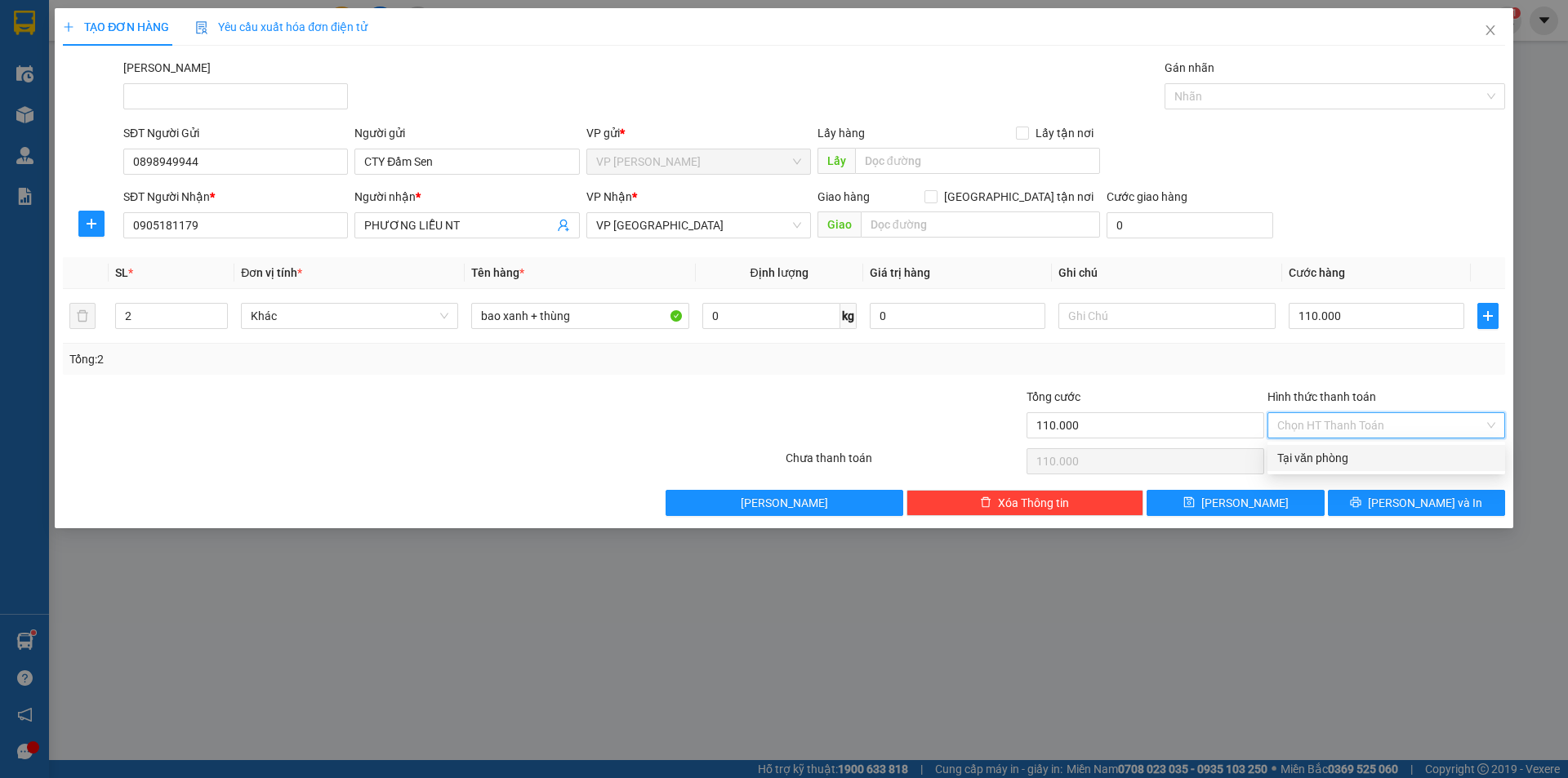
click at [1317, 460] on div "Tại văn phòng" at bounding box center [1386, 458] width 218 height 18
type input "0"
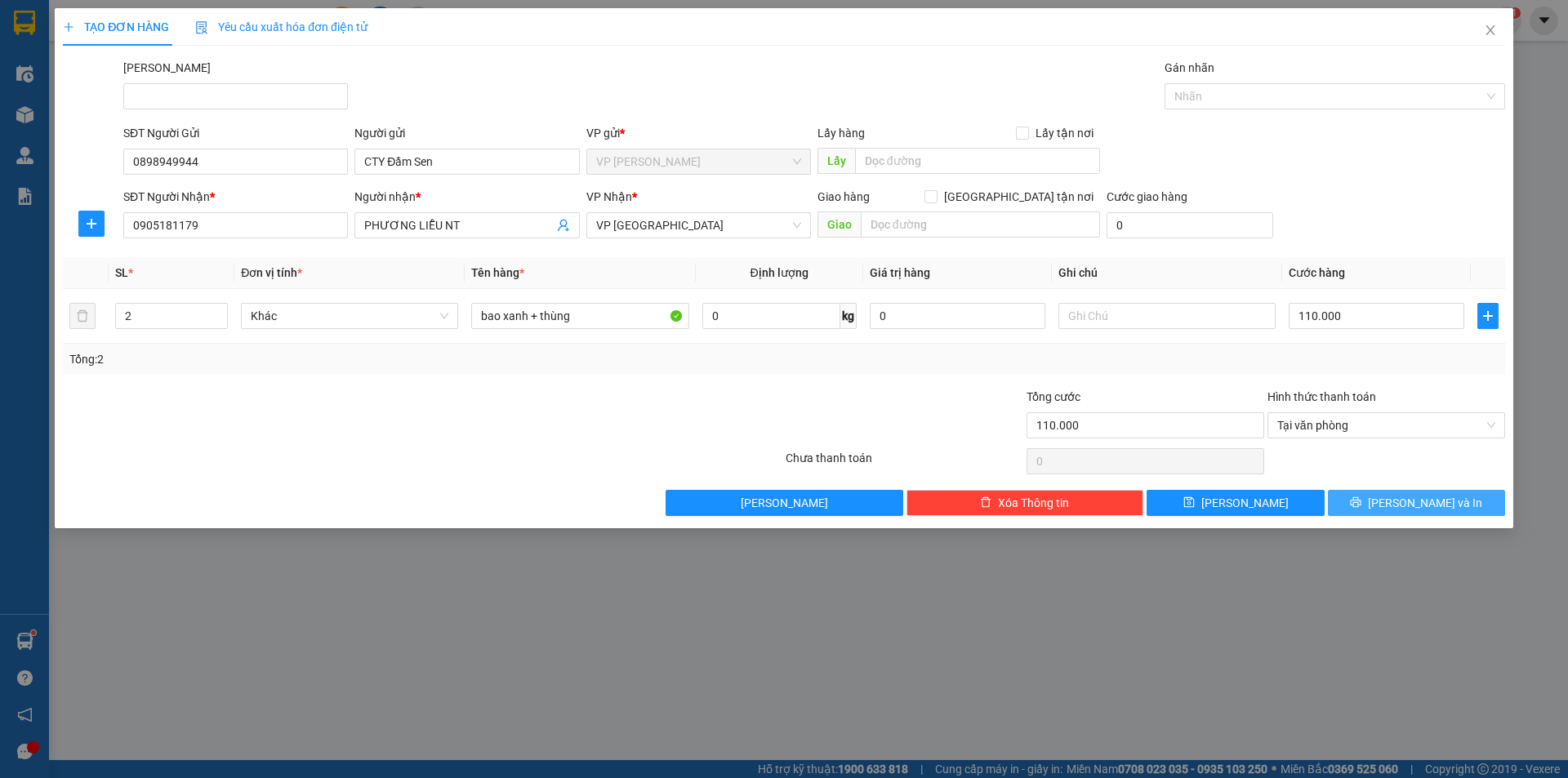
click at [1415, 499] on span "[PERSON_NAME] và In" at bounding box center [1425, 503] width 114 height 18
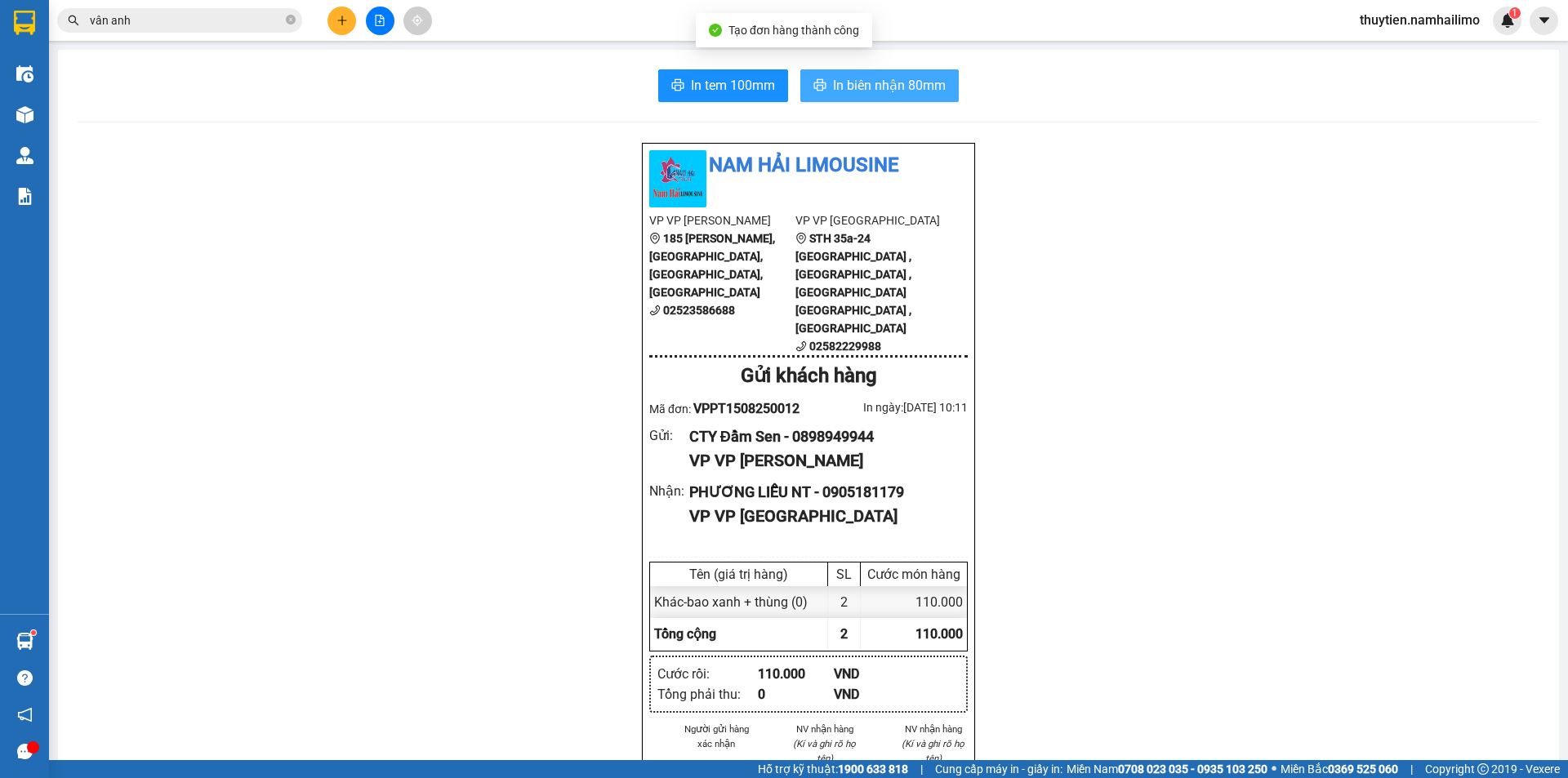
click at [887, 87] on span "In biên nhận 80mm" at bounding box center [889, 86] width 113 height 20
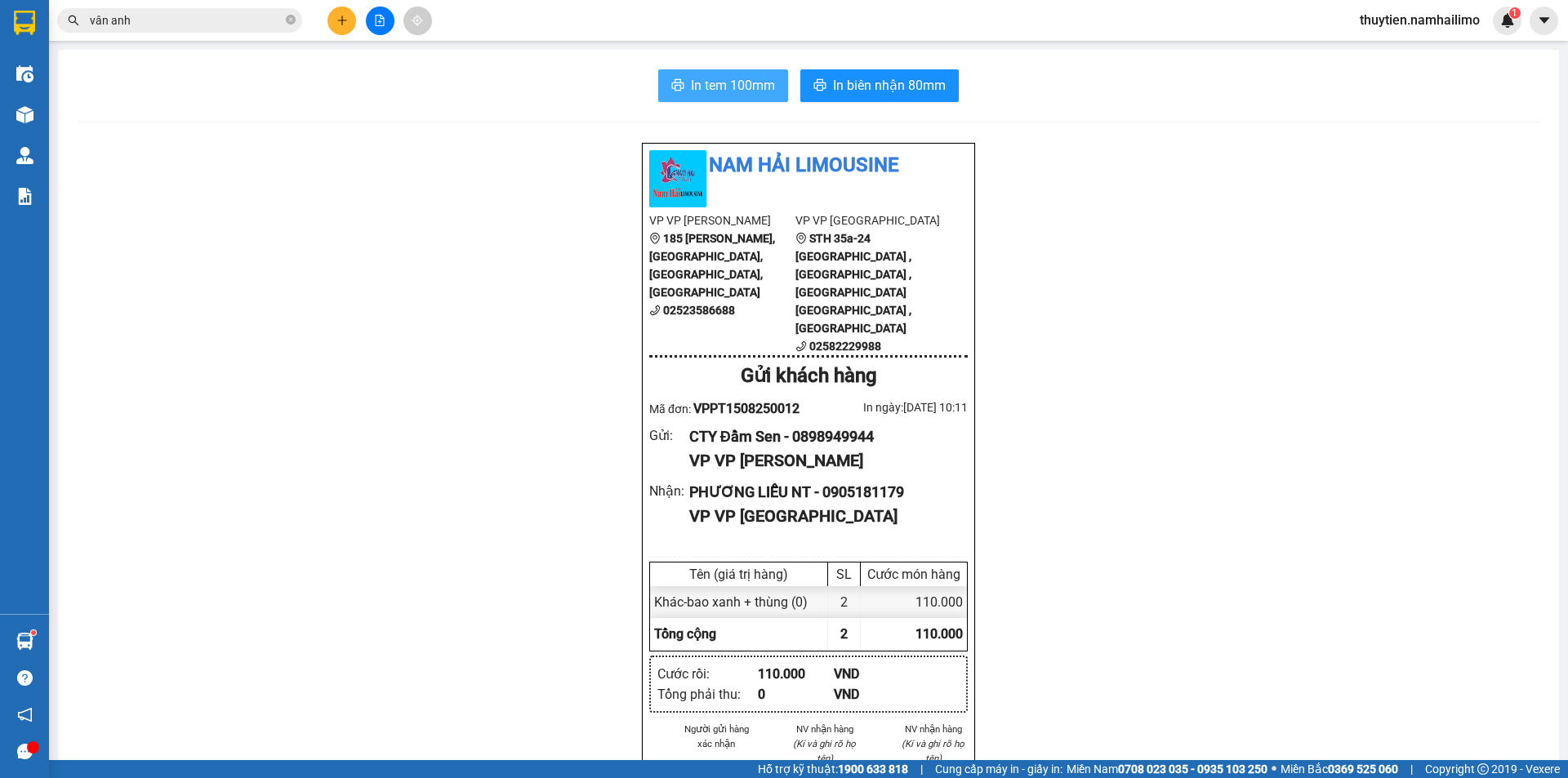
click at [737, 73] on button "In tem 100mm" at bounding box center [723, 86] width 130 height 33
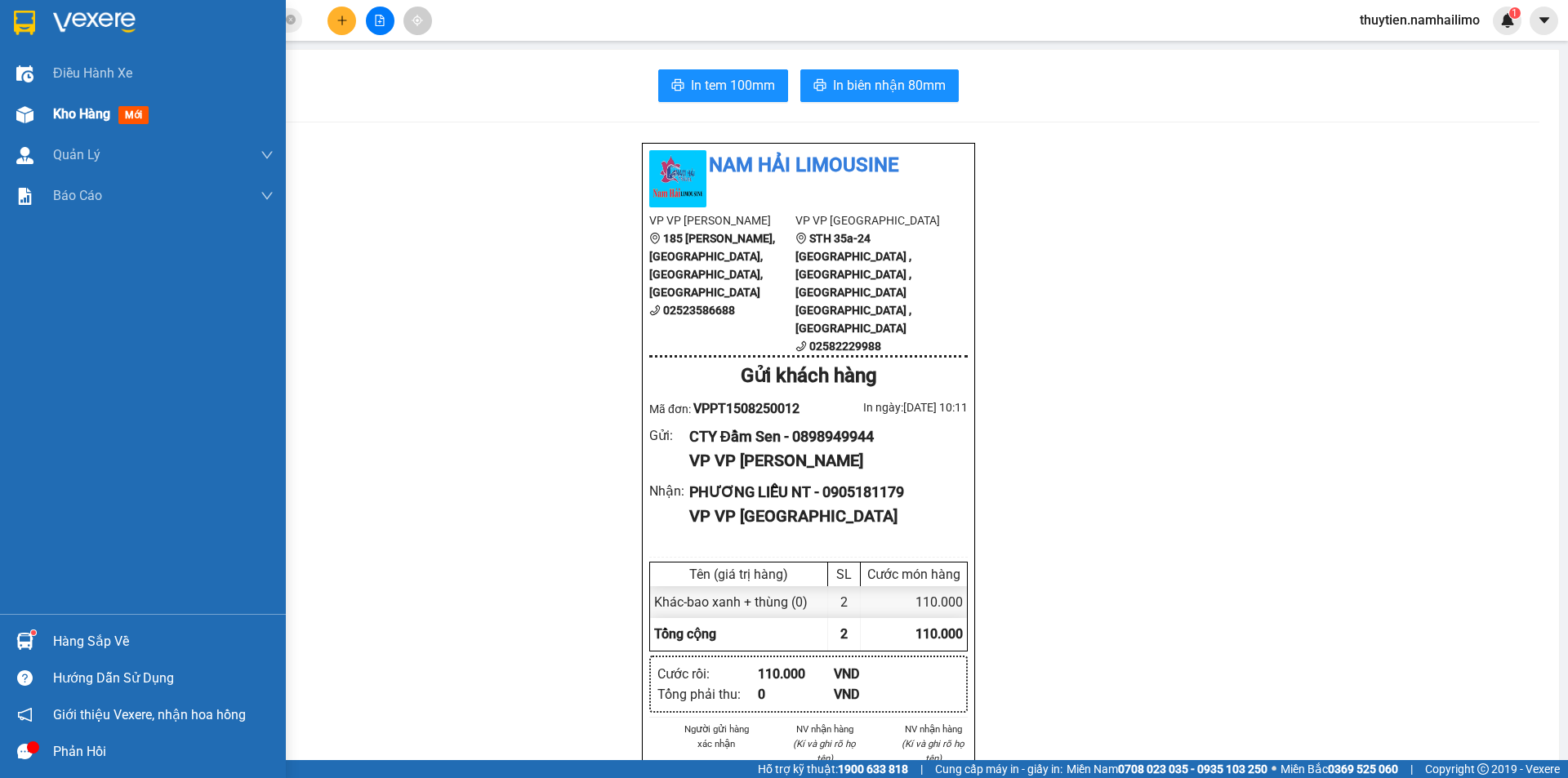
click at [90, 119] on span "Kho hàng" at bounding box center [82, 113] width 57 height 16
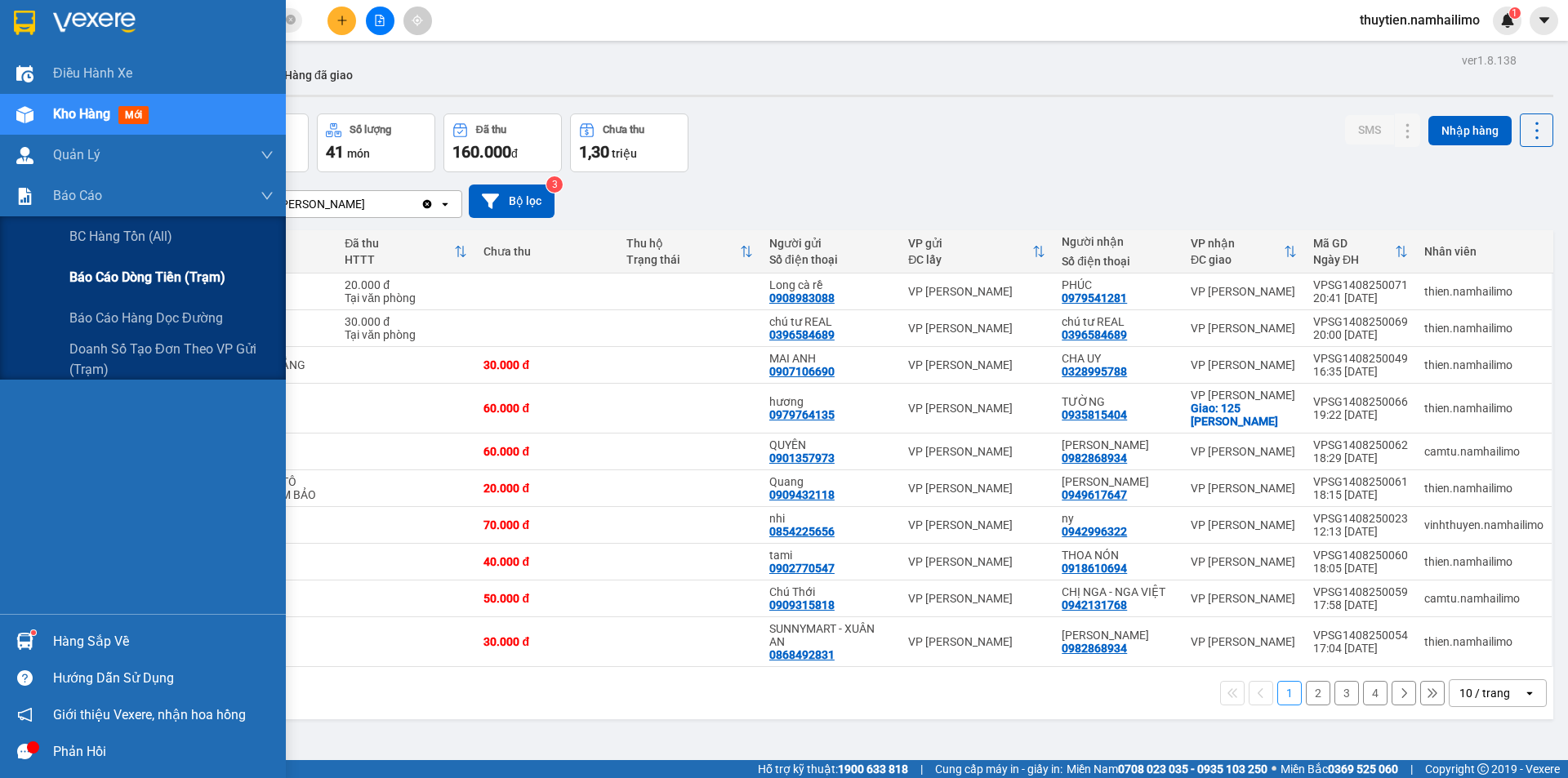
click at [130, 280] on span "Báo cáo dòng tiền (trạm)" at bounding box center [147, 277] width 156 height 20
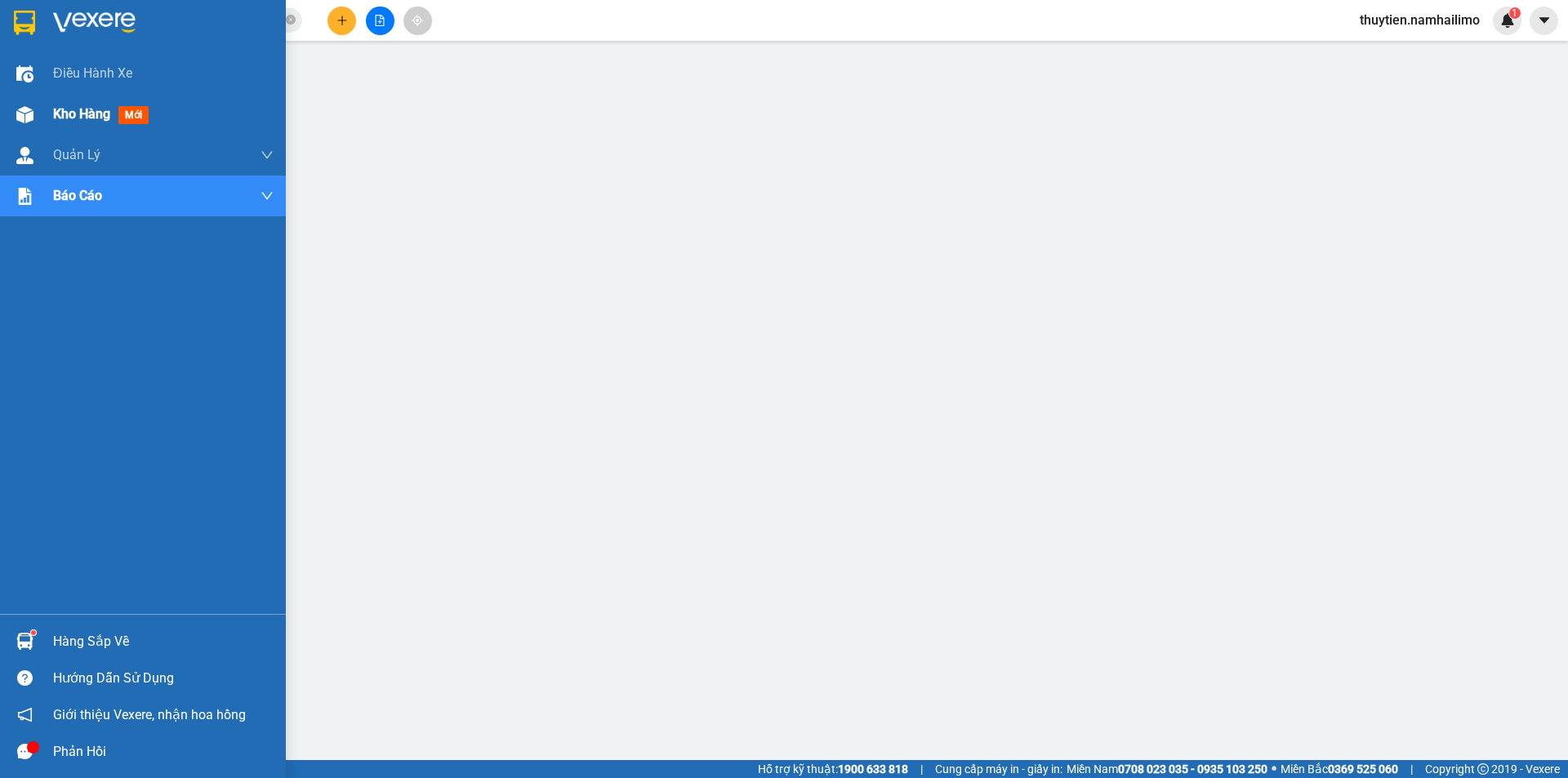
click at [79, 115] on span "Kho hàng" at bounding box center [82, 113] width 57 height 16
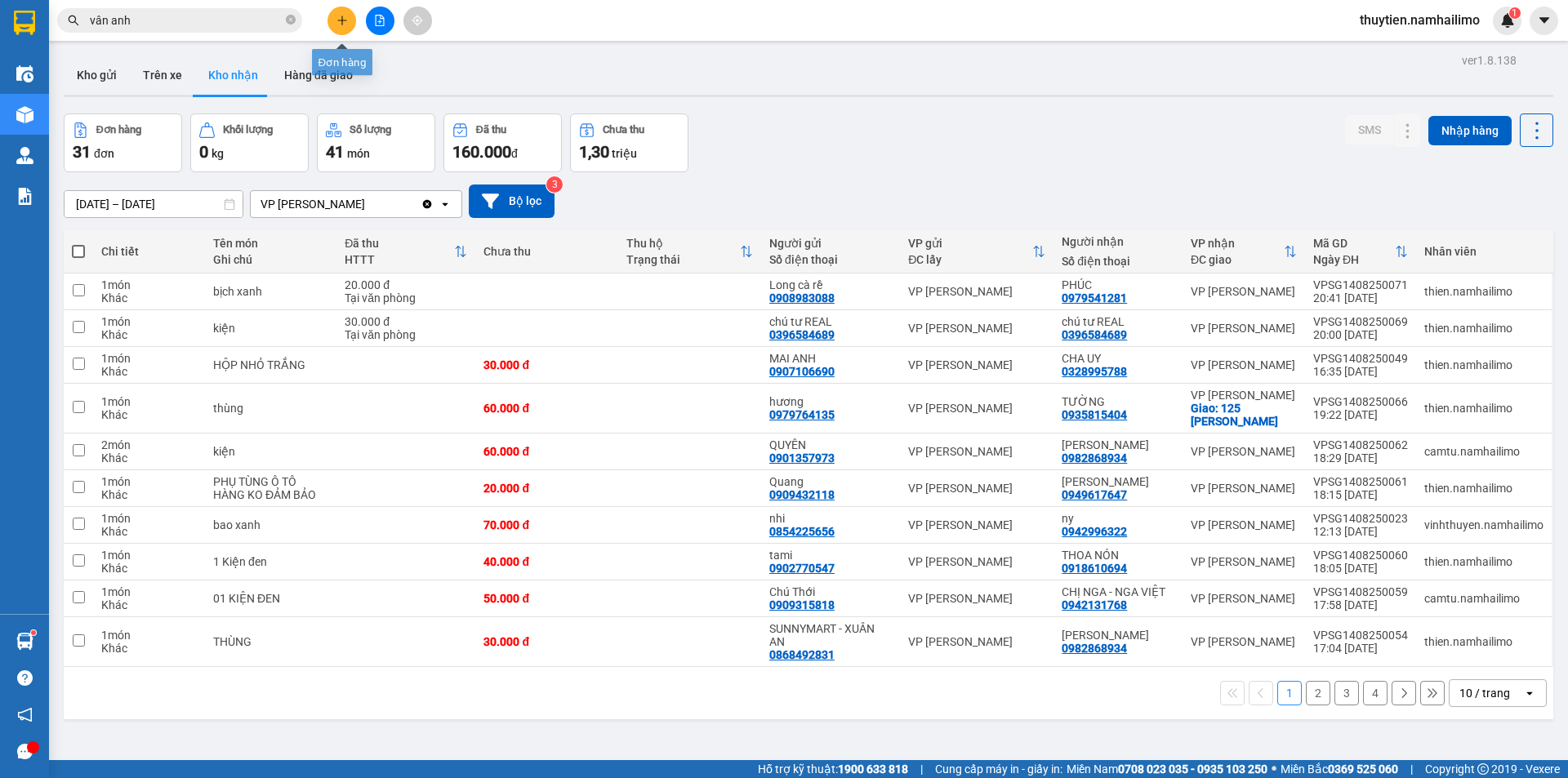
click at [345, 21] on icon "plus" at bounding box center [342, 20] width 11 height 11
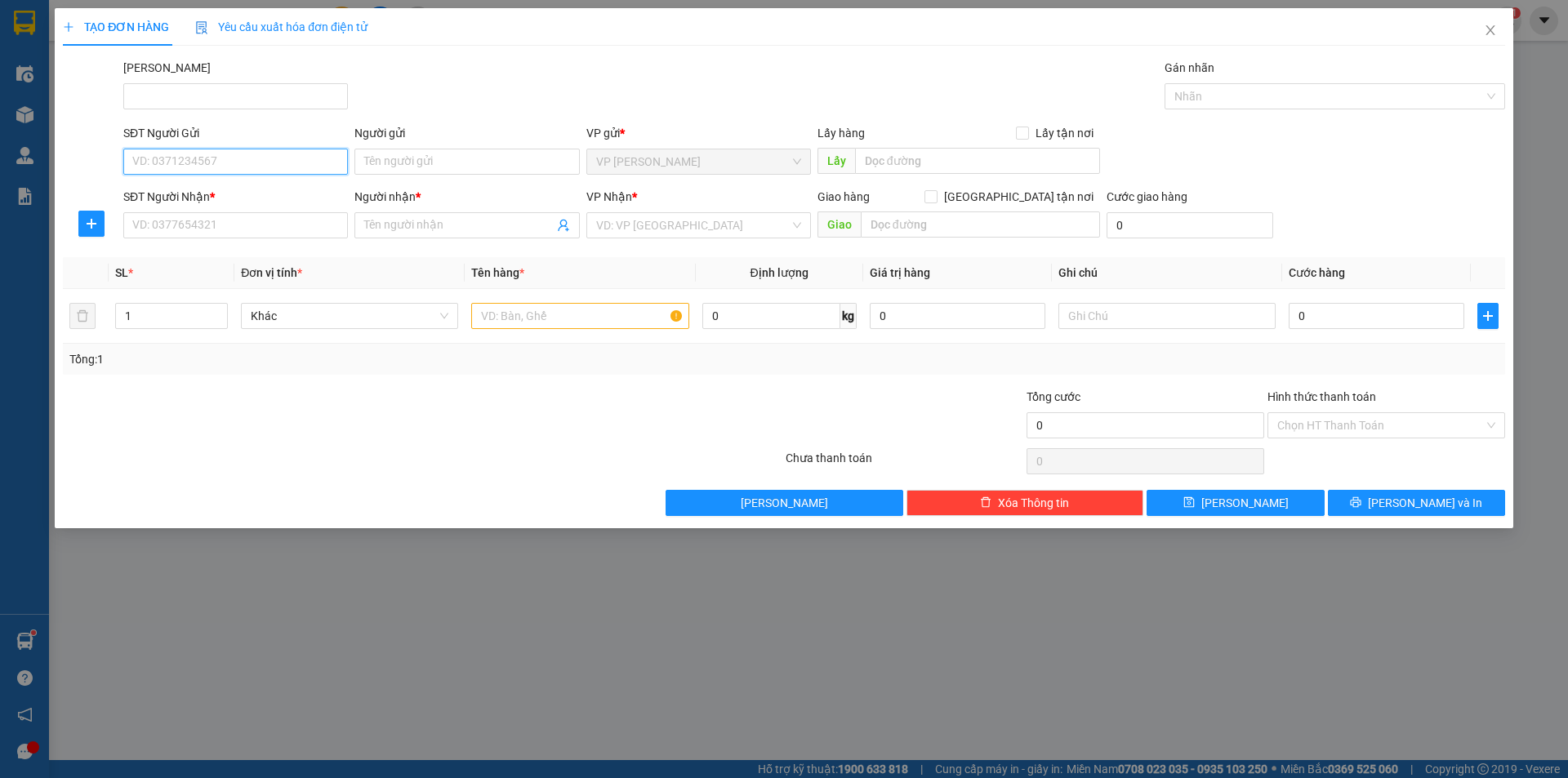
click at [229, 164] on input "SĐT Người Gửi" at bounding box center [235, 162] width 224 height 26
click at [1495, 26] on icon "close" at bounding box center [1490, 30] width 13 height 13
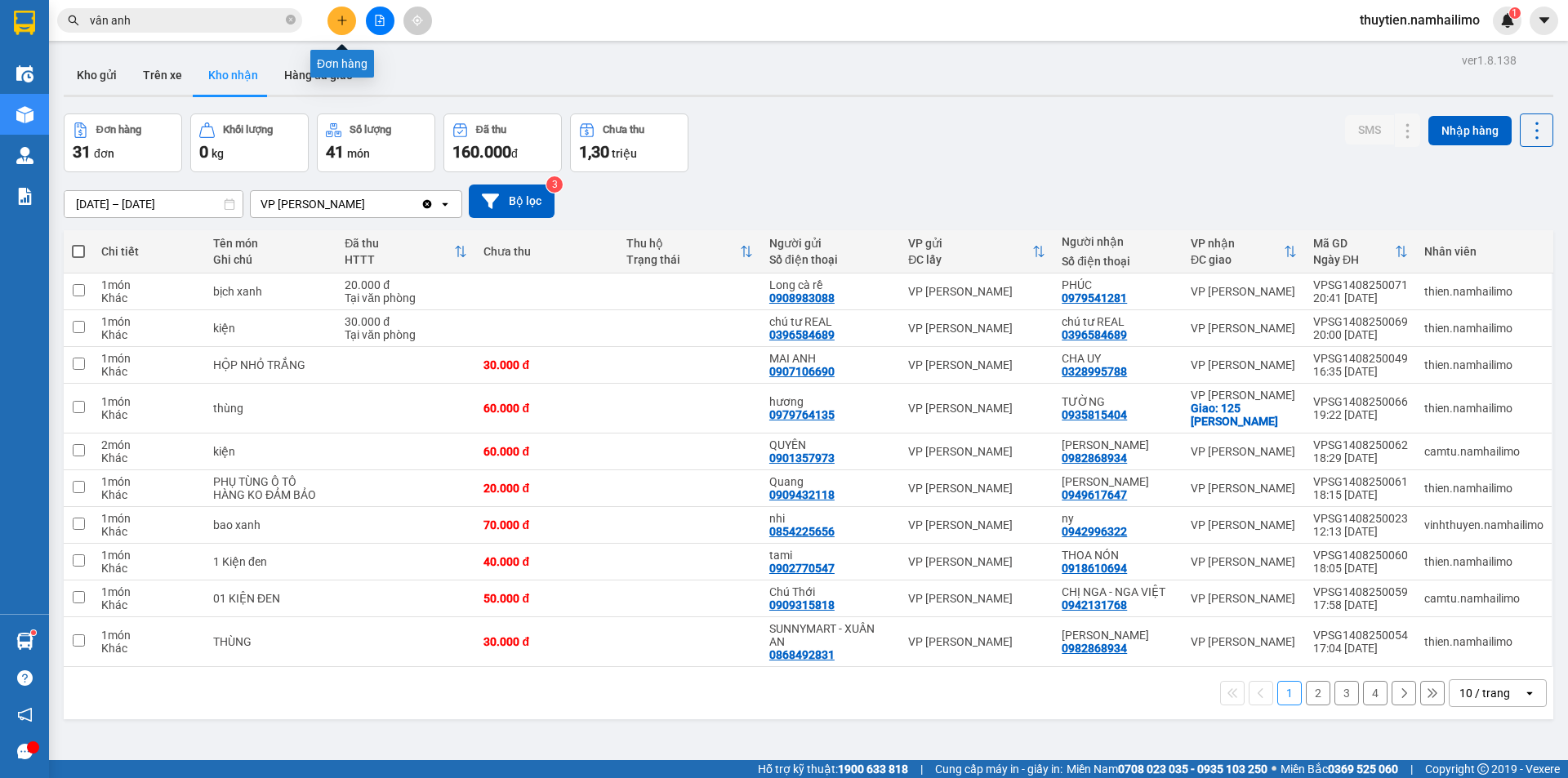
click at [343, 19] on icon "plus" at bounding box center [342, 20] width 11 height 11
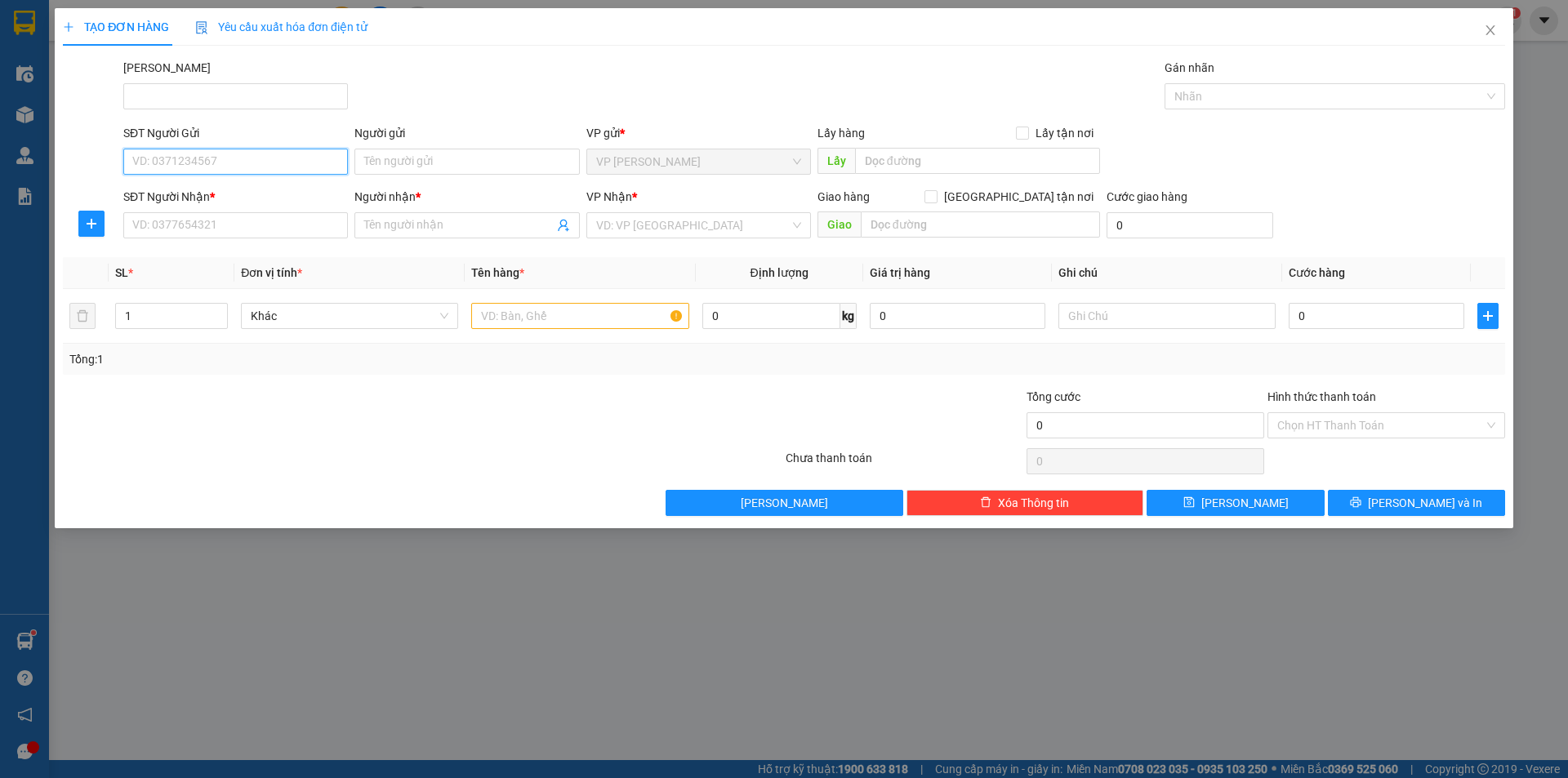
click at [193, 163] on input "SĐT Người Gửi" at bounding box center [235, 162] width 224 height 26
click at [200, 195] on div "0964465629 - KA" at bounding box center [235, 195] width 205 height 18
type input "0964465629"
type input "KA"
type input "0982046107"
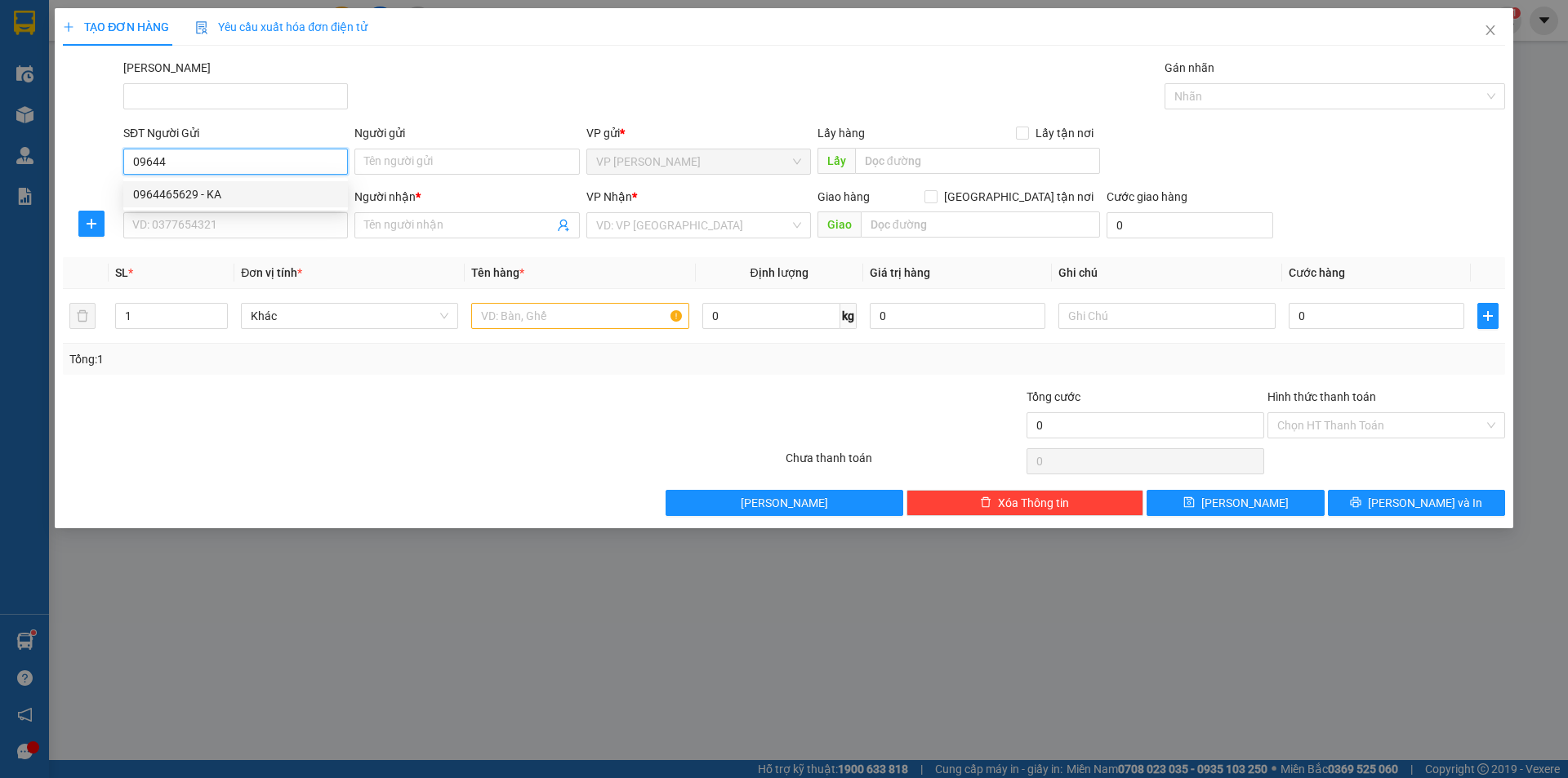
type input "HIẾU [PERSON_NAME]"
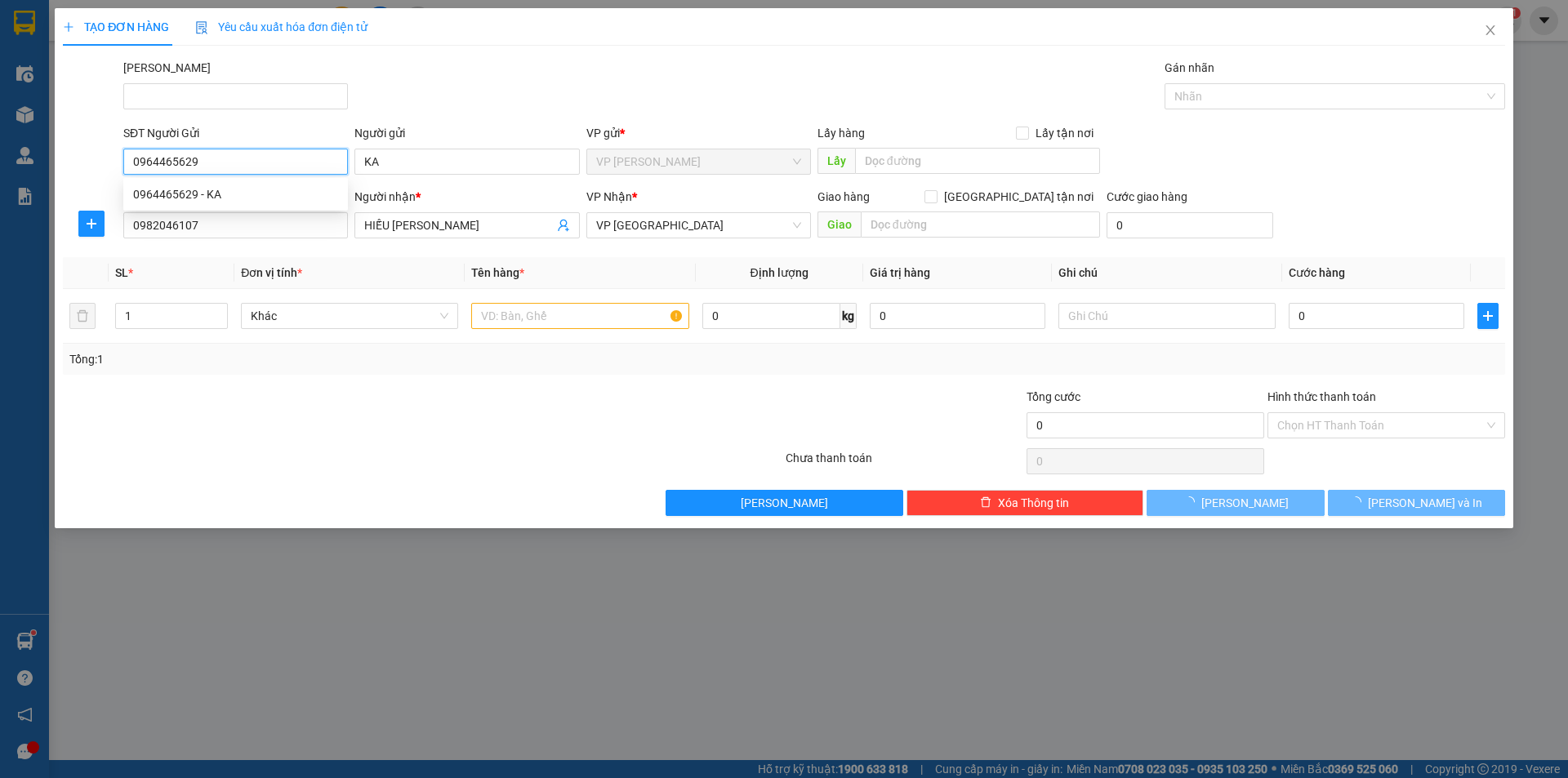
type input "100.000"
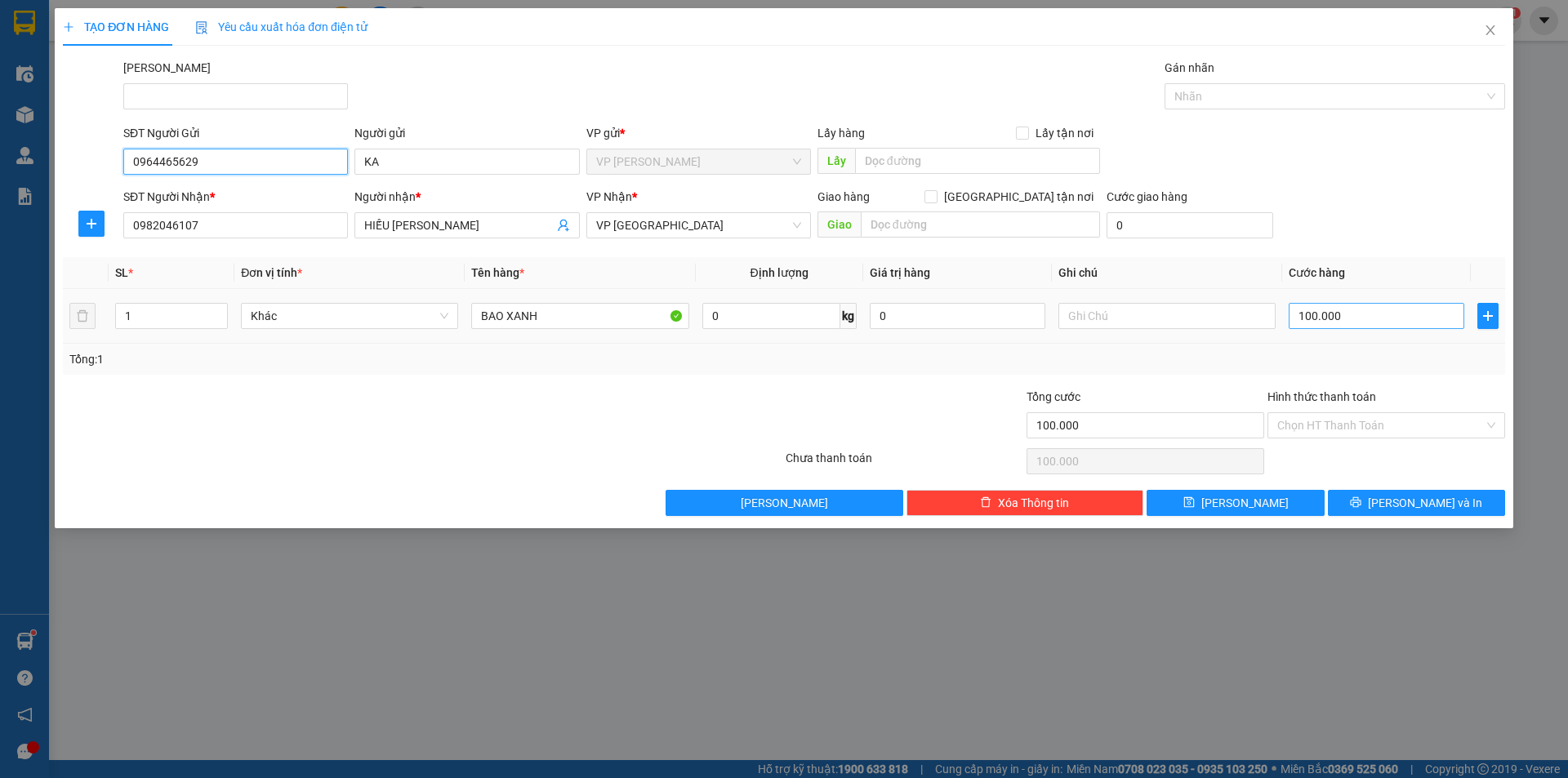
type input "0964465629"
click at [1389, 314] on input "100.000" at bounding box center [1376, 315] width 176 height 26
type input "0"
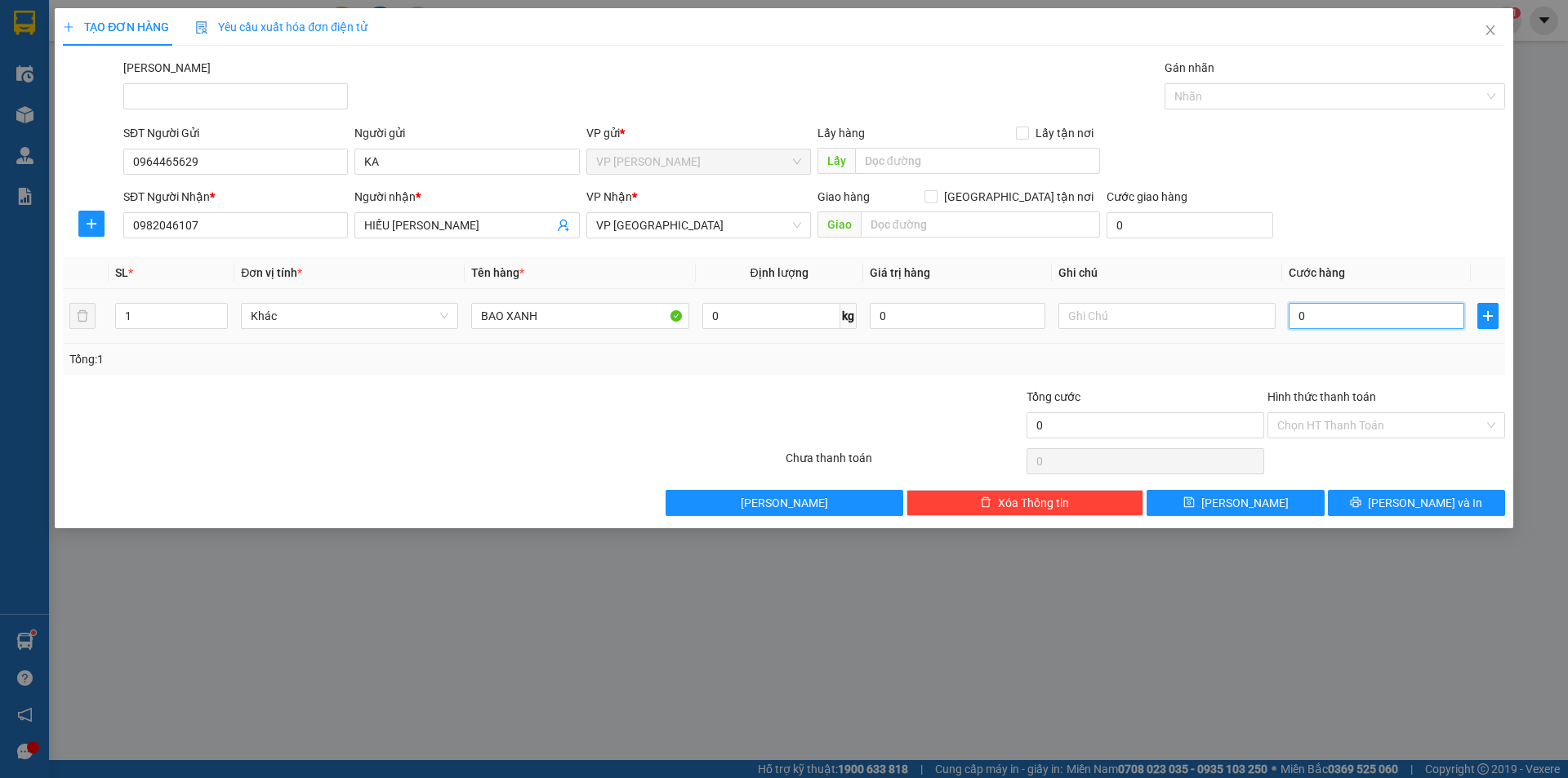
type input "7"
type input "07"
type input "70"
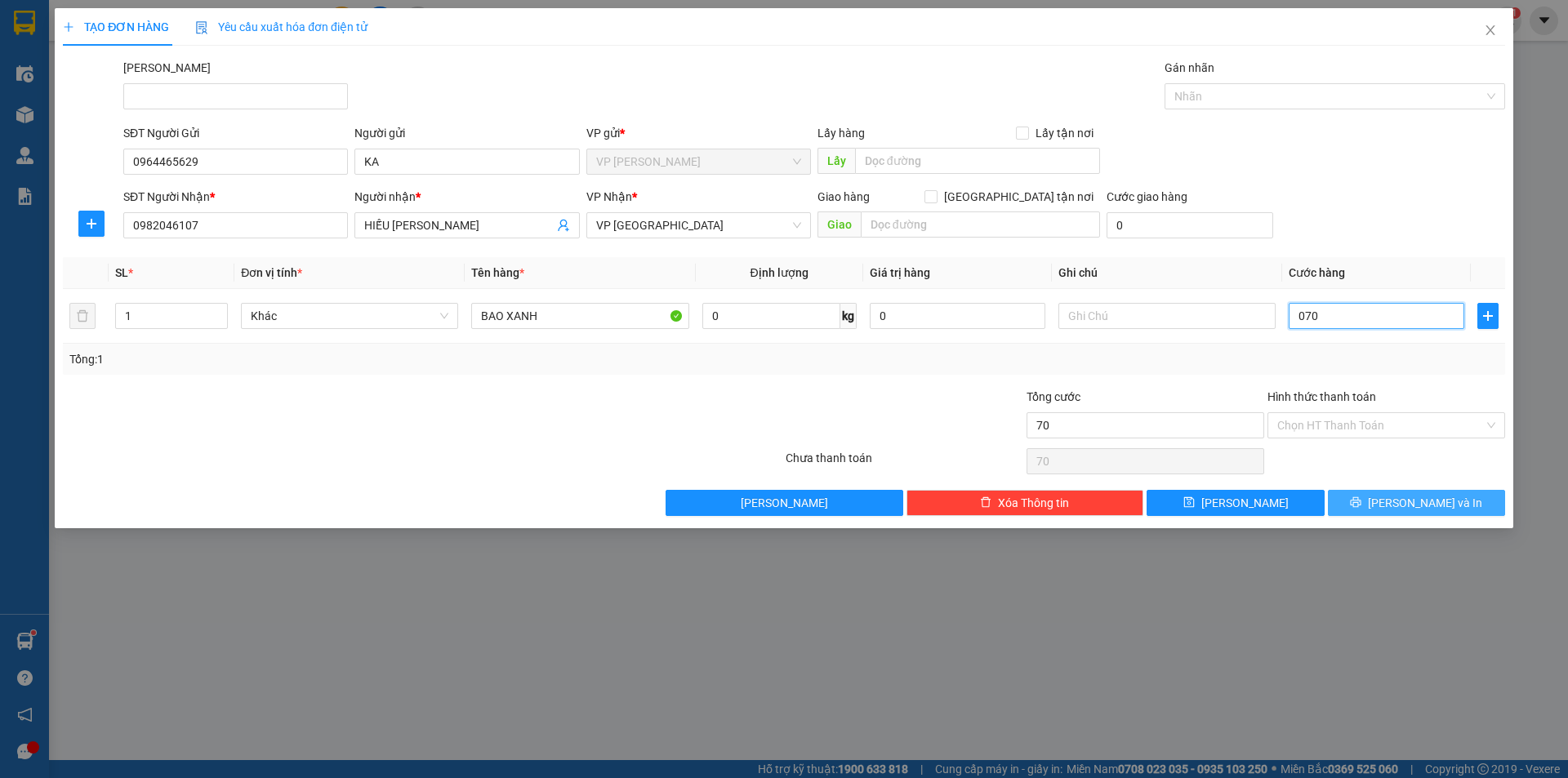
type input "070"
type input "70.000"
click at [1441, 498] on span "[PERSON_NAME] và In" at bounding box center [1425, 503] width 114 height 18
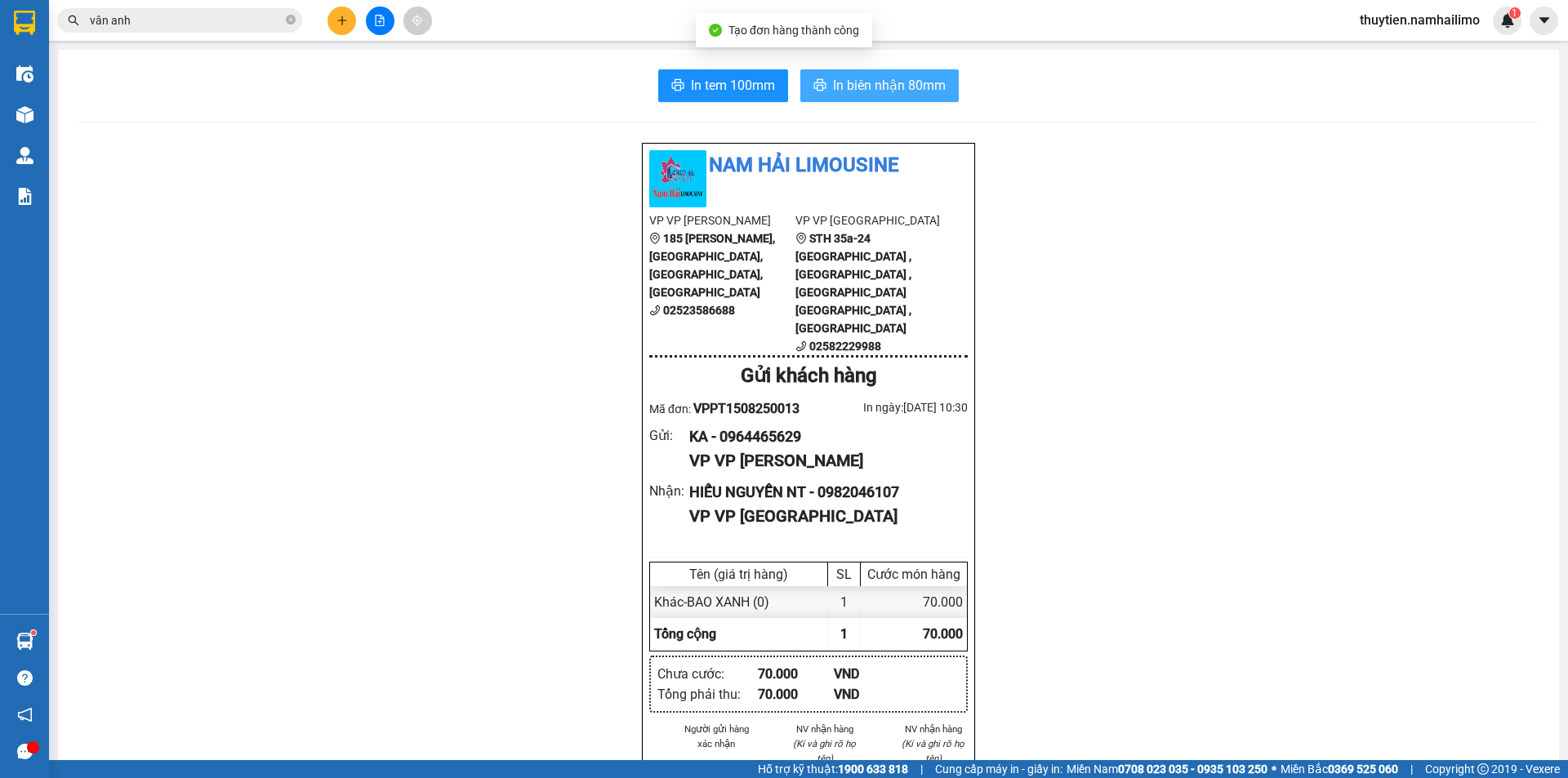
click at [887, 77] on span "In biên nhận 80mm" at bounding box center [889, 86] width 113 height 20
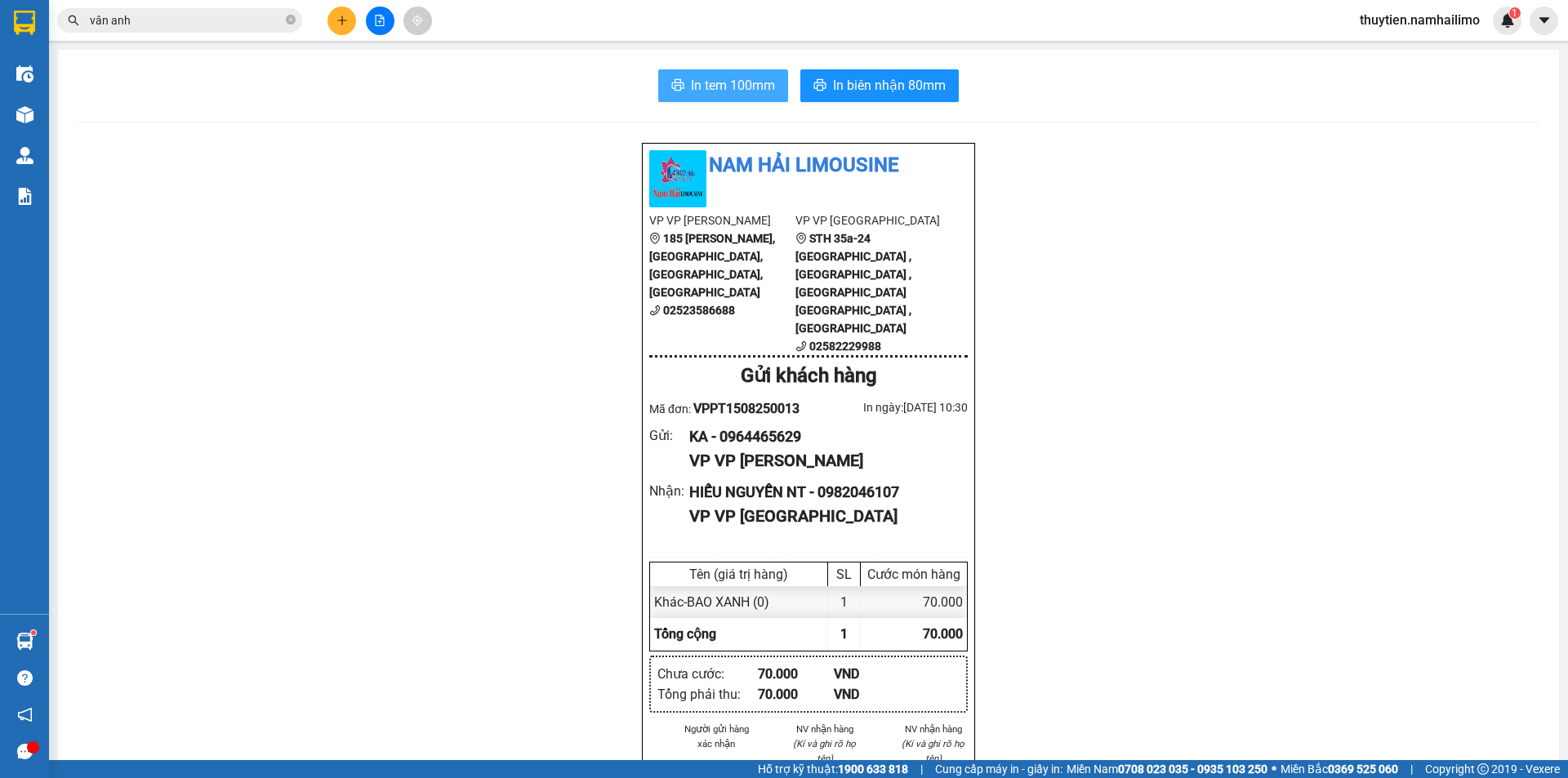
click at [733, 86] on span "In tem 100mm" at bounding box center [732, 86] width 84 height 20
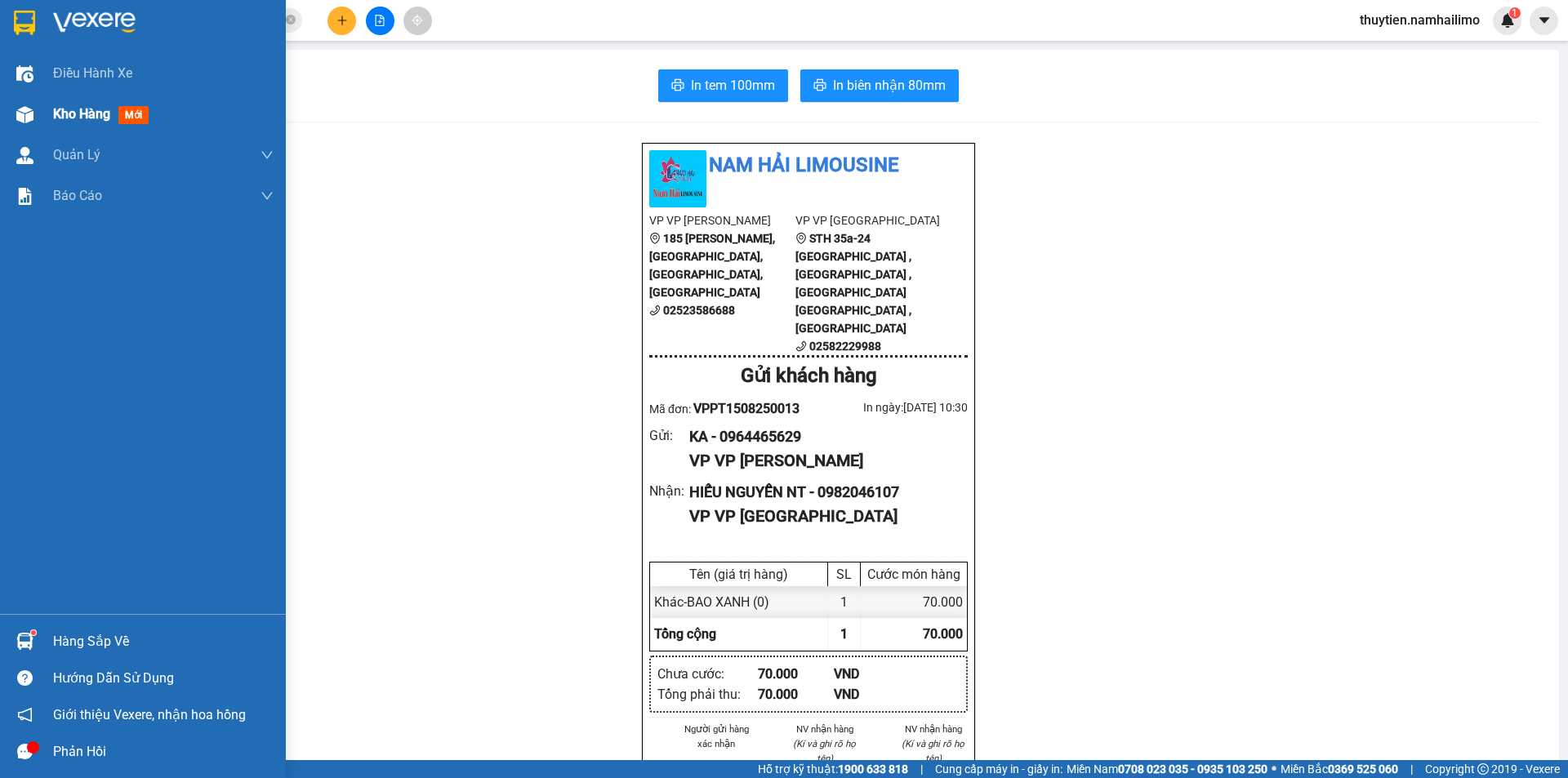
click at [86, 115] on span "Kho hàng" at bounding box center [82, 113] width 57 height 16
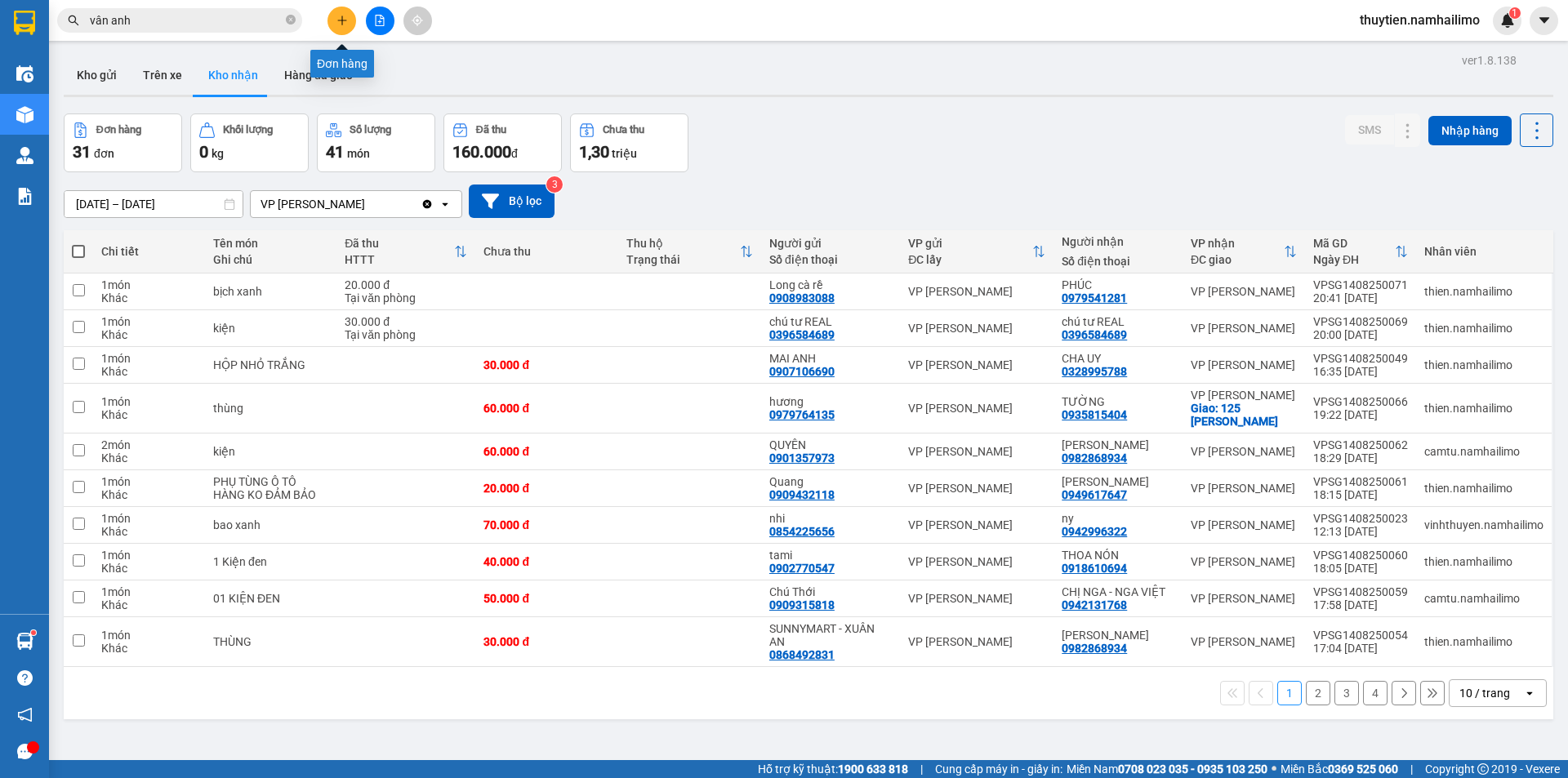
click at [343, 18] on icon "plus" at bounding box center [342, 20] width 11 height 11
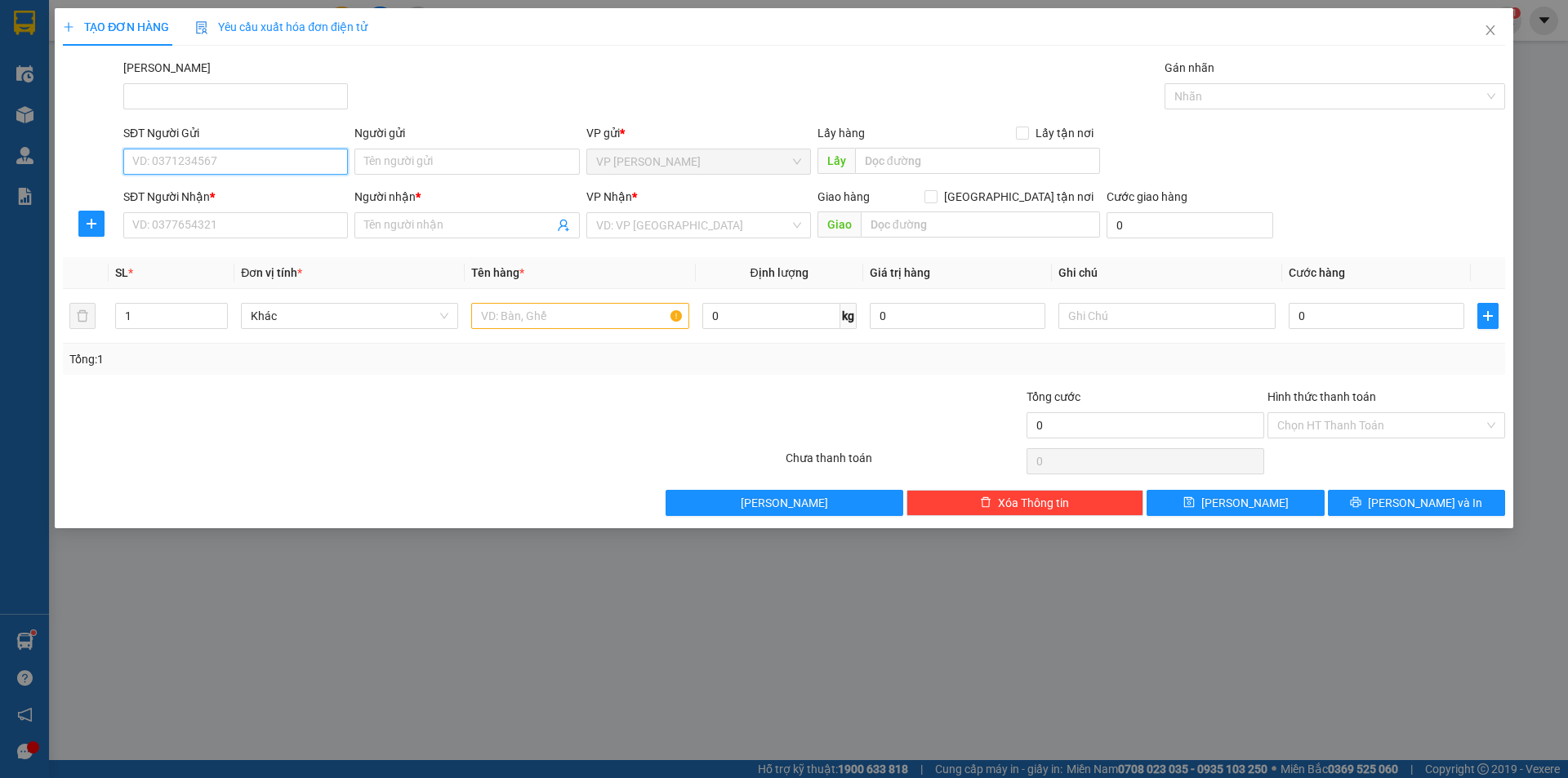
click at [256, 171] on input "SĐT Người Gửi" at bounding box center [235, 162] width 224 height 26
type input "0818870507"
click at [244, 192] on div "0818870507 - TIÊN" at bounding box center [235, 195] width 205 height 18
type input "TIÊN"
type input "0785698577"
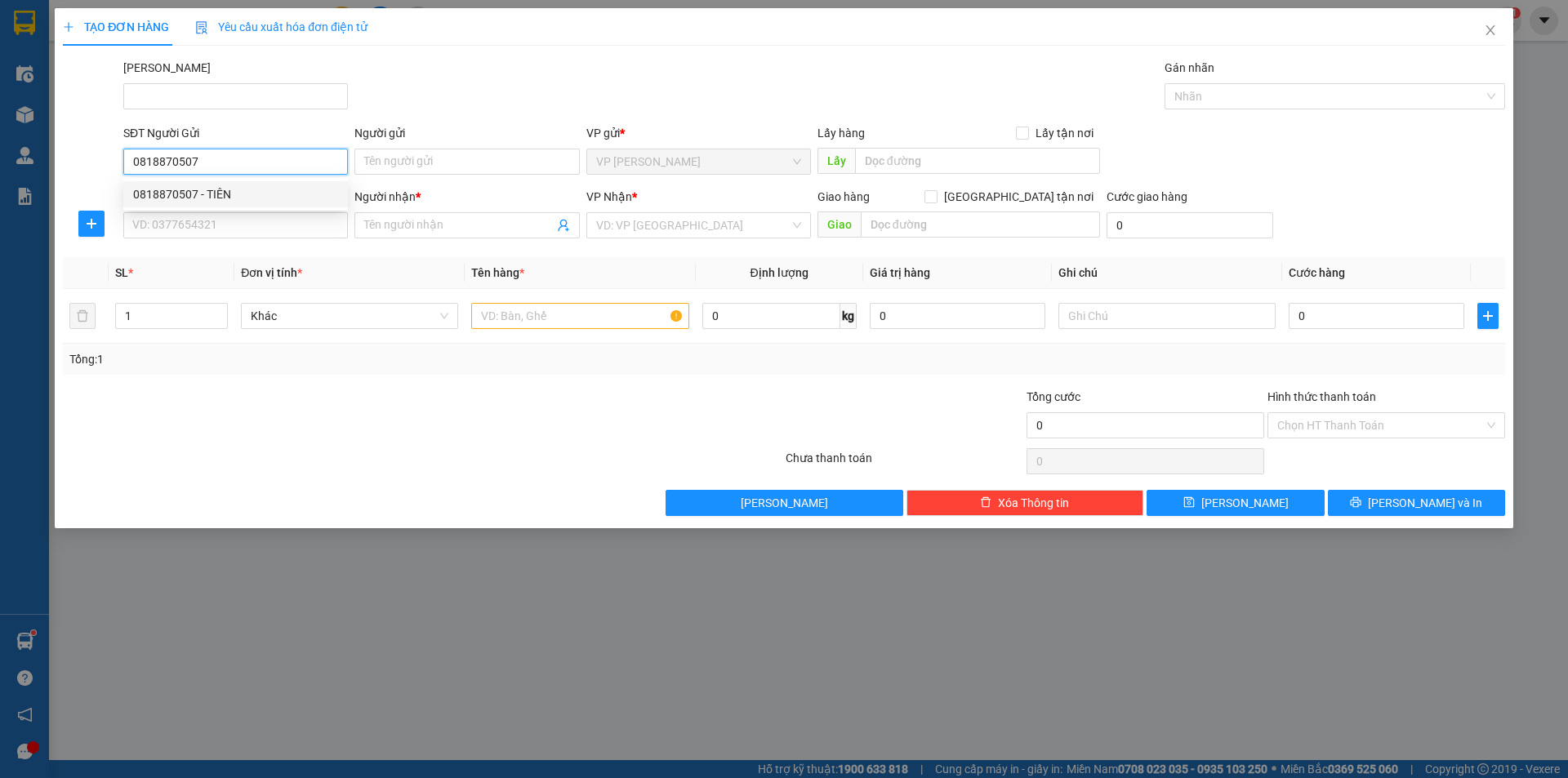
type input "TIÊN"
type input "30.000"
type input "0818870507"
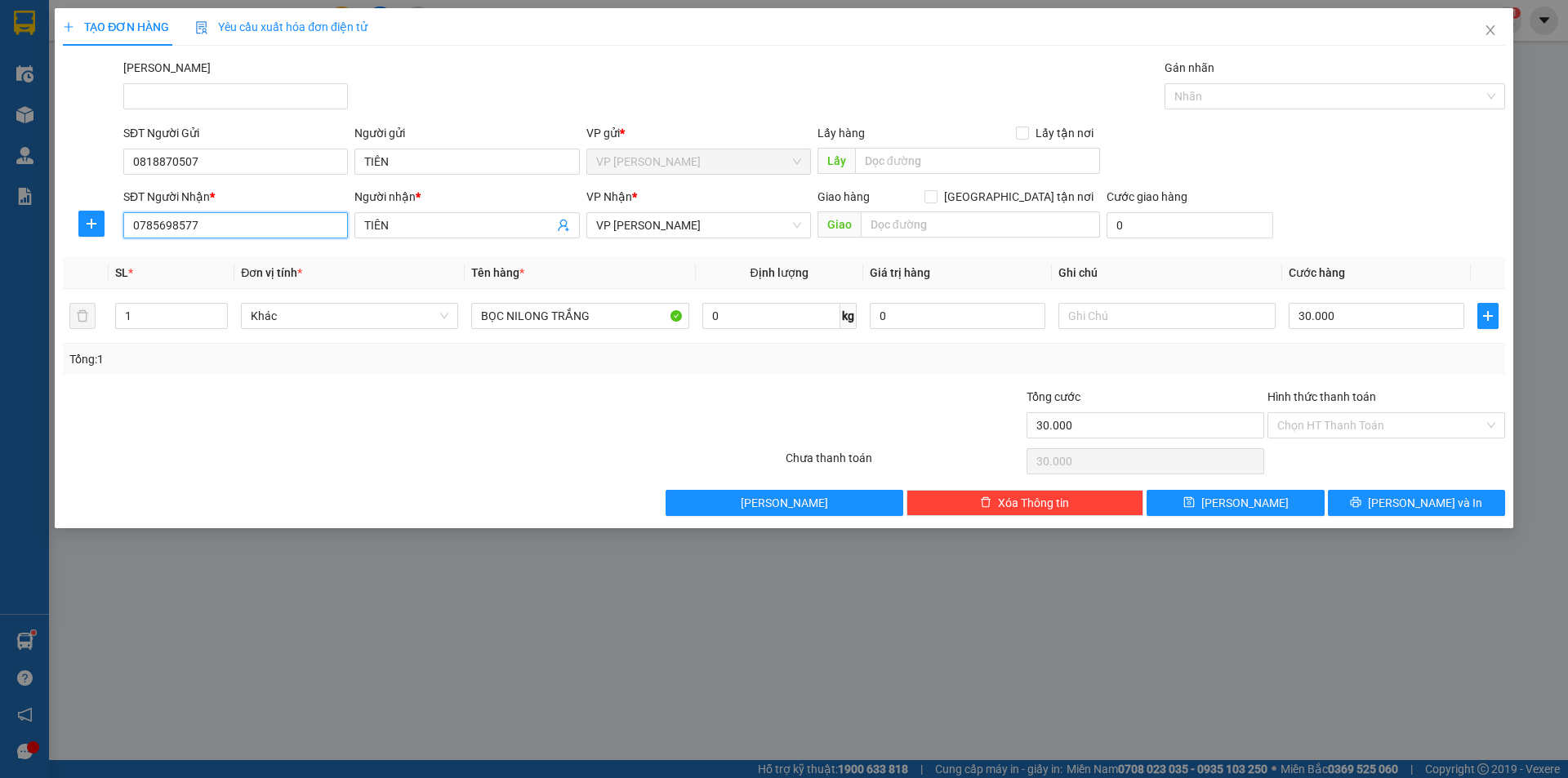
click at [237, 228] on input "0785698577" at bounding box center [235, 225] width 224 height 26
type input "0"
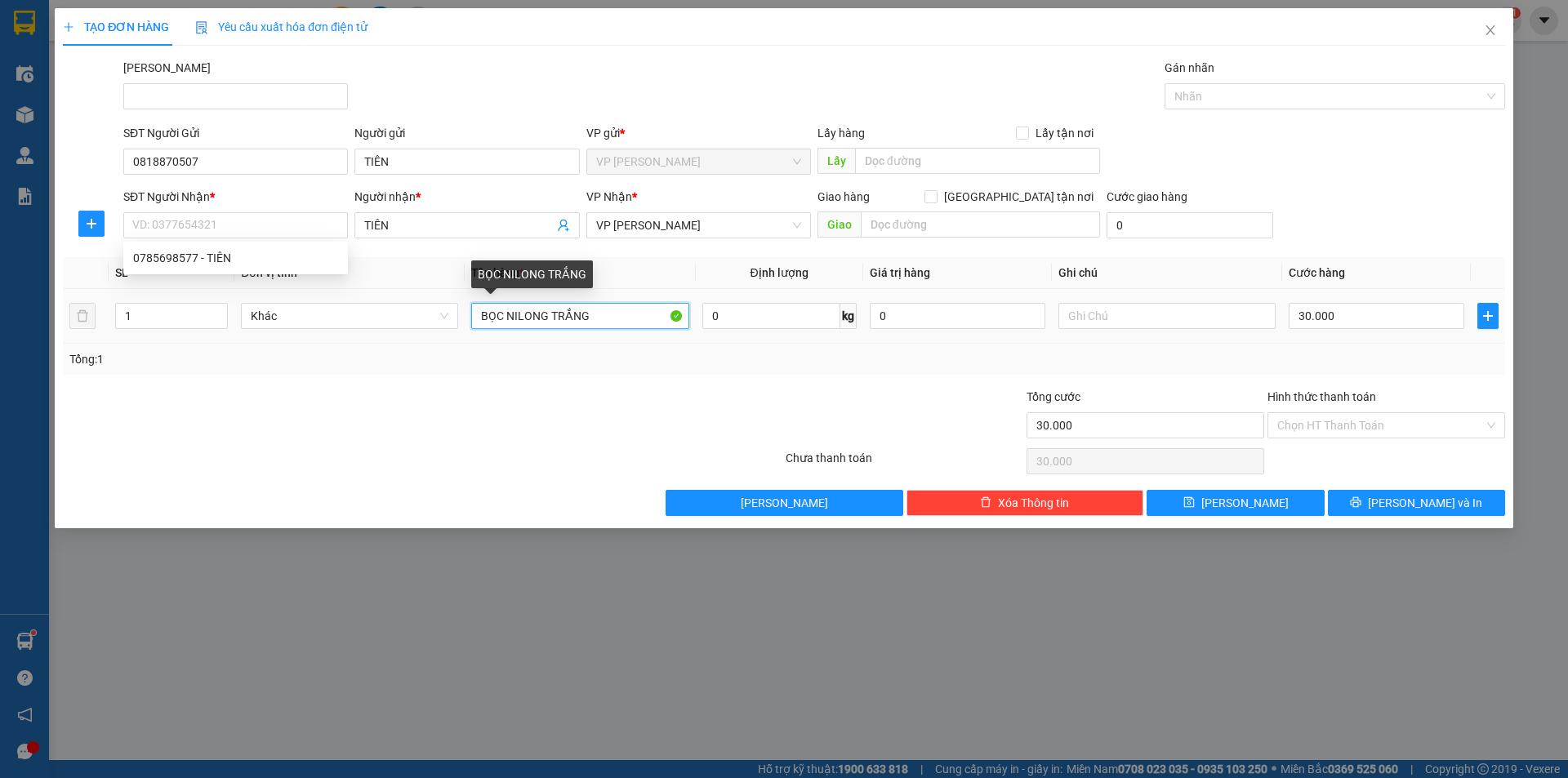
click at [613, 313] on input "BỌC NILONG TRẮNG" at bounding box center [579, 315] width 217 height 26
type input "B"
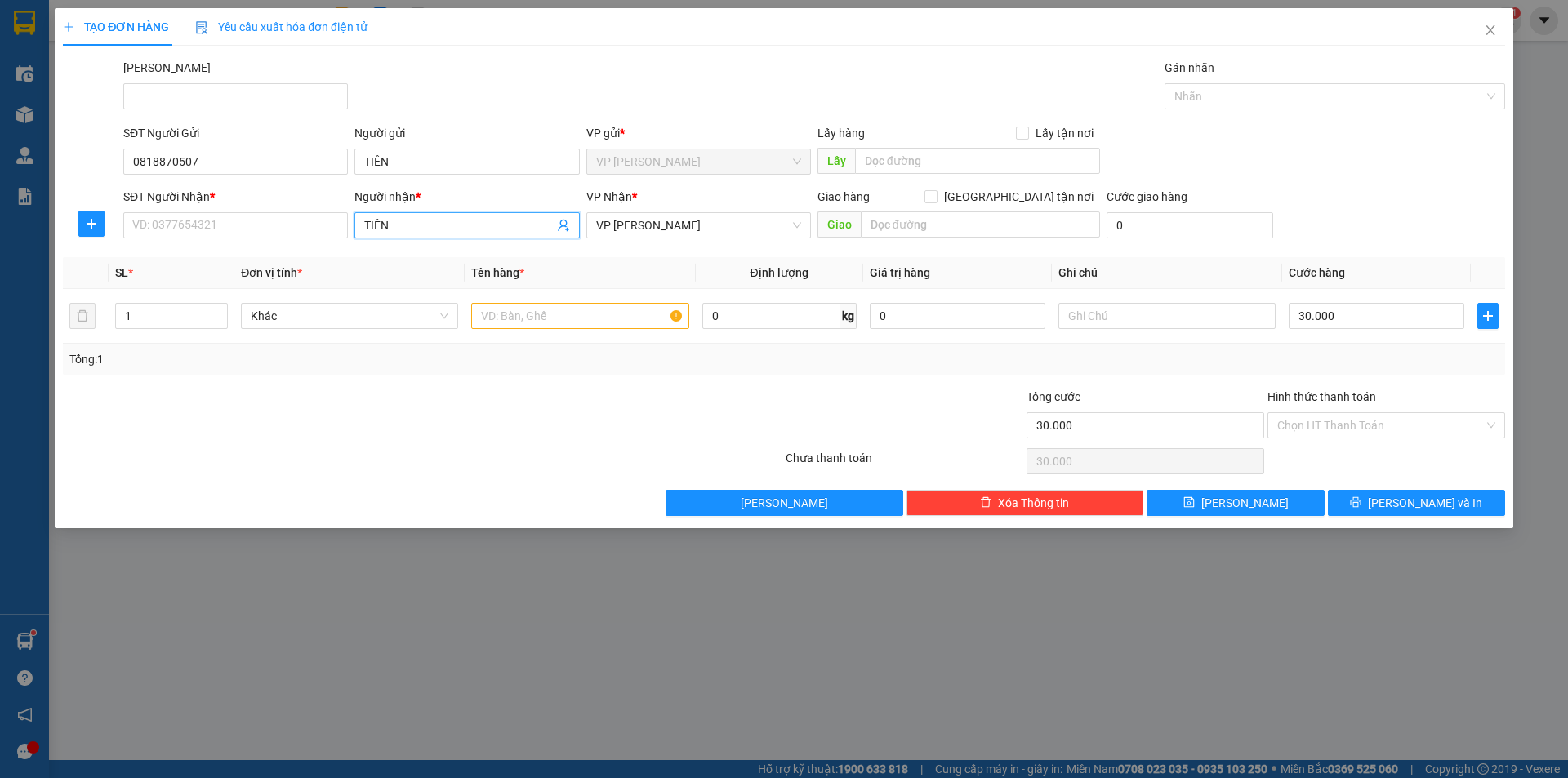
click at [405, 223] on input "TIÊN" at bounding box center [458, 225] width 189 height 18
type input "T"
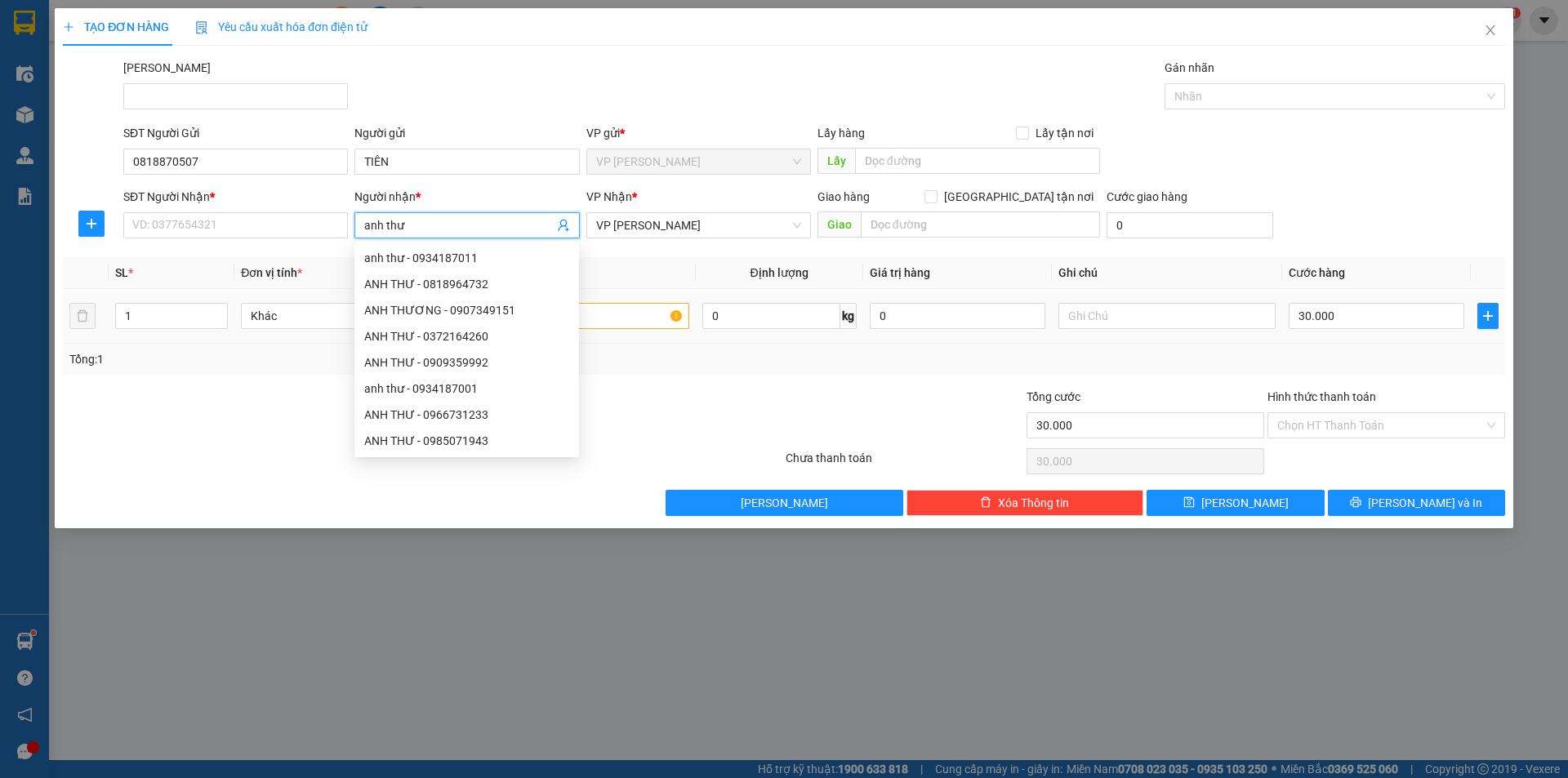
type input "anh thư"
click at [635, 309] on input "text" at bounding box center [579, 315] width 217 height 26
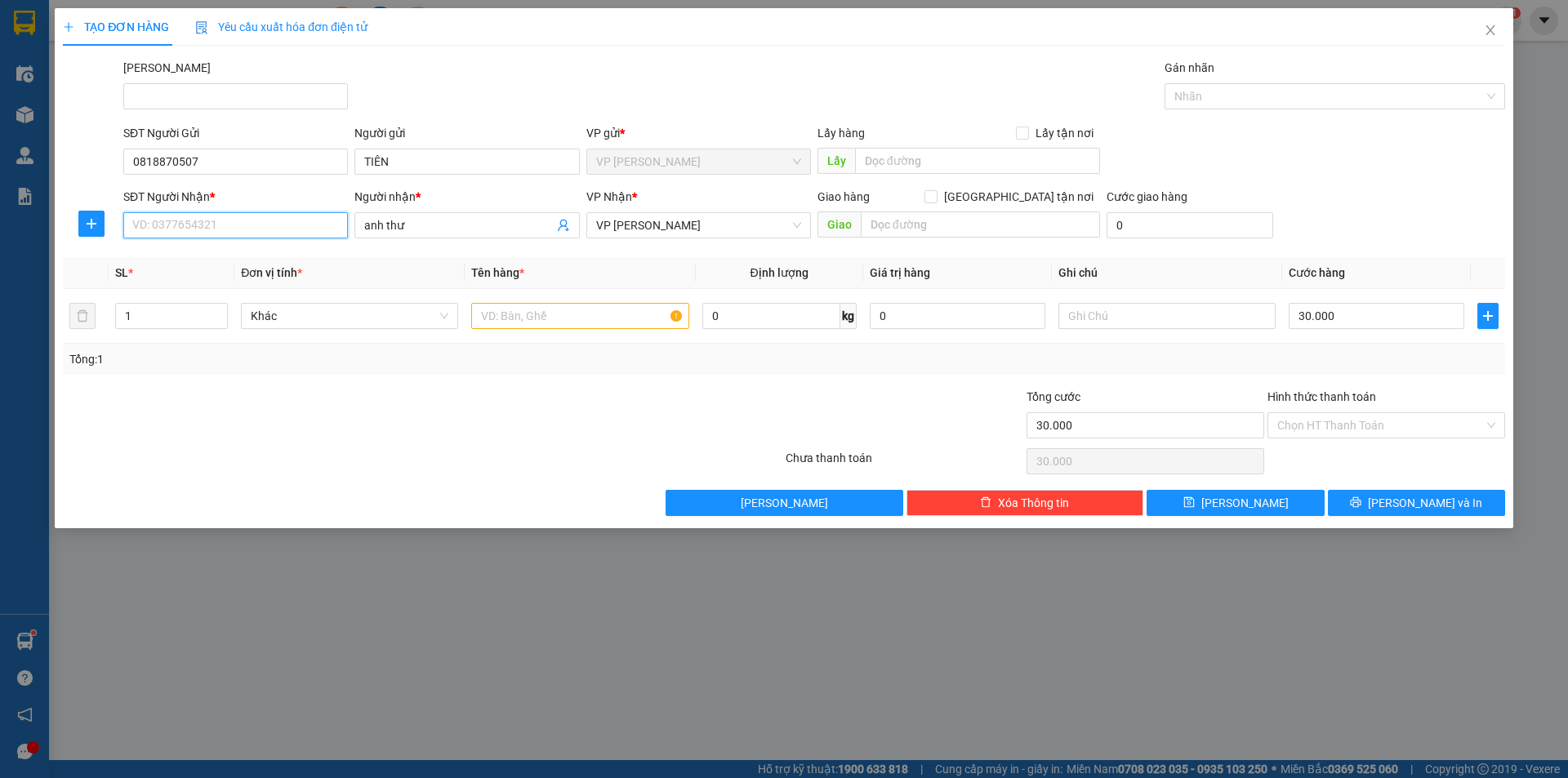
click at [230, 232] on input "SĐT Người Nhận *" at bounding box center [235, 225] width 224 height 26
click at [228, 258] on div "0829444742 - CHỊ THƯ" at bounding box center [235, 258] width 205 height 18
type input "0829444742"
type input "CHỊ THƯ"
type input "20.000"
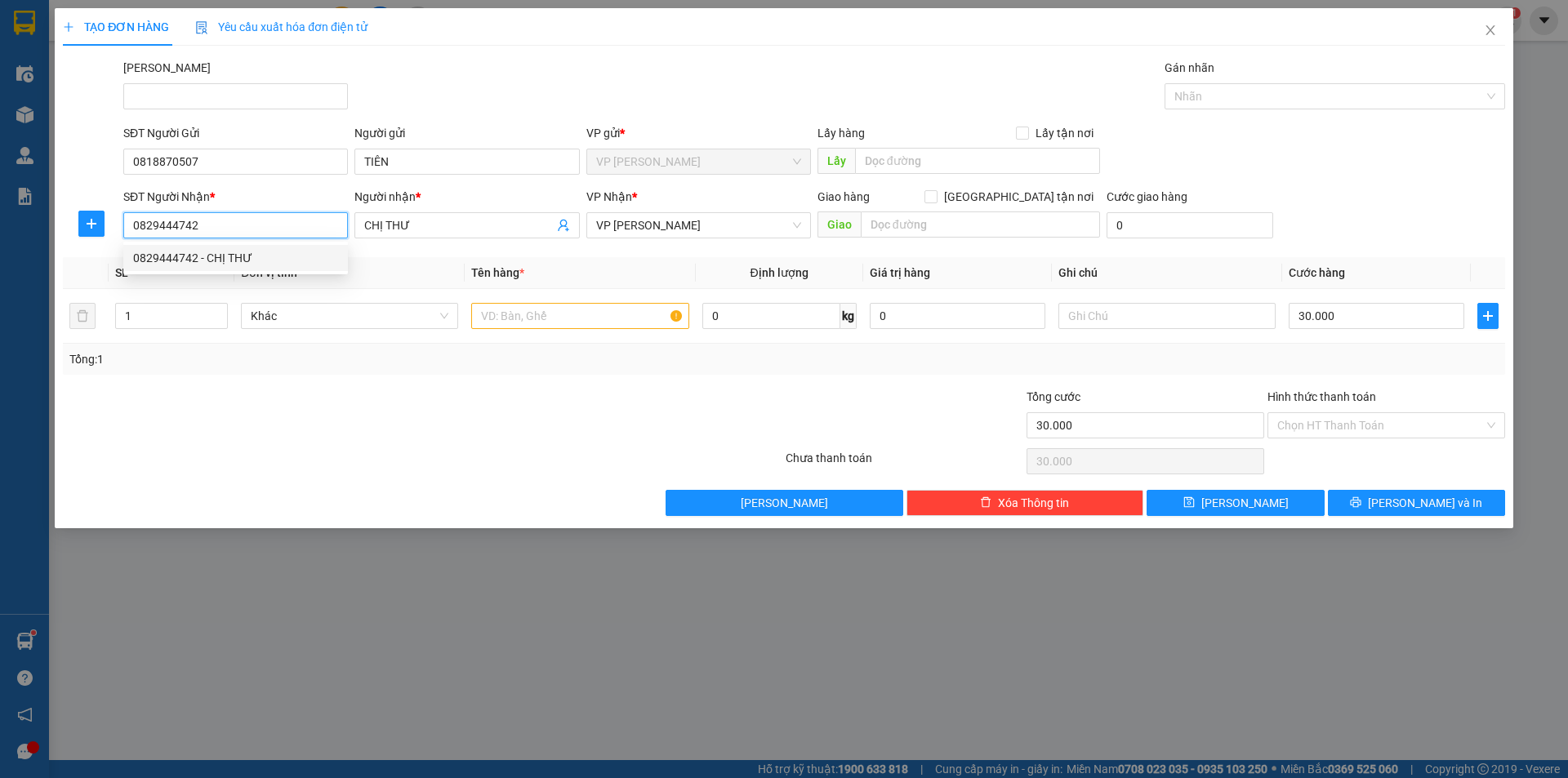
type input "20.000"
type input "0829444742"
click at [383, 224] on input "CHỊ THƯ" at bounding box center [458, 225] width 189 height 18
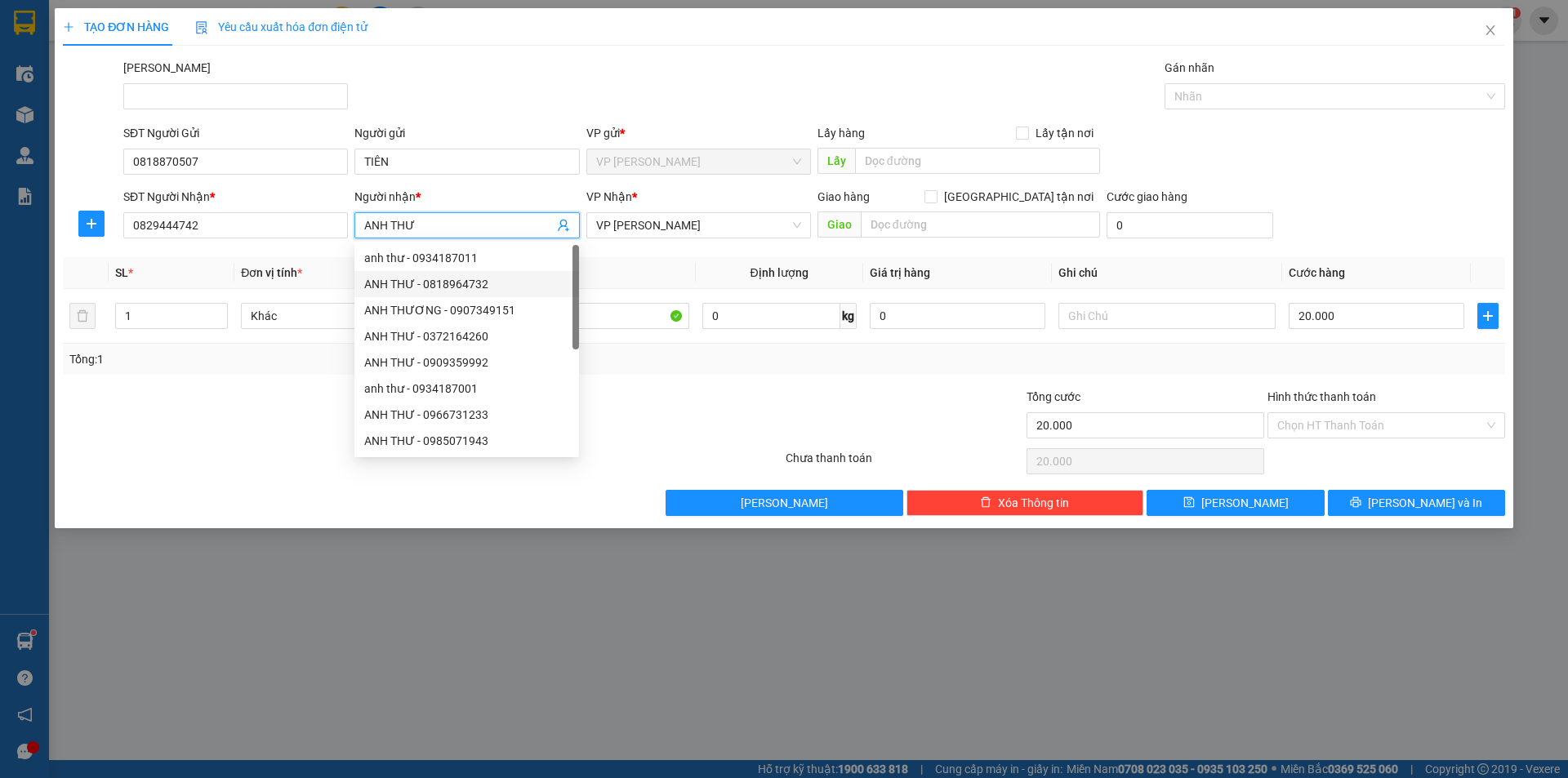
type input "ANH THƯ"
click at [799, 401] on div at bounding box center [904, 417] width 241 height 57
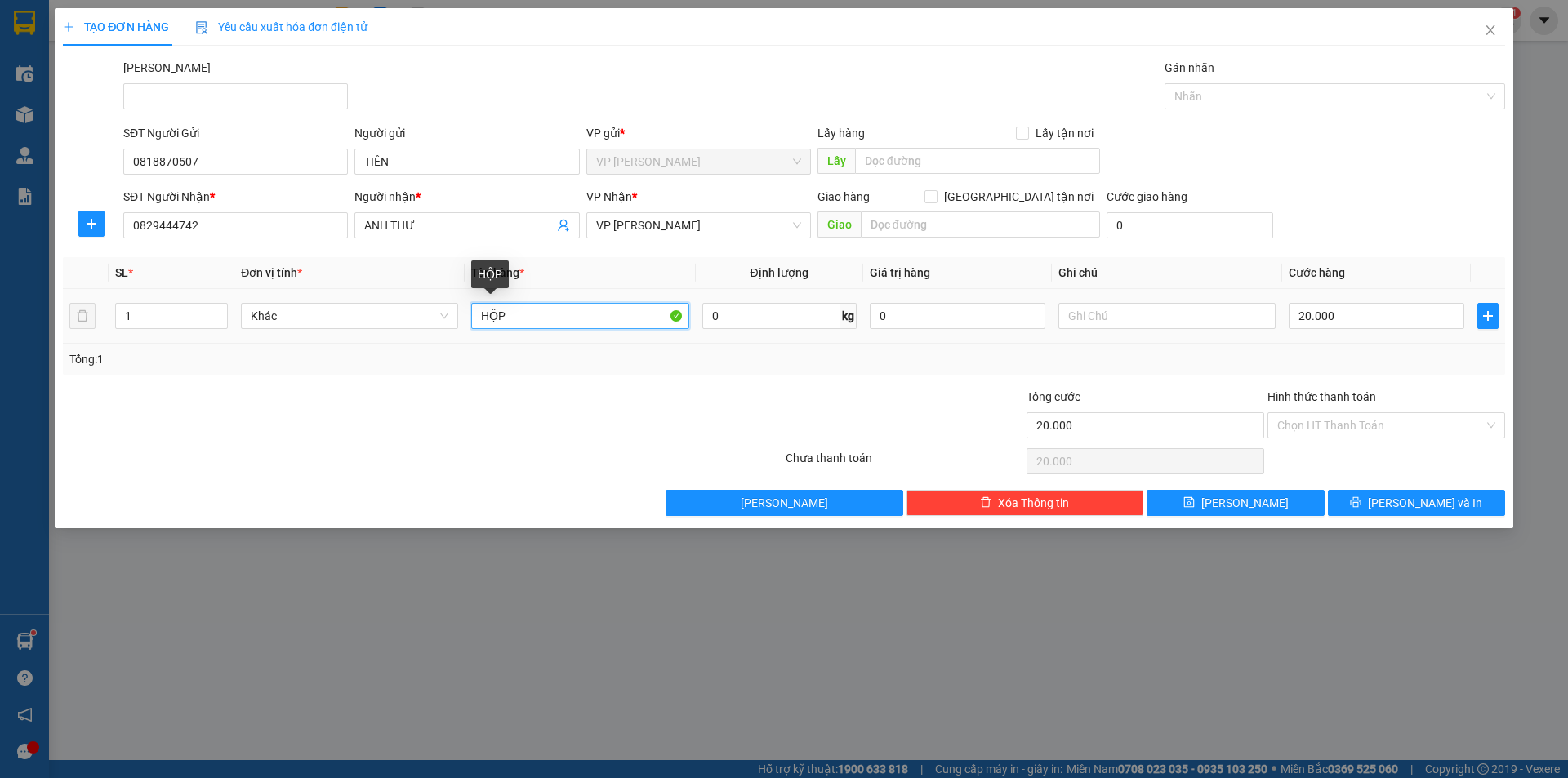
click at [637, 316] on input "HỘP" at bounding box center [579, 315] width 217 height 26
click at [1370, 424] on input "Hình thức thanh toán" at bounding box center [1380, 425] width 207 height 25
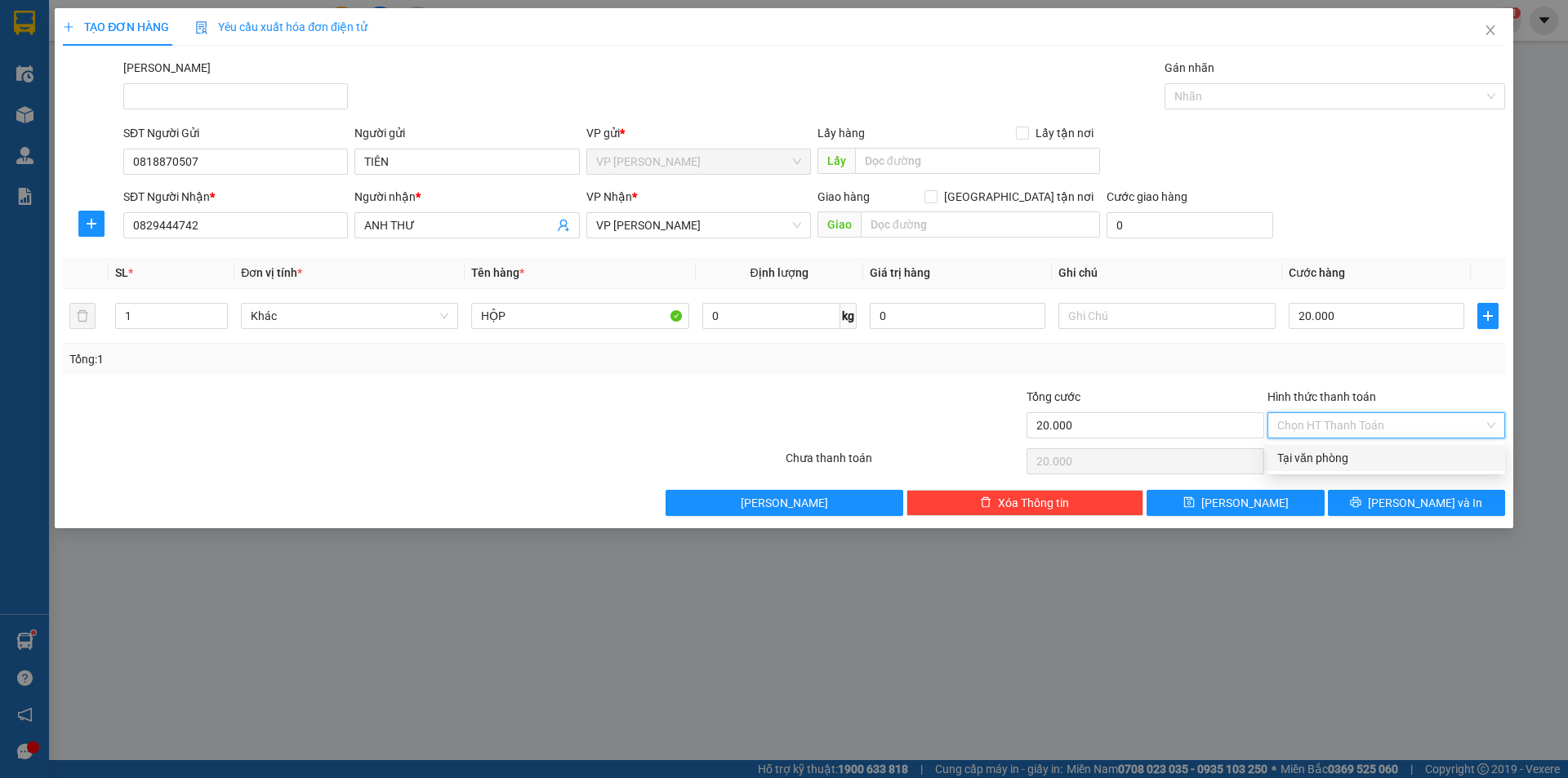
click at [1351, 452] on div "Tại văn phòng" at bounding box center [1386, 458] width 218 height 18
type input "0"
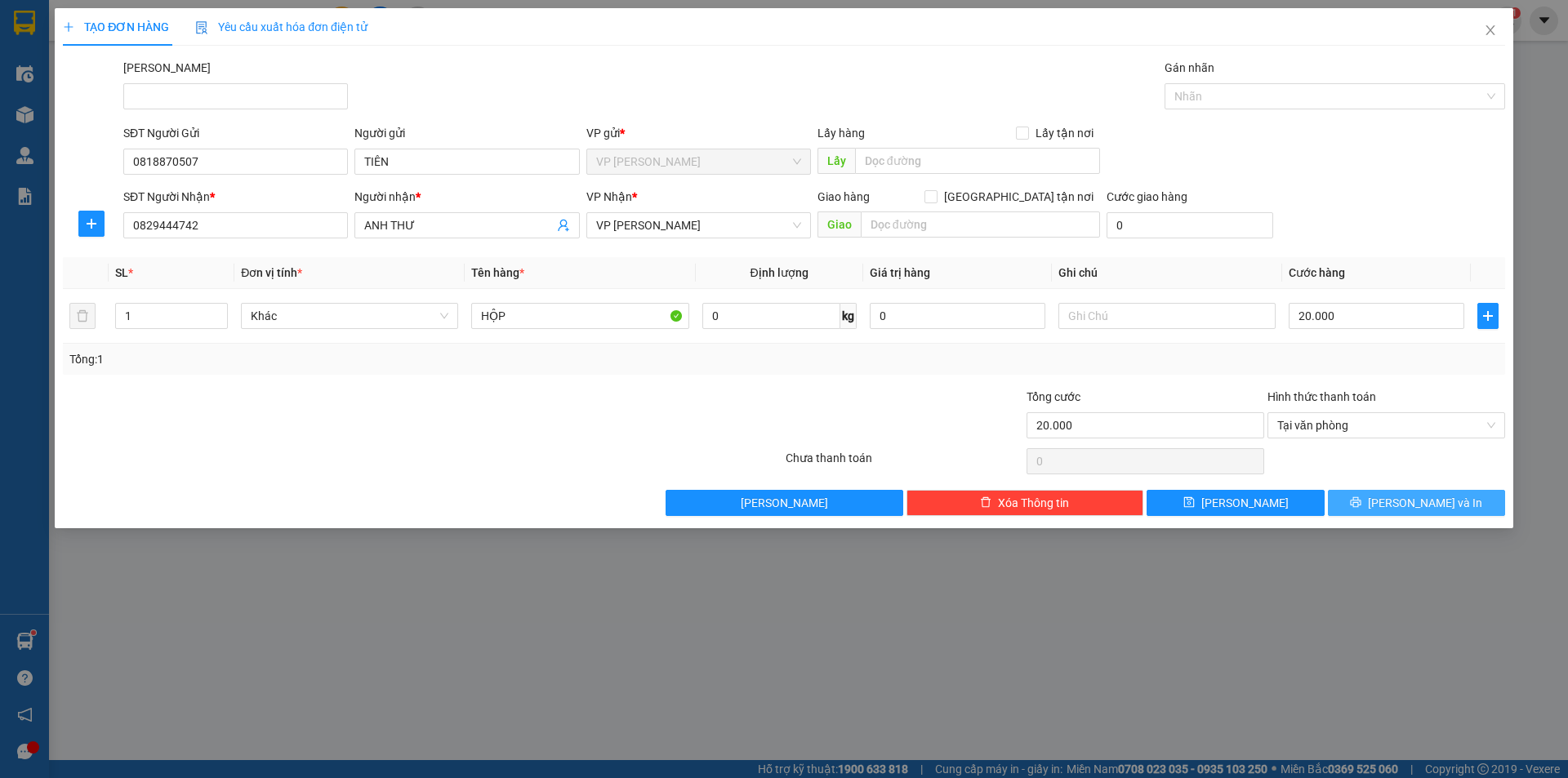
click at [1411, 497] on span "[PERSON_NAME] và In" at bounding box center [1425, 503] width 114 height 18
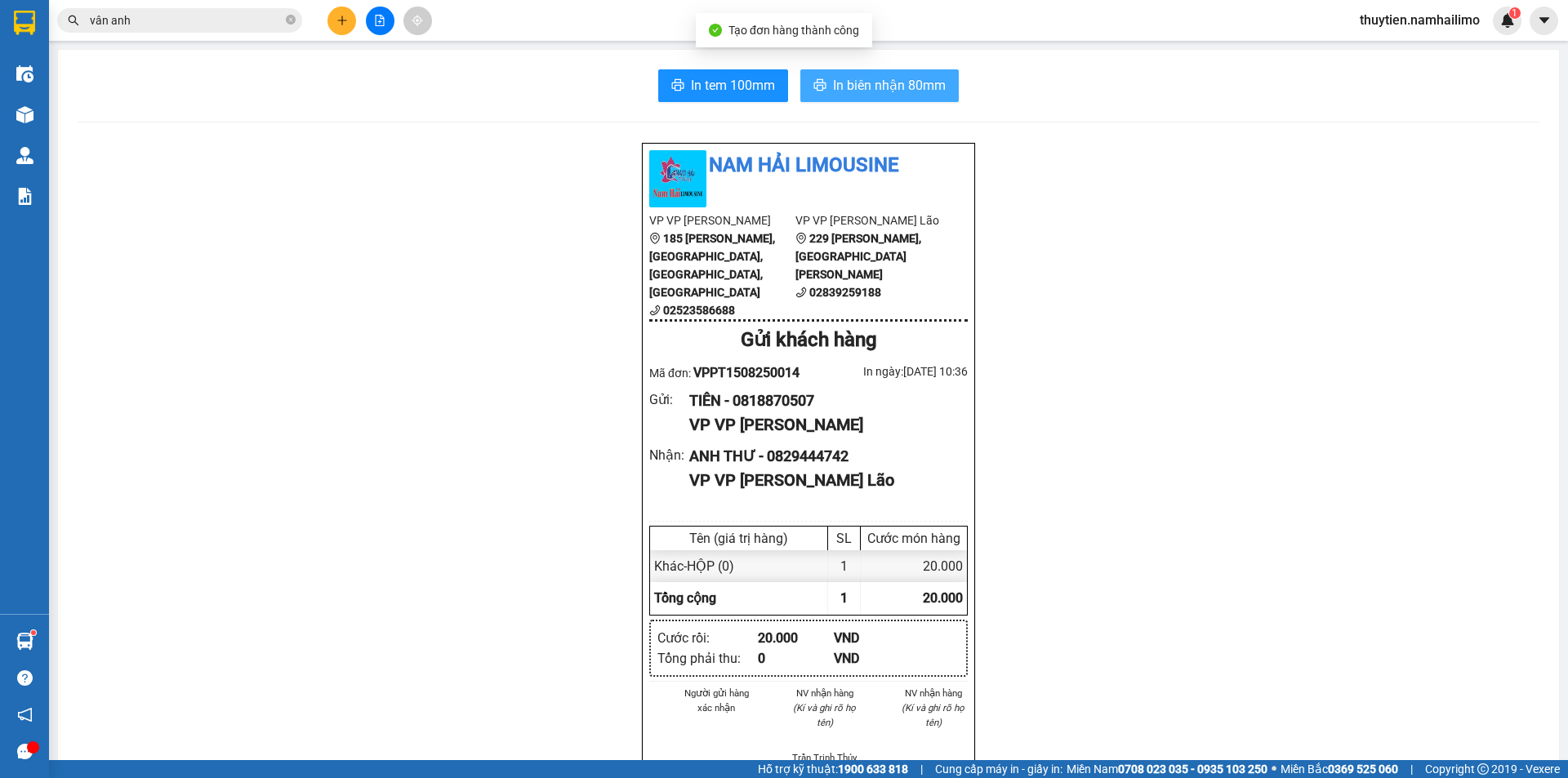
click at [910, 75] on span "In biên nhận 80mm" at bounding box center [889, 86] width 113 height 20
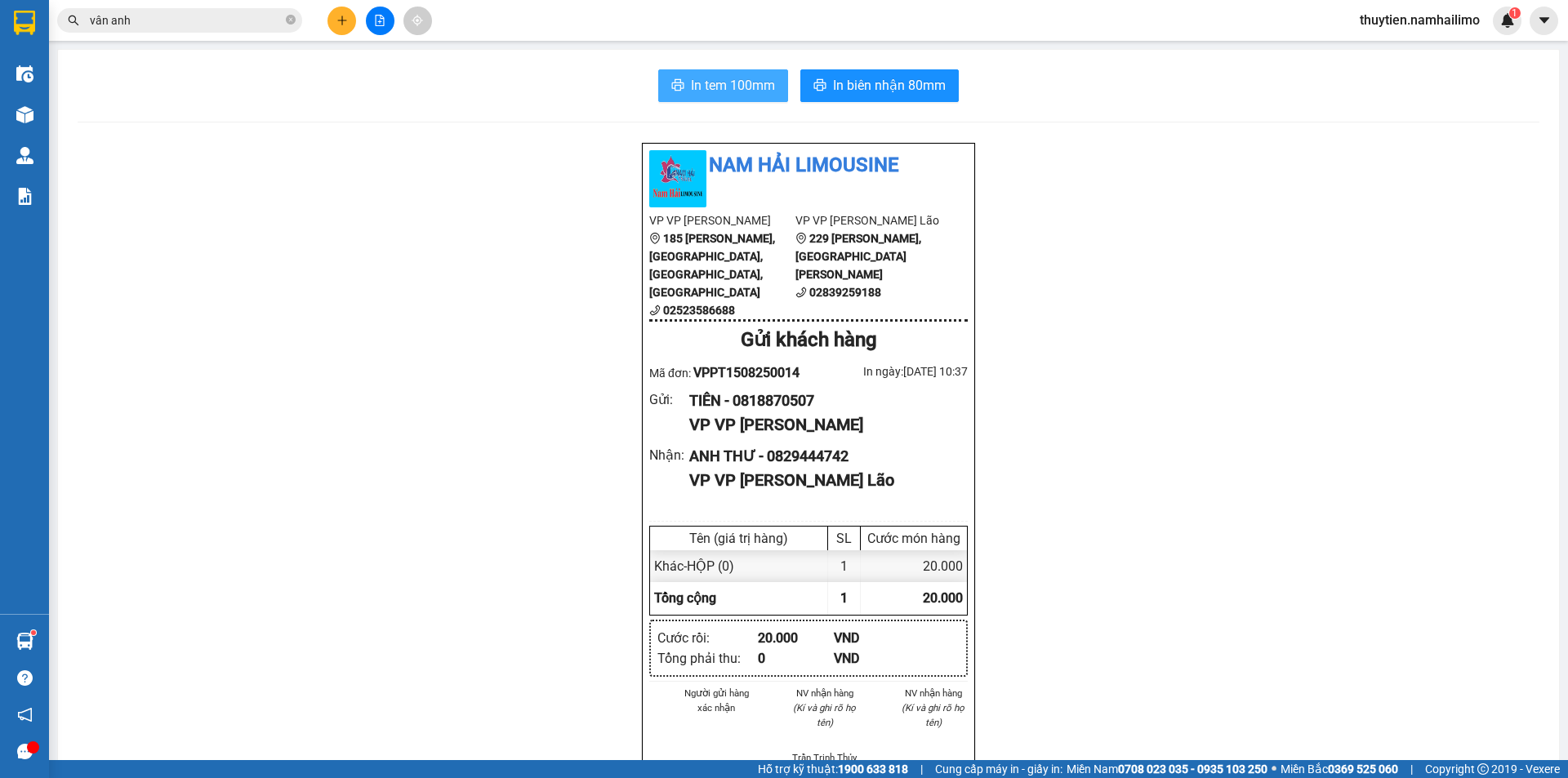
click at [733, 83] on span "In tem 100mm" at bounding box center [732, 86] width 84 height 20
click at [341, 18] on icon "plus" at bounding box center [342, 20] width 11 height 11
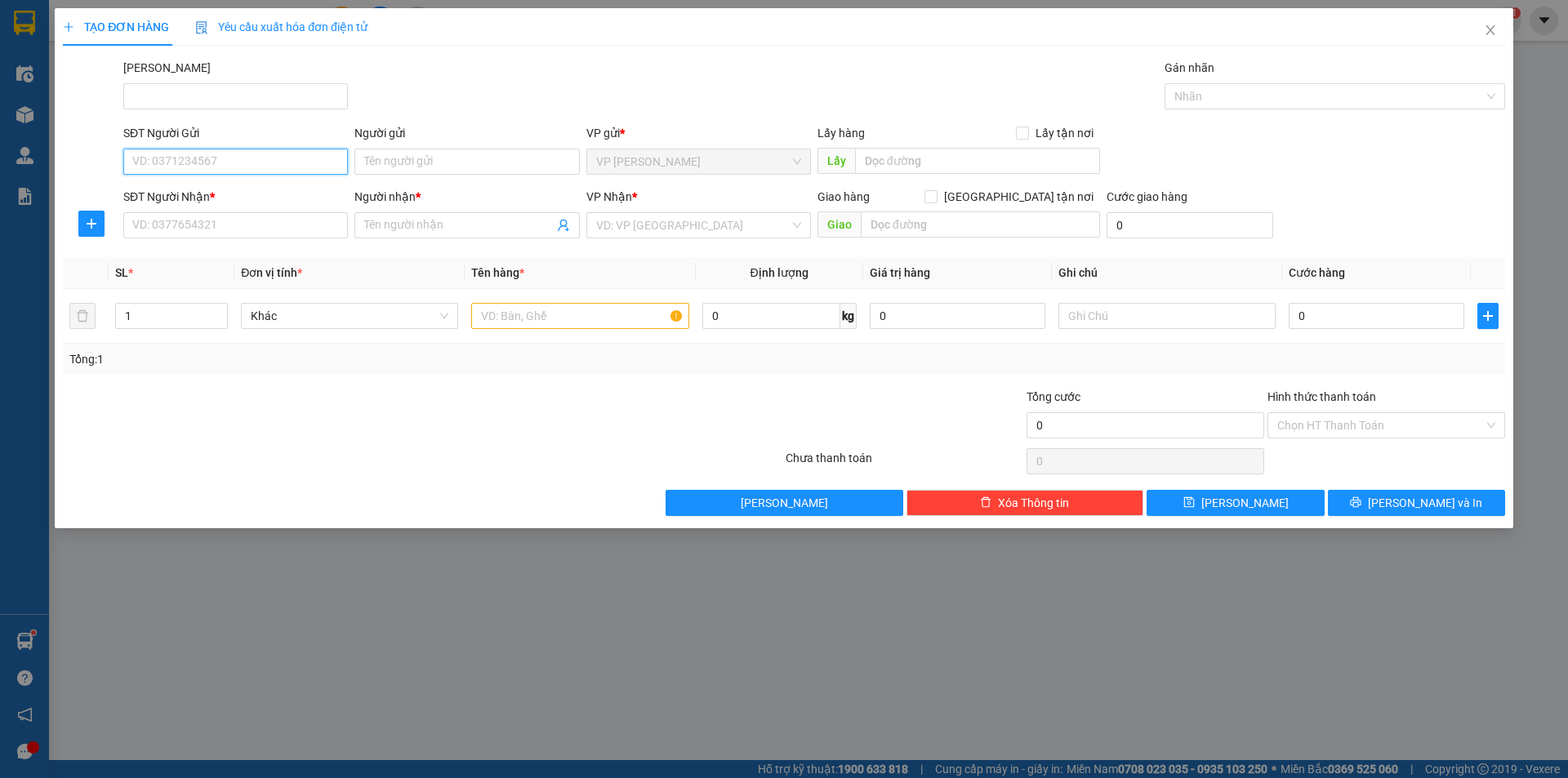
click at [189, 165] on input "SĐT Người Gửi" at bounding box center [235, 162] width 224 height 26
type input "0903337475"
click at [412, 166] on input "Người gửi" at bounding box center [466, 162] width 224 height 26
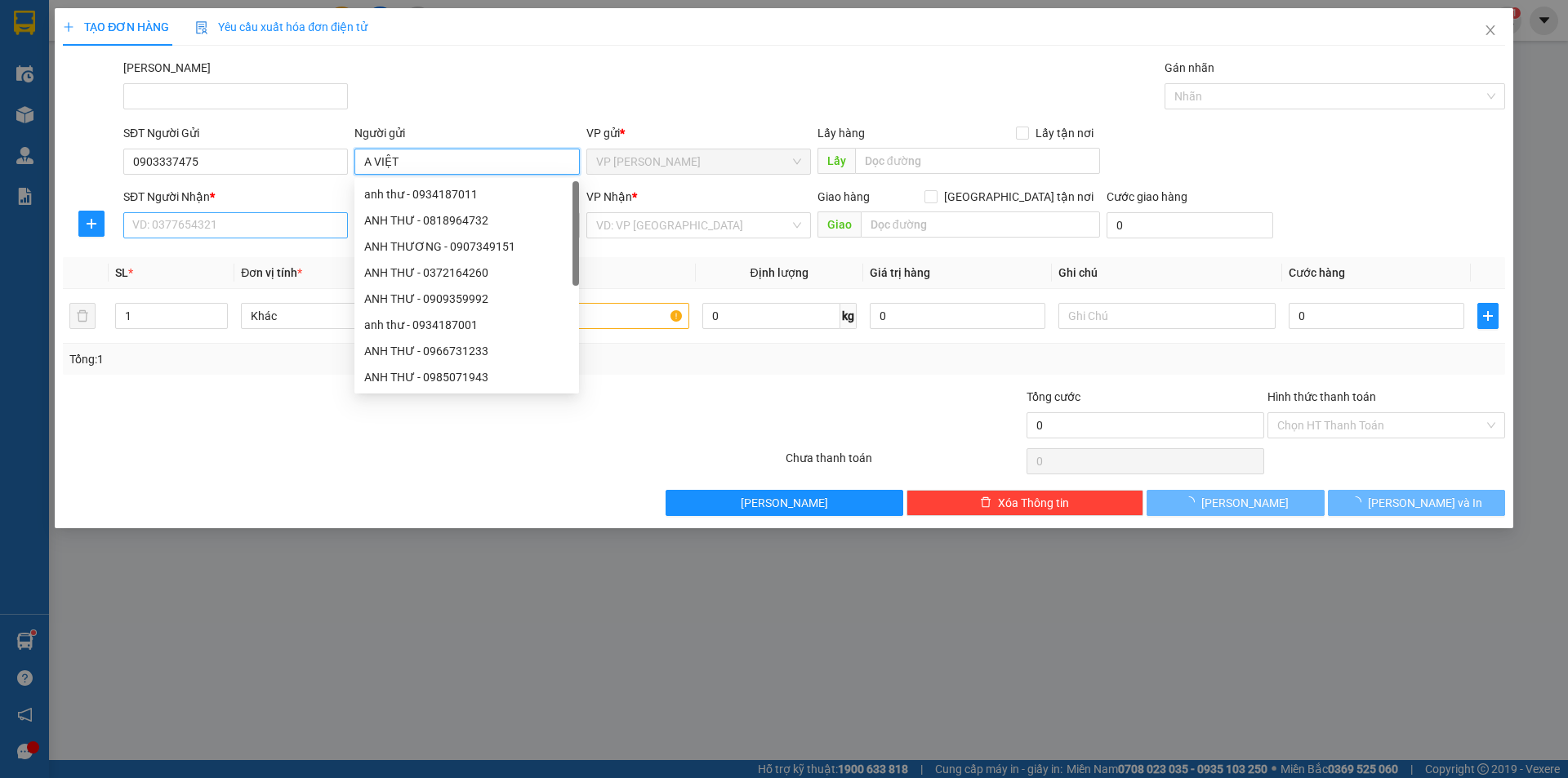
type input "A VIỆT"
click at [166, 226] on input "SĐT Người Nhận *" at bounding box center [235, 225] width 224 height 26
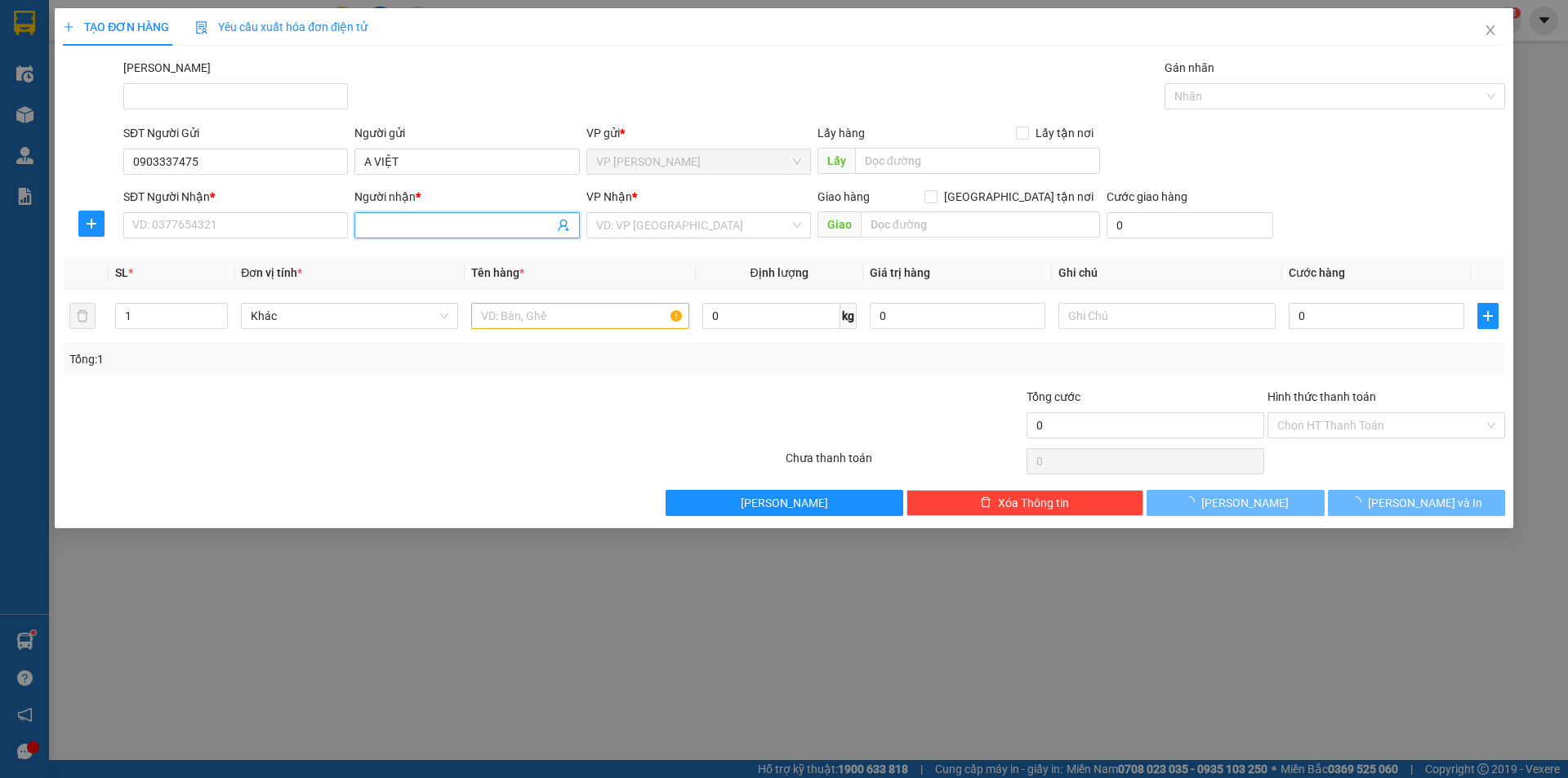
click at [416, 228] on input "Người nhận *" at bounding box center [458, 225] width 189 height 18
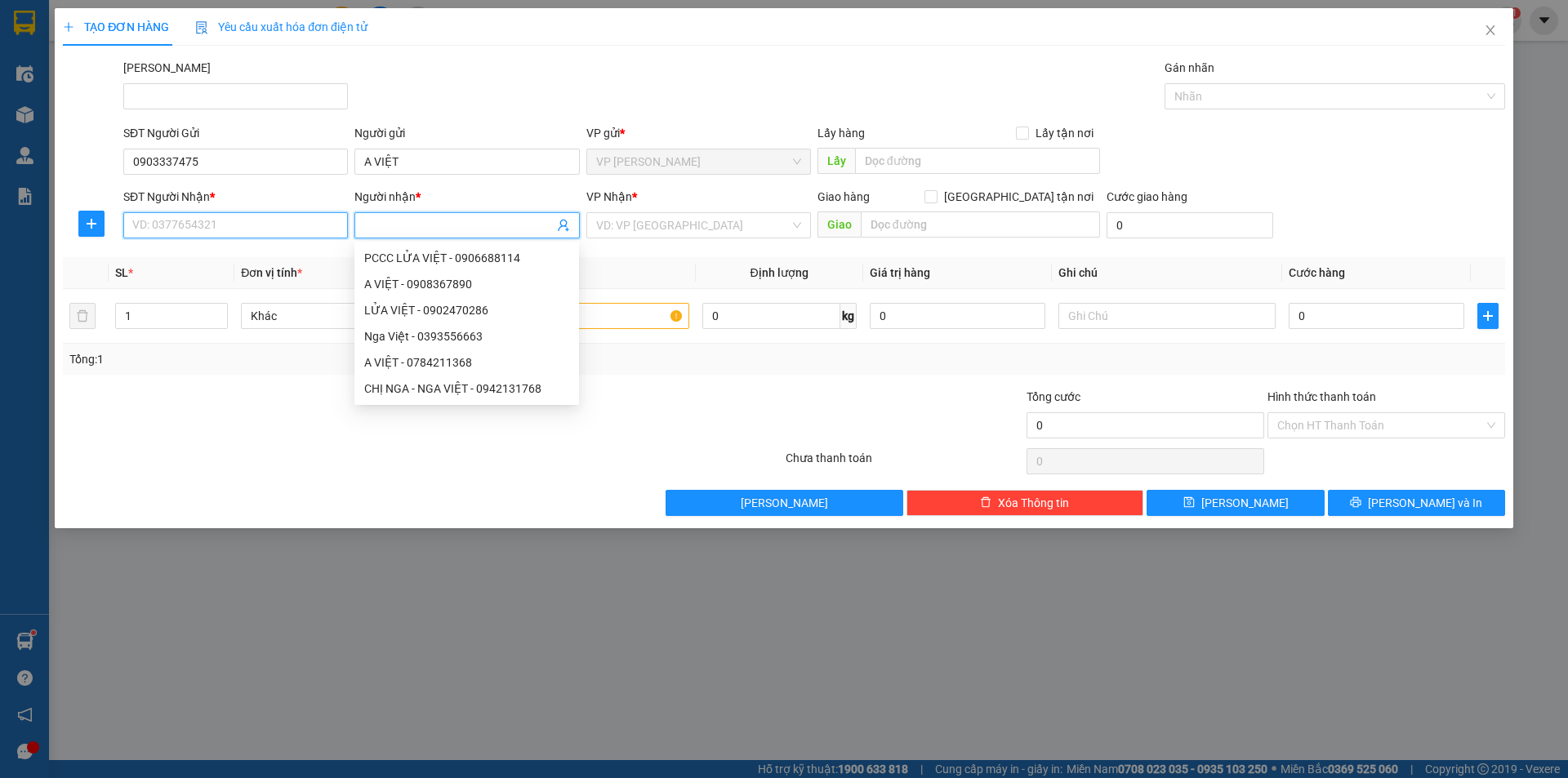
click at [171, 225] on input "SĐT Người Nhận *" at bounding box center [235, 225] width 224 height 26
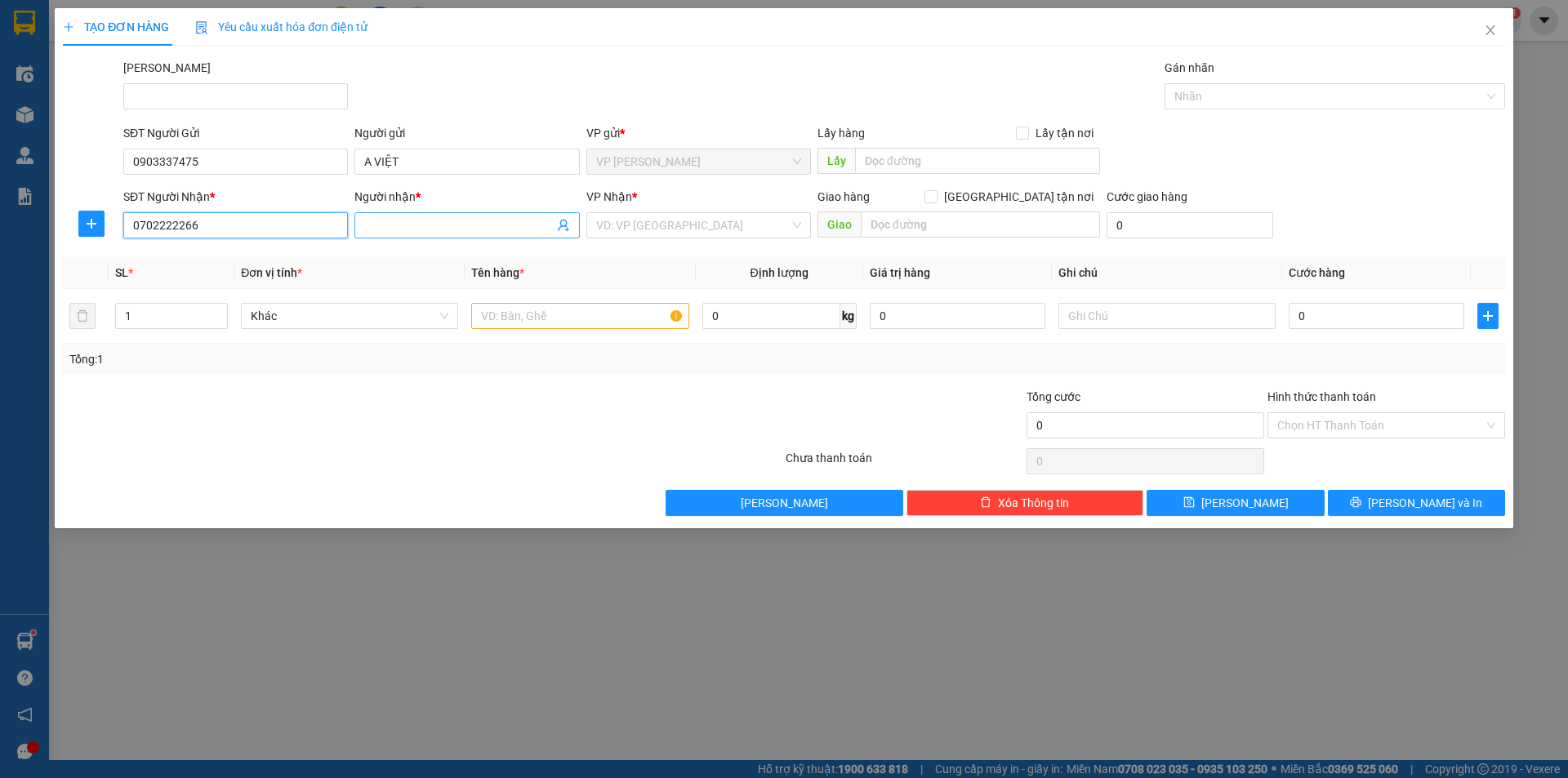
type input "0702222266"
click at [373, 228] on input "Người nhận *" at bounding box center [458, 225] width 189 height 18
type input "[PERSON_NAME]"
click at [620, 217] on input "search" at bounding box center [692, 225] width 193 height 25
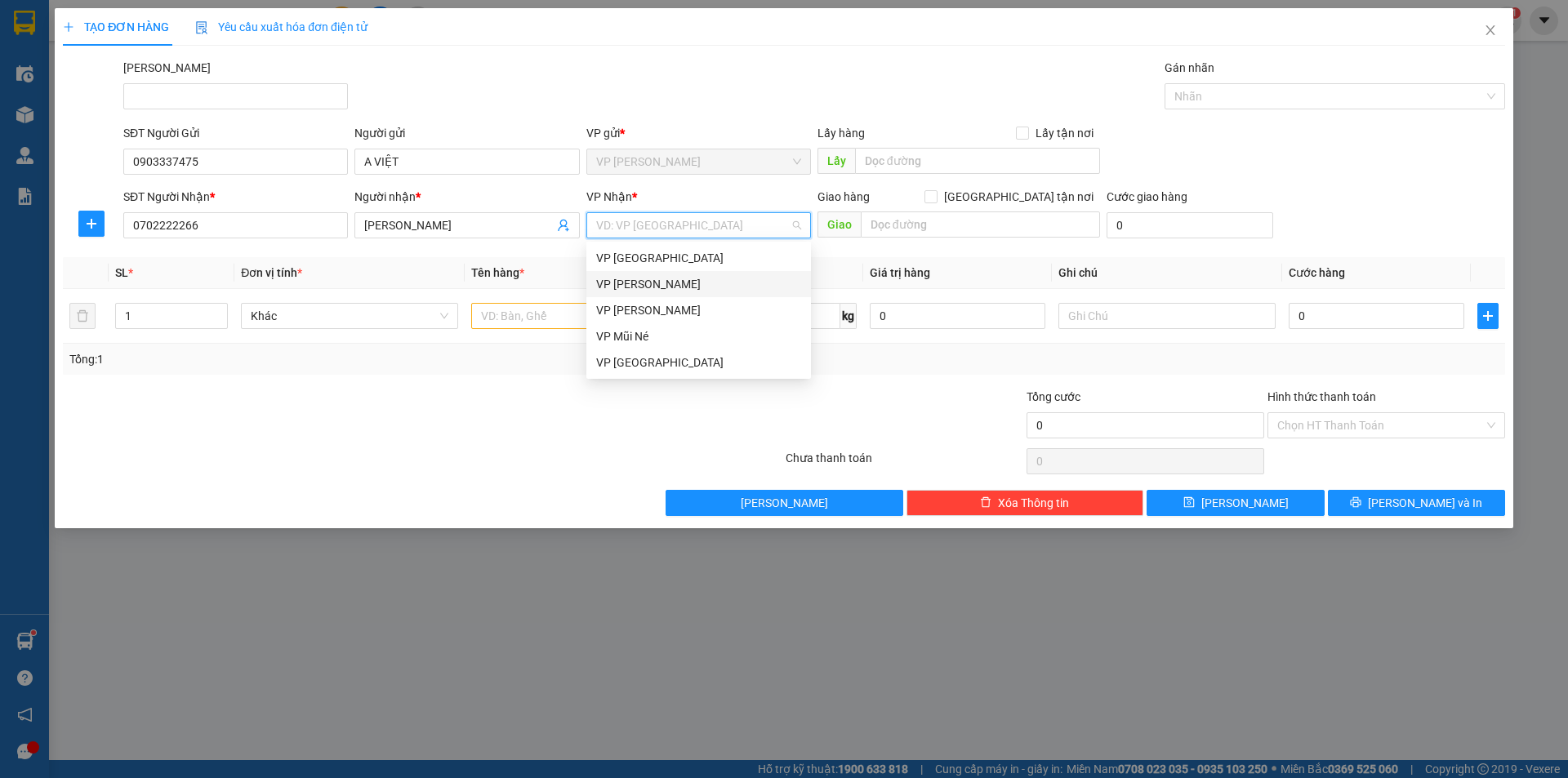
click at [648, 280] on div "VP [PERSON_NAME]" at bounding box center [698, 284] width 205 height 18
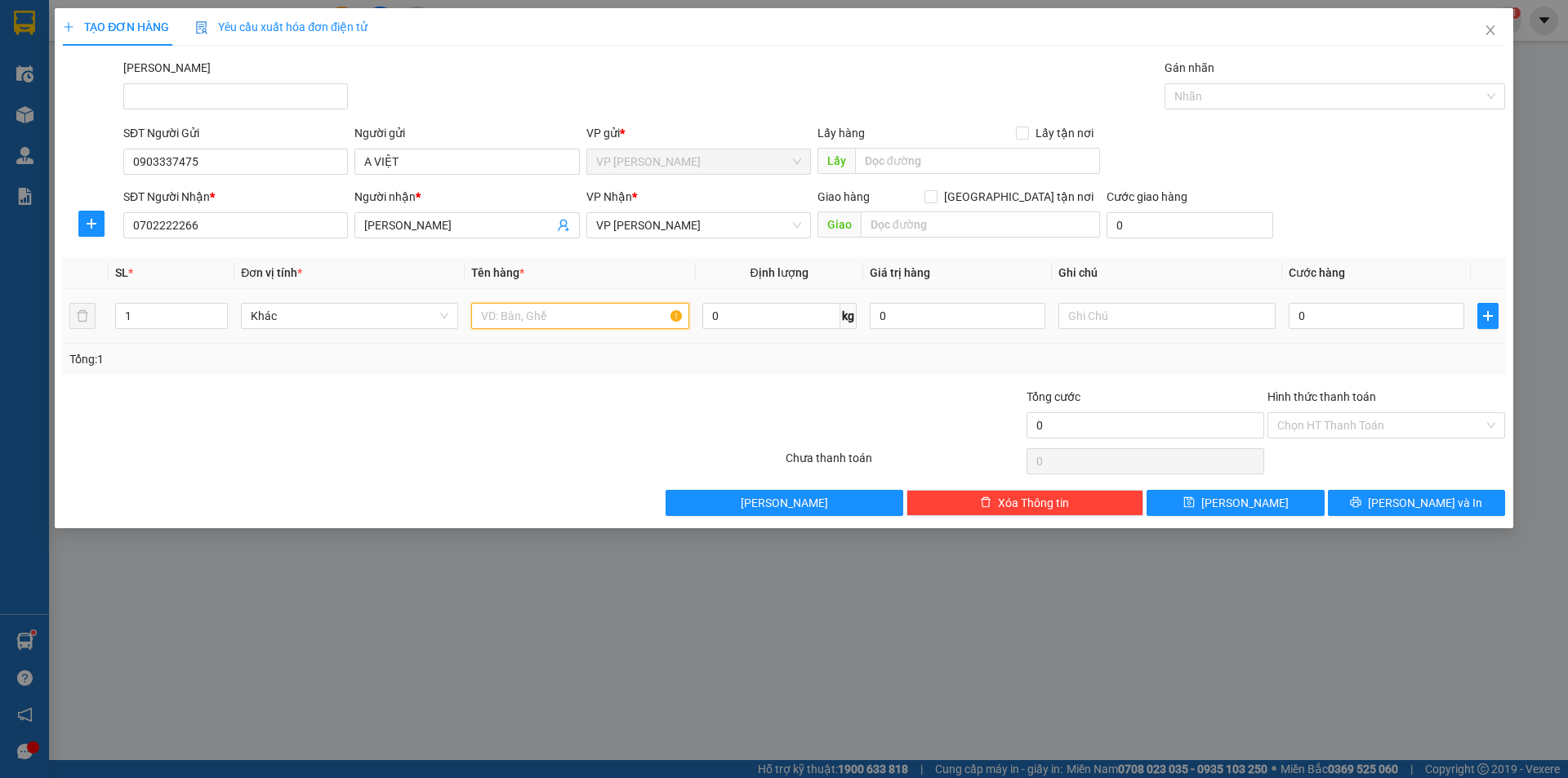
click at [543, 321] on input "text" at bounding box center [579, 315] width 217 height 26
type input "HỘP"
click at [1341, 318] on input "0" at bounding box center [1376, 315] width 176 height 26
type input "2"
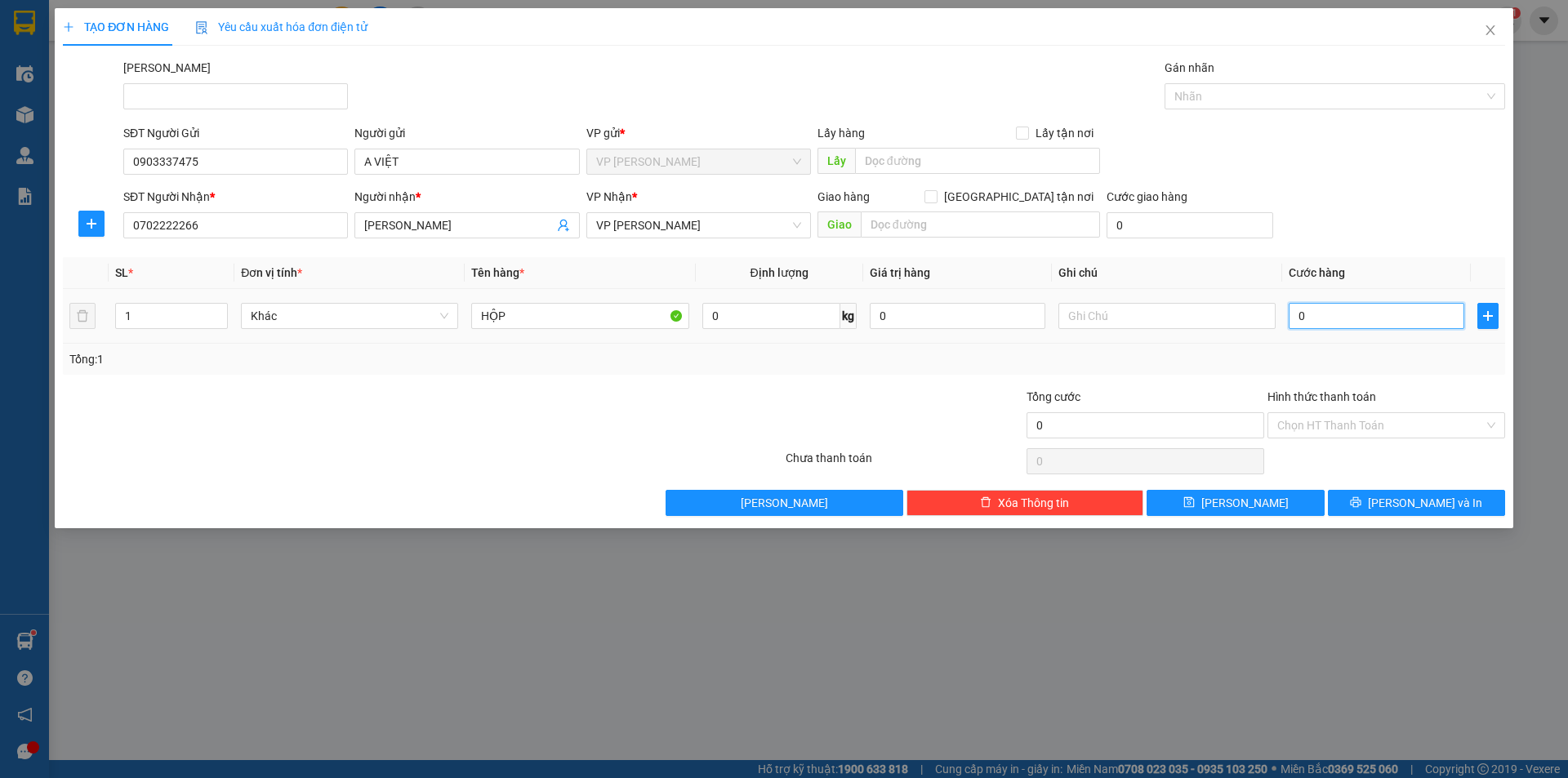
type input "2"
type input "20"
type input "20.000"
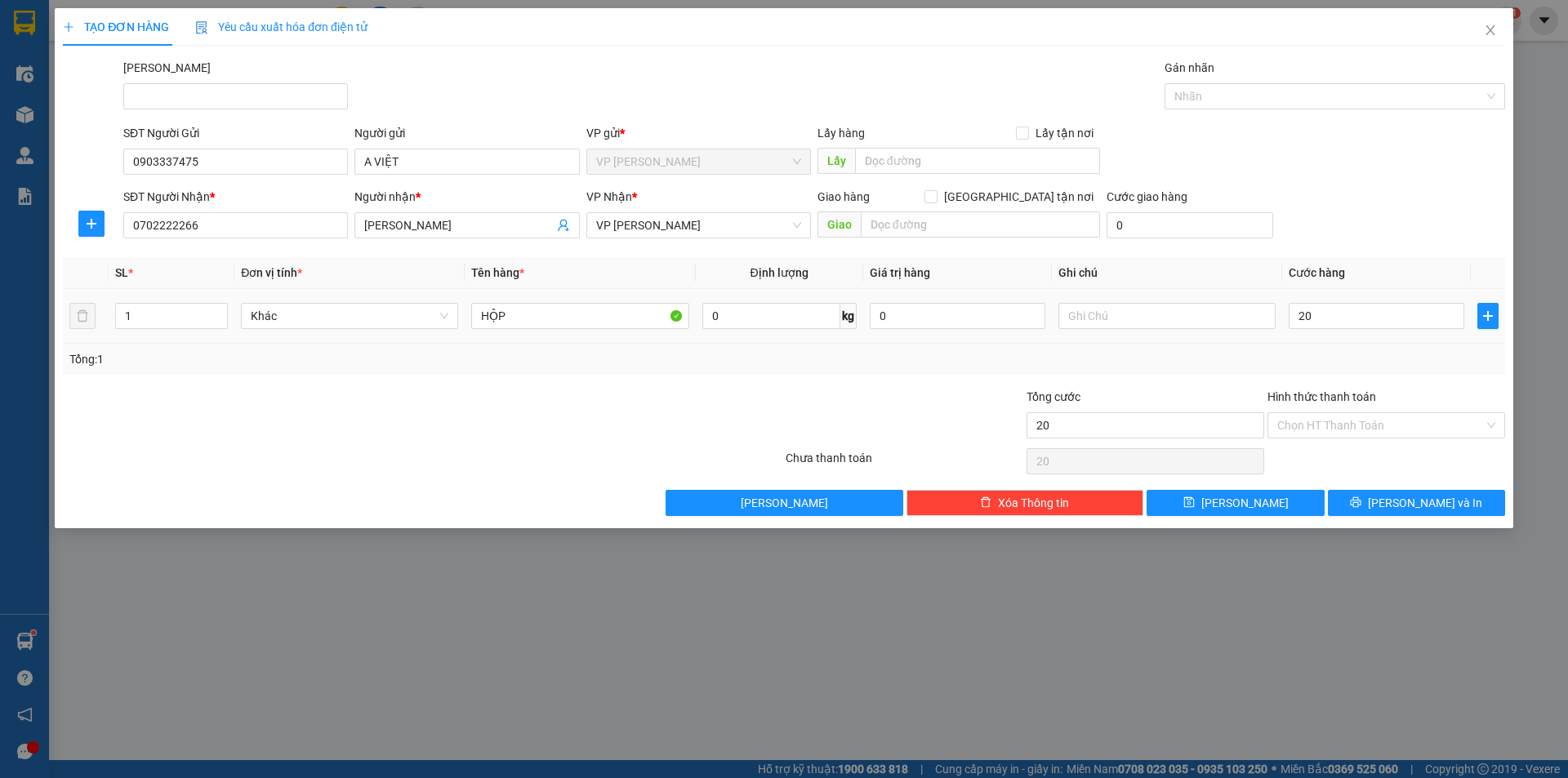
type input "20.000"
drag, startPoint x: 1352, startPoint y: 355, endPoint x: 1345, endPoint y: 365, distance: 12.2
click at [1352, 356] on div "Tổng: 1" at bounding box center [784, 360] width 1429 height 18
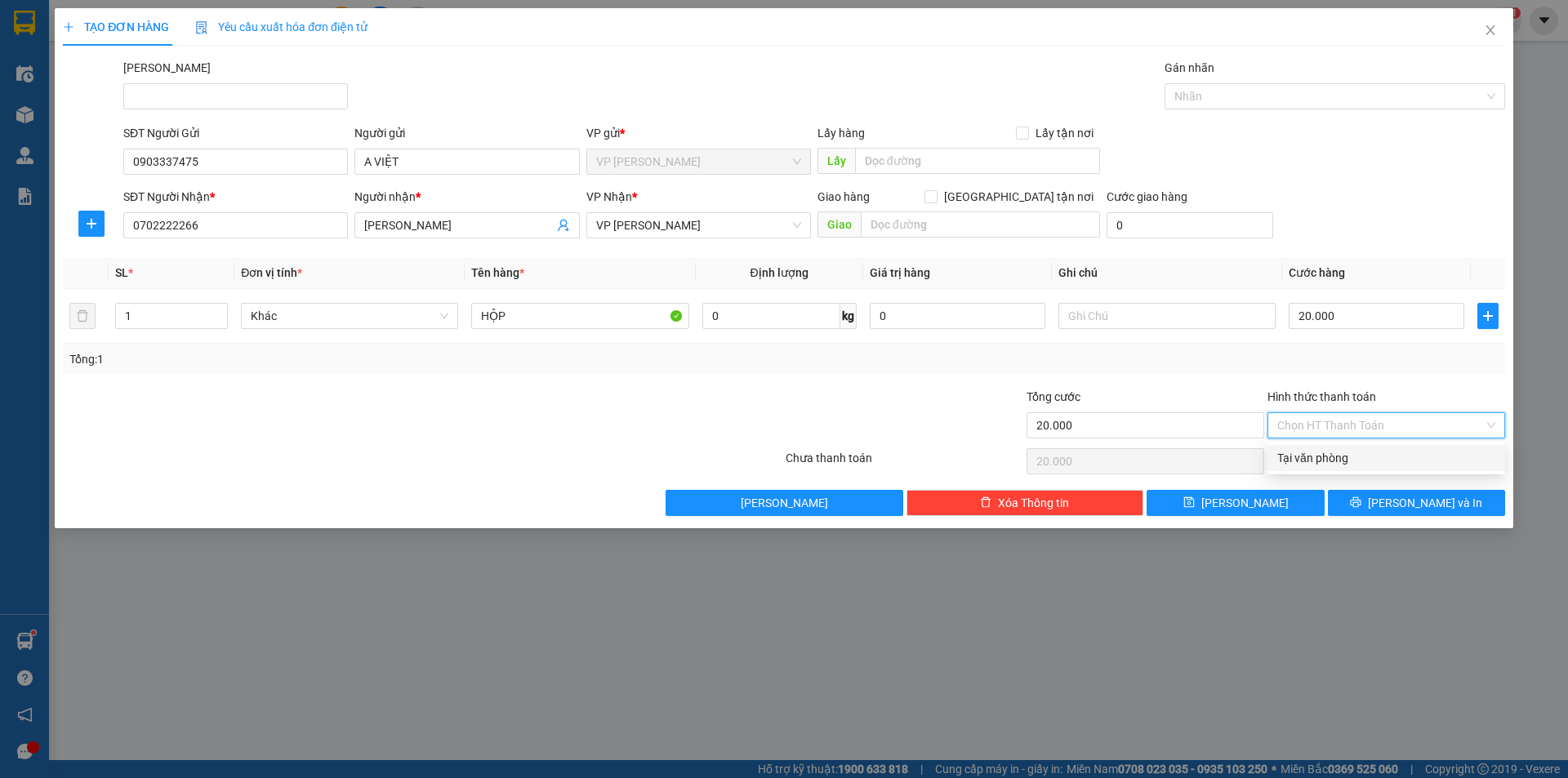
click at [1348, 426] on input "Hình thức thanh toán" at bounding box center [1380, 425] width 207 height 25
click at [1341, 455] on div "Tại văn phòng" at bounding box center [1386, 458] width 218 height 18
type input "0"
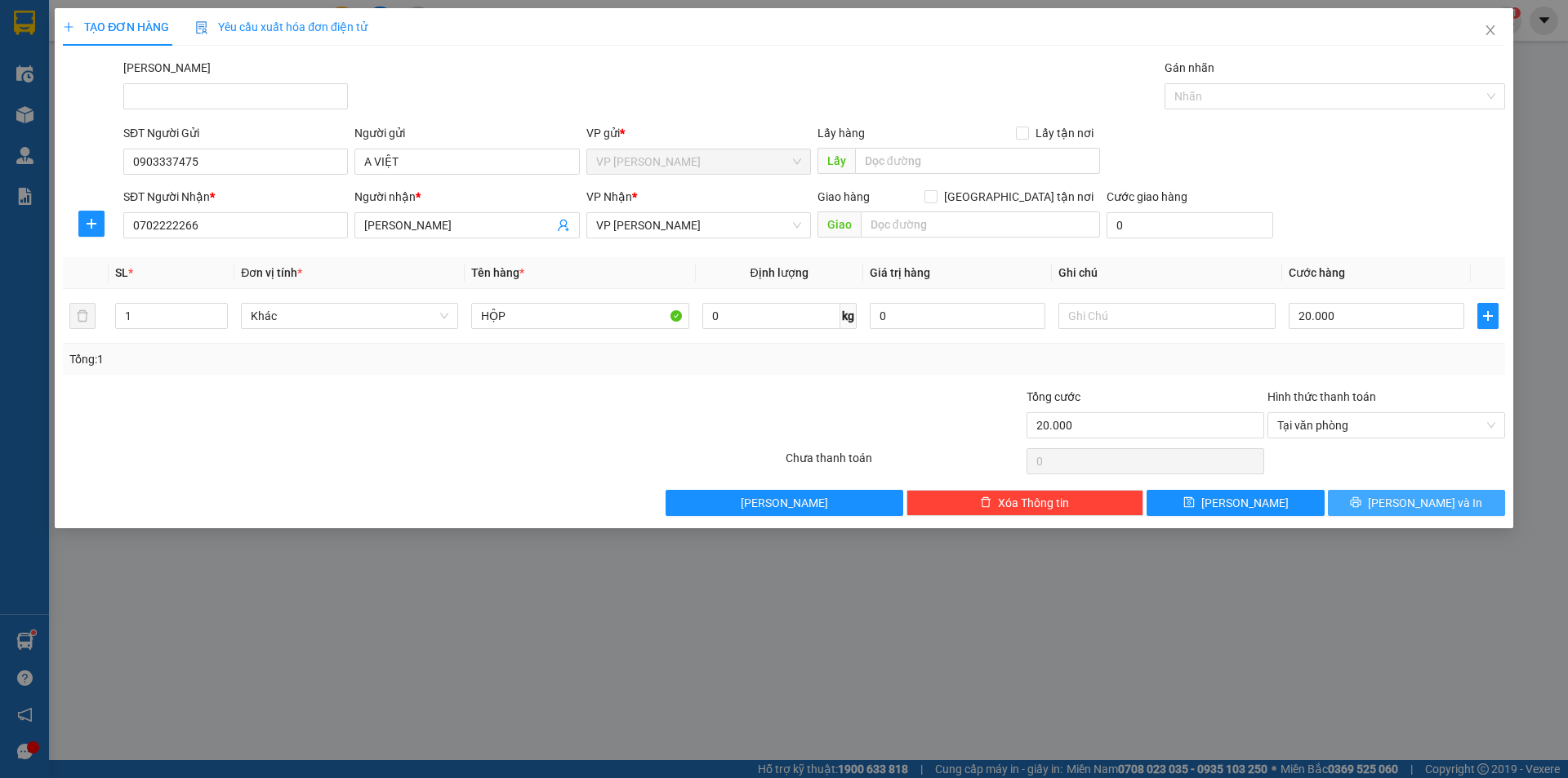
click at [1408, 500] on span "[PERSON_NAME] và In" at bounding box center [1425, 503] width 114 height 18
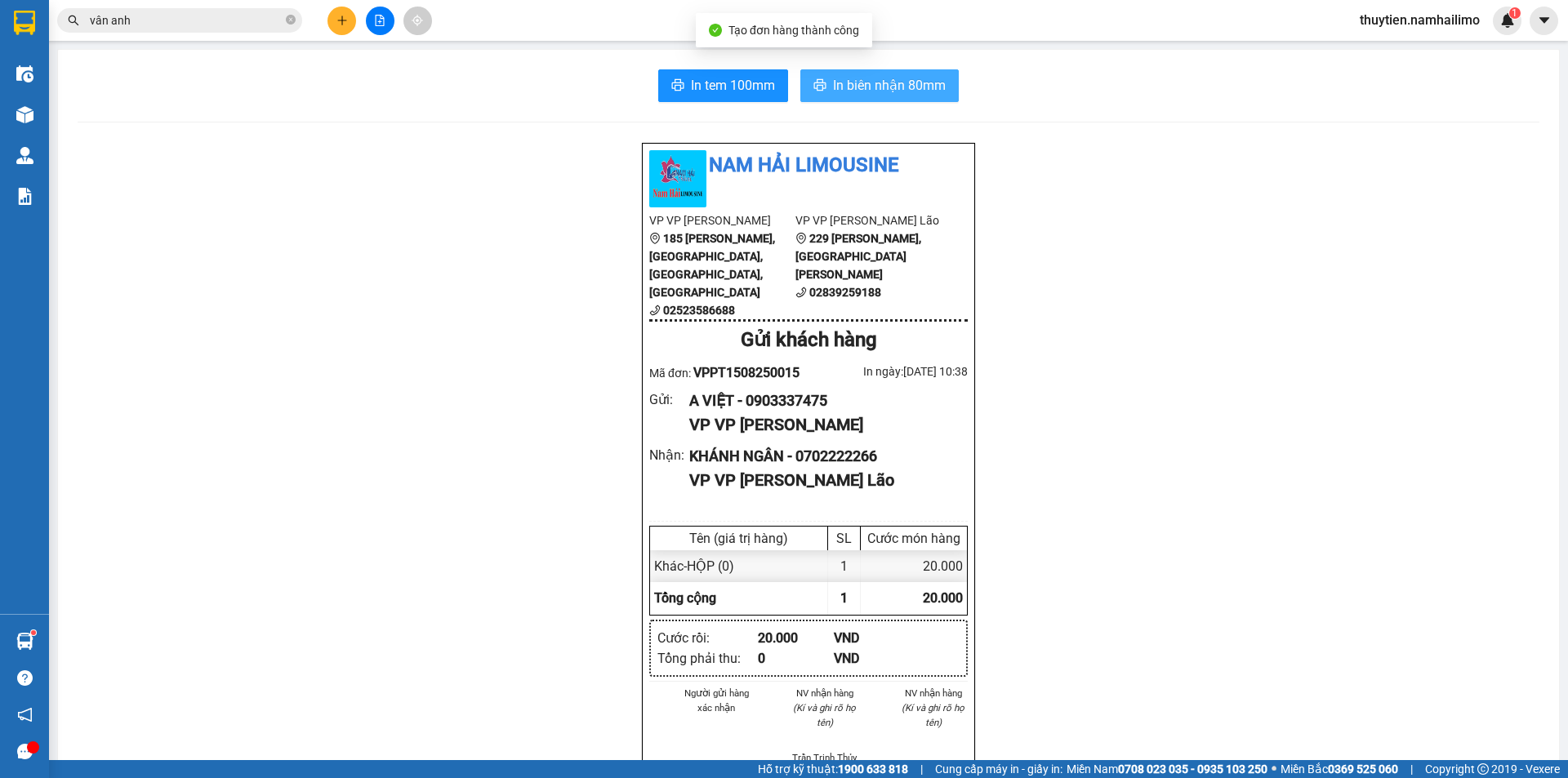
click at [879, 76] on span "In biên nhận 80mm" at bounding box center [889, 86] width 113 height 20
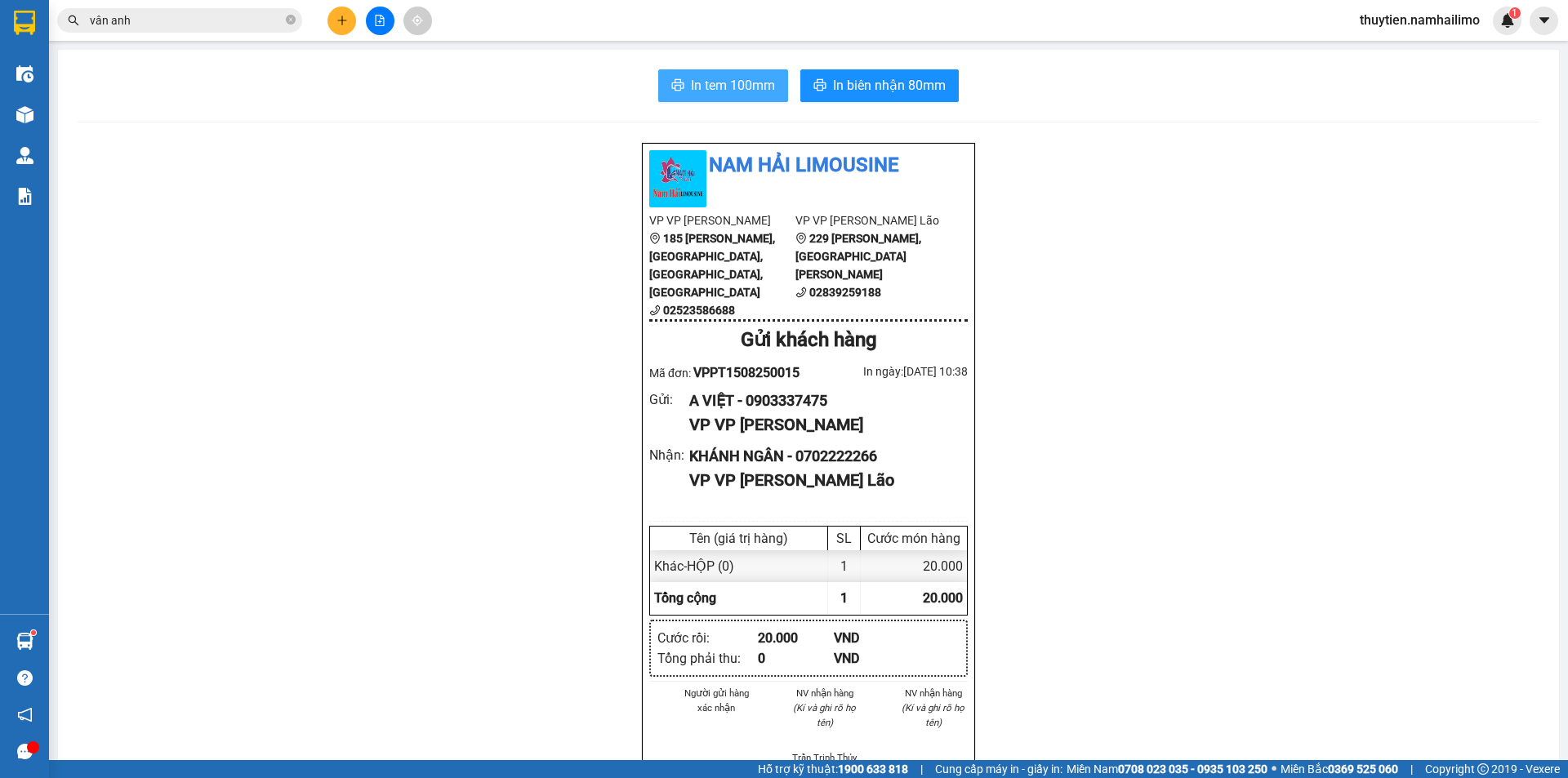
click at [691, 86] on span "In tem 100mm" at bounding box center [732, 86] width 84 height 20
